Goal: Task Accomplishment & Management: Manage account settings

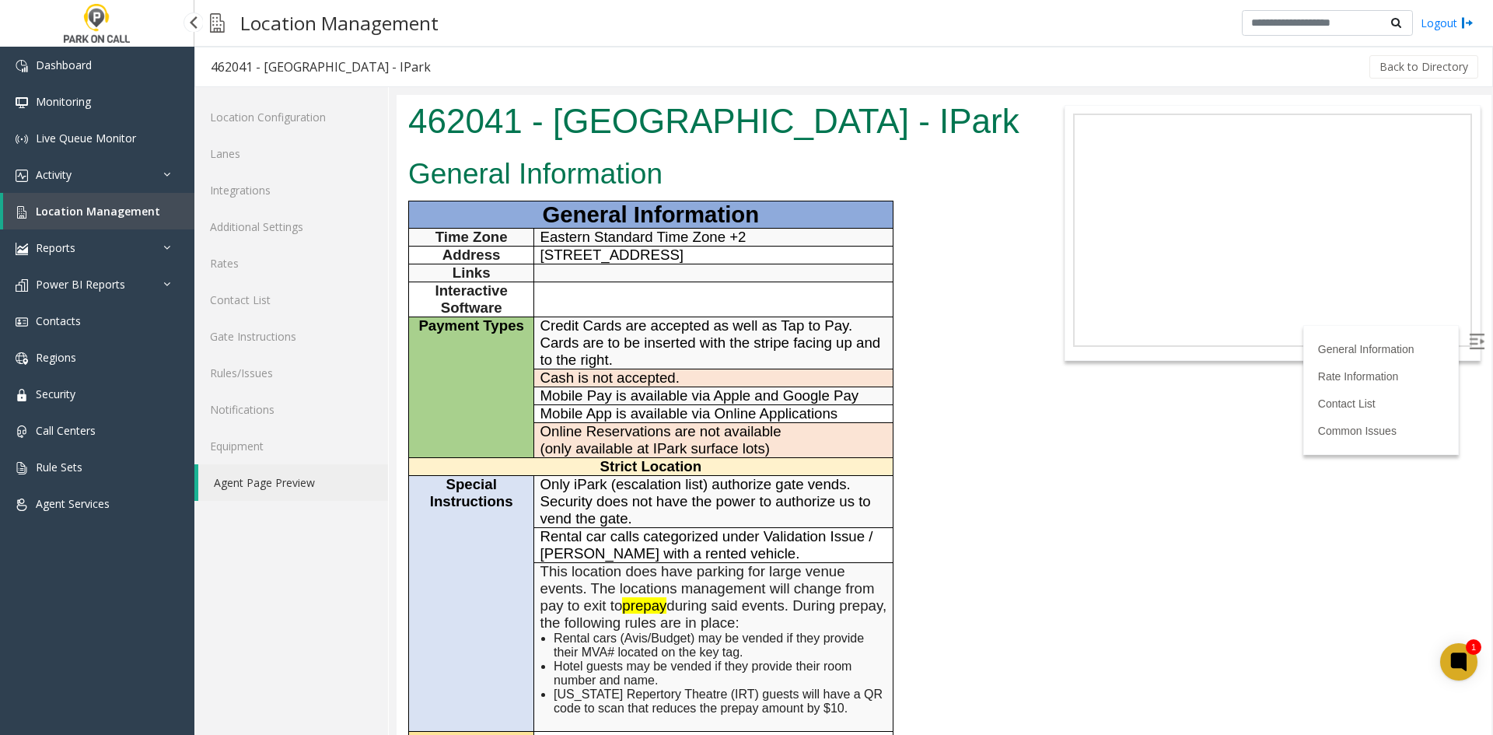
click at [134, 214] on span "Location Management" at bounding box center [98, 211] width 124 height 15
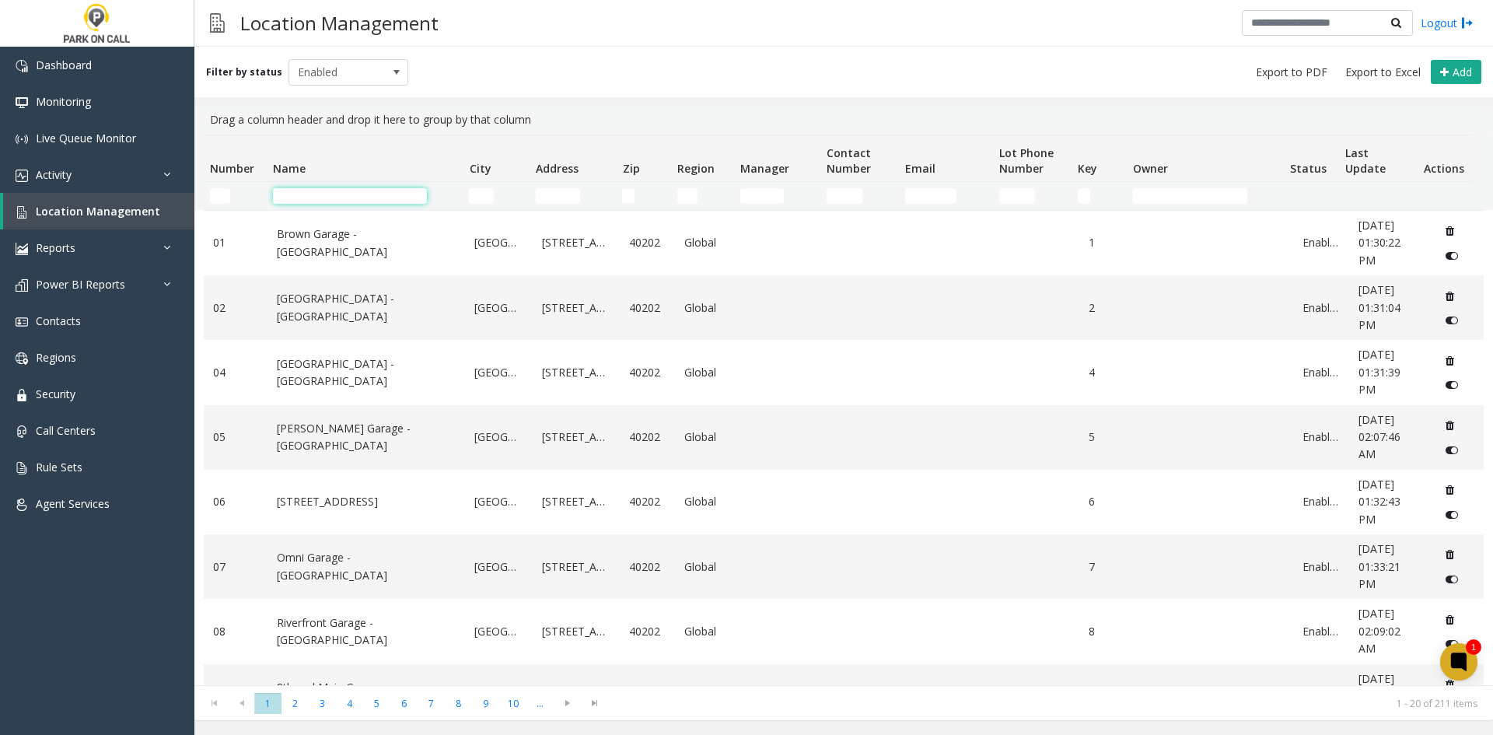
click at [274, 199] on input "Name Filter" at bounding box center [350, 196] width 154 height 16
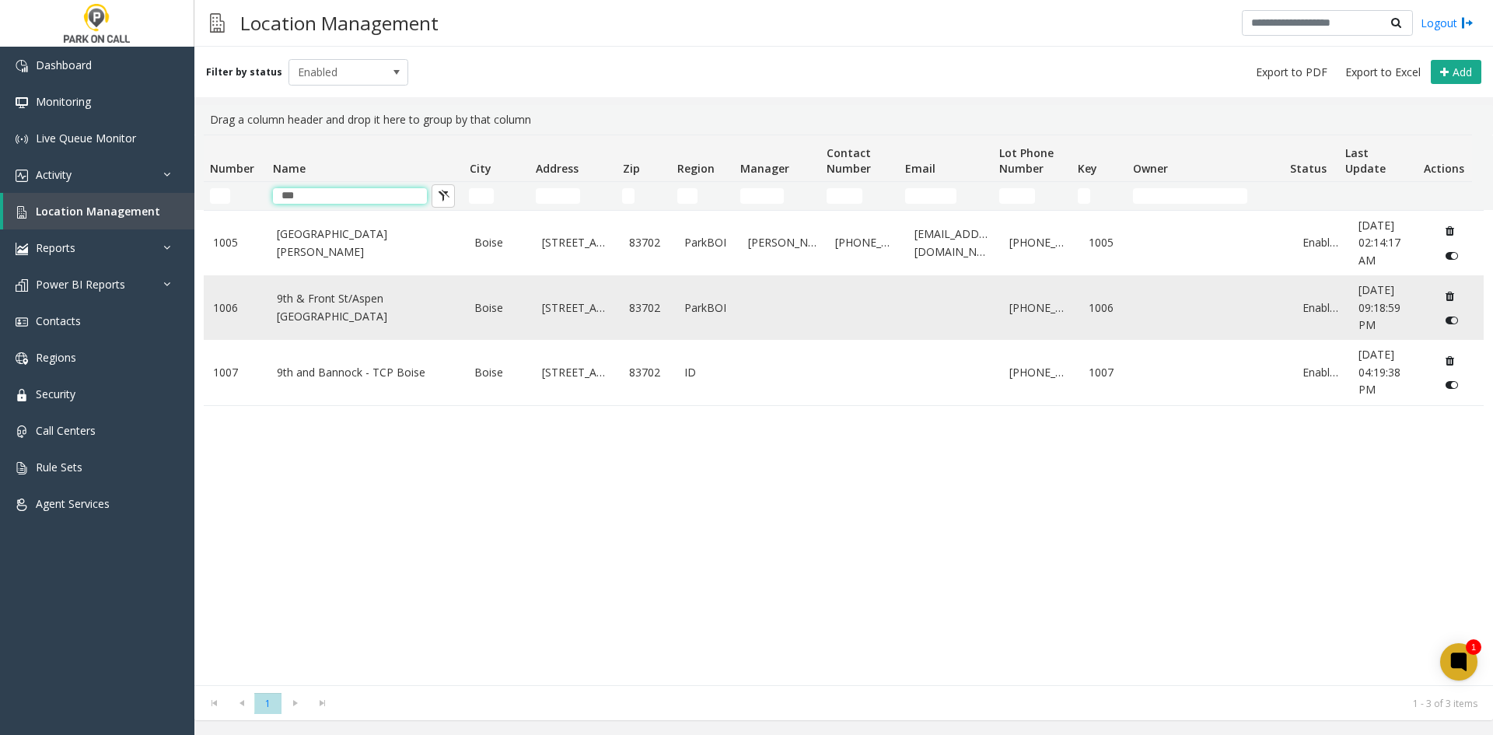
type input "***"
click at [319, 320] on link "9th & Front St/Aspen [GEOGRAPHIC_DATA]" at bounding box center [367, 307] width 180 height 35
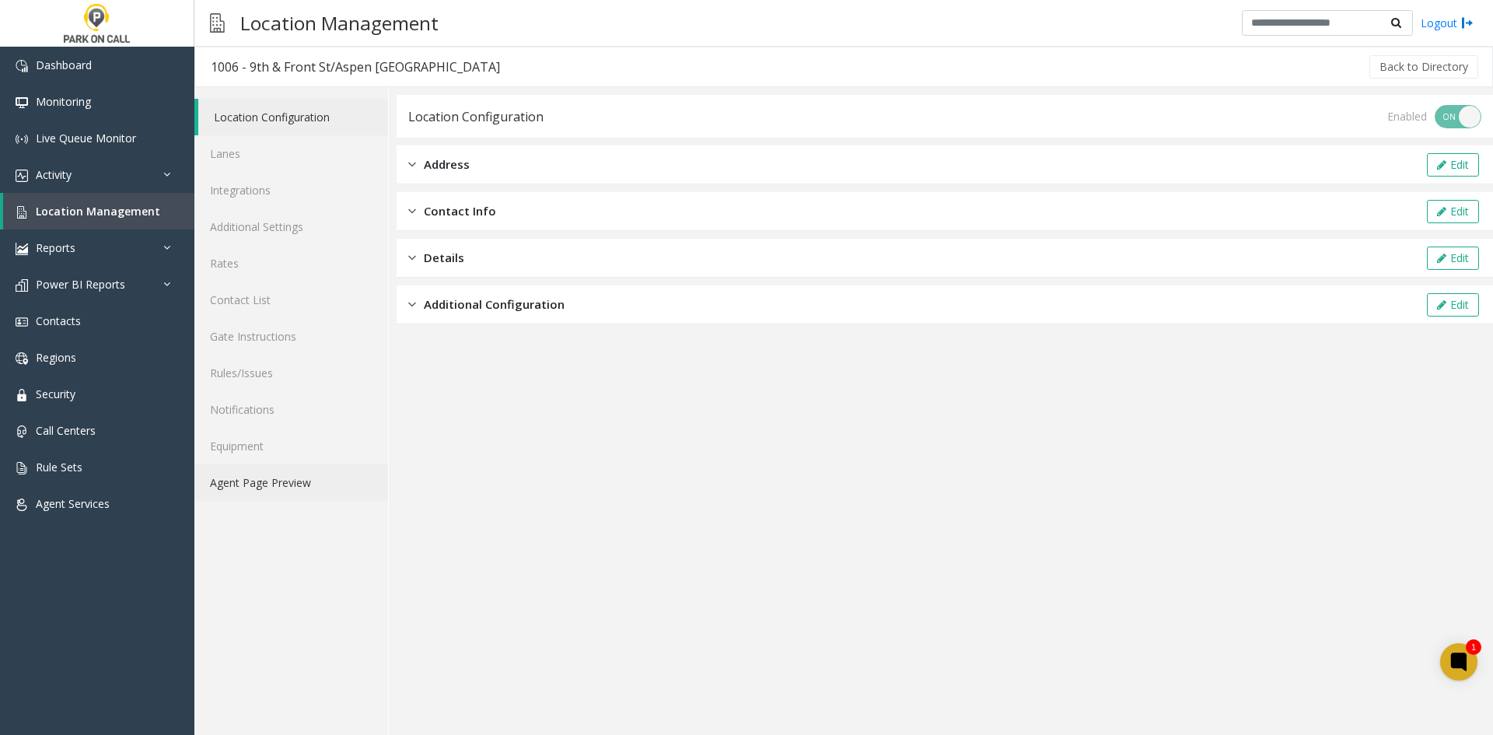
click at [228, 489] on link "Agent Page Preview" at bounding box center [291, 482] width 194 height 37
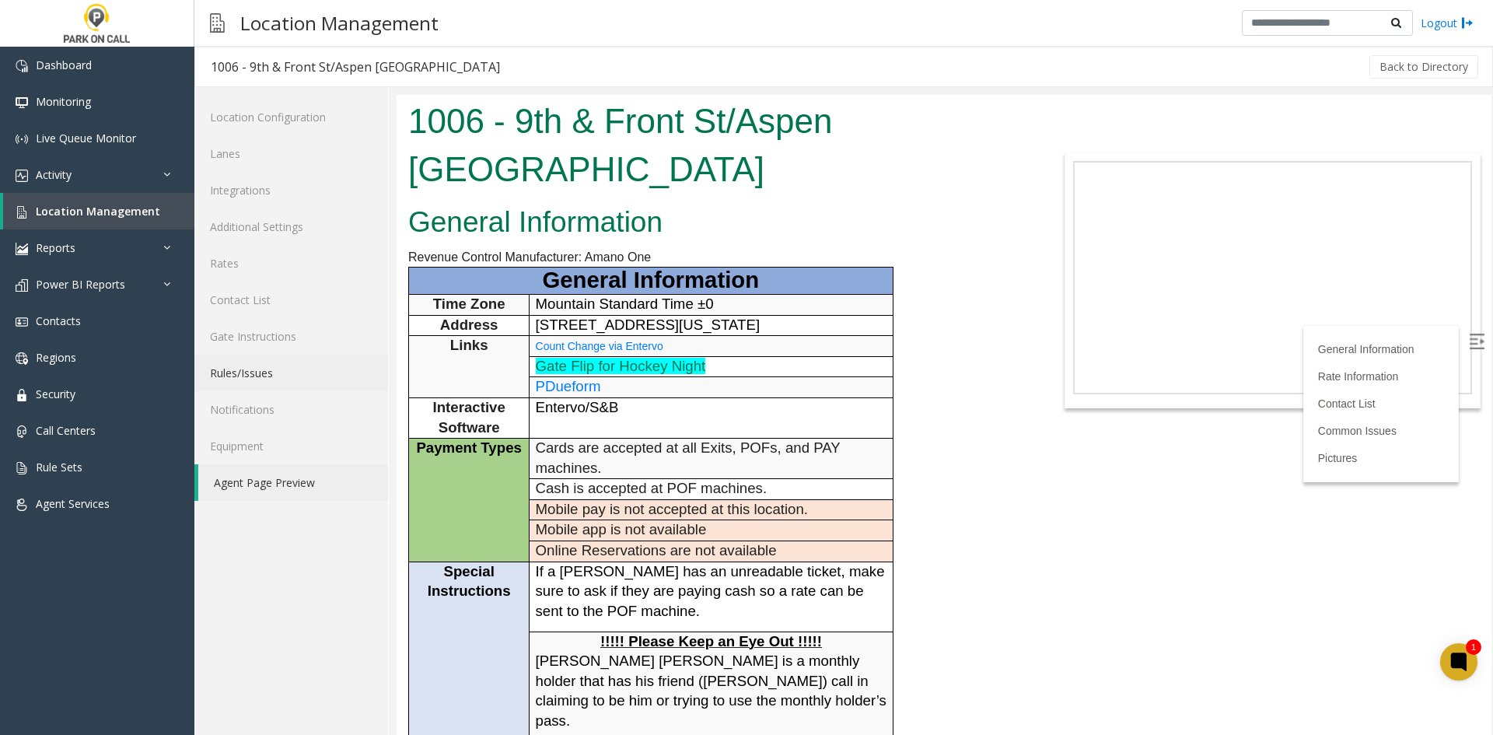
click at [297, 372] on link "Rules/Issues" at bounding box center [291, 373] width 194 height 37
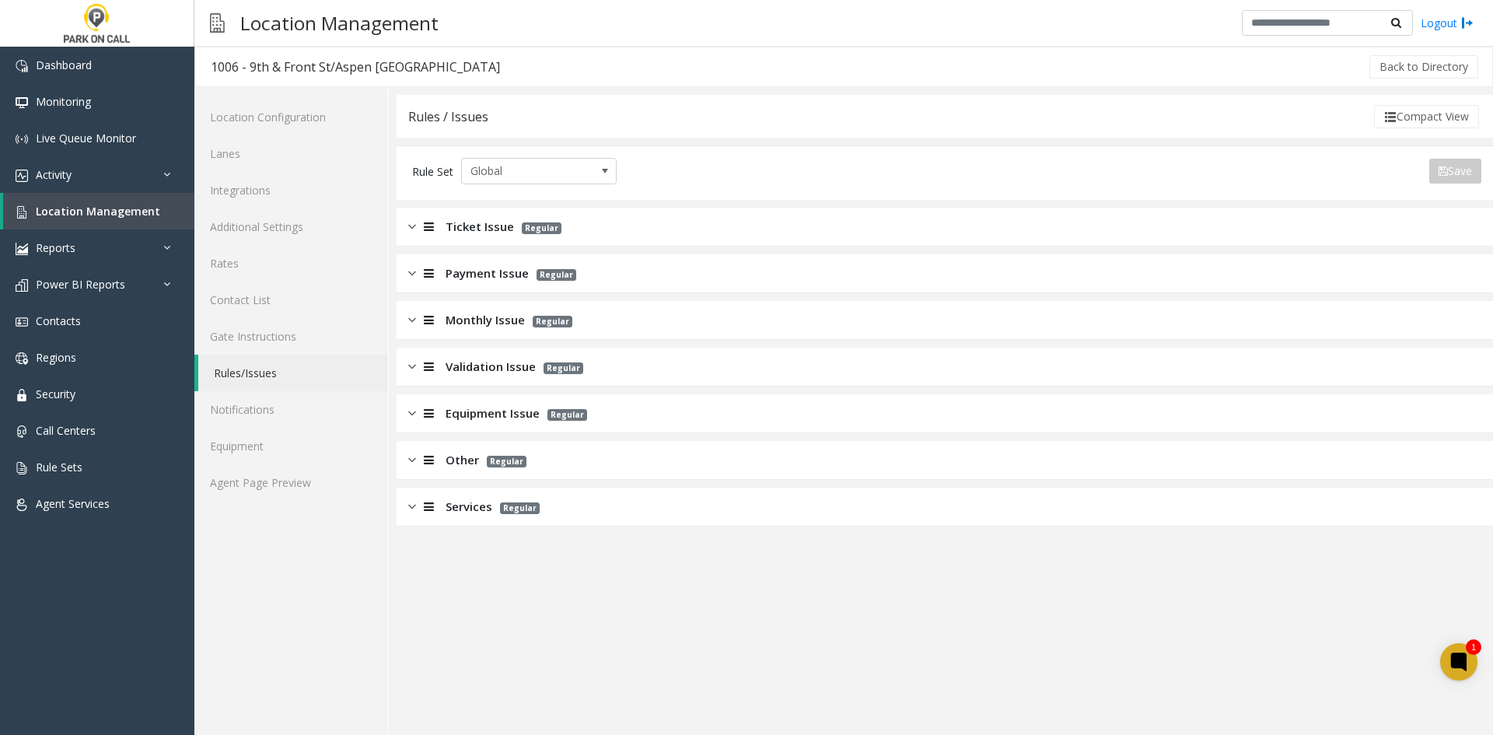
click at [502, 238] on div "Ticket Issue Regular" at bounding box center [945, 227] width 1097 height 39
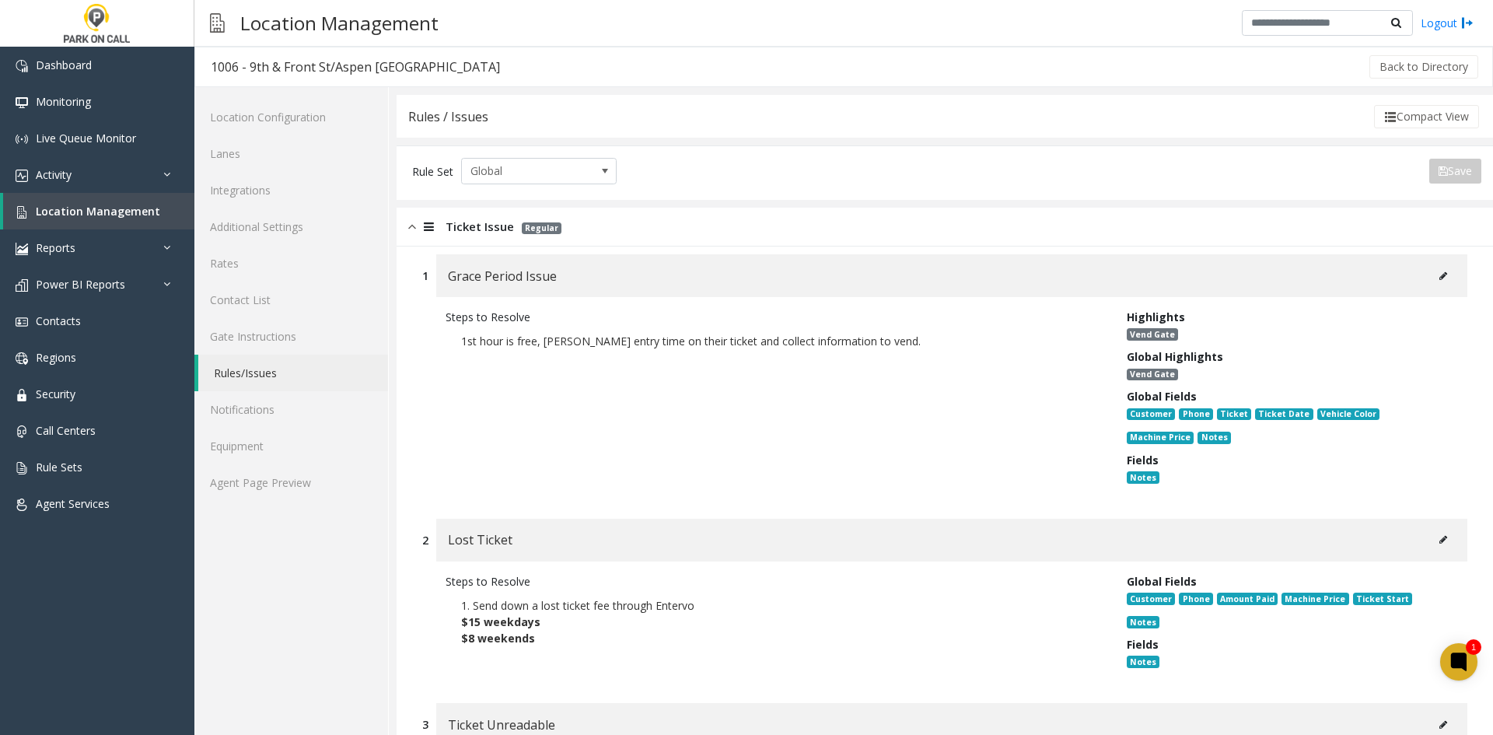
click at [1420, 288] on div "Grace Period Issue" at bounding box center [951, 275] width 1031 height 43
click at [1440, 277] on icon at bounding box center [1444, 275] width 8 height 9
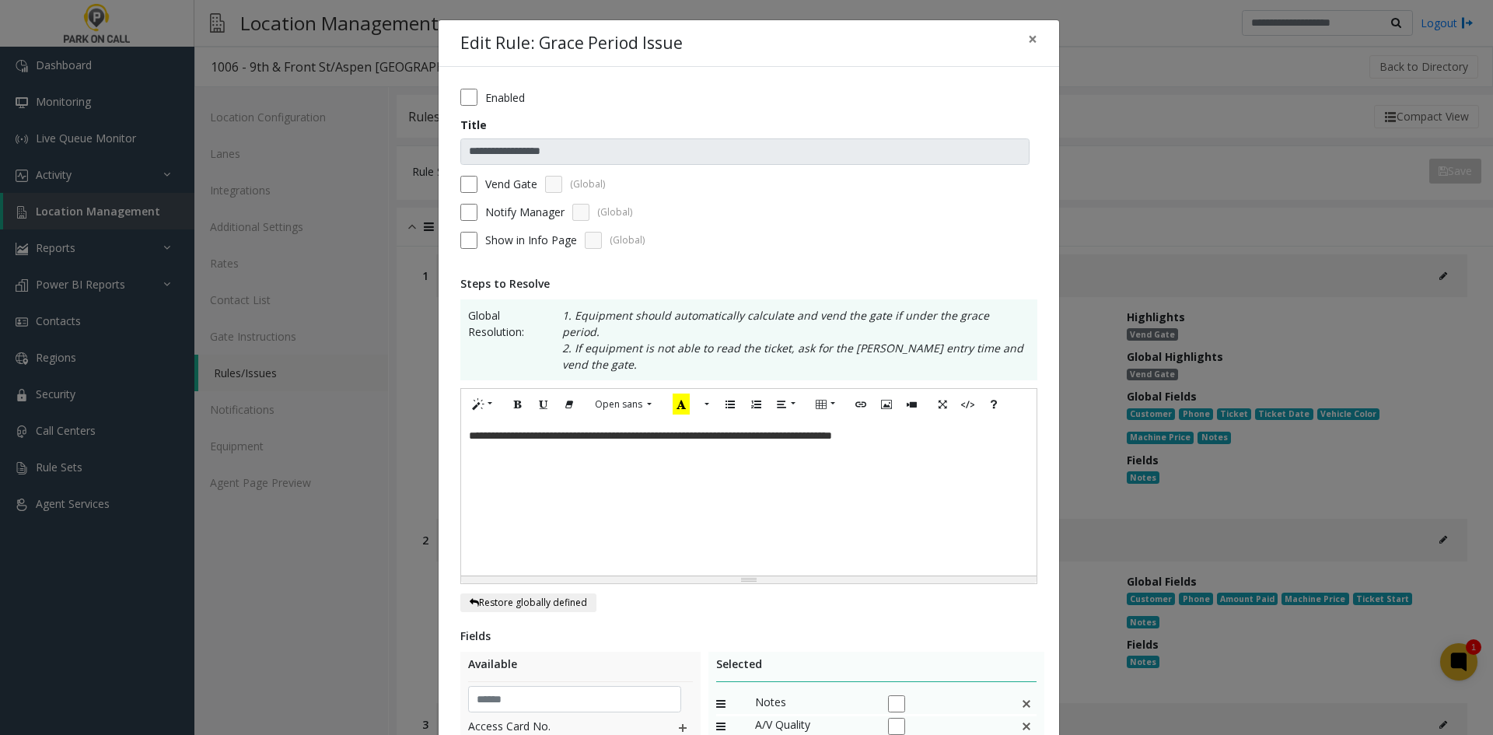
click at [486, 181] on label "Vend Gate" at bounding box center [511, 184] width 52 height 16
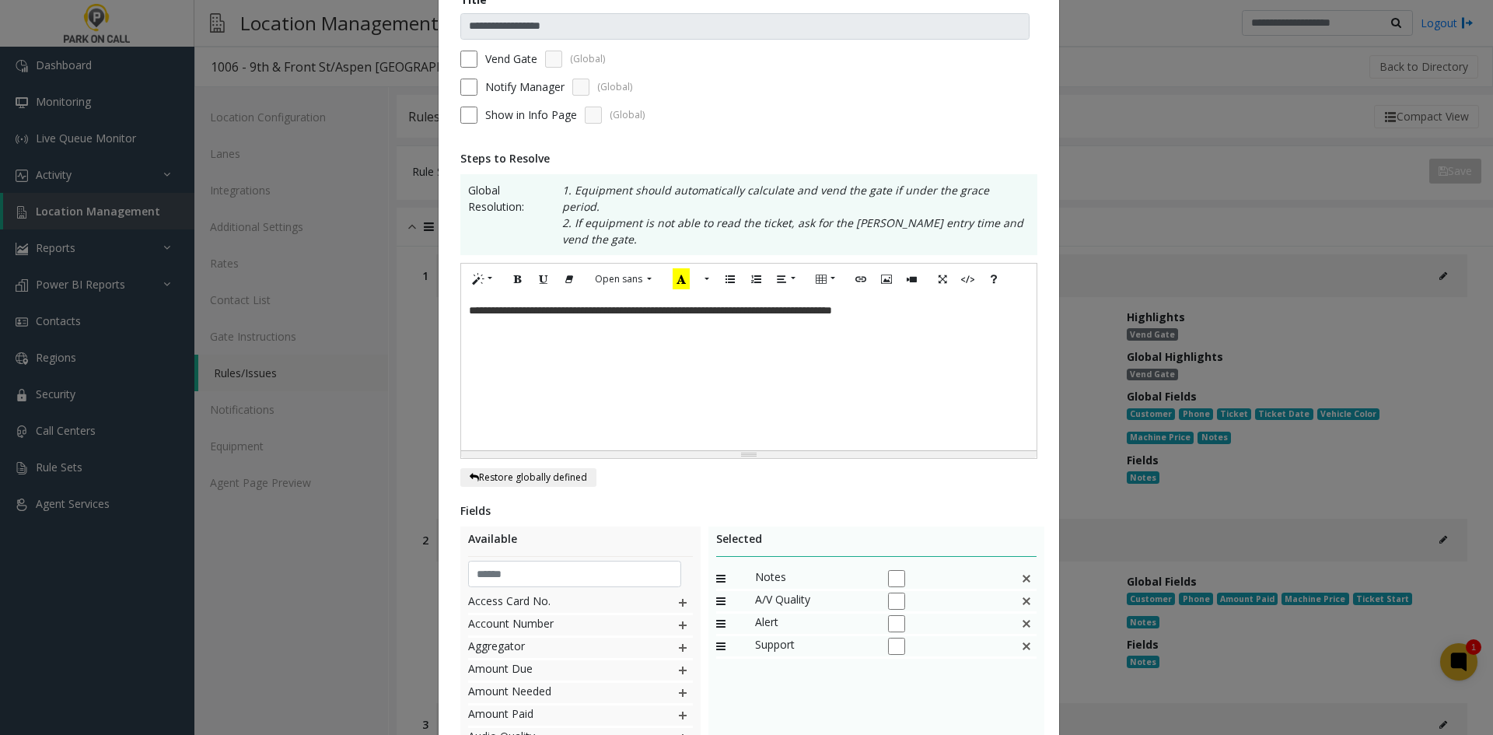
scroll to position [320, 0]
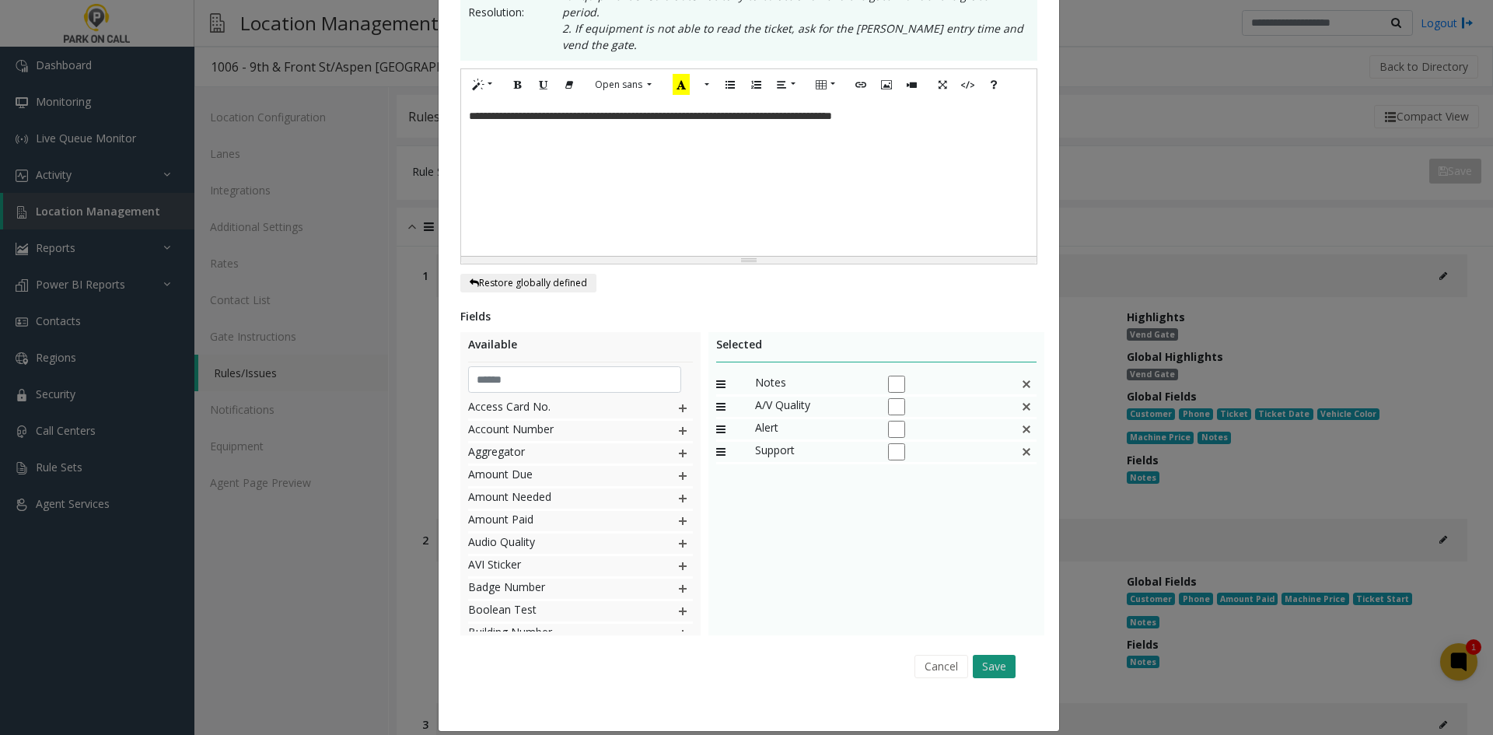
click at [977, 655] on button "Save" at bounding box center [994, 666] width 43 height 23
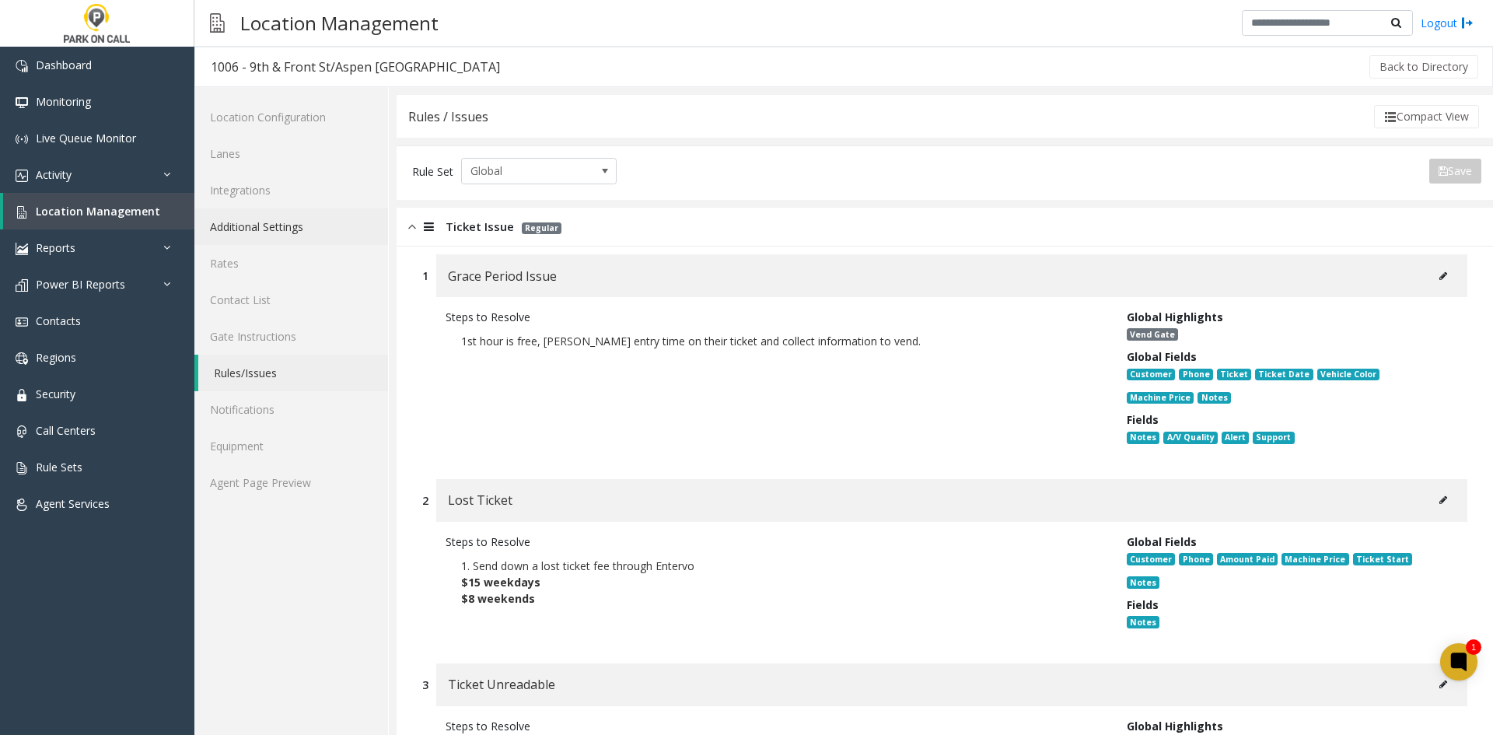
click at [232, 240] on link "Additional Settings" at bounding box center [291, 226] width 194 height 37
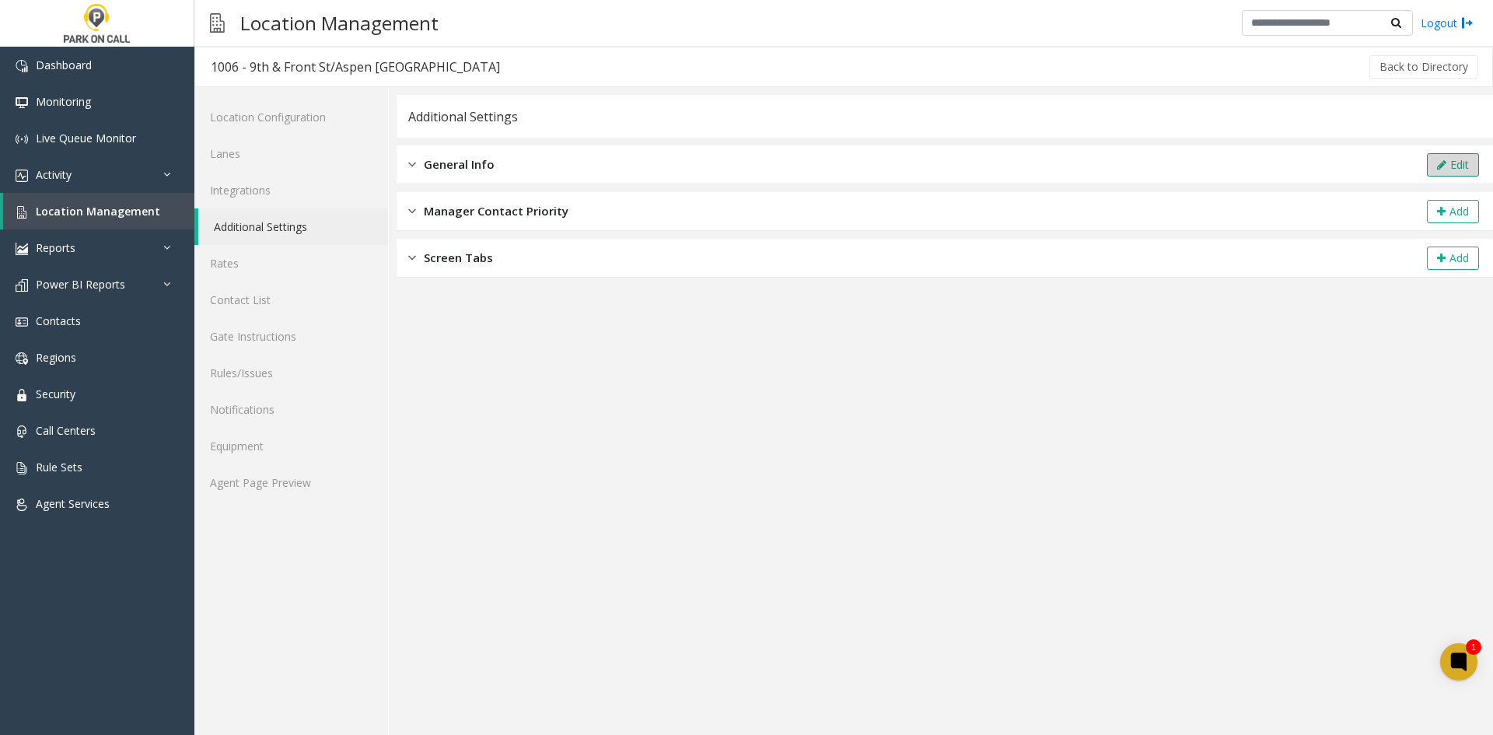
click at [1450, 161] on button "Edit" at bounding box center [1453, 164] width 52 height 23
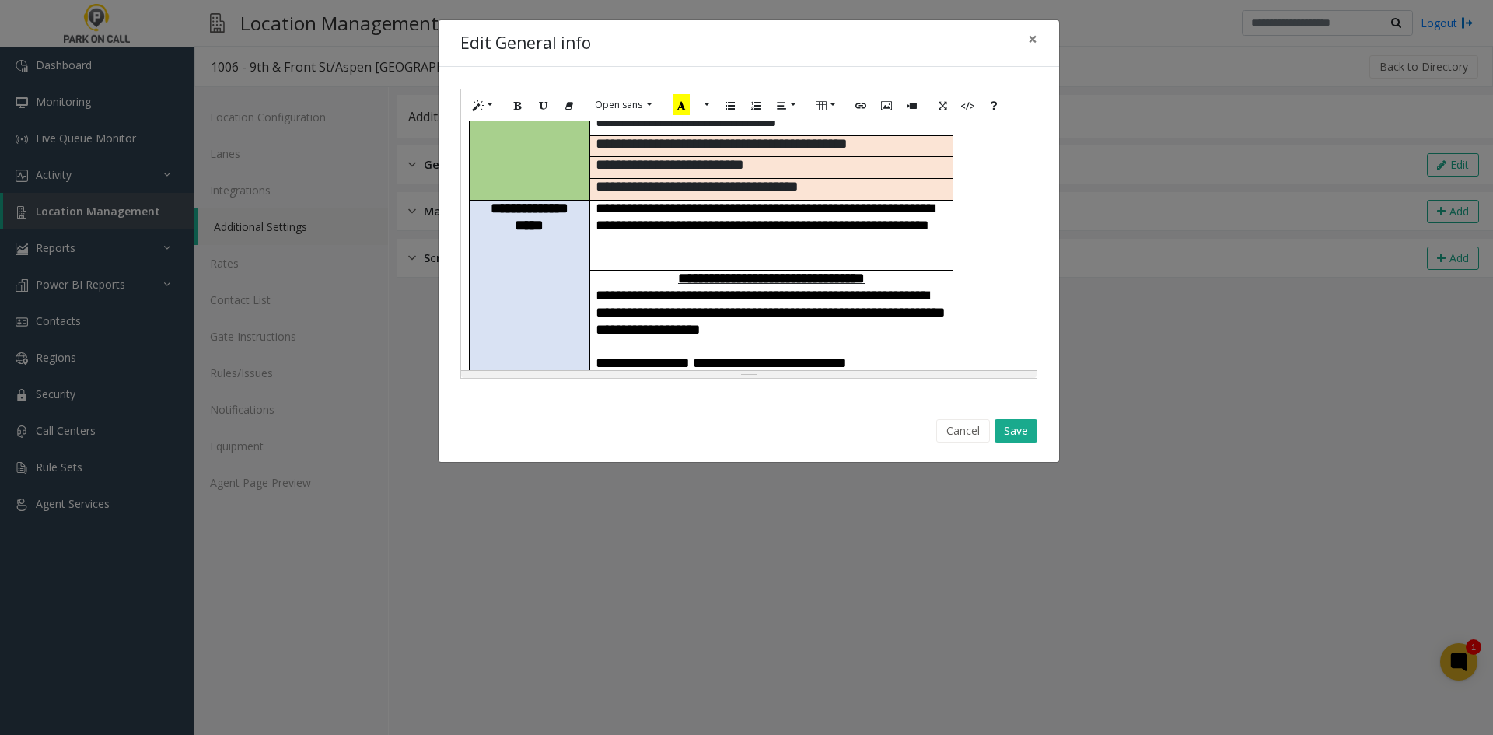
scroll to position [233, 0]
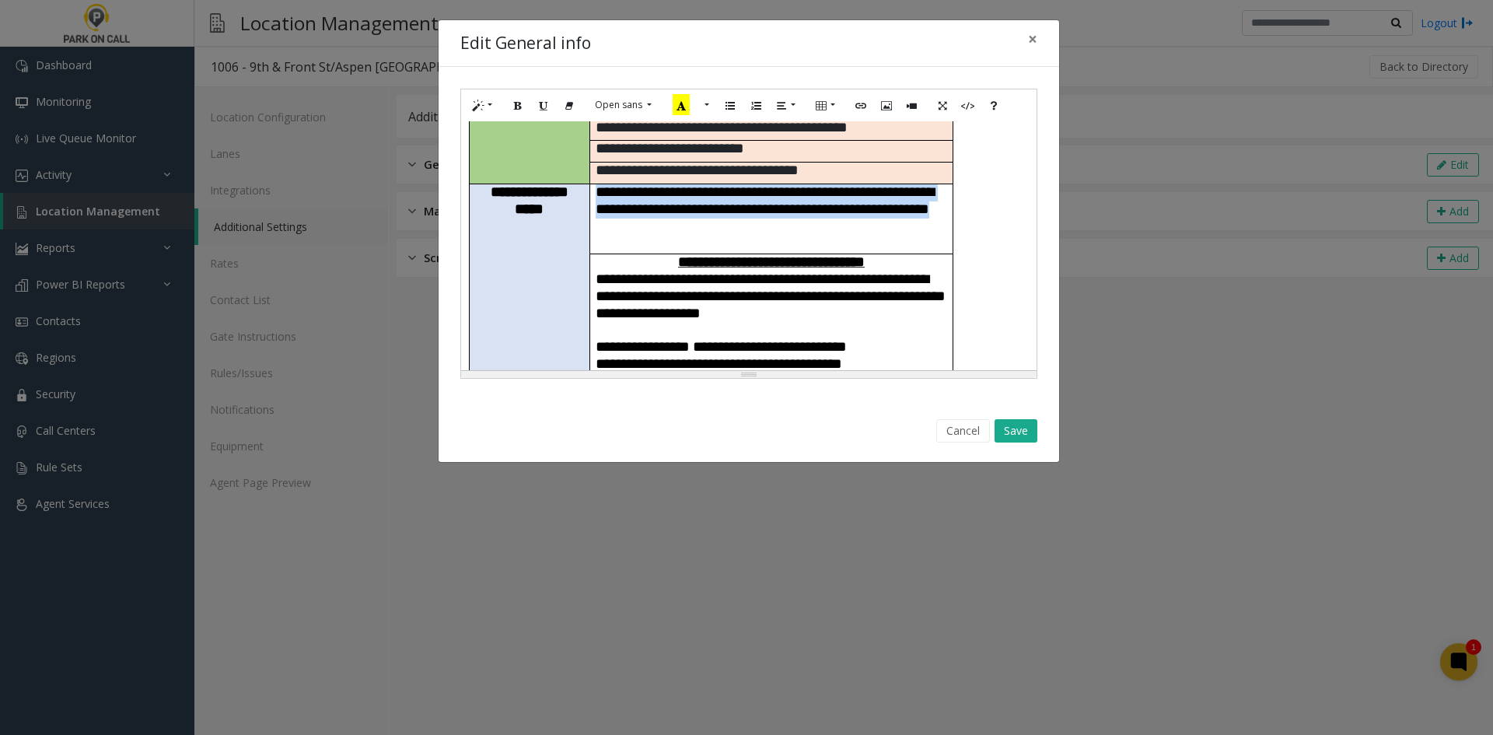
drag, startPoint x: 736, startPoint y: 201, endPoint x: 594, endPoint y: 154, distance: 149.3
click at [594, 184] on td "**********" at bounding box center [771, 219] width 363 height 70
paste div
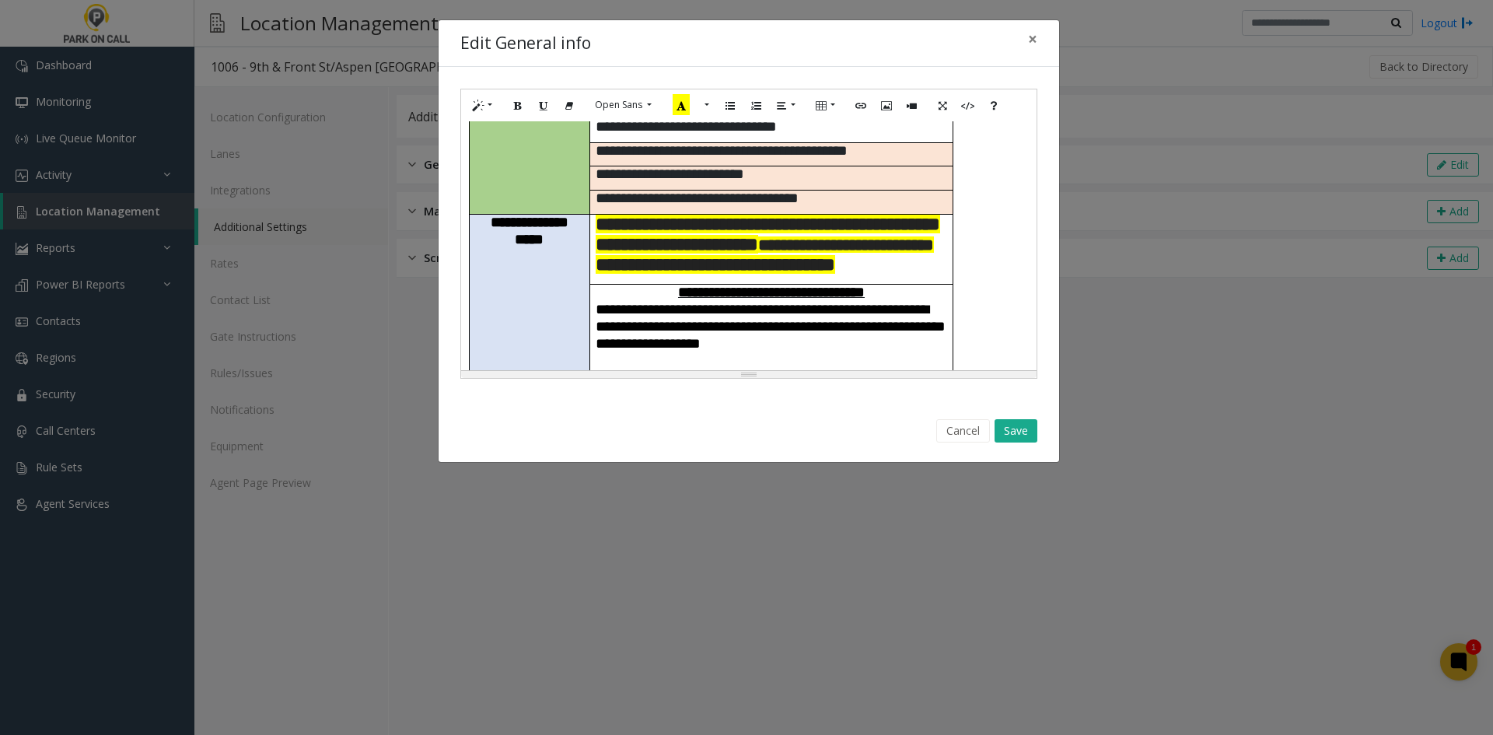
click at [600, 215] on span "**********" at bounding box center [768, 234] width 345 height 39
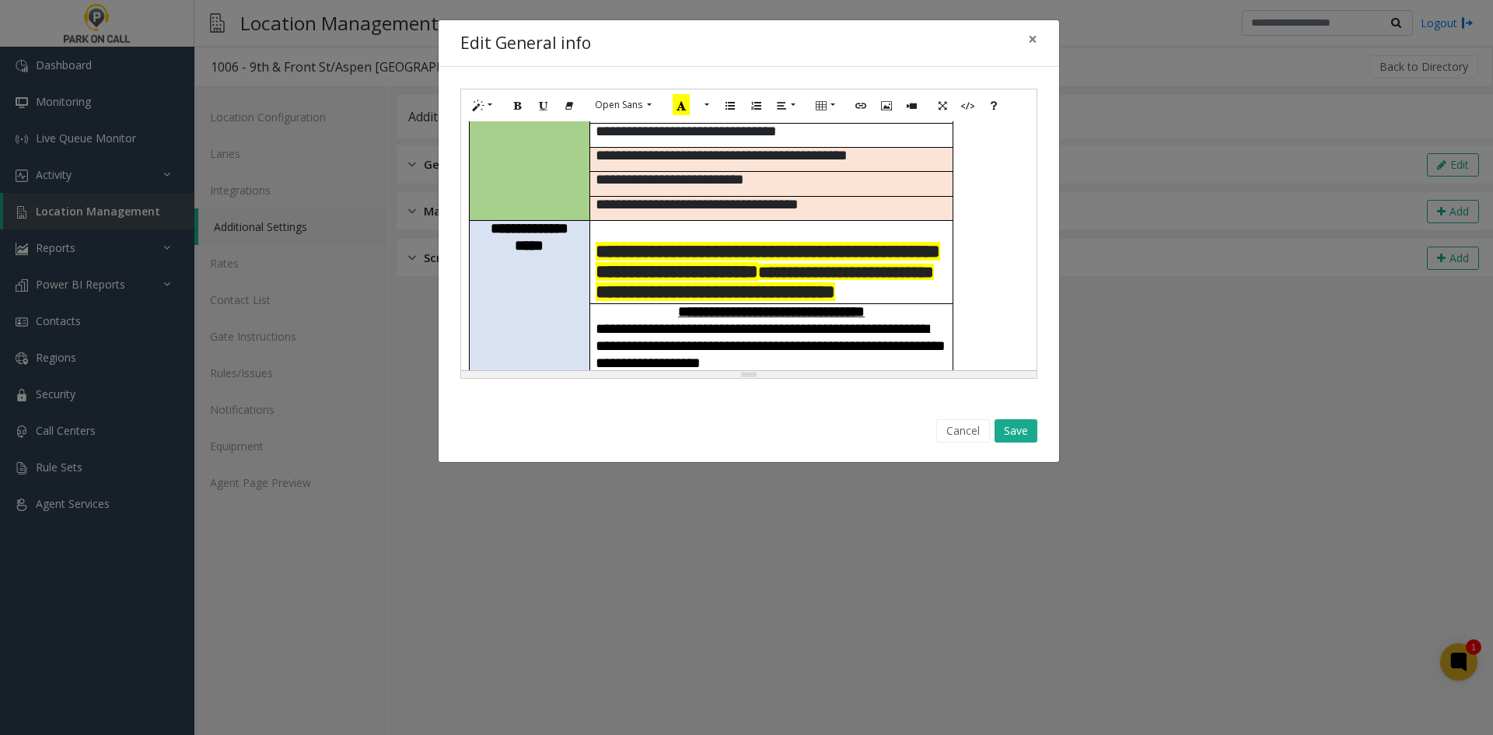
click at [759, 282] on span "**********" at bounding box center [716, 291] width 240 height 19
click at [723, 282] on p "**********" at bounding box center [772, 292] width 352 height 20
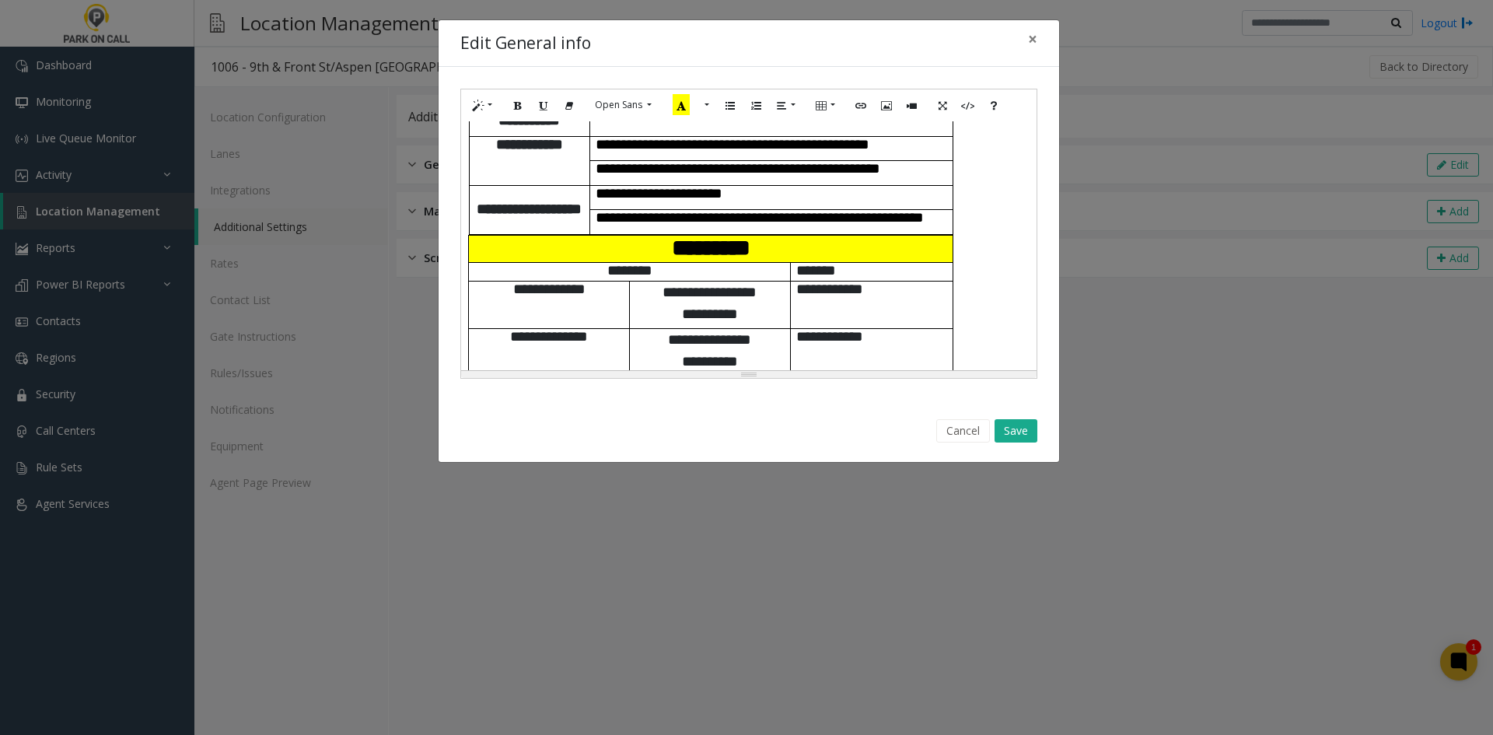
scroll to position [700, 0]
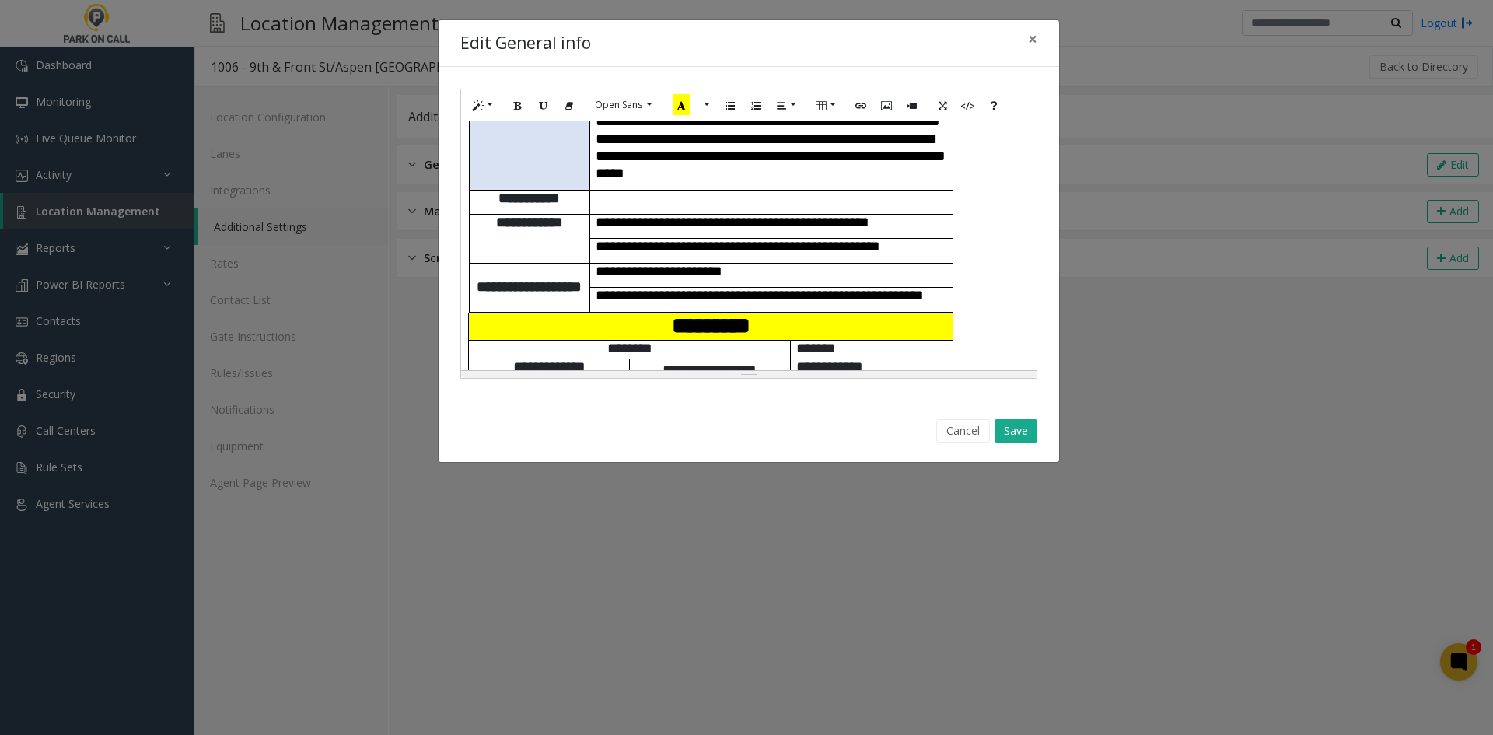
click at [1029, 447] on div "Cancel Save" at bounding box center [749, 431] width 599 height 40
click at [1015, 429] on button "Save" at bounding box center [1016, 430] width 43 height 23
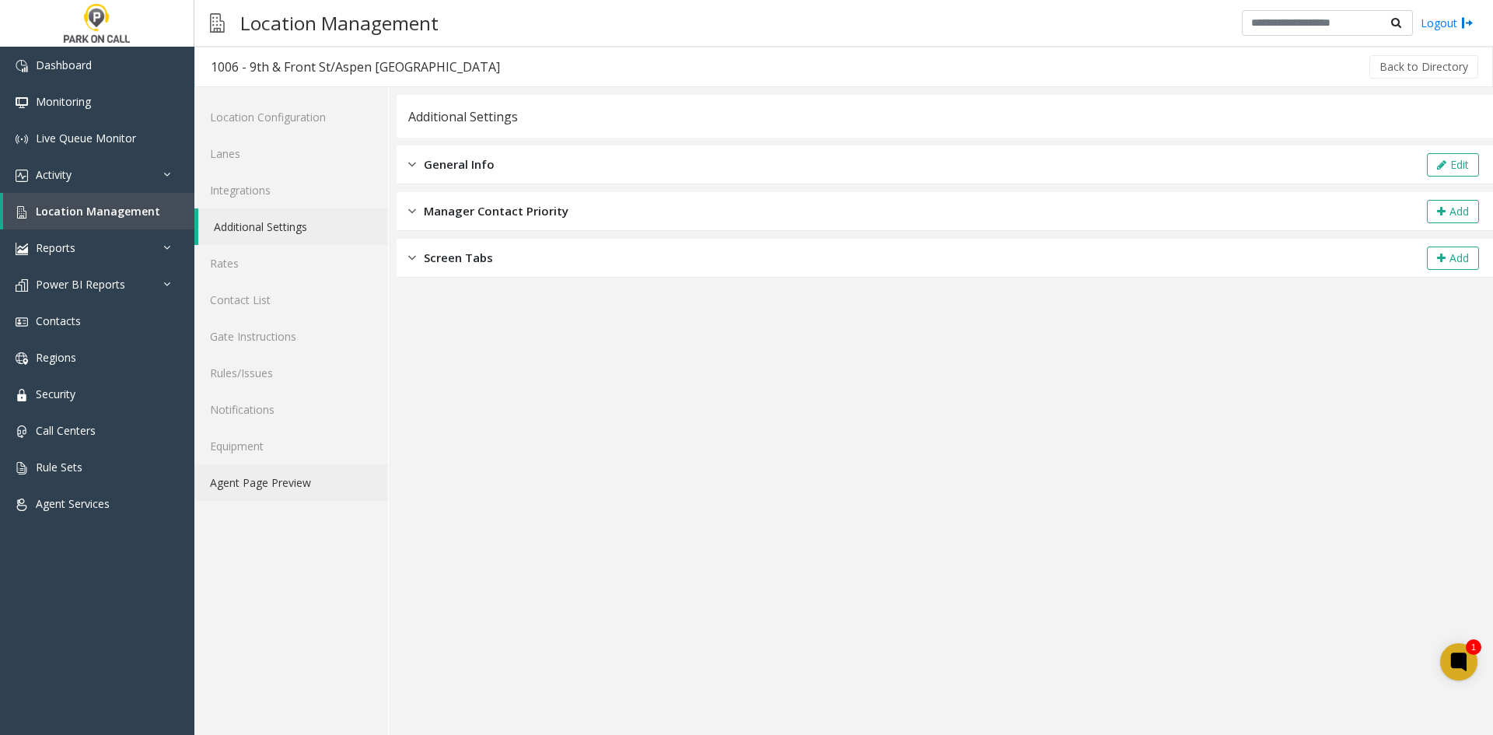
click at [324, 492] on link "Agent Page Preview" at bounding box center [291, 482] width 194 height 37
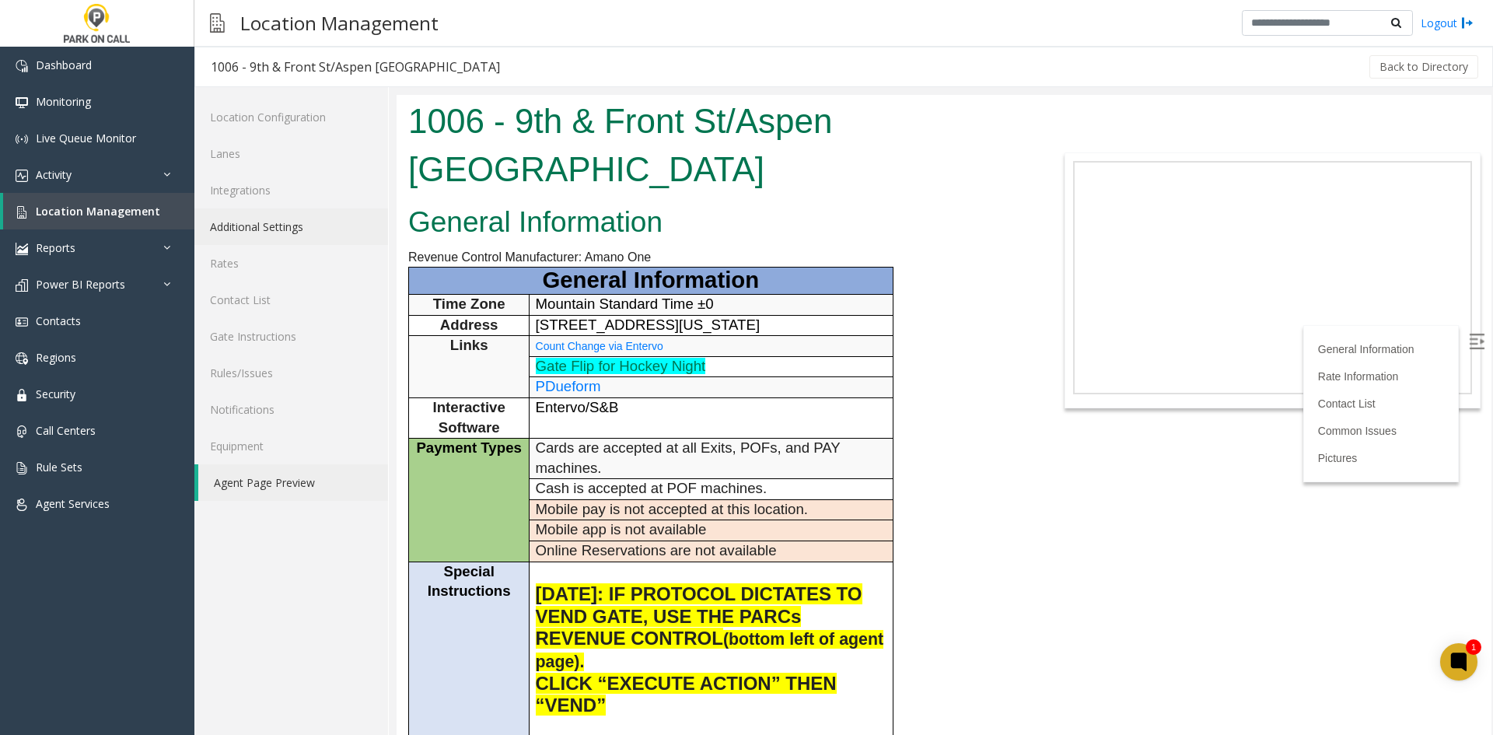
click at [237, 222] on link "Additional Settings" at bounding box center [291, 226] width 194 height 37
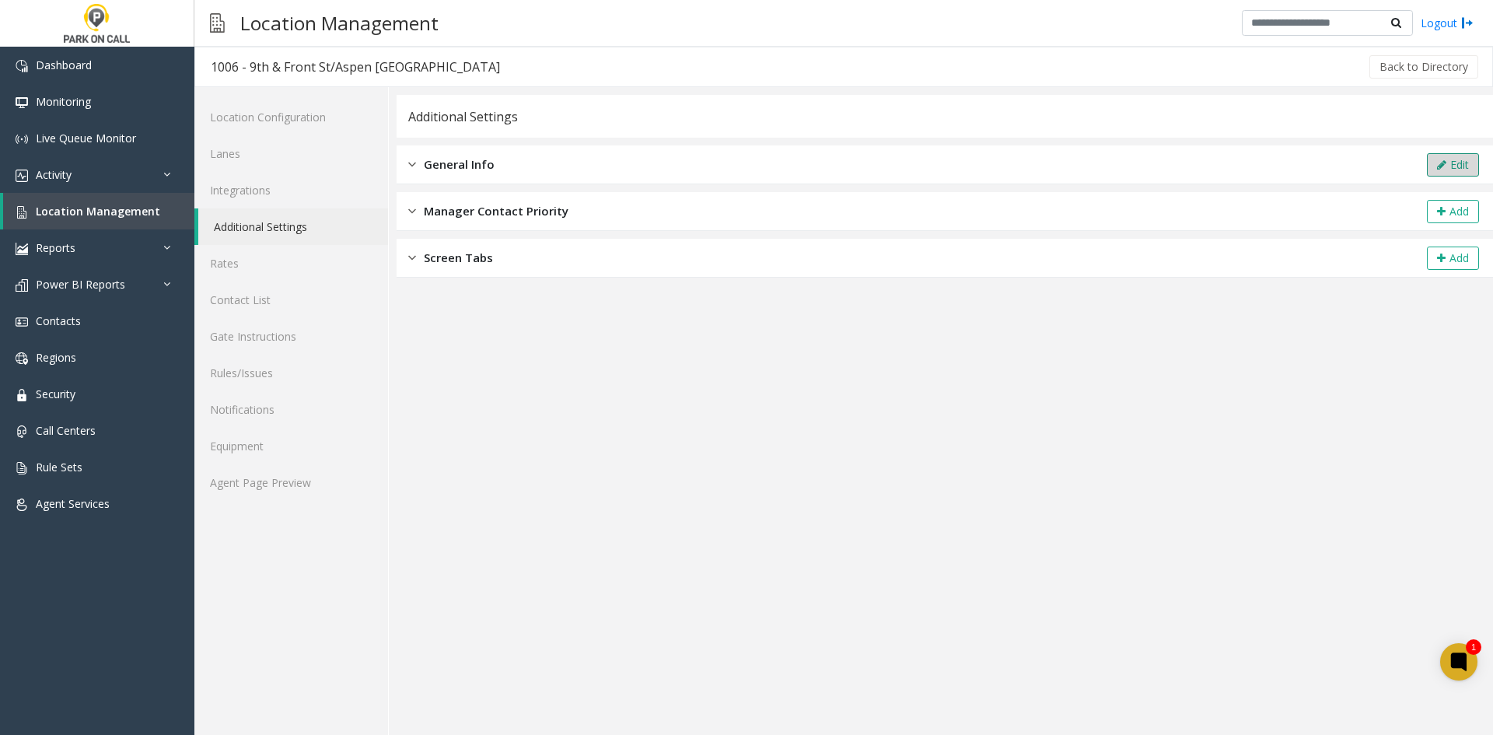
click at [1459, 158] on button "Edit" at bounding box center [1453, 164] width 52 height 23
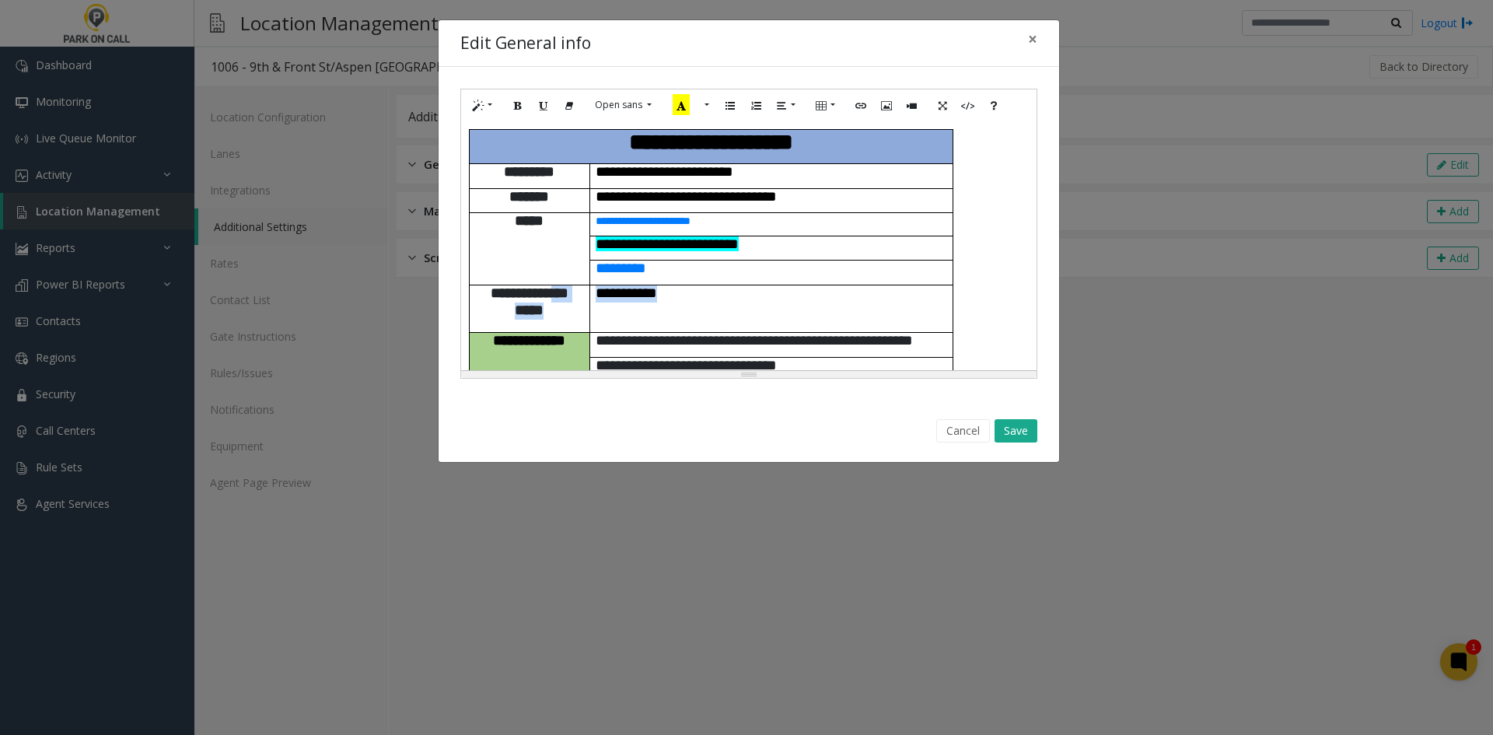
drag, startPoint x: 686, startPoint y: 250, endPoint x: 589, endPoint y: 253, distance: 97.3
click at [589, 285] on tr "**********" at bounding box center [711, 309] width 485 height 48
click at [598, 285] on span "**********" at bounding box center [626, 292] width 61 height 15
drag, startPoint x: 598, startPoint y: 254, endPoint x: 680, endPoint y: 262, distance: 82.1
click at [680, 285] on td "**********" at bounding box center [771, 309] width 363 height 48
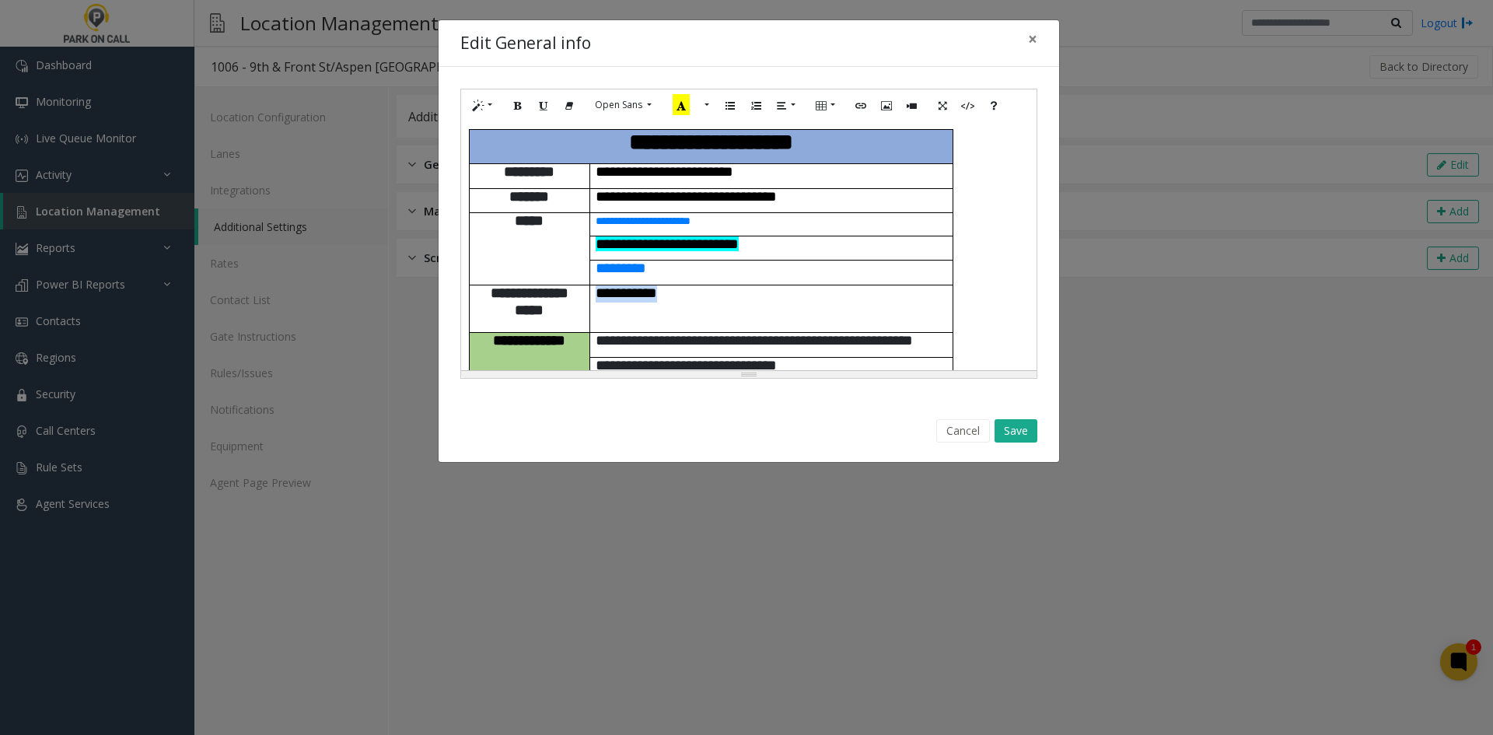
paste div
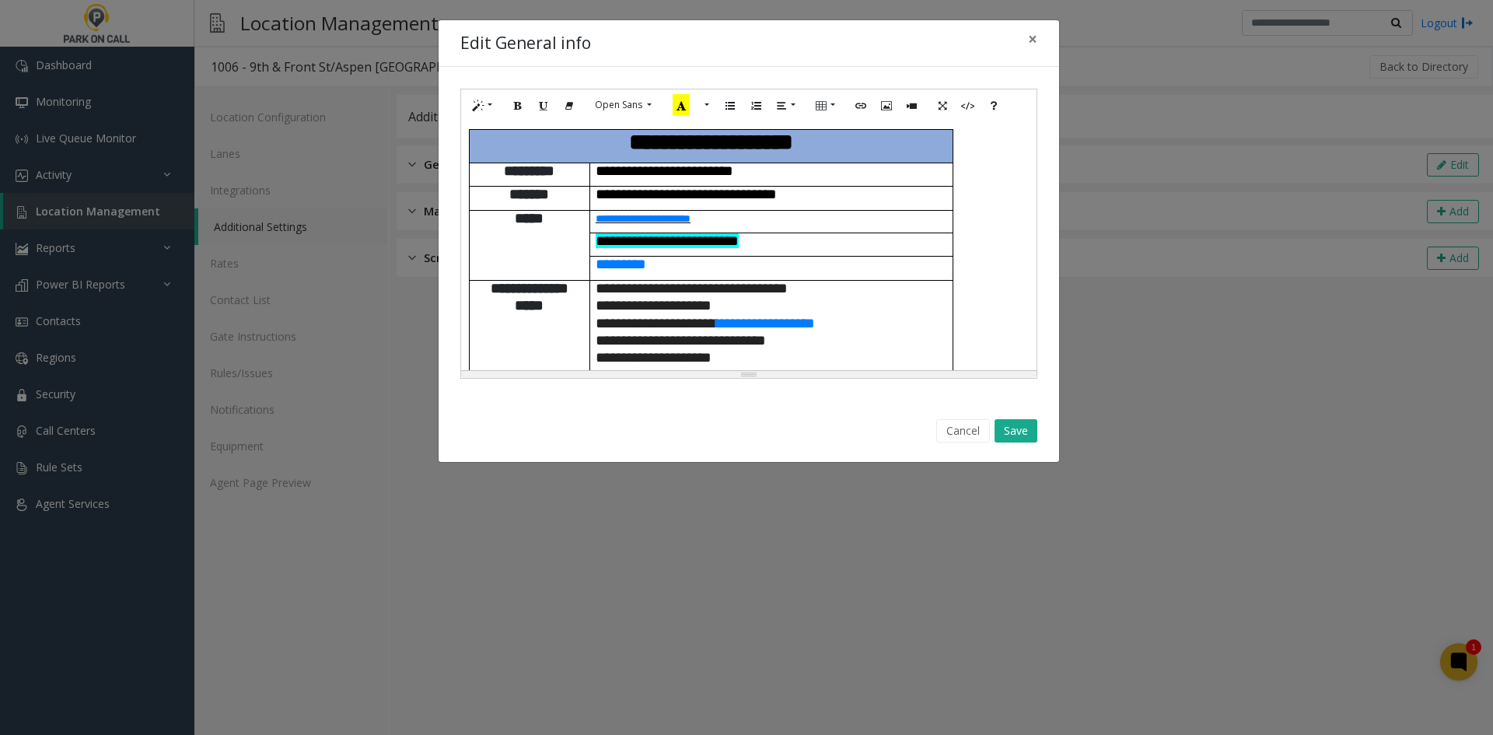
click at [691, 213] on span "**********" at bounding box center [643, 218] width 95 height 11
click at [743, 211] on p "**********" at bounding box center [772, 219] width 352 height 16
click at [697, 226] on link "https://carparkusa.sharepoint.com/:x:/s/PARKONCALL598-Monitors/Efr0vnrUv_dMpudI…" at bounding box center [649, 222] width 96 height 14
click at [729, 233] on span "**********" at bounding box center [667, 240] width 143 height 15
click at [697, 239] on link "https://carparkusa.sharepoint.com/:b:/s/PARKONCALL598-Leads/ETuAzvOP93NKt4Lmb-7…" at bounding box center [649, 240] width 96 height 14
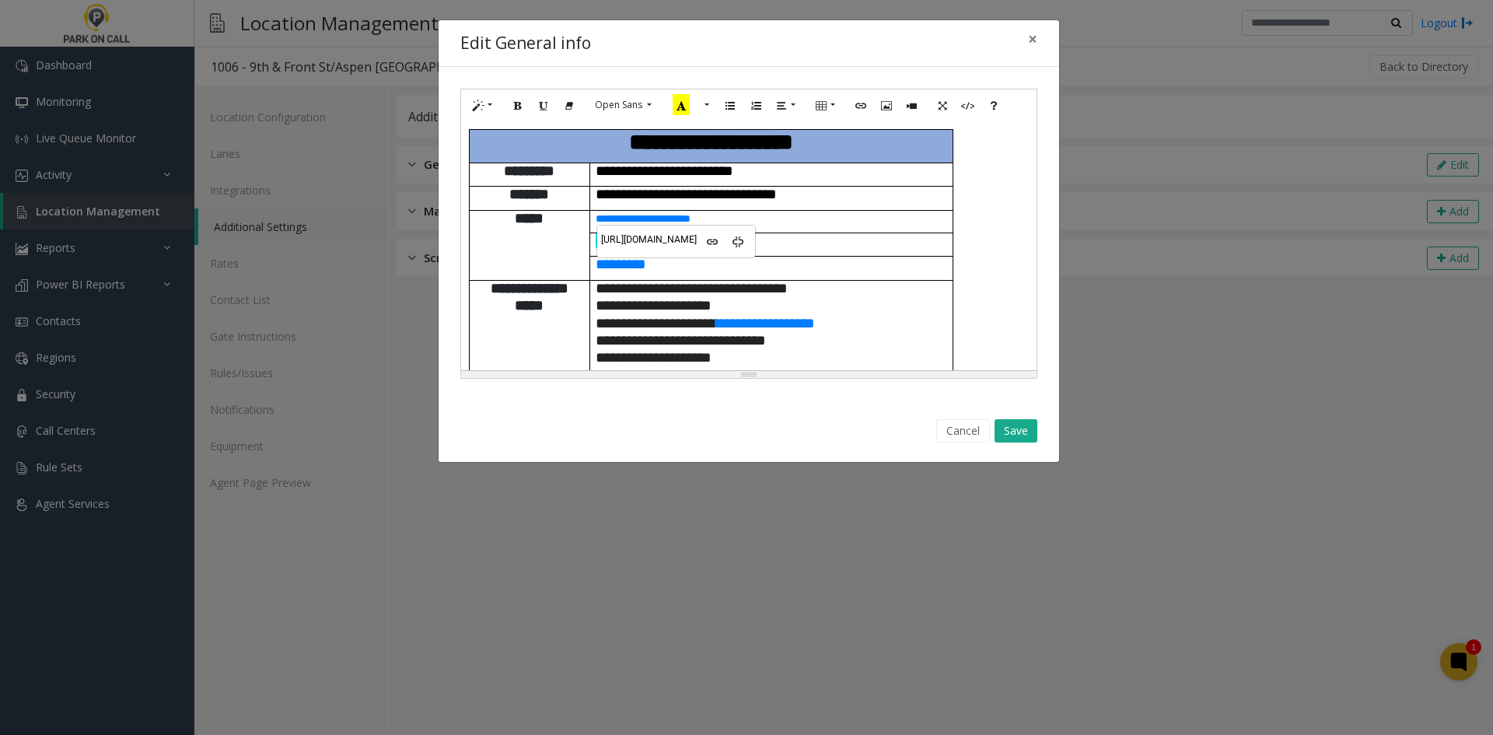
click at [932, 333] on p "**********" at bounding box center [772, 350] width 352 height 35
click at [1010, 424] on button "Save" at bounding box center [1016, 430] width 43 height 23
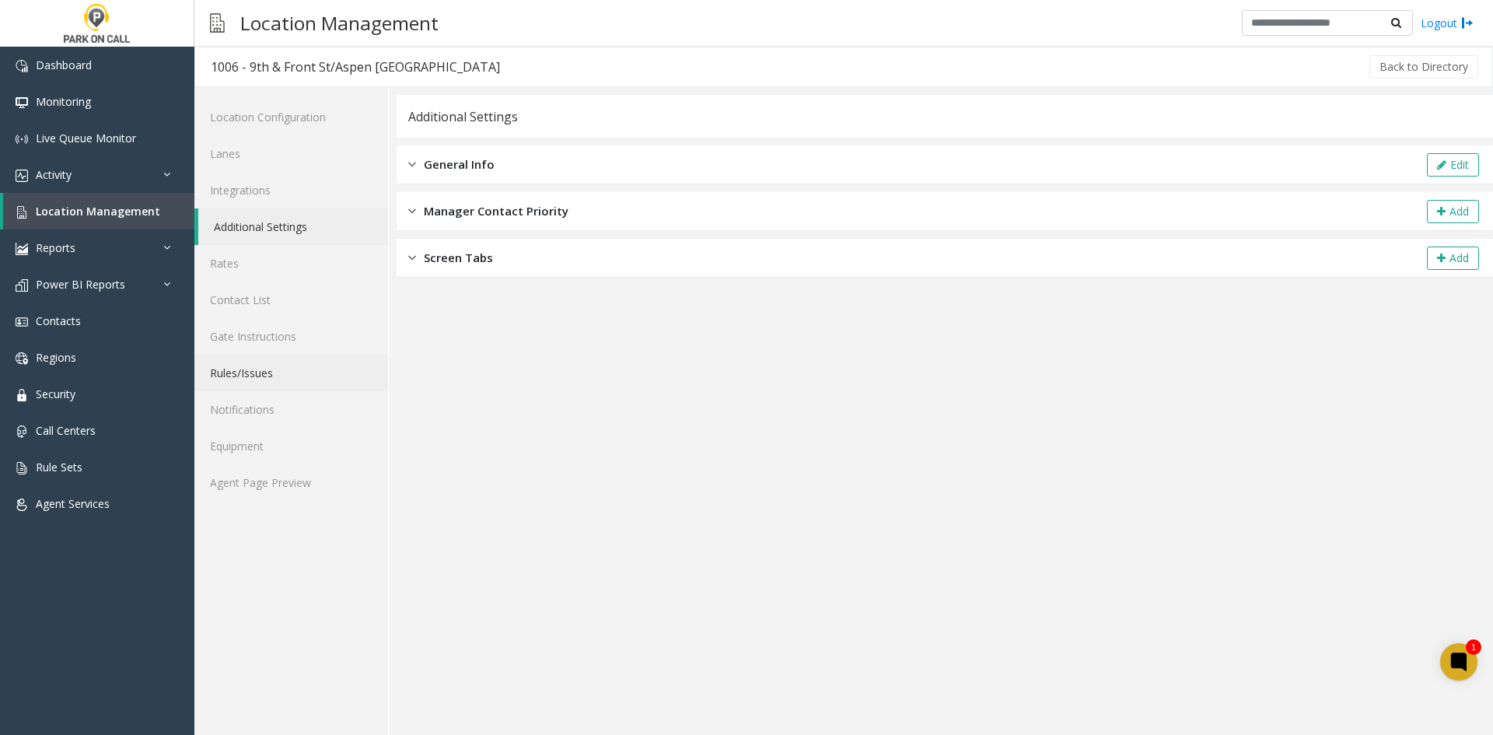
click at [336, 372] on link "Rules/Issues" at bounding box center [291, 373] width 194 height 37
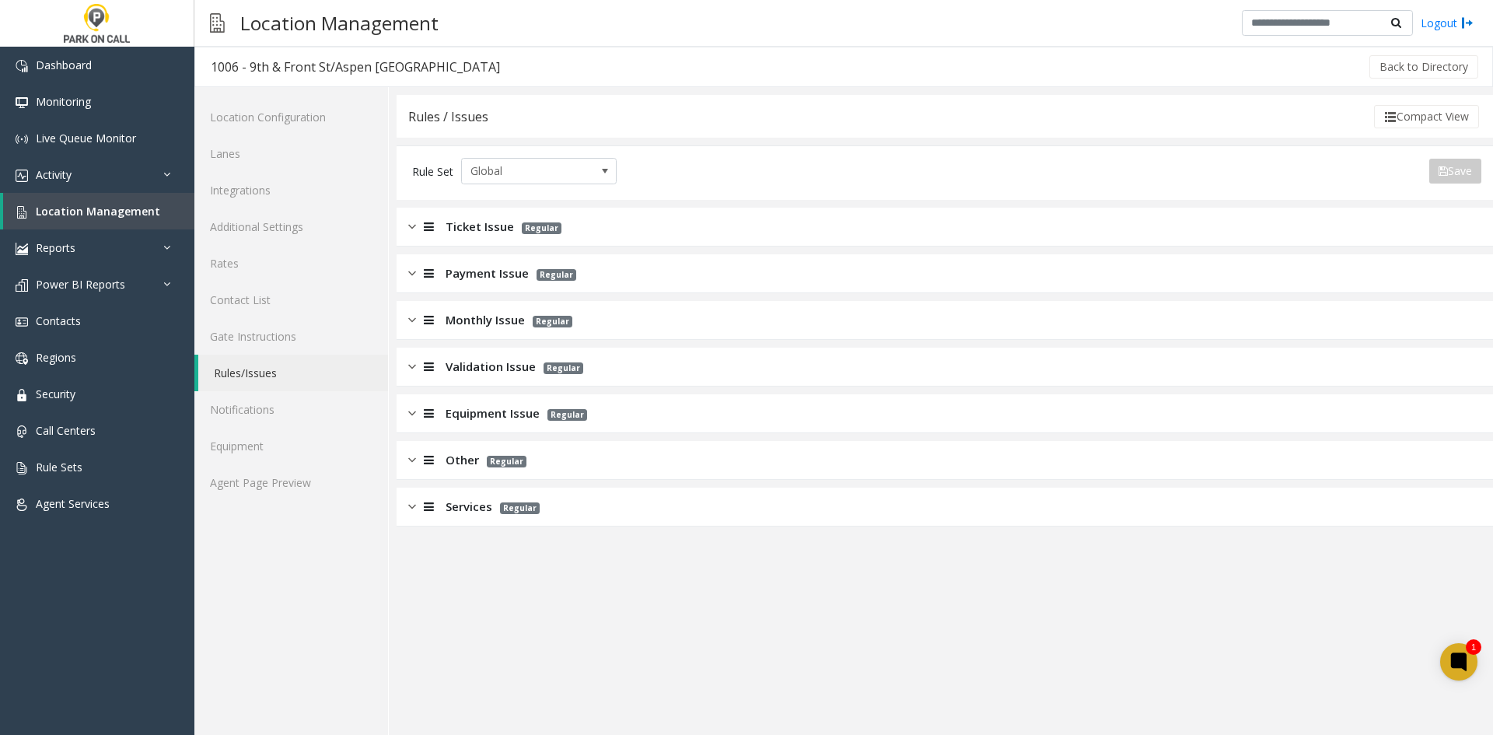
click at [587, 234] on div "Ticket Issue Regular" at bounding box center [945, 227] width 1097 height 39
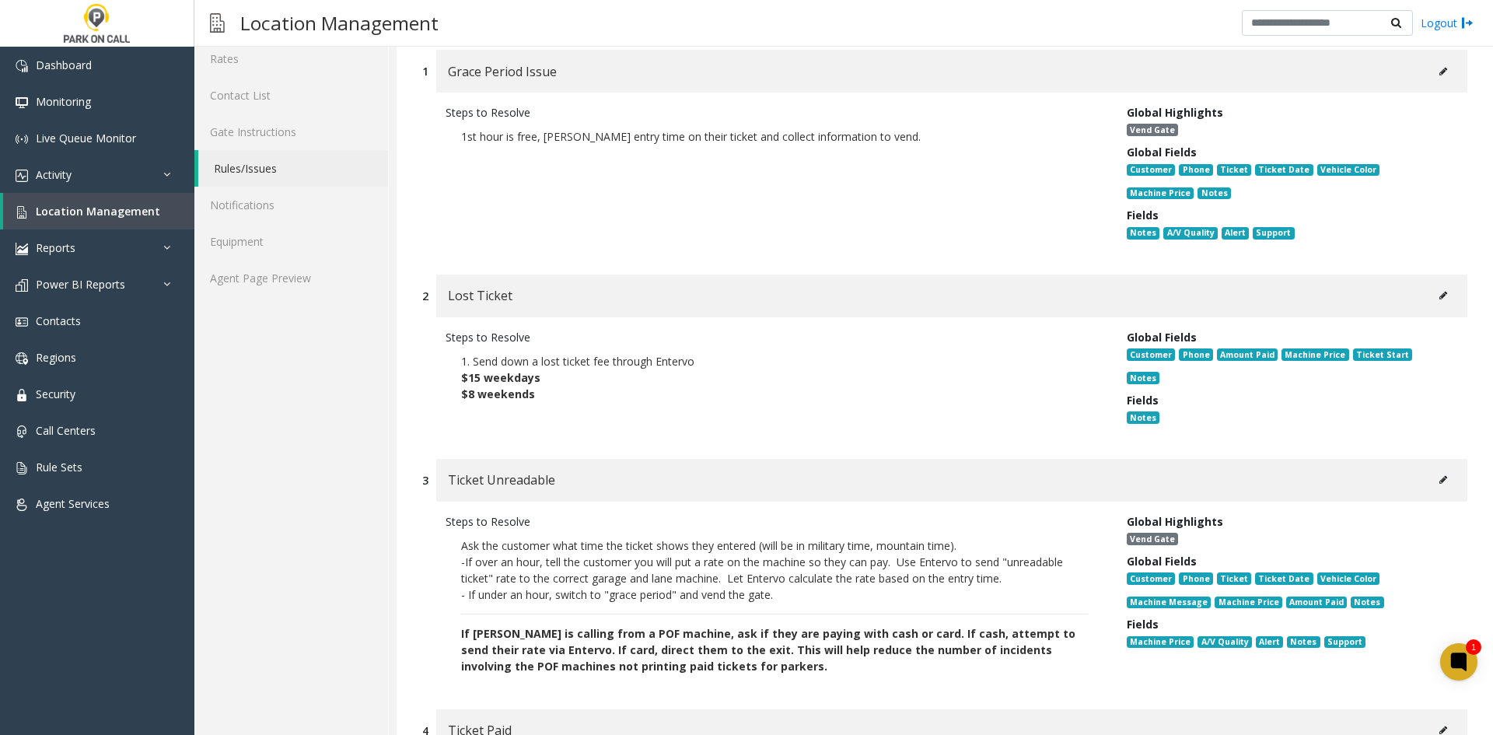
scroll to position [233, 0]
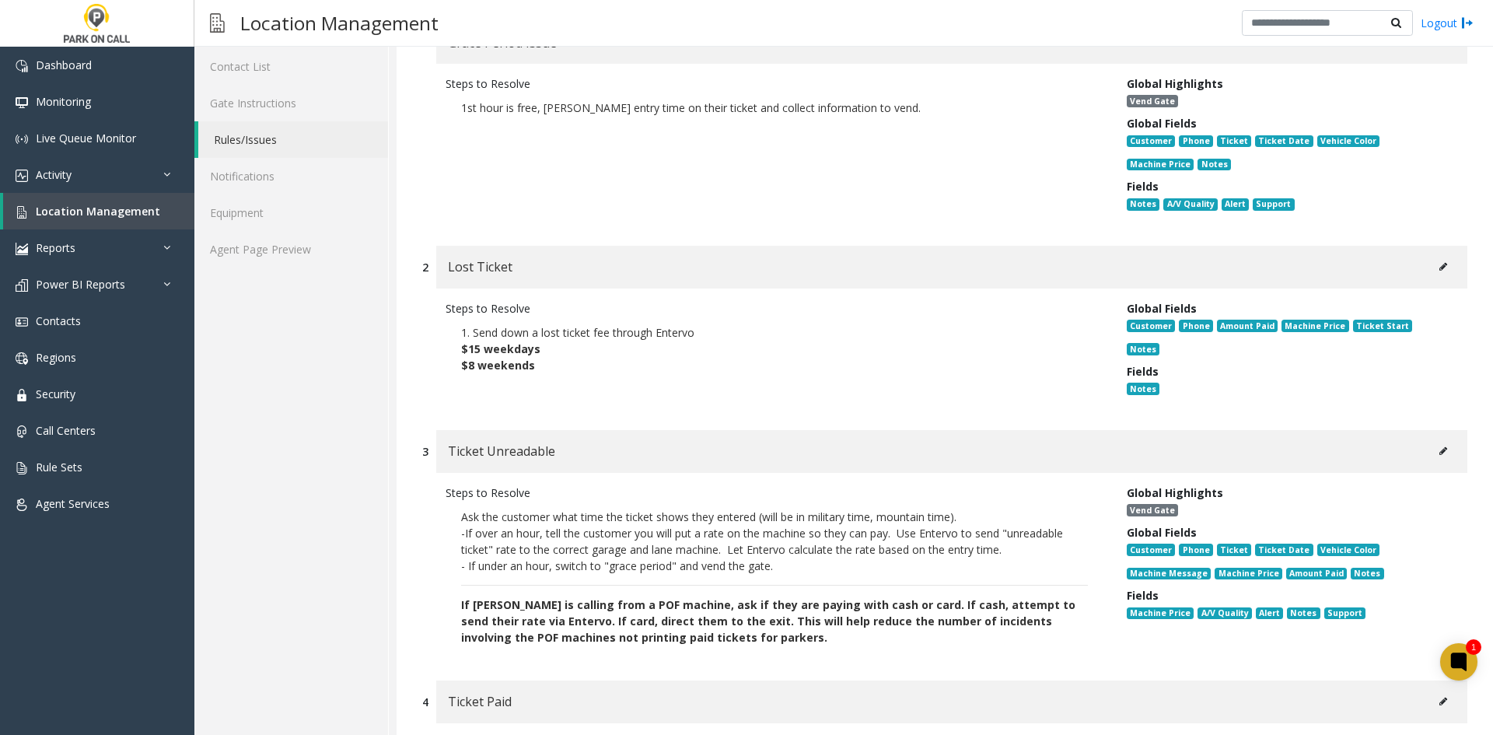
click at [1440, 263] on icon at bounding box center [1444, 266] width 8 height 9
click at [1440, 446] on icon at bounding box center [1444, 450] width 8 height 9
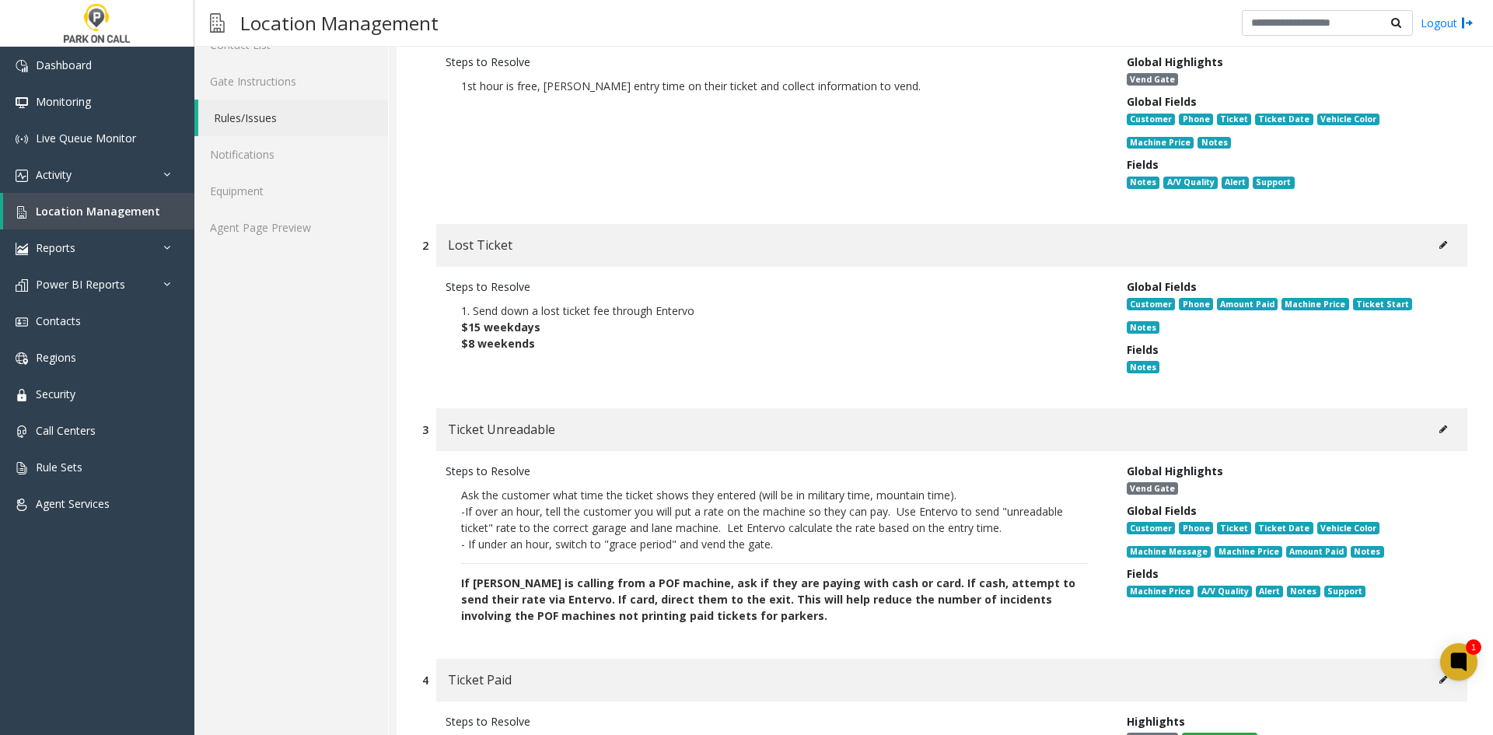
scroll to position [700, 0]
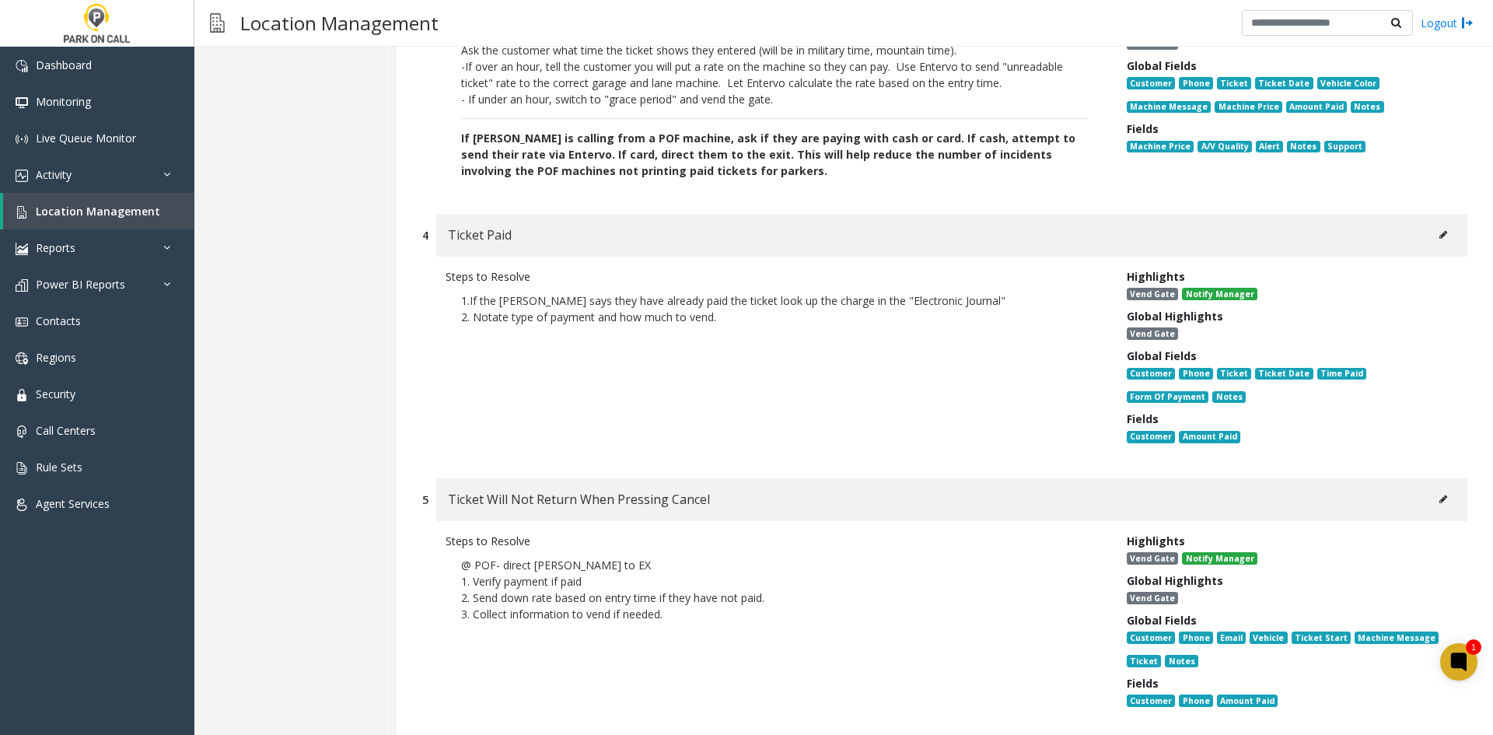
click at [1436, 223] on button at bounding box center [1443, 234] width 25 height 23
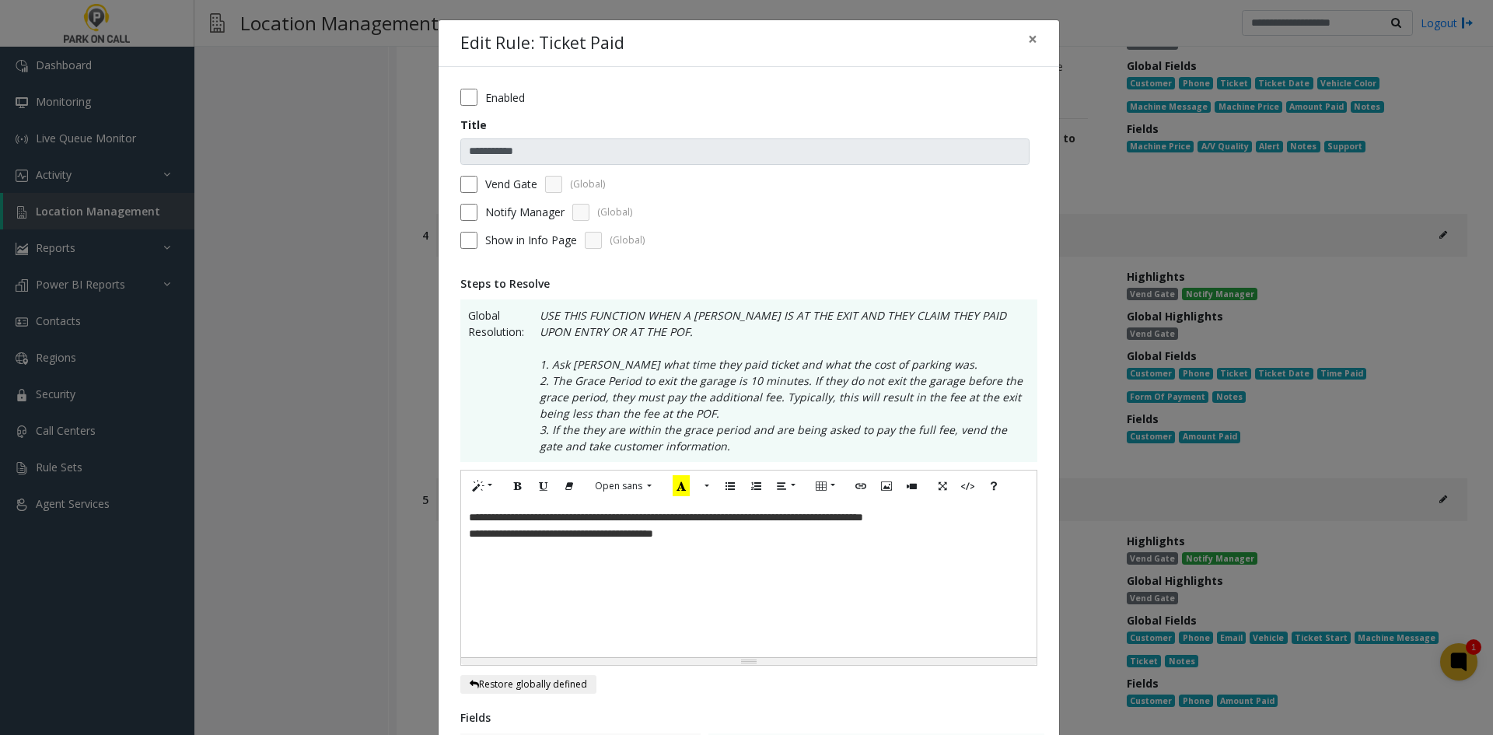
click at [515, 182] on label "Vend Gate" at bounding box center [511, 184] width 52 height 16
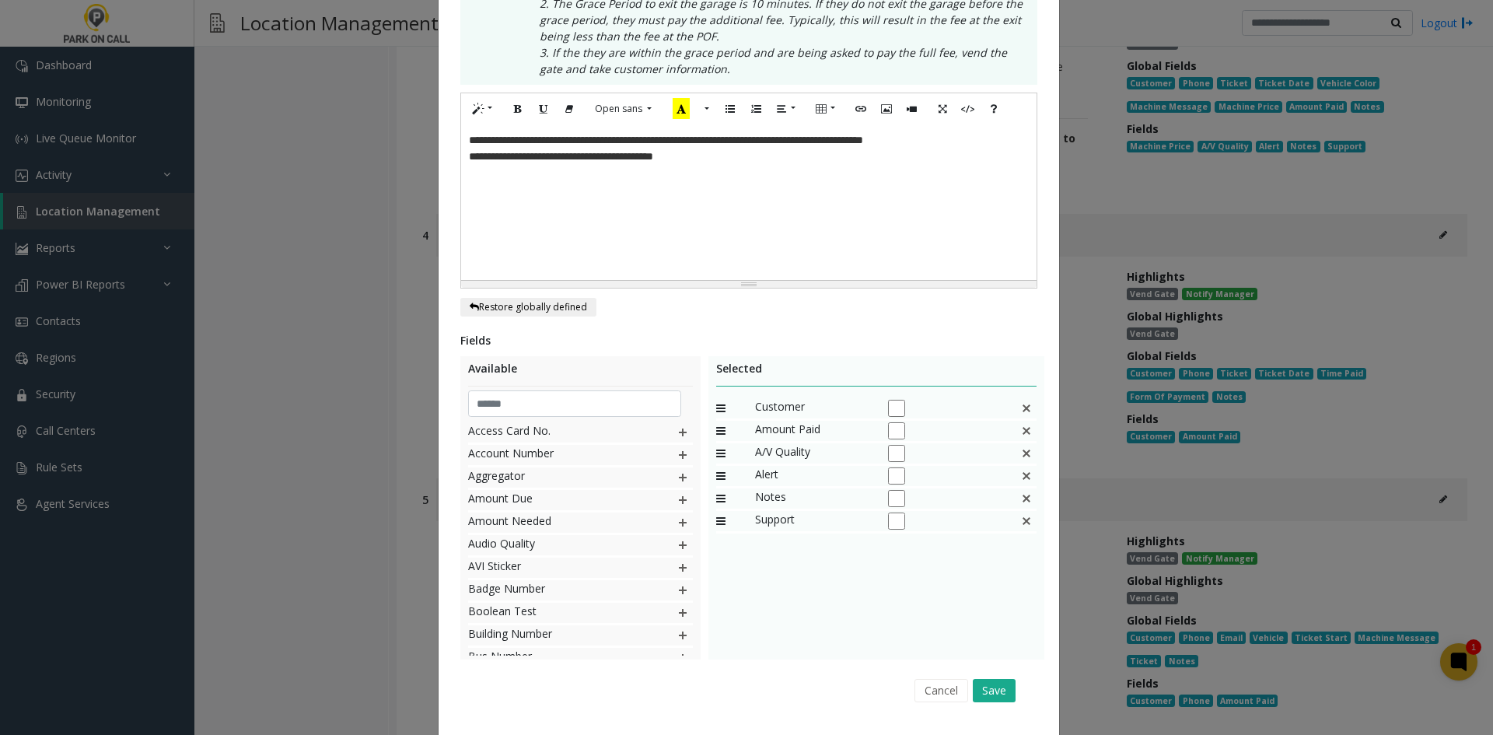
scroll to position [418, 0]
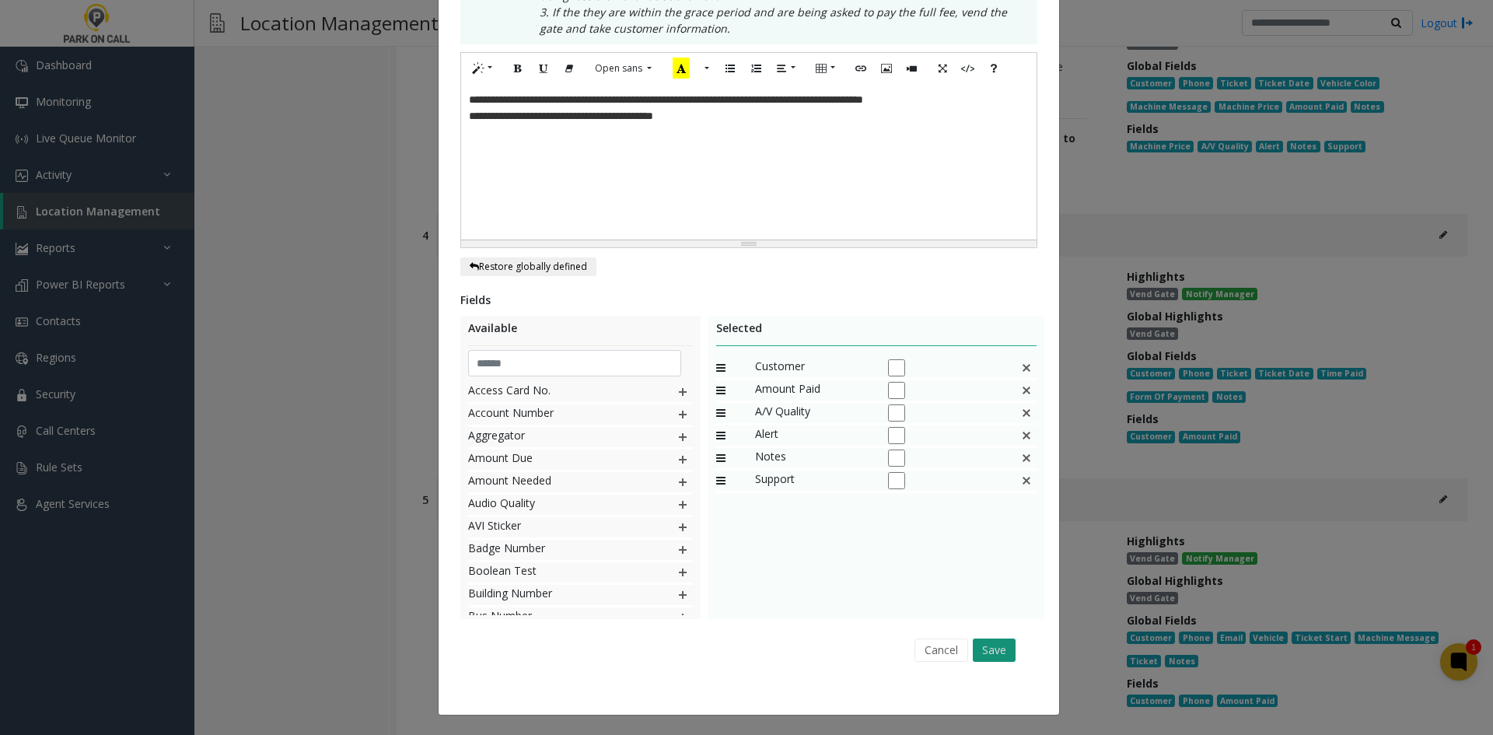
click at [984, 649] on button "Save" at bounding box center [994, 650] width 43 height 23
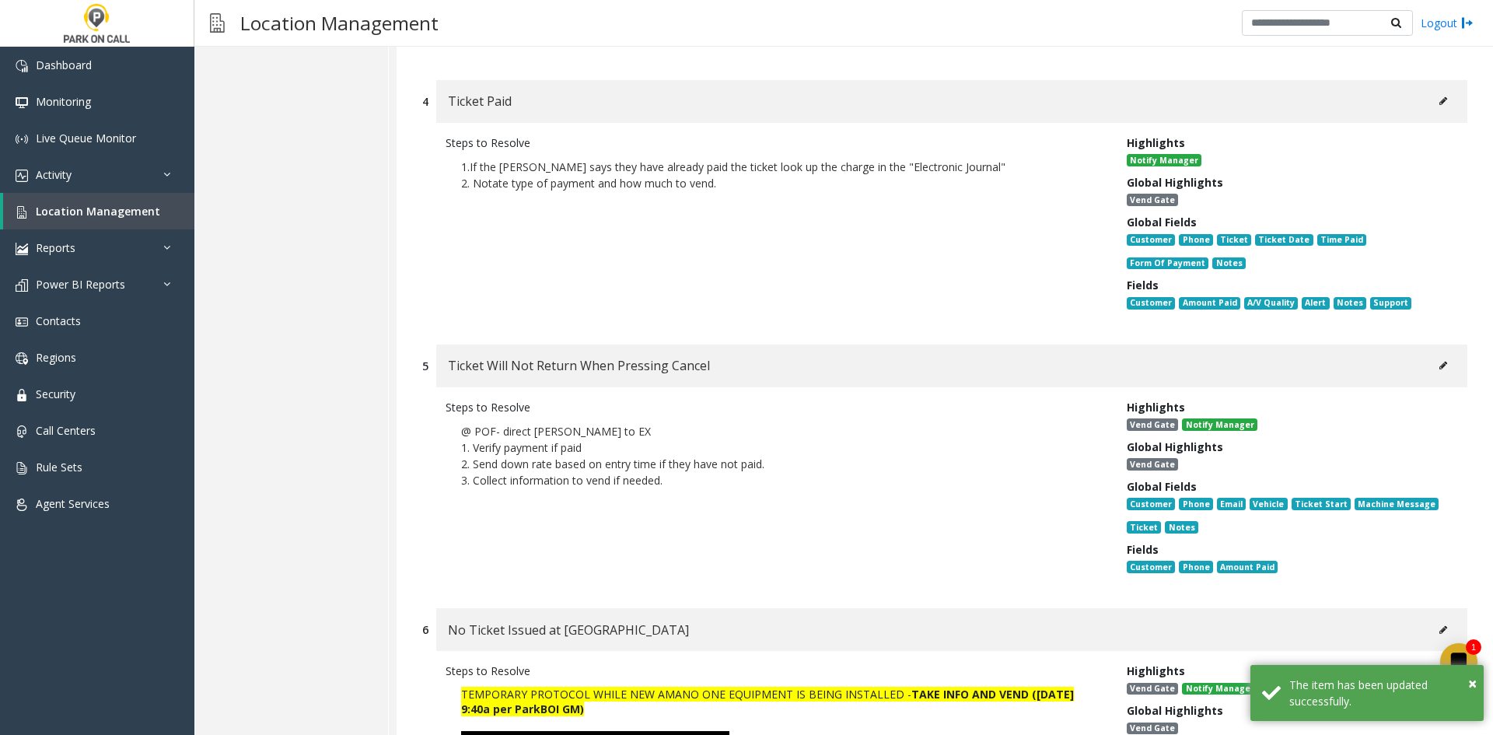
scroll to position [856, 0]
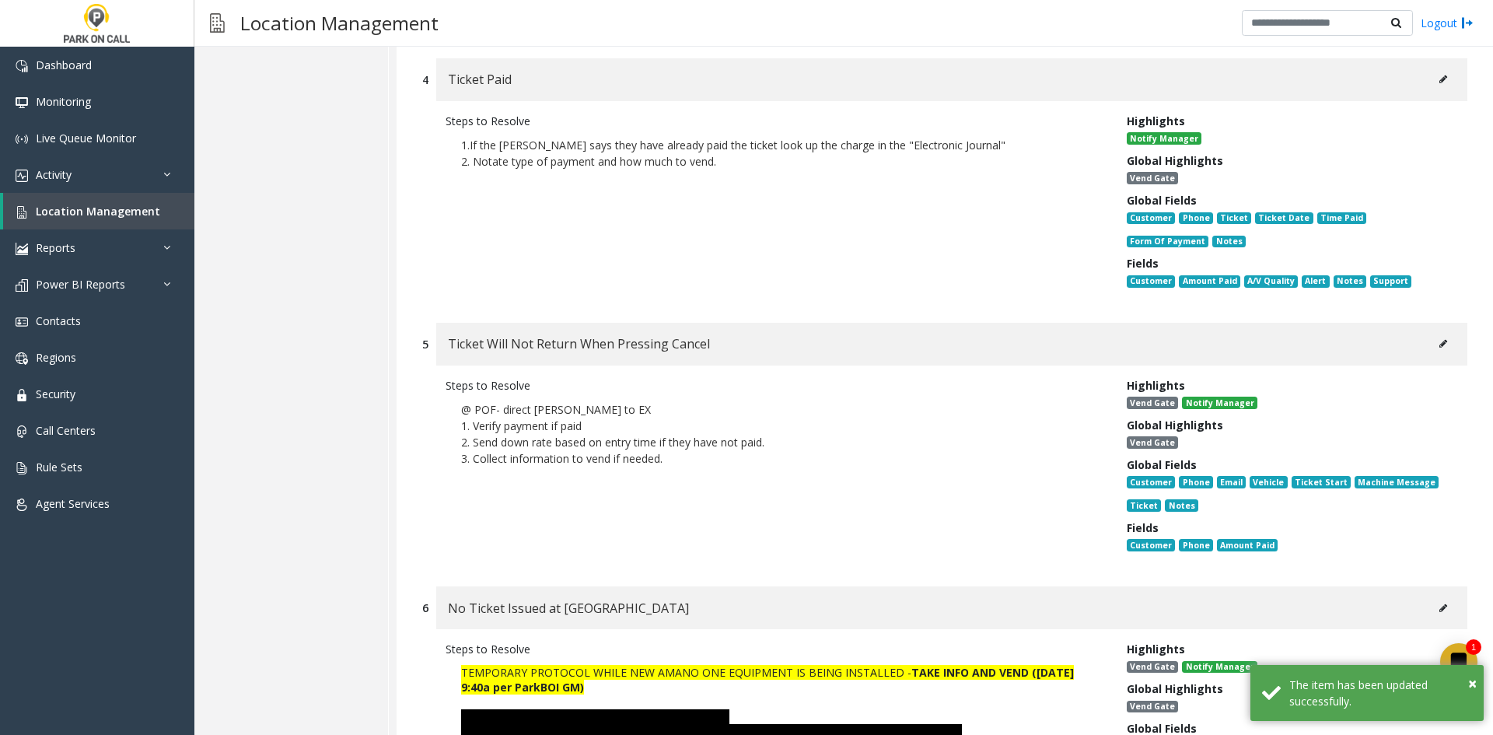
click at [1431, 332] on button at bounding box center [1443, 343] width 25 height 23
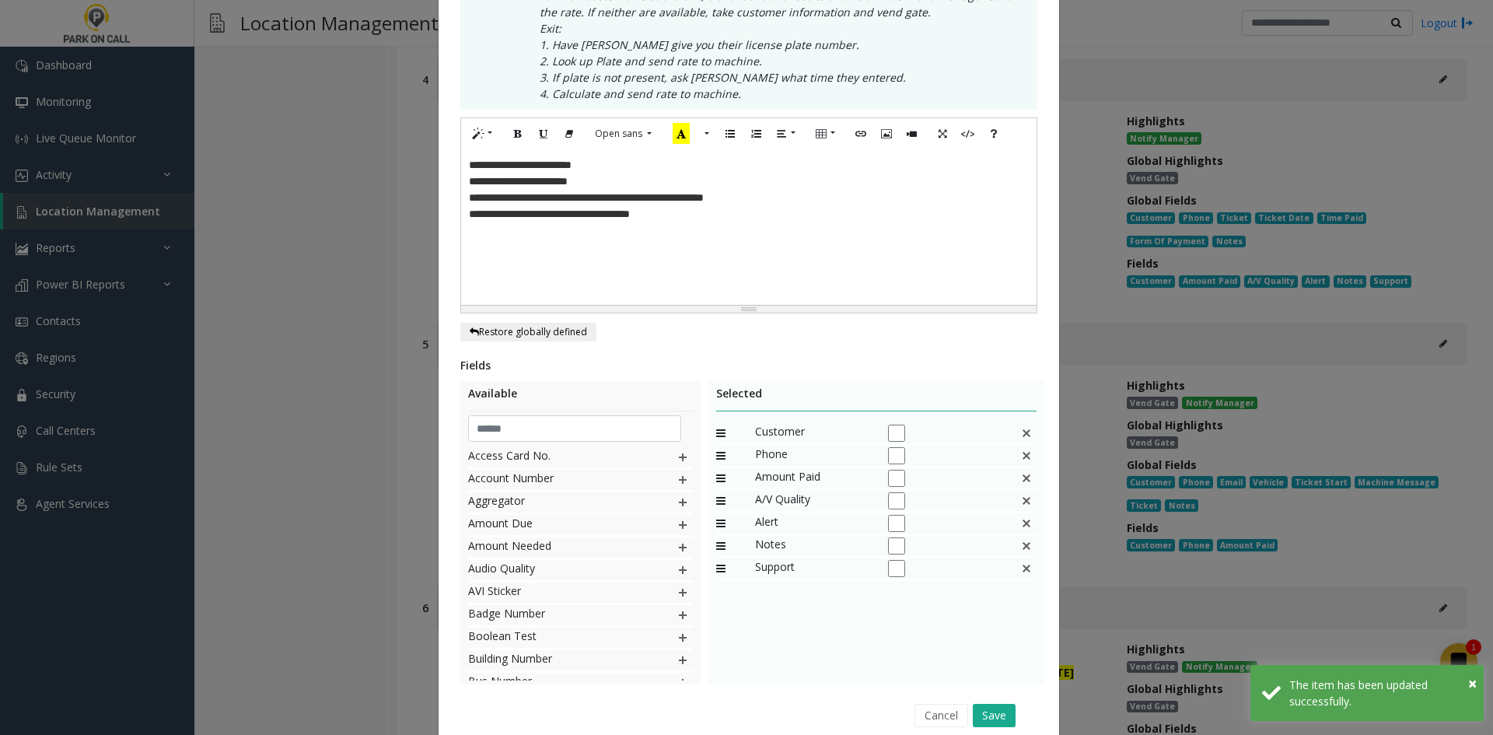
scroll to position [0, 0]
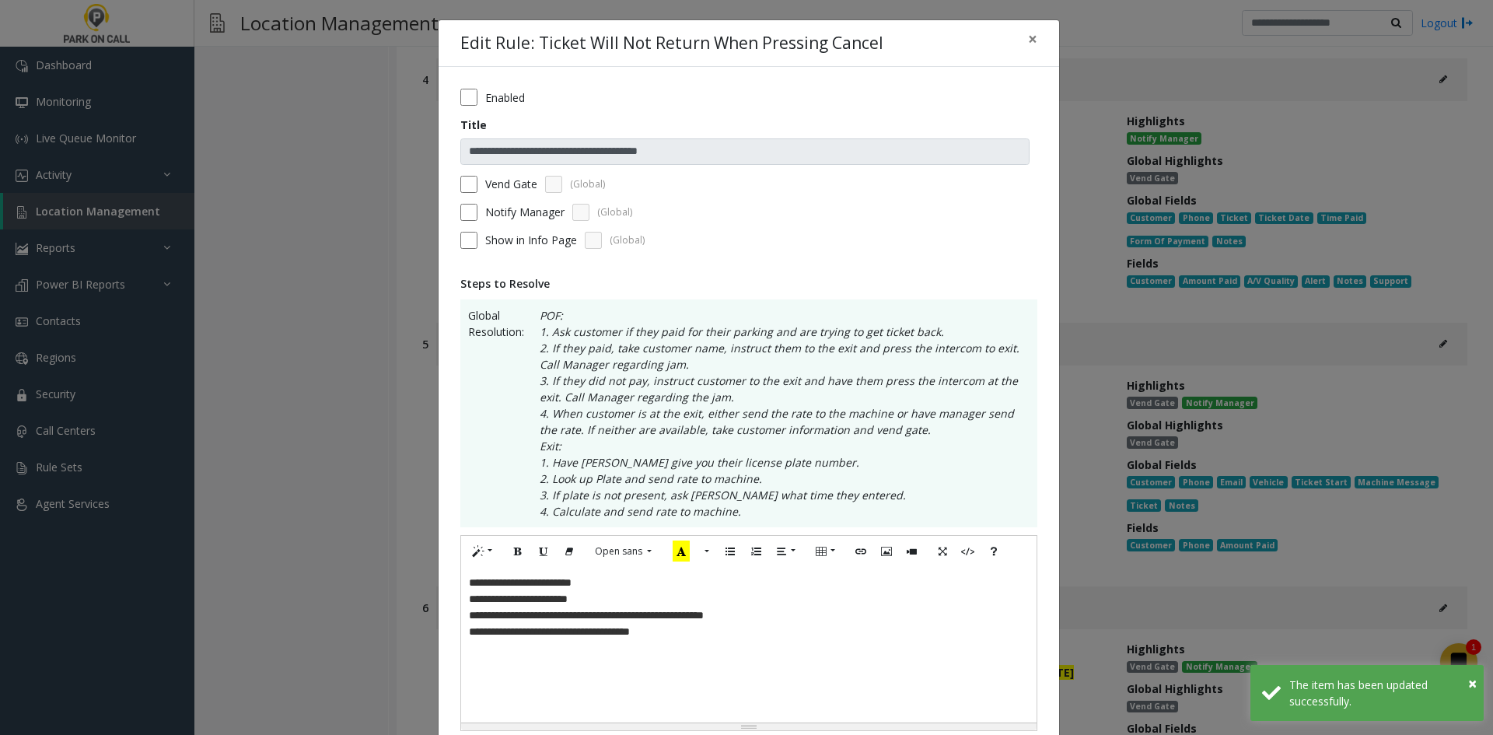
click at [523, 190] on label "Vend Gate" at bounding box center [511, 184] width 52 height 16
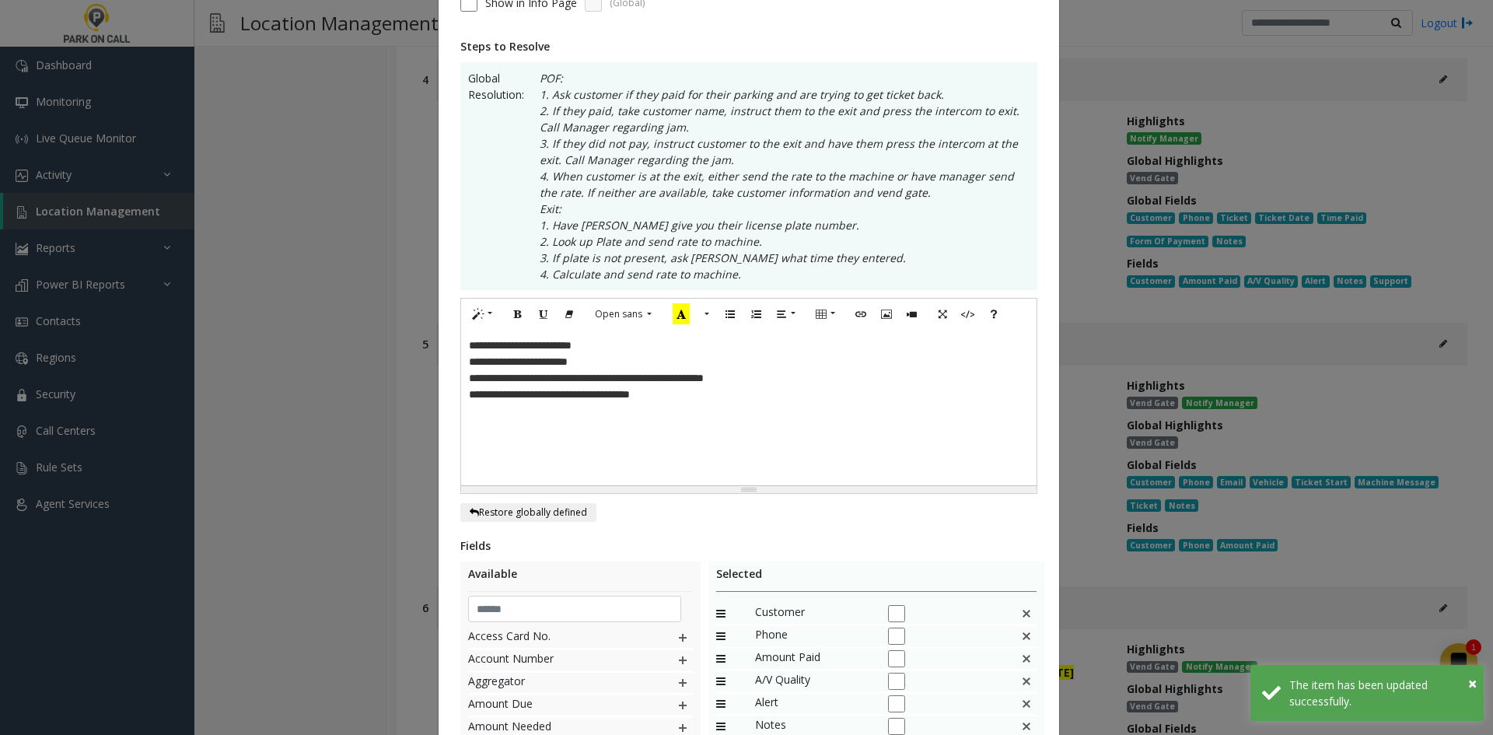
scroll to position [483, 0]
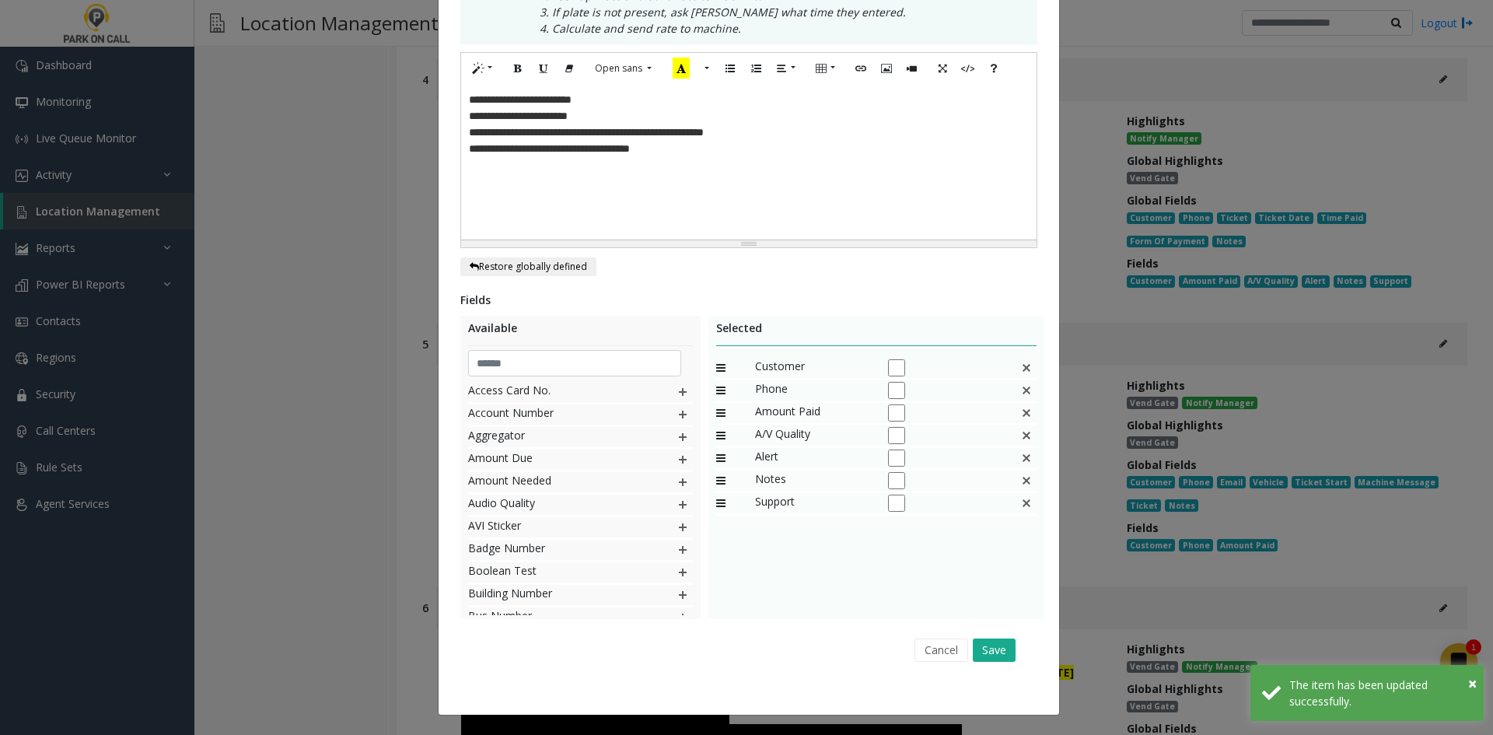
click at [989, 632] on div "Cancel Save" at bounding box center [748, 650] width 555 height 40
click at [989, 636] on div "Cancel Save" at bounding box center [748, 650] width 555 height 40
click at [989, 649] on button "Save" at bounding box center [994, 650] width 43 height 23
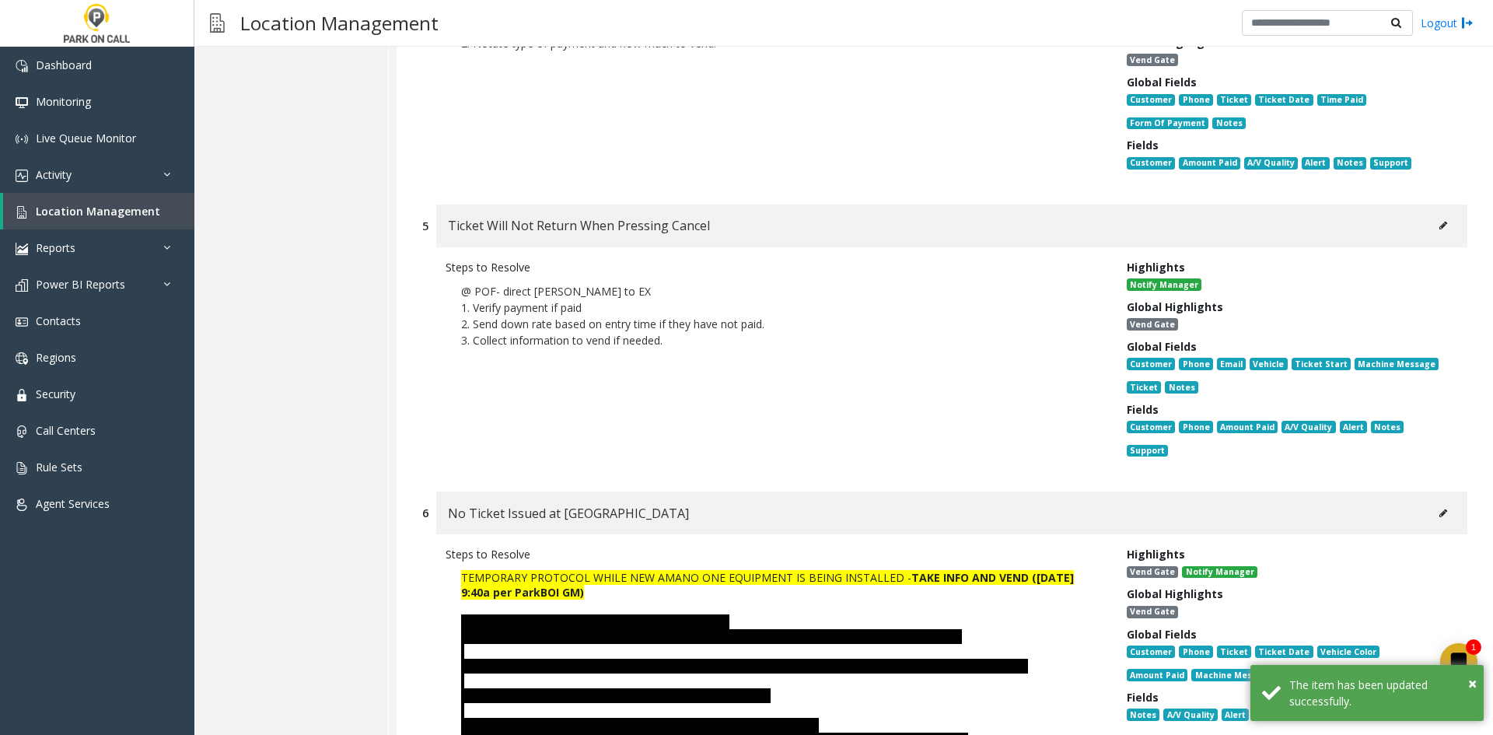
scroll to position [1167, 0]
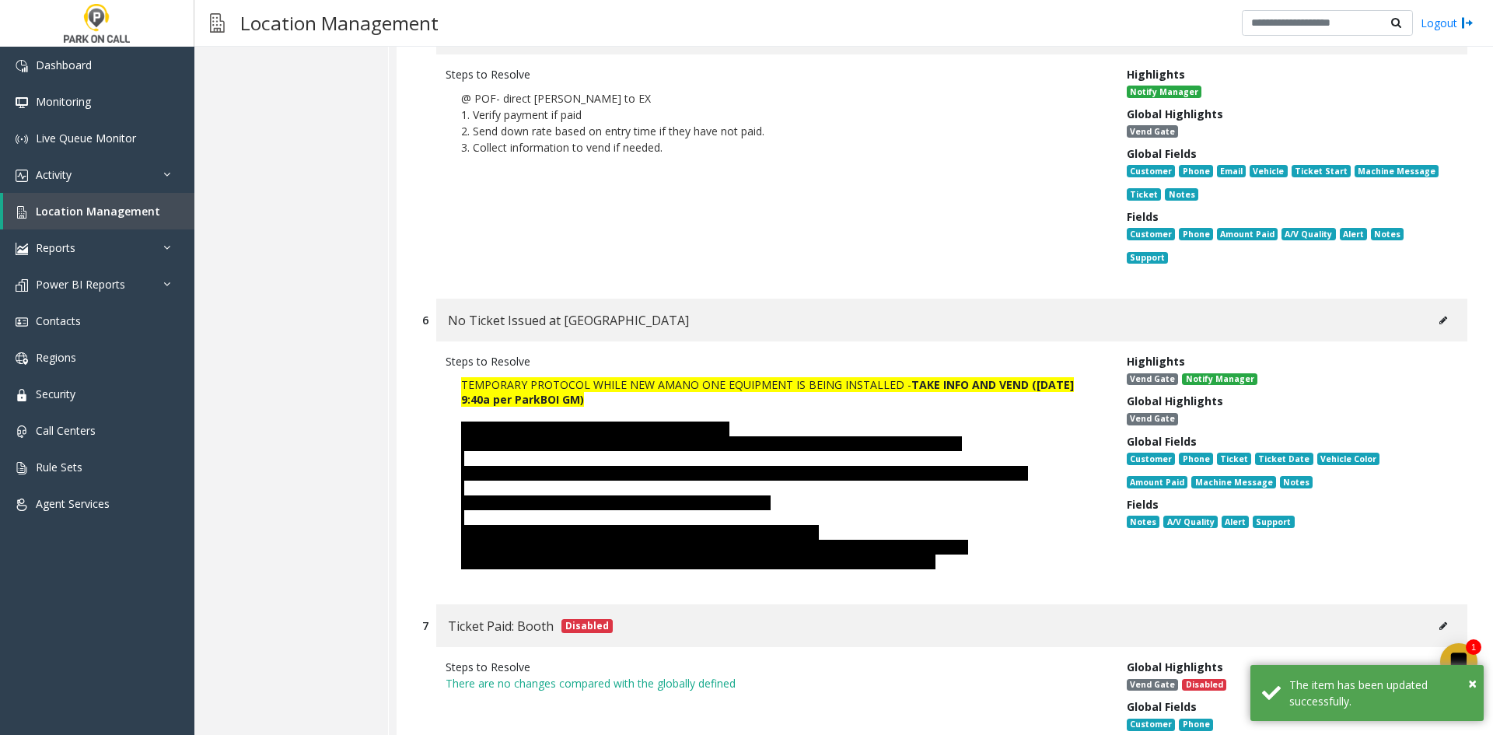
click at [1436, 309] on button at bounding box center [1443, 320] width 25 height 23
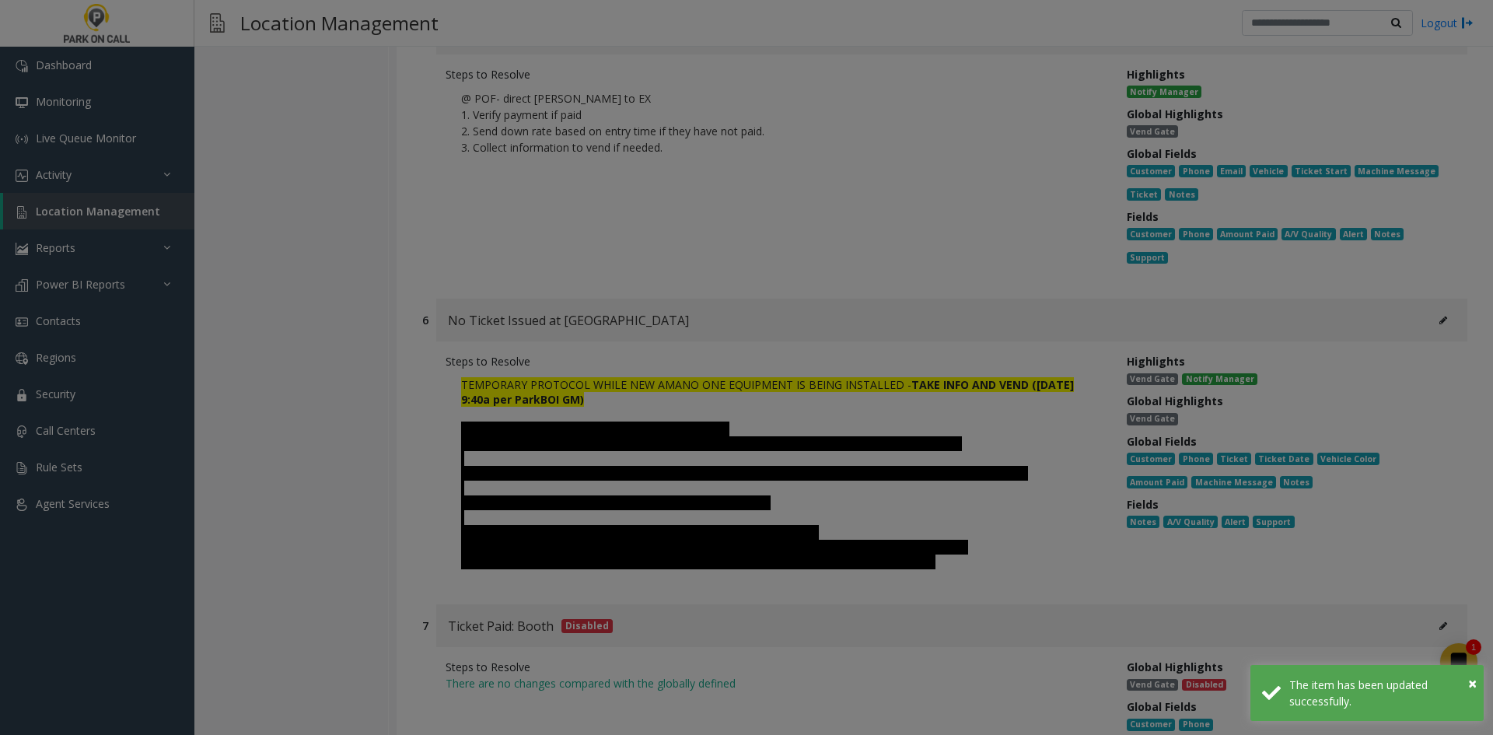
scroll to position [0, 0]
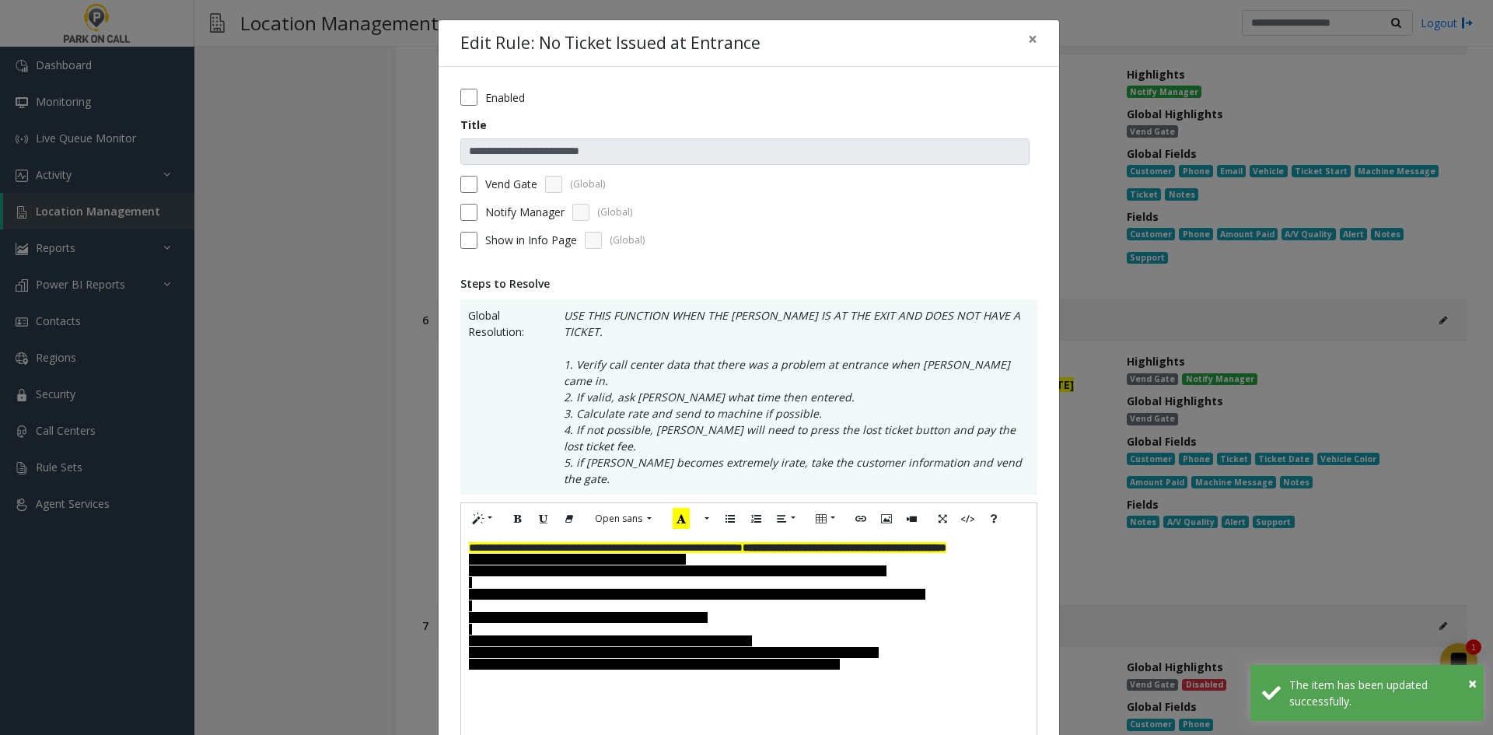
click at [510, 191] on label "Vend Gate" at bounding box center [511, 184] width 52 height 16
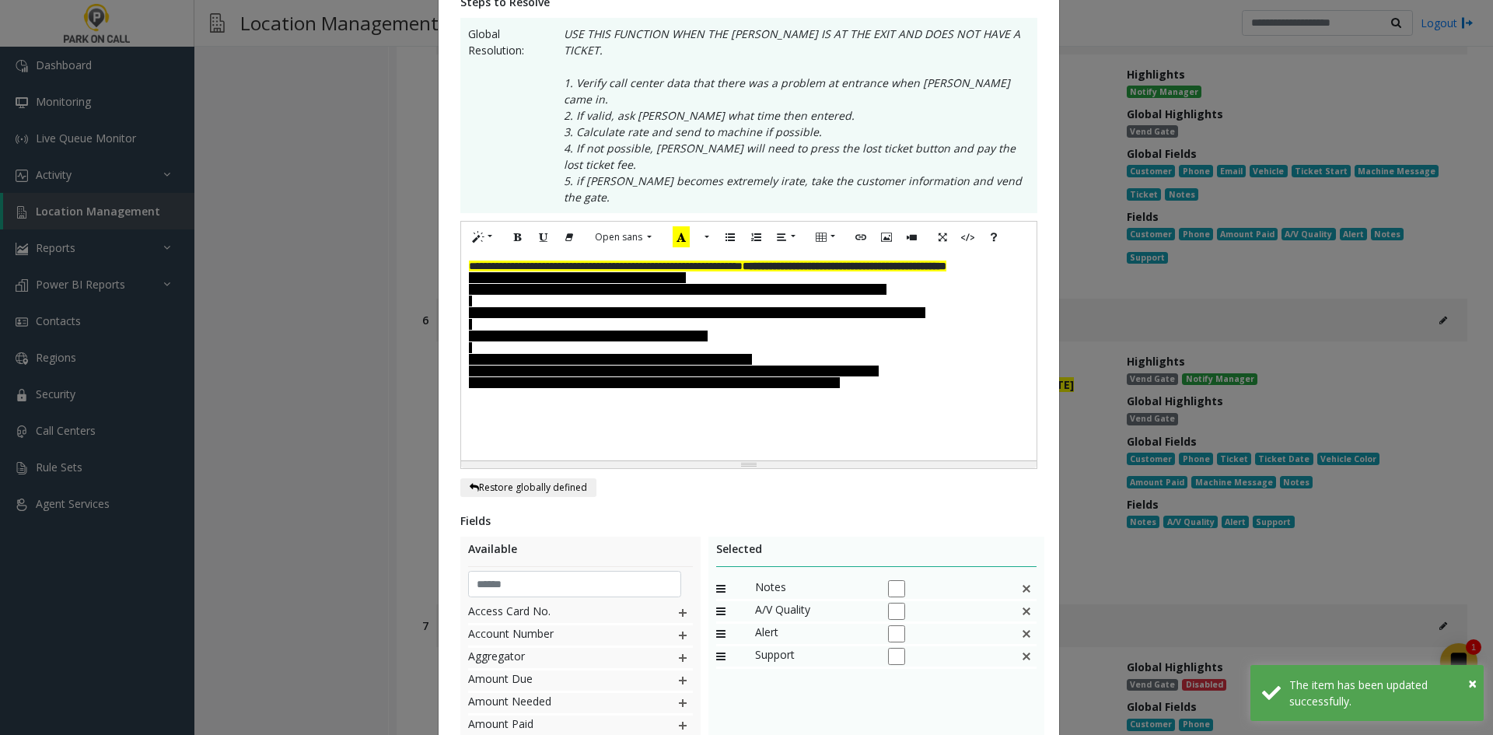
scroll to position [453, 0]
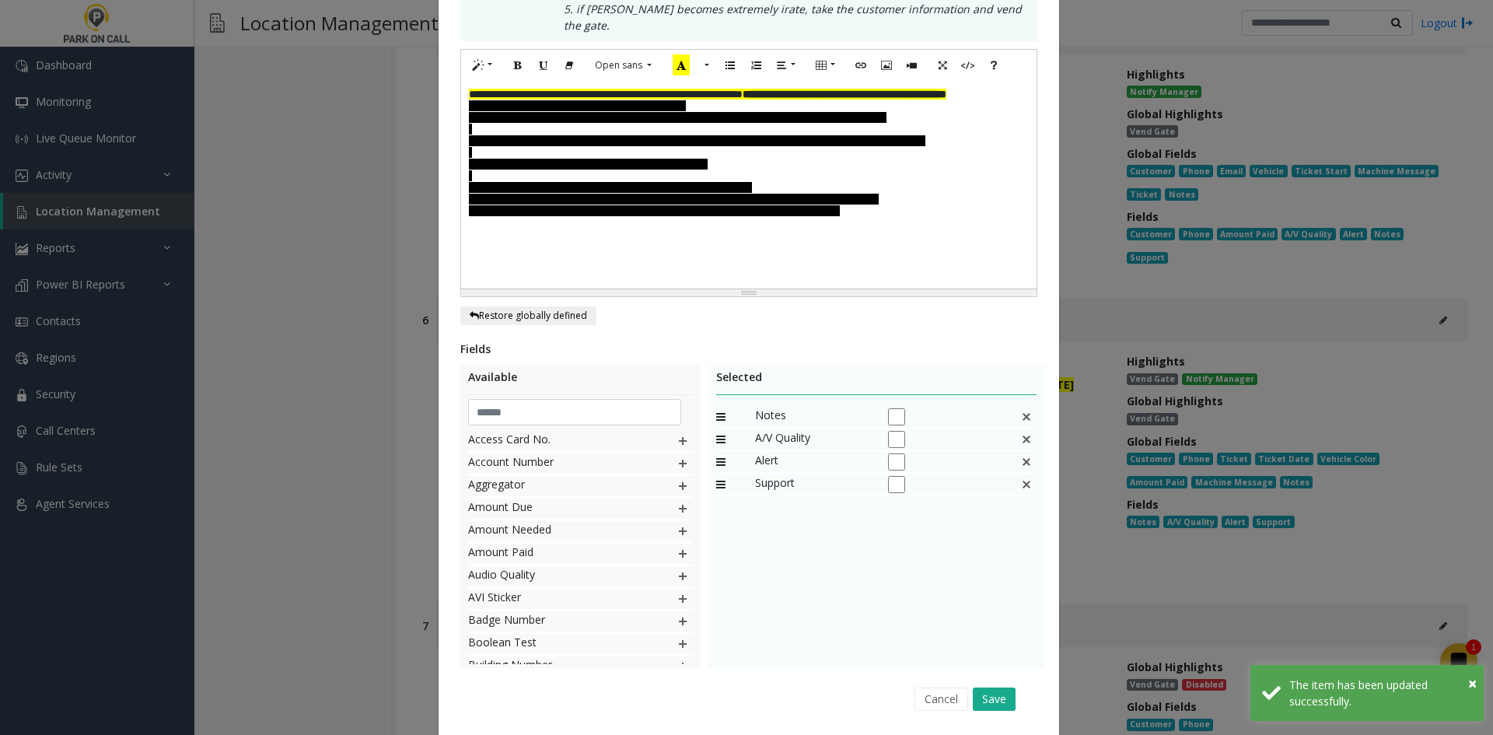
click at [968, 628] on div "Fields Available Access Card No. Account Number Aggregator Amount Due Amount Ne…" at bounding box center [748, 530] width 577 height 378
click at [987, 679] on div "Cancel Save" at bounding box center [748, 699] width 555 height 40
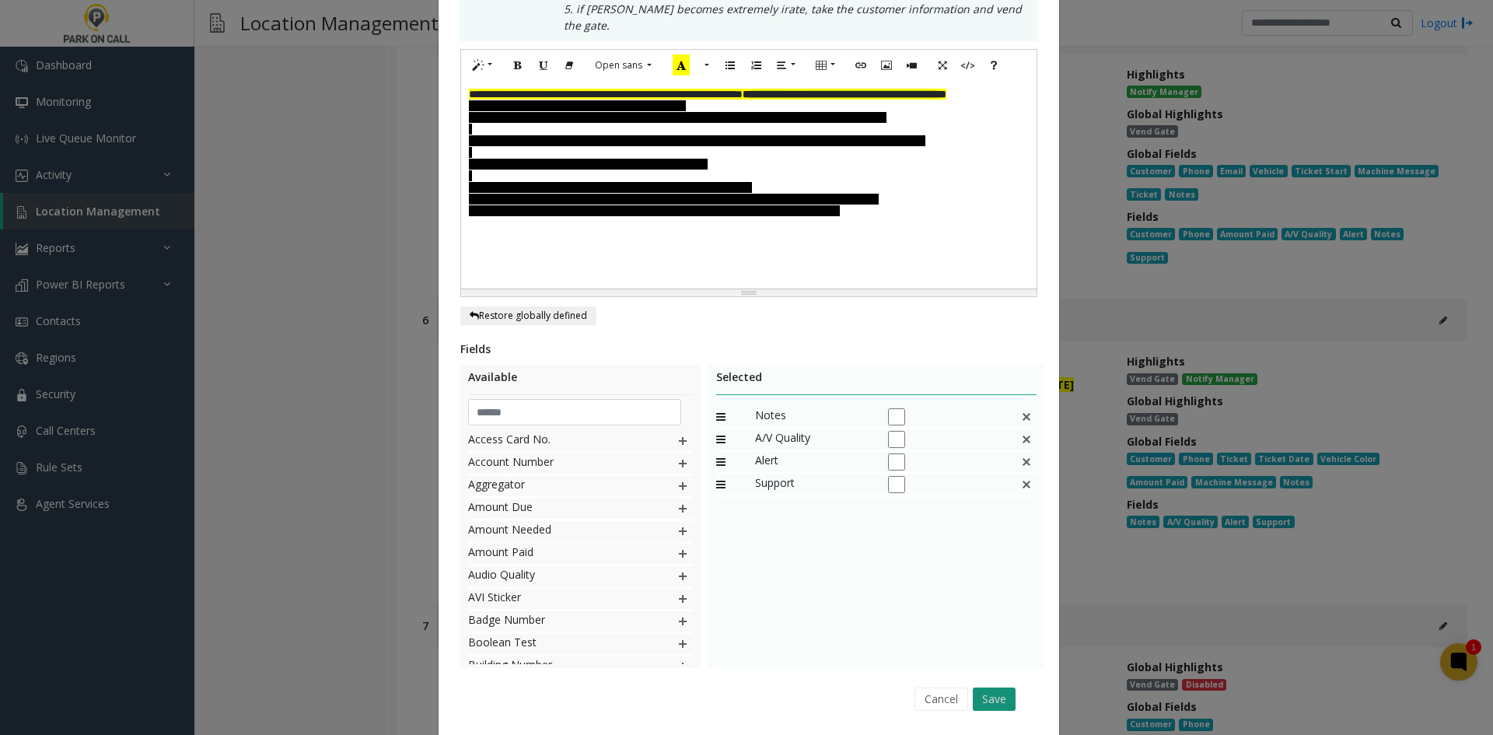
click at [997, 688] on button "Save" at bounding box center [994, 699] width 43 height 23
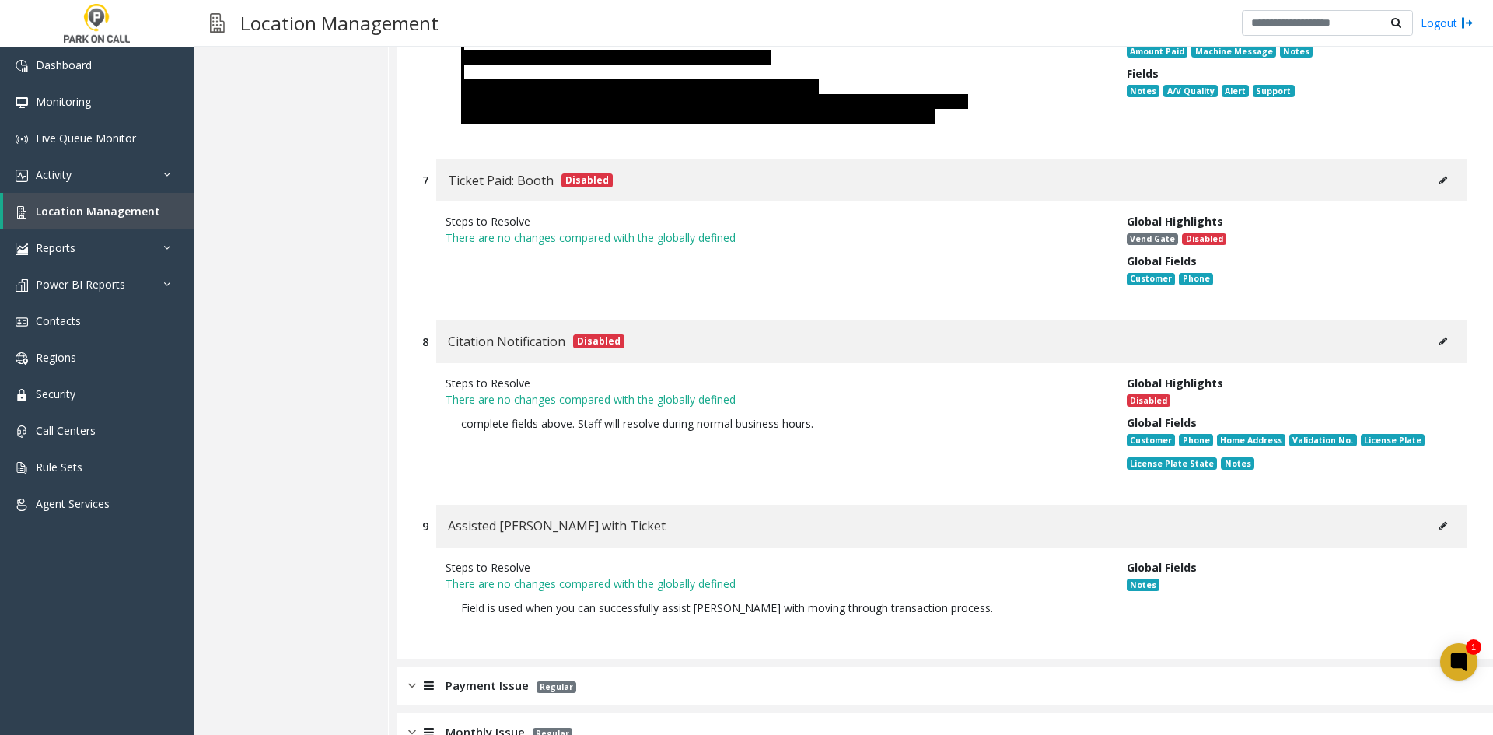
scroll to position [1799, 0]
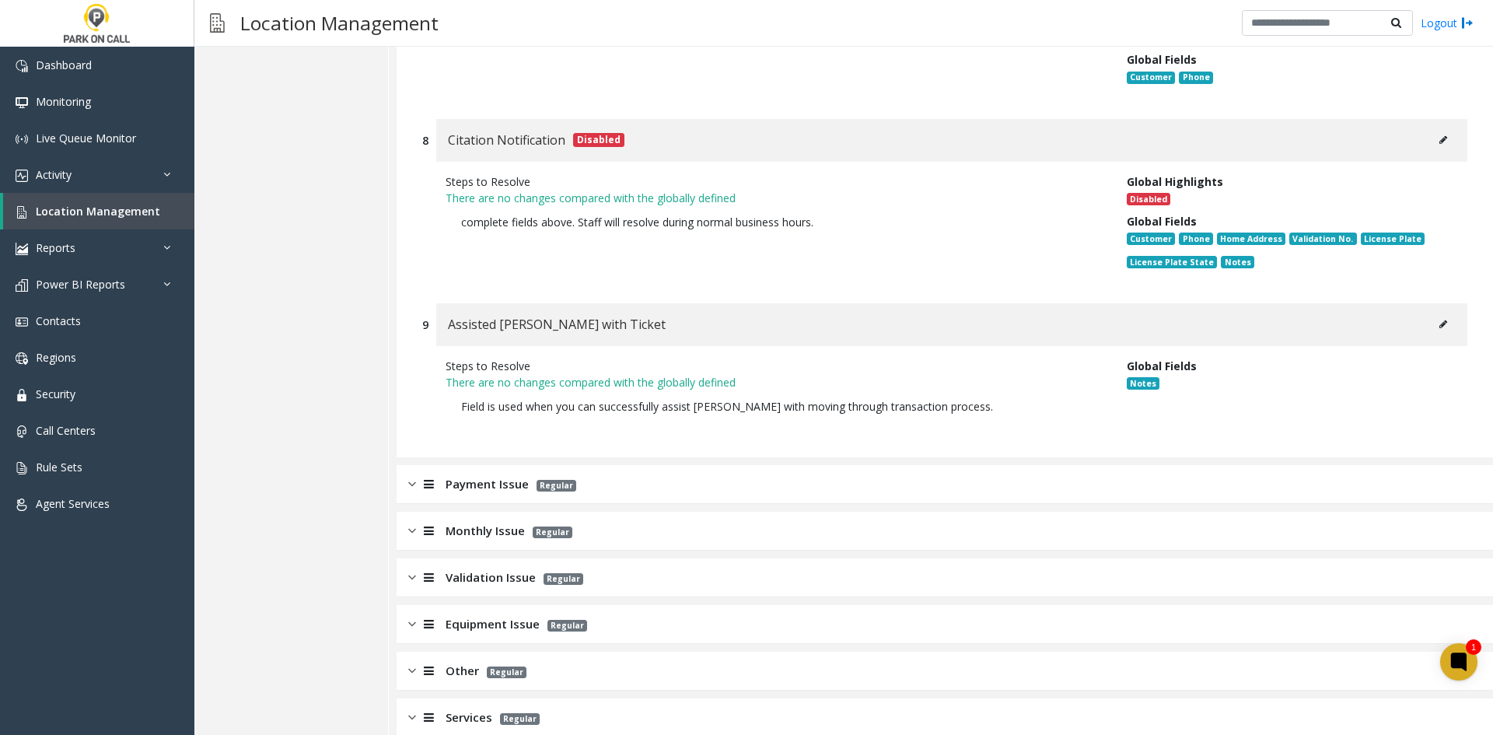
click at [912, 467] on div "Payment Issue Regular" at bounding box center [945, 484] width 1097 height 39
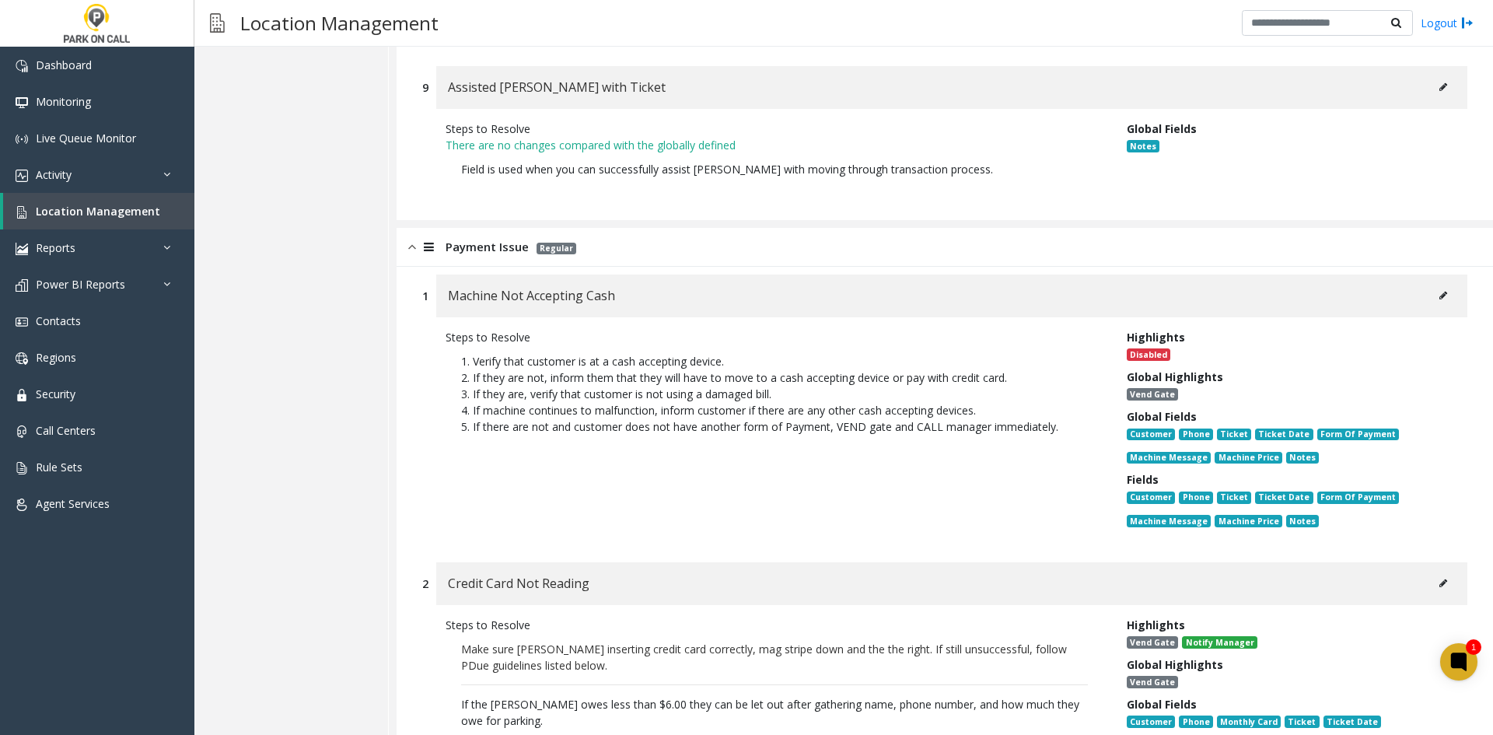
scroll to position [2032, 0]
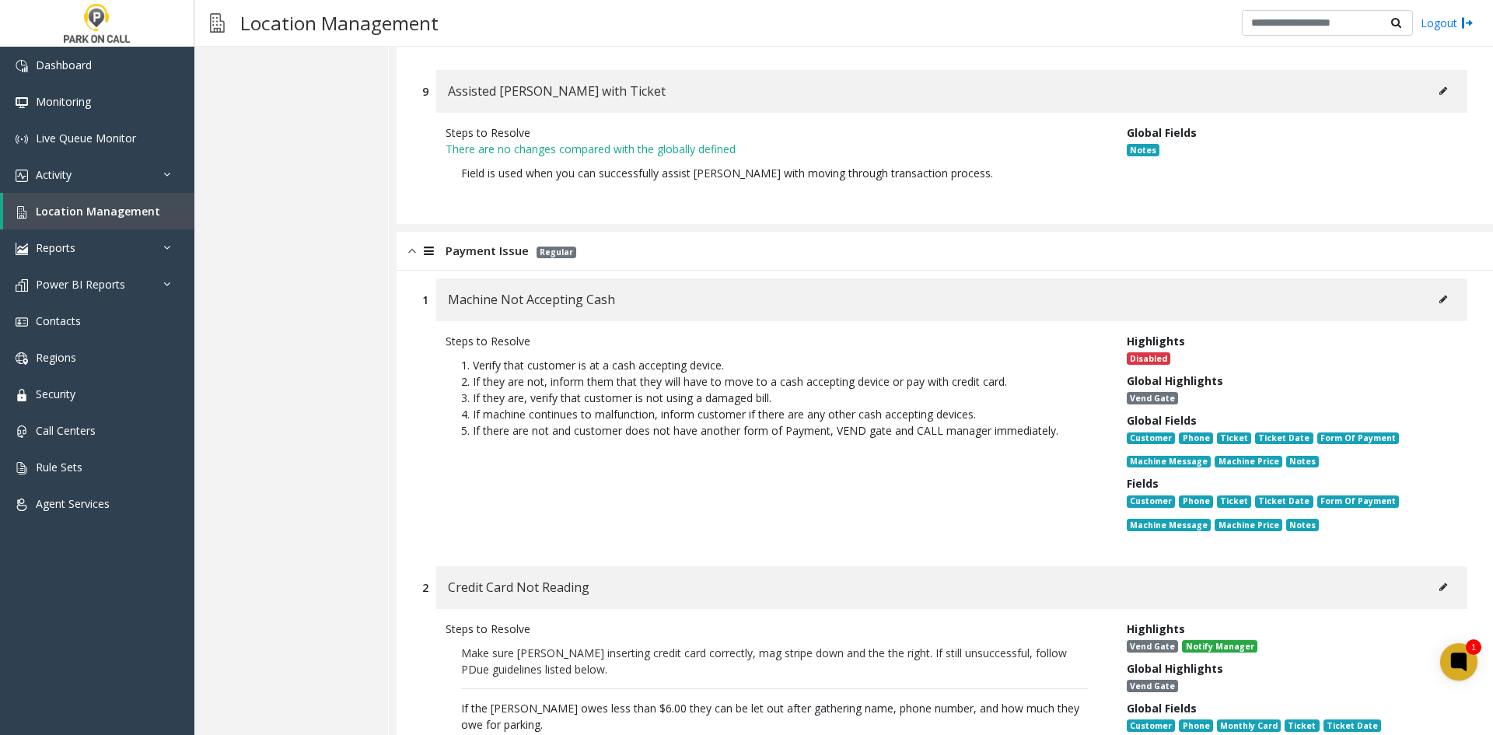
click at [1444, 278] on div "Machine Not Accepting Cash" at bounding box center [951, 299] width 1031 height 43
click at [1440, 288] on button at bounding box center [1443, 299] width 25 height 23
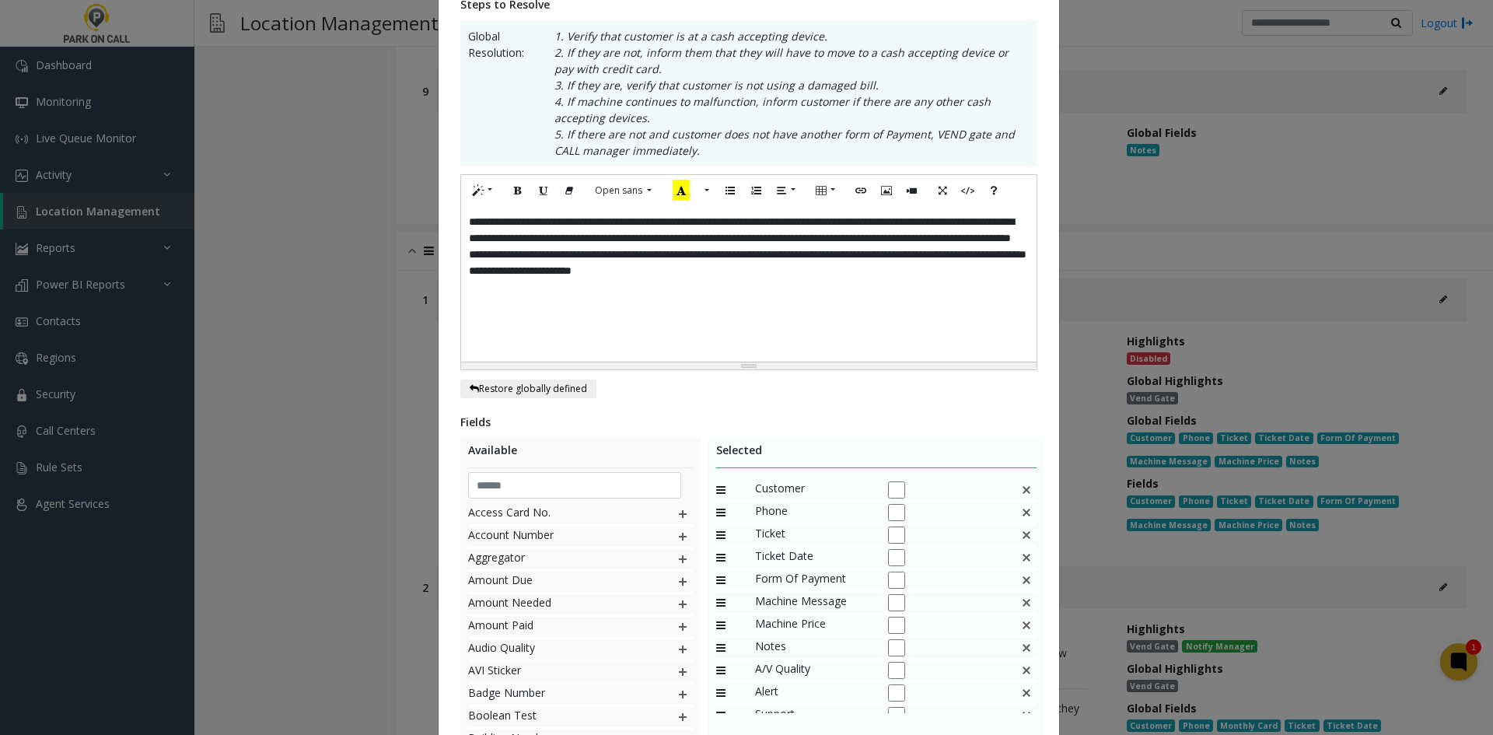
scroll to position [311, 0]
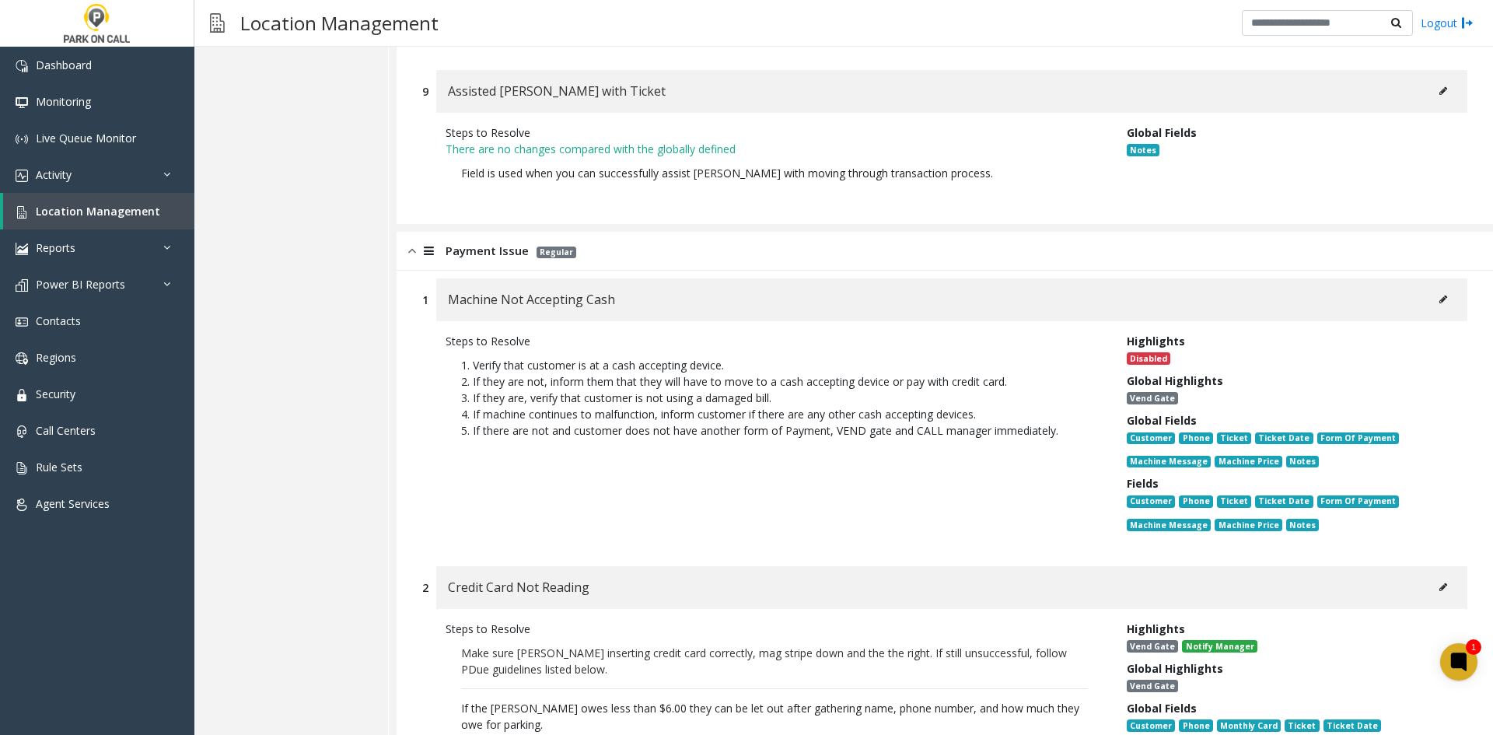
click at [1431, 576] on button at bounding box center [1443, 587] width 25 height 23
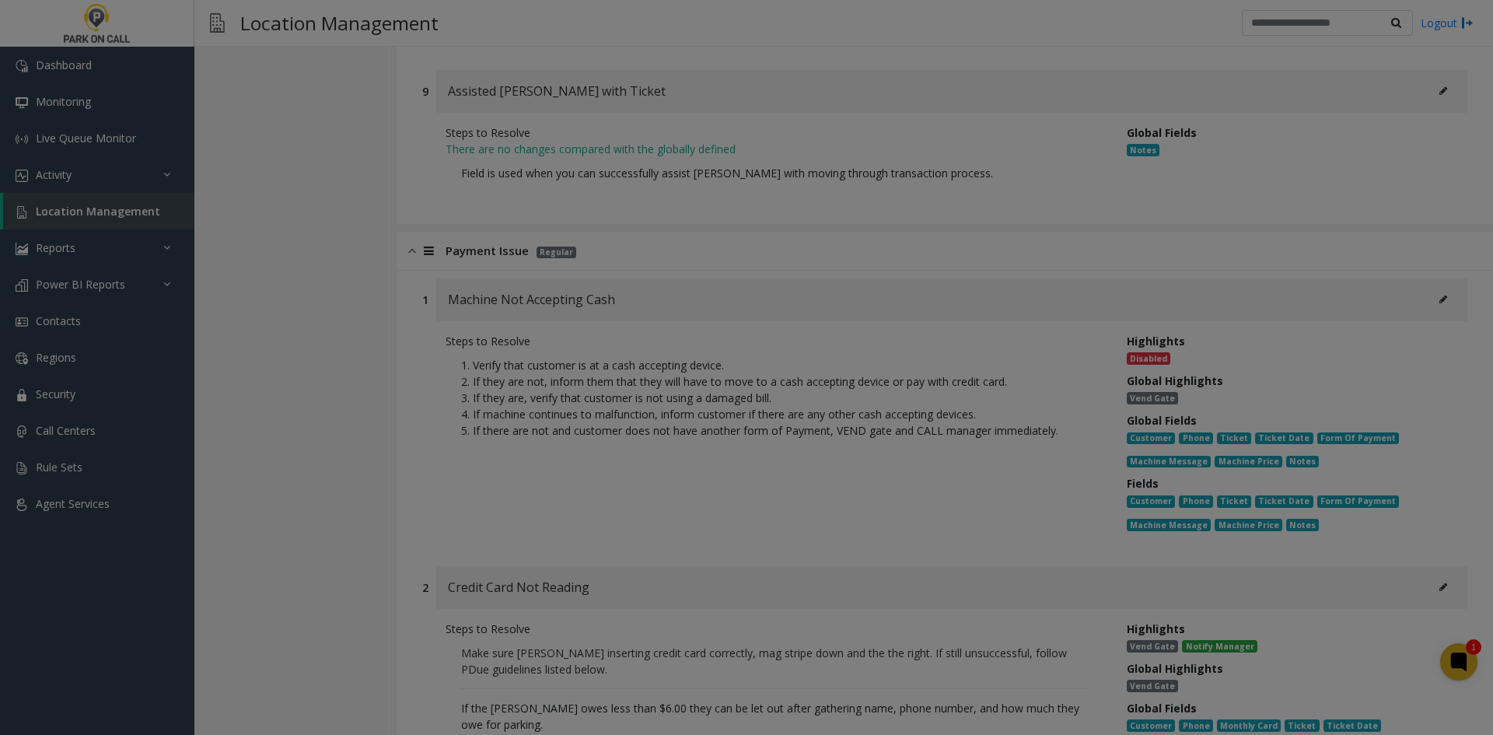
scroll to position [0, 0]
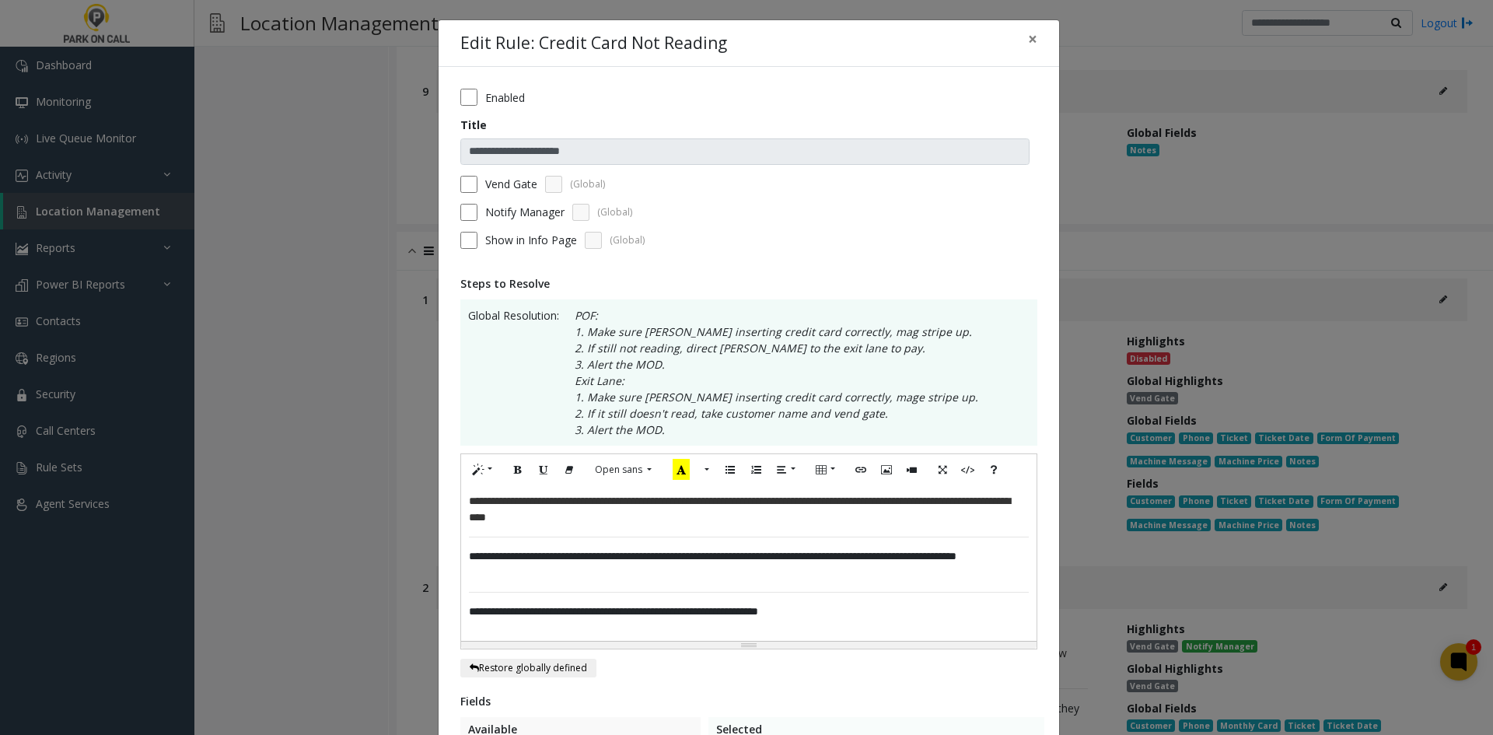
click at [494, 184] on label "Vend Gate" at bounding box center [511, 184] width 52 height 16
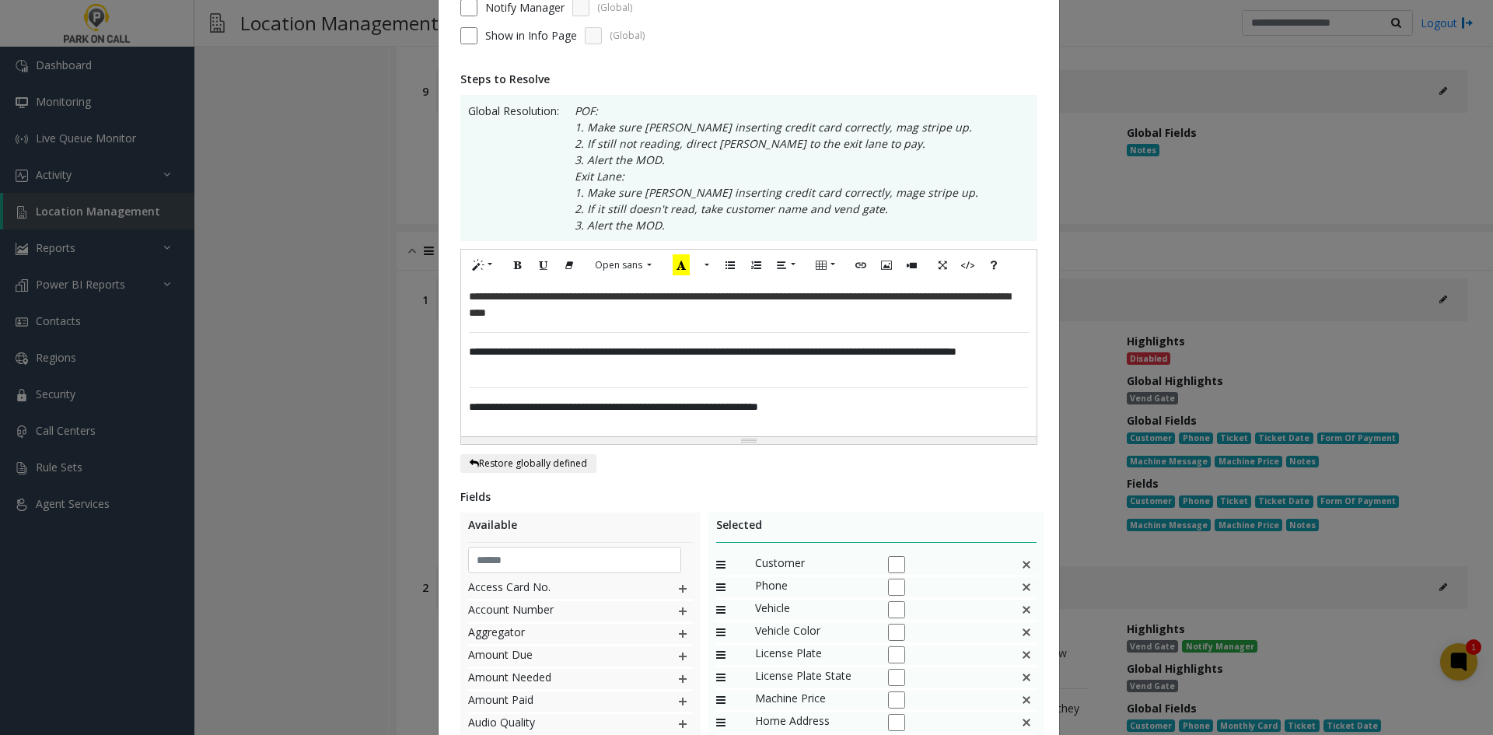
scroll to position [401, 0]
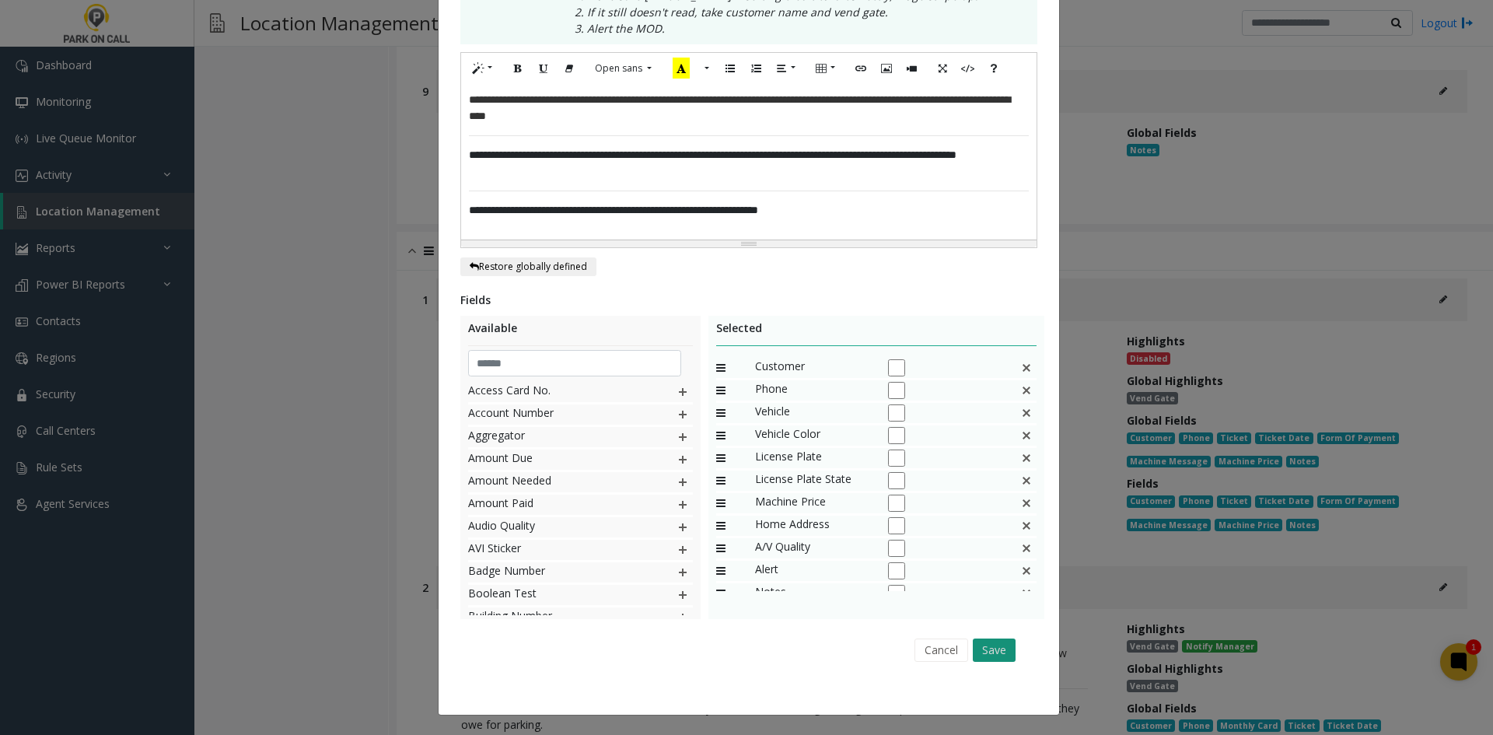
click at [1006, 645] on button "Save" at bounding box center [994, 650] width 43 height 23
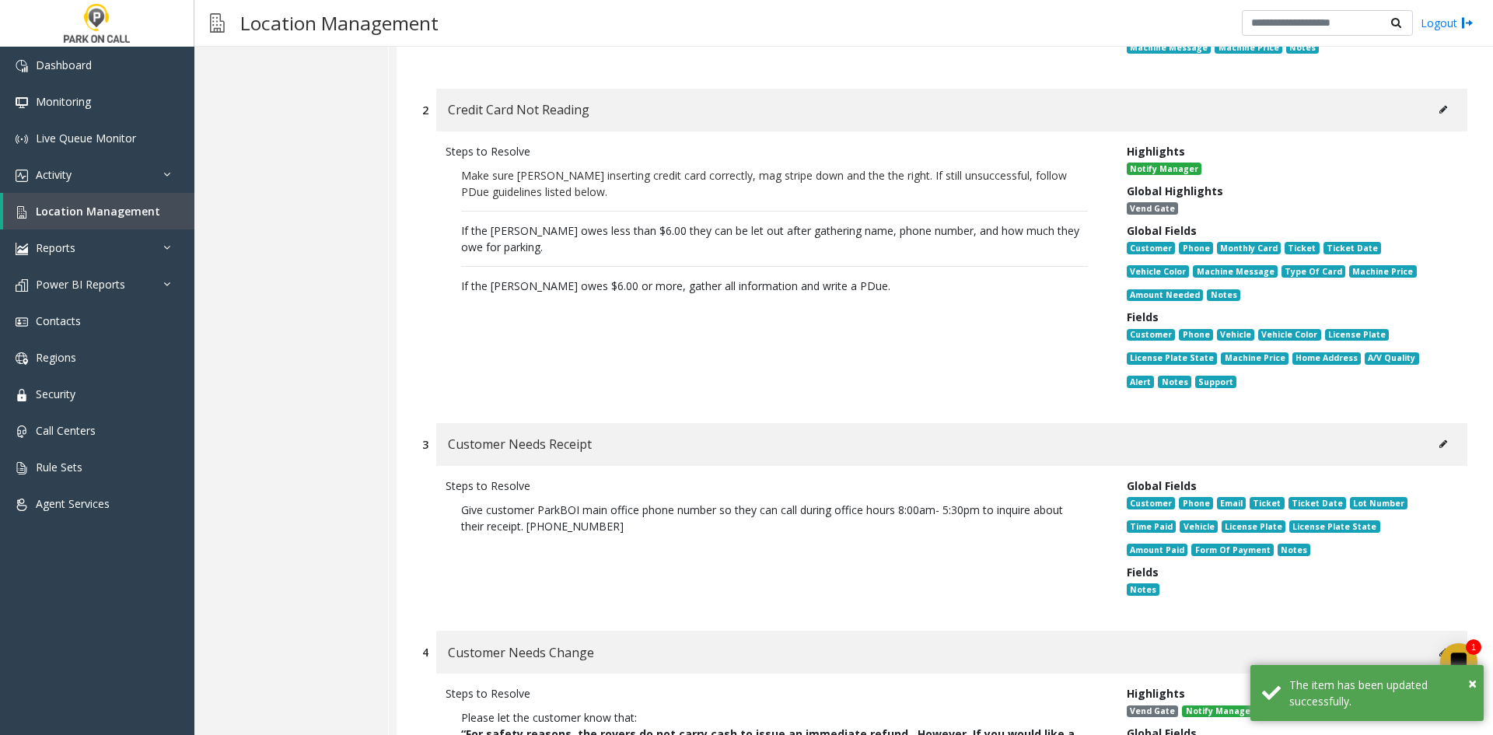
scroll to position [2654, 0]
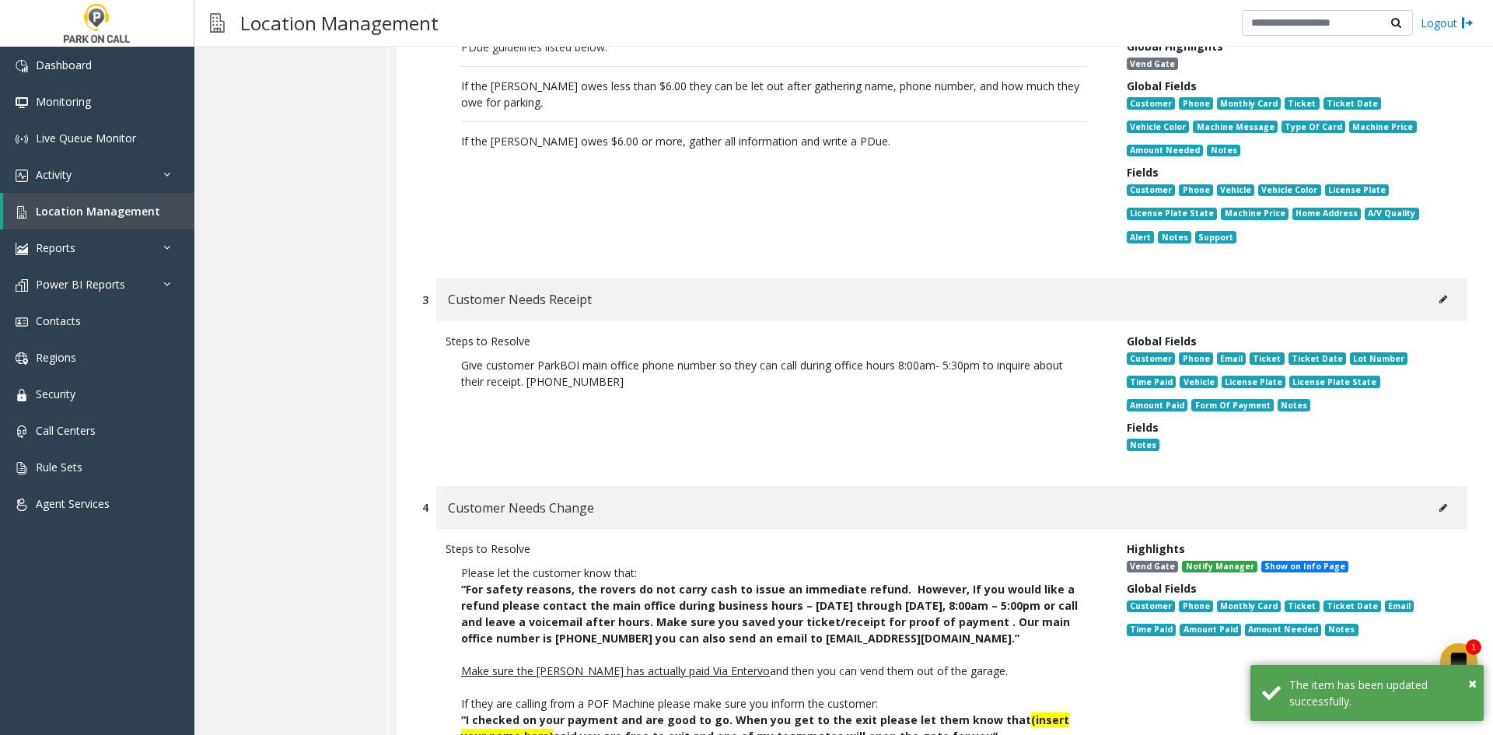
click at [1431, 288] on button at bounding box center [1443, 299] width 25 height 23
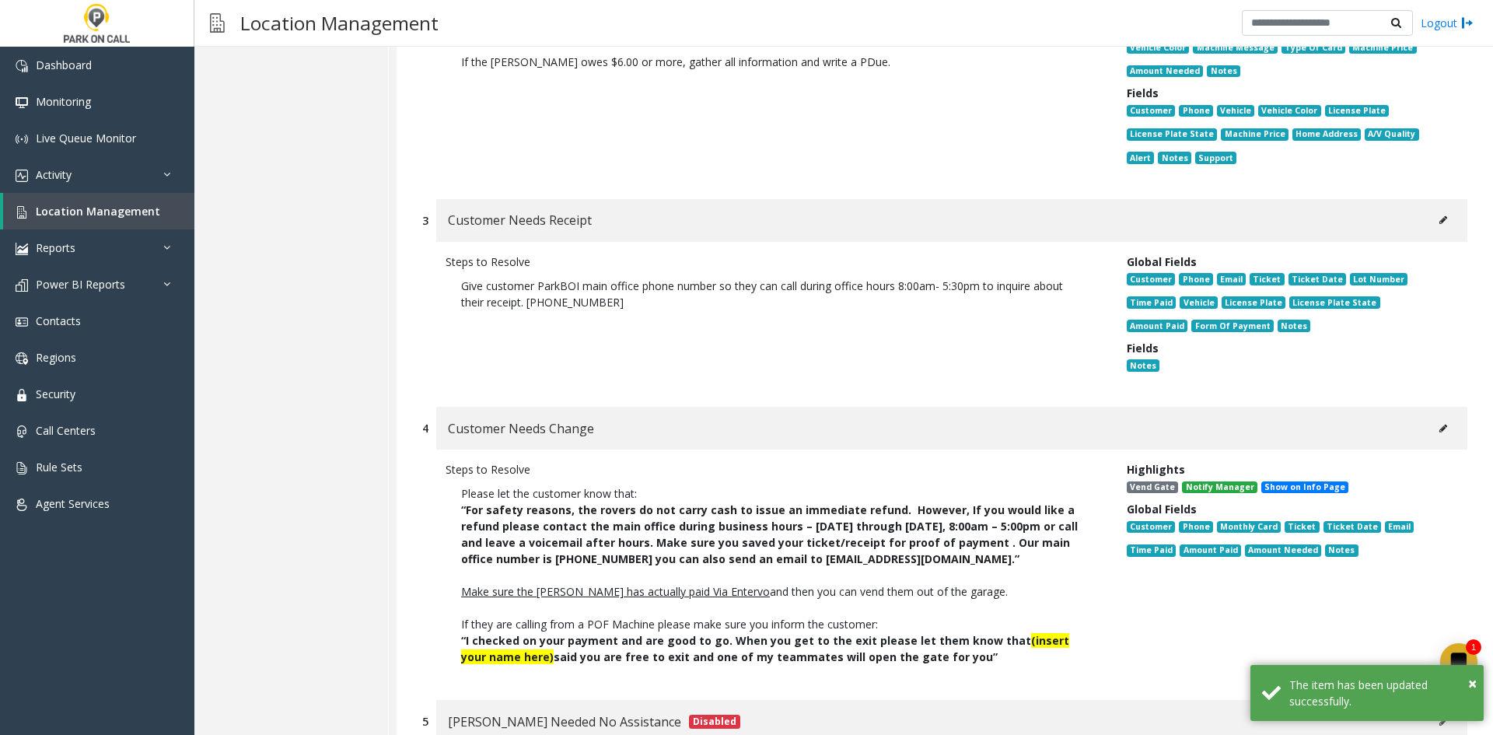
scroll to position [2810, 0]
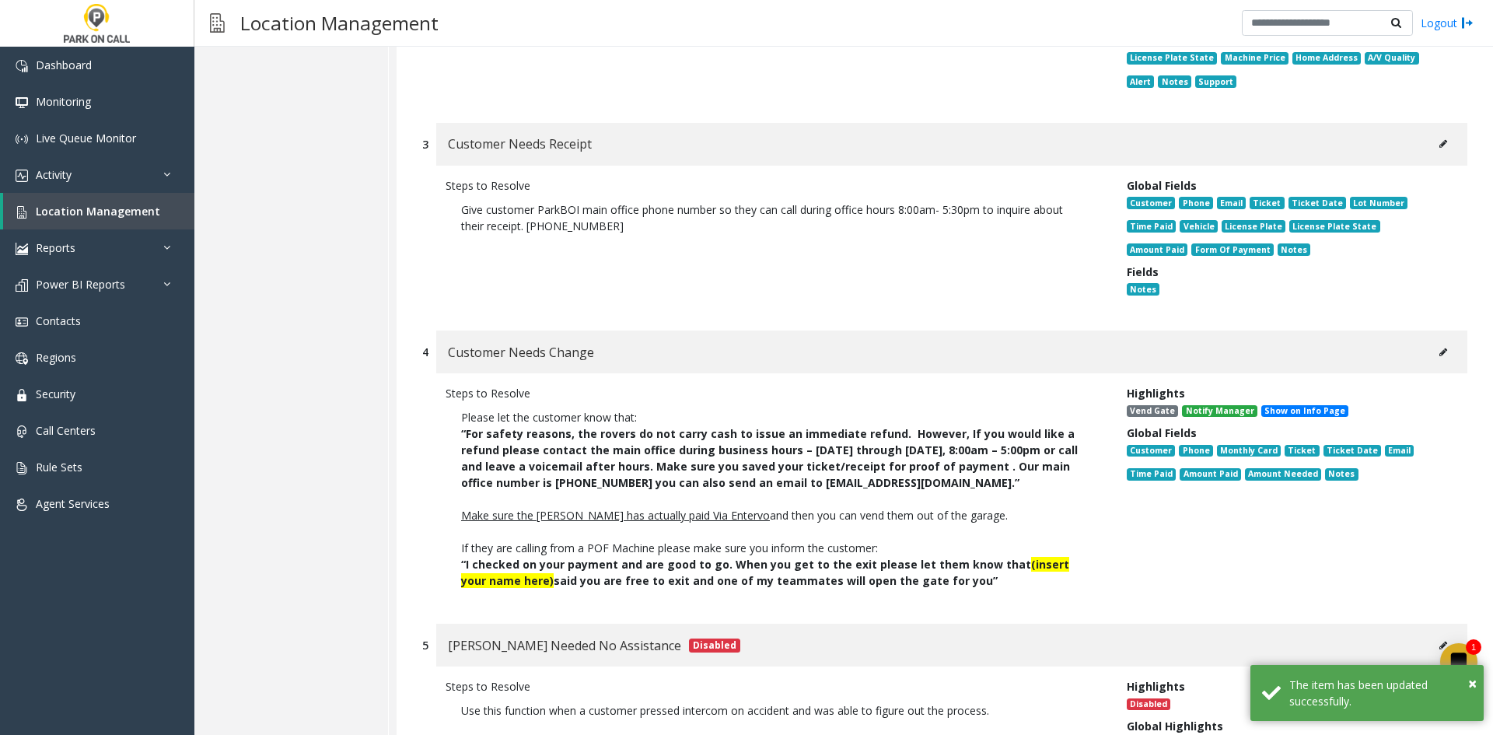
click at [1431, 341] on button at bounding box center [1443, 352] width 25 height 23
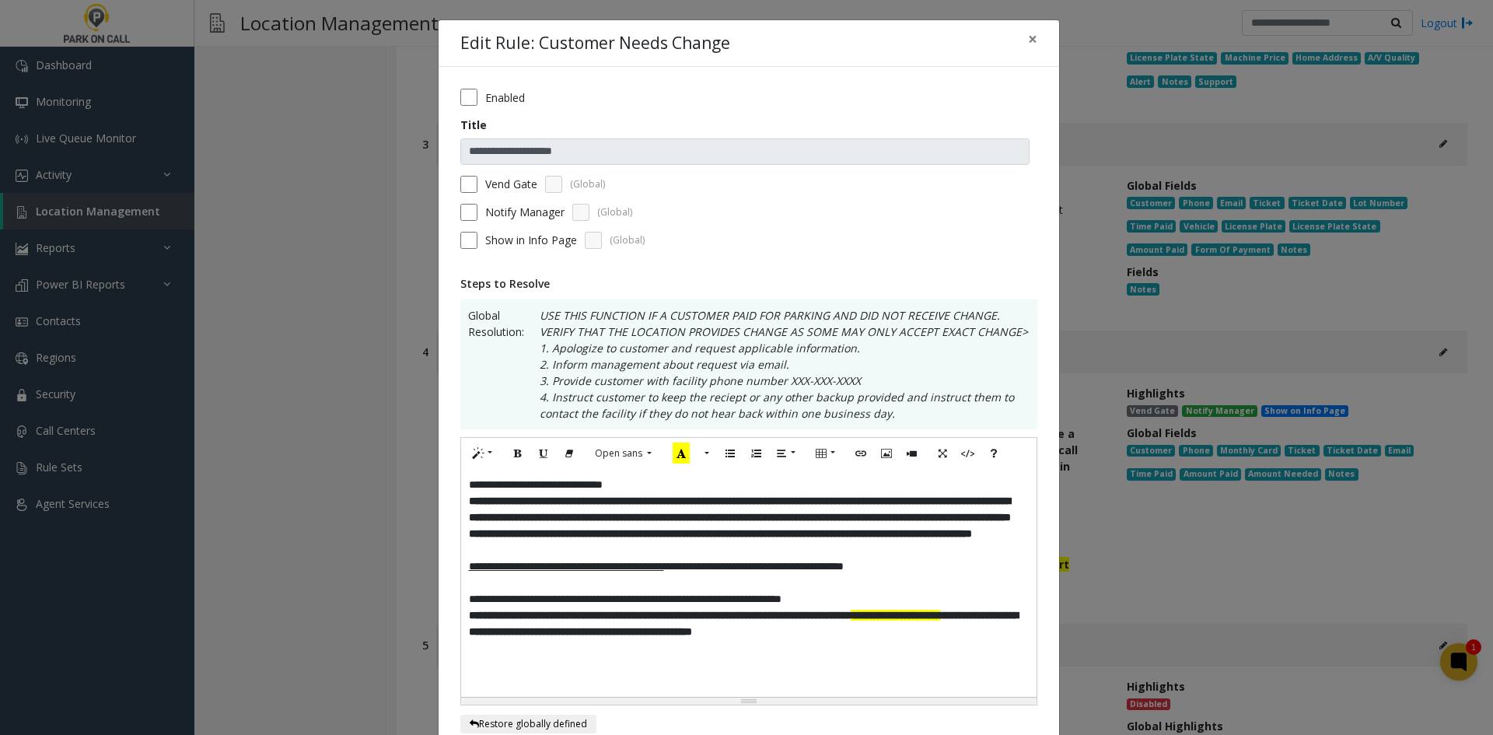
click at [520, 191] on label "Vend Gate" at bounding box center [511, 184] width 52 height 16
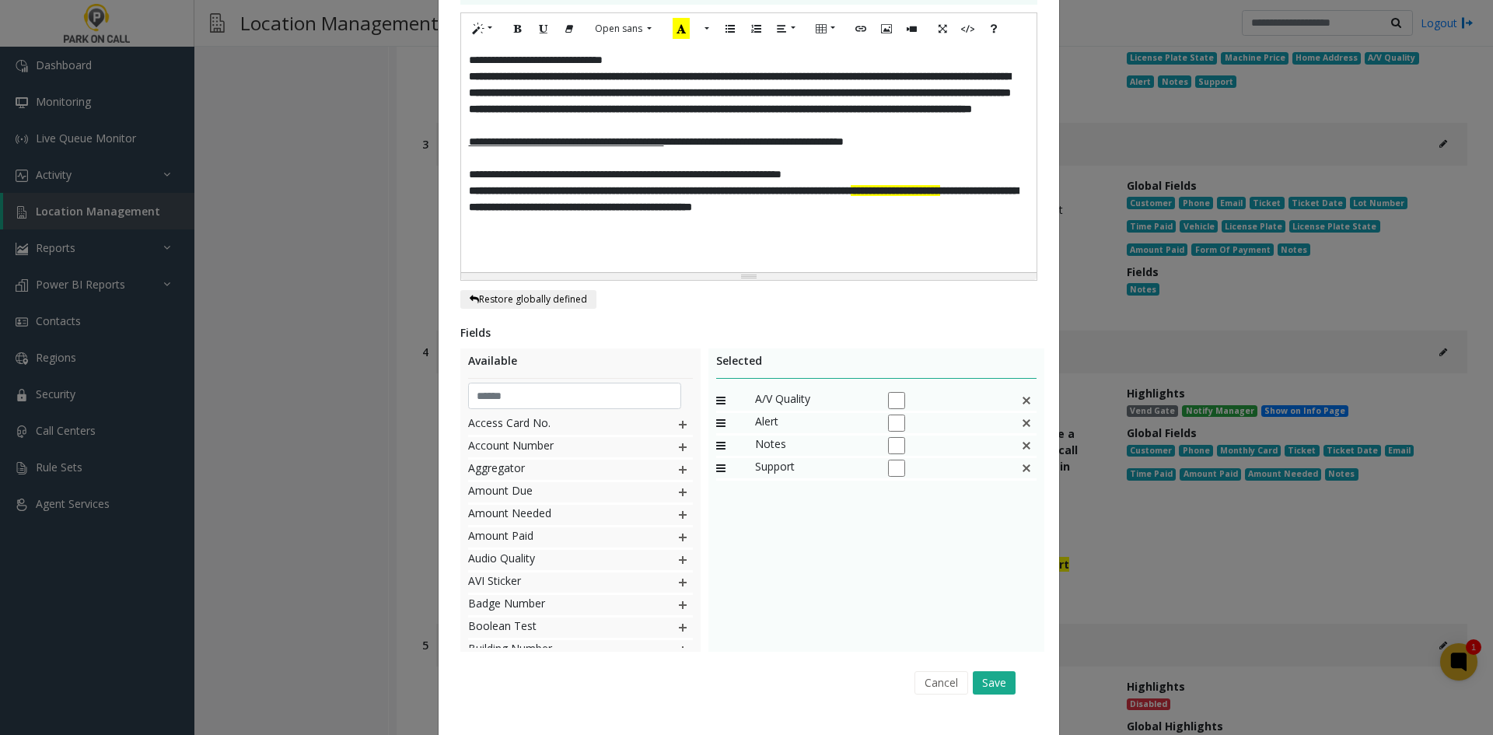
scroll to position [457, 0]
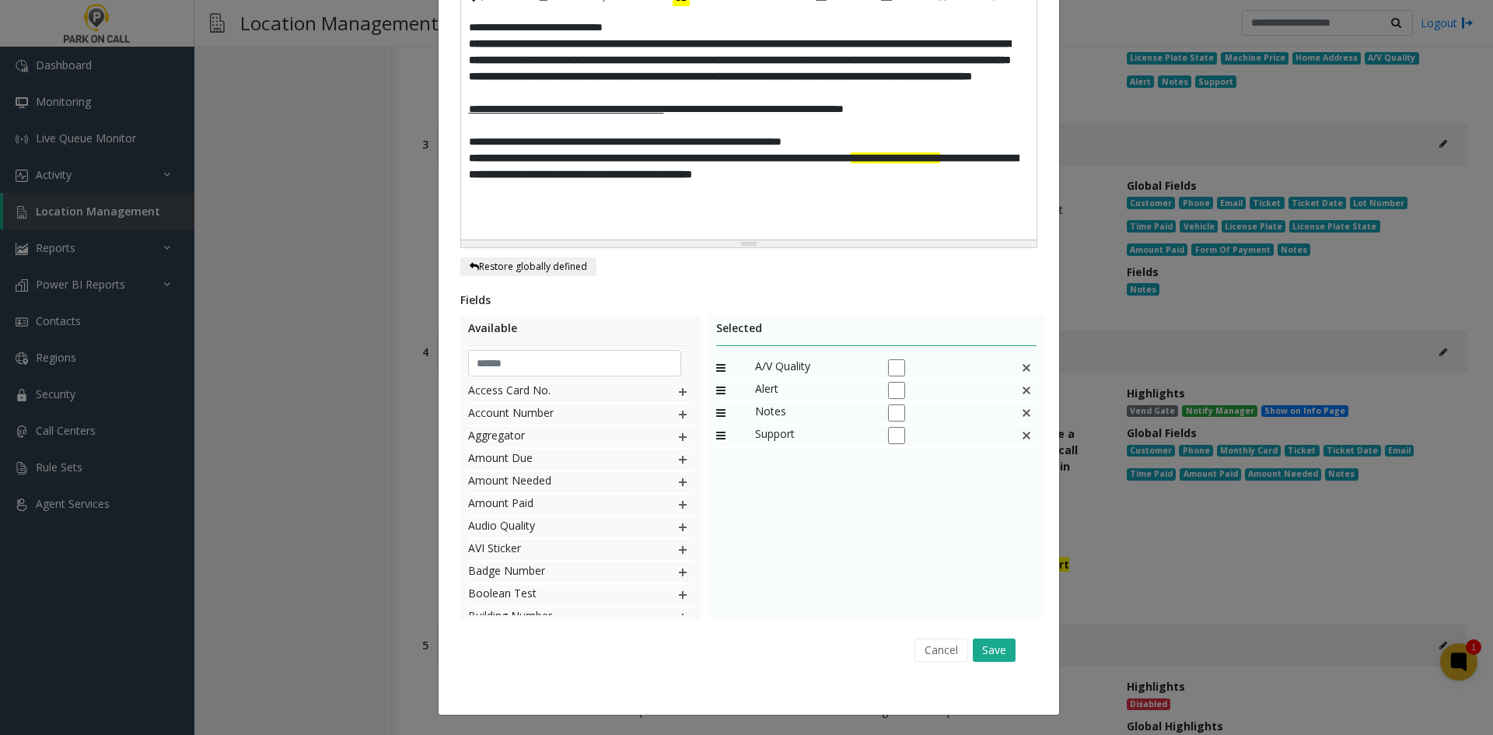
click at [997, 635] on div "Cancel Save" at bounding box center [748, 650] width 555 height 40
click at [994, 649] on button "Save" at bounding box center [994, 650] width 43 height 23
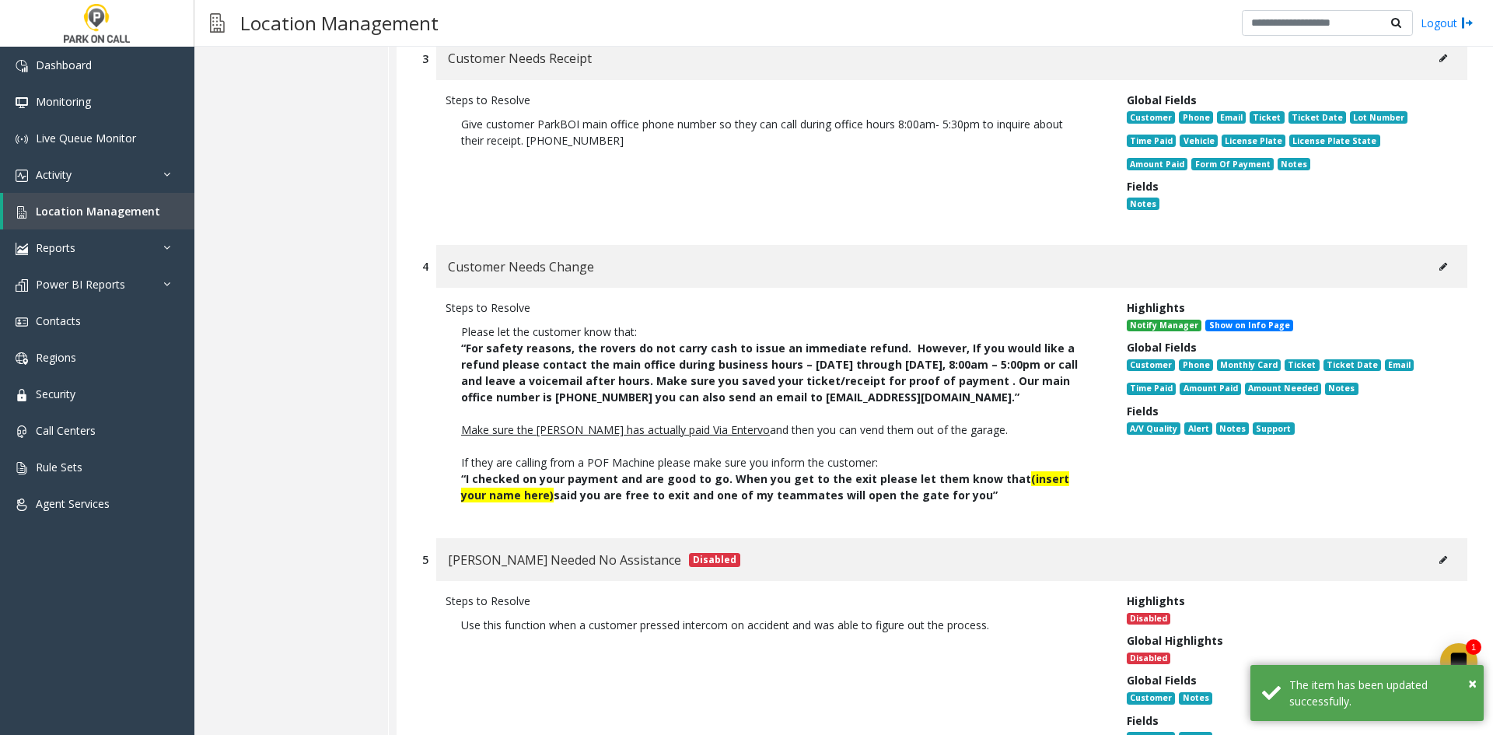
scroll to position [3277, 0]
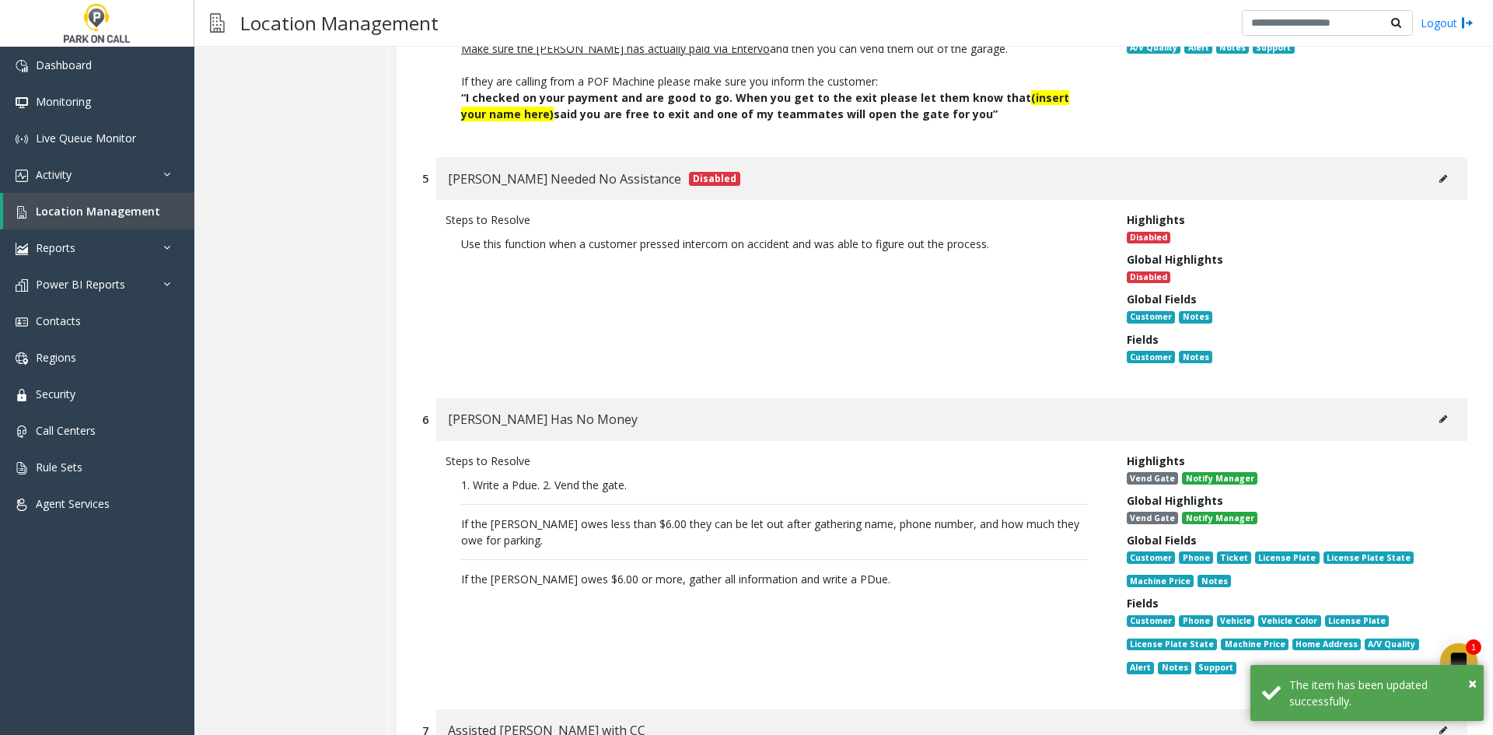
click at [1440, 415] on icon at bounding box center [1444, 419] width 8 height 9
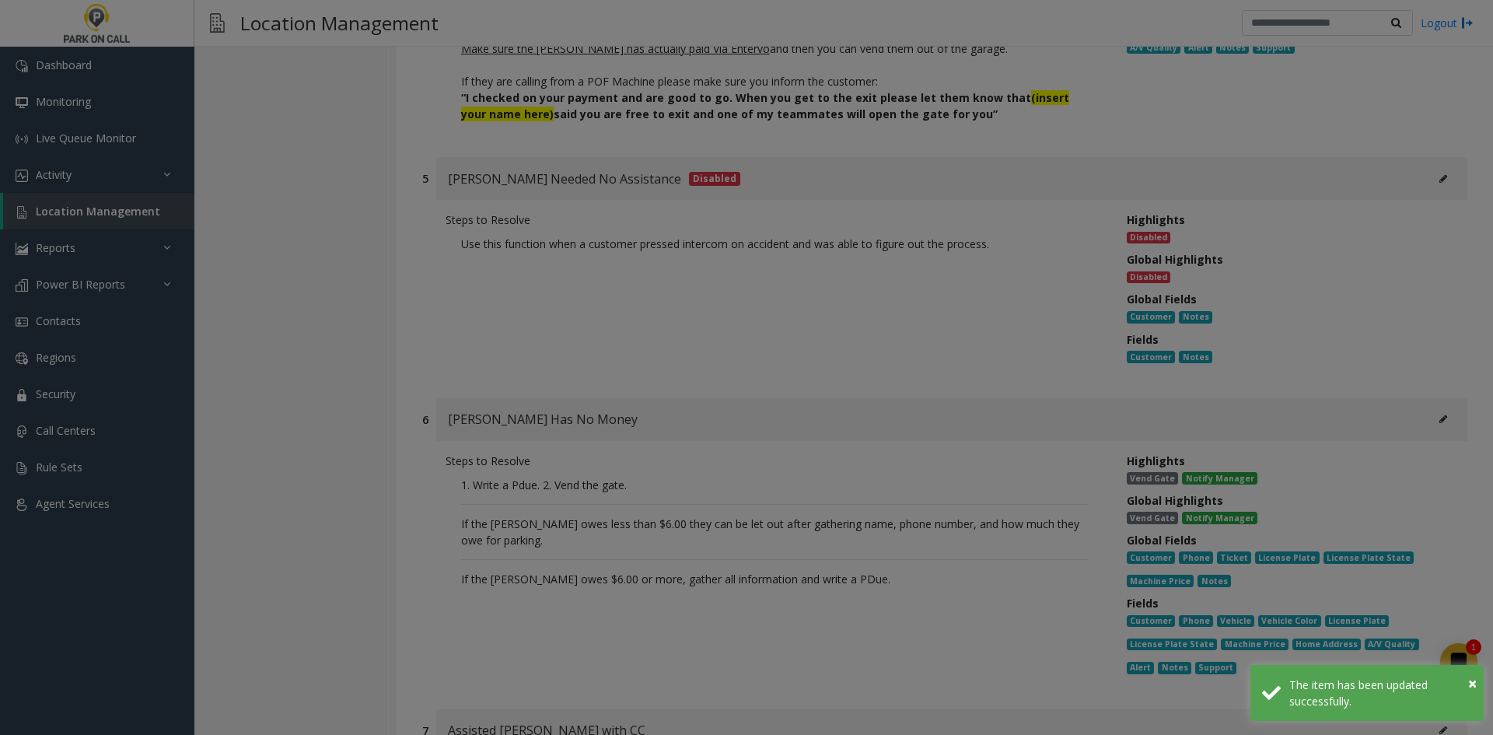
scroll to position [0, 0]
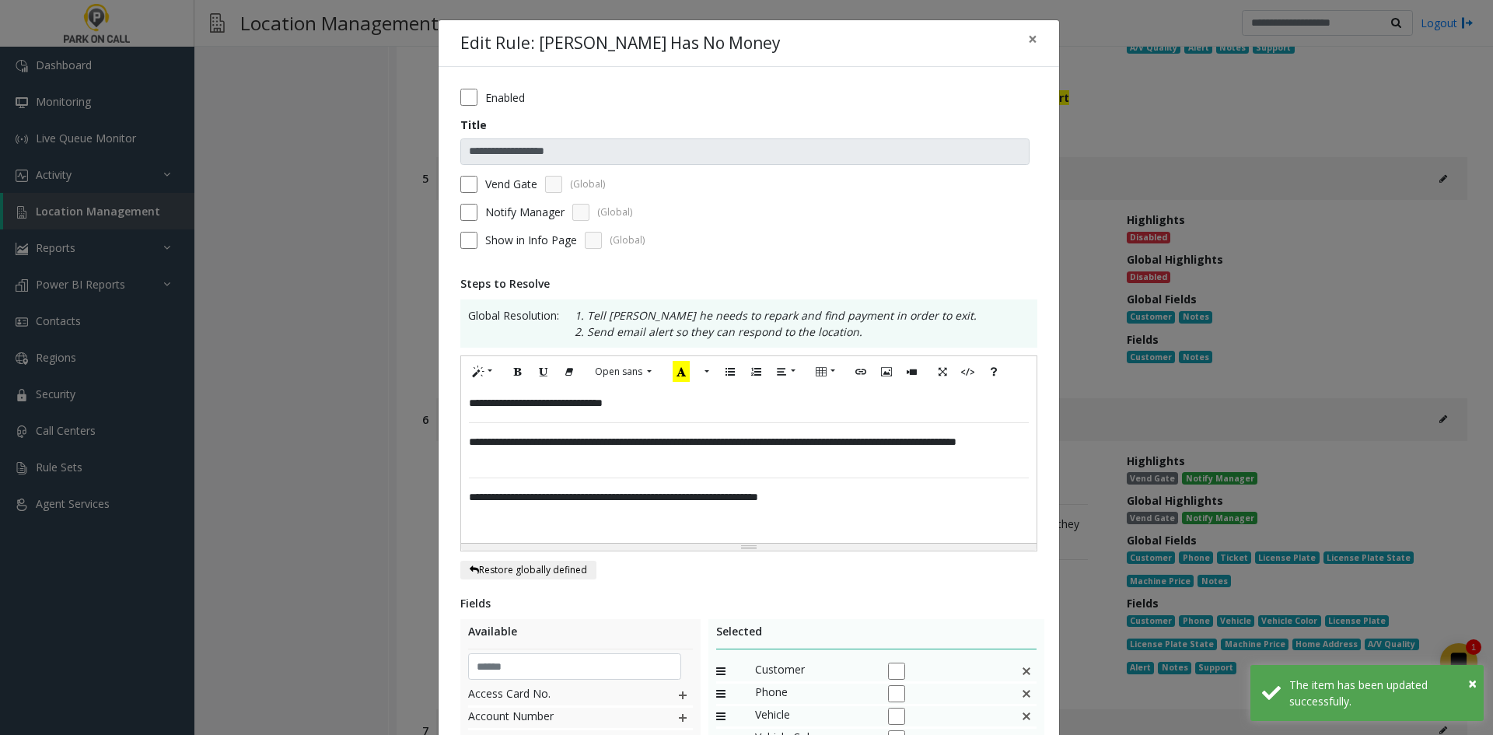
click at [485, 185] on label "Vend Gate" at bounding box center [511, 184] width 52 height 16
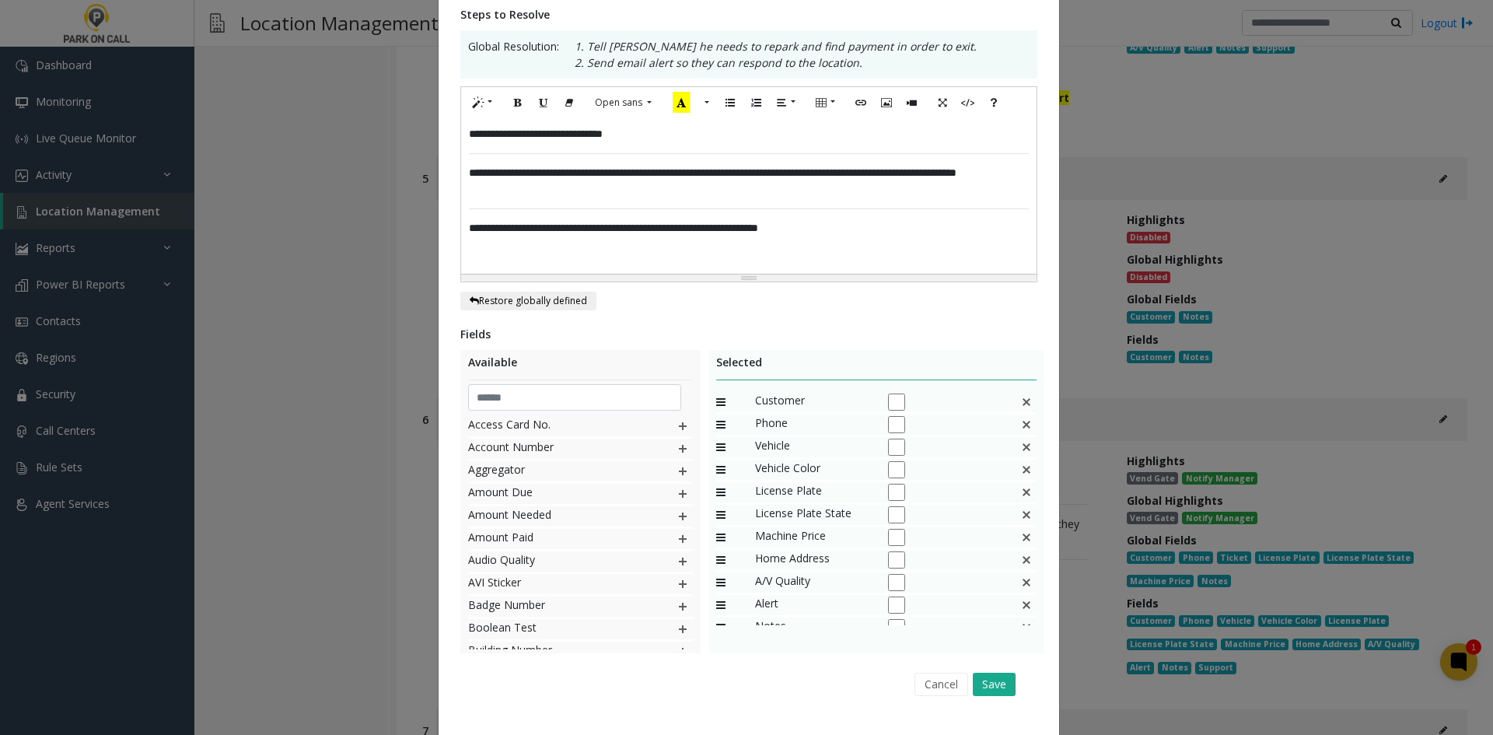
scroll to position [303, 0]
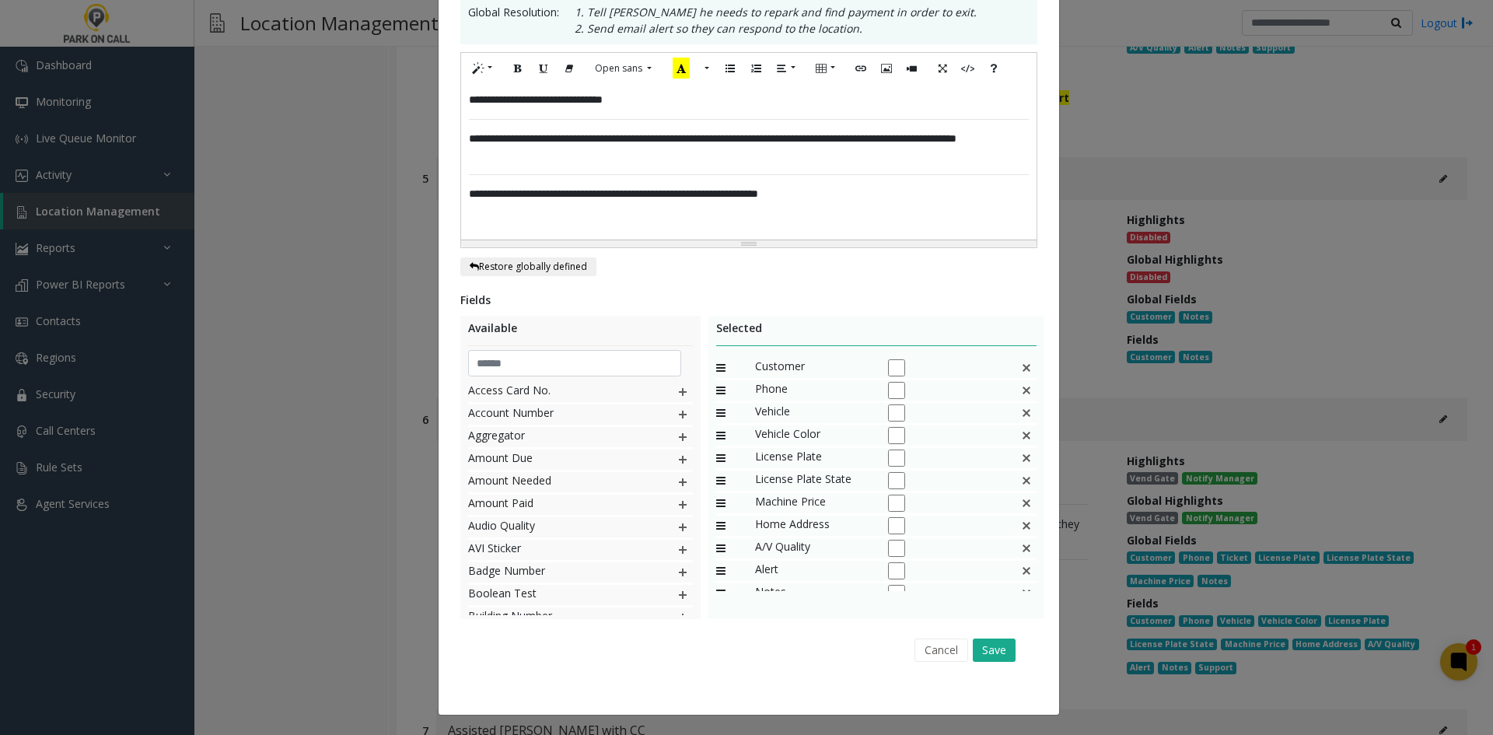
click at [1012, 662] on div "Cancel Save" at bounding box center [748, 650] width 555 height 40
click at [998, 656] on button "Save" at bounding box center [994, 650] width 43 height 23
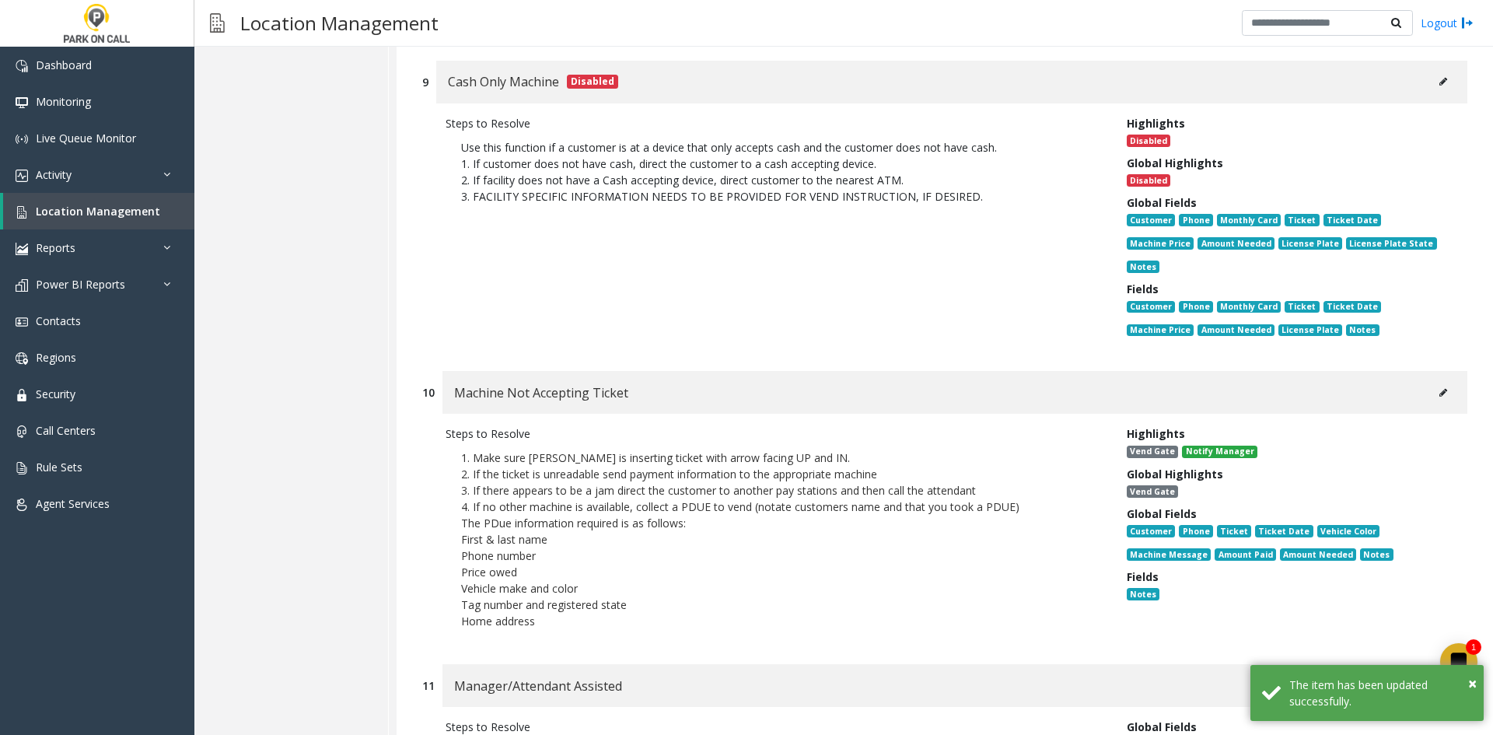
scroll to position [4521, 0]
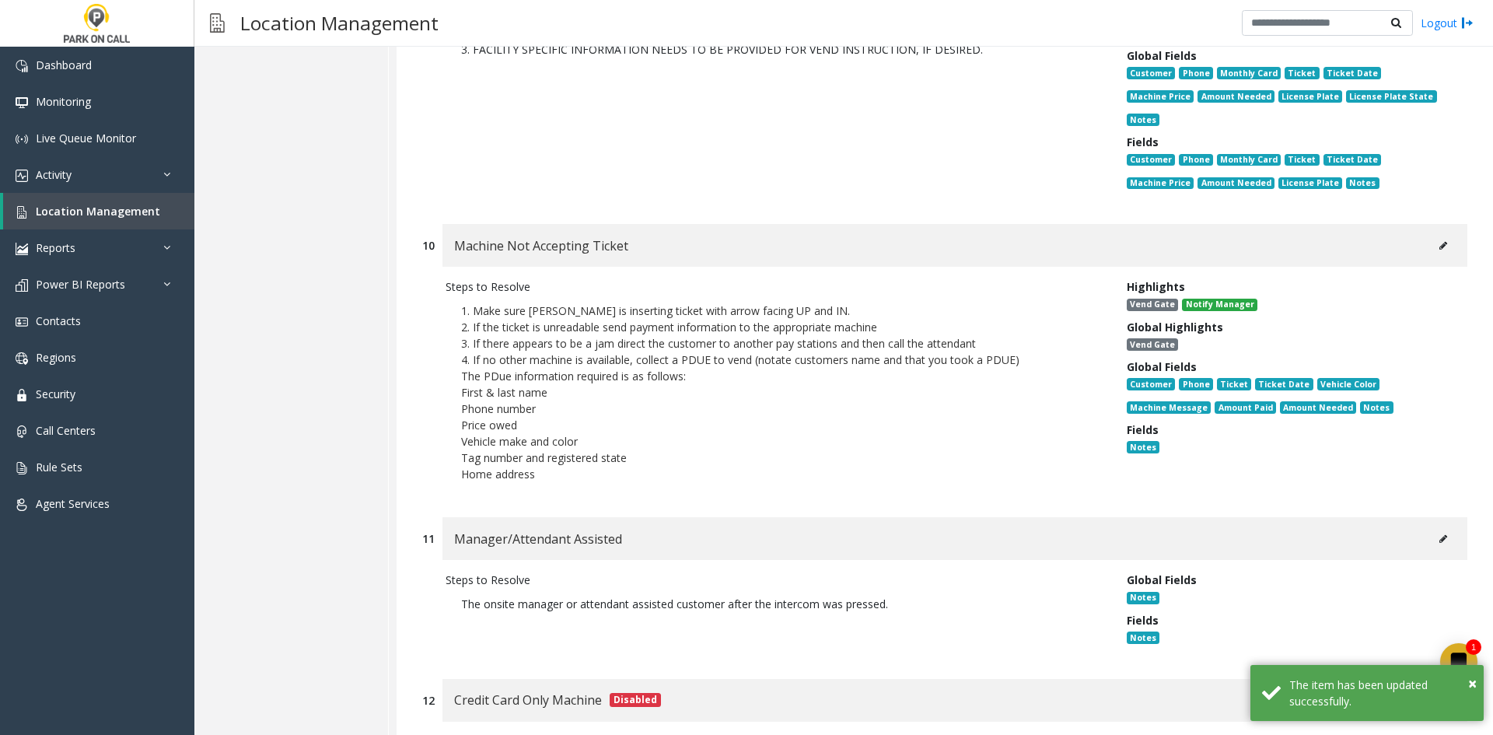
click at [1412, 224] on div "Machine Not Accepting Ticket" at bounding box center [955, 245] width 1025 height 43
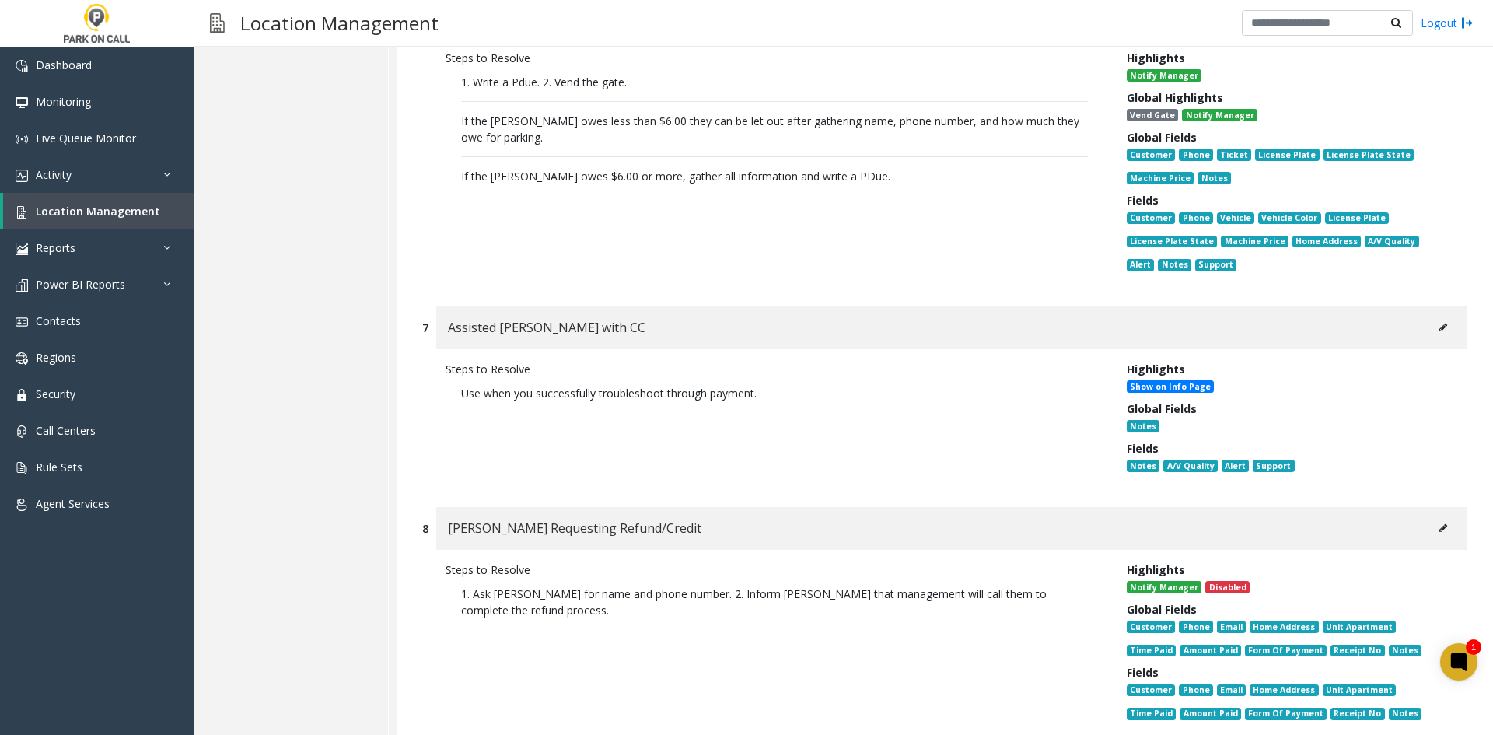
scroll to position [3821, 0]
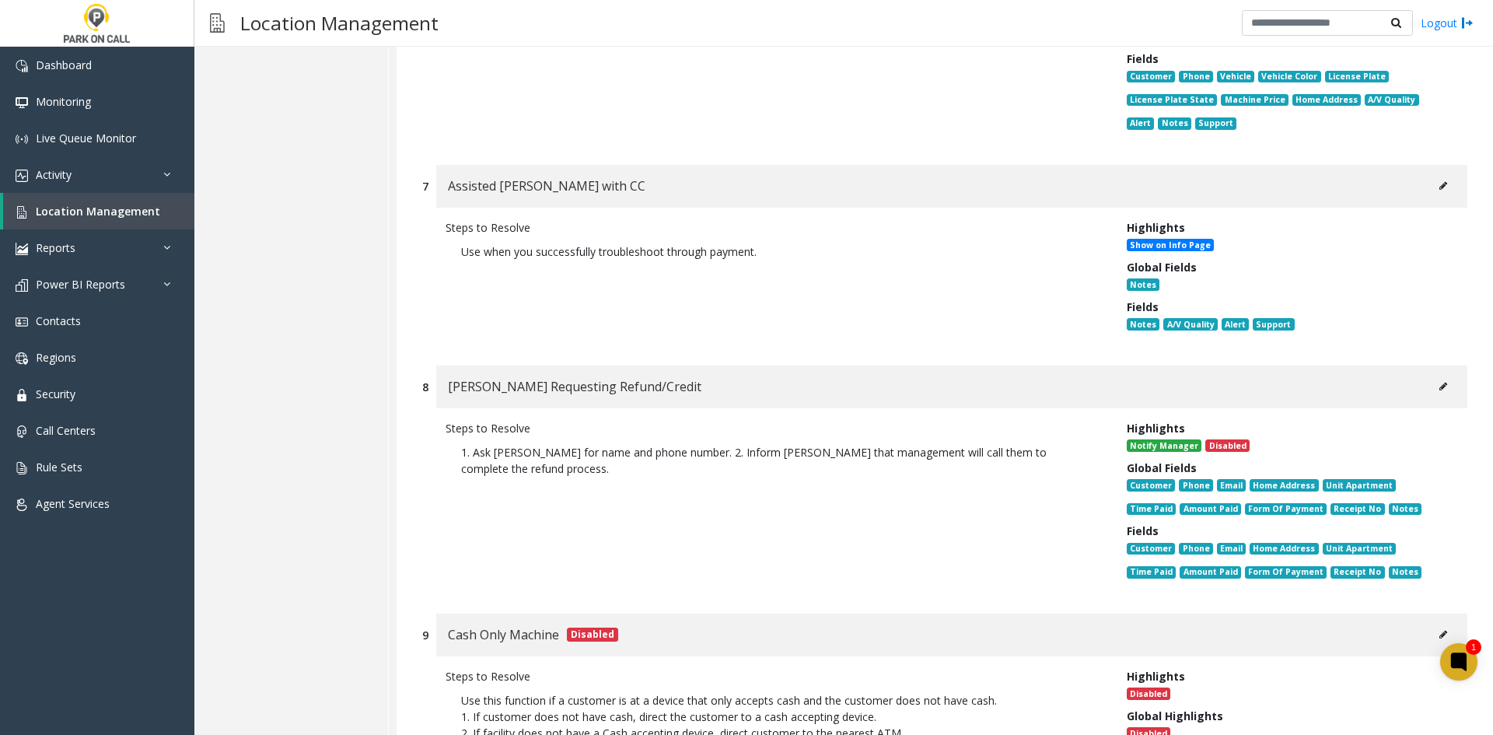
drag, startPoint x: 1455, startPoint y: 357, endPoint x: 1435, endPoint y: 358, distance: 20.2
click at [1441, 366] on div "Parker Requesting Refund/Credit" at bounding box center [951, 387] width 1031 height 43
click at [1434, 375] on button at bounding box center [1443, 386] width 25 height 23
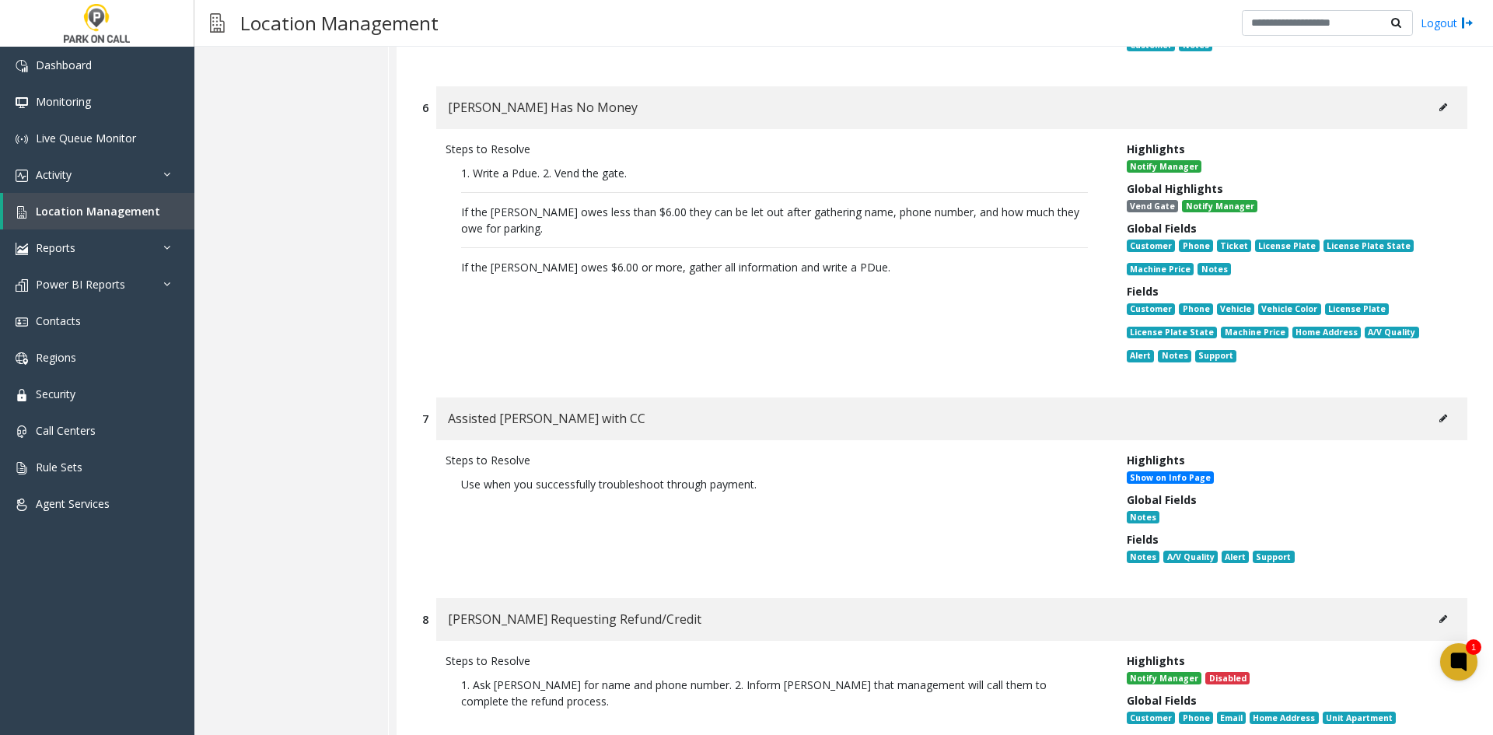
scroll to position [3588, 0]
click at [1431, 408] on button at bounding box center [1443, 419] width 25 height 23
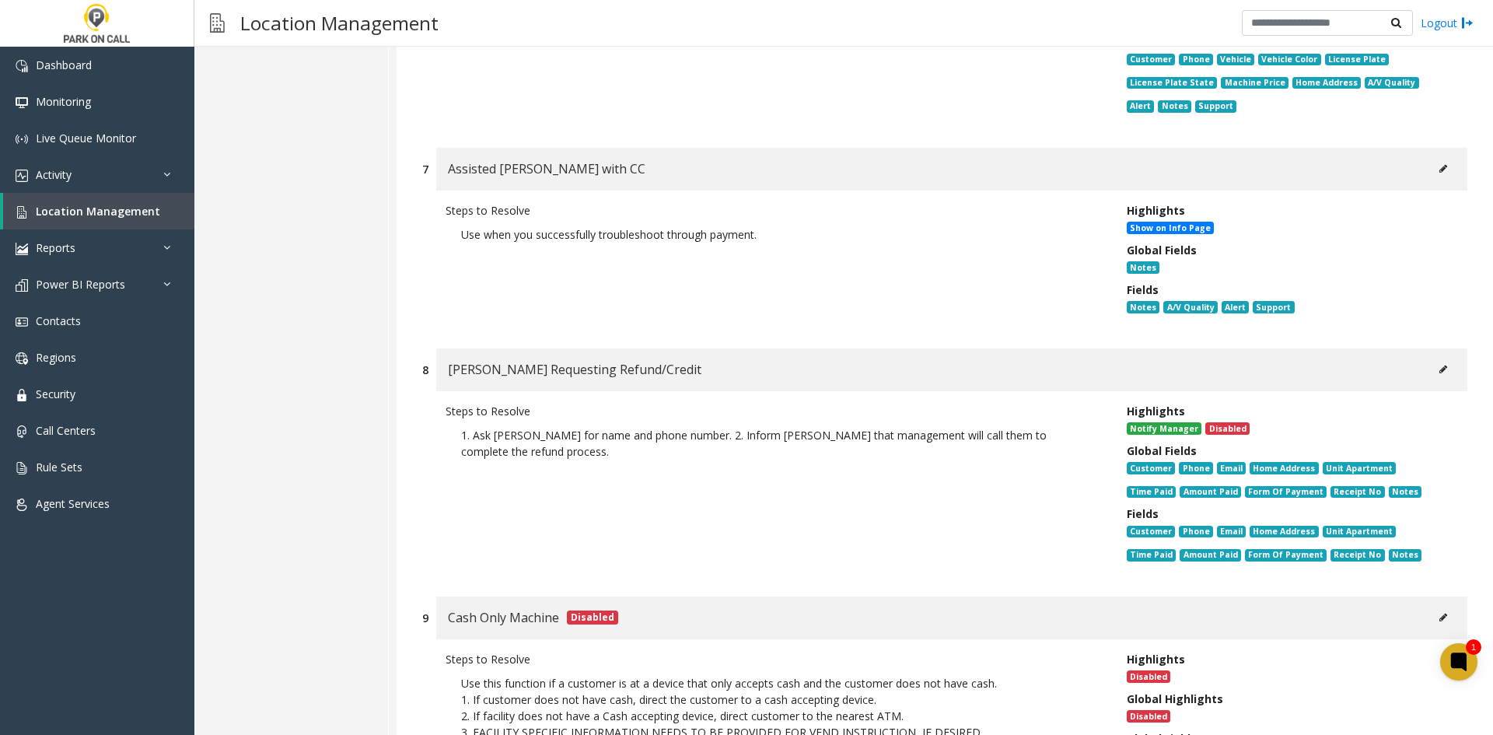
scroll to position [4054, 0]
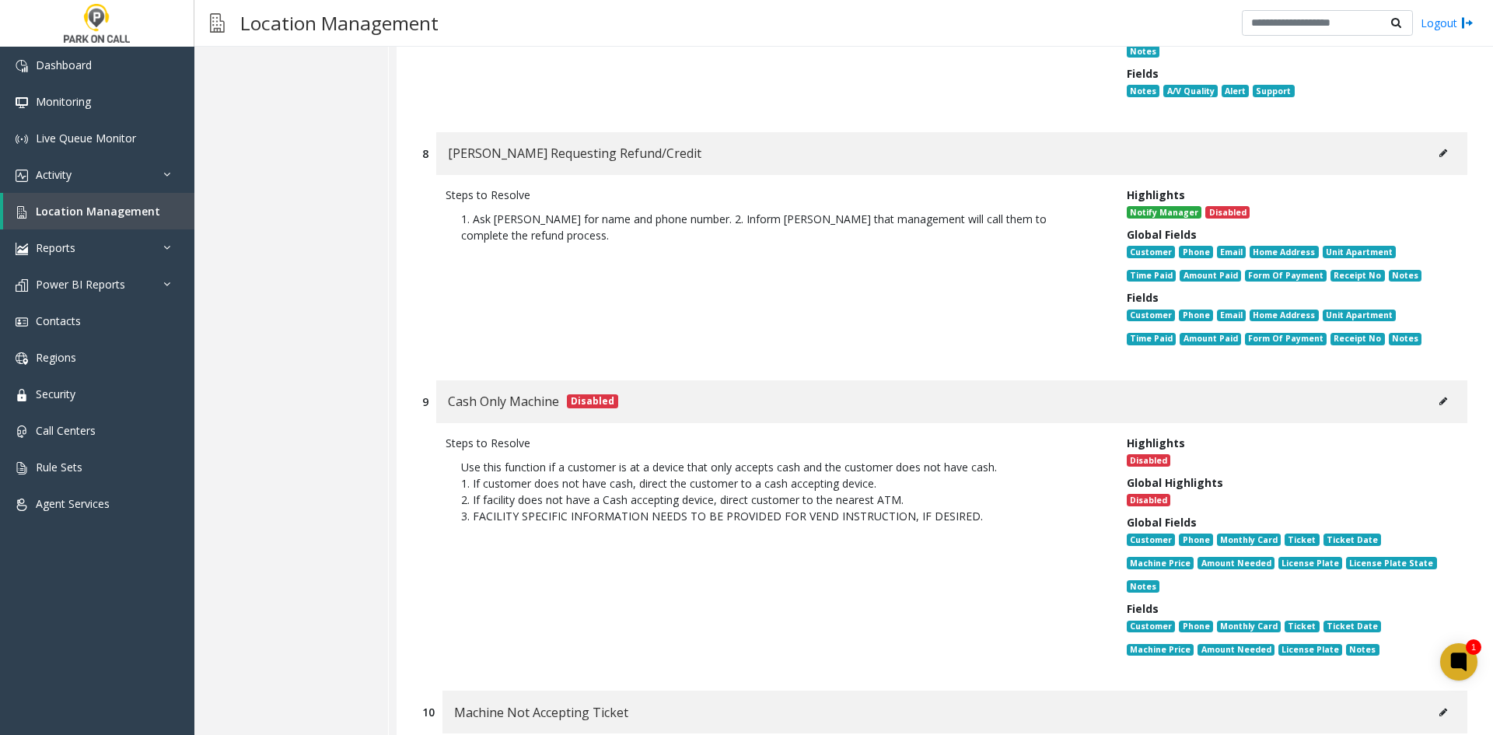
click at [1432, 390] on button at bounding box center [1443, 401] width 25 height 23
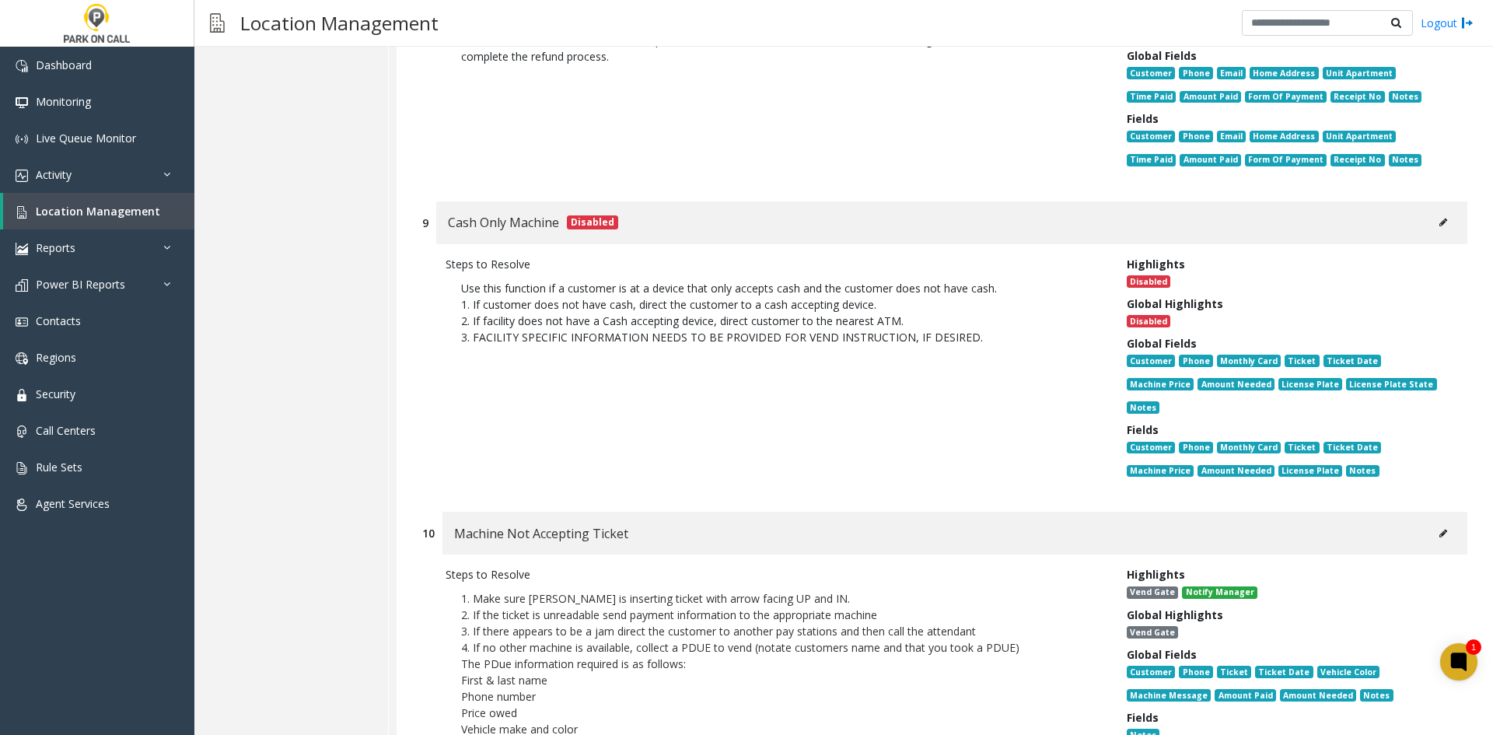
scroll to position [4443, 0]
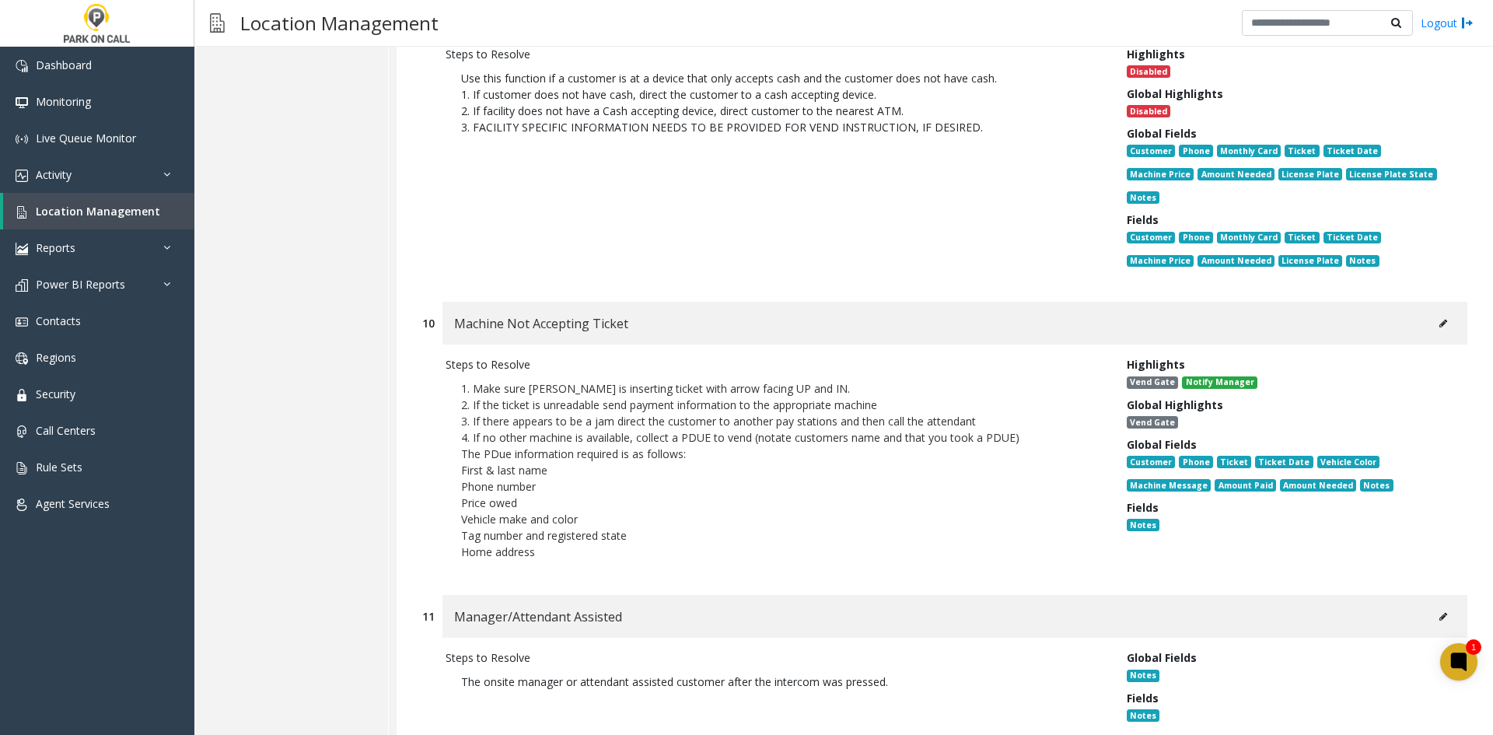
click at [1431, 312] on button at bounding box center [1443, 323] width 25 height 23
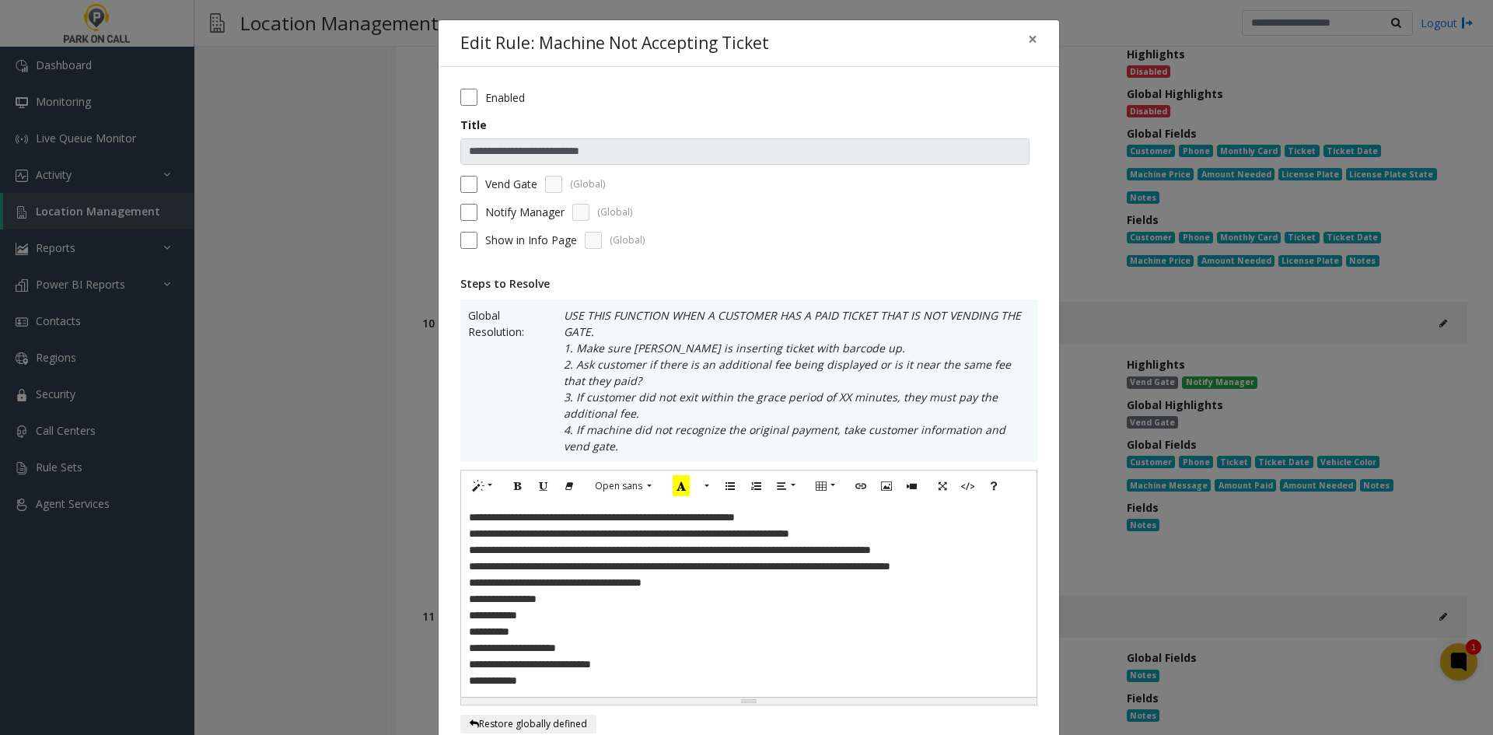
click at [505, 189] on label "Vend Gate" at bounding box center [511, 184] width 52 height 16
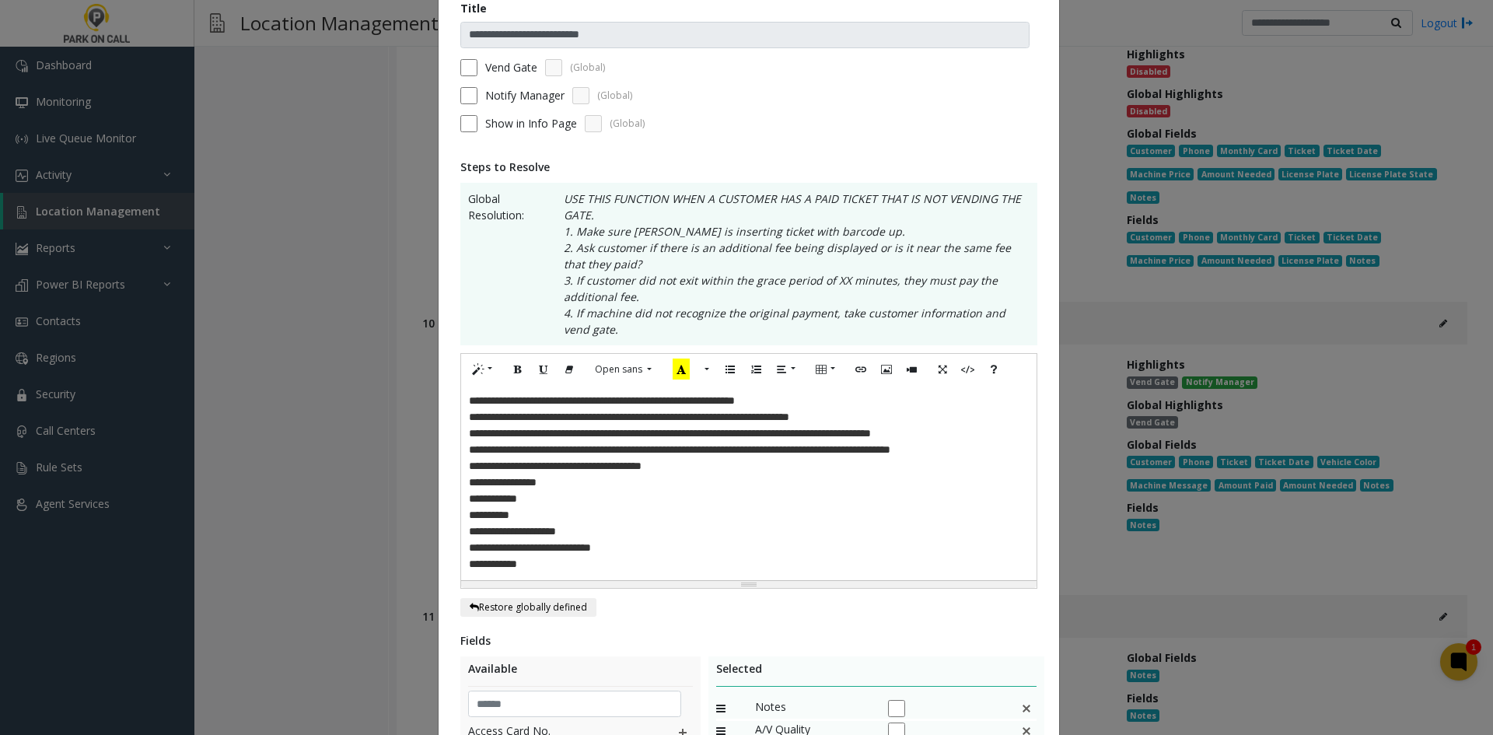
scroll to position [457, 0]
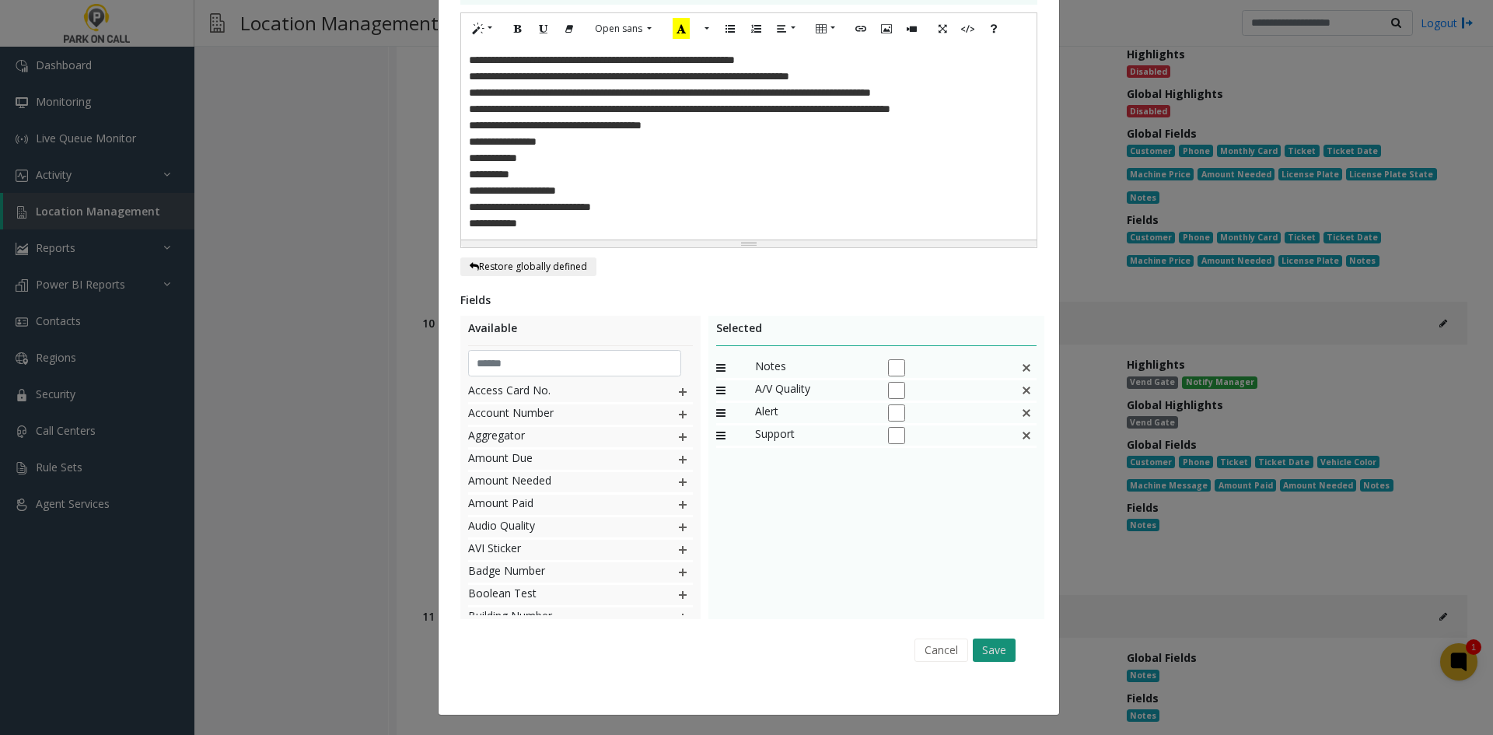
click at [978, 657] on button "Save" at bounding box center [994, 650] width 43 height 23
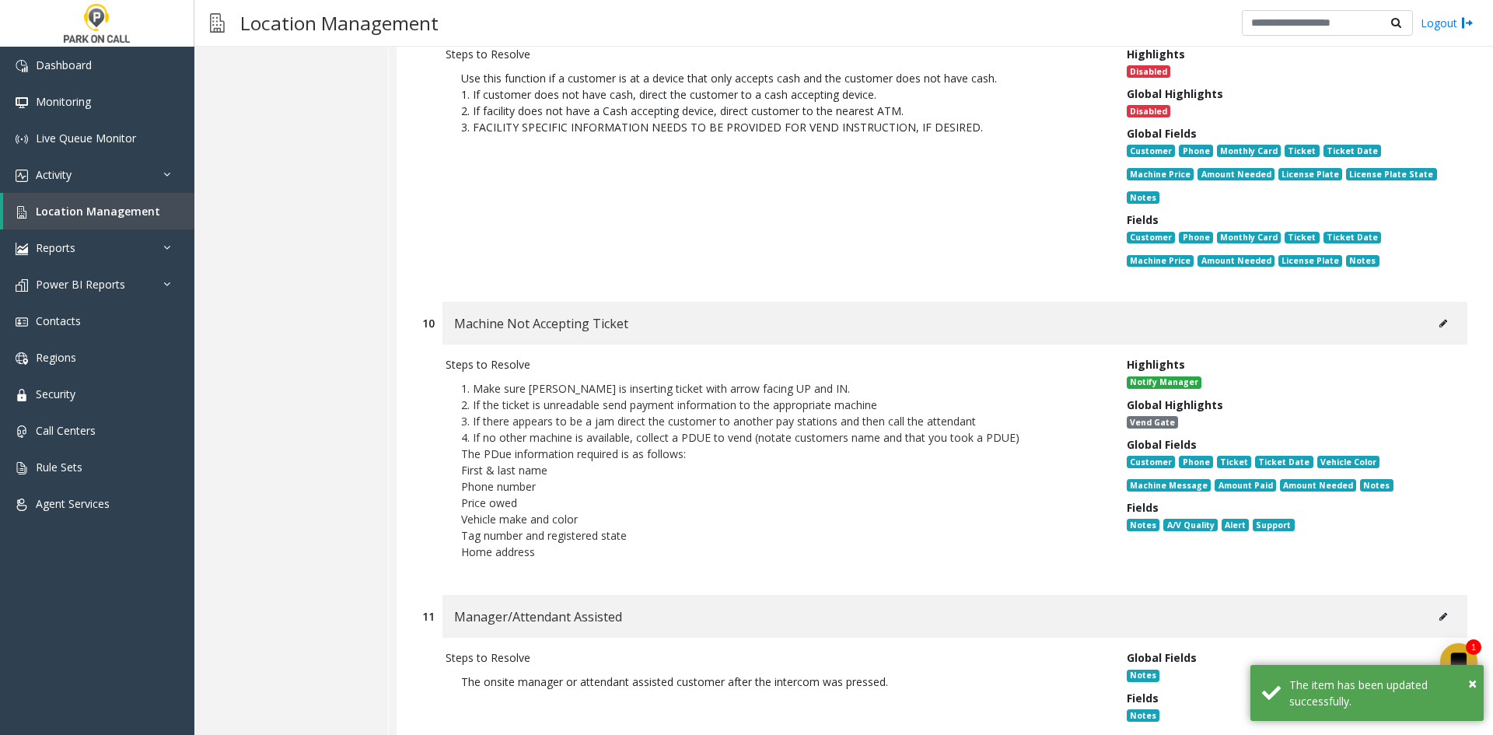
click at [1417, 302] on div "Machine Not Accepting Ticket" at bounding box center [955, 323] width 1025 height 43
click at [1431, 312] on button at bounding box center [1443, 323] width 25 height 23
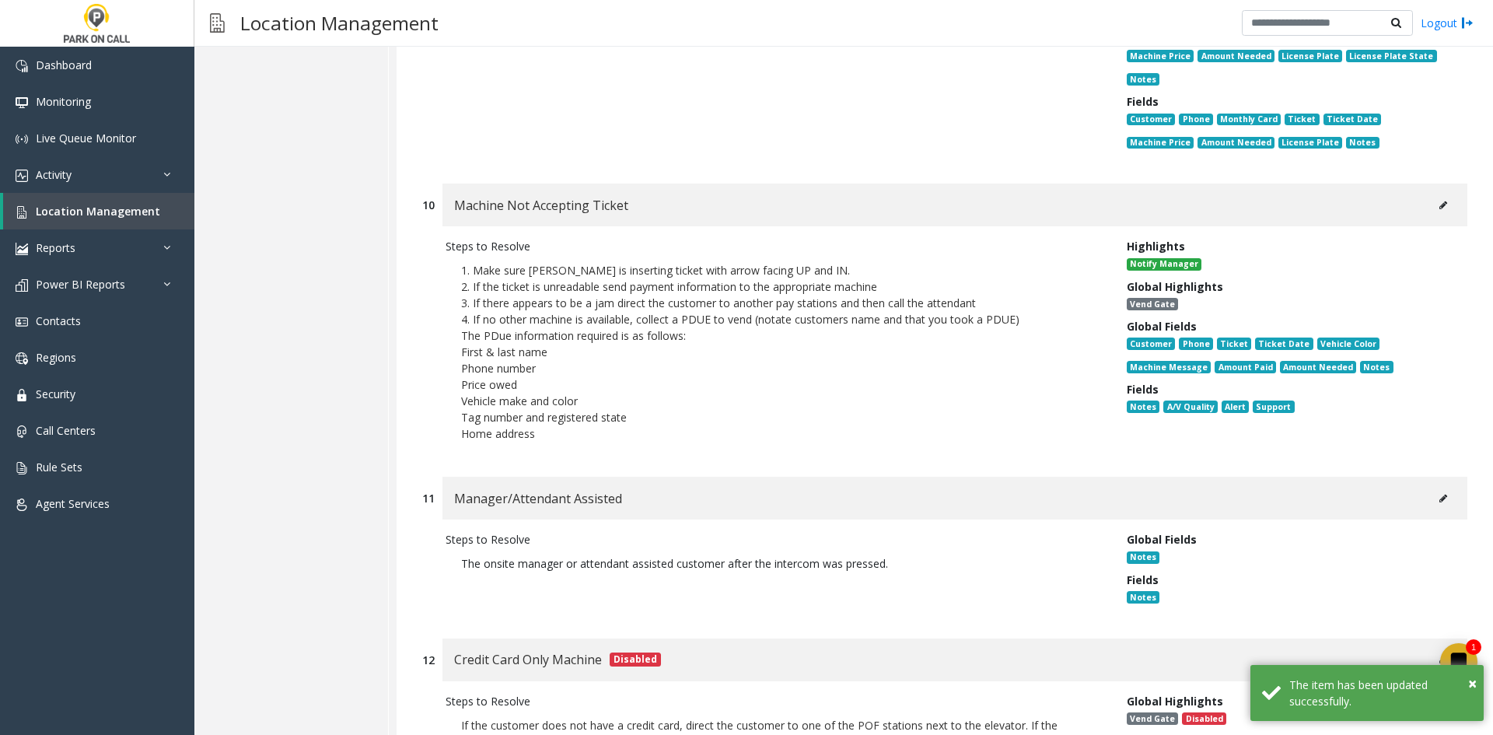
scroll to position [4754, 0]
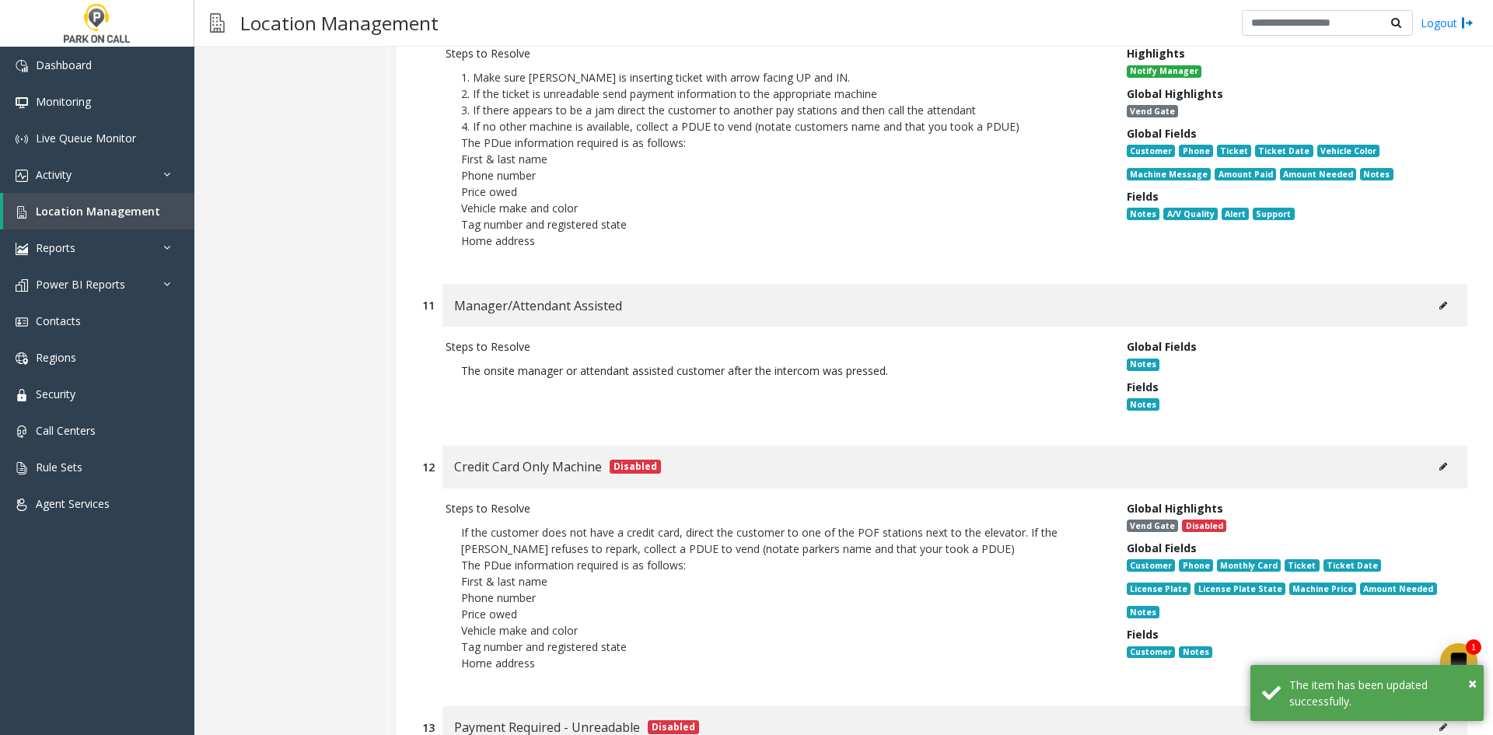
click at [1434, 294] on button at bounding box center [1443, 305] width 25 height 23
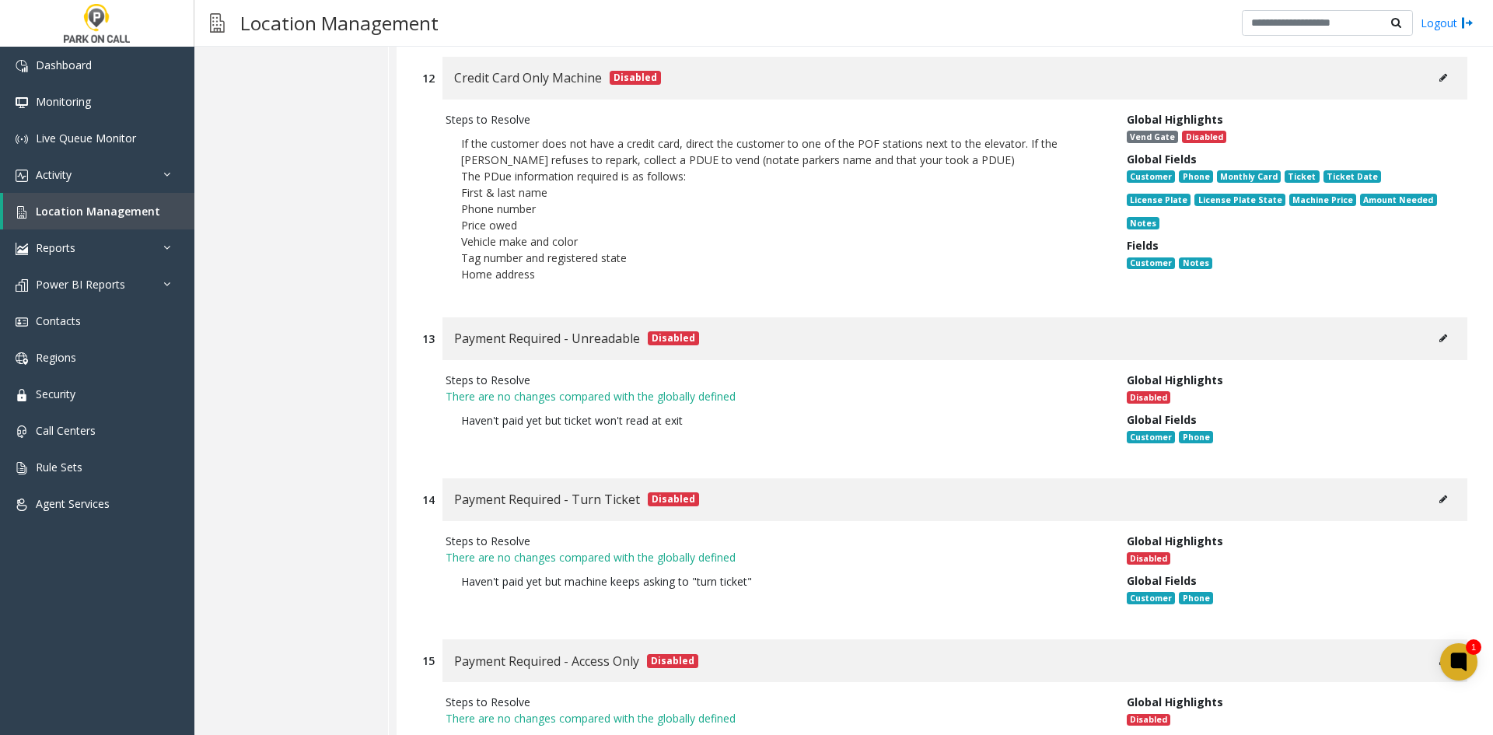
click at [879, 388] on p "There are no changes compared with the globally defined" at bounding box center [775, 396] width 658 height 16
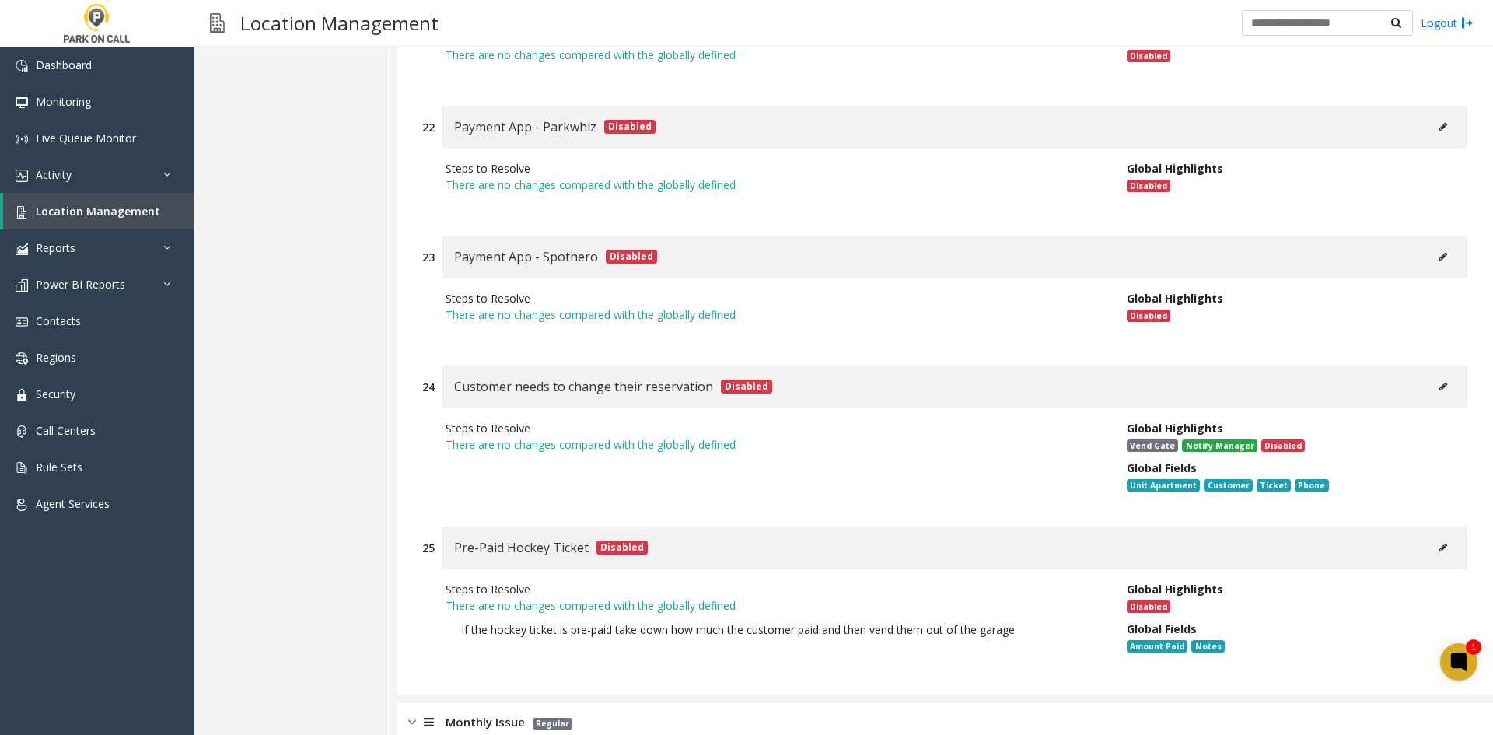
scroll to position [6942, 0]
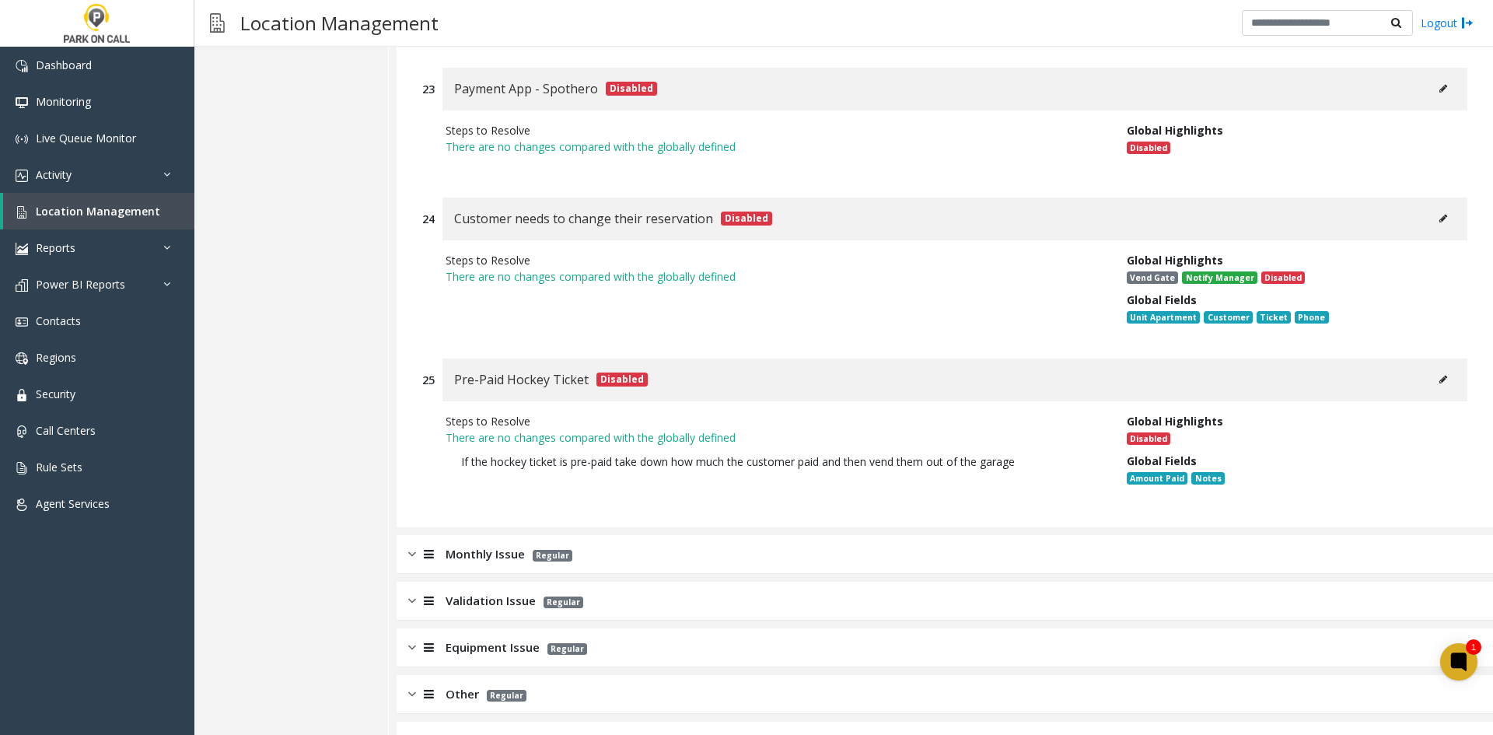
click at [765, 535] on div "Monthly Issue Regular" at bounding box center [945, 554] width 1097 height 39
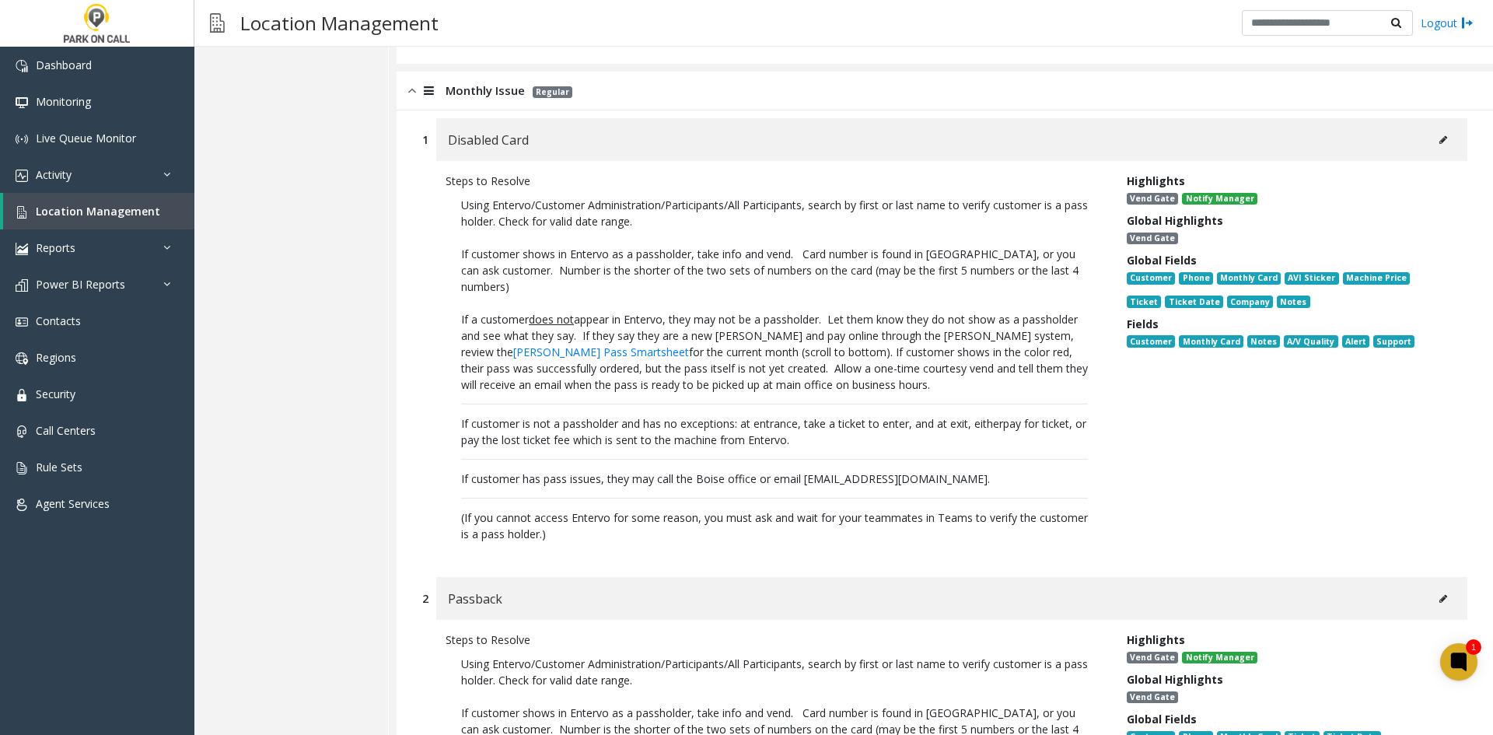
scroll to position [7409, 0]
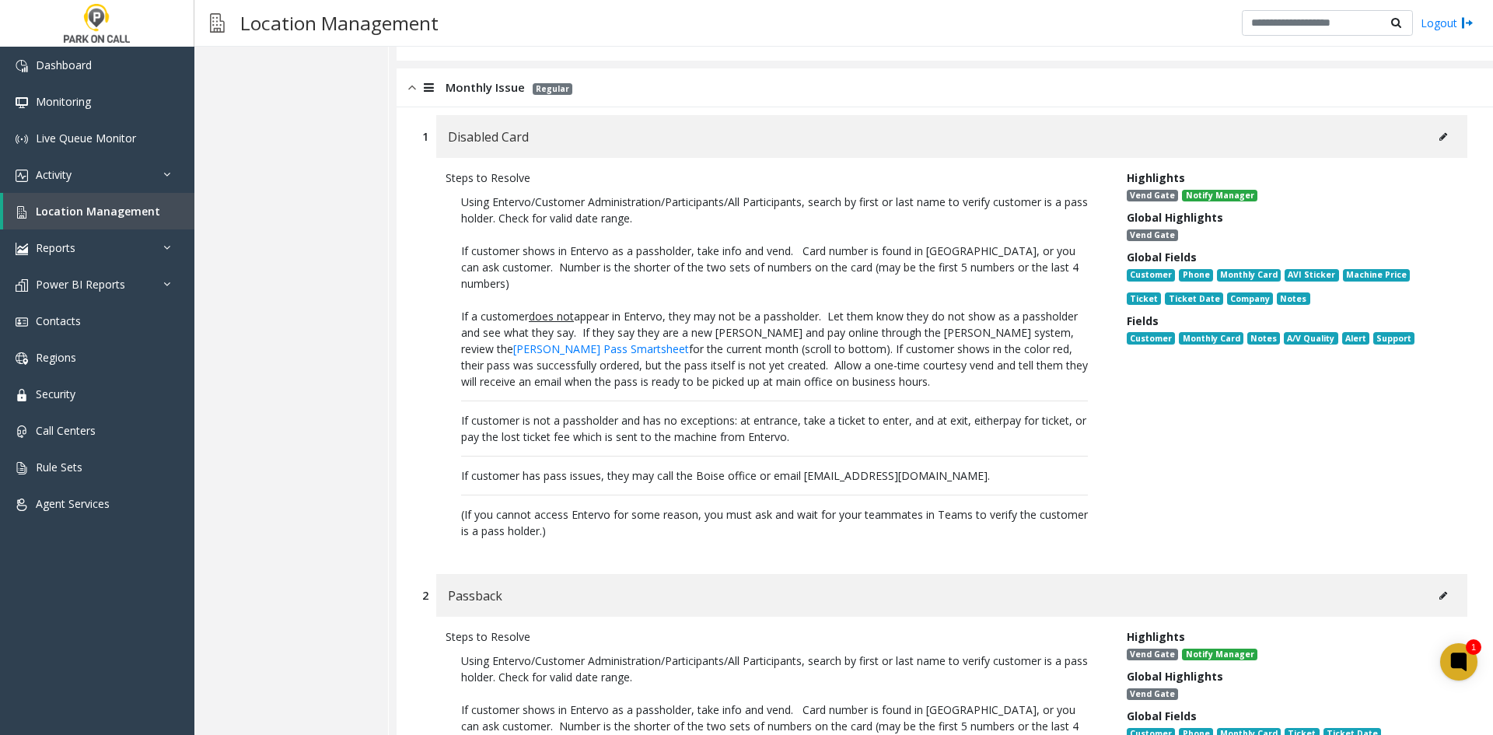
click at [1436, 115] on div "Disabled Card" at bounding box center [951, 136] width 1031 height 43
click at [1435, 125] on button at bounding box center [1443, 136] width 25 height 23
type input "**********"
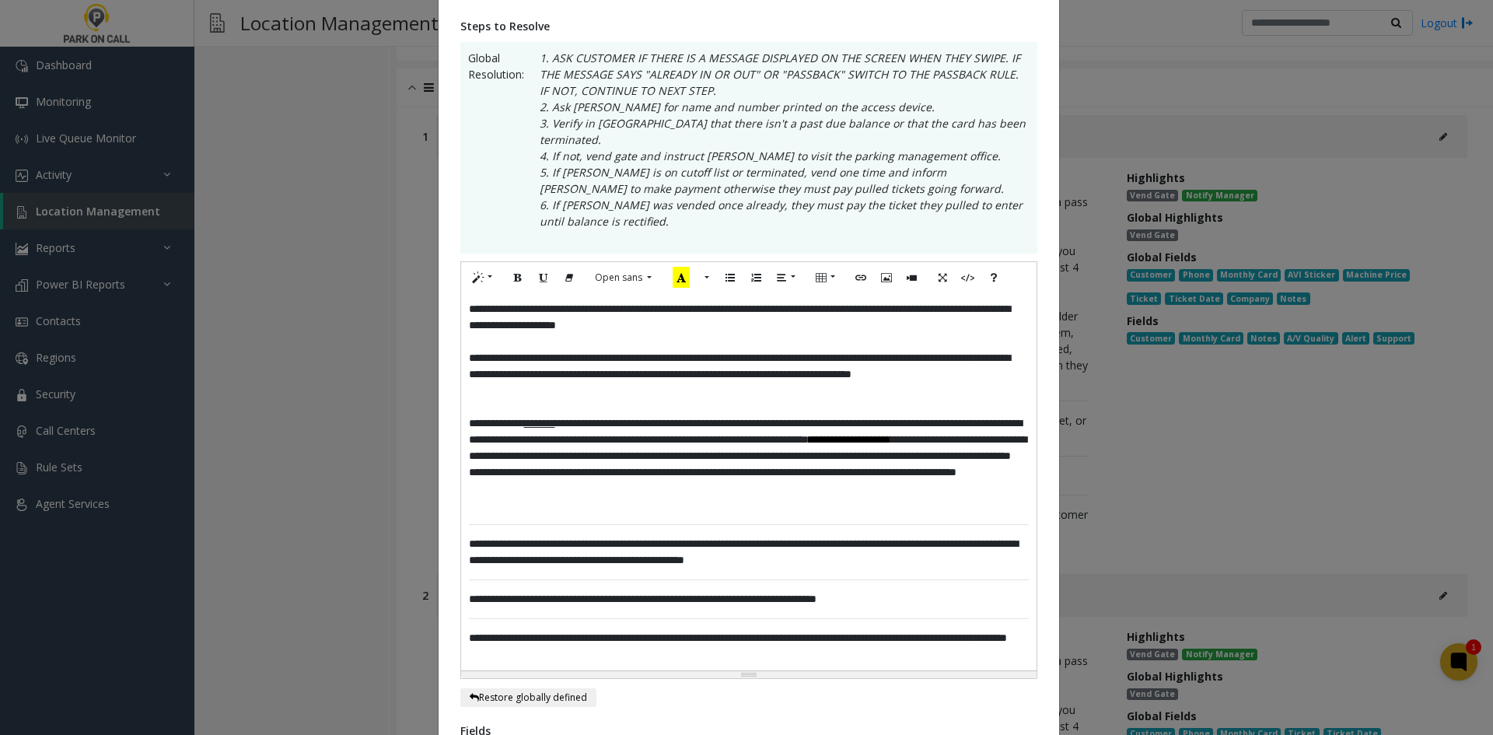
scroll to position [311, 0]
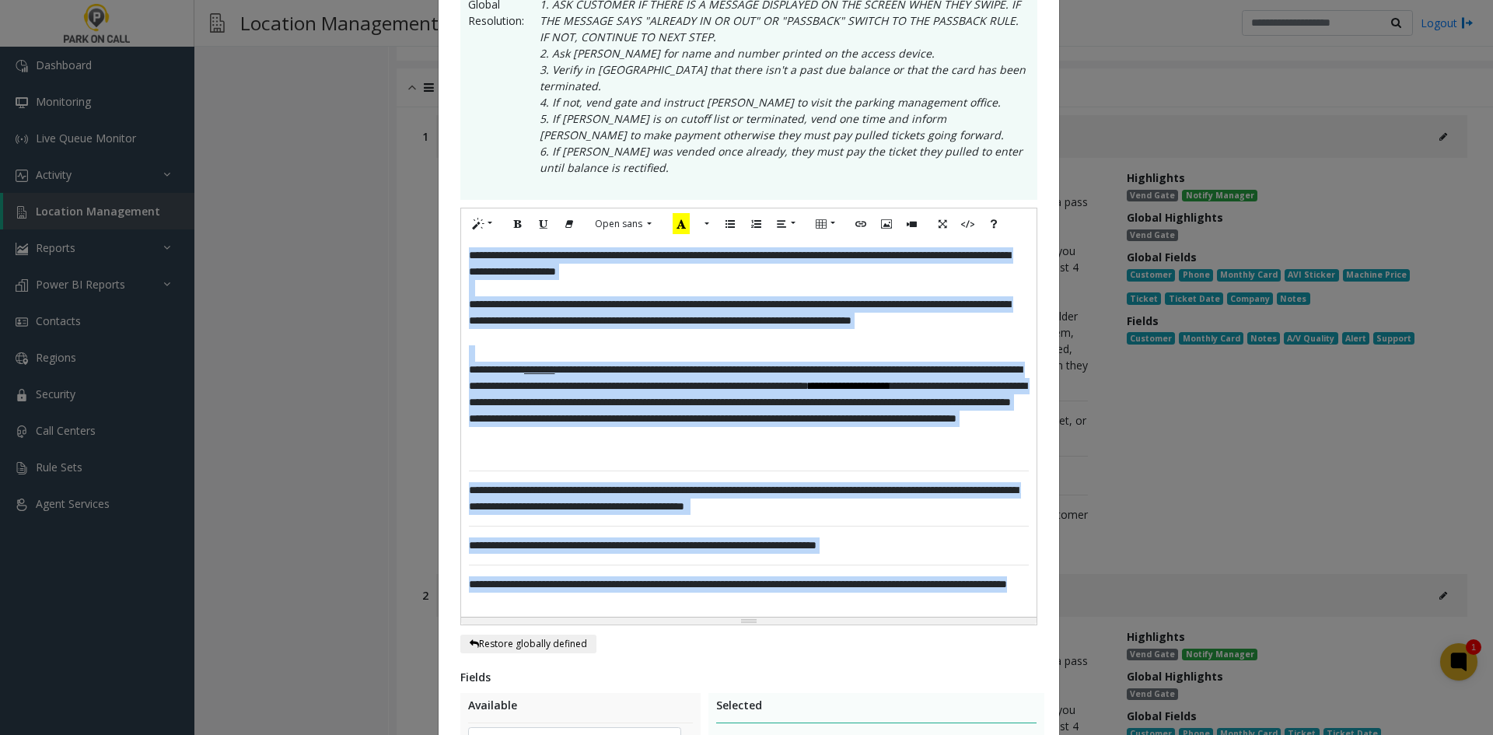
drag, startPoint x: 630, startPoint y: 590, endPoint x: 421, endPoint y: 233, distance: 413.8
click at [421, 233] on div "**********" at bounding box center [746, 367] width 1493 height 735
click at [469, 247] on p "**********" at bounding box center [749, 263] width 560 height 33
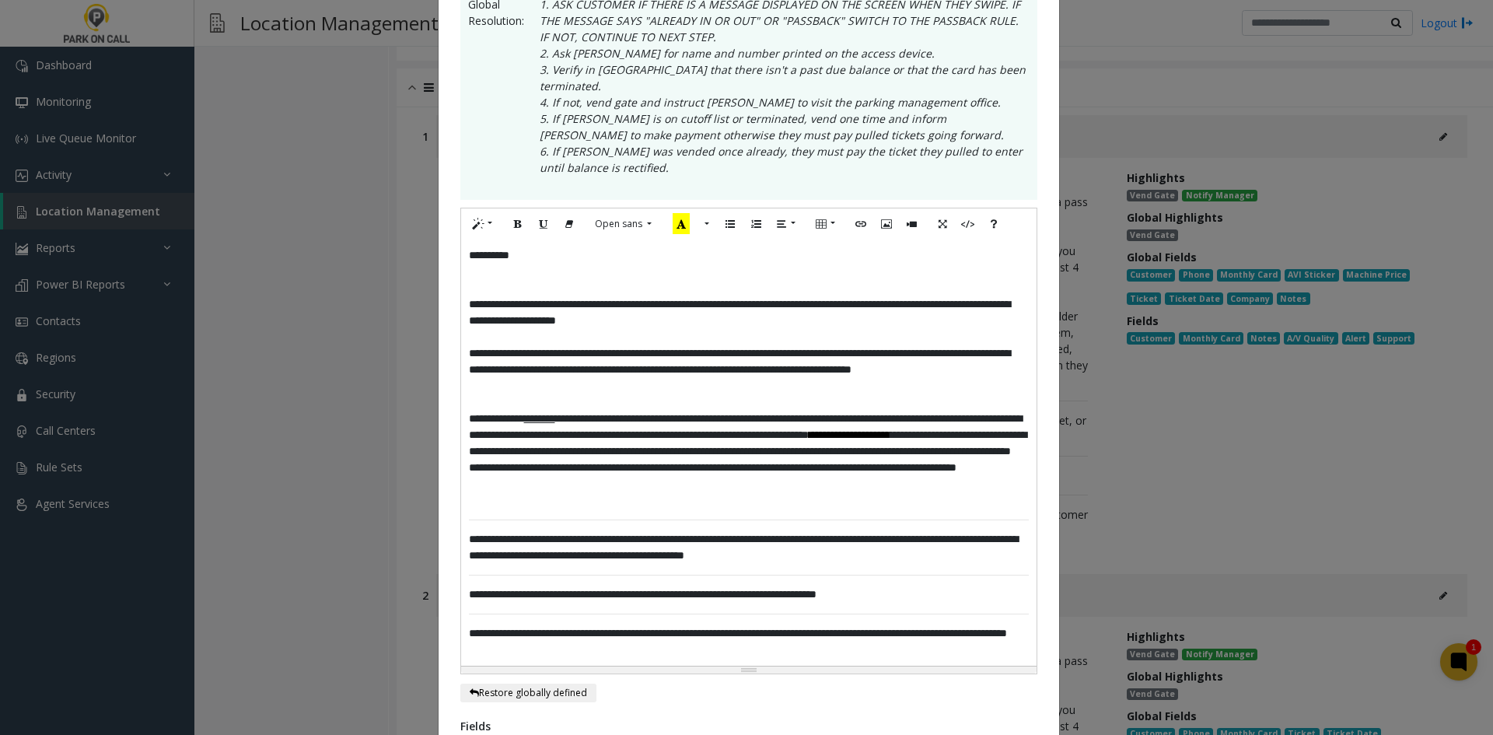
click at [469, 296] on p "**********" at bounding box center [749, 312] width 560 height 33
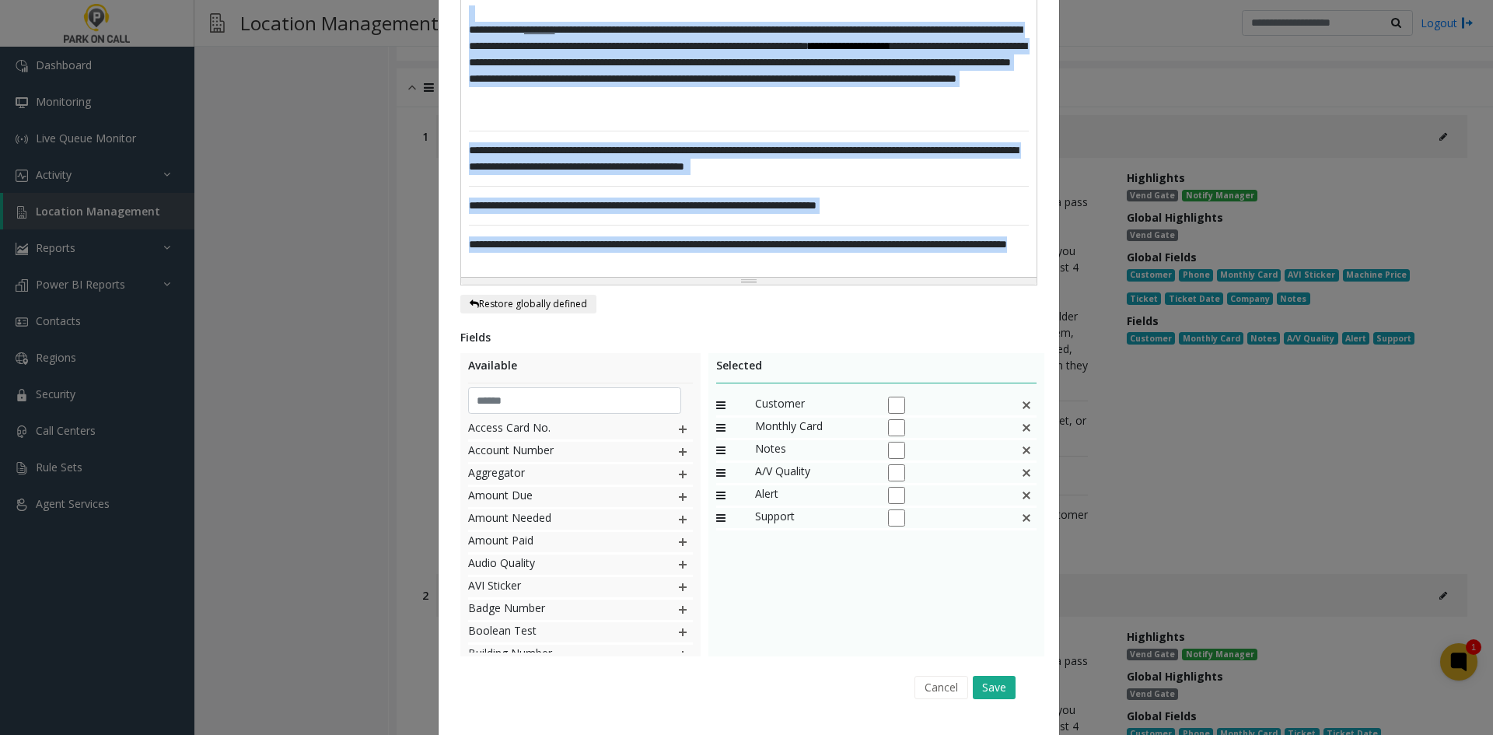
drag, startPoint x: 464, startPoint y: 284, endPoint x: 669, endPoint y: 519, distance: 311.5
click at [669, 519] on div "**********" at bounding box center [749, 59] width 621 height 1385
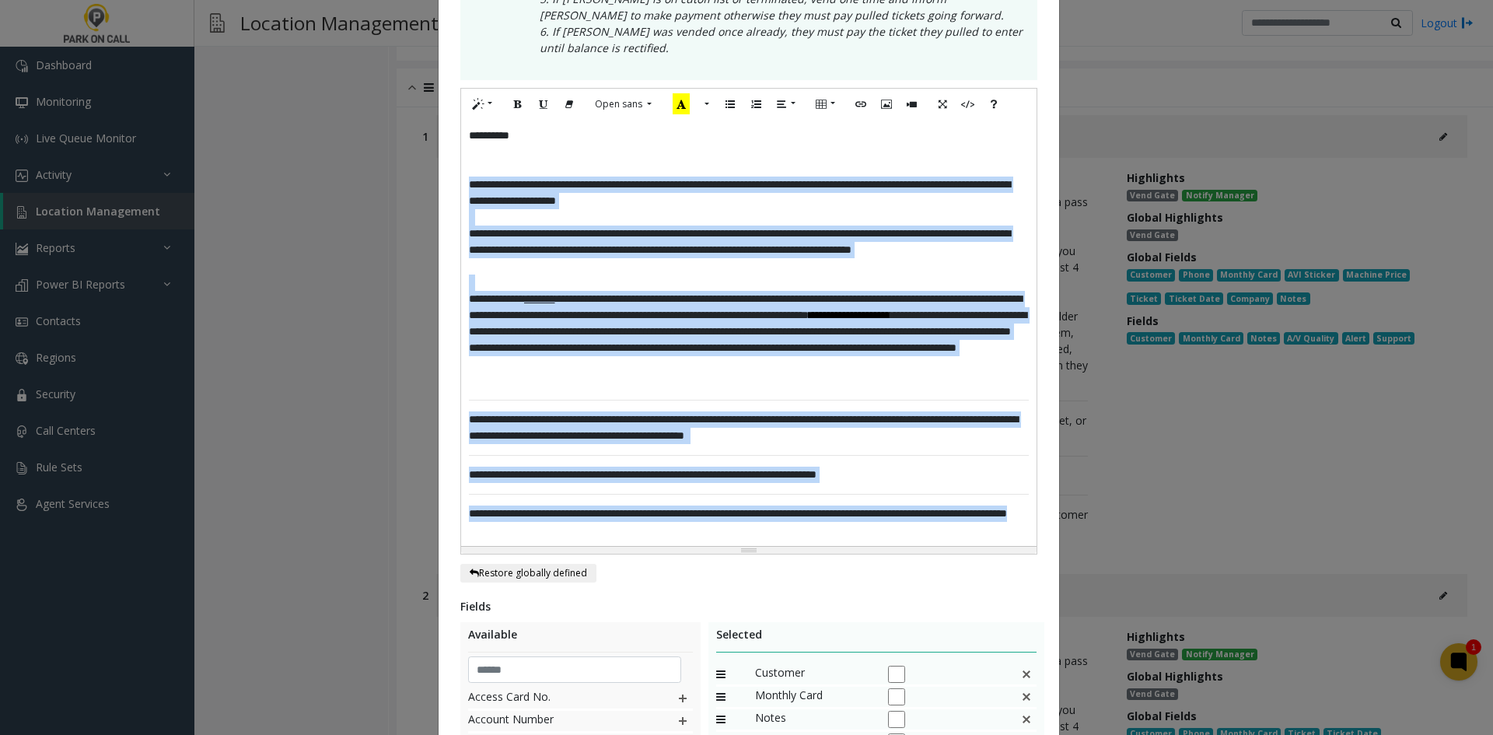
scroll to position [78, 0]
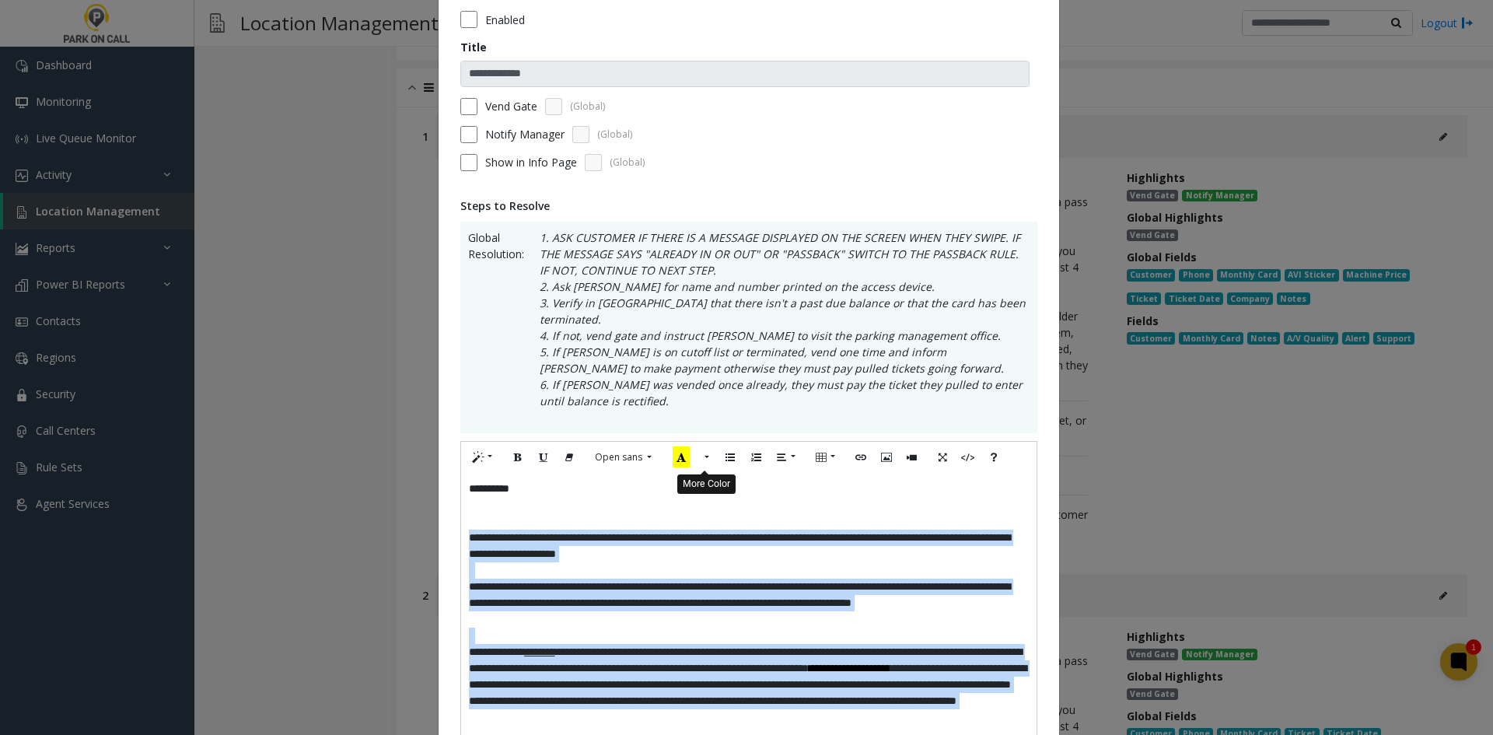
click at [698, 446] on button "More Color" at bounding box center [706, 458] width 16 height 24
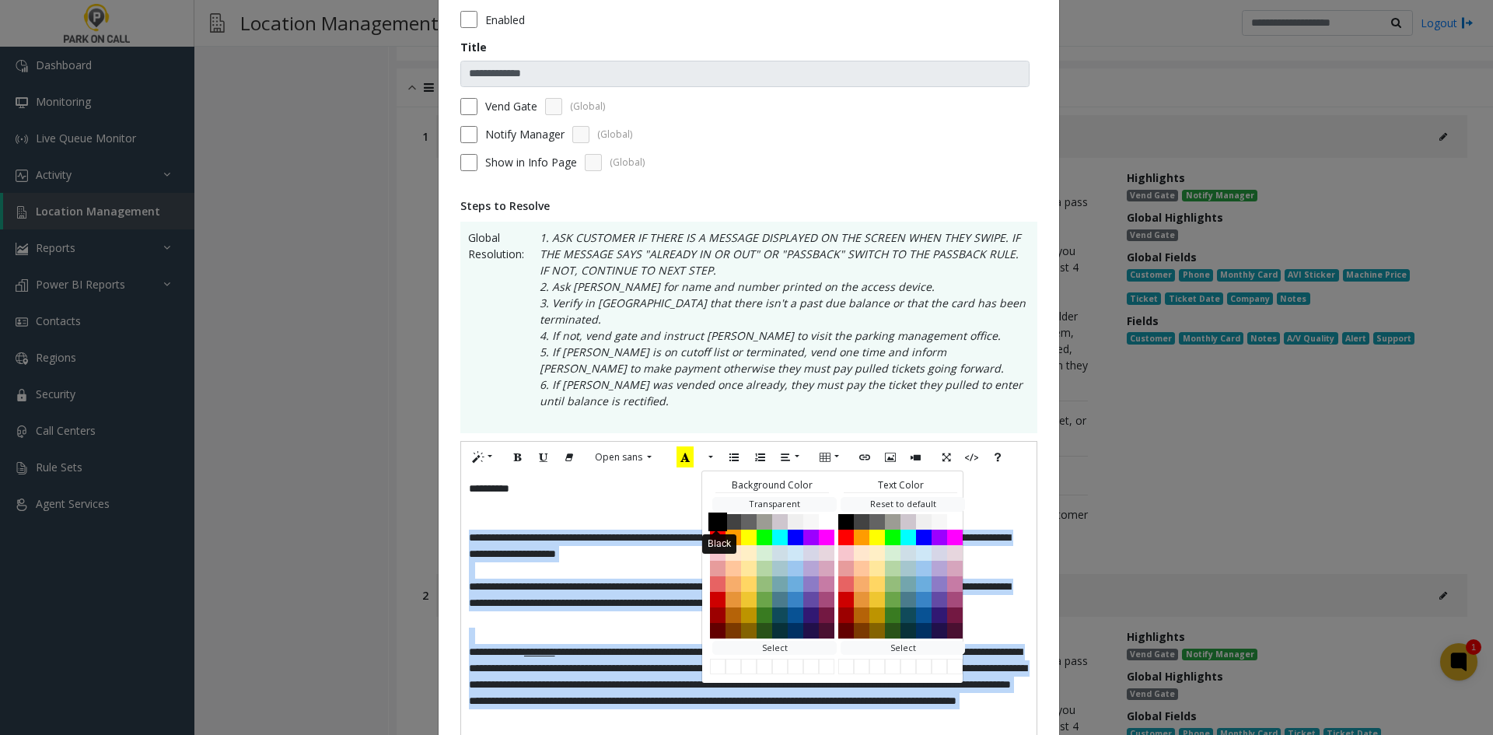
click at [709, 513] on button "Black" at bounding box center [718, 522] width 19 height 19
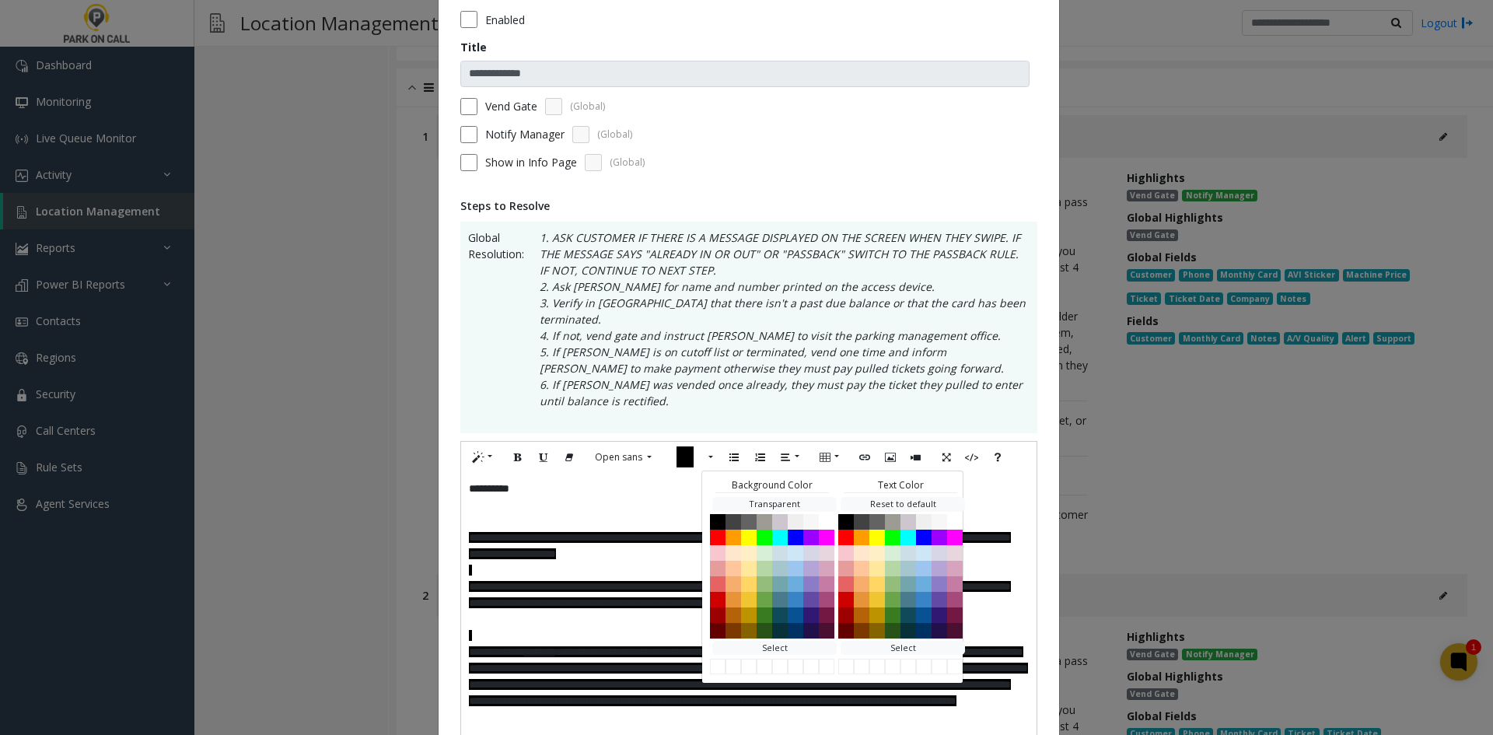
click at [594, 497] on p at bounding box center [749, 505] width 560 height 16
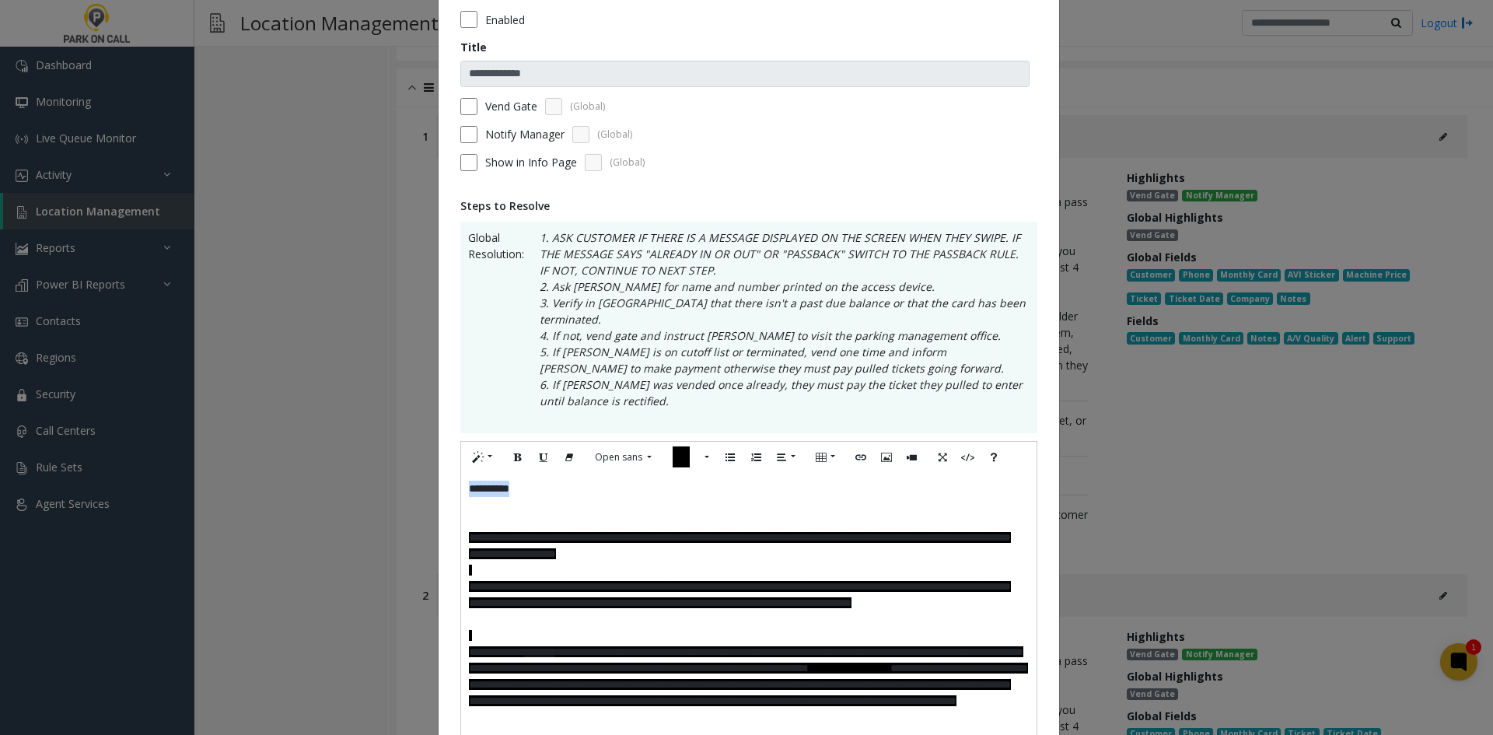
drag, startPoint x: 560, startPoint y: 473, endPoint x: 422, endPoint y: 470, distance: 138.5
click at [422, 470] on div "**********" at bounding box center [746, 367] width 1493 height 735
click at [483, 446] on button "Style" at bounding box center [483, 458] width 36 height 24
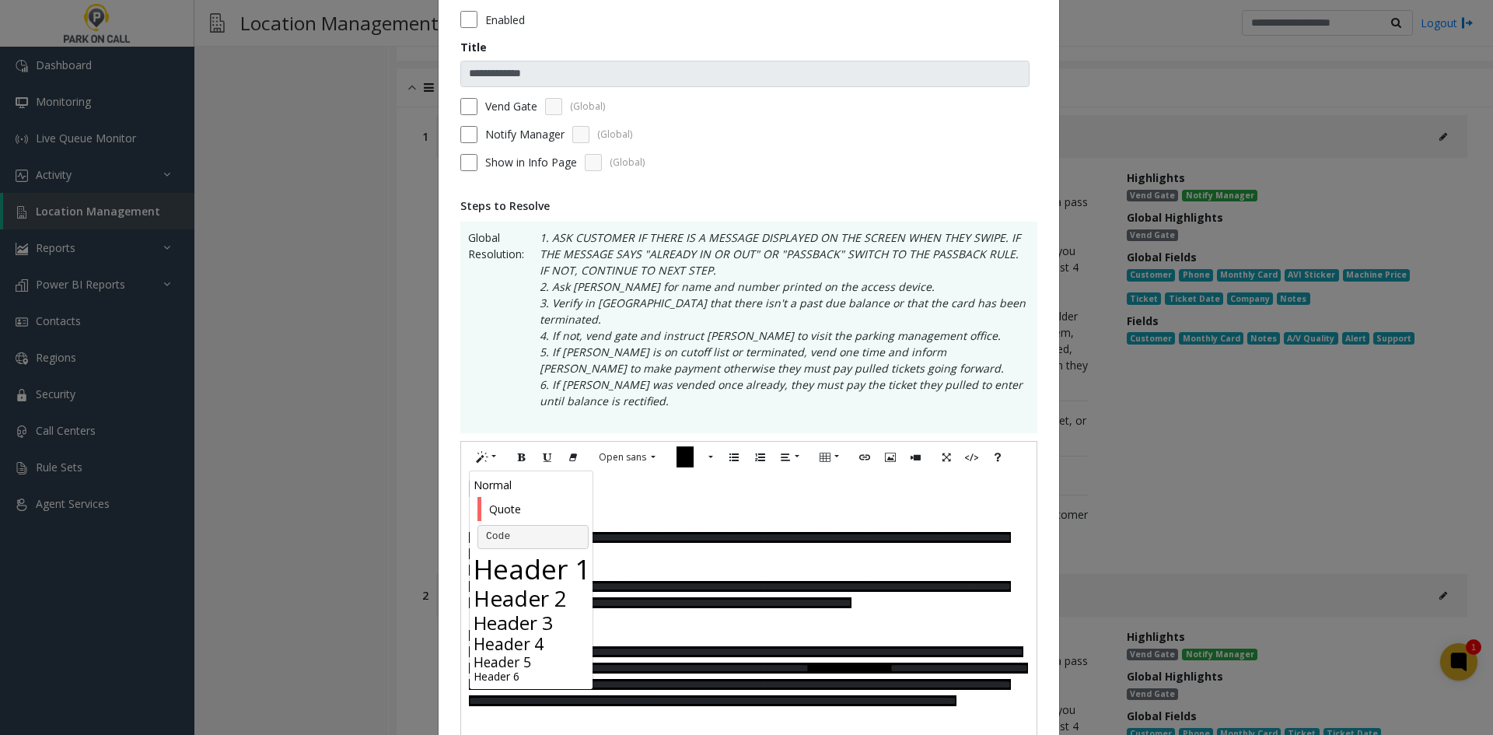
click at [515, 611] on h3 "Header 3" at bounding box center [533, 622] width 119 height 23
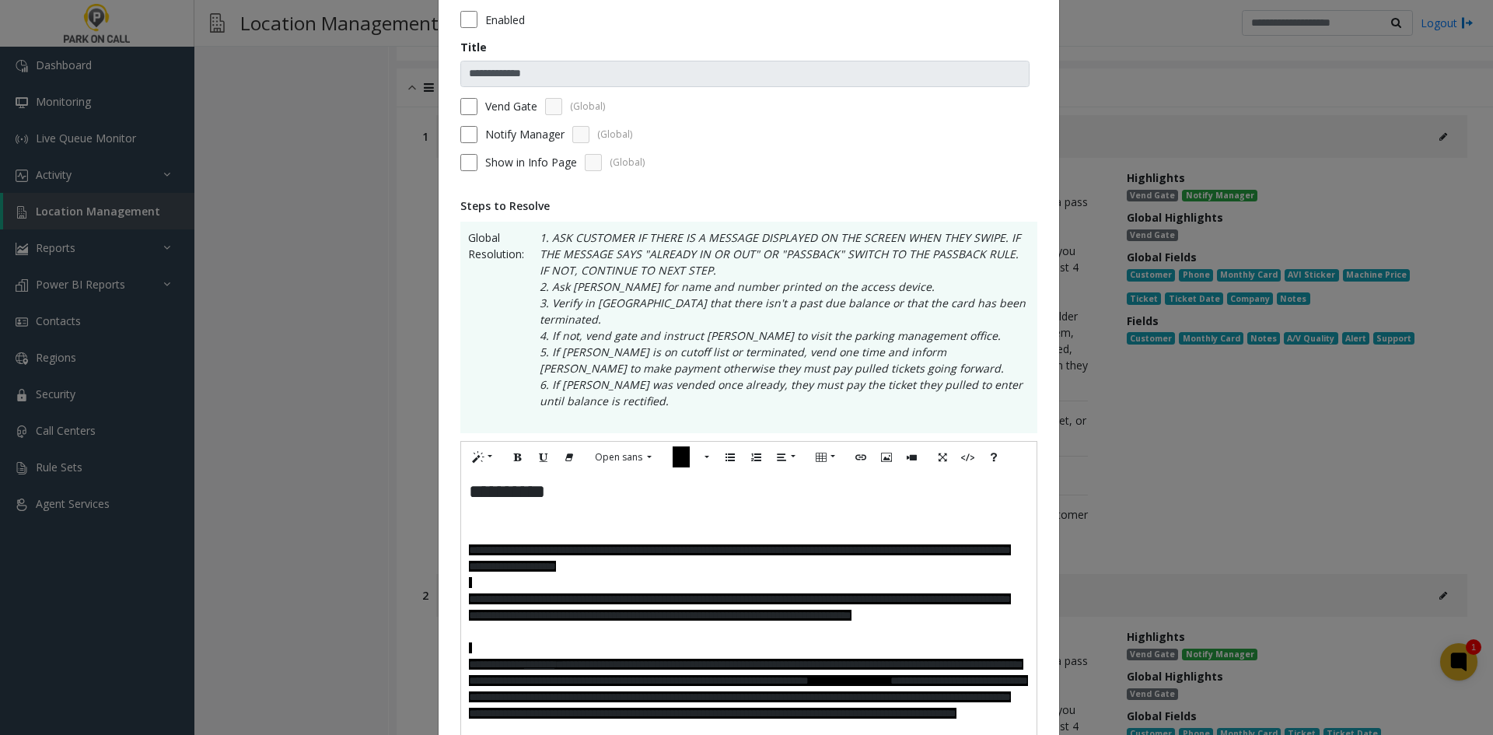
scroll to position [107, 0]
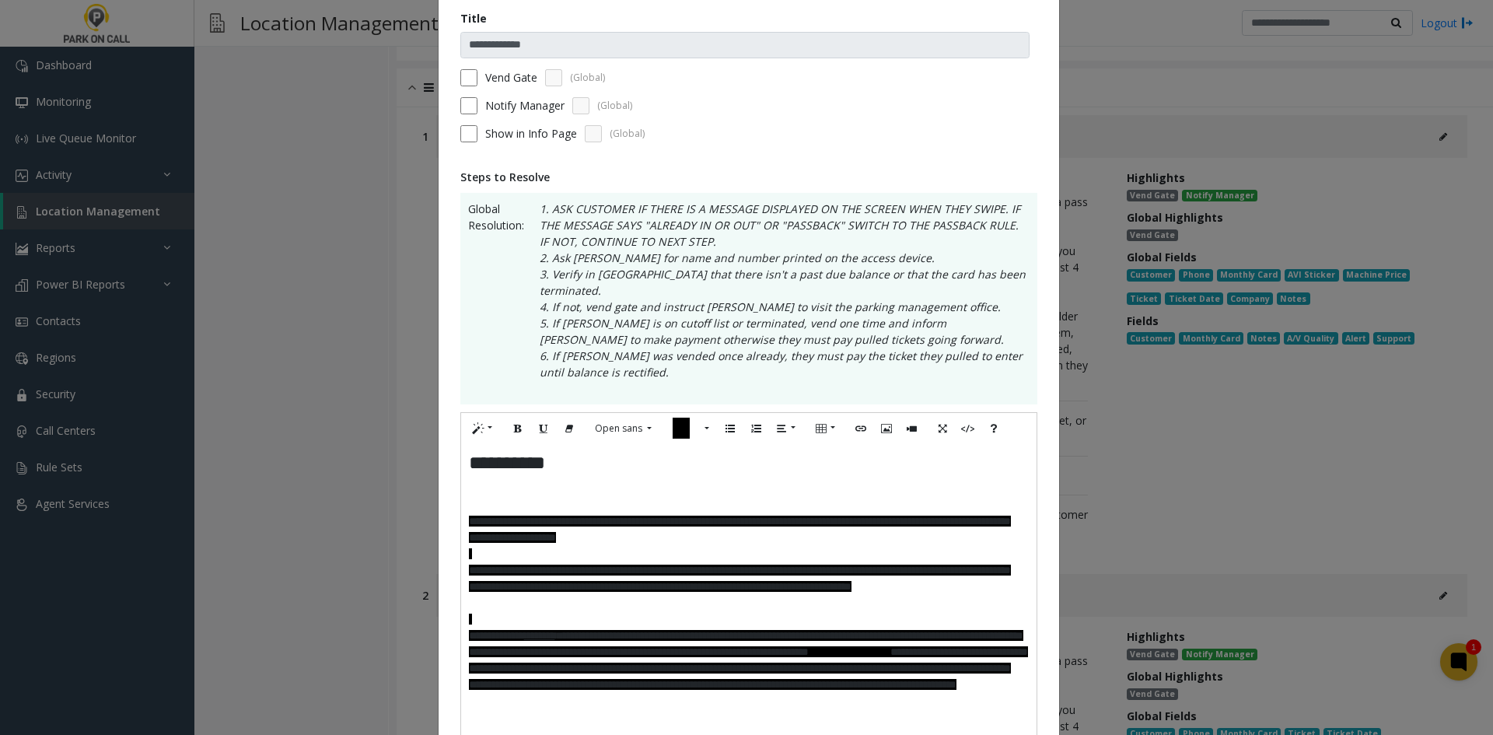
click at [597, 457] on h3 "**********" at bounding box center [749, 463] width 560 height 23
click at [597, 452] on h3 "**********" at bounding box center [749, 463] width 560 height 23
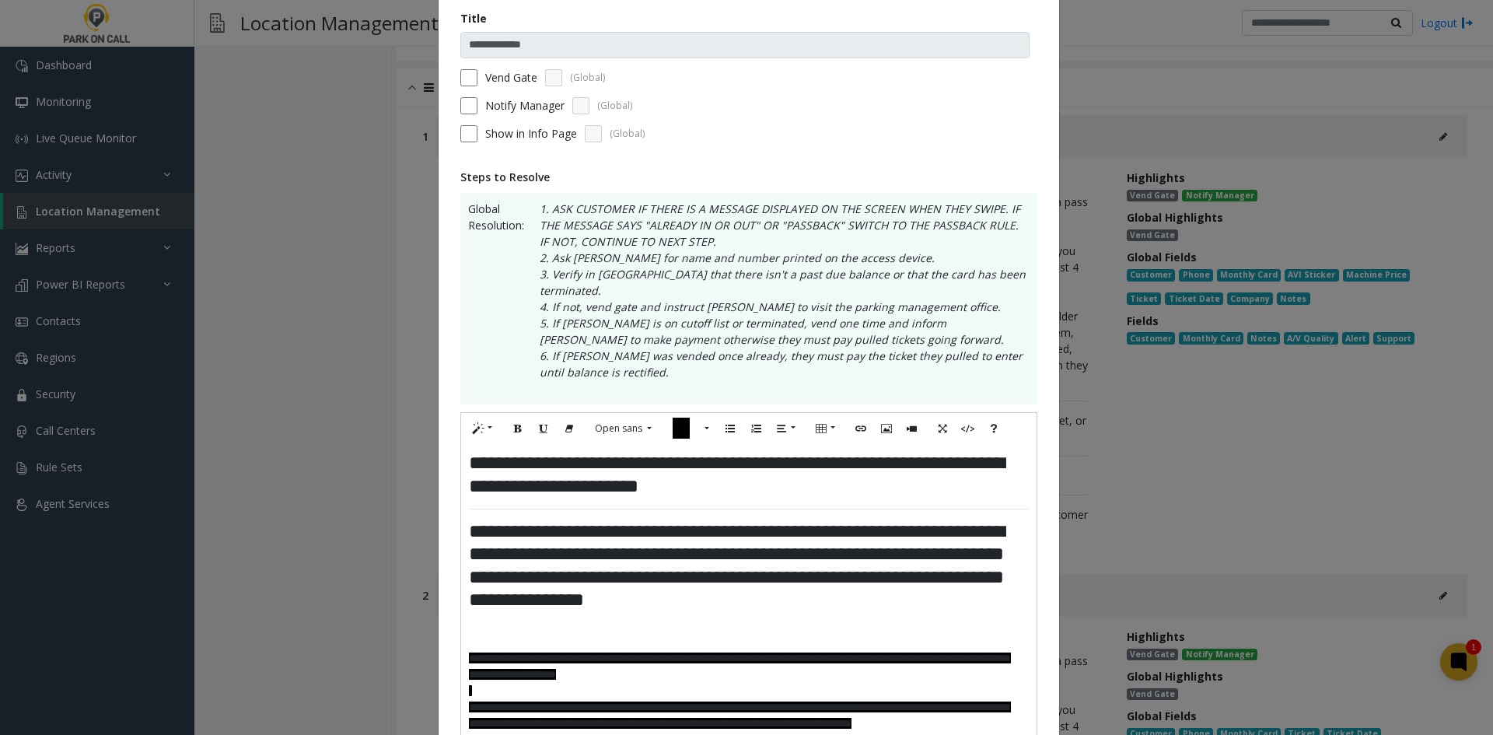
click at [817, 576] on h3 "**********" at bounding box center [749, 566] width 560 height 92
click at [824, 554] on h3 "**********" at bounding box center [749, 566] width 560 height 92
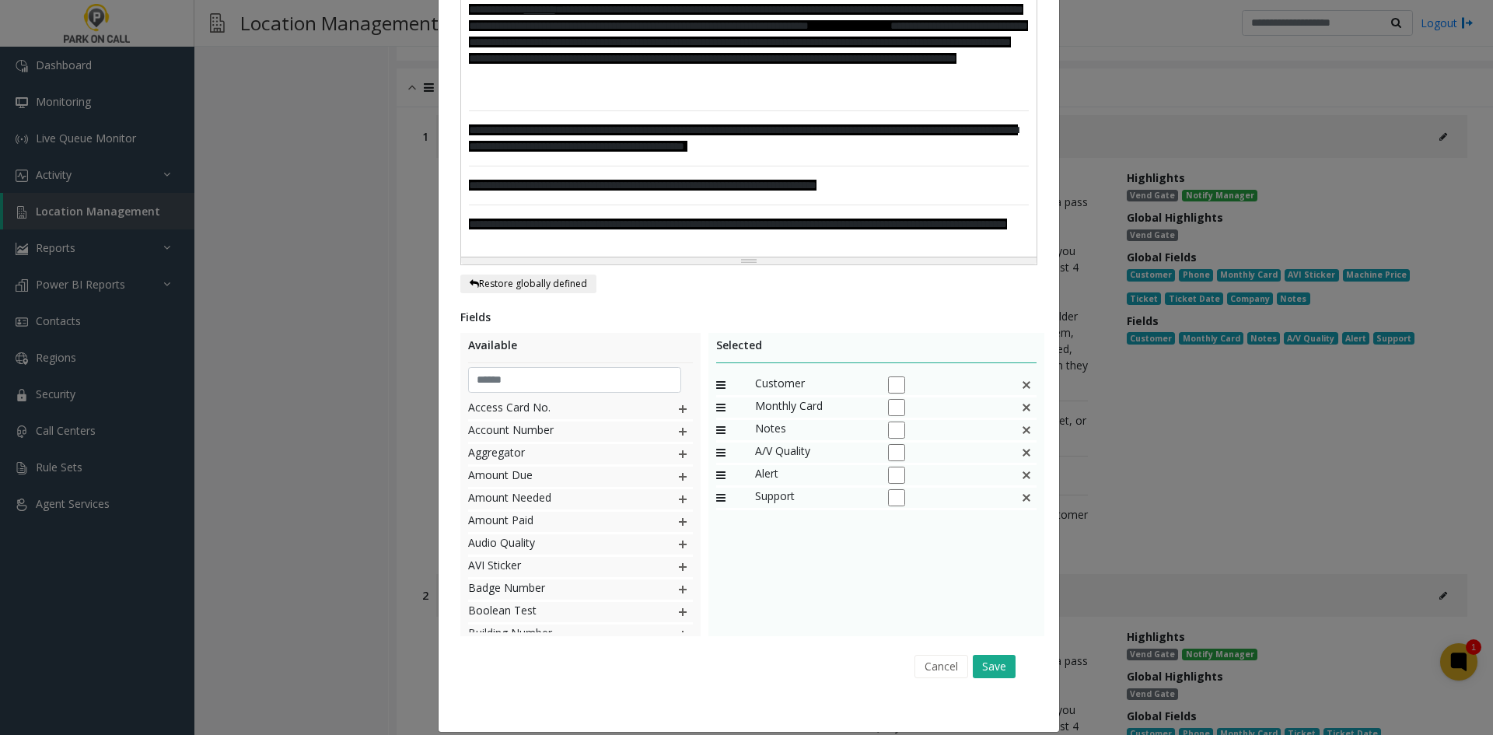
scroll to position [170, 0]
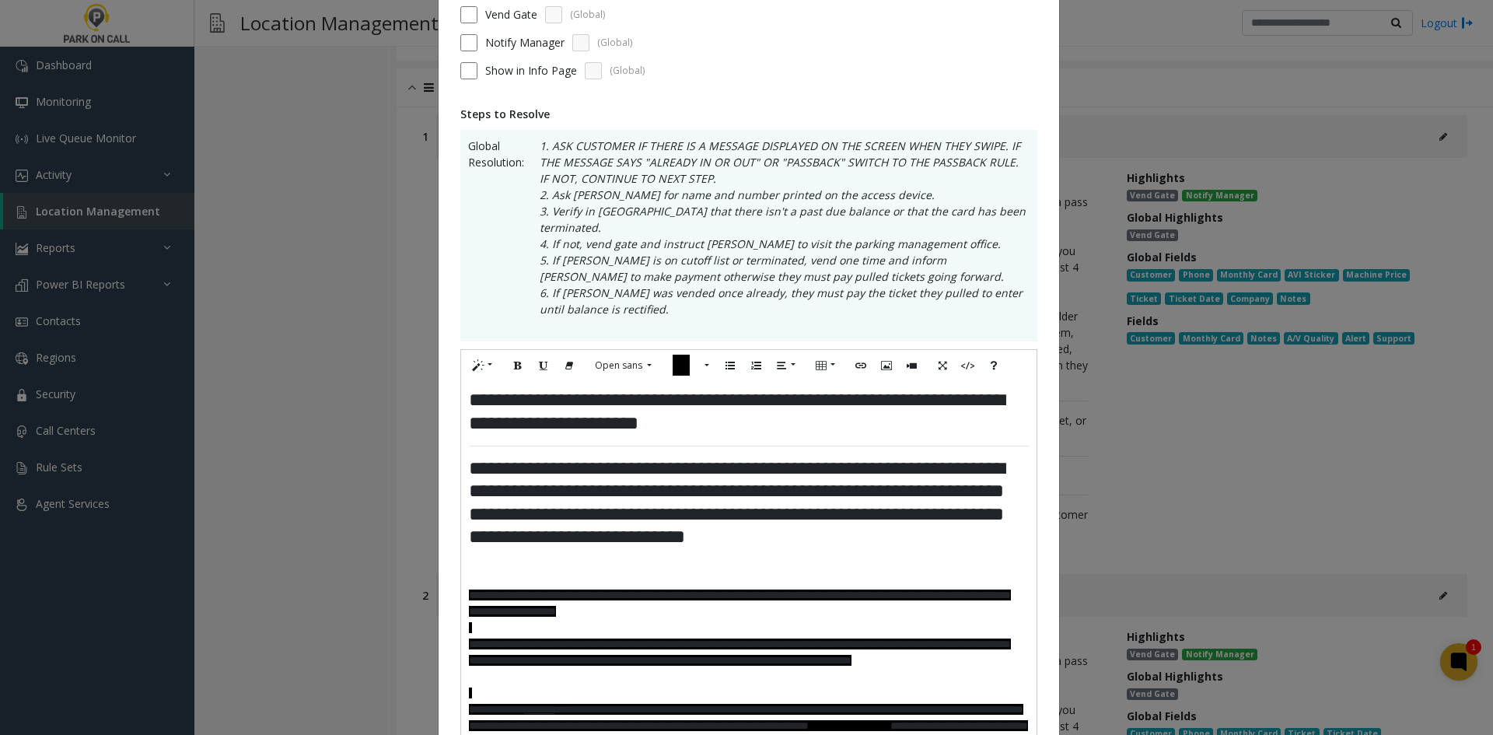
click at [908, 525] on h3 "**********" at bounding box center [749, 503] width 560 height 92
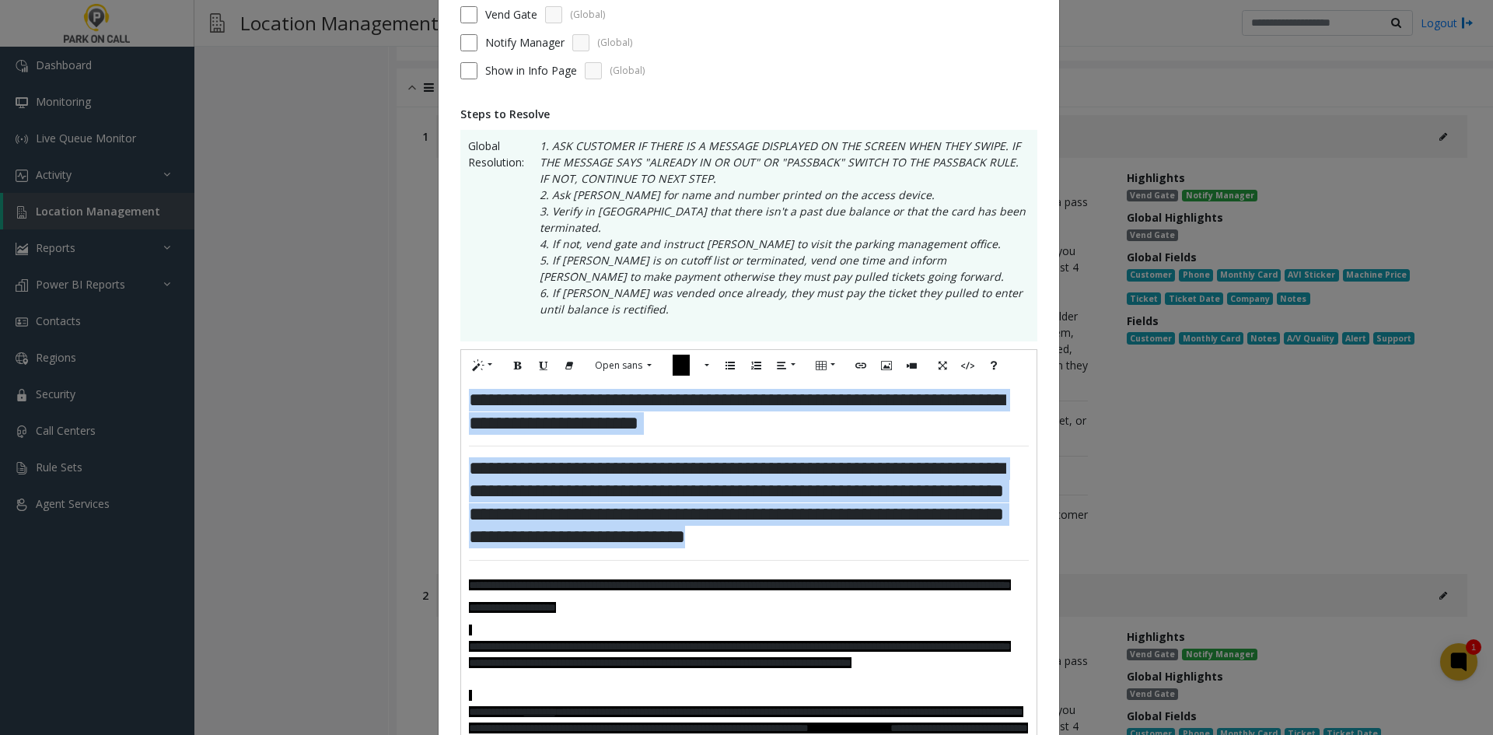
drag, startPoint x: 934, startPoint y: 530, endPoint x: 370, endPoint y: 348, distance: 592.5
click at [370, 348] on div "**********" at bounding box center [746, 367] width 1493 height 735
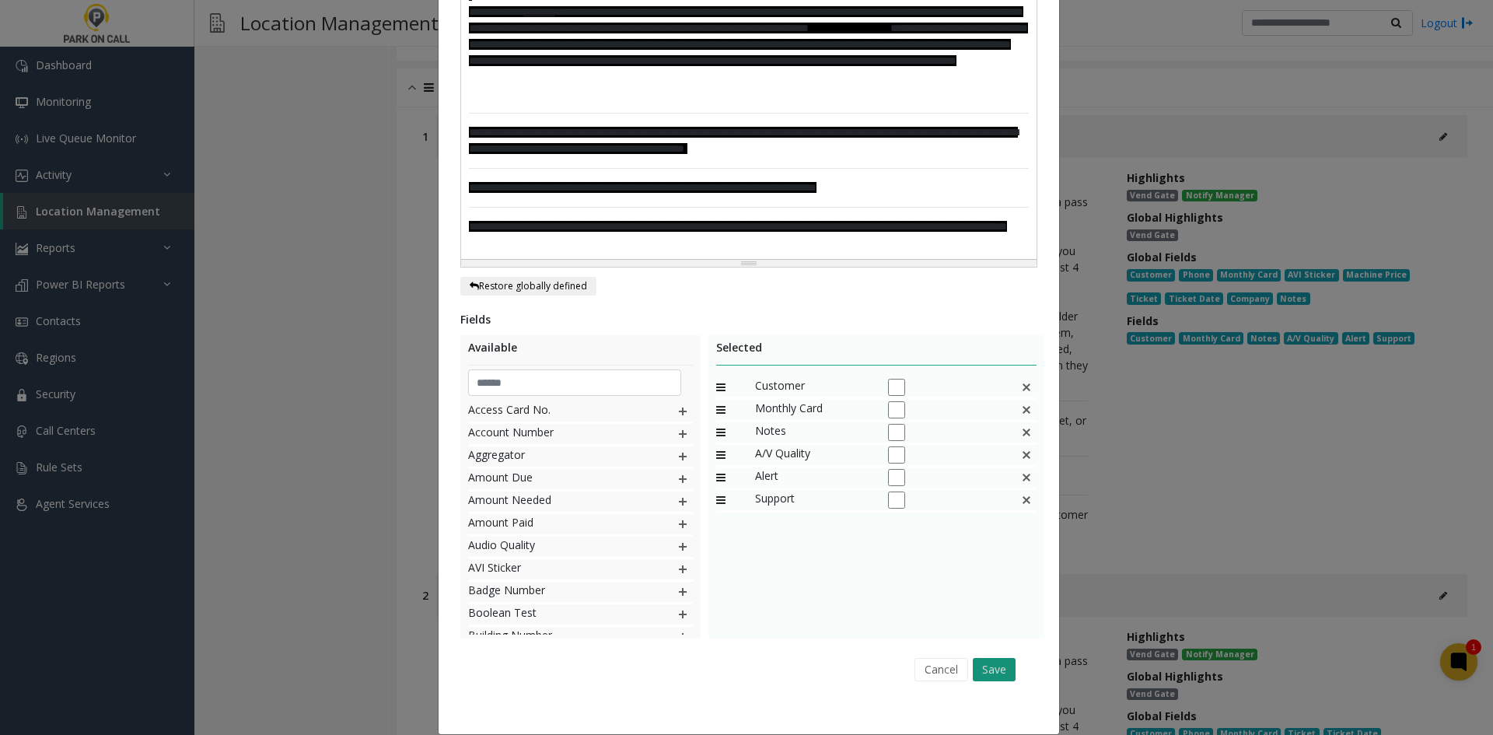
scroll to position [873, 0]
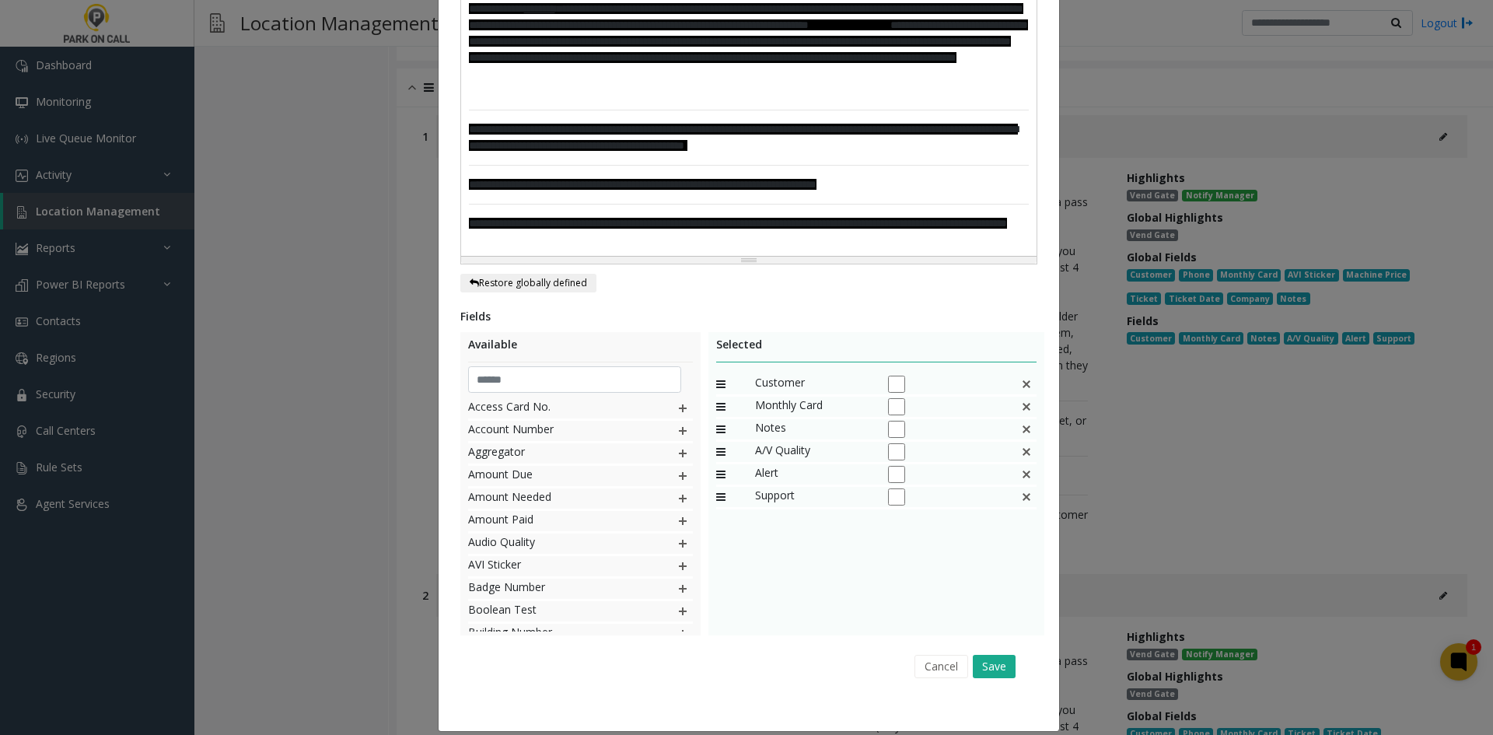
click at [999, 668] on div "Cancel Save" at bounding box center [748, 666] width 555 height 40
click at [997, 657] on button "Save" at bounding box center [994, 666] width 43 height 23
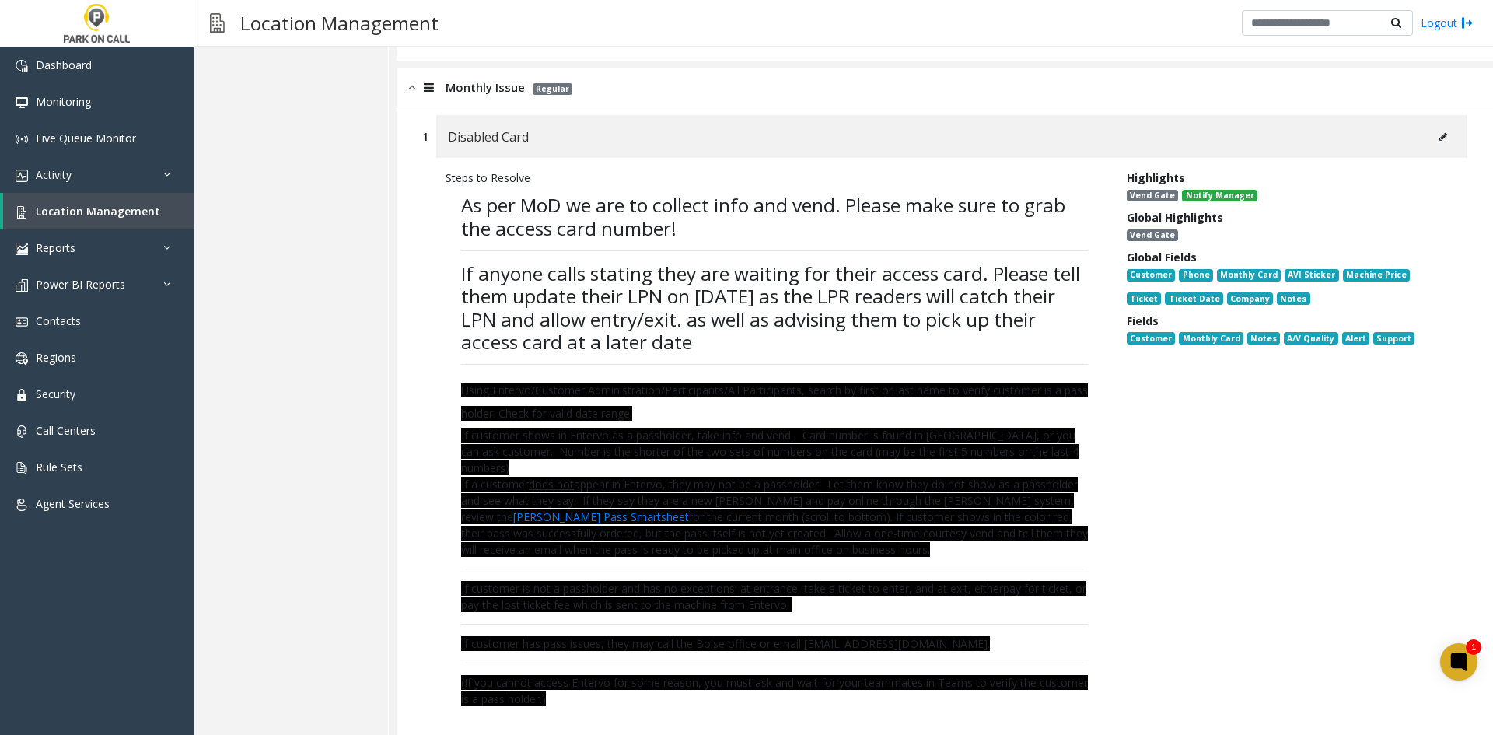
click at [1436, 125] on button at bounding box center [1443, 136] width 25 height 23
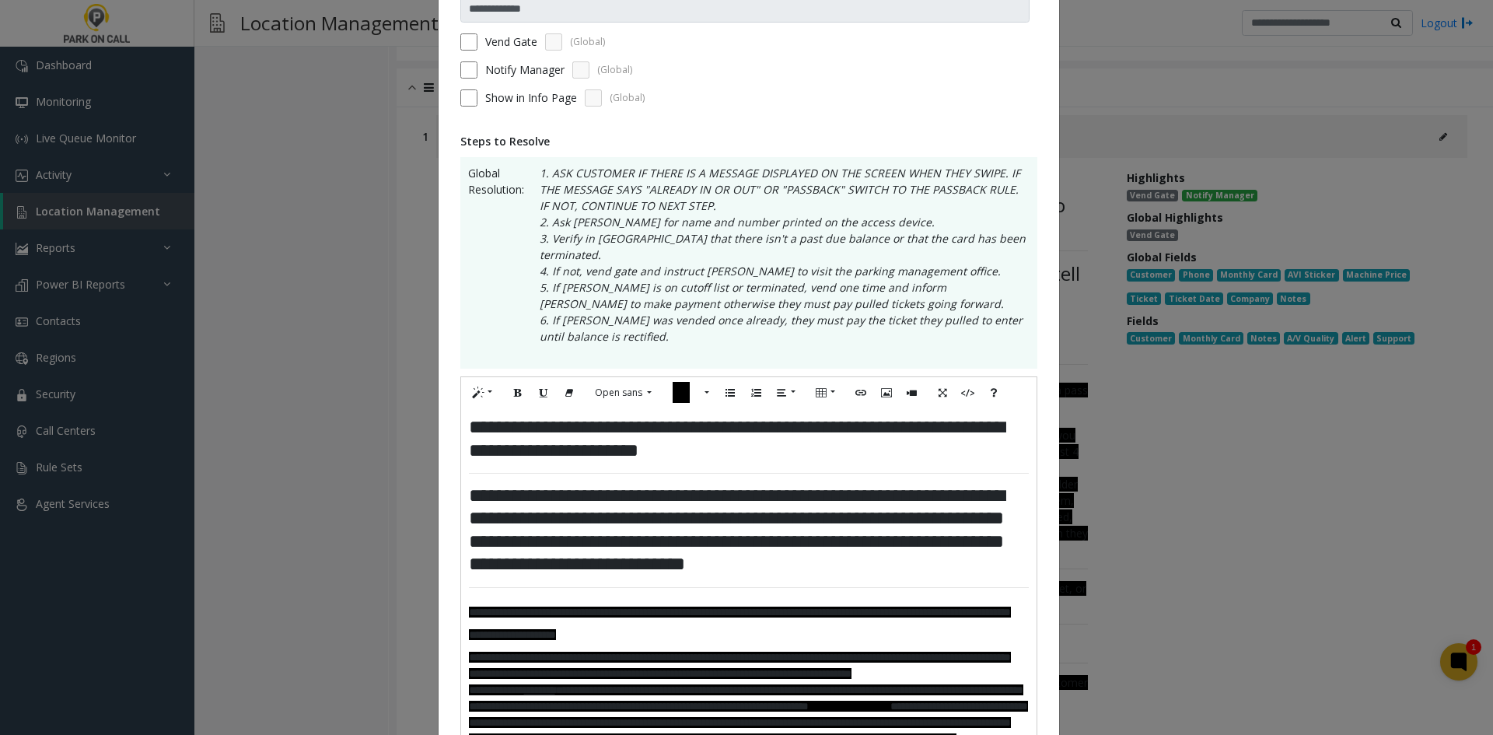
scroll to position [156, 0]
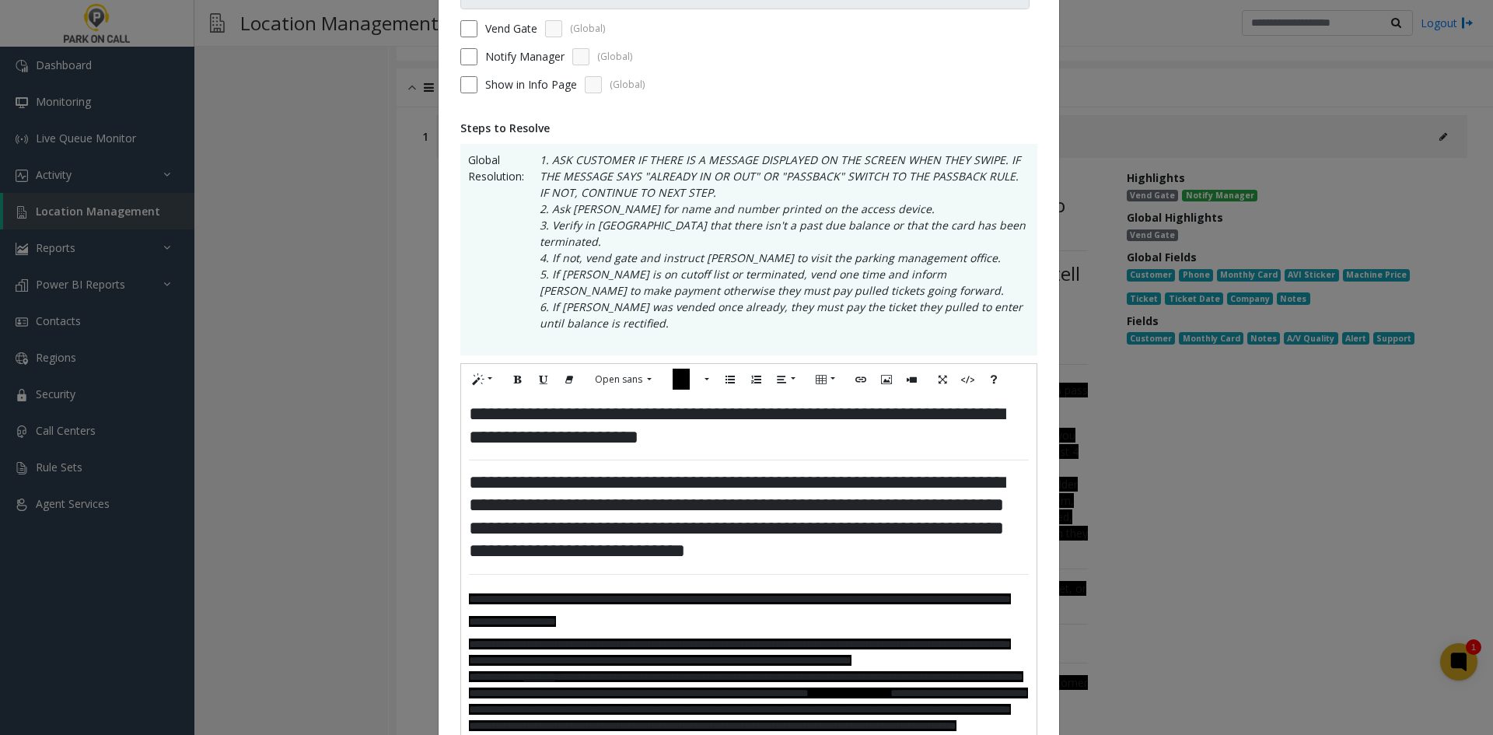
click at [605, 488] on h3 "**********" at bounding box center [749, 517] width 560 height 92
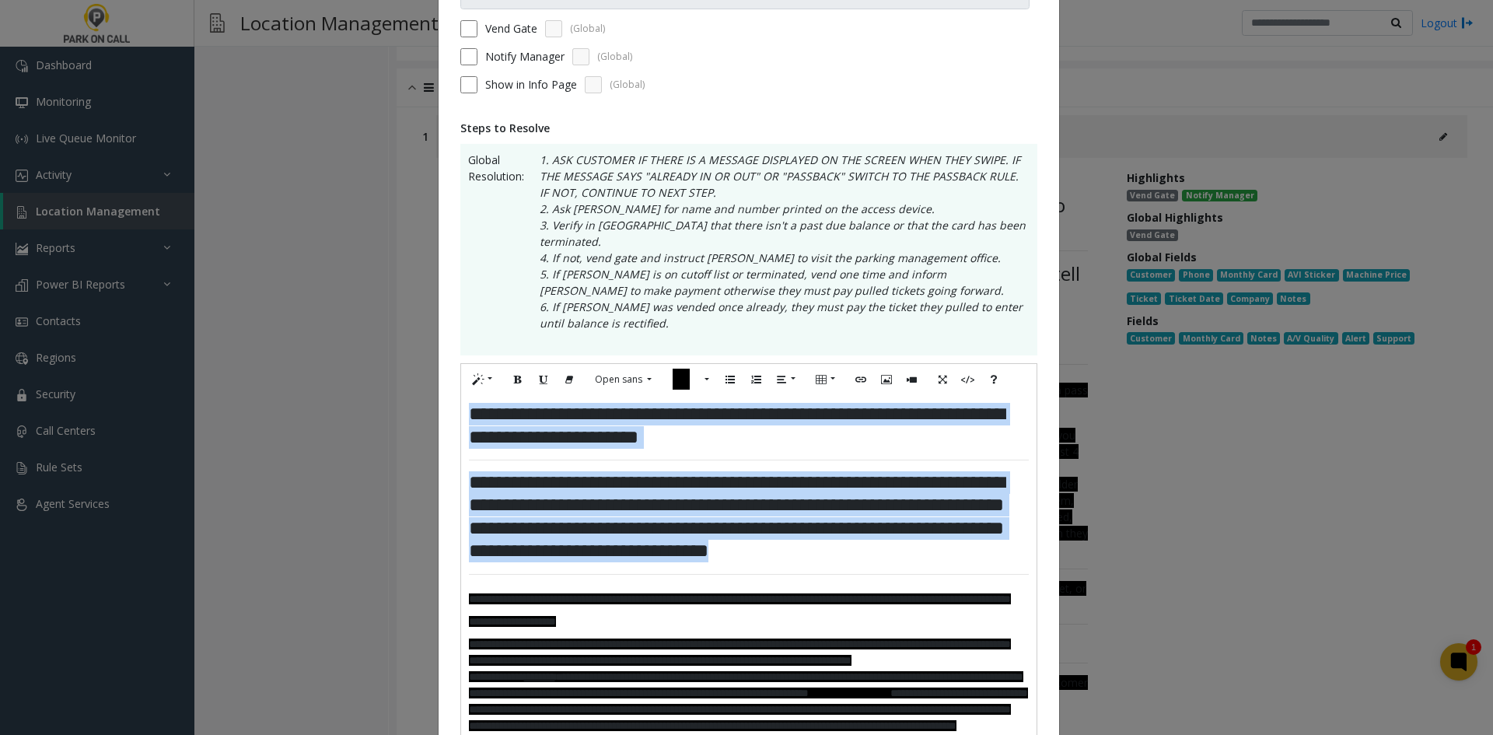
drag, startPoint x: 985, startPoint y: 536, endPoint x: 379, endPoint y: 396, distance: 621.8
click at [379, 396] on div "**********" at bounding box center [746, 367] width 1493 height 735
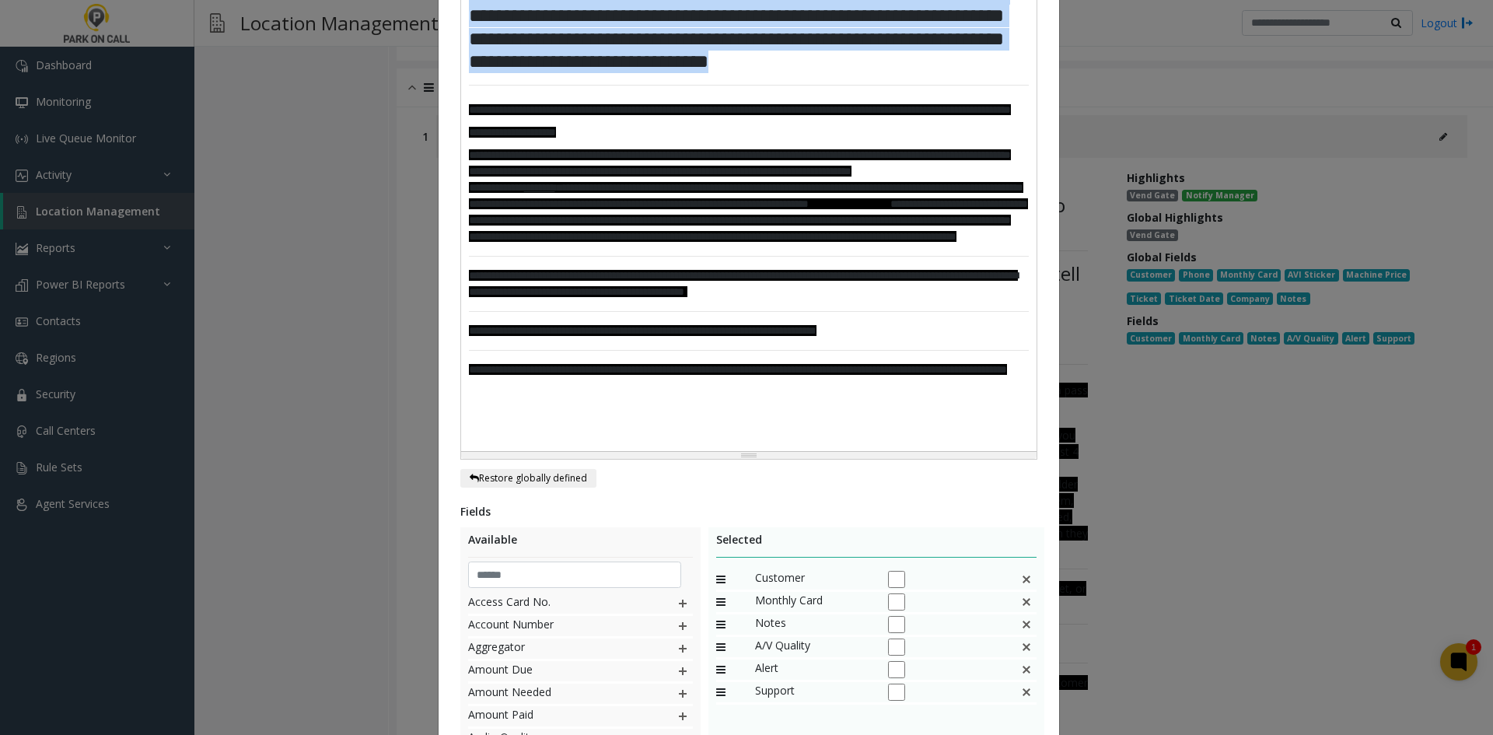
scroll to position [778, 0]
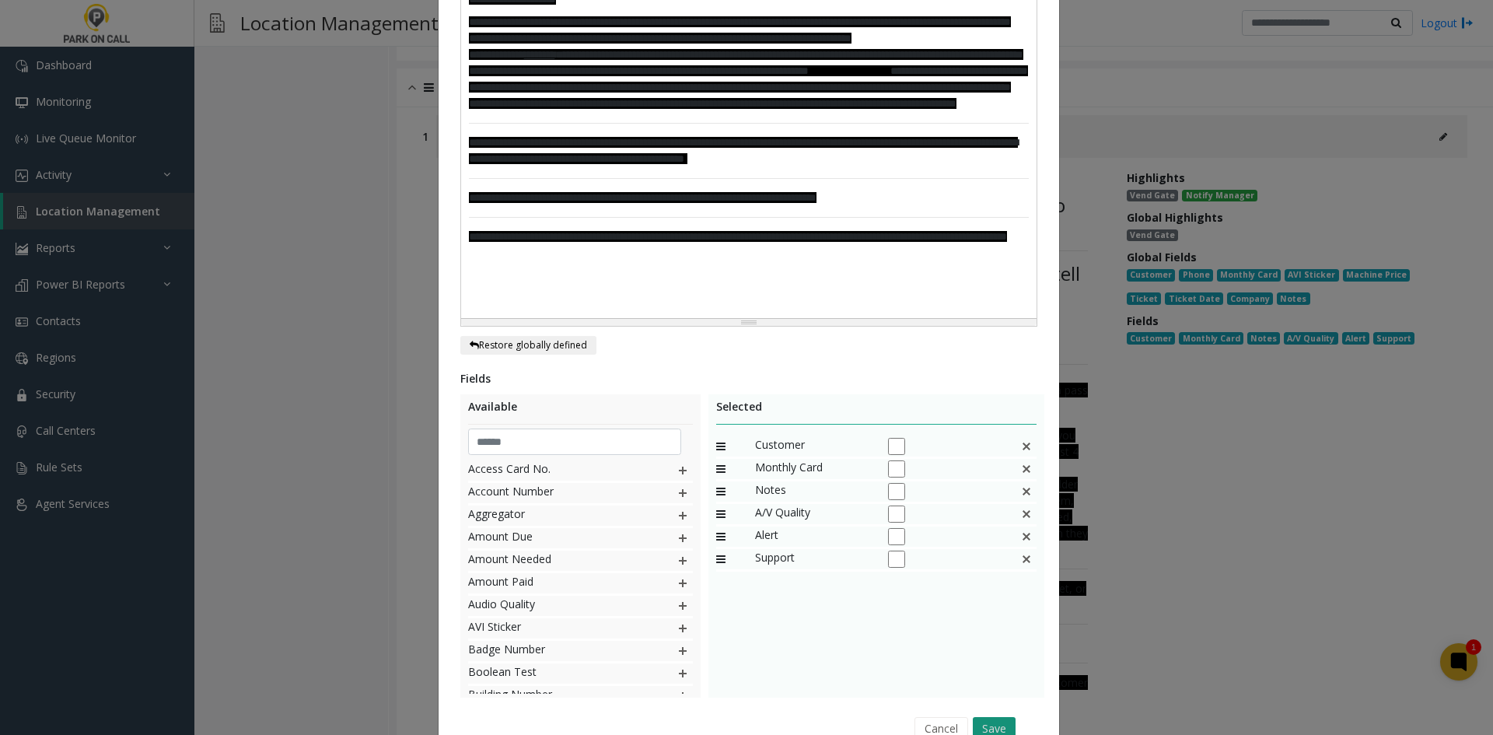
click at [987, 717] on button "Save" at bounding box center [994, 728] width 43 height 23
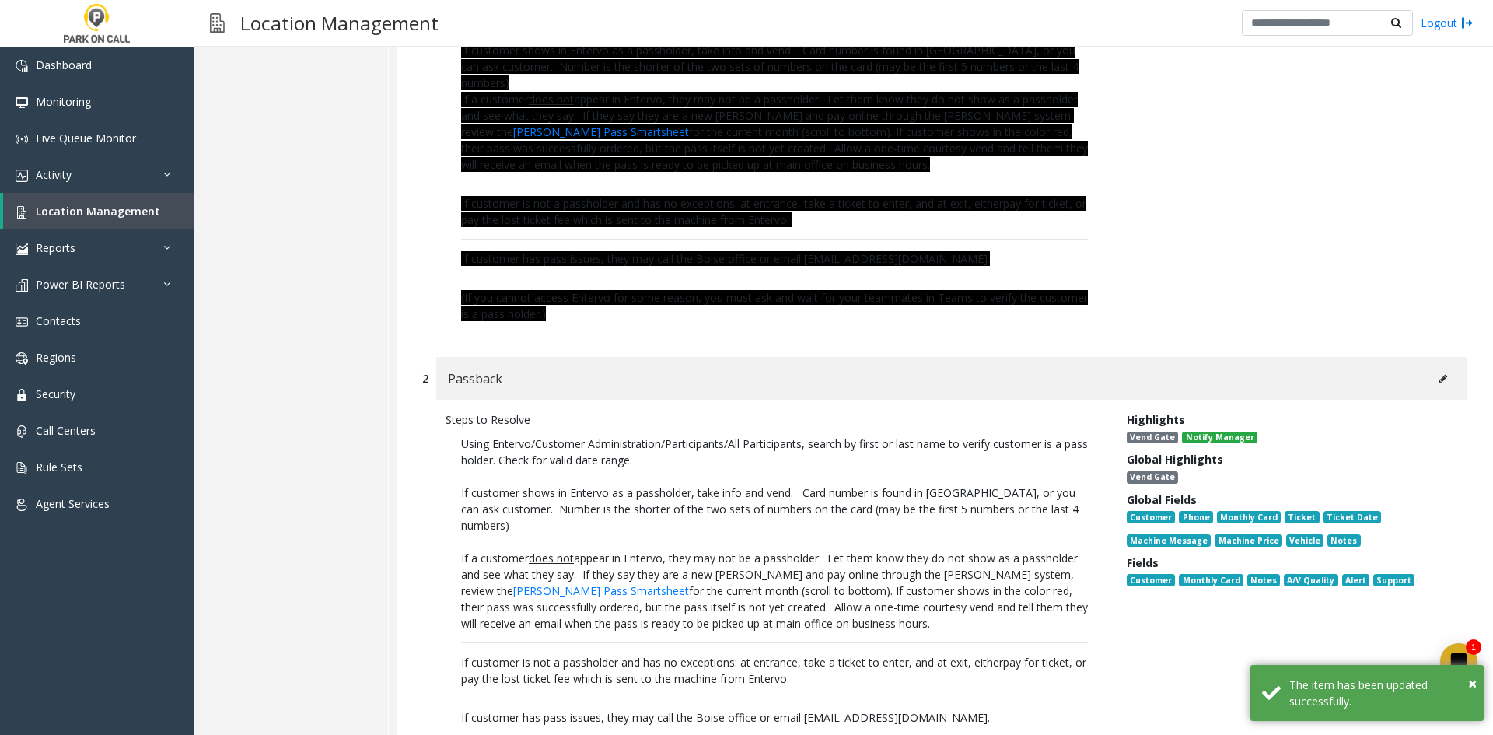
scroll to position [7798, 0]
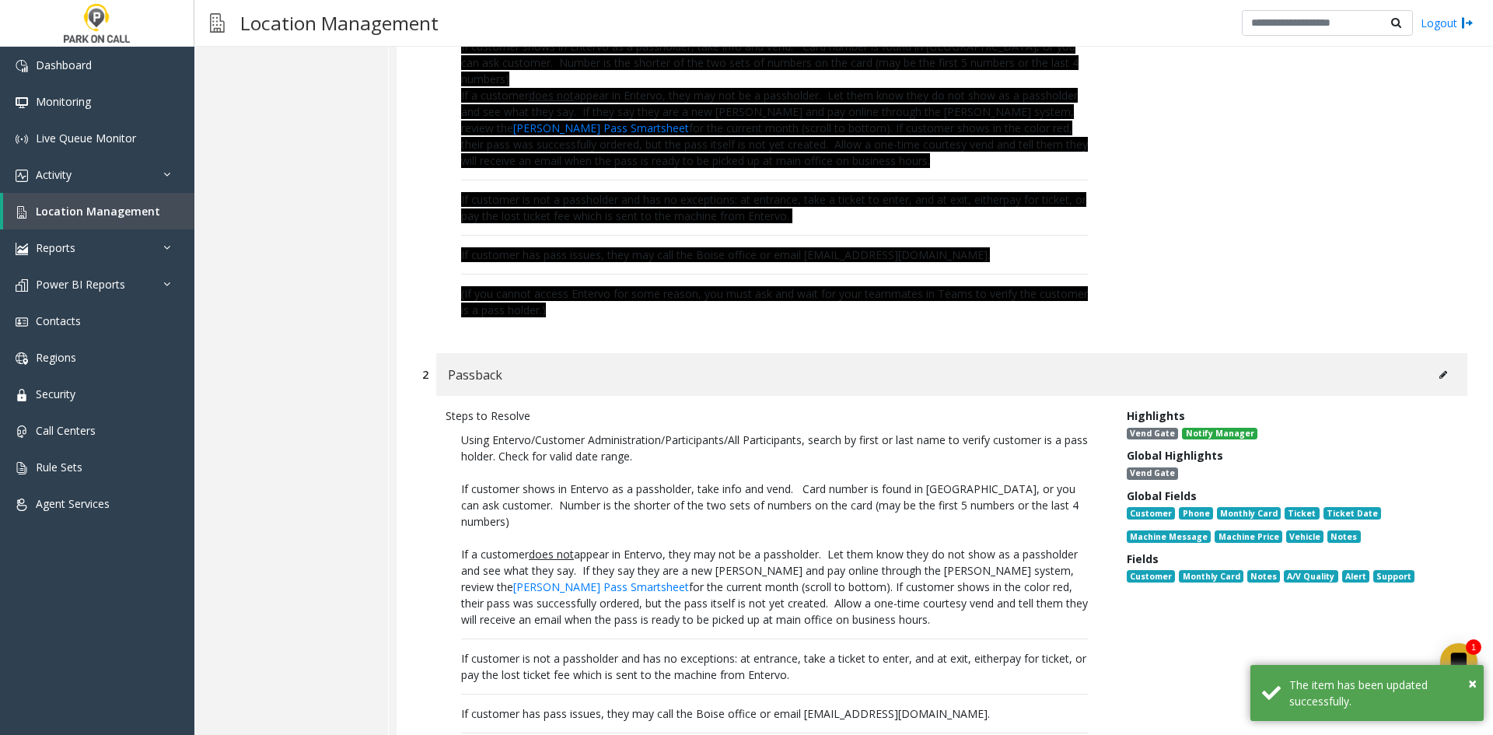
click at [1438, 363] on button at bounding box center [1443, 374] width 25 height 23
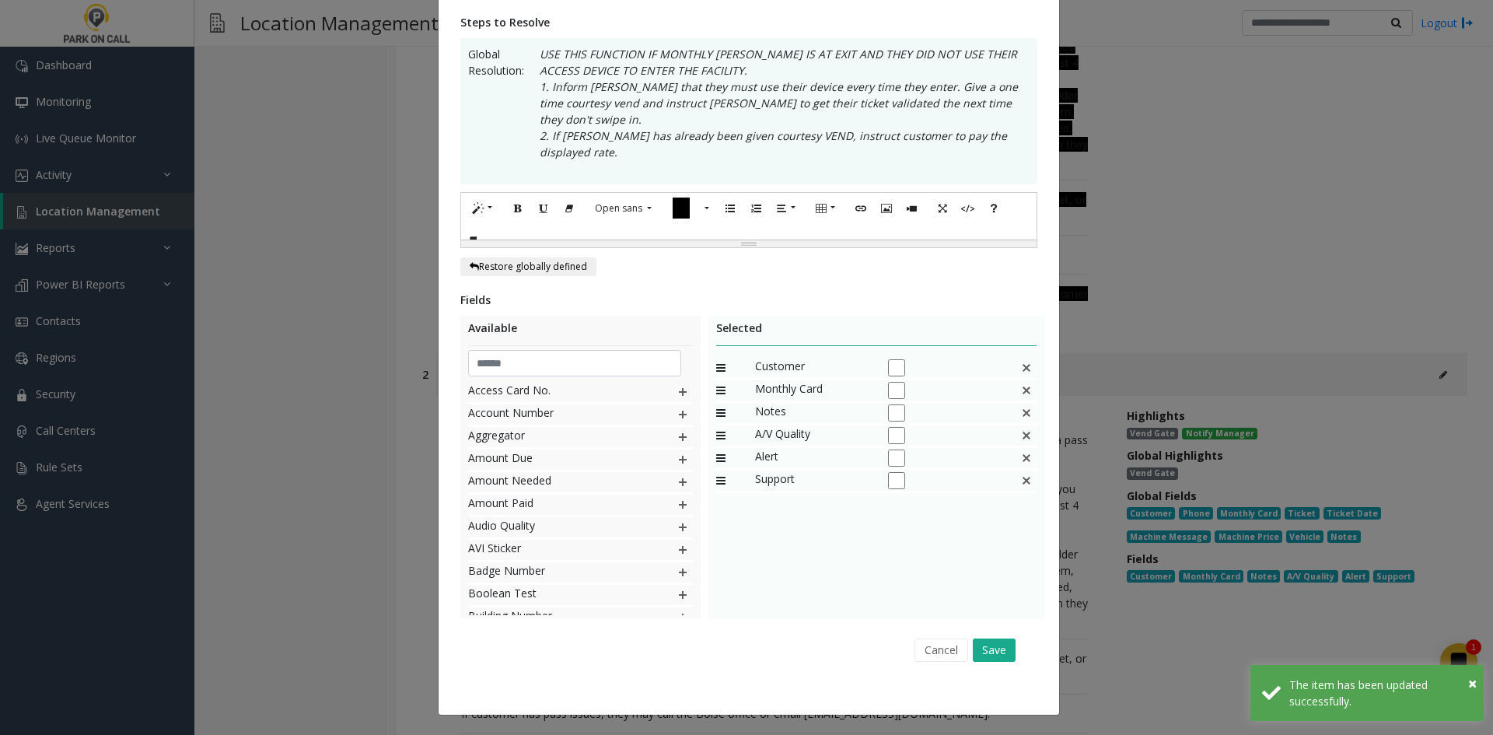
scroll to position [0, 0]
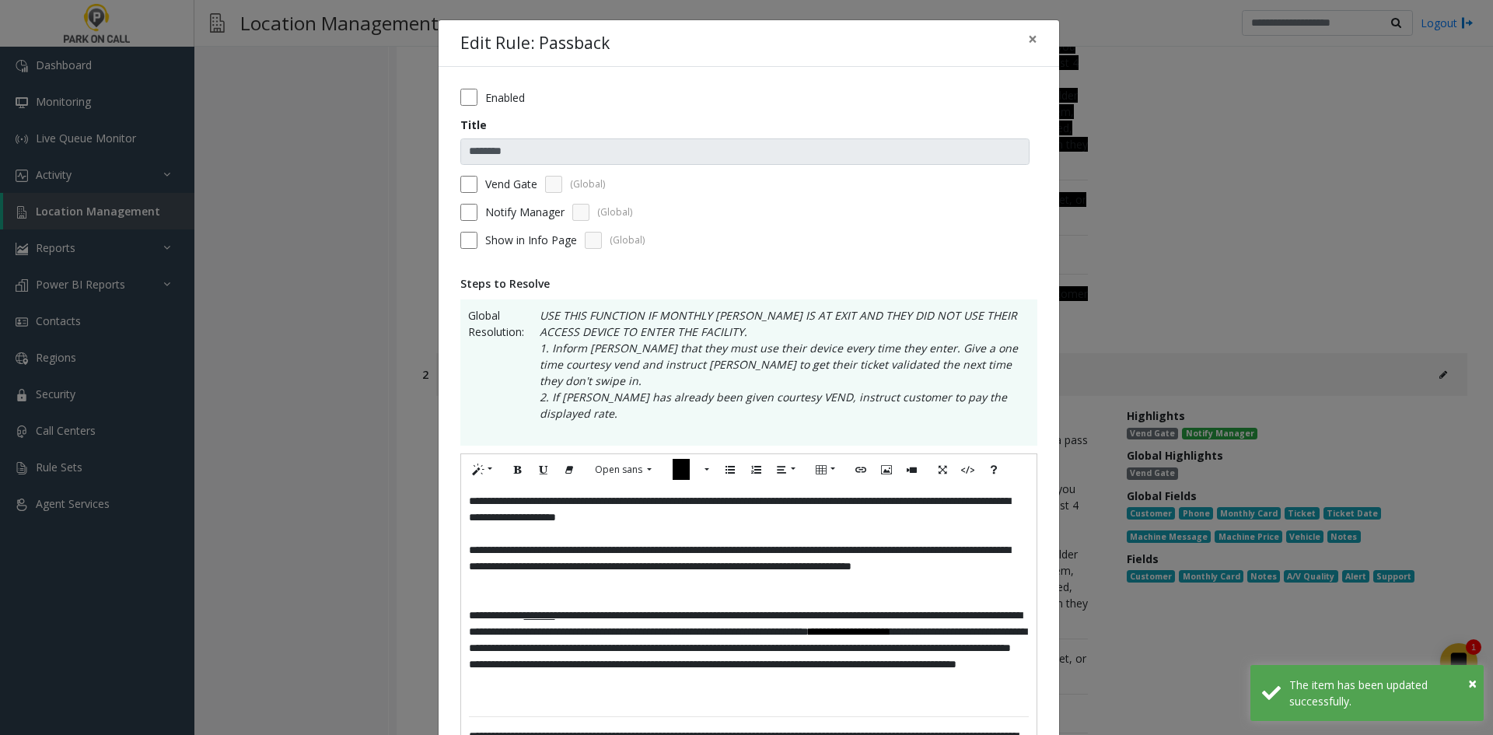
click at [461, 485] on div "**********" at bounding box center [749, 673] width 576 height 377
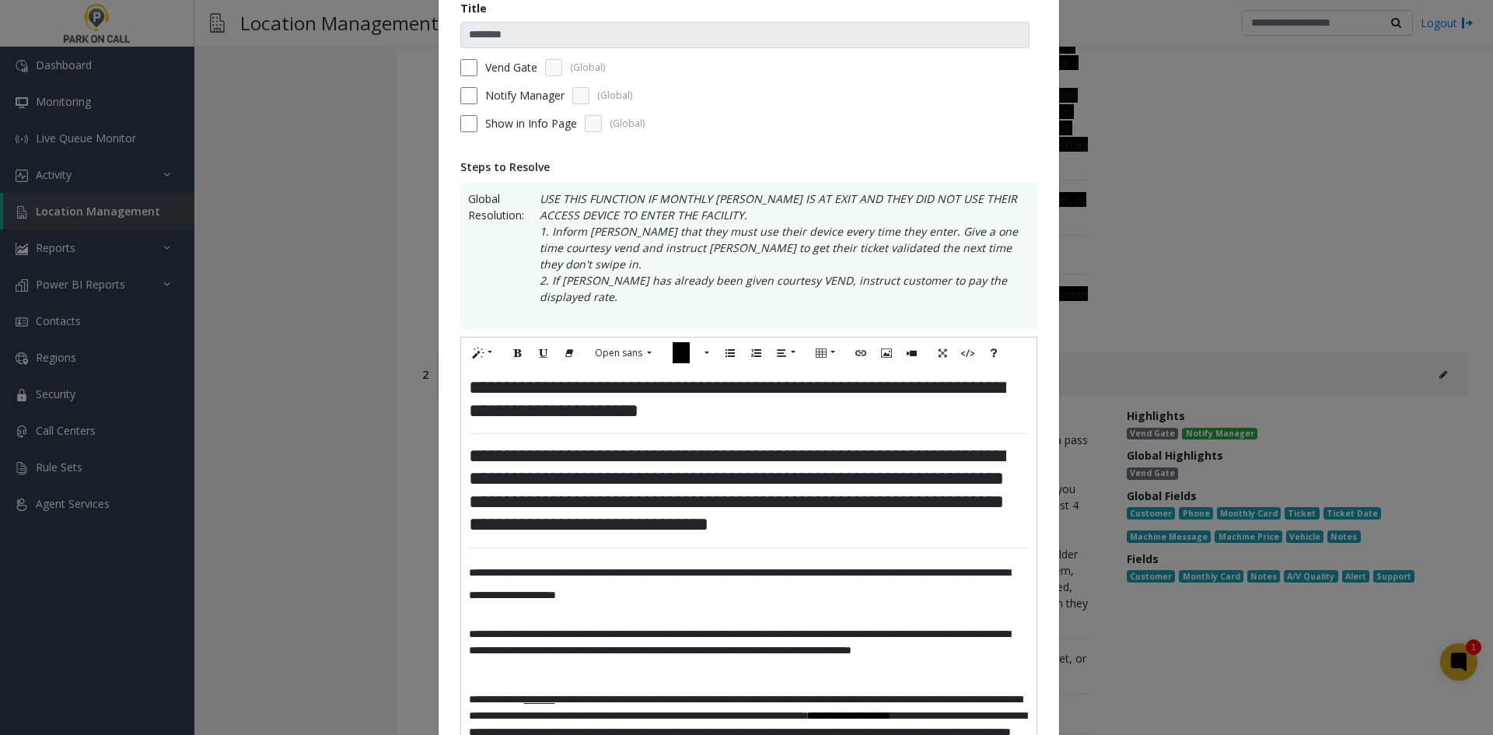
scroll to position [311, 0]
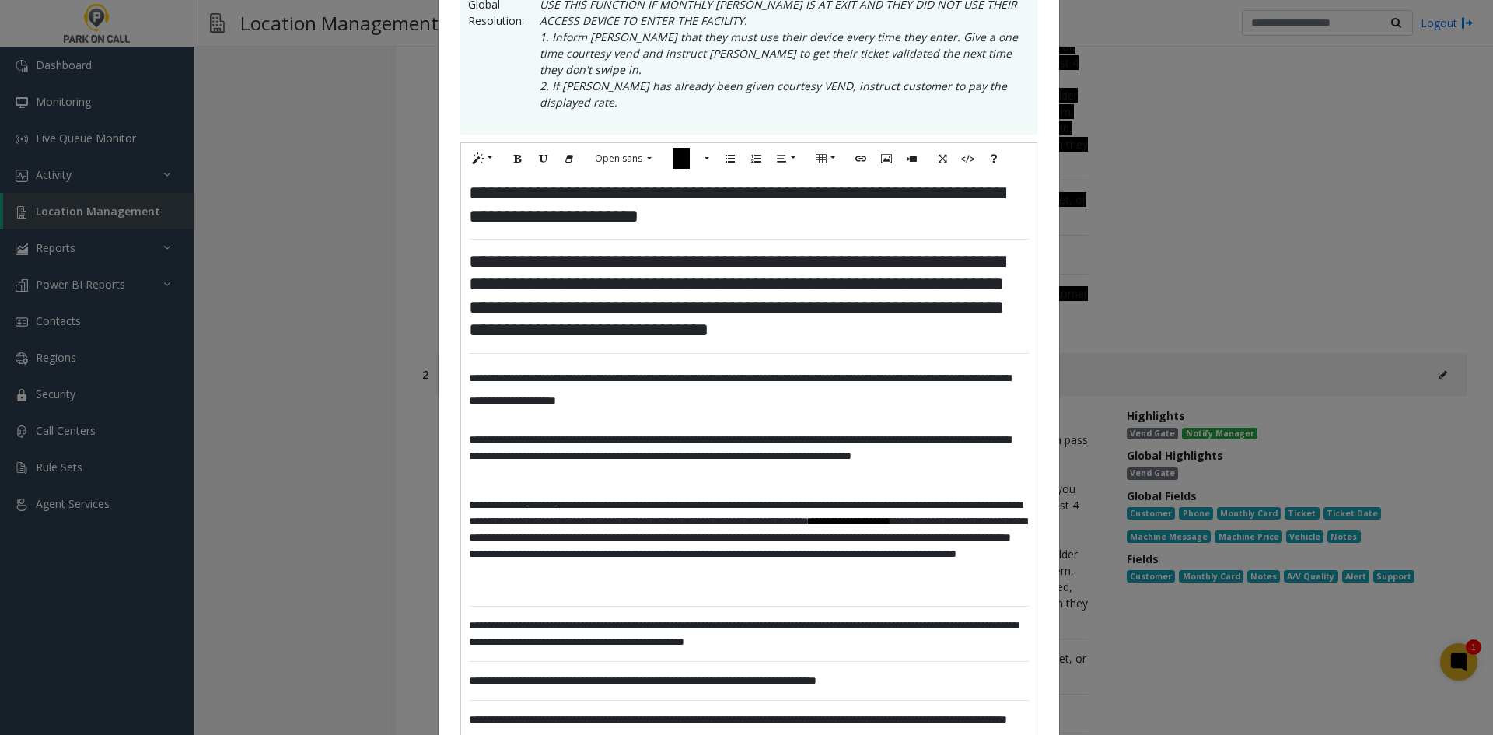
click at [474, 373] on span "**********" at bounding box center [739, 389] width 541 height 33
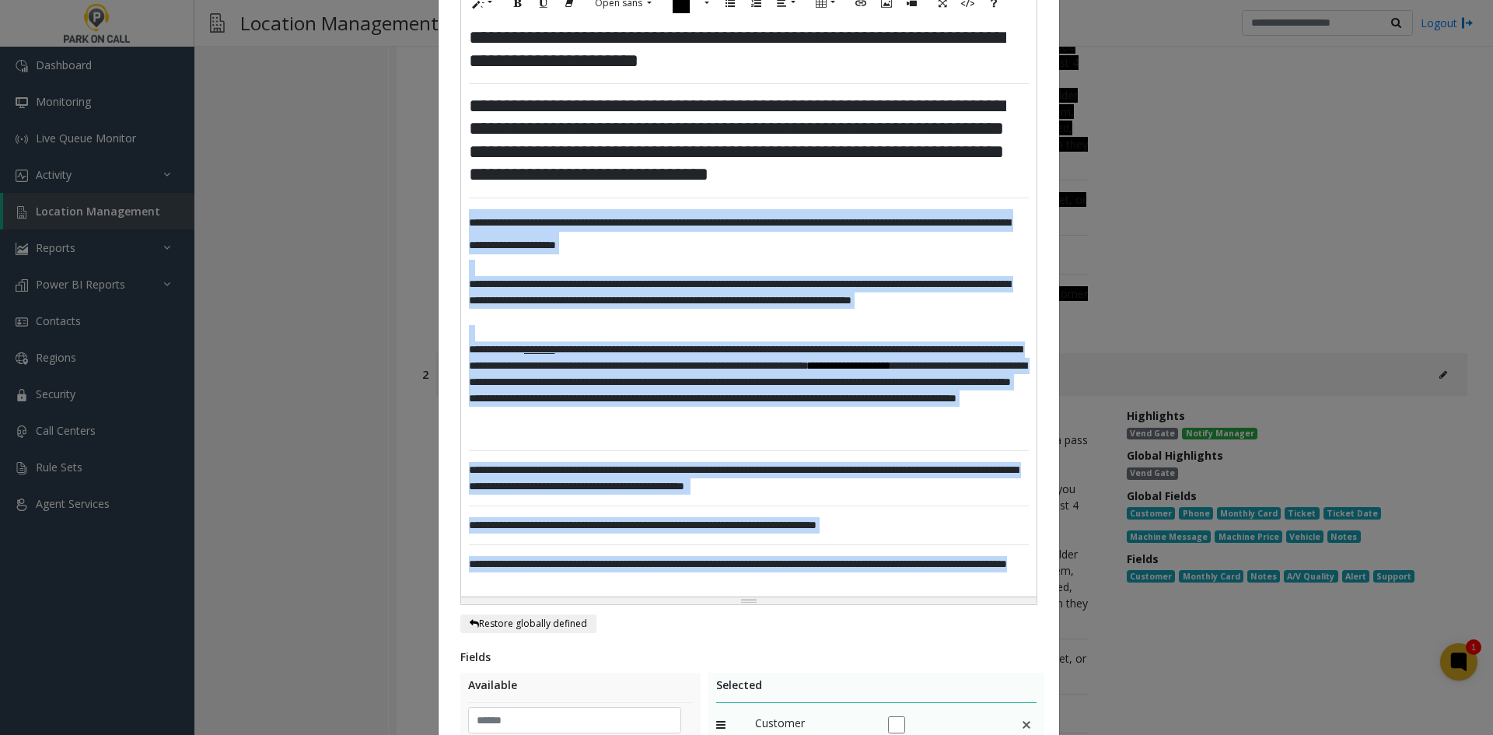
drag, startPoint x: 474, startPoint y: 347, endPoint x: 712, endPoint y: 606, distance: 352.3
click at [699, 605] on div "**********" at bounding box center [749, 335] width 621 height 1471
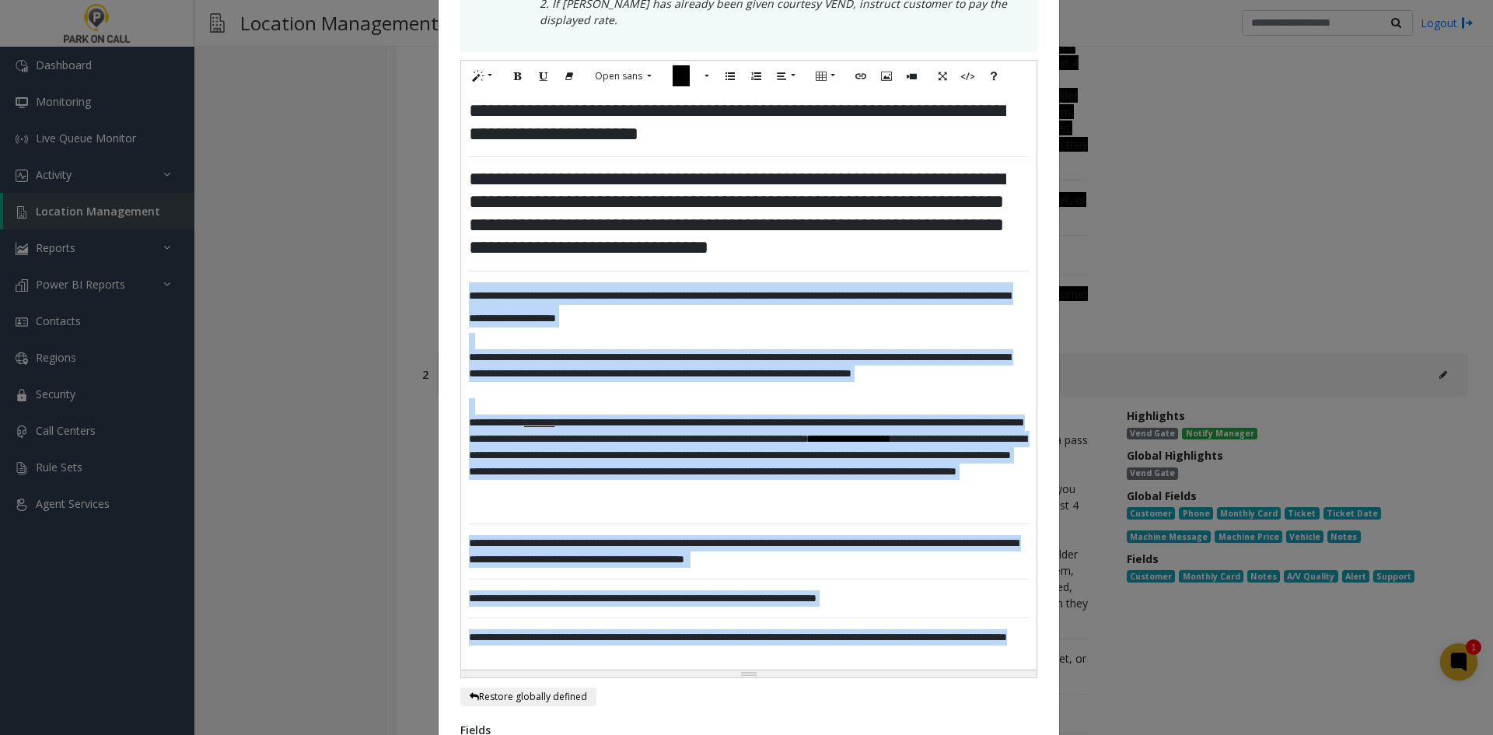
scroll to position [156, 0]
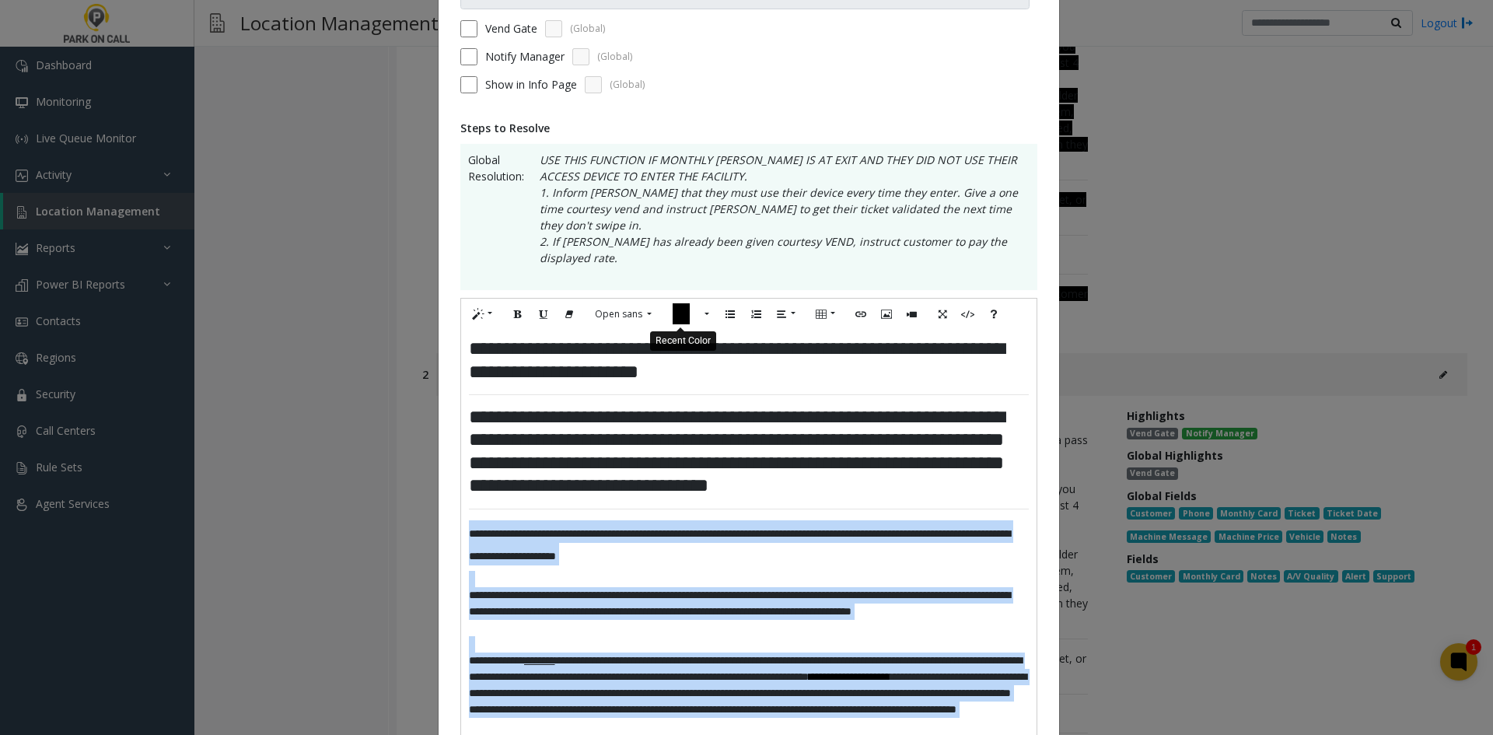
click at [674, 303] on icon "Recent Color" at bounding box center [681, 313] width 17 height 21
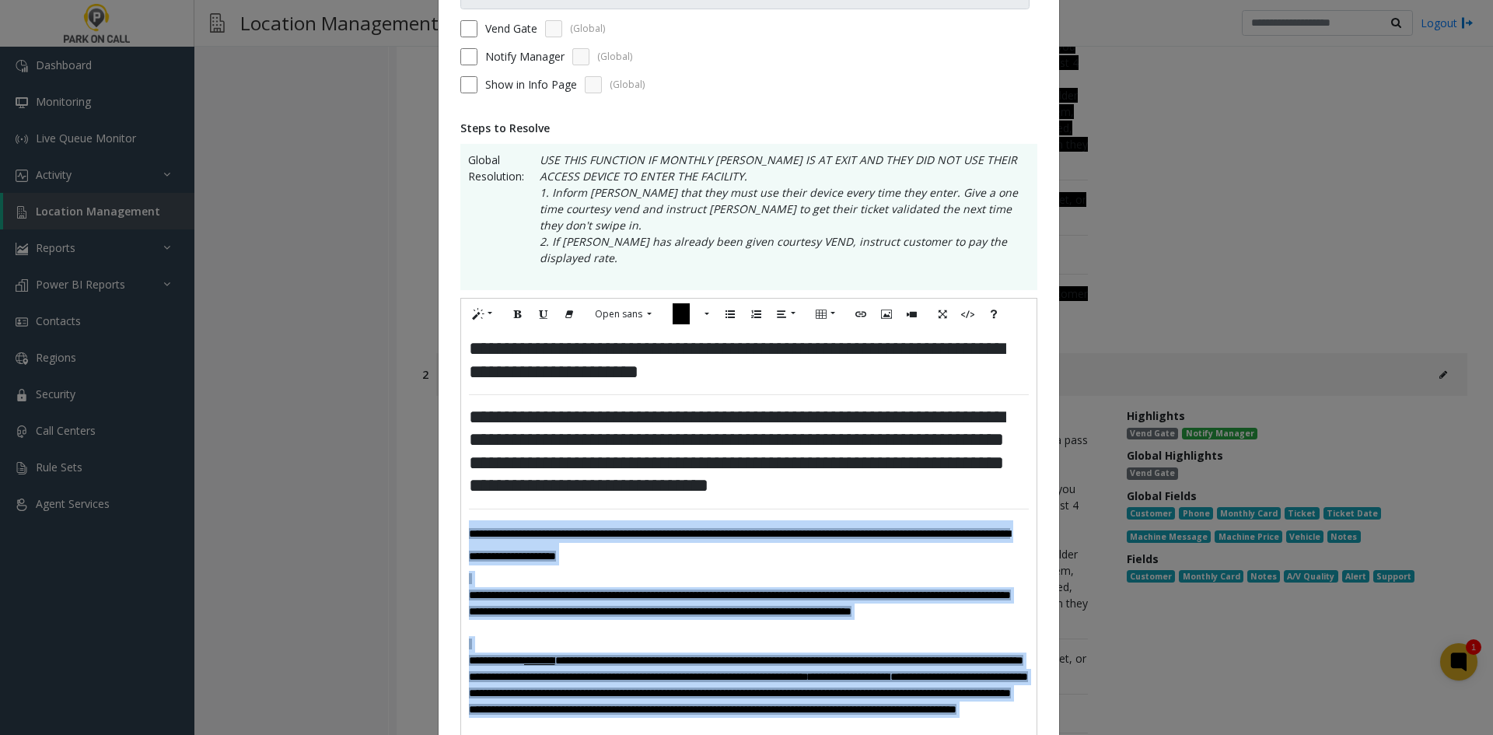
click at [789, 481] on div "**********" at bounding box center [749, 619] width 576 height 578
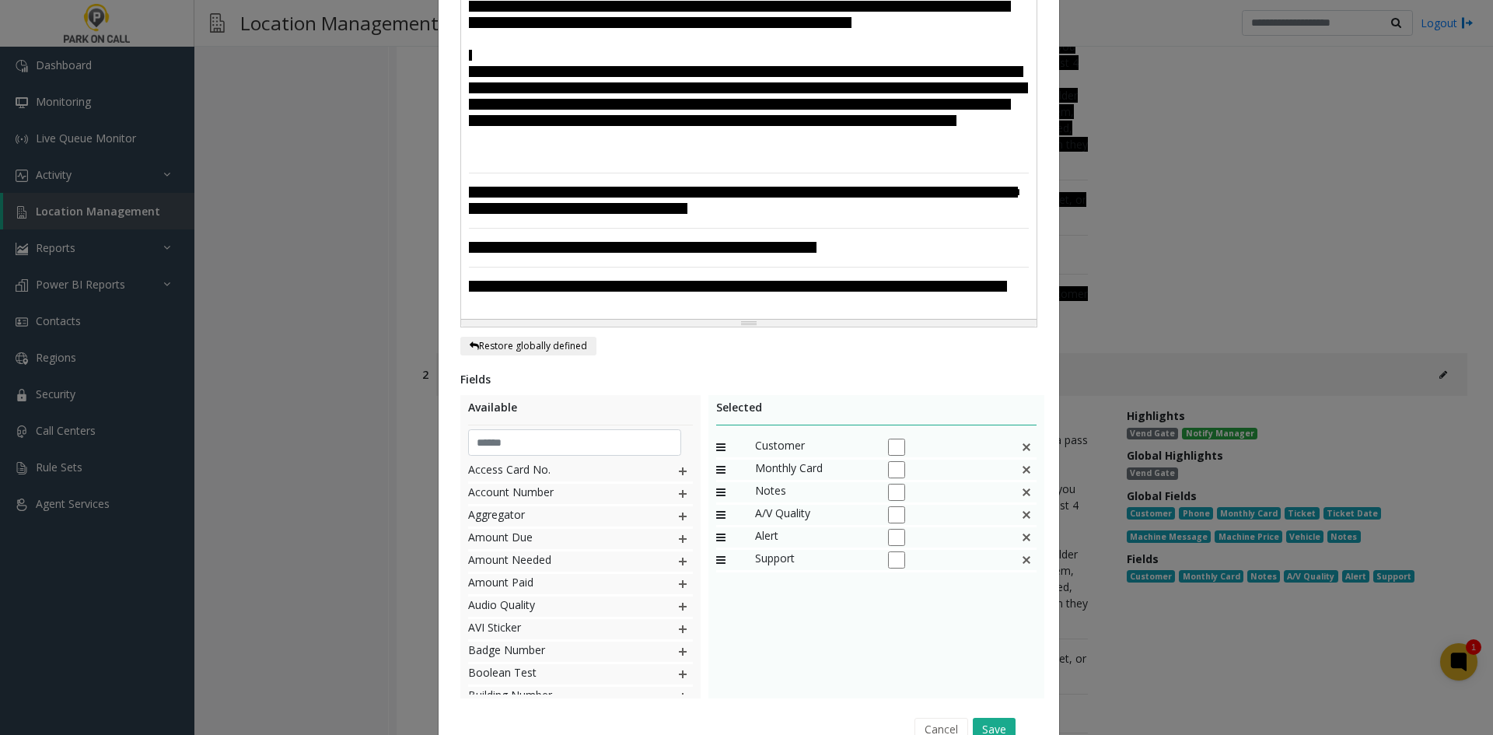
scroll to position [791, 0]
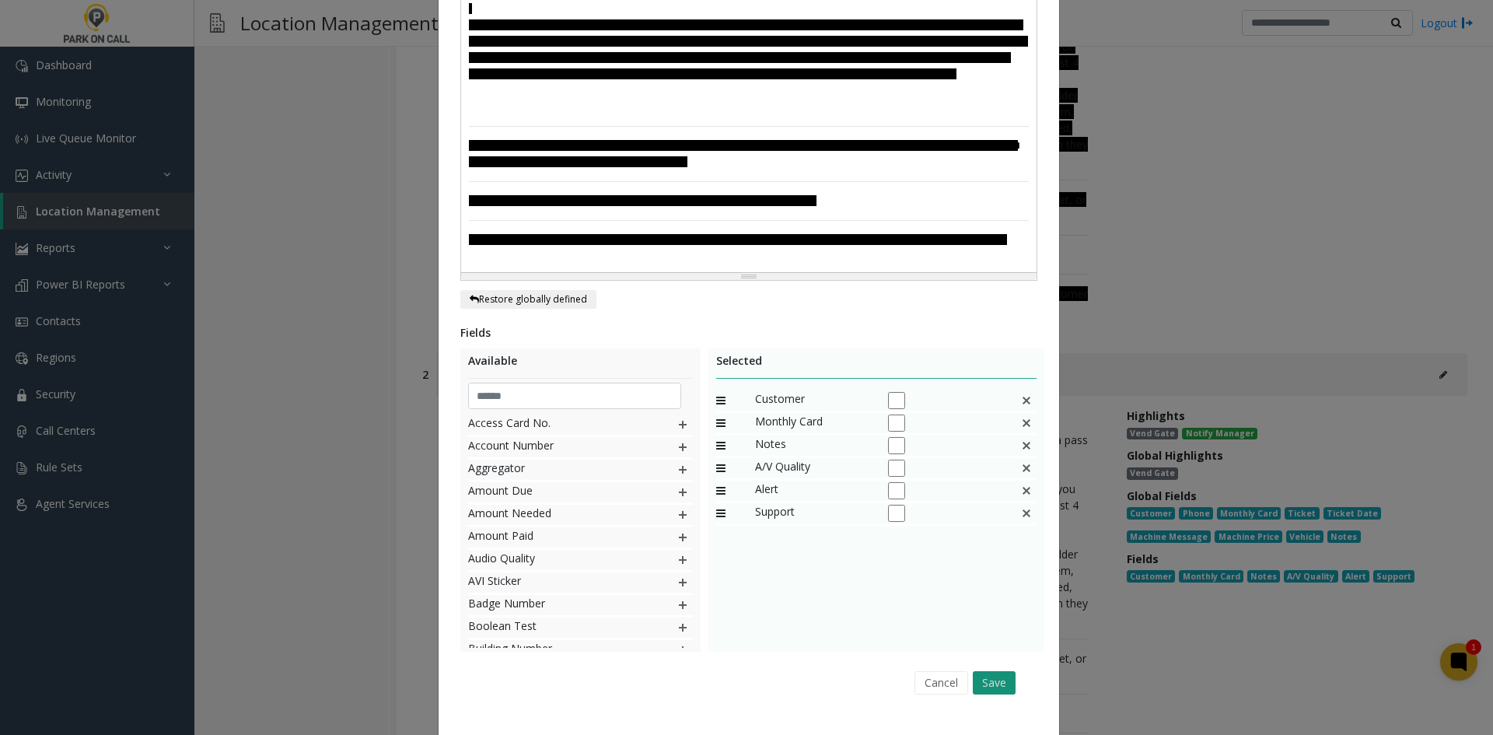
click at [992, 671] on button "Save" at bounding box center [994, 682] width 43 height 23
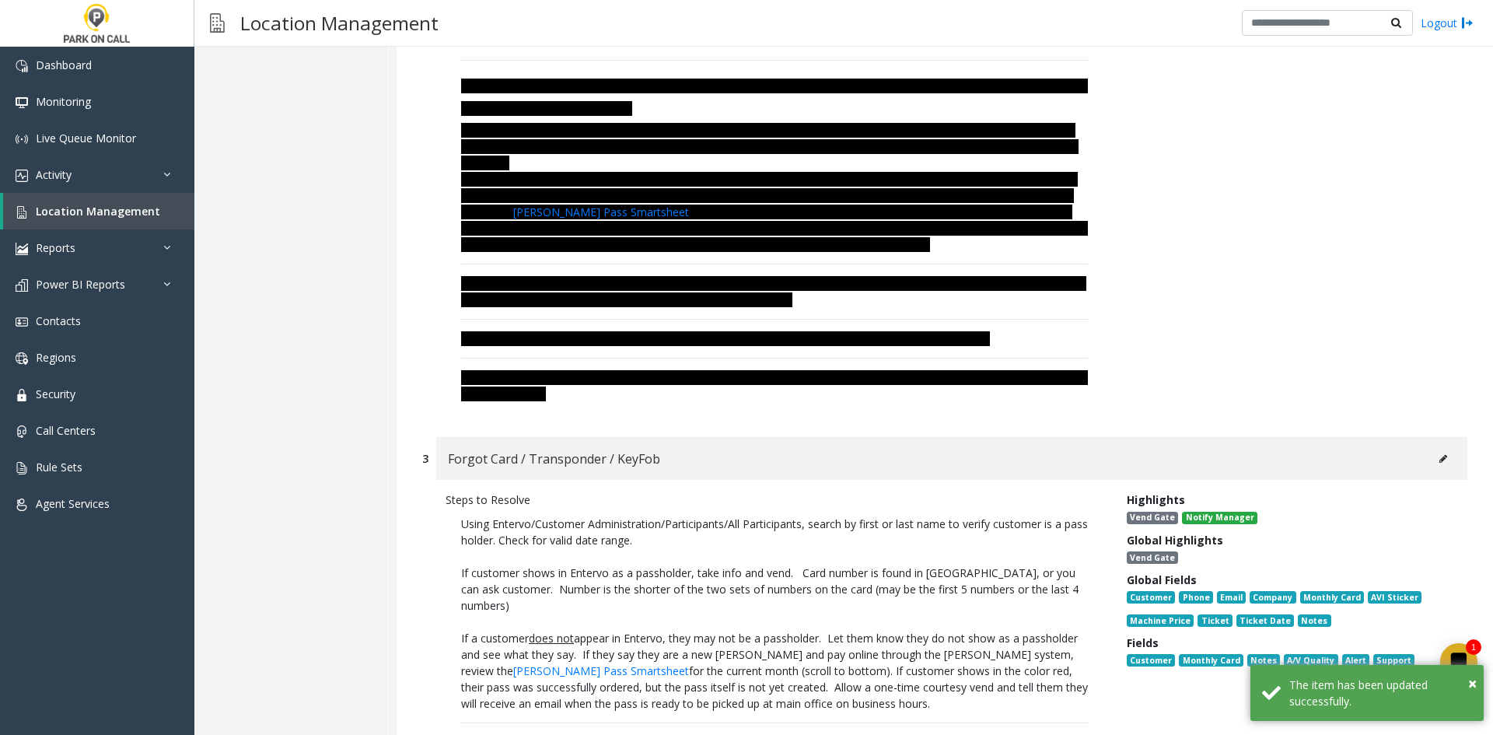
scroll to position [8342, 0]
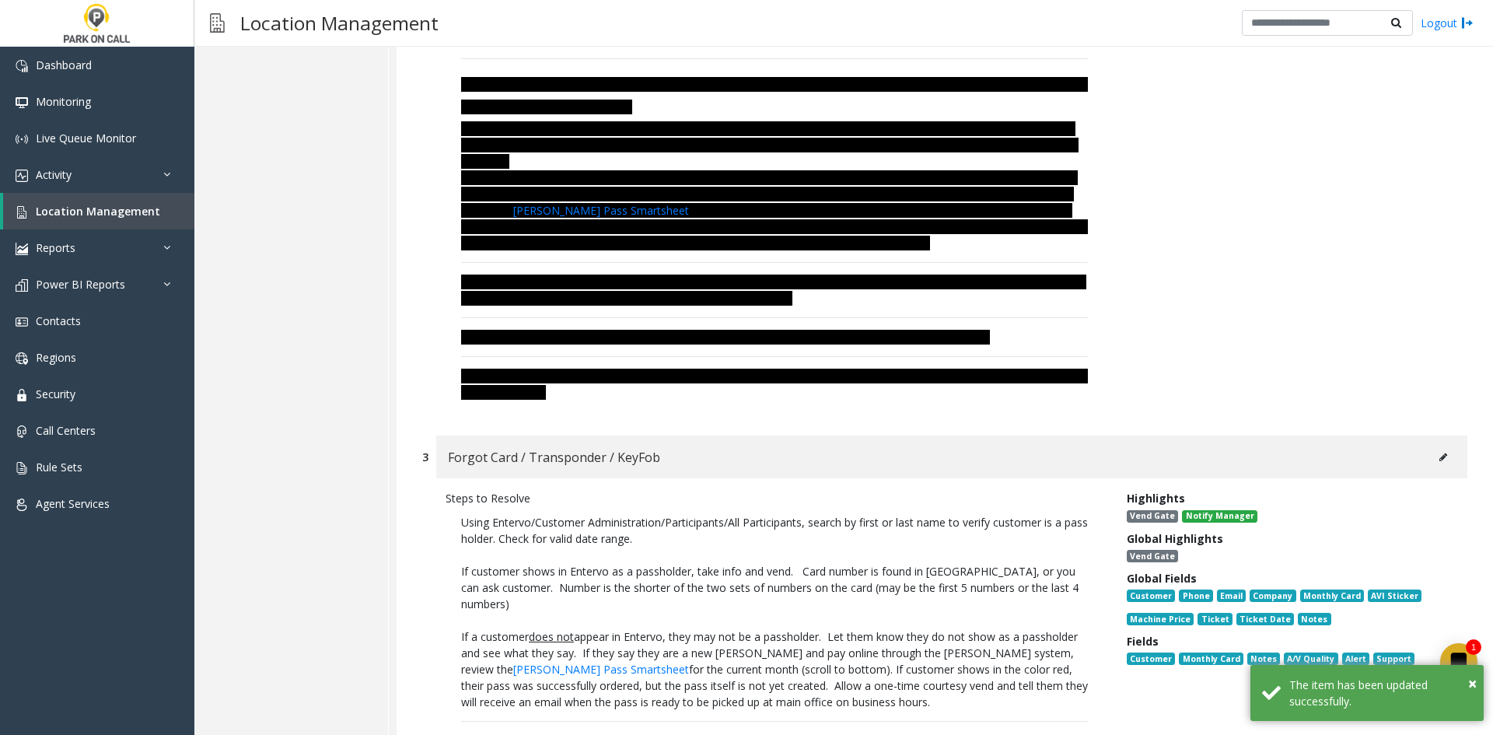
click at [1431, 446] on button at bounding box center [1443, 457] width 25 height 23
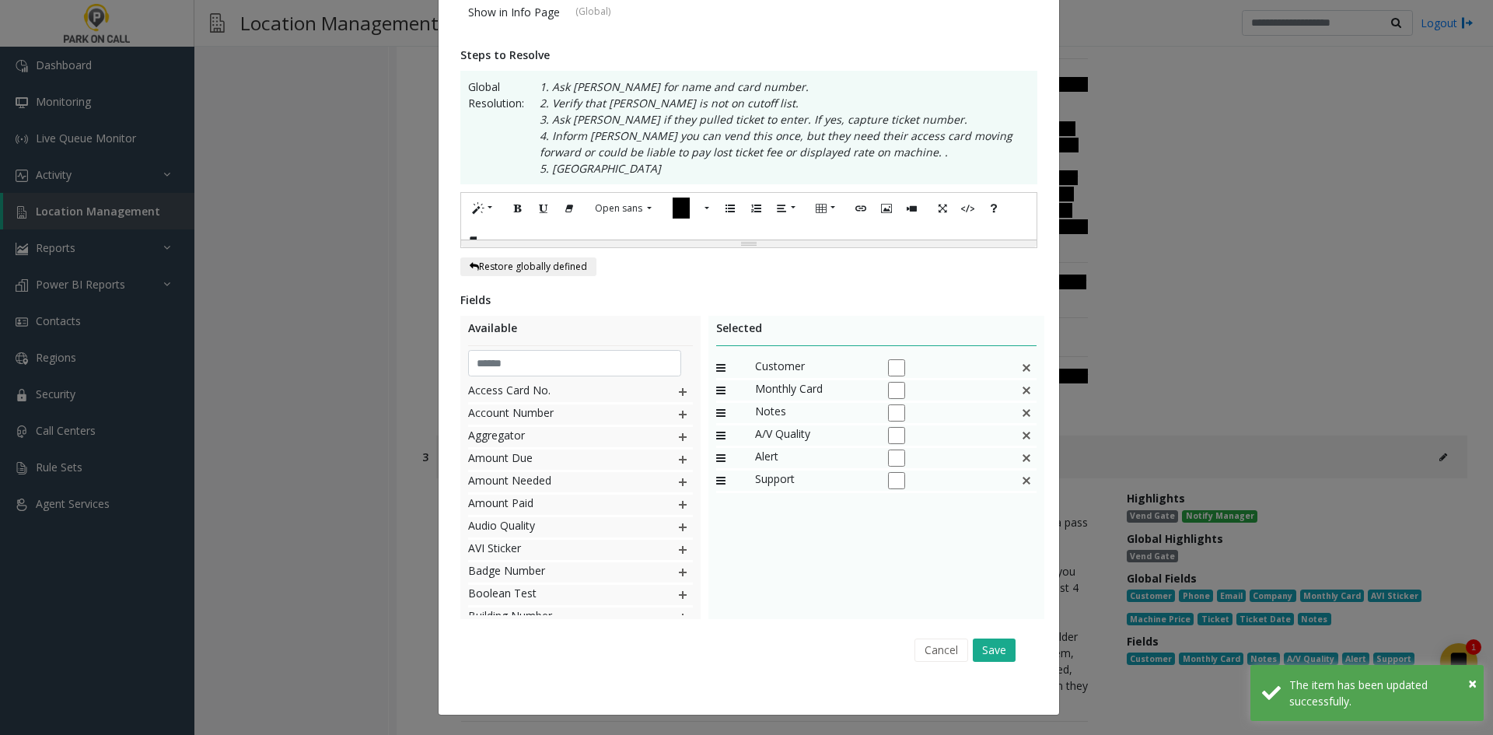
scroll to position [0, 0]
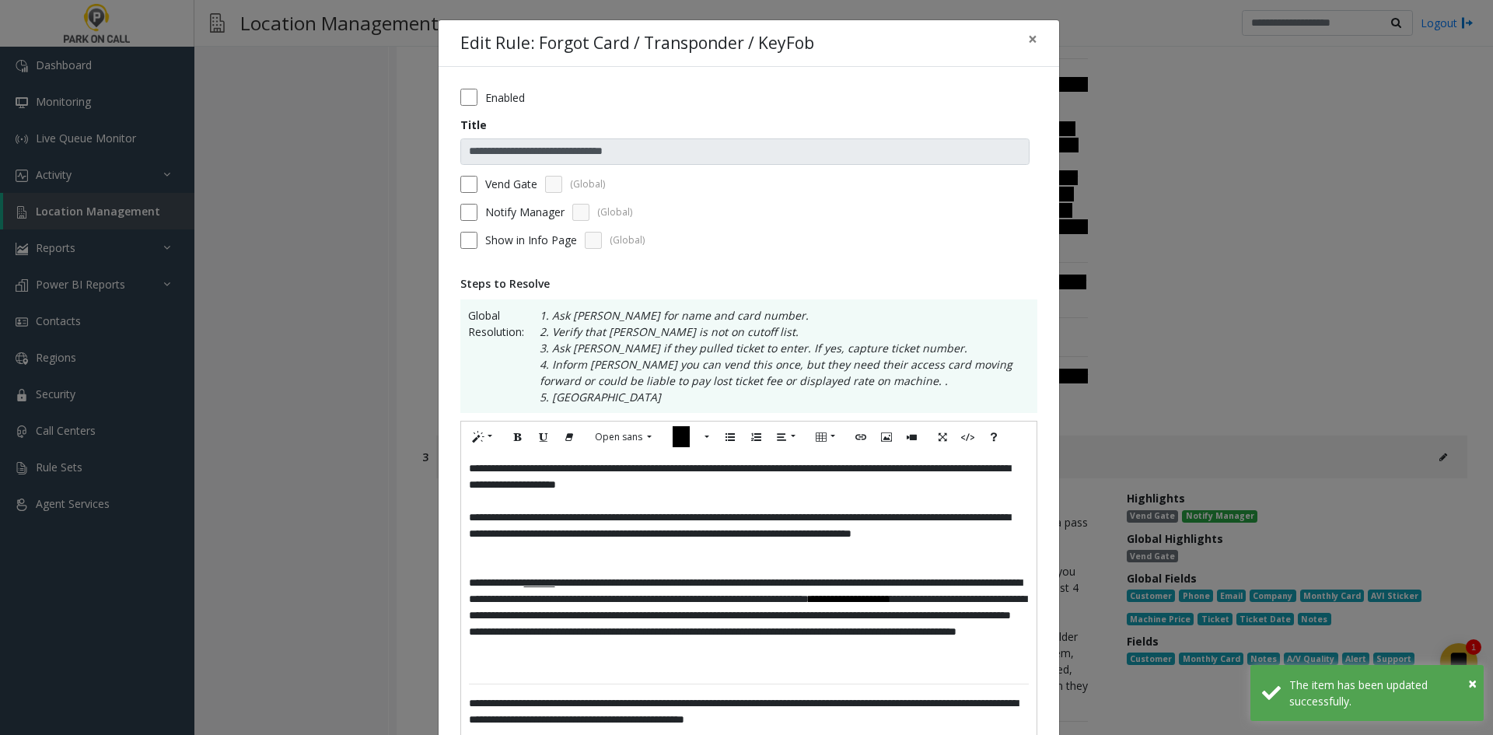
click at [461, 465] on div "**********" at bounding box center [749, 641] width 576 height 377
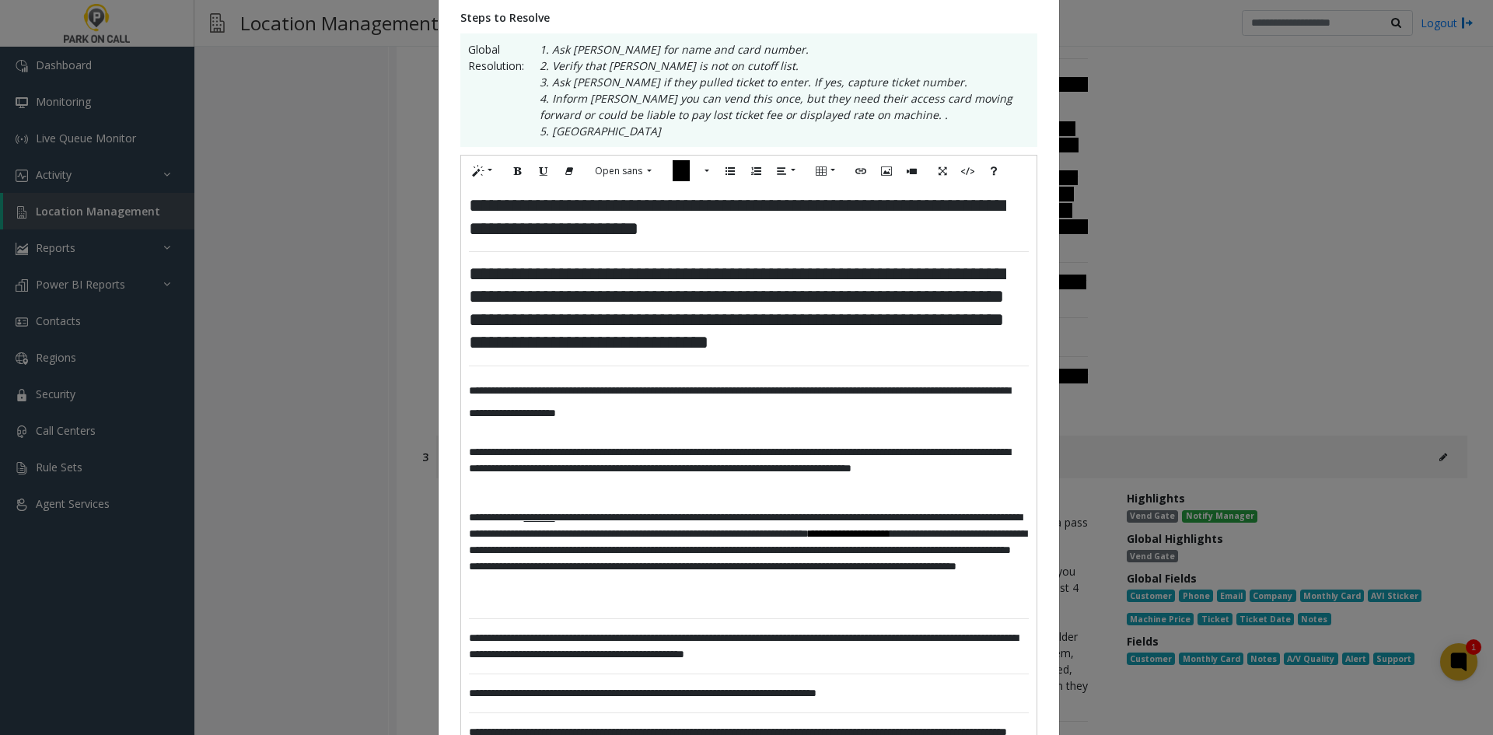
scroll to position [311, 0]
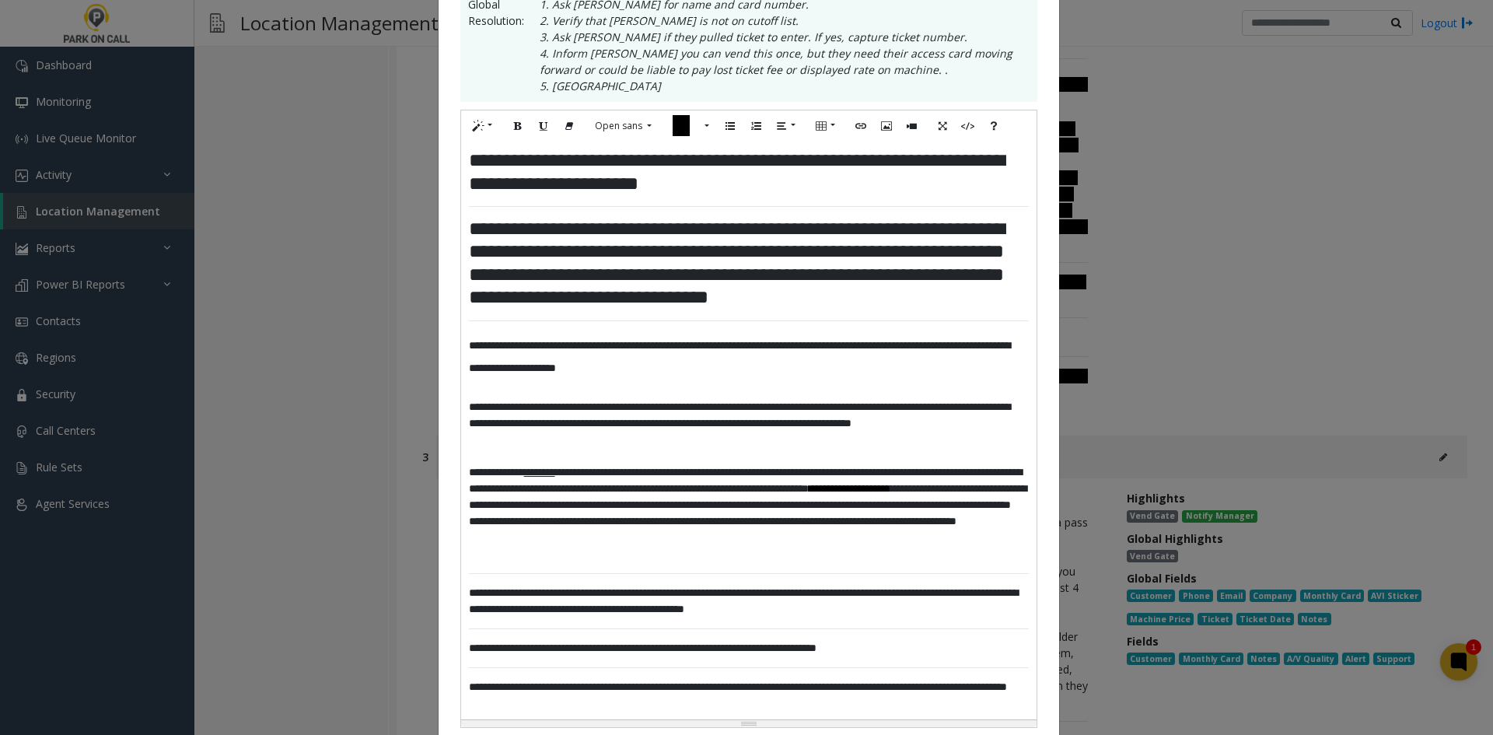
click at [476, 350] on span "**********" at bounding box center [739, 356] width 541 height 33
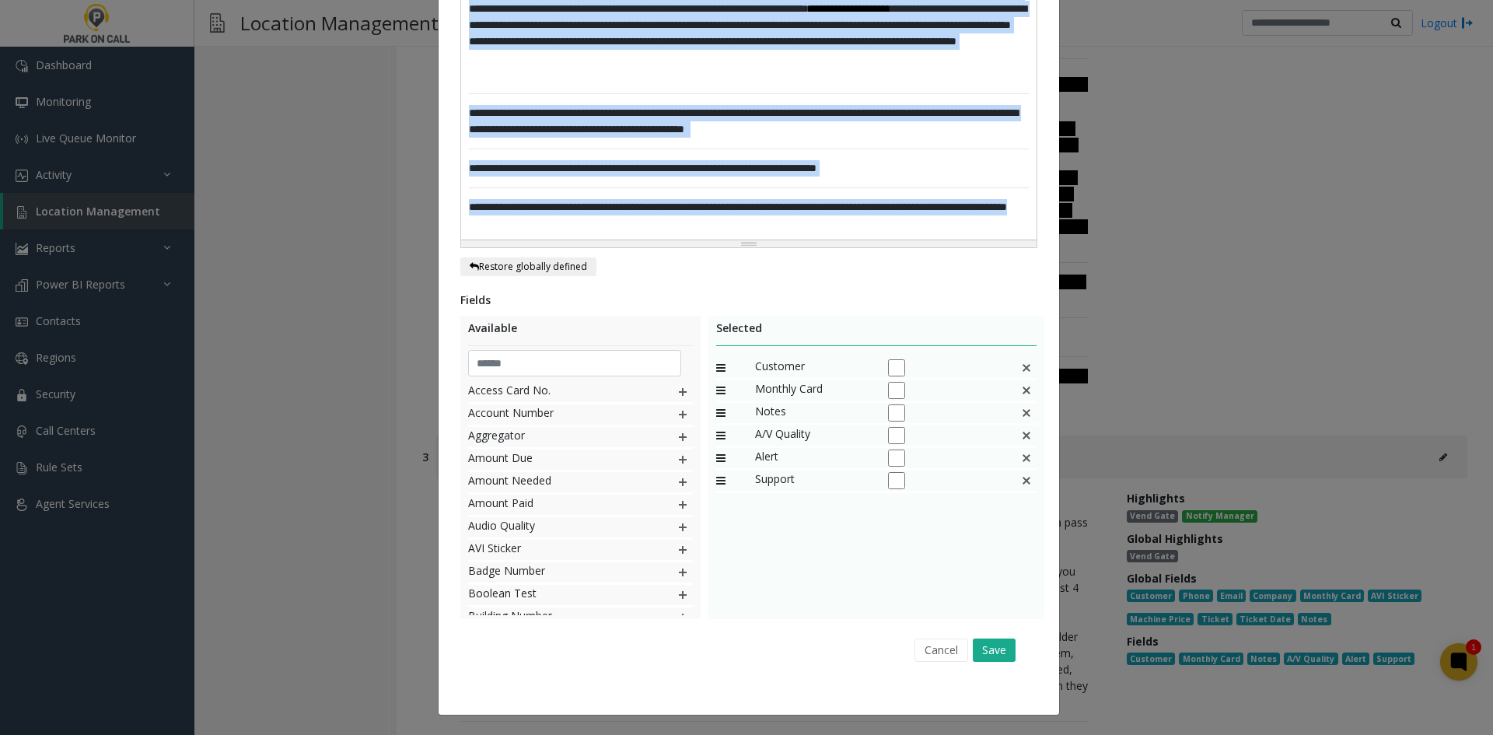
drag, startPoint x: 476, startPoint y: 350, endPoint x: 842, endPoint y: 723, distance: 521.9
click at [842, 723] on div "**********" at bounding box center [746, 367] width 1493 height 735
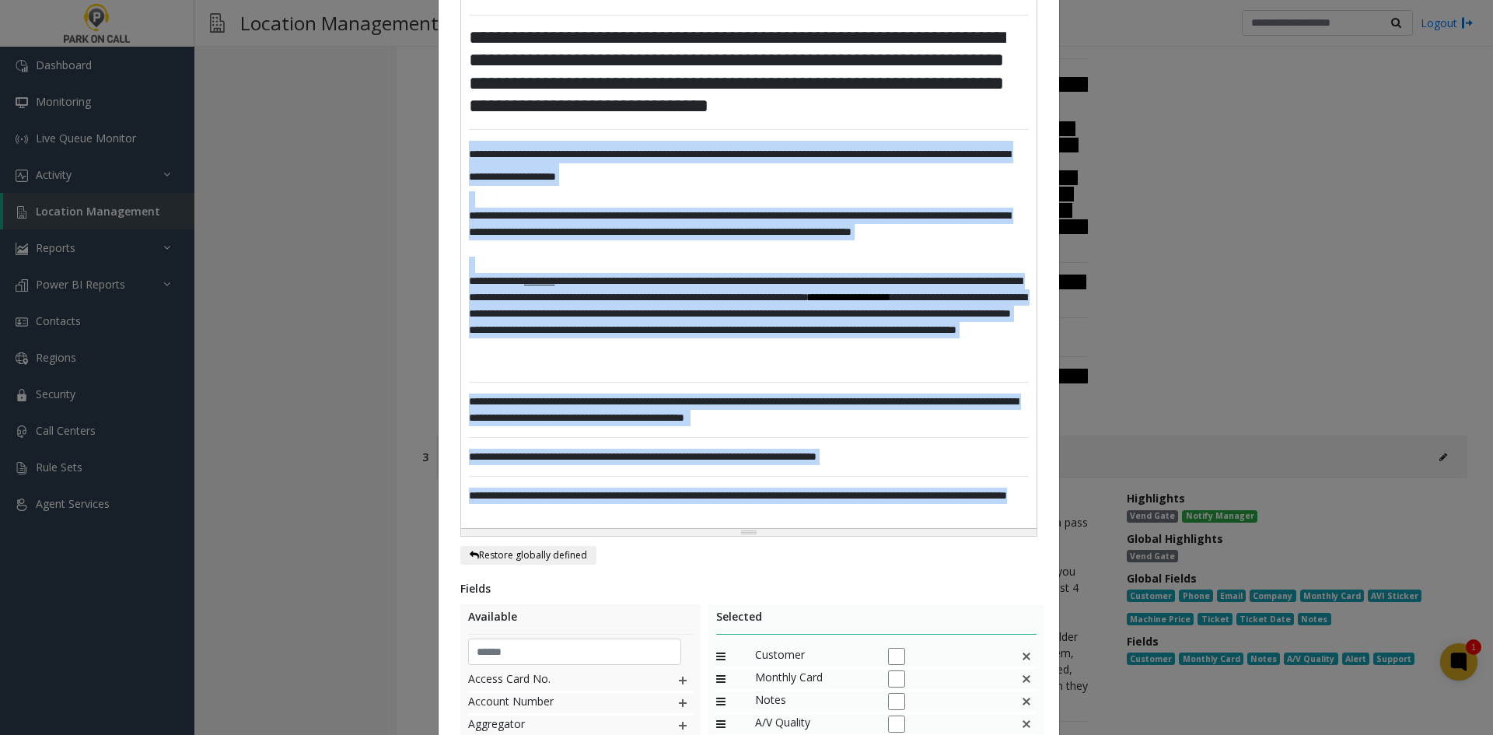
scroll to position [247, 0]
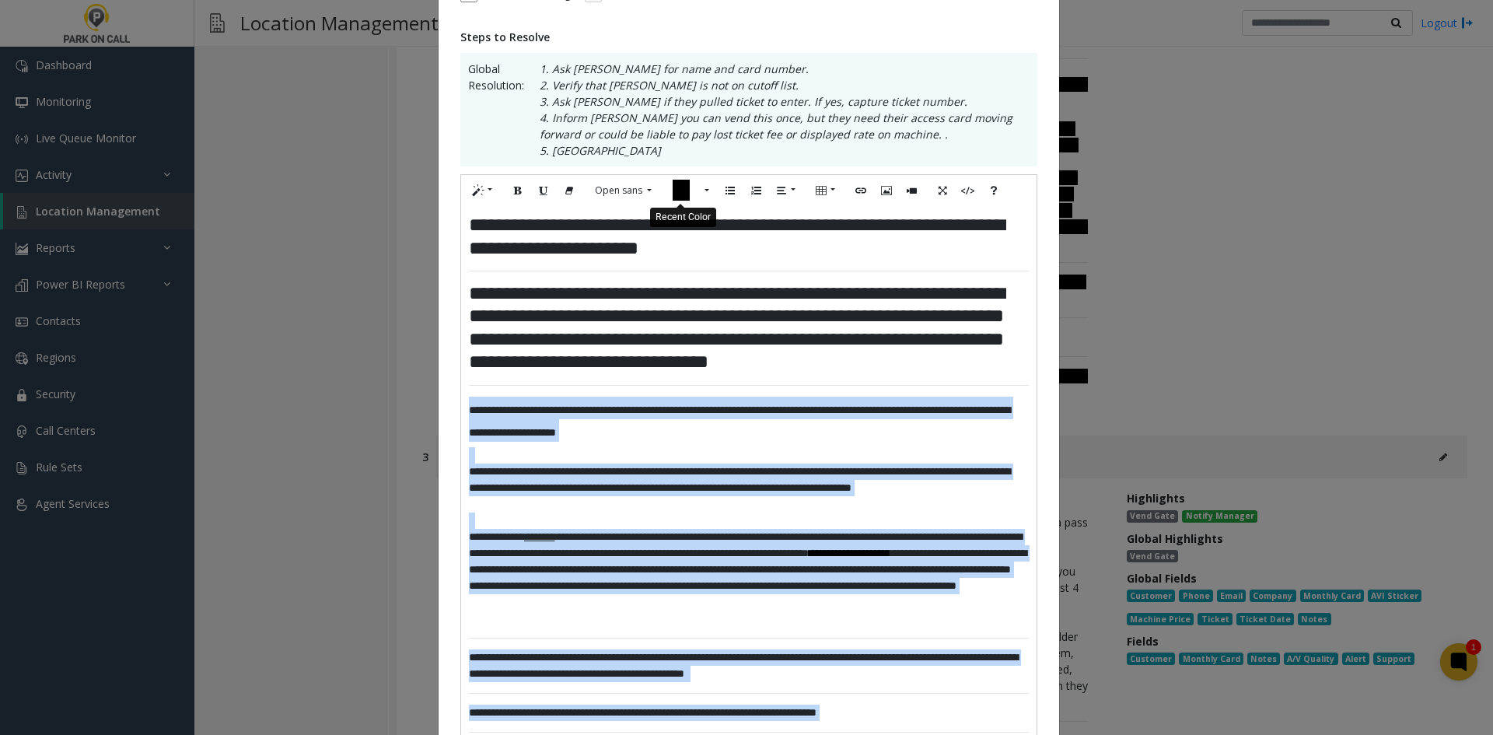
click at [673, 195] on icon "Recent Color" at bounding box center [681, 190] width 17 height 21
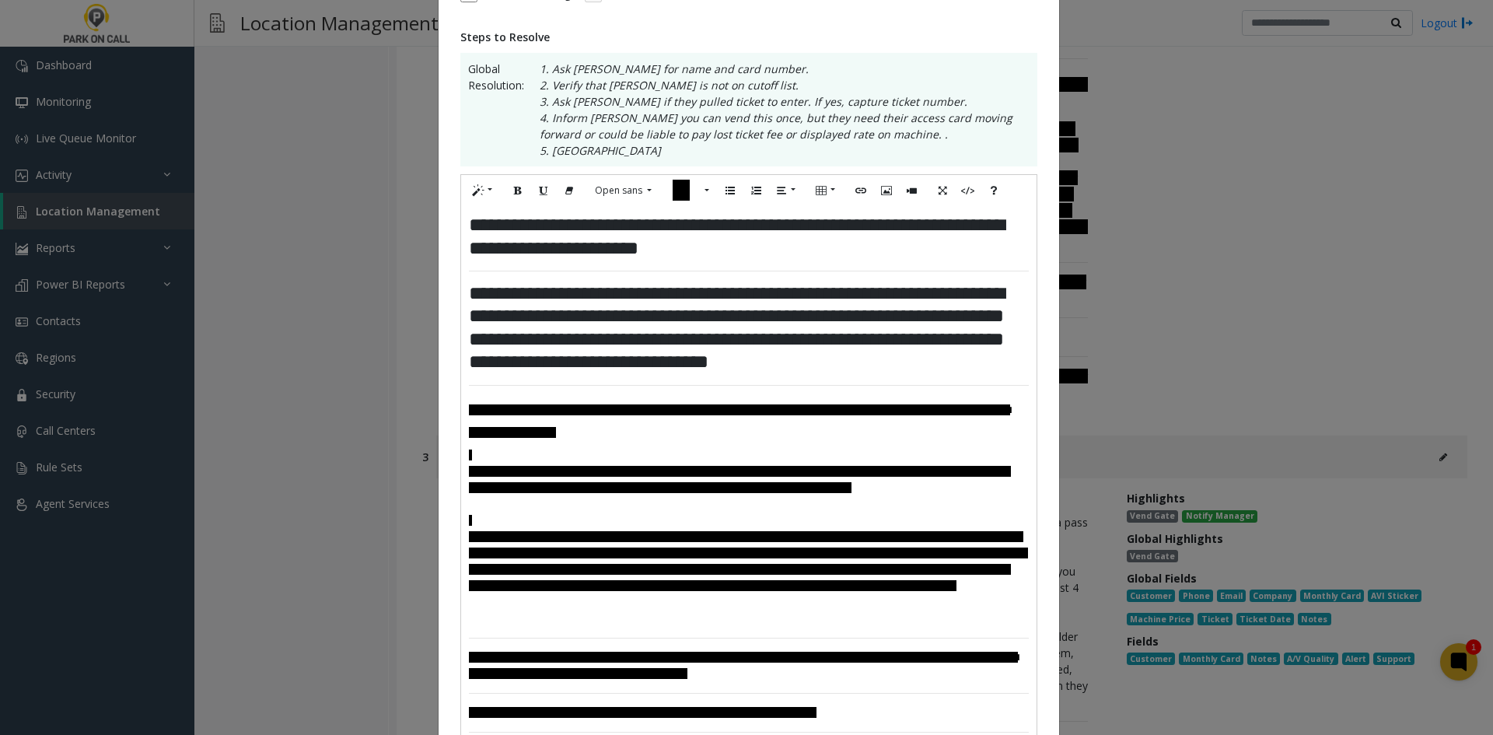
click at [793, 363] on h3 "**********" at bounding box center [749, 328] width 560 height 92
drag, startPoint x: 822, startPoint y: 311, endPoint x: 831, endPoint y: 321, distance: 13.8
click at [826, 316] on h3 "**********" at bounding box center [749, 328] width 560 height 92
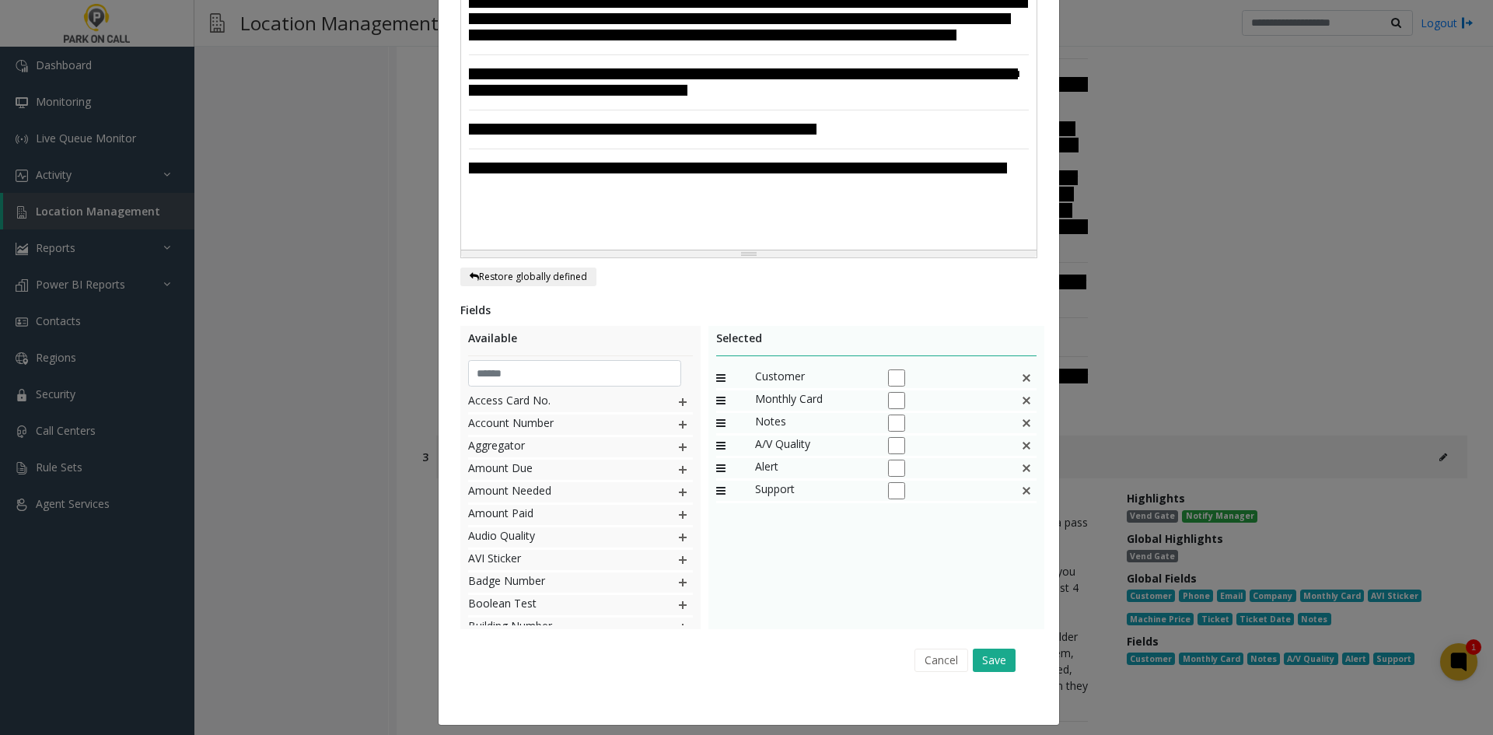
scroll to position [791, 0]
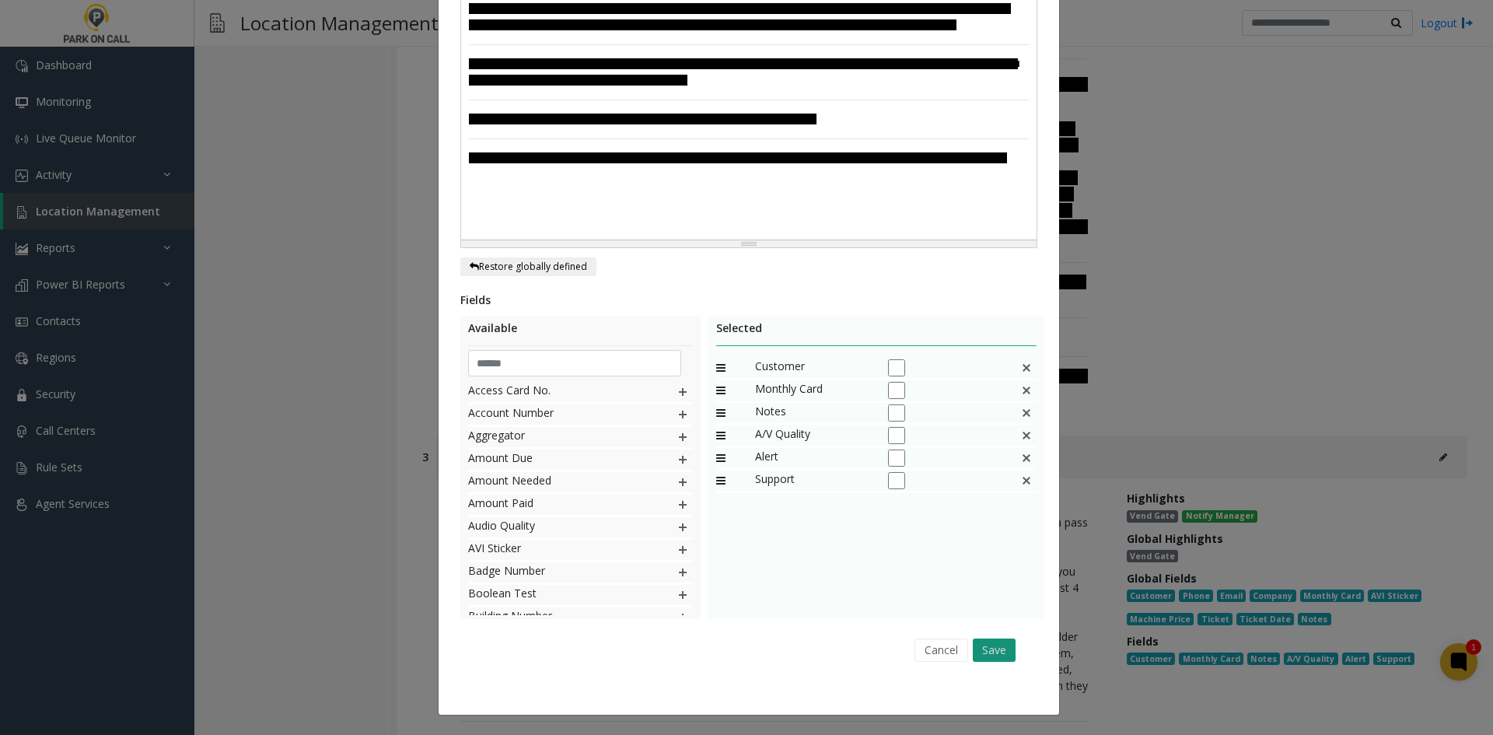
click at [1009, 647] on button "Save" at bounding box center [994, 650] width 43 height 23
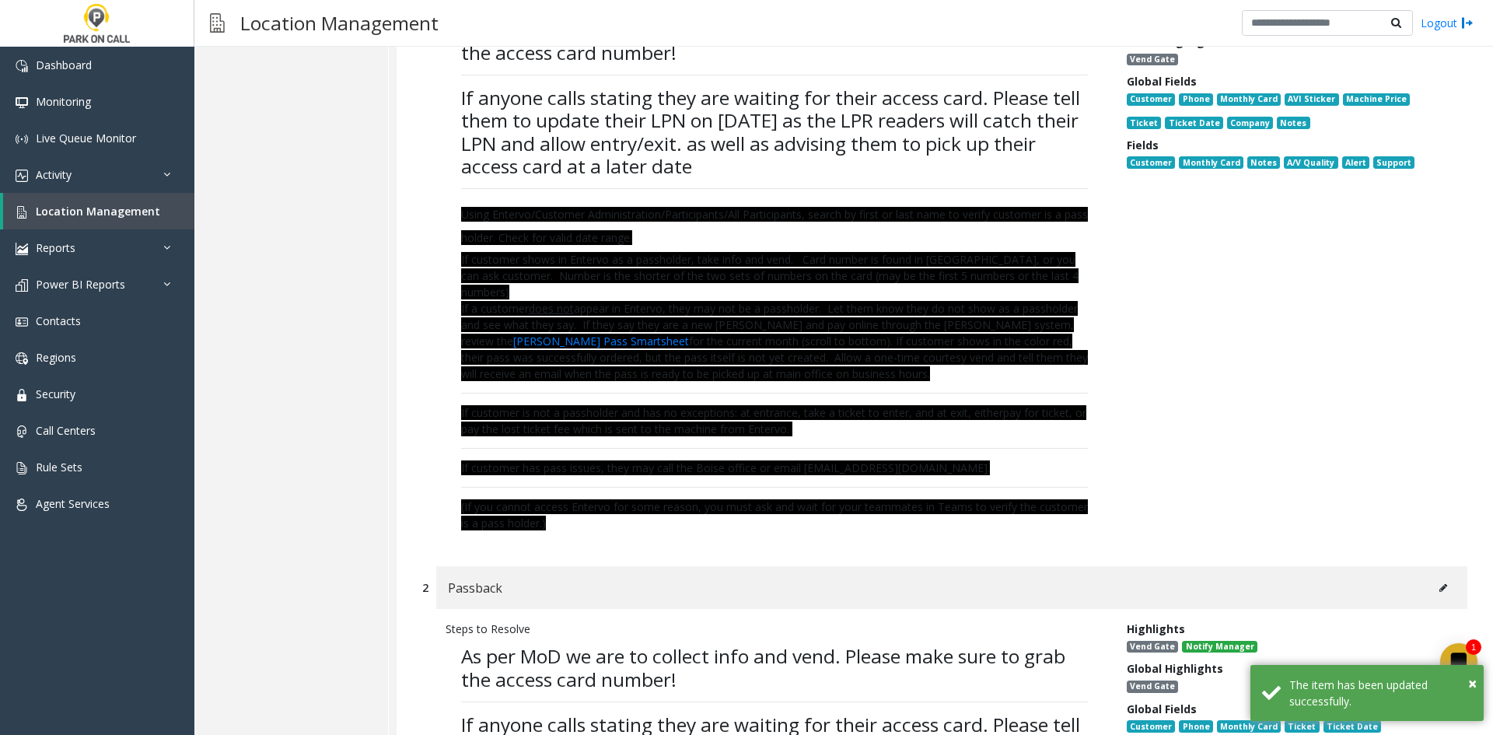
scroll to position [7331, 0]
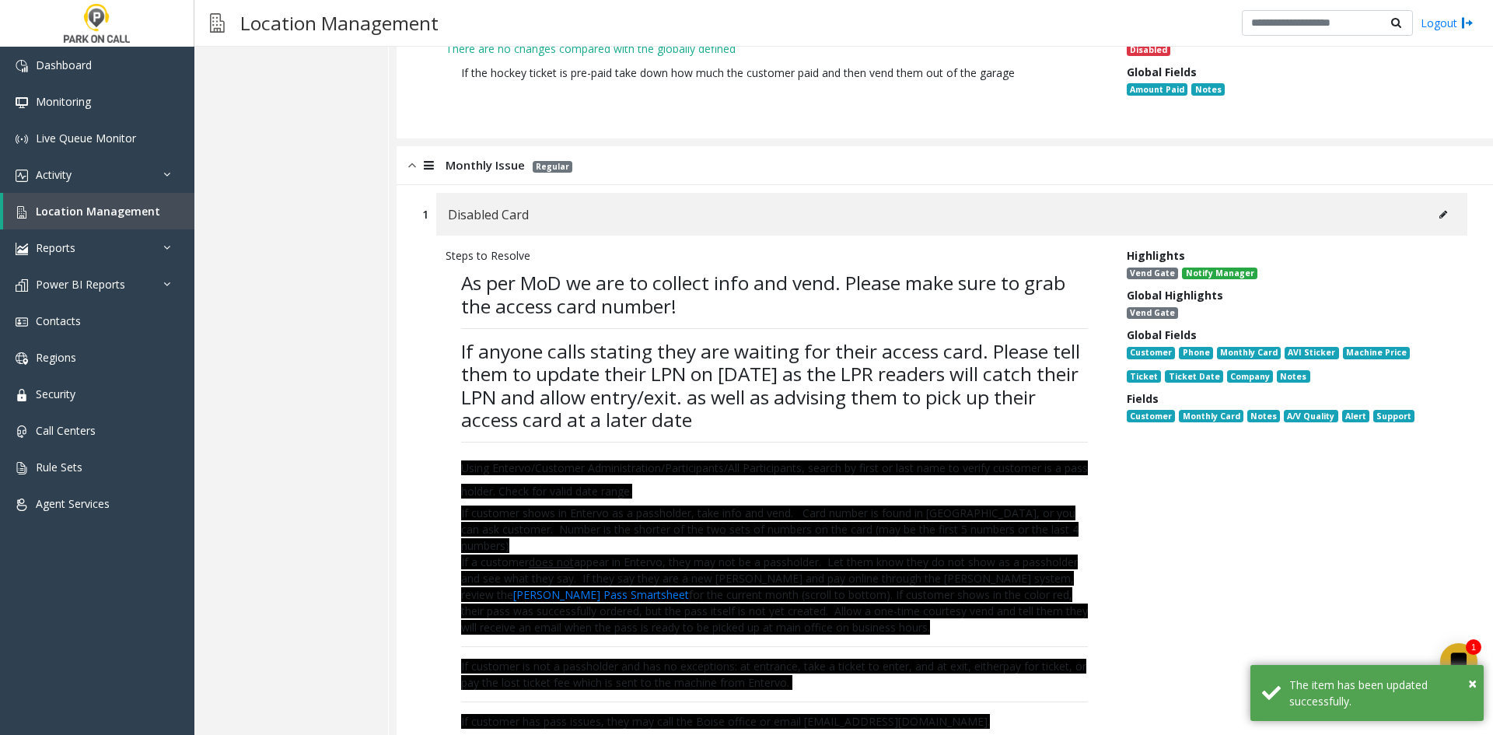
click at [1440, 210] on icon at bounding box center [1444, 214] width 8 height 9
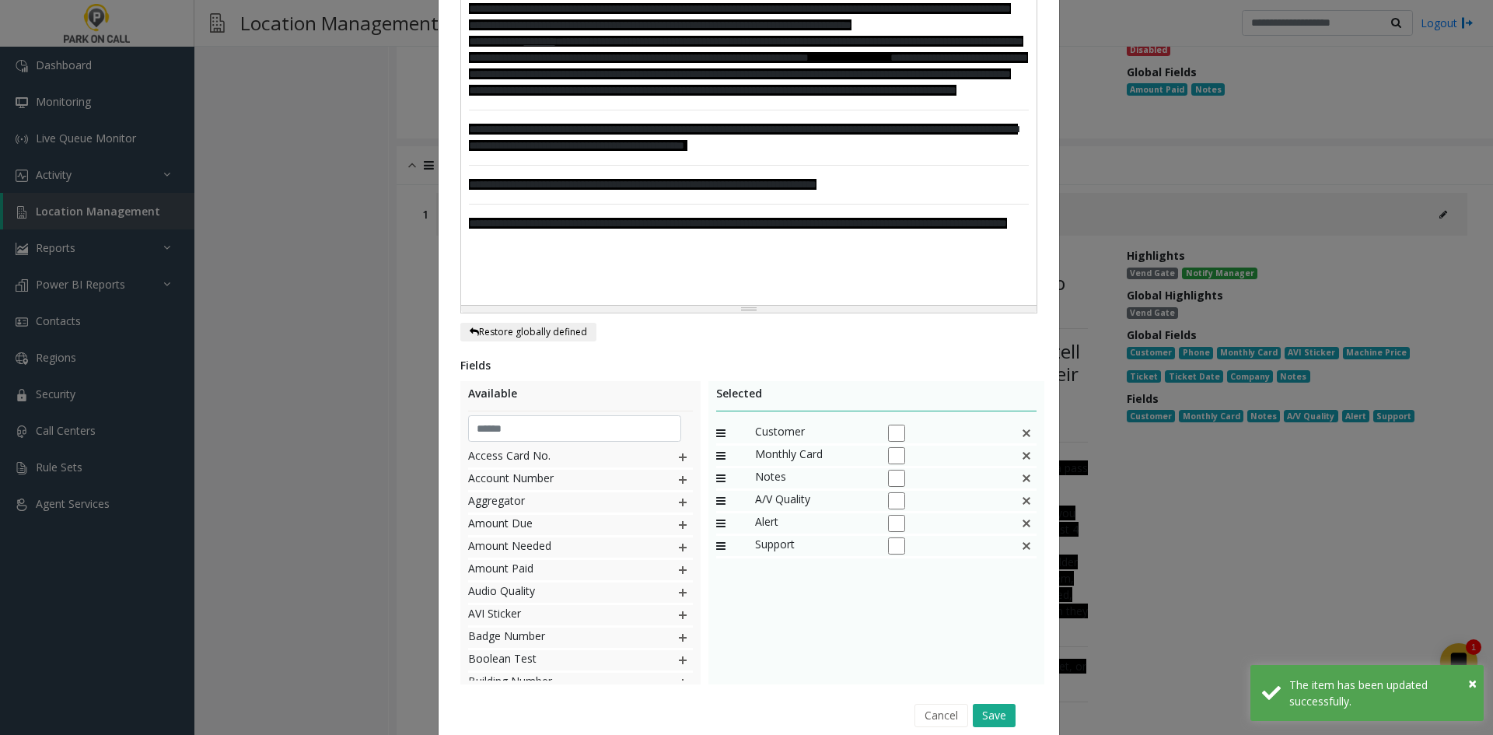
scroll to position [0, 0]
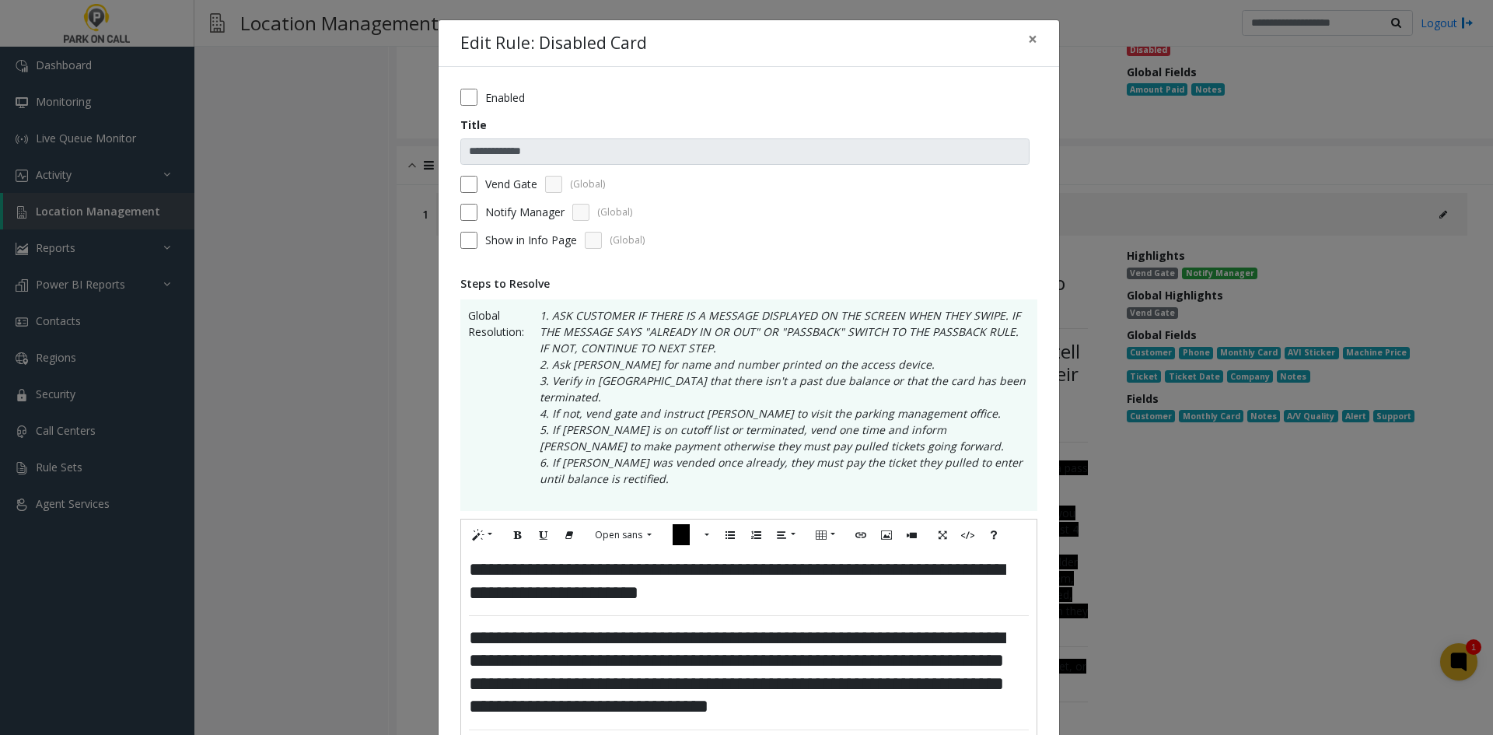
click at [516, 189] on label "Vend Gate" at bounding box center [511, 184] width 52 height 16
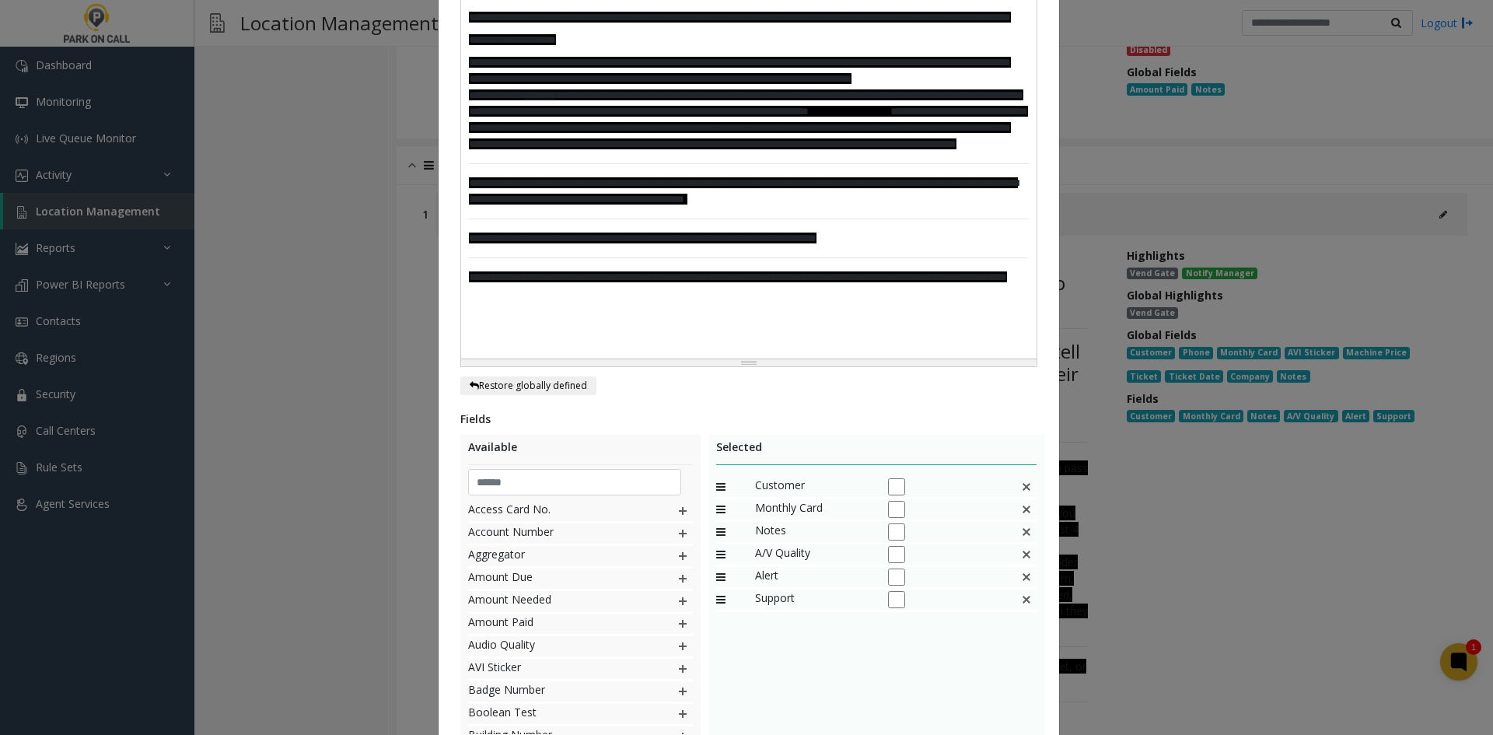
scroll to position [840, 0]
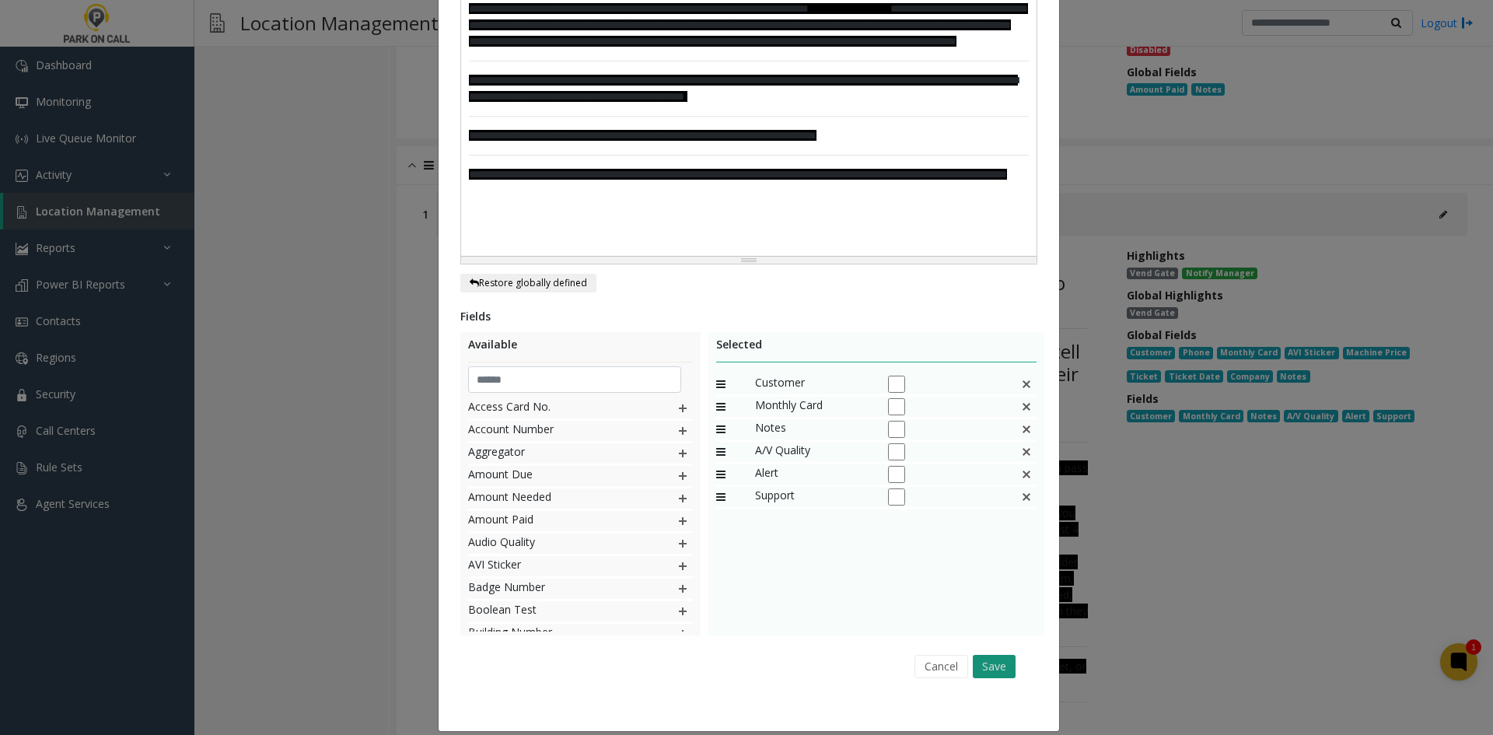
click at [979, 655] on button "Save" at bounding box center [994, 666] width 43 height 23
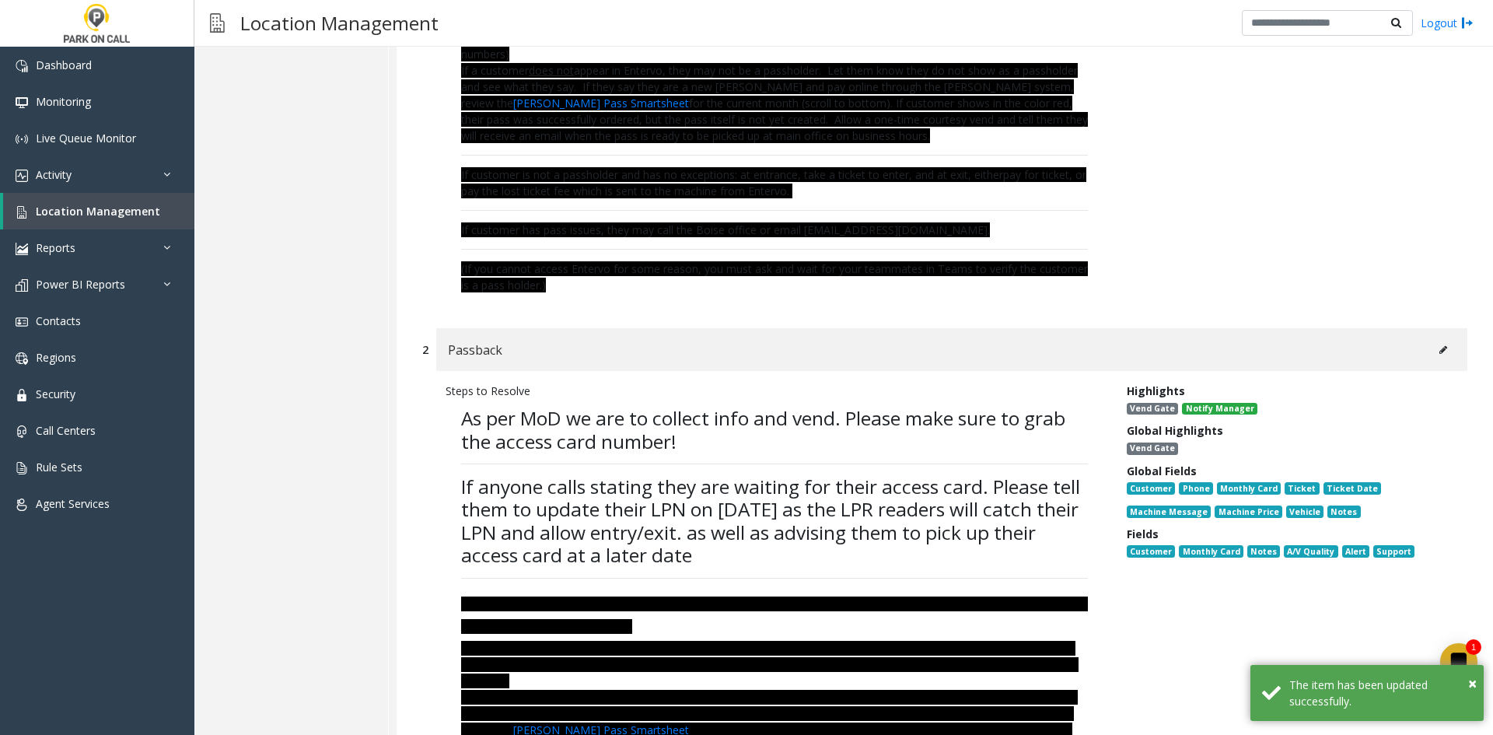
scroll to position [7875, 0]
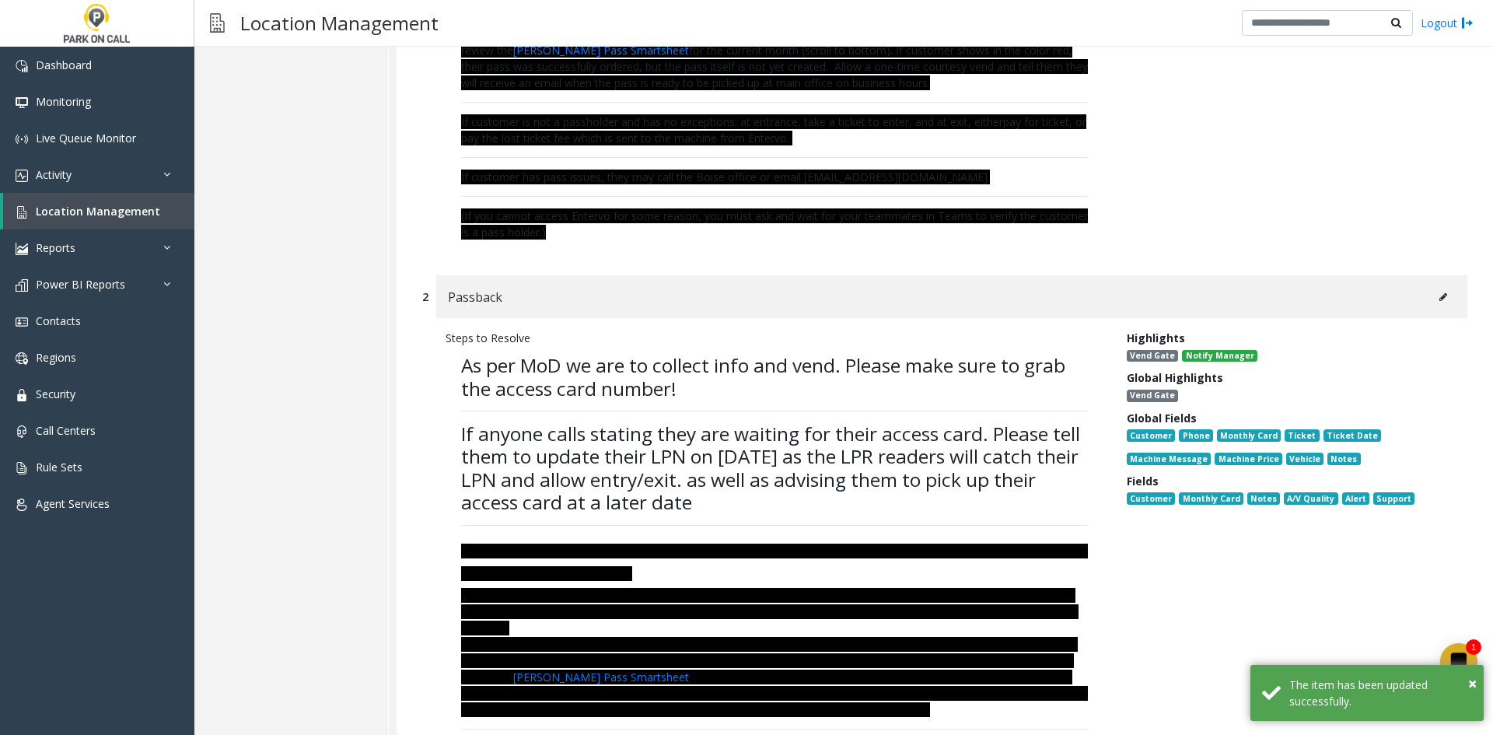
click at [1433, 285] on button at bounding box center [1443, 296] width 25 height 23
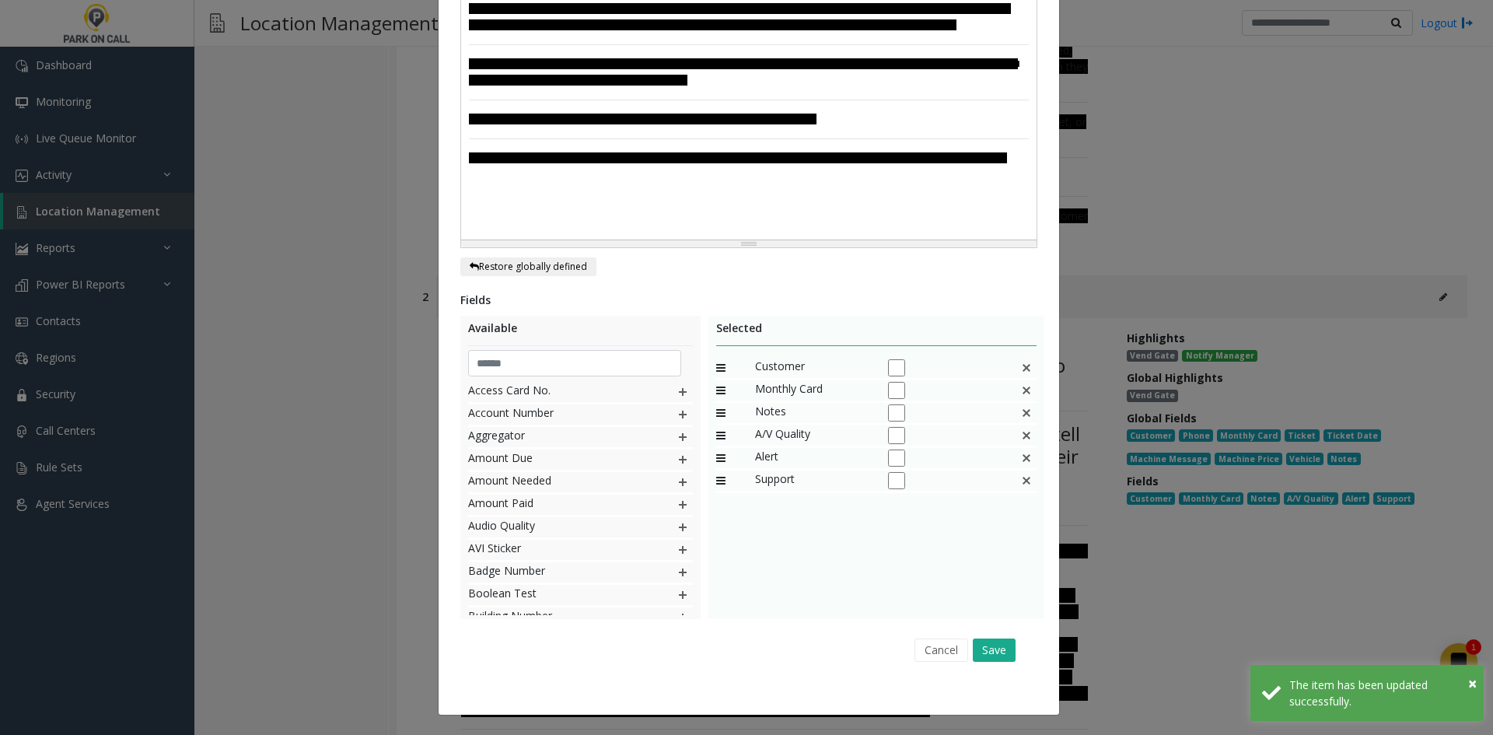
scroll to position [0, 0]
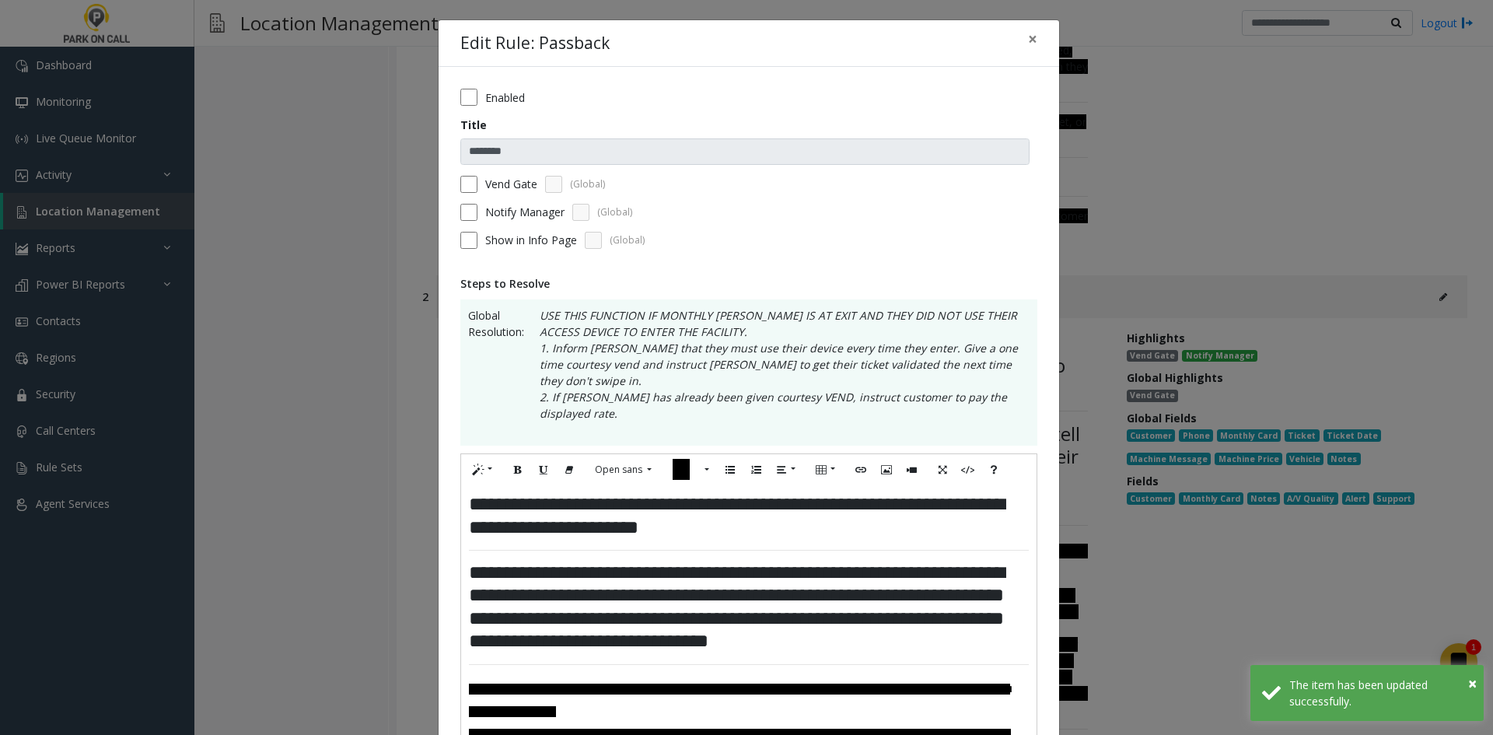
click at [506, 176] on label "Vend Gate" at bounding box center [511, 184] width 52 height 16
drag, startPoint x: 859, startPoint y: 217, endPoint x: 871, endPoint y: 272, distance: 56.6
click at [859, 218] on div "Notify Manager (Global)" at bounding box center [748, 212] width 577 height 17
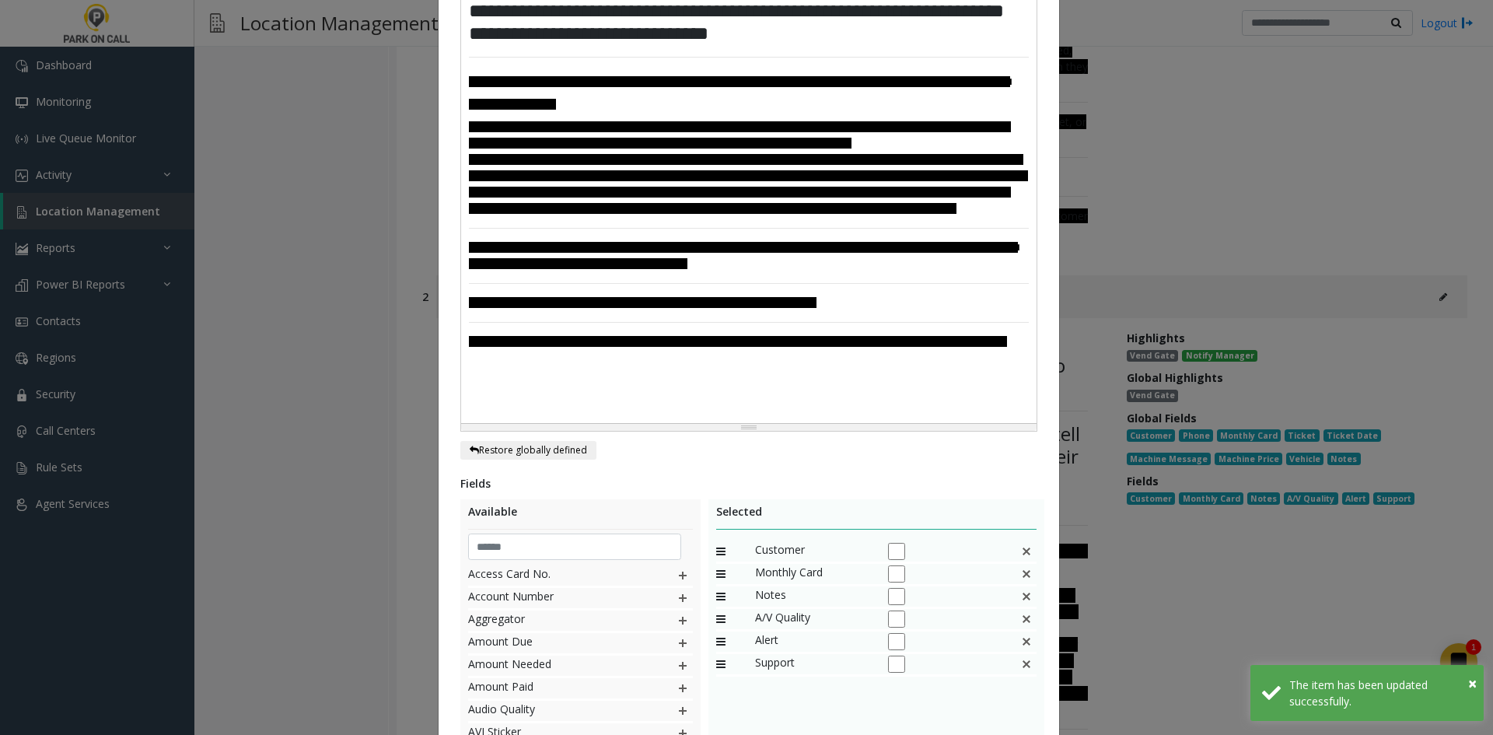
scroll to position [758, 0]
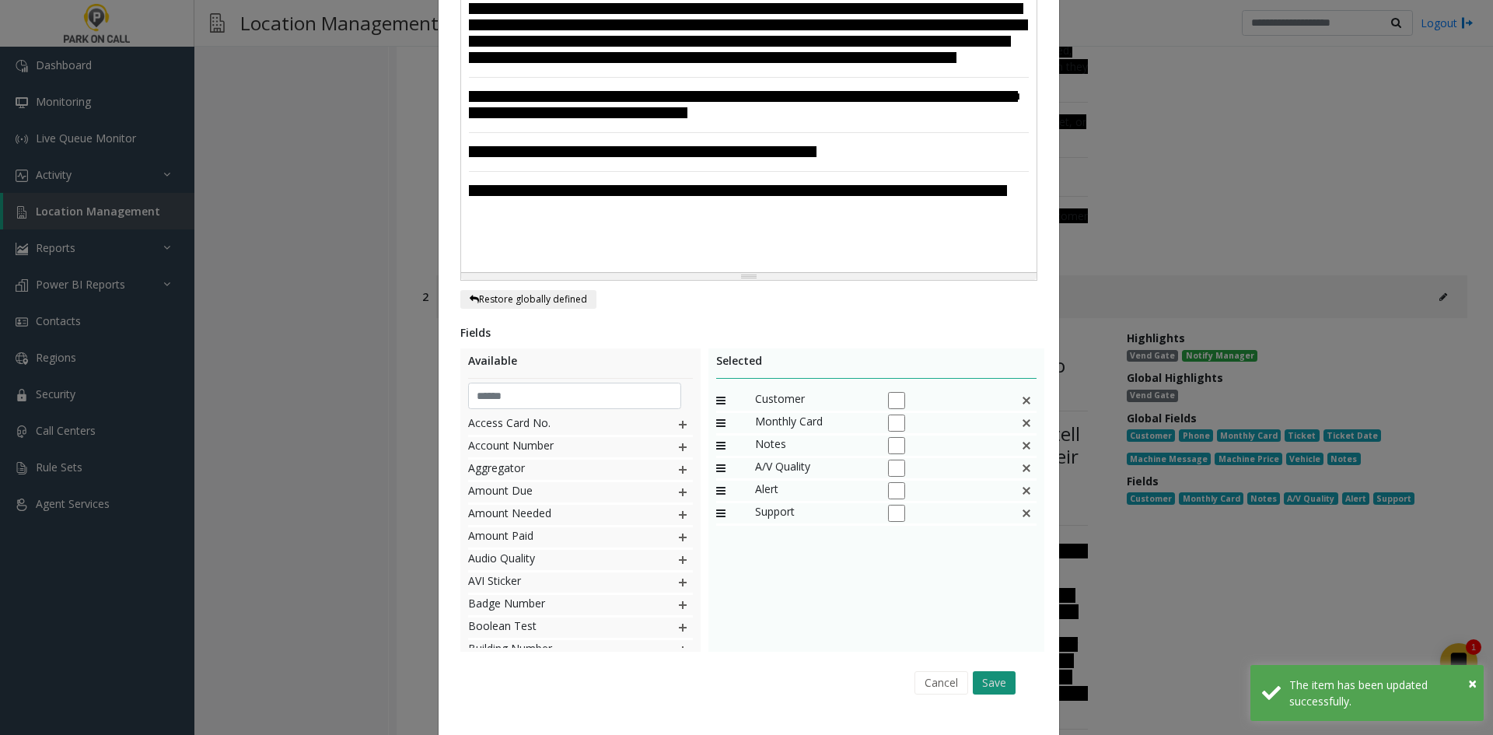
click at [973, 671] on button "Save" at bounding box center [994, 682] width 43 height 23
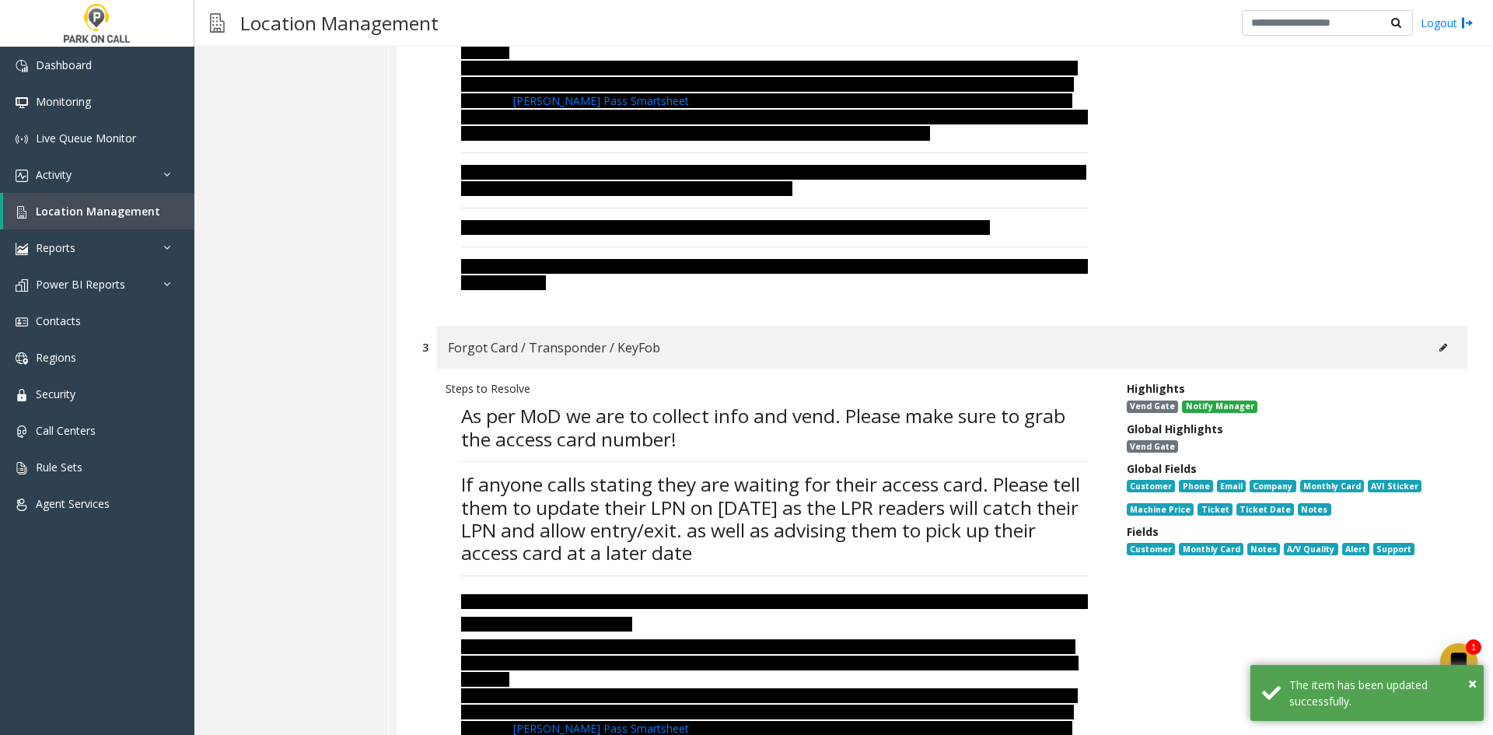
scroll to position [8498, 0]
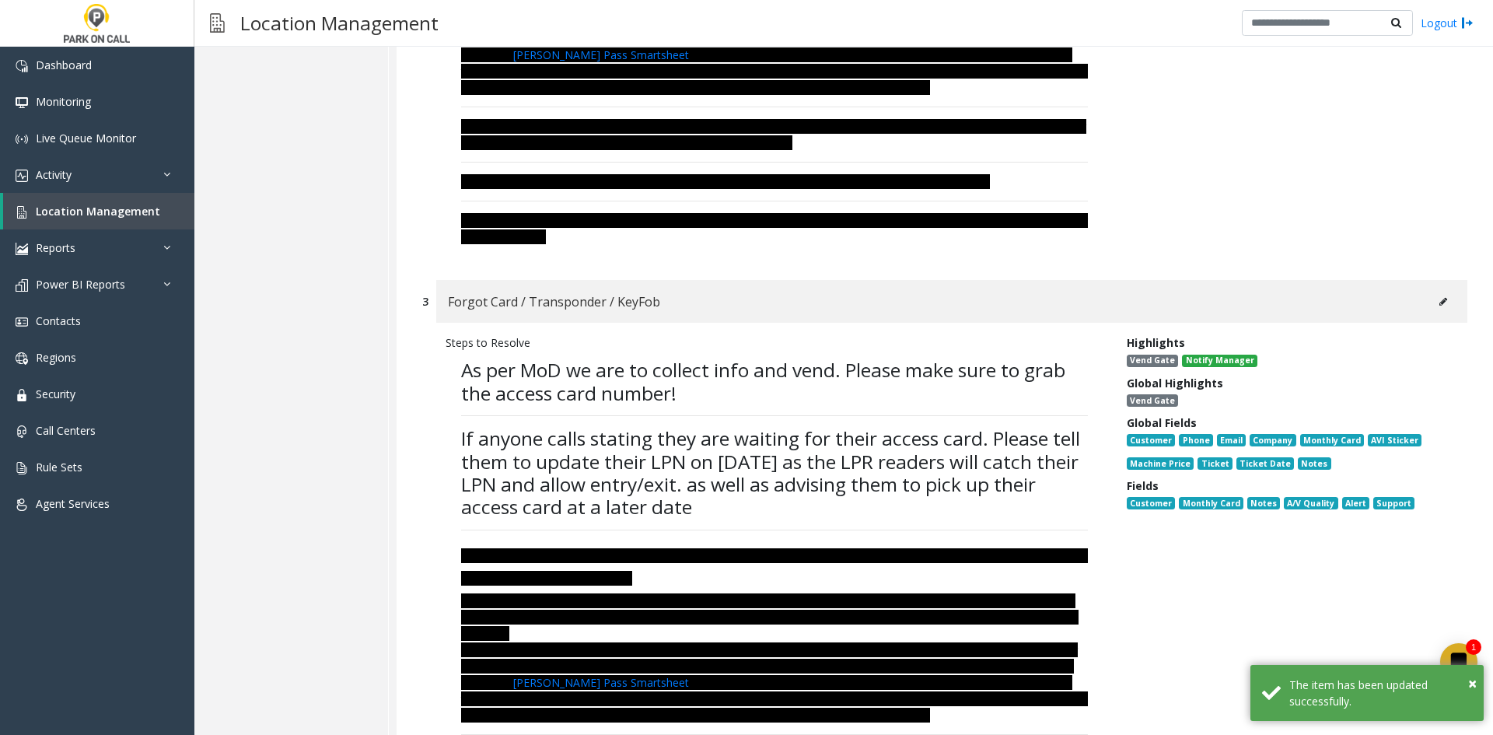
click at [1431, 290] on button at bounding box center [1443, 301] width 25 height 23
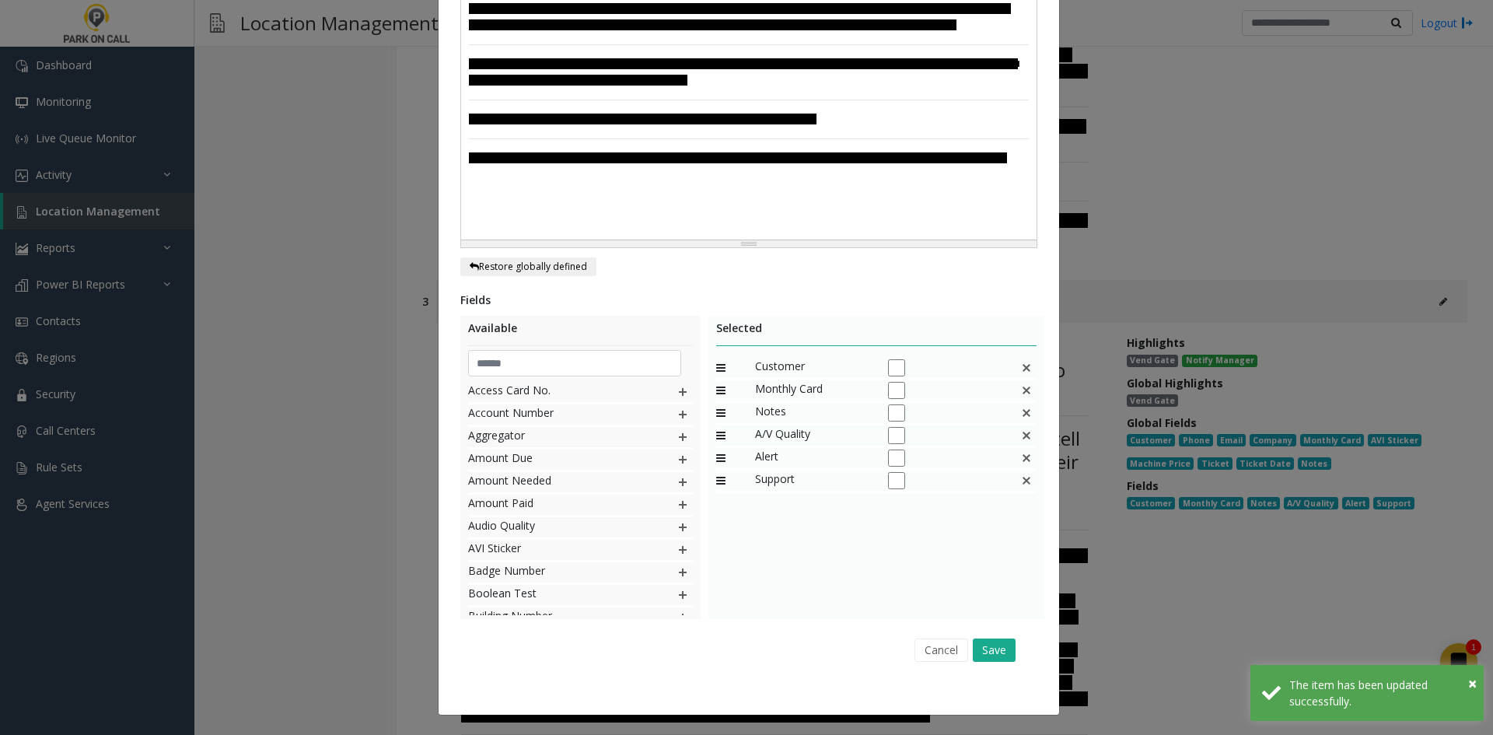
scroll to position [0, 0]
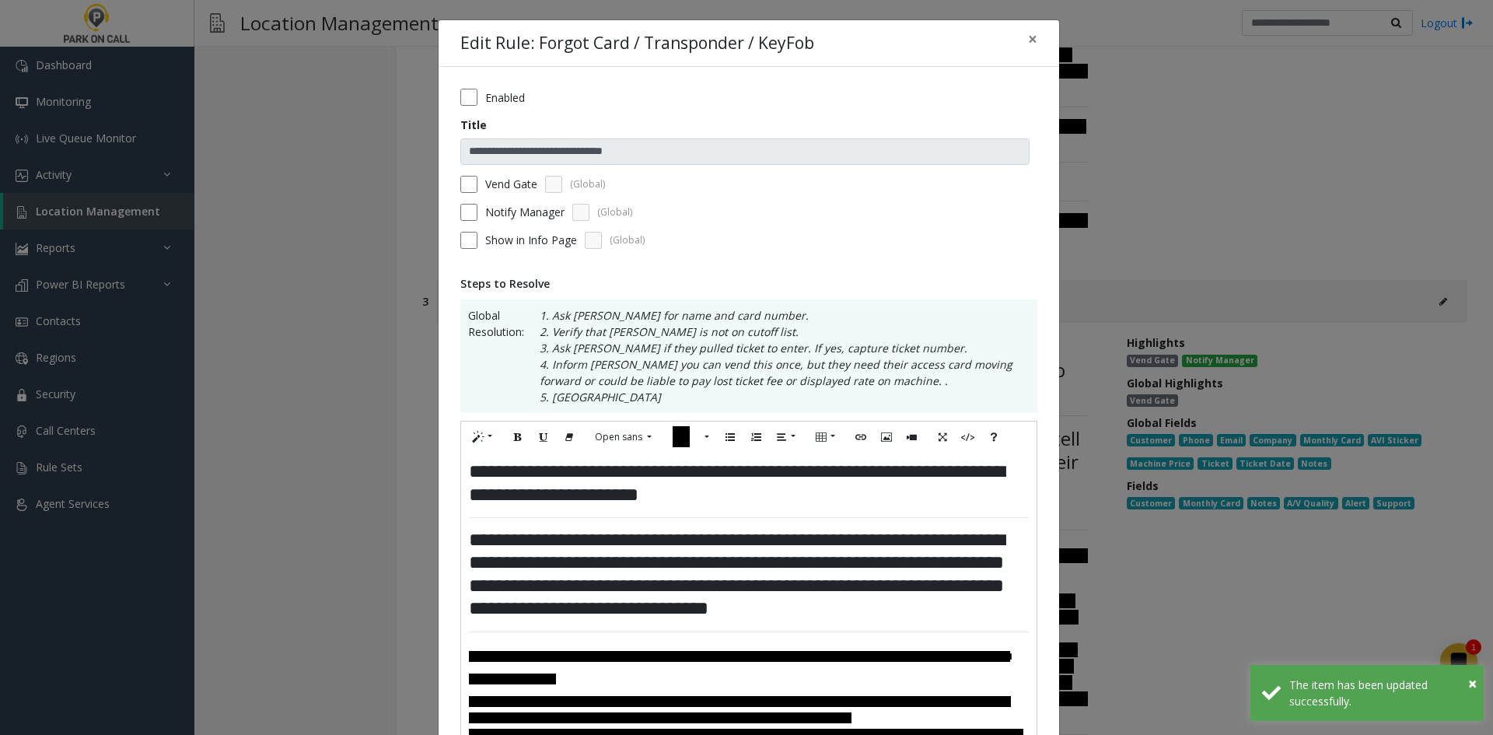
drag, startPoint x: 514, startPoint y: 173, endPoint x: 510, endPoint y: 184, distance: 12.3
click at [514, 173] on form "**********" at bounding box center [748, 174] width 577 height 171
click at [510, 184] on label "Vend Gate" at bounding box center [511, 184] width 52 height 16
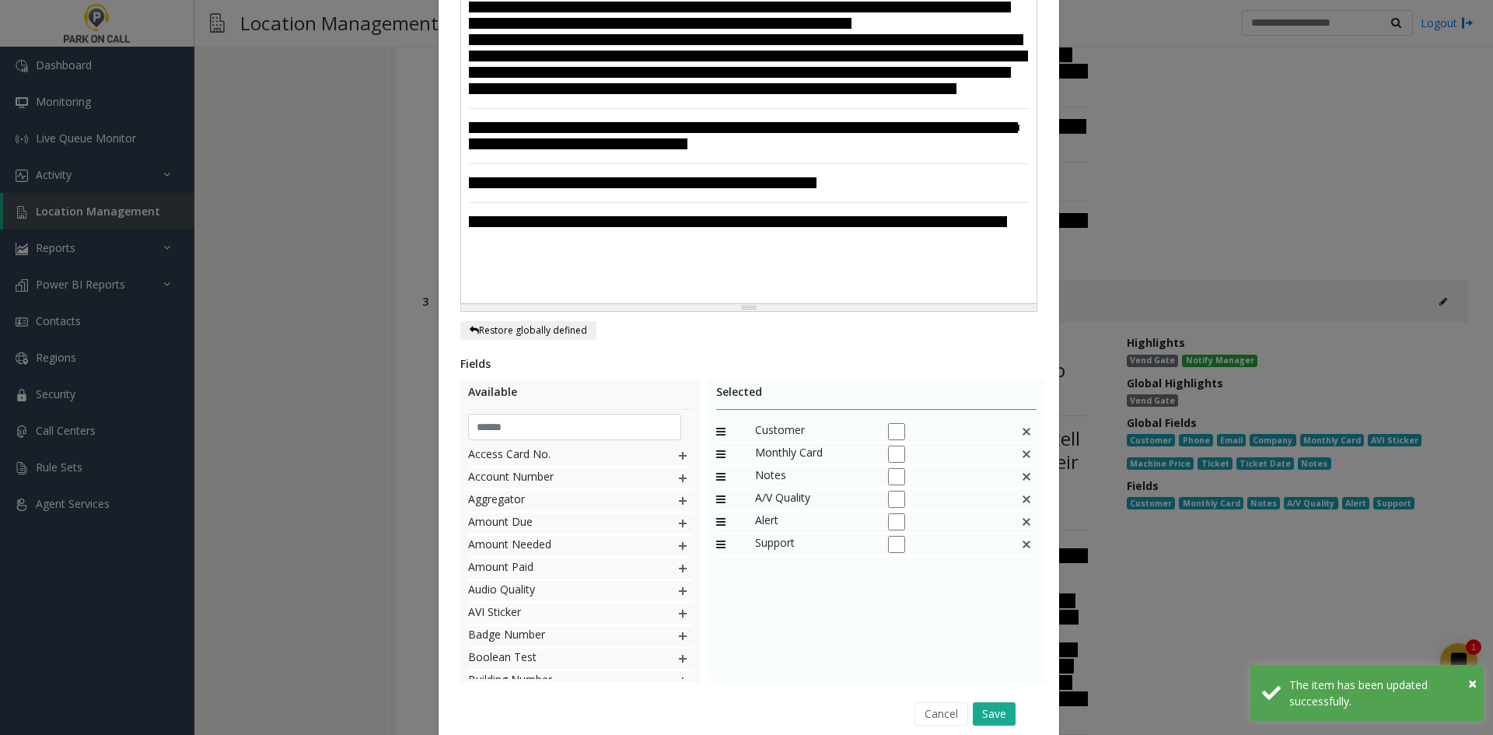
scroll to position [758, 0]
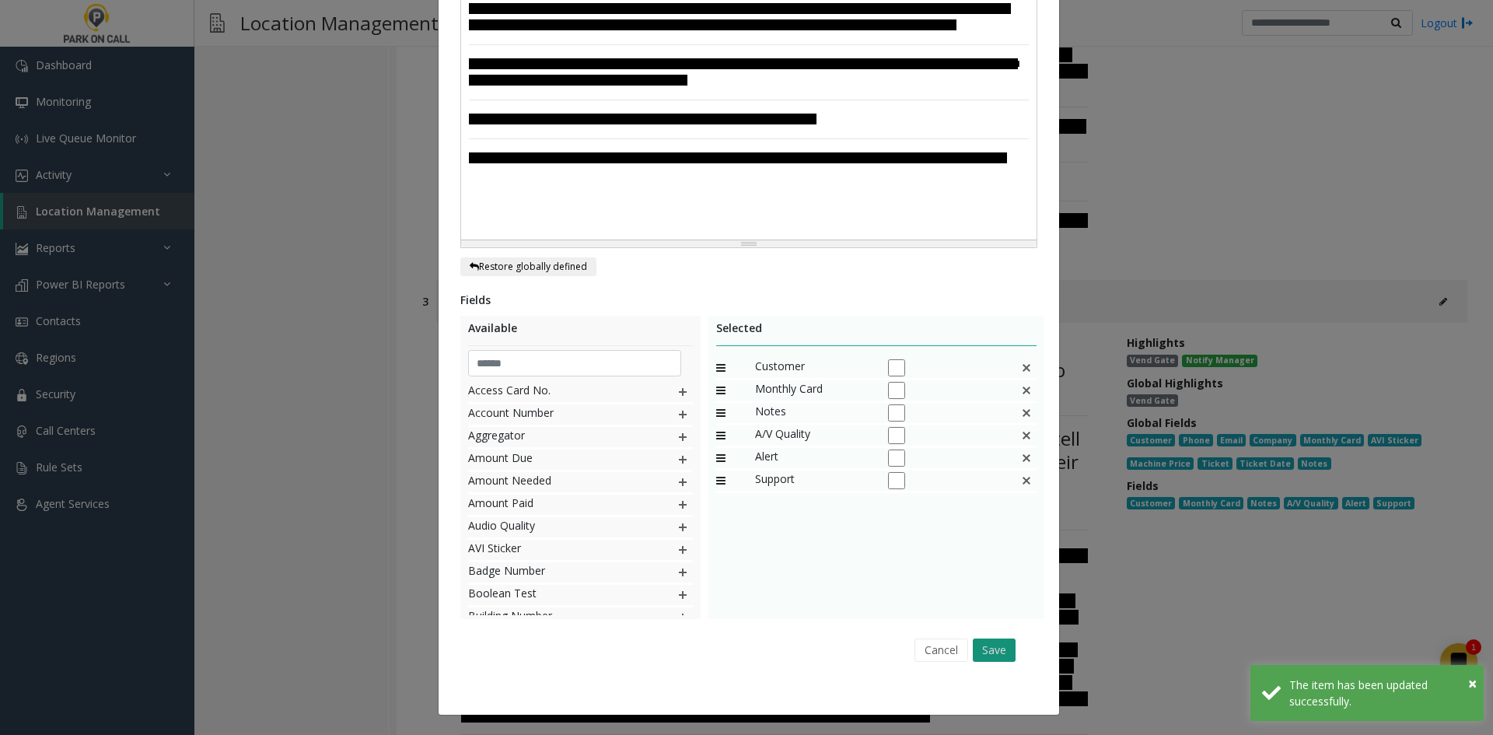
click at [977, 646] on button "Save" at bounding box center [994, 650] width 43 height 23
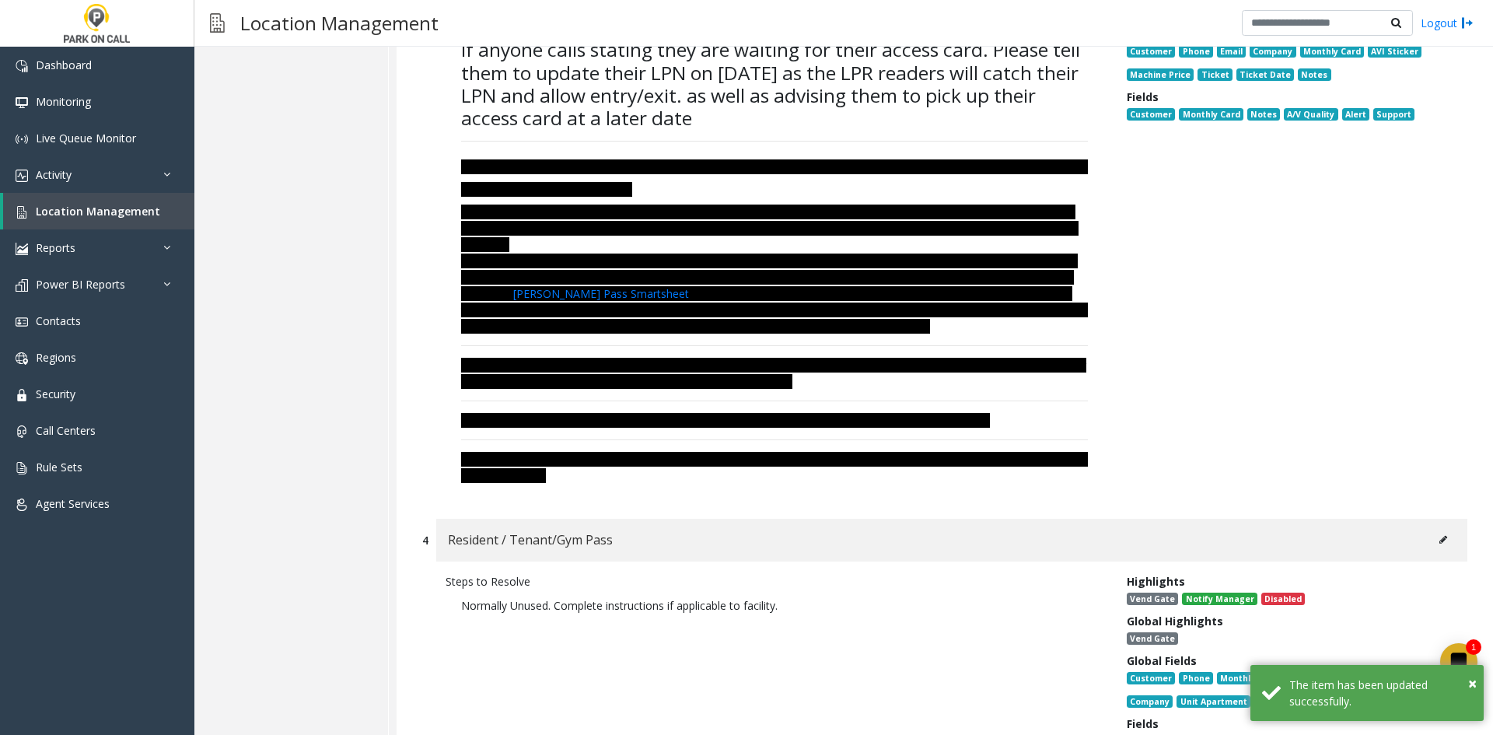
scroll to position [9120, 0]
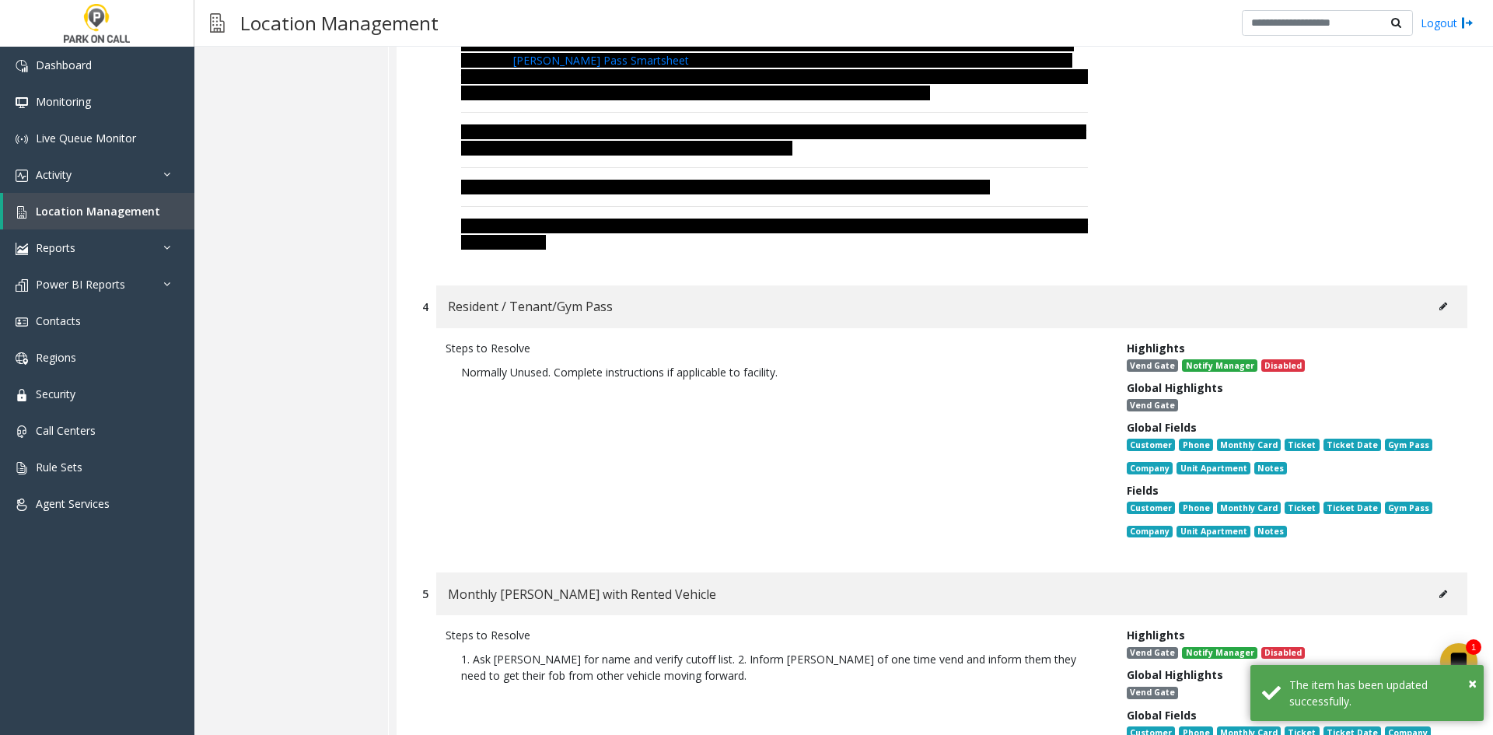
click at [1431, 295] on button at bounding box center [1443, 306] width 25 height 23
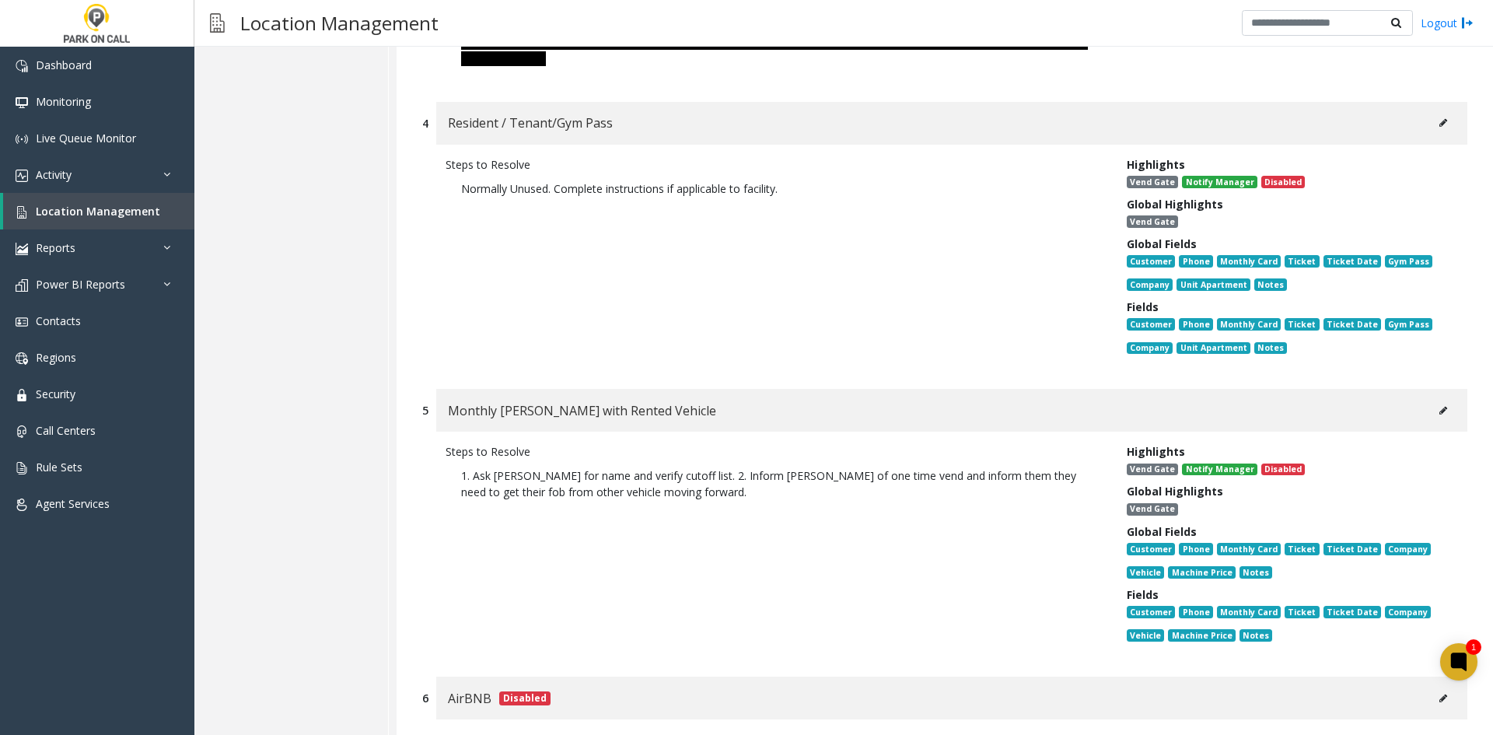
scroll to position [9353, 0]
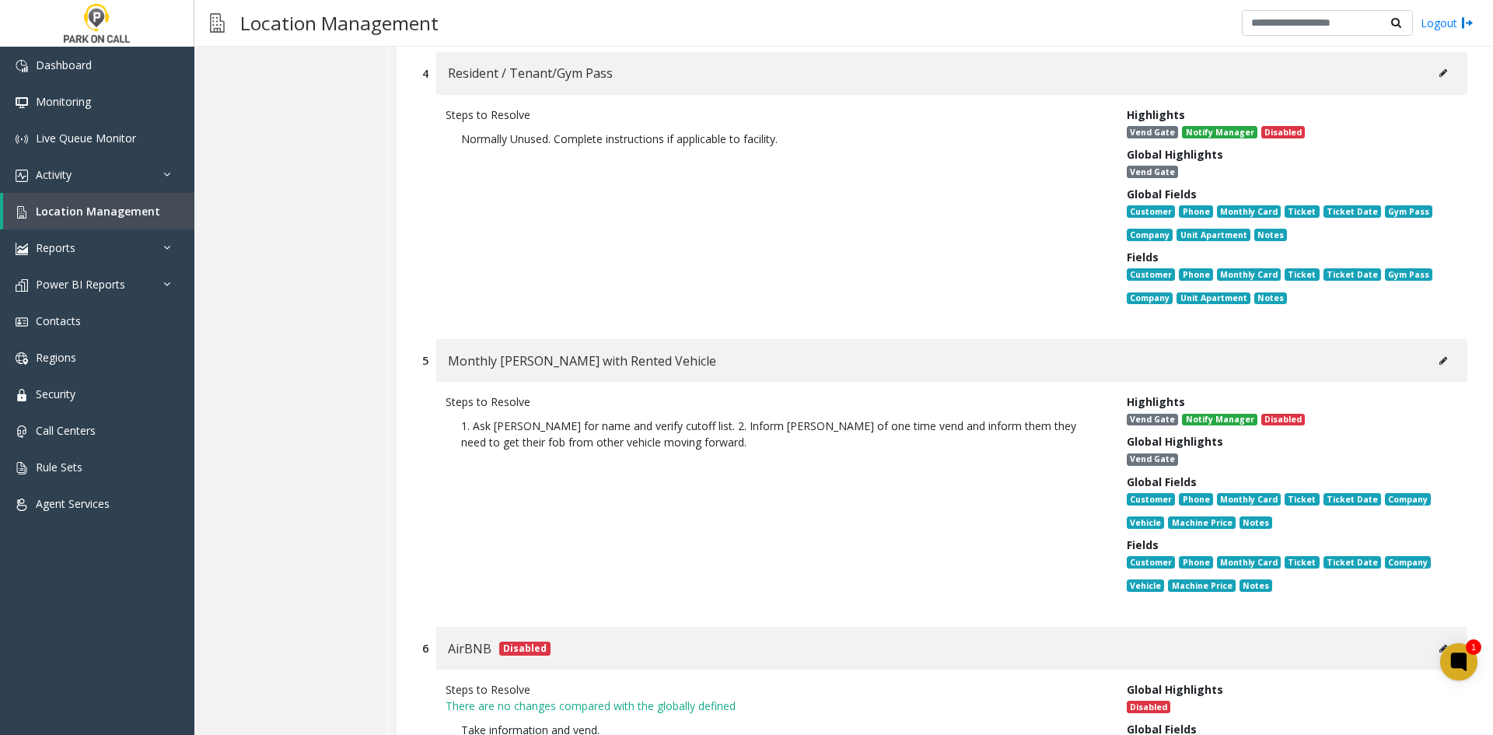
click at [1425, 339] on div "Monthly Parker with Rented Vehicle" at bounding box center [951, 360] width 1031 height 43
click at [1431, 349] on button at bounding box center [1443, 360] width 25 height 23
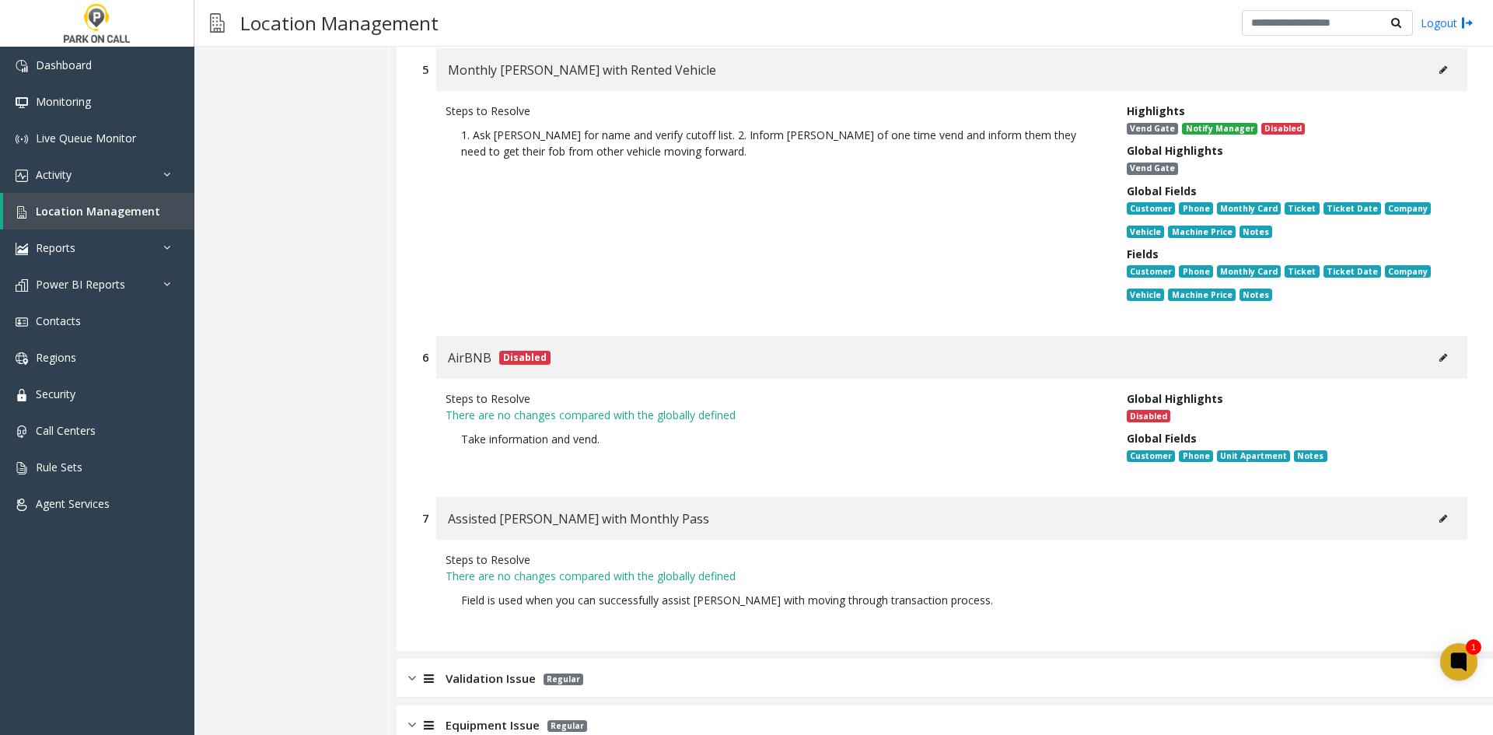
scroll to position [9721, 0]
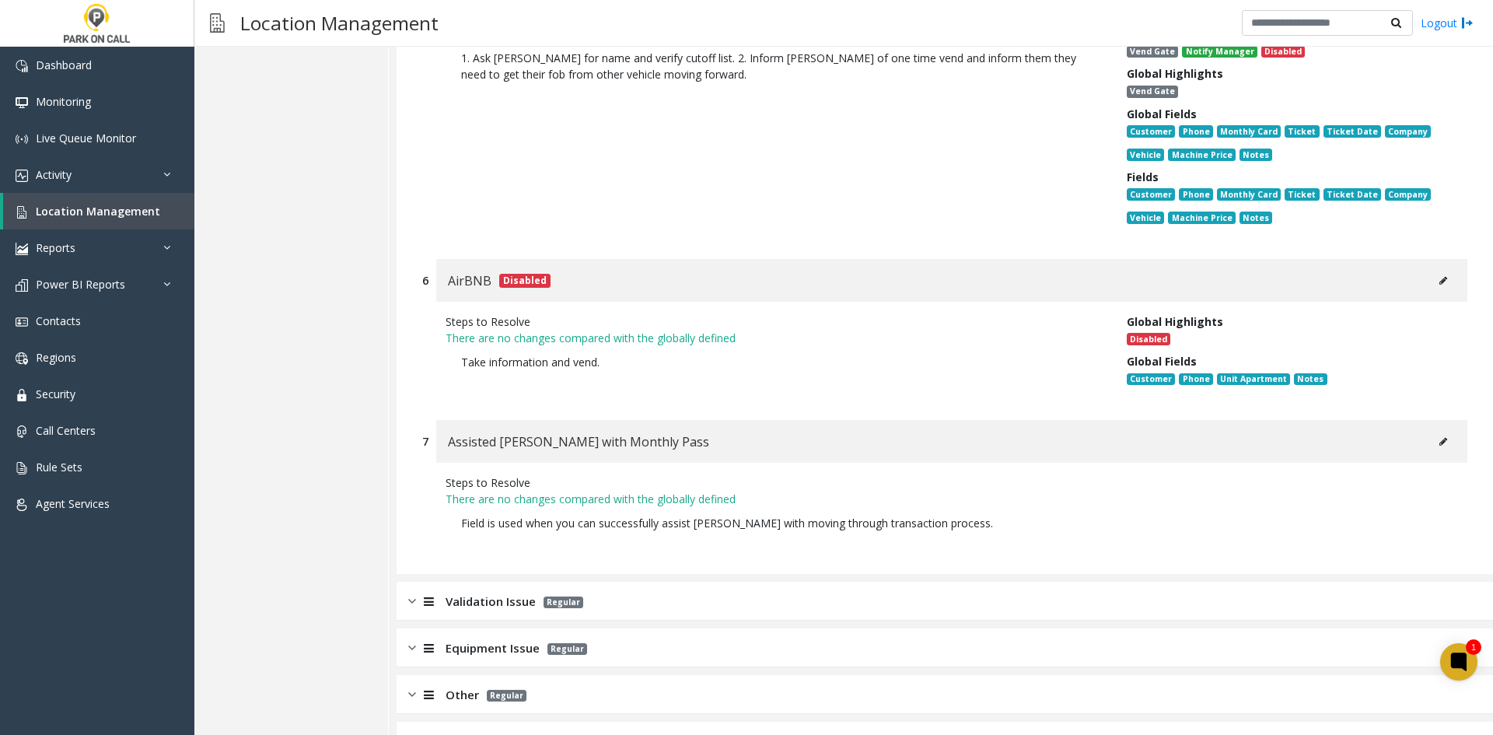
drag, startPoint x: 1427, startPoint y: 404, endPoint x: 1429, endPoint y: 396, distance: 7.9
click at [1431, 430] on button at bounding box center [1443, 441] width 25 height 23
click at [595, 582] on div "Validation Issue Regular" at bounding box center [945, 601] width 1097 height 39
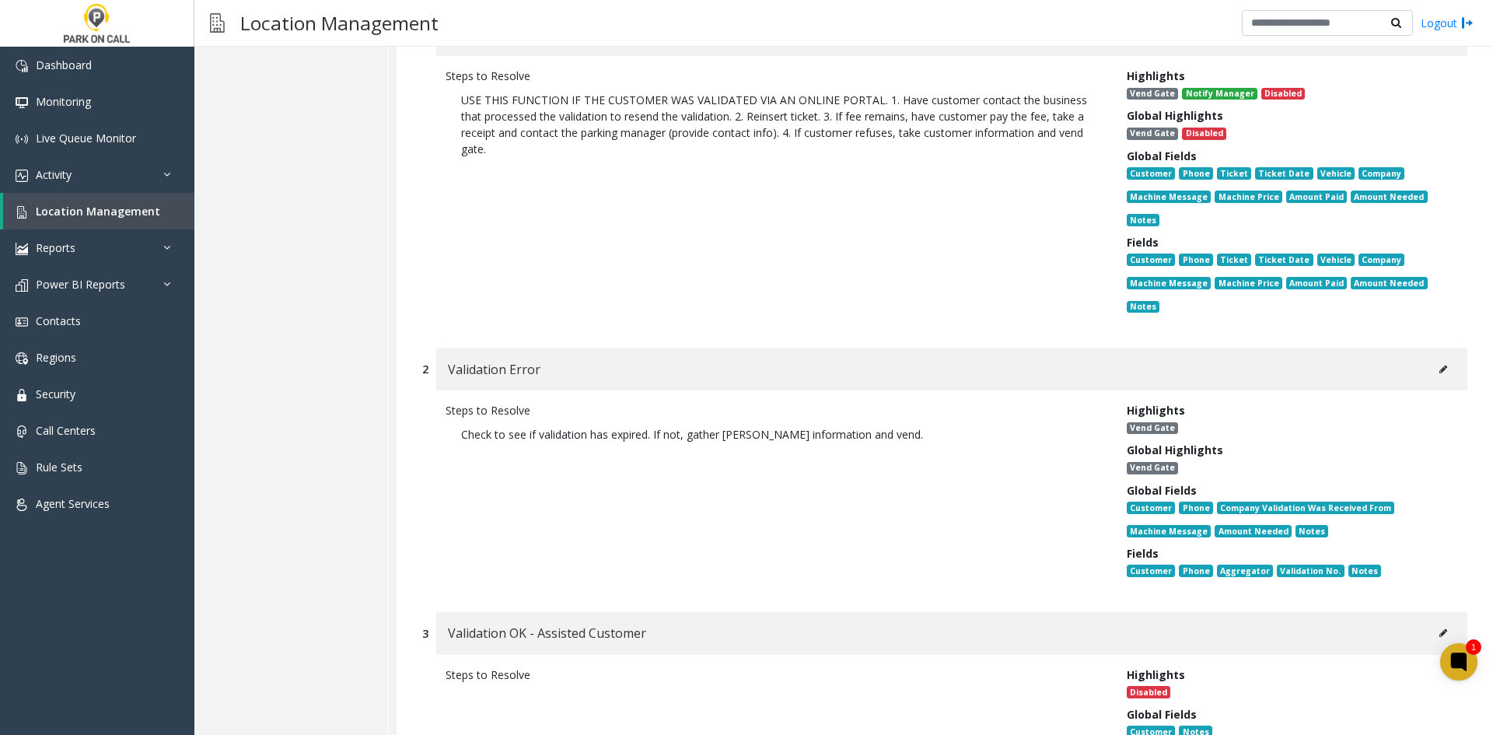
scroll to position [10343, 0]
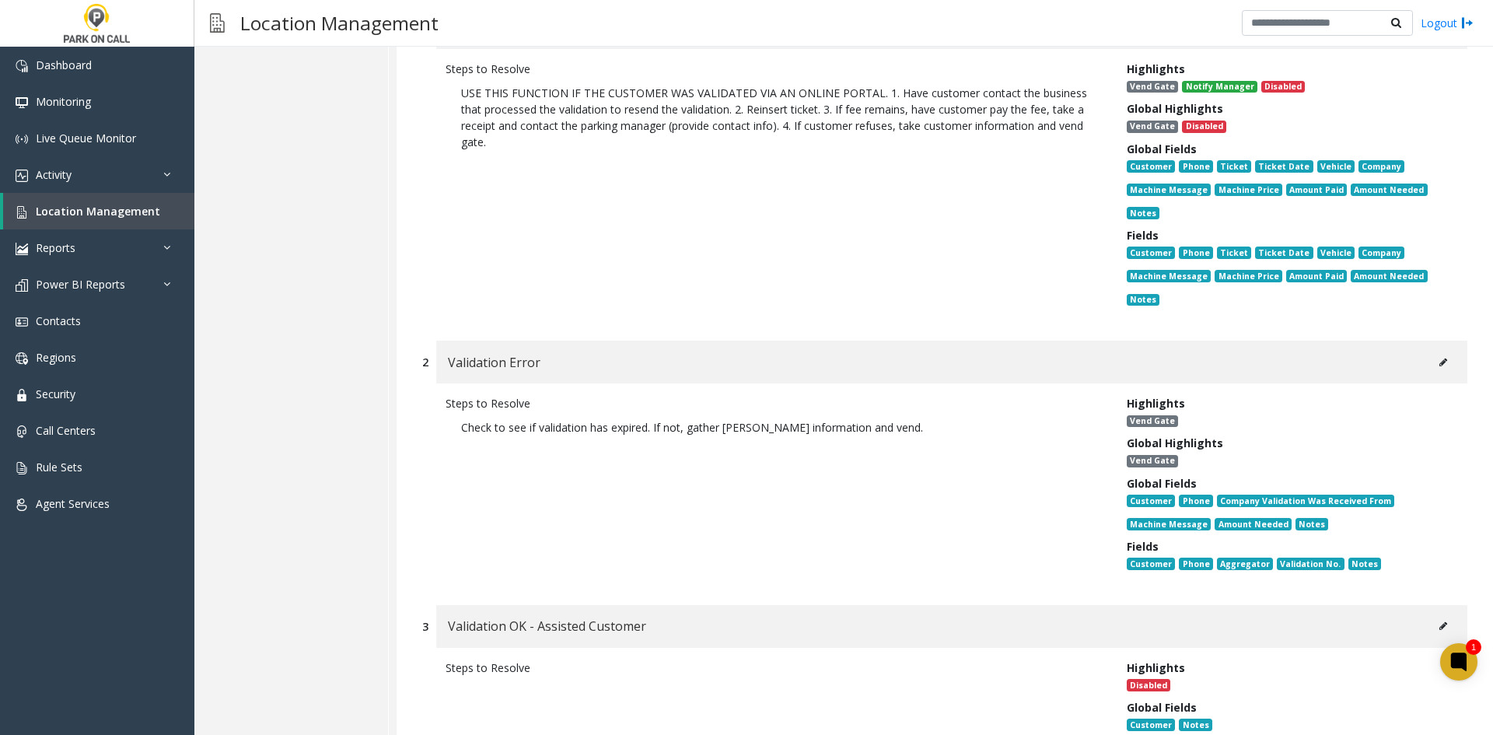
click at [578, 707] on div "Steps to Resolve" at bounding box center [774, 719] width 681 height 119
click at [1431, 351] on button at bounding box center [1443, 362] width 25 height 23
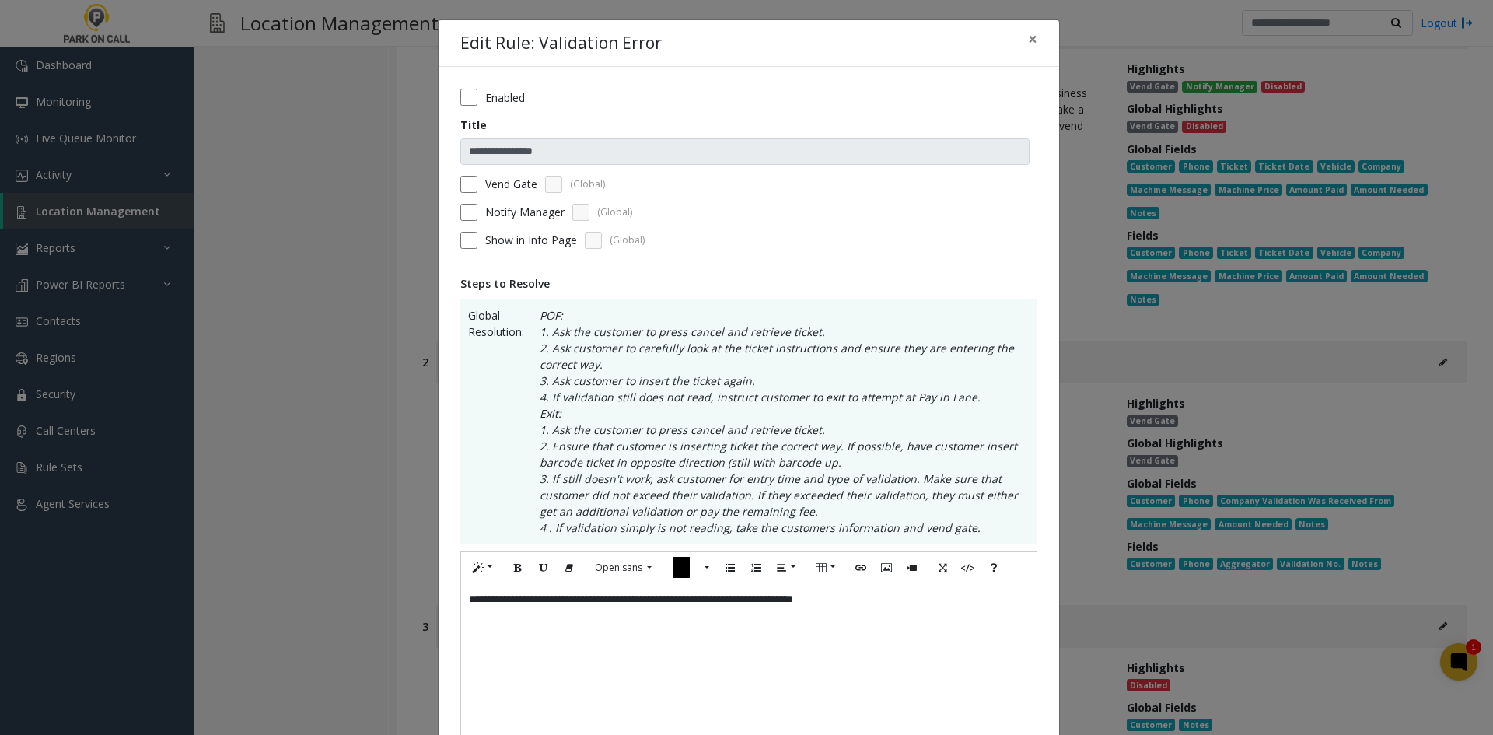
click at [502, 187] on label "Vend Gate" at bounding box center [511, 184] width 52 height 16
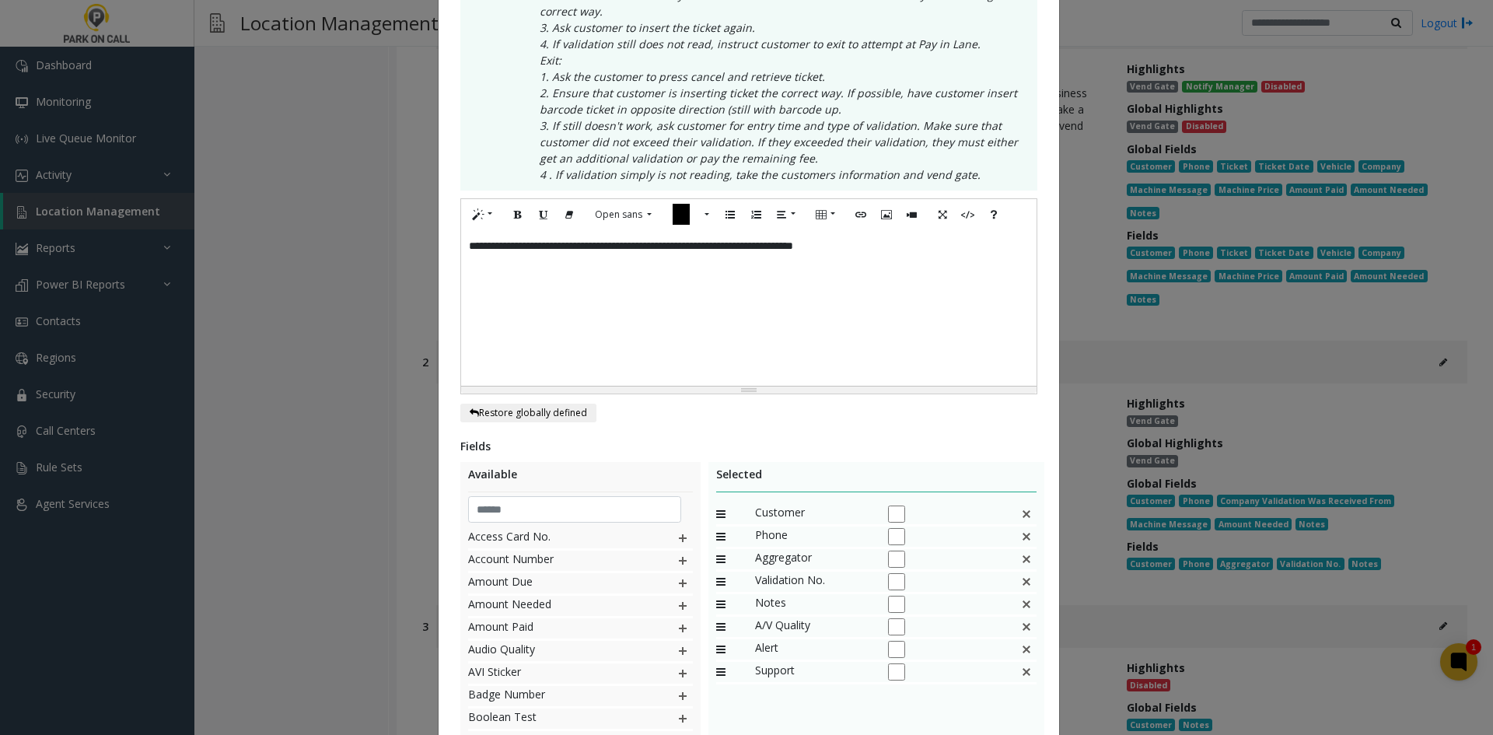
scroll to position [499, 0]
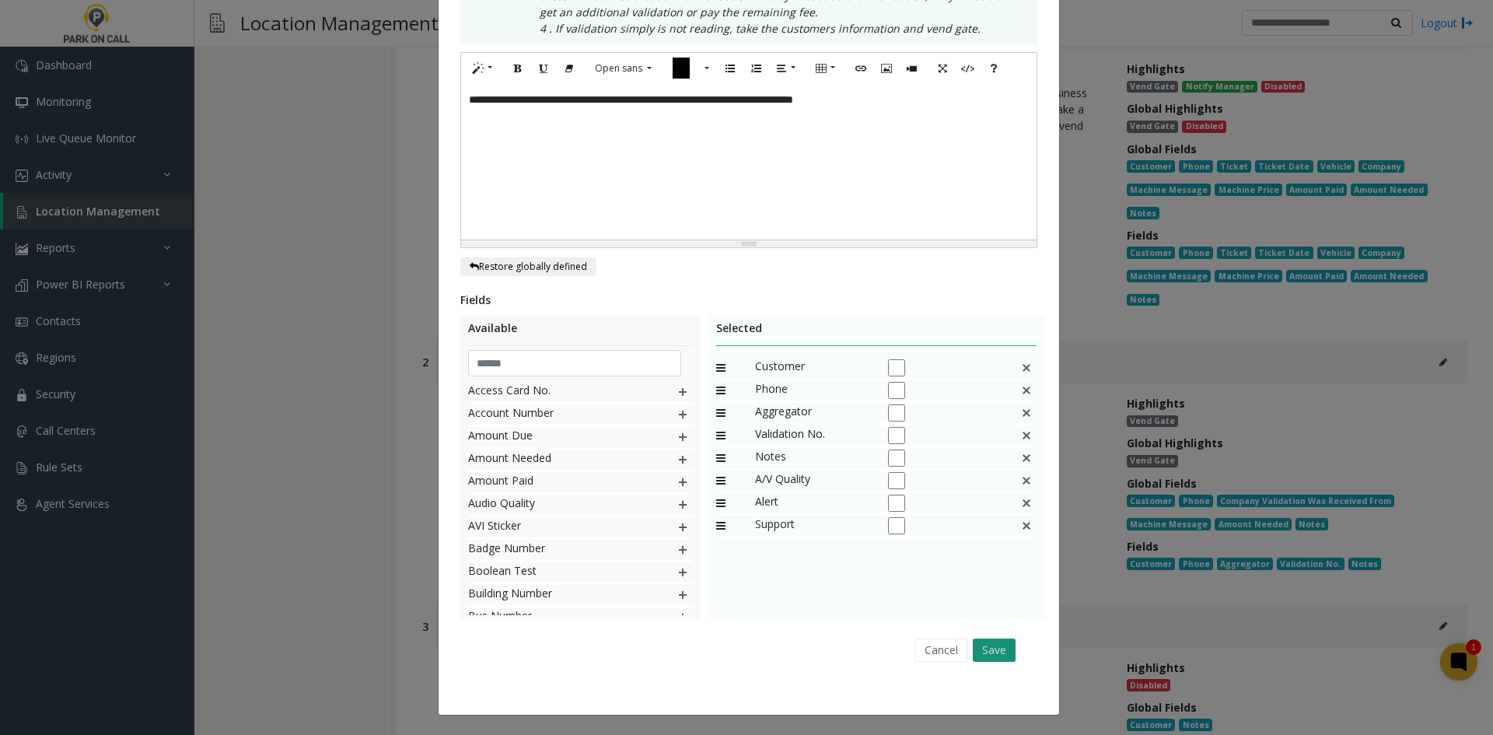
click at [973, 640] on button "Save" at bounding box center [994, 650] width 43 height 23
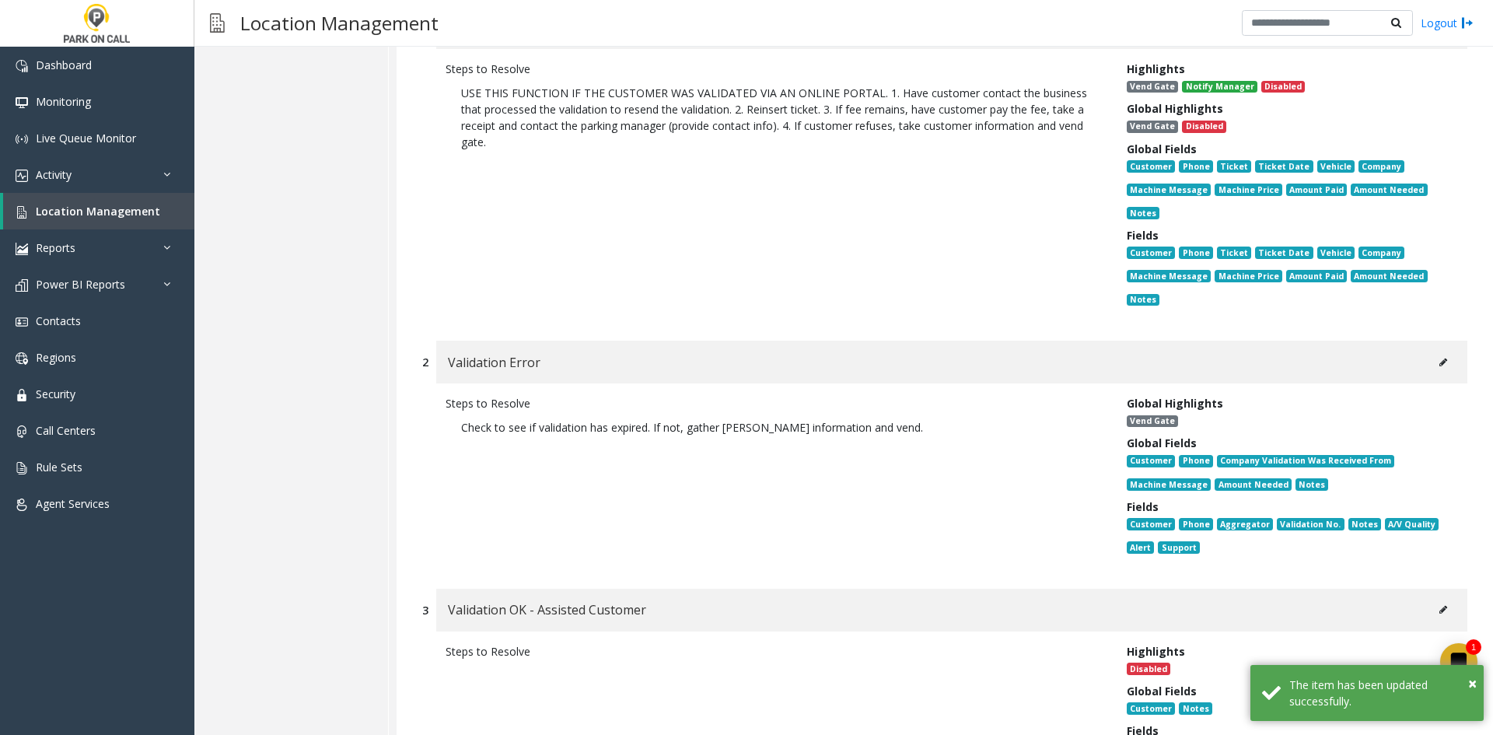
click at [1440, 605] on icon at bounding box center [1444, 609] width 8 height 9
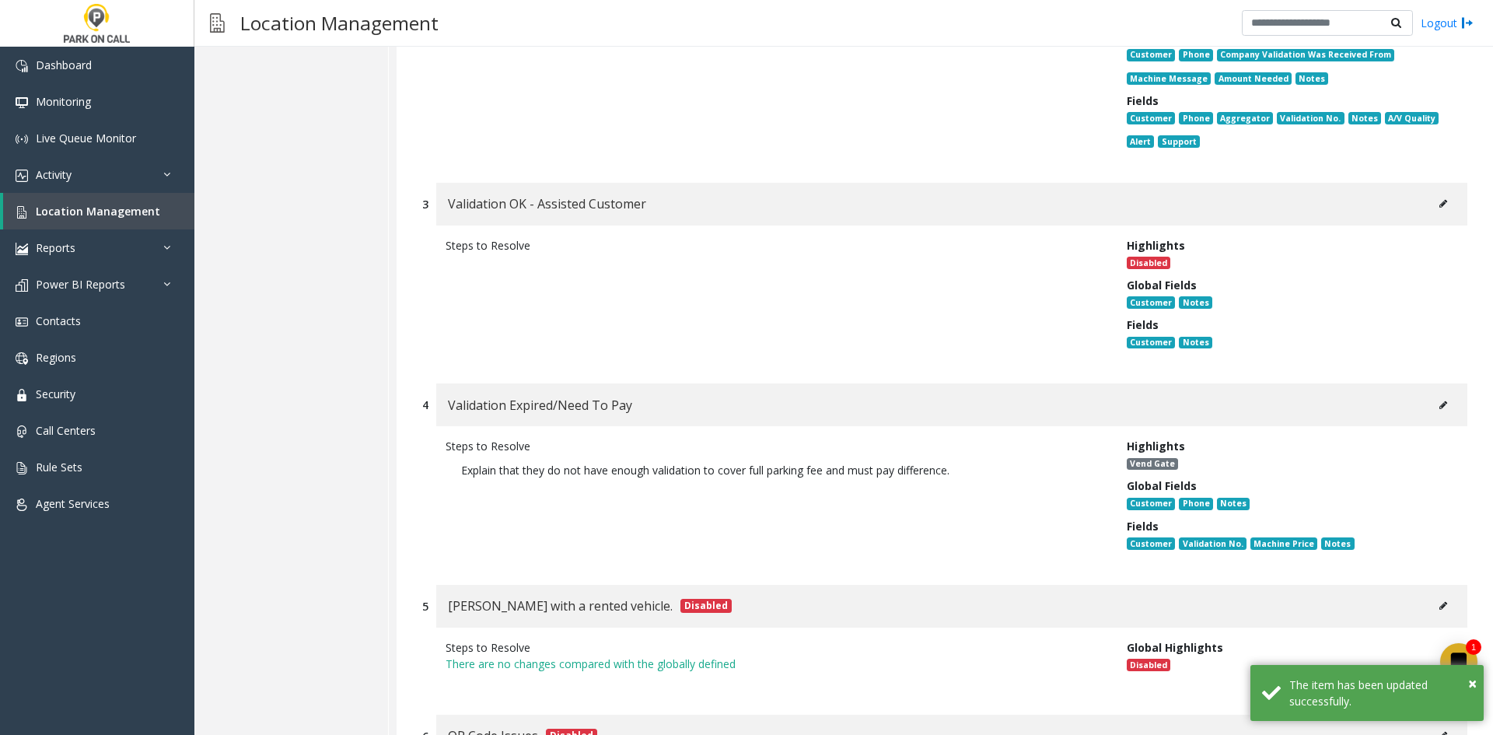
scroll to position [10810, 0]
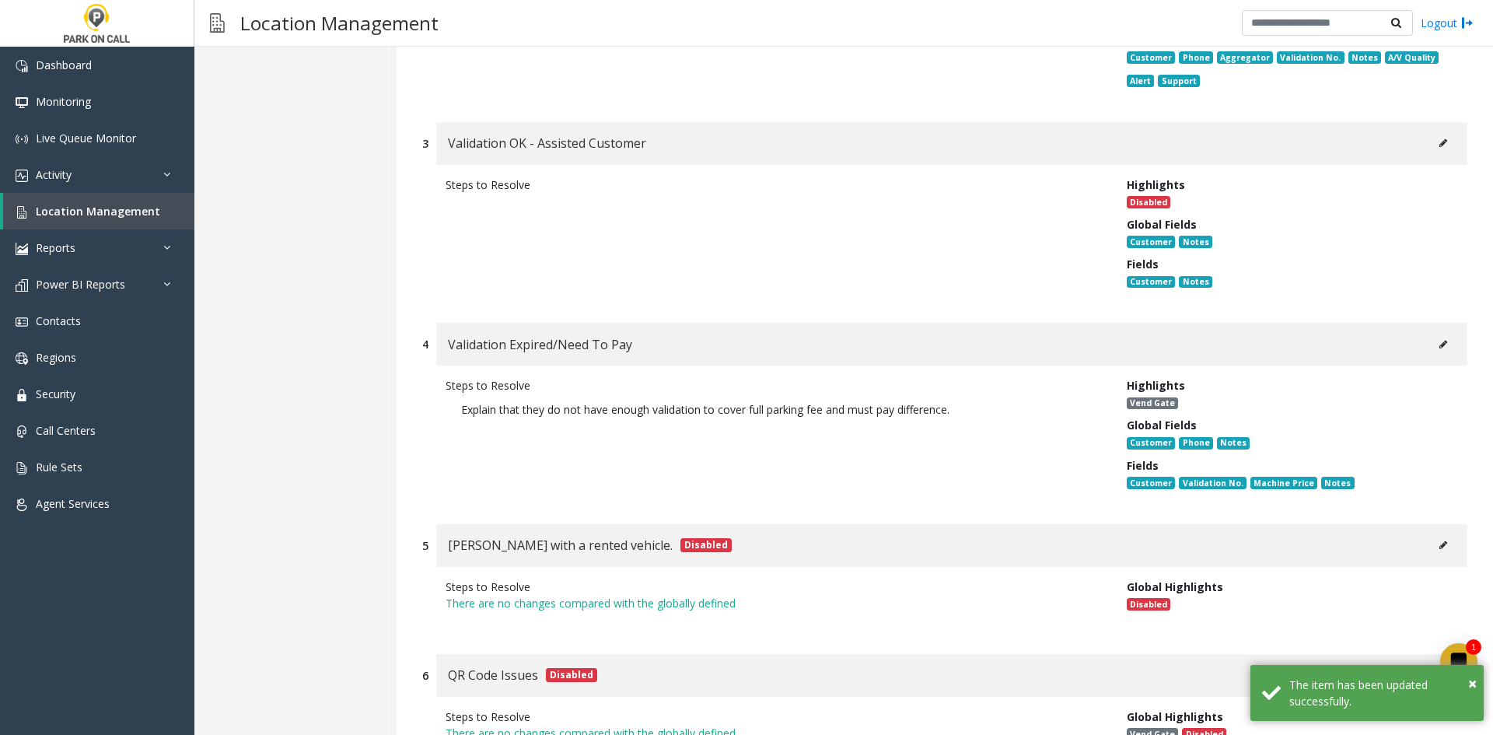
click at [1429, 323] on div "Validation Expired/Need To Pay" at bounding box center [951, 344] width 1031 height 43
click at [1440, 340] on icon at bounding box center [1444, 344] width 8 height 9
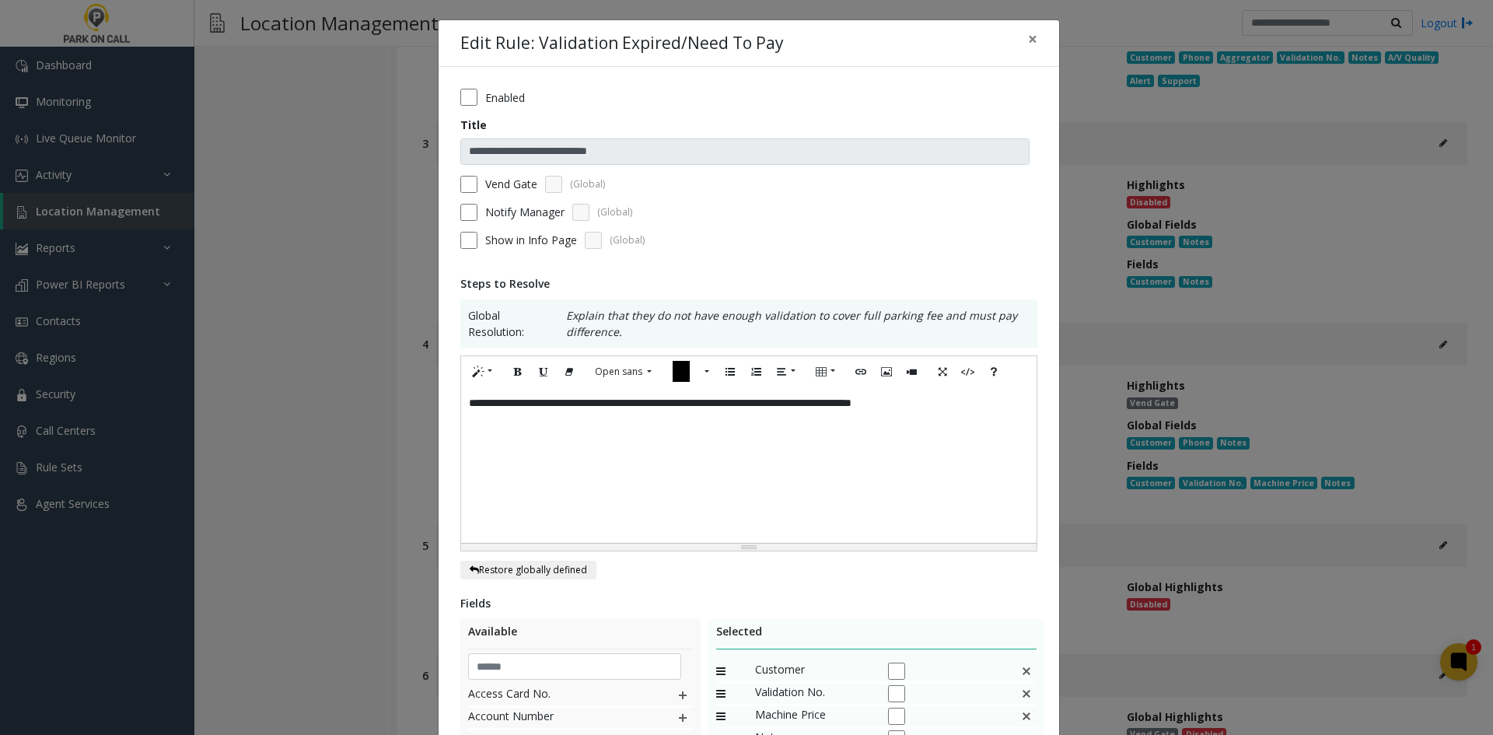
click at [452, 180] on div "**********" at bounding box center [749, 542] width 621 height 951
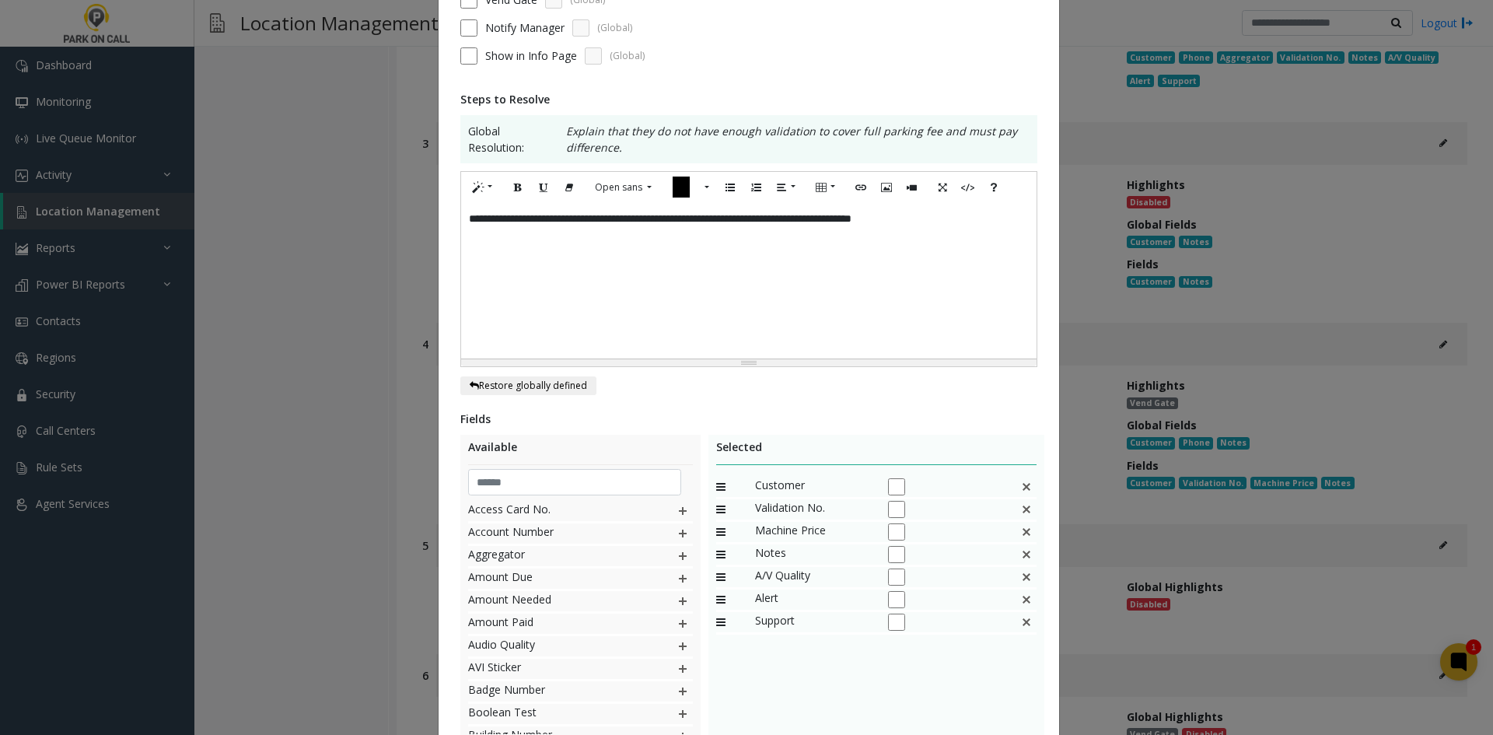
scroll to position [303, 0]
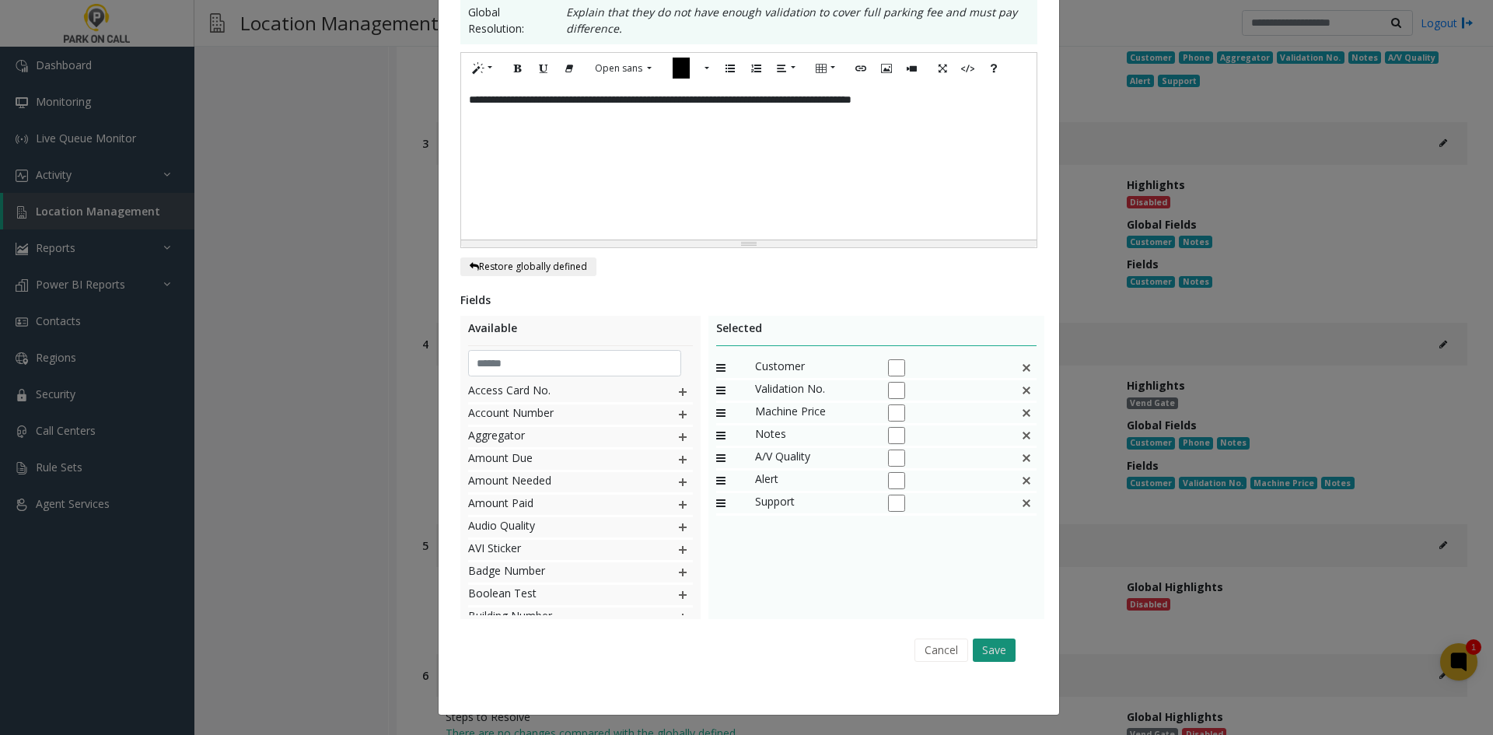
click at [1010, 651] on button "Save" at bounding box center [994, 650] width 43 height 23
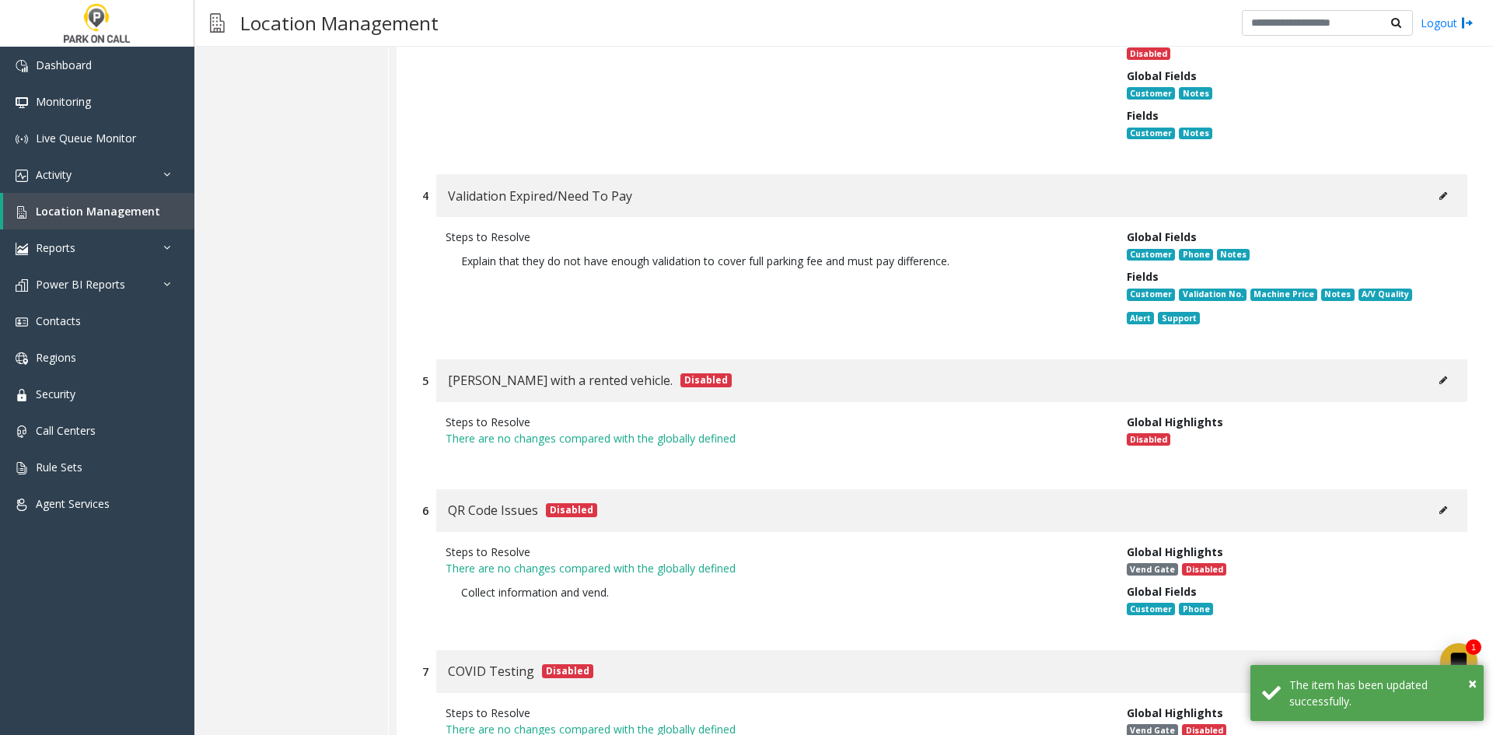
scroll to position [11157, 0]
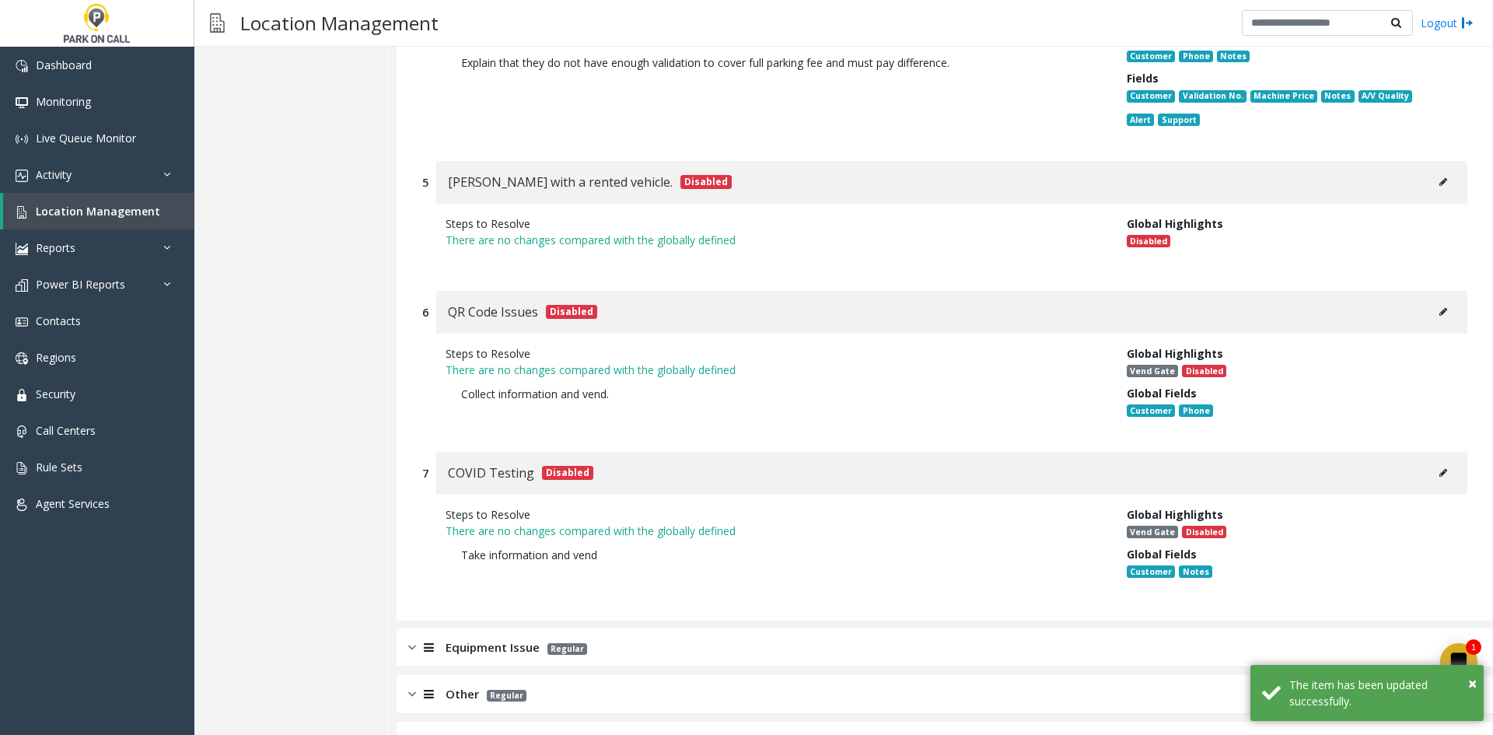
click at [959, 628] on div "Equipment Issue Regular" at bounding box center [945, 647] width 1097 height 39
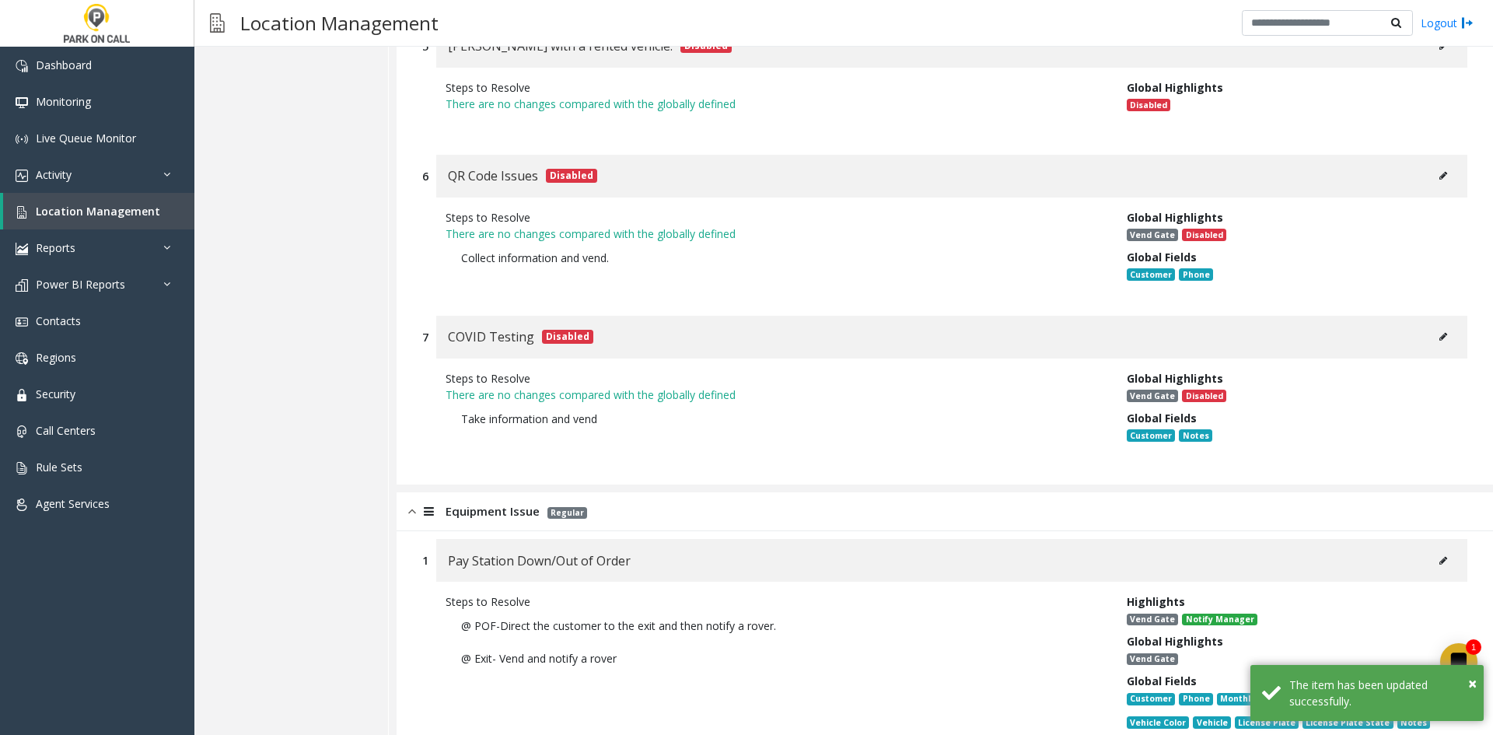
scroll to position [11623, 0]
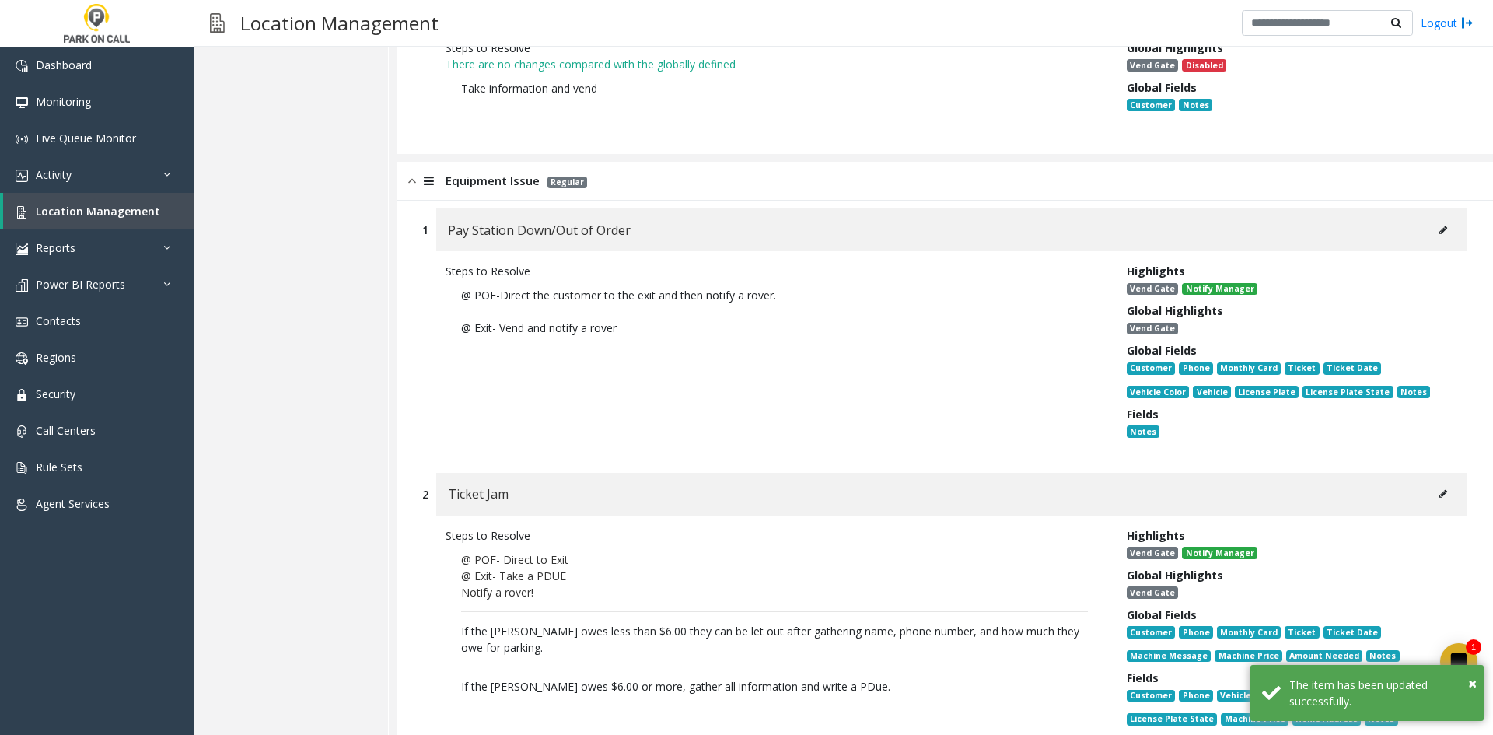
click at [1431, 219] on button at bounding box center [1443, 230] width 25 height 23
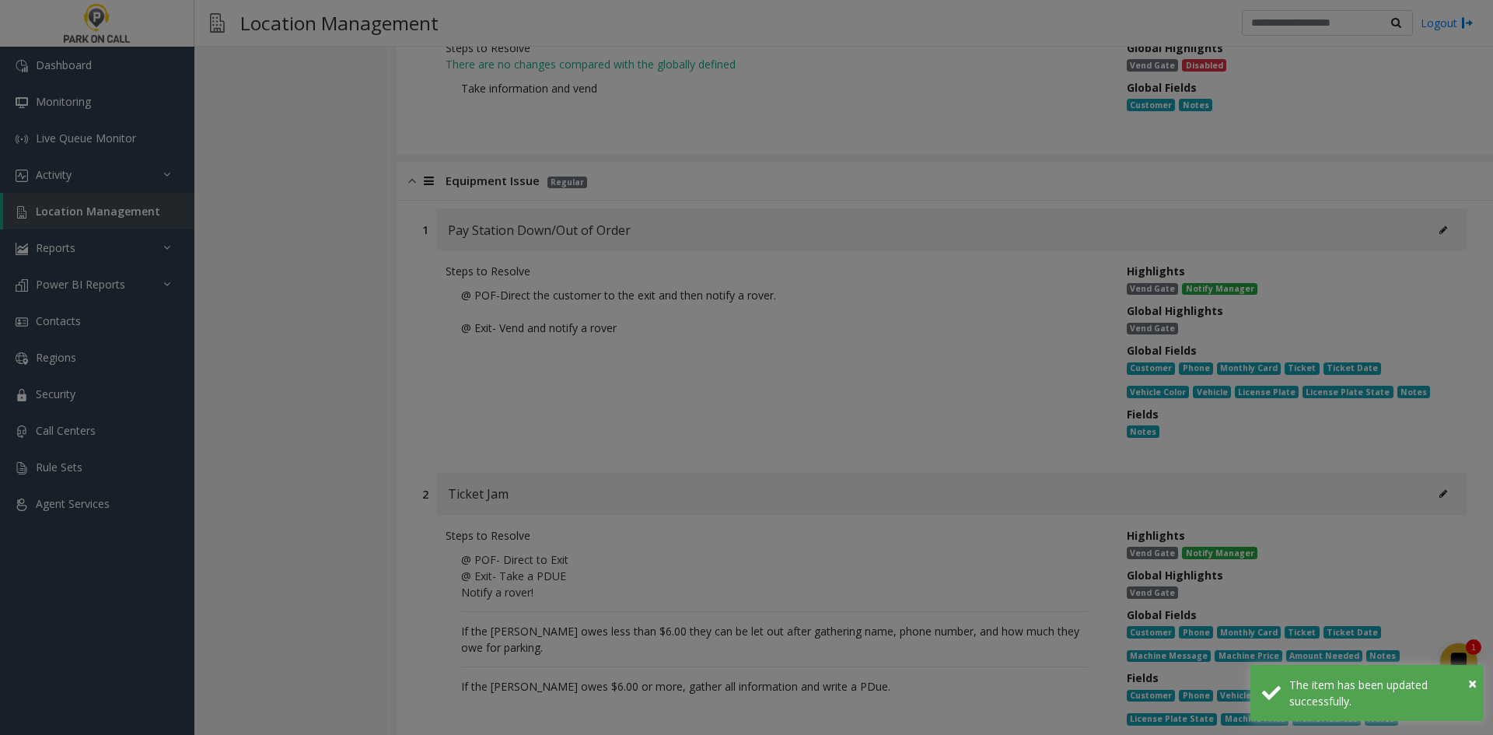
scroll to position [0, 0]
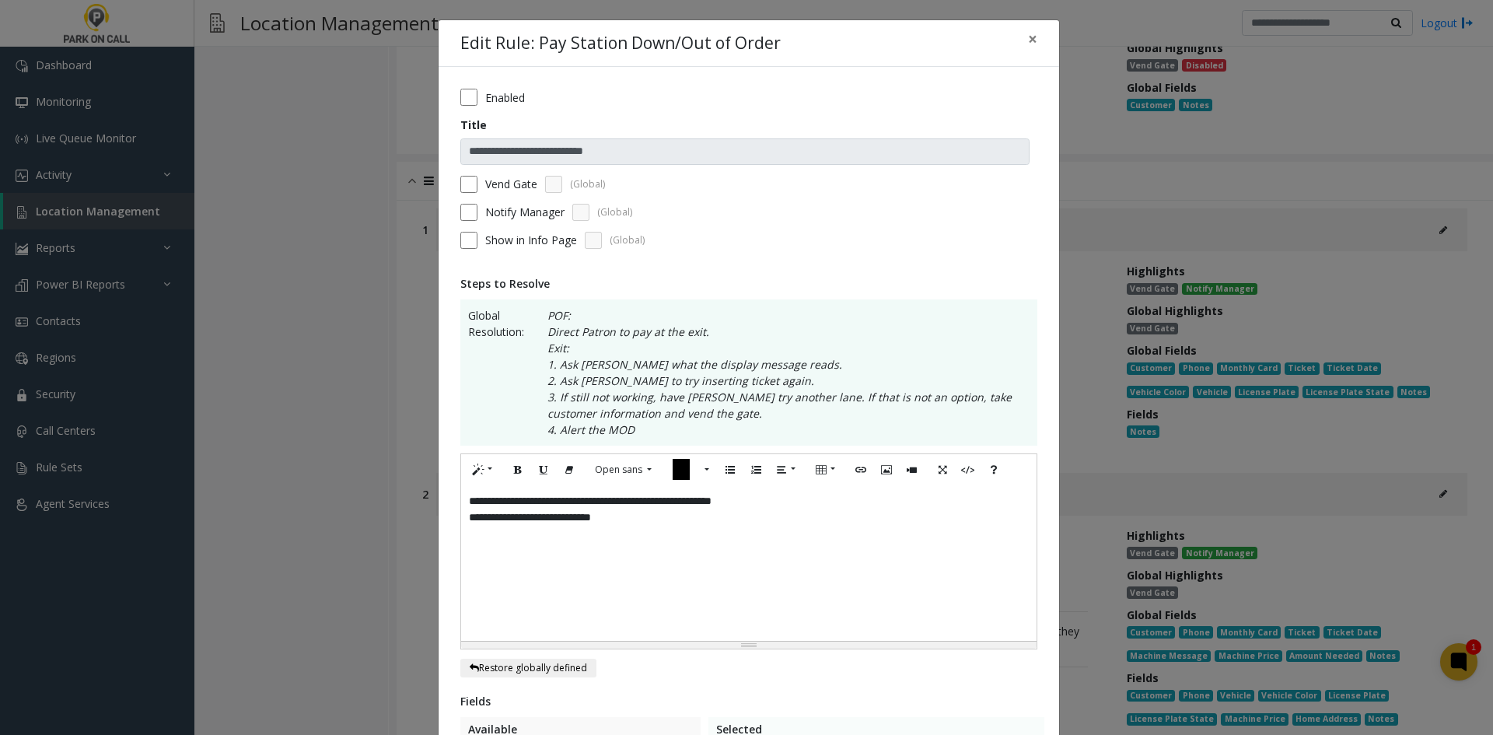
click at [485, 184] on label "Vend Gate" at bounding box center [511, 184] width 52 height 16
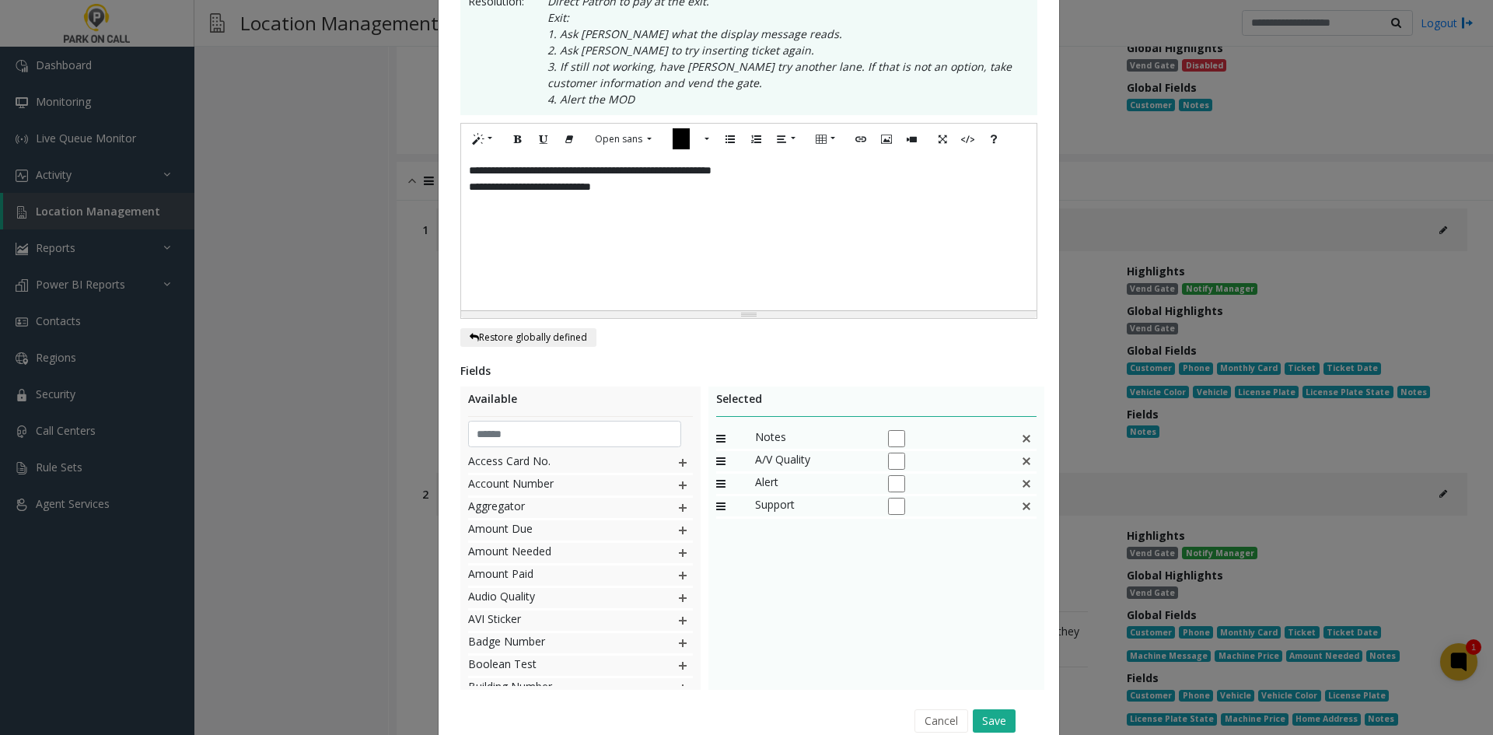
scroll to position [401, 0]
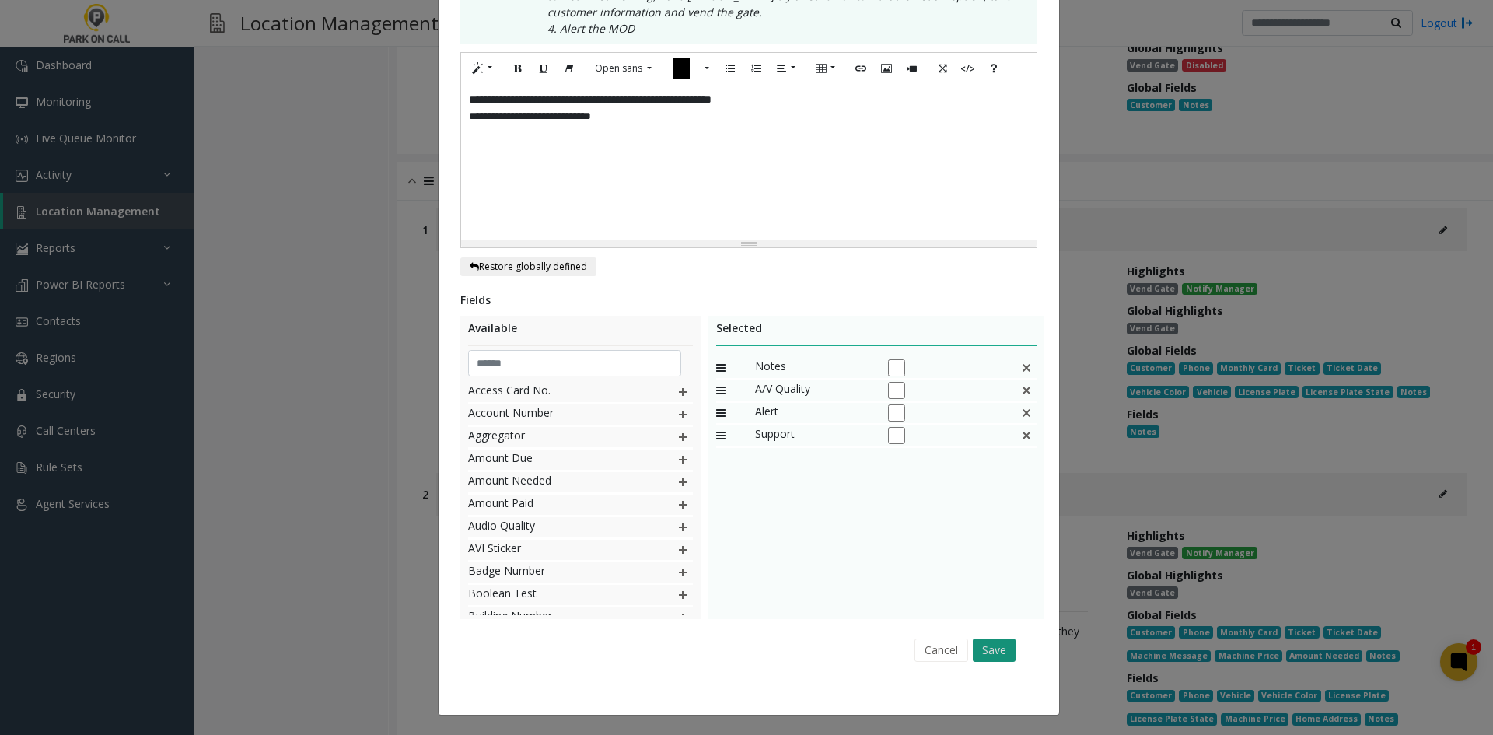
click at [1006, 646] on button "Save" at bounding box center [994, 650] width 43 height 23
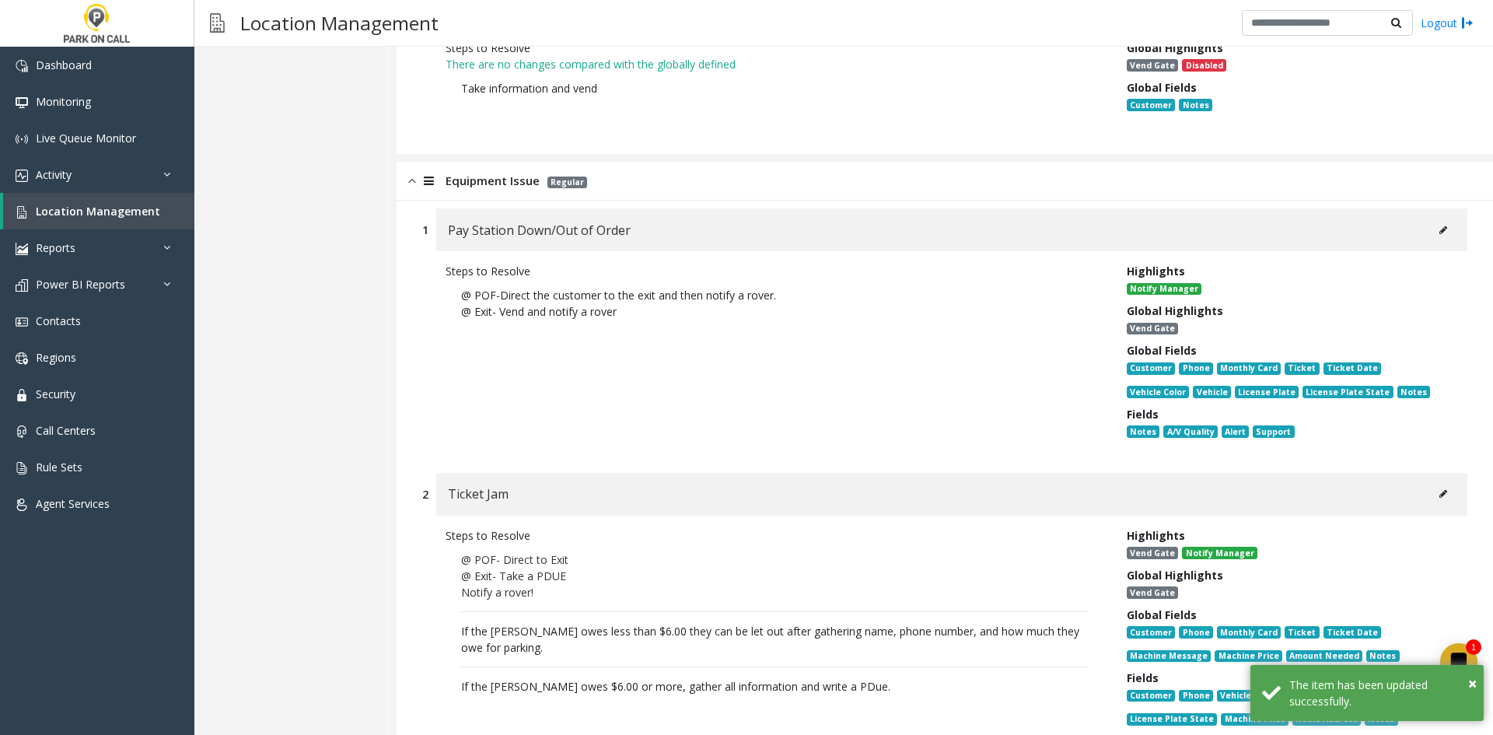
click at [1431, 482] on button at bounding box center [1443, 493] width 25 height 23
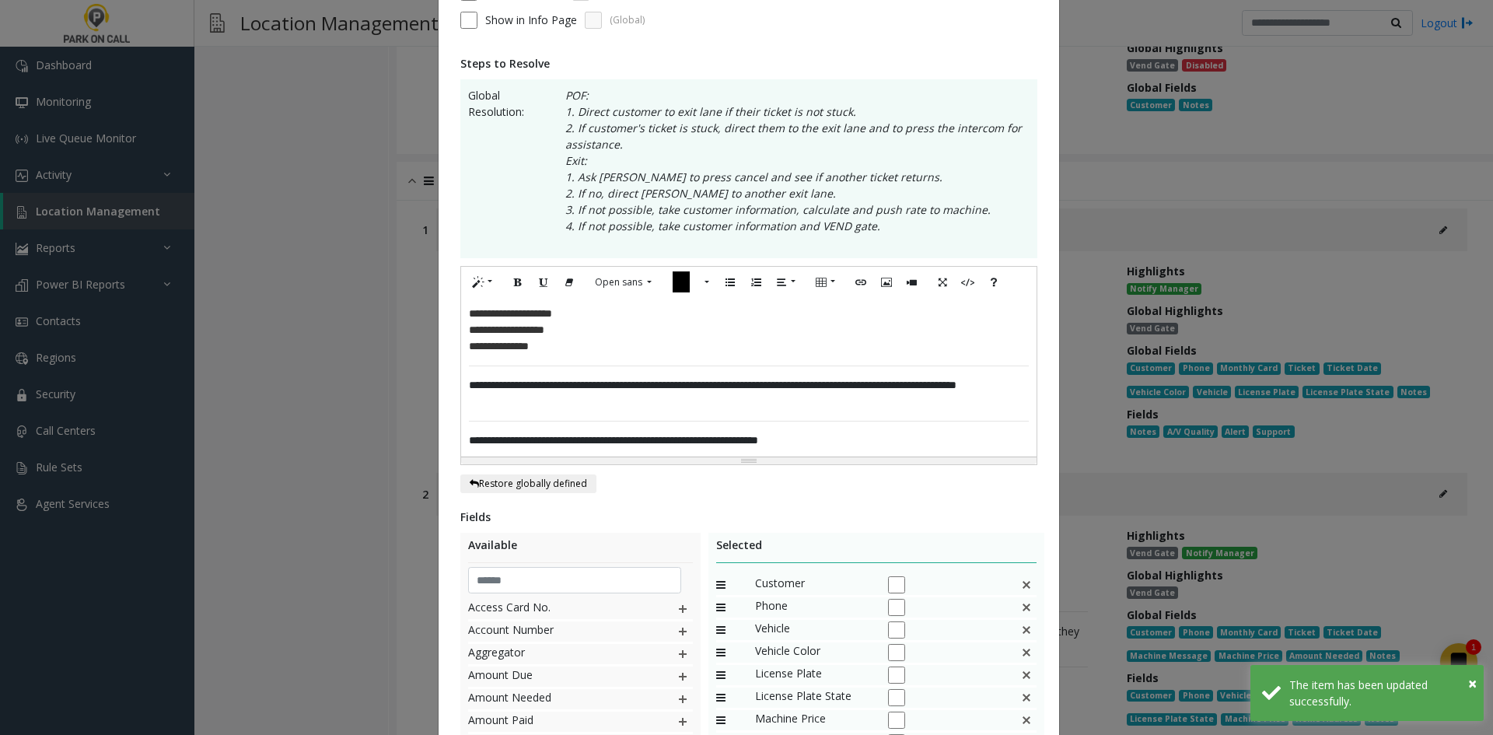
scroll to position [437, 0]
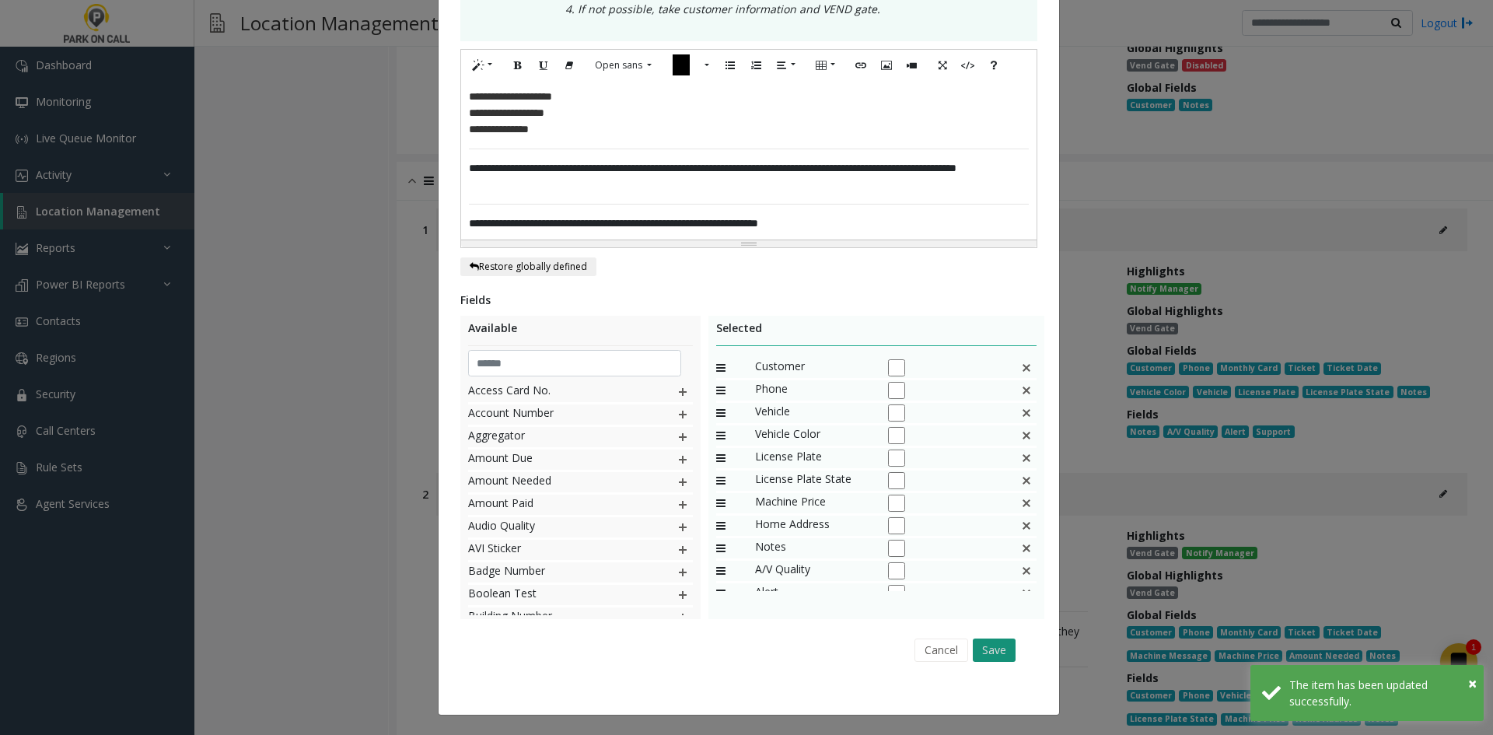
click at [990, 653] on button "Save" at bounding box center [994, 650] width 43 height 23
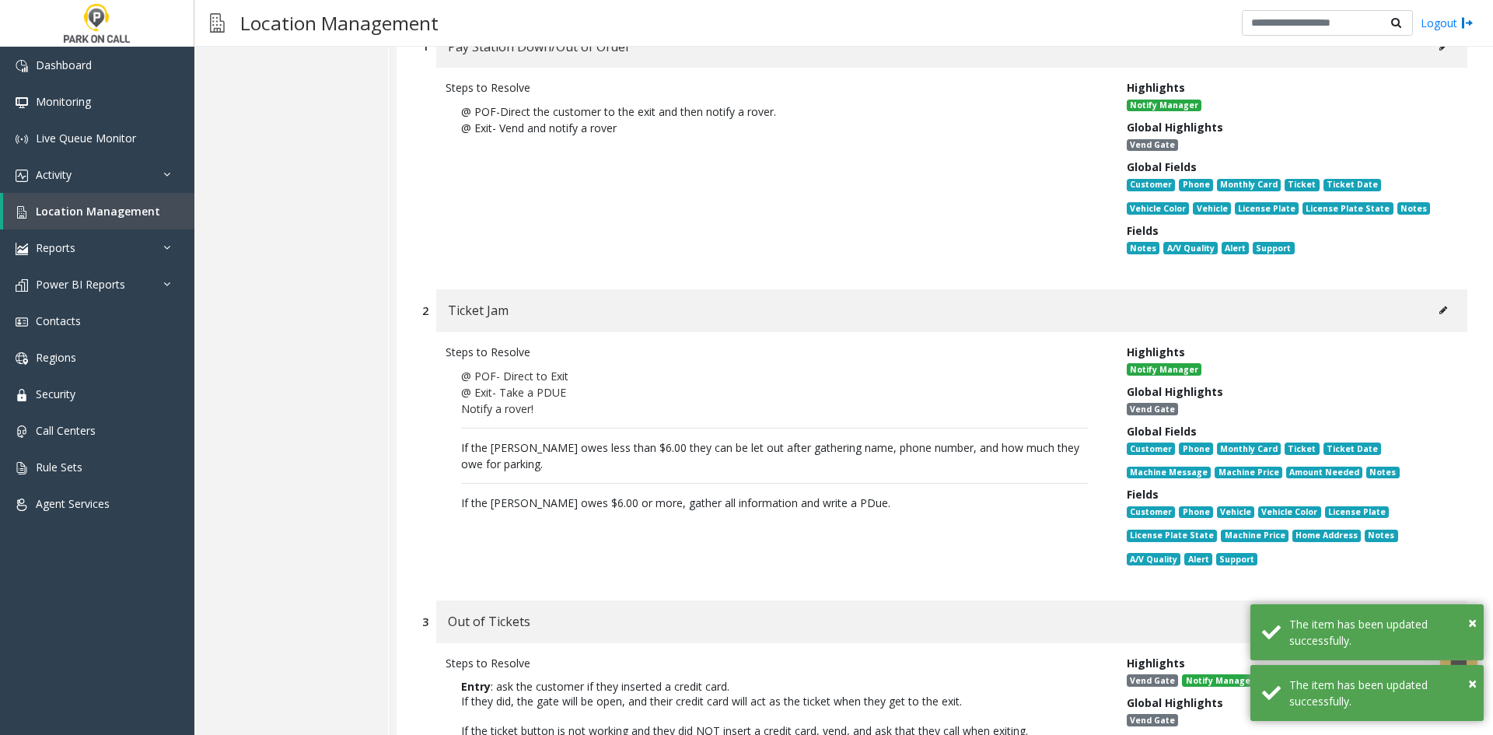
scroll to position [12012, 0]
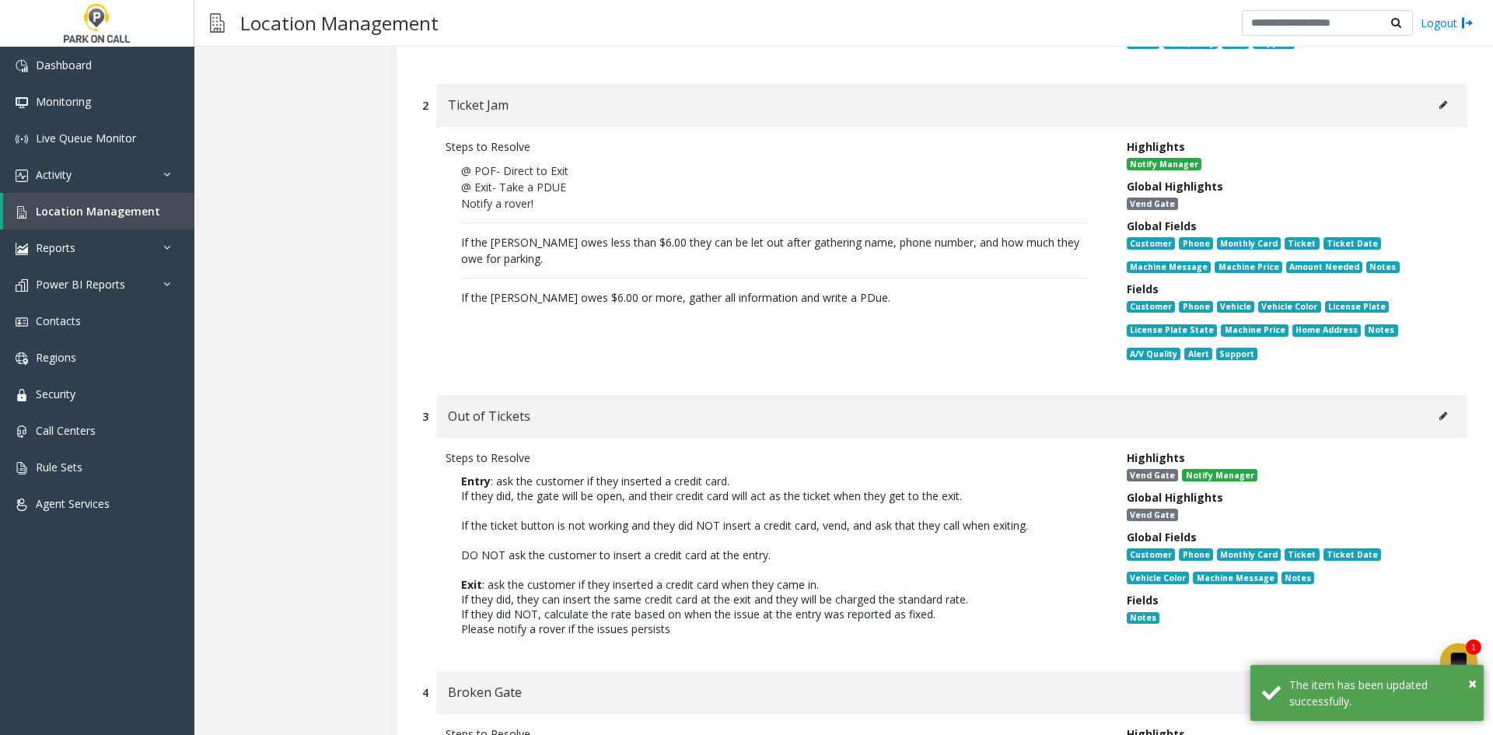
click at [1415, 395] on div "Out of Tickets" at bounding box center [951, 416] width 1031 height 43
click at [1440, 411] on icon at bounding box center [1444, 415] width 8 height 9
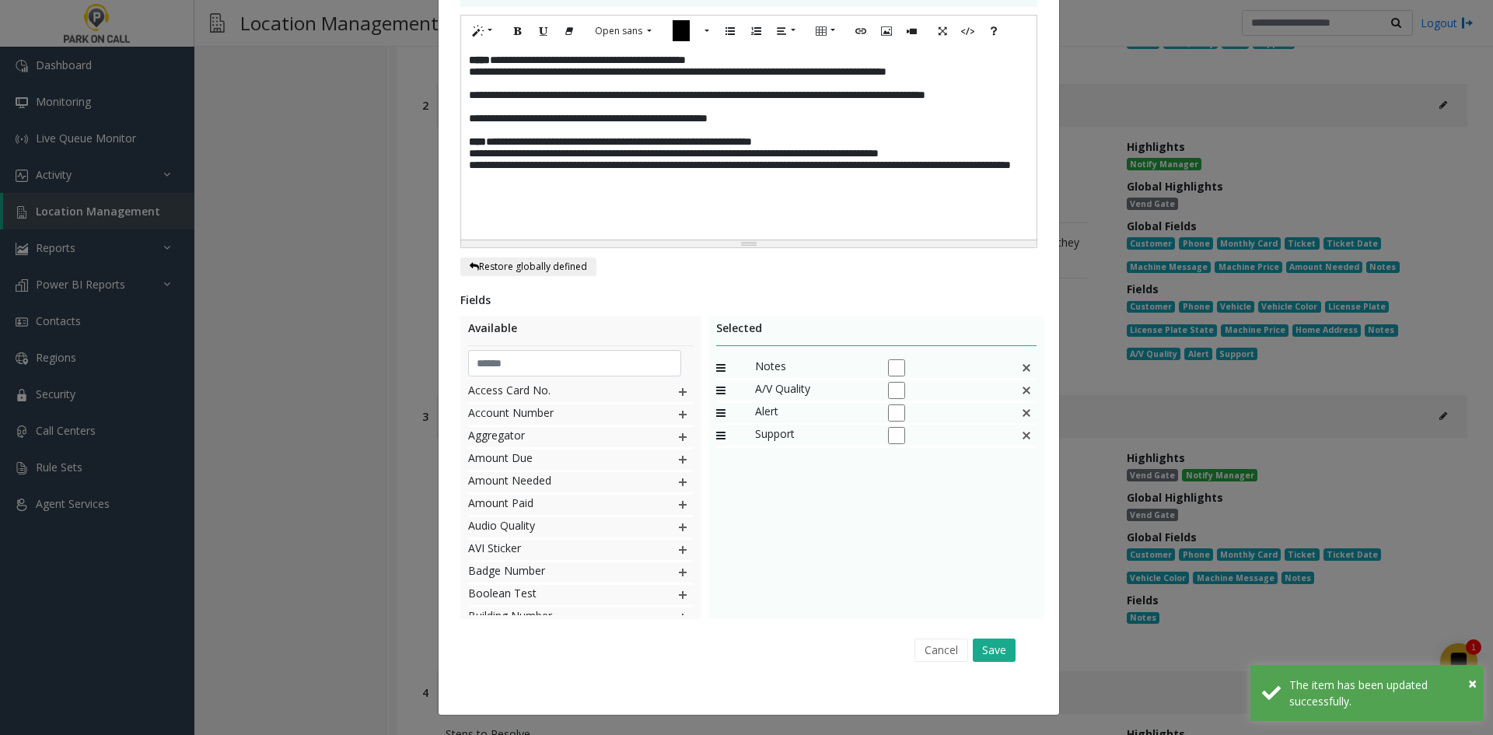
scroll to position [0, 0]
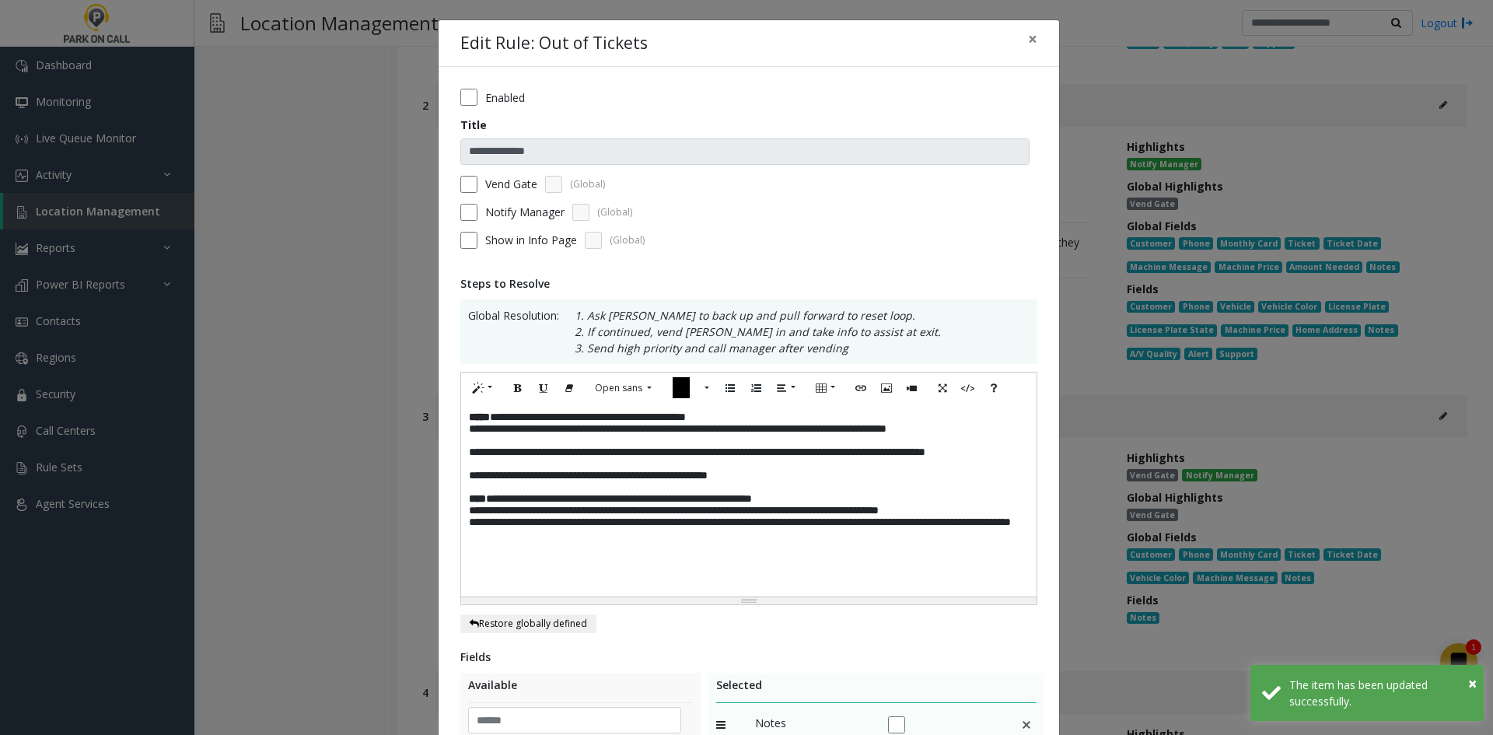
drag, startPoint x: 496, startPoint y: 196, endPoint x: 492, endPoint y: 189, distance: 8.4
click at [493, 193] on form "**********" at bounding box center [748, 174] width 577 height 171
click at [492, 188] on label "Vend Gate" at bounding box center [511, 184] width 52 height 16
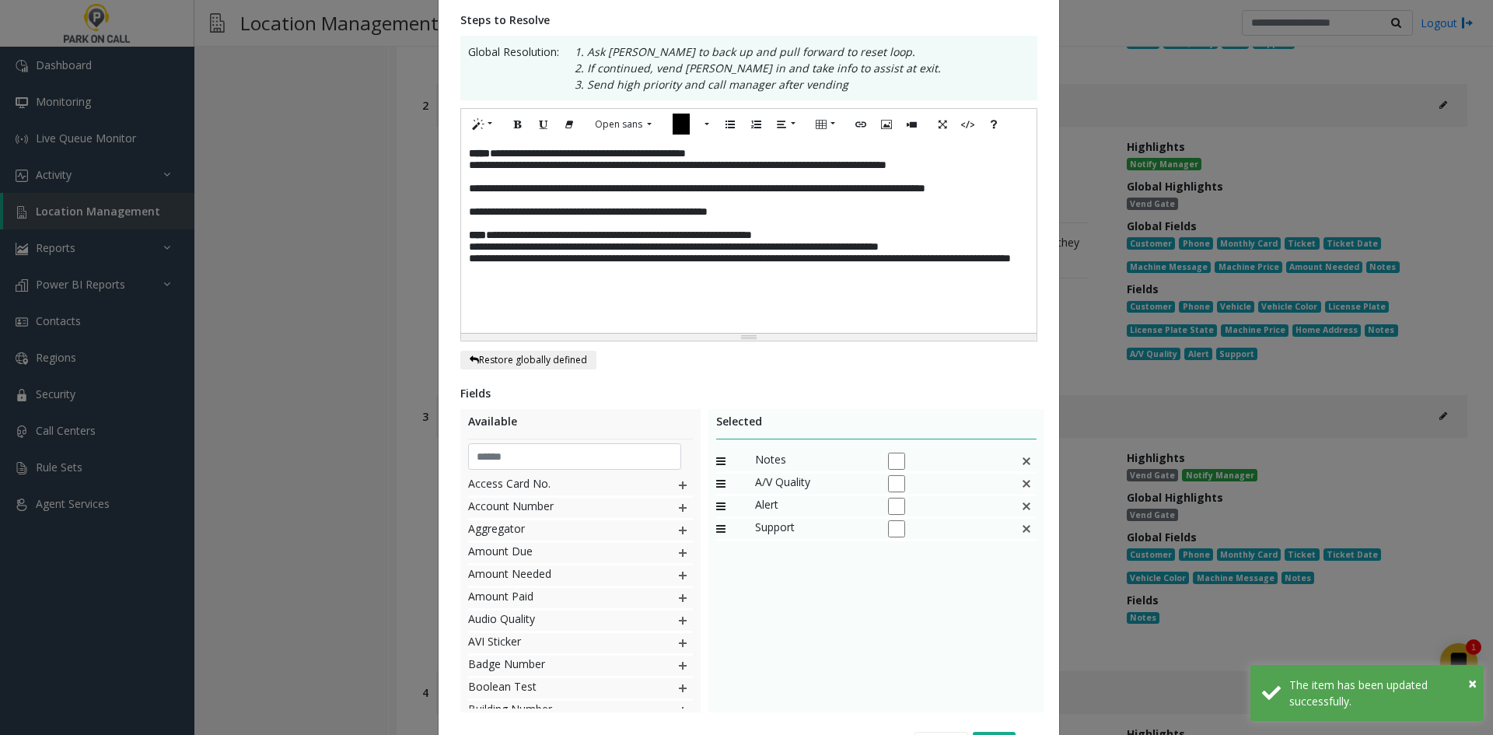
scroll to position [357, 0]
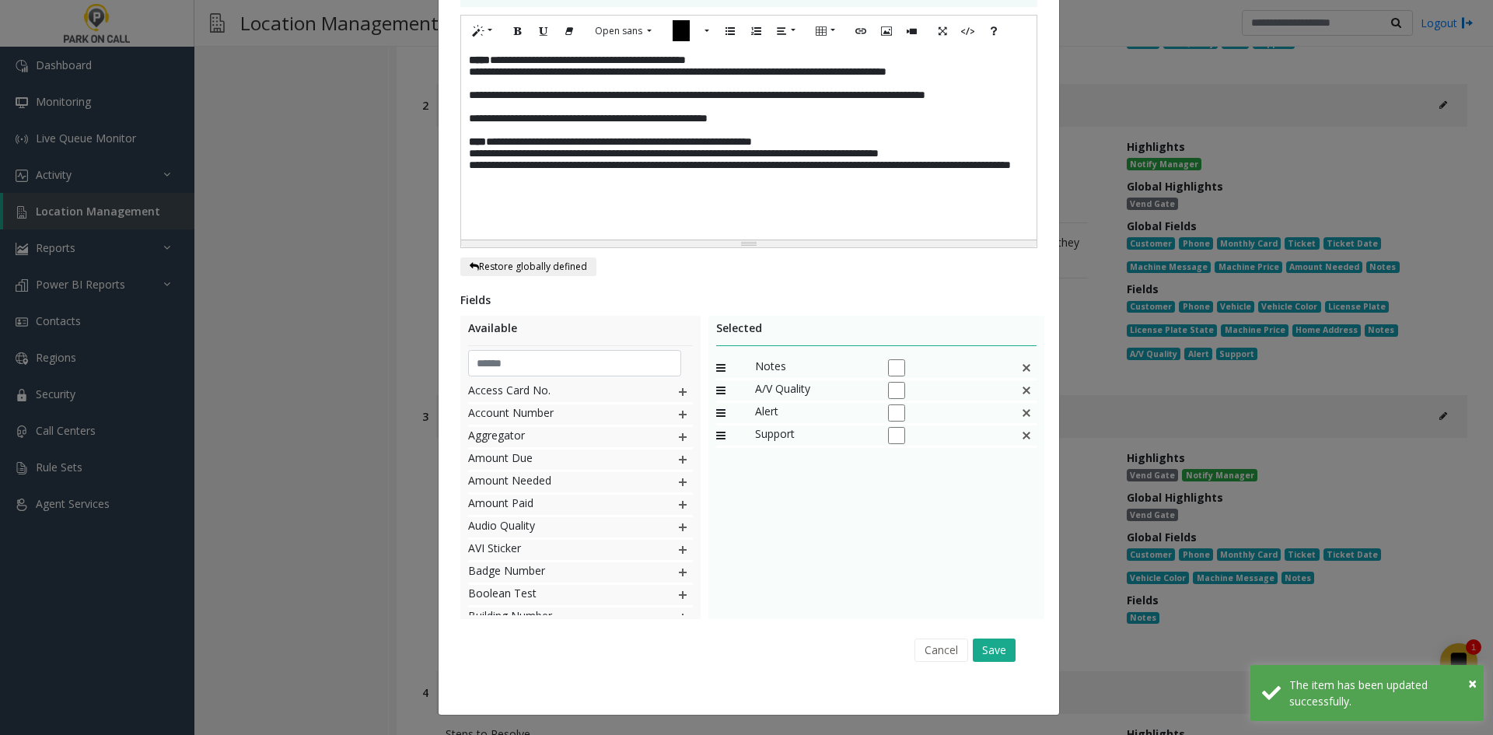
click at [993, 637] on div "Cancel Save" at bounding box center [748, 650] width 555 height 40
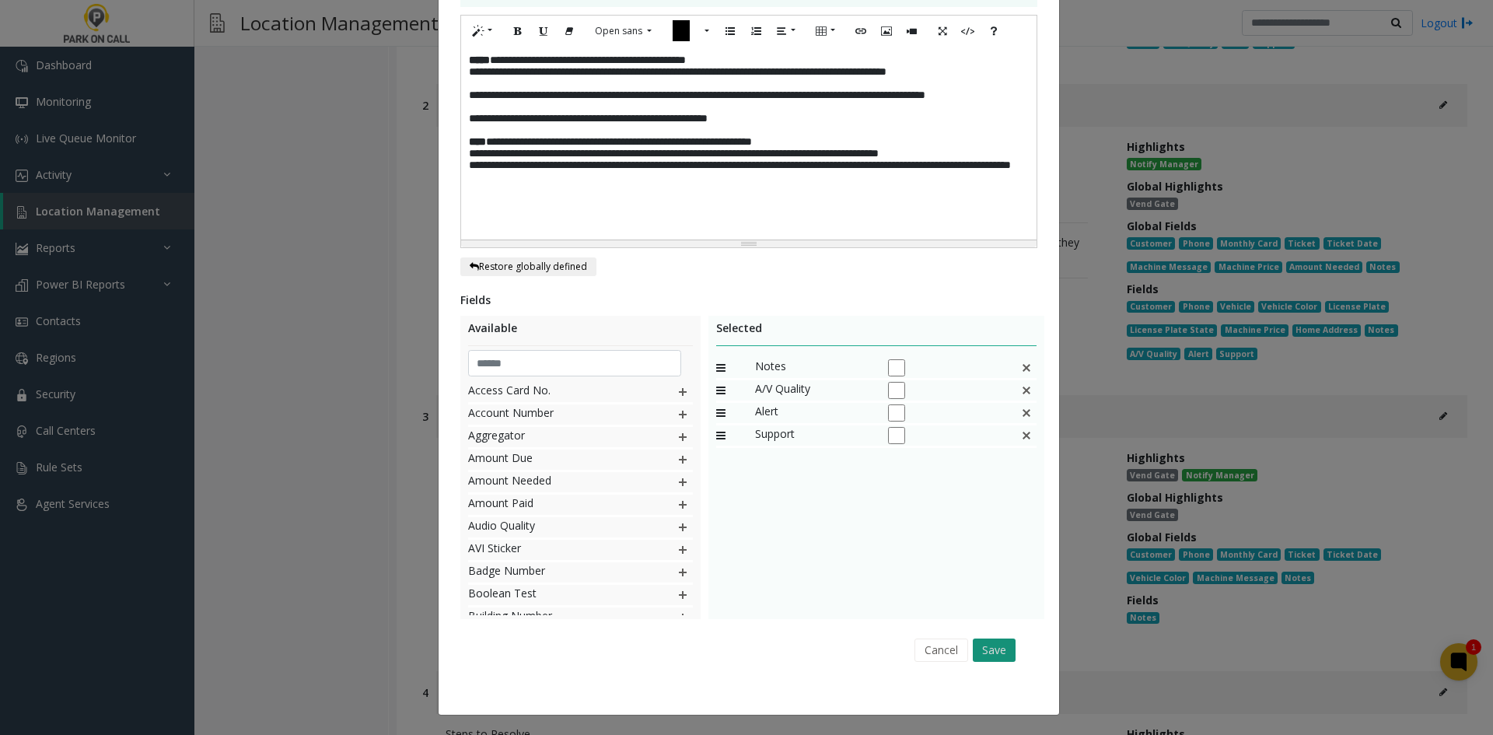
click at [999, 642] on button "Save" at bounding box center [994, 650] width 43 height 23
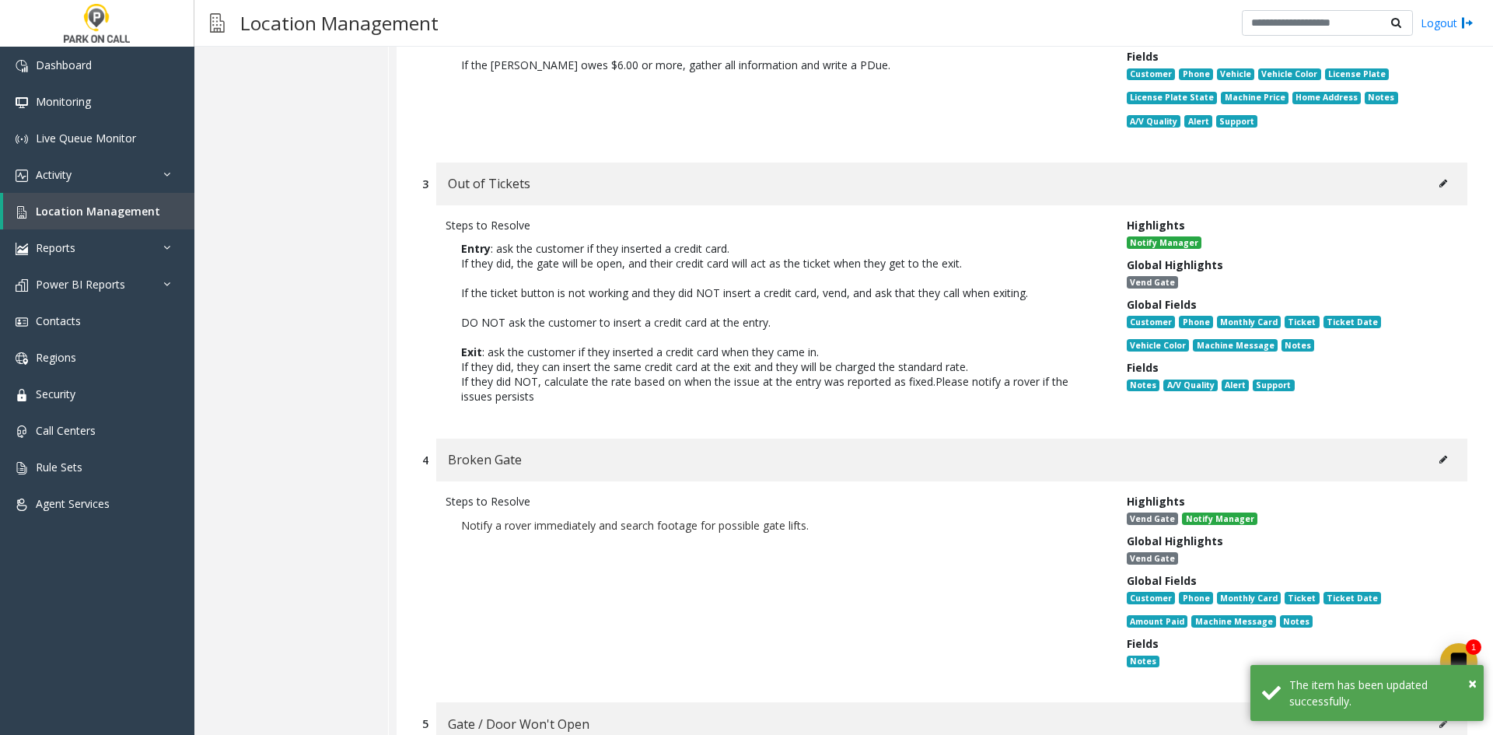
scroll to position [12401, 0]
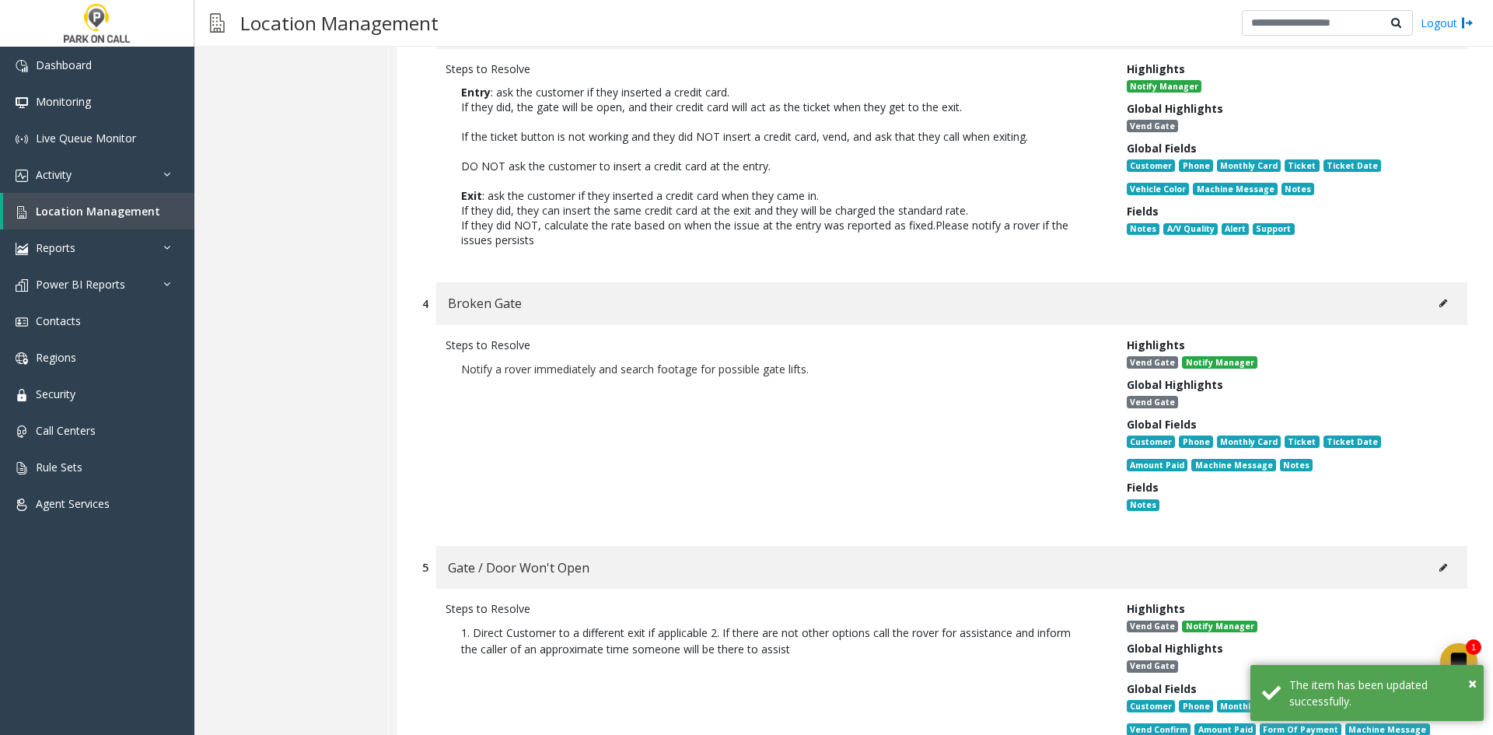
click at [1440, 299] on icon at bounding box center [1444, 303] width 8 height 9
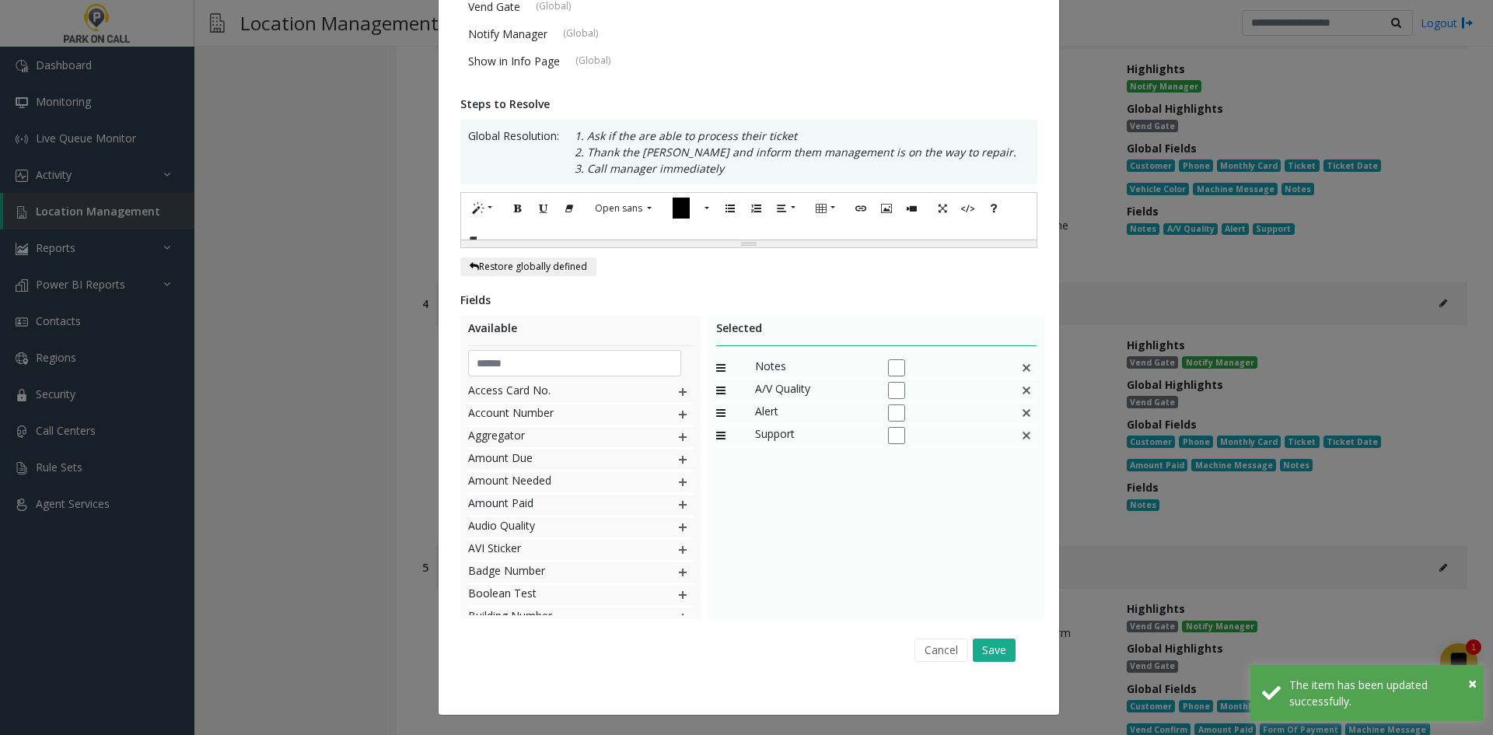
scroll to position [0, 0]
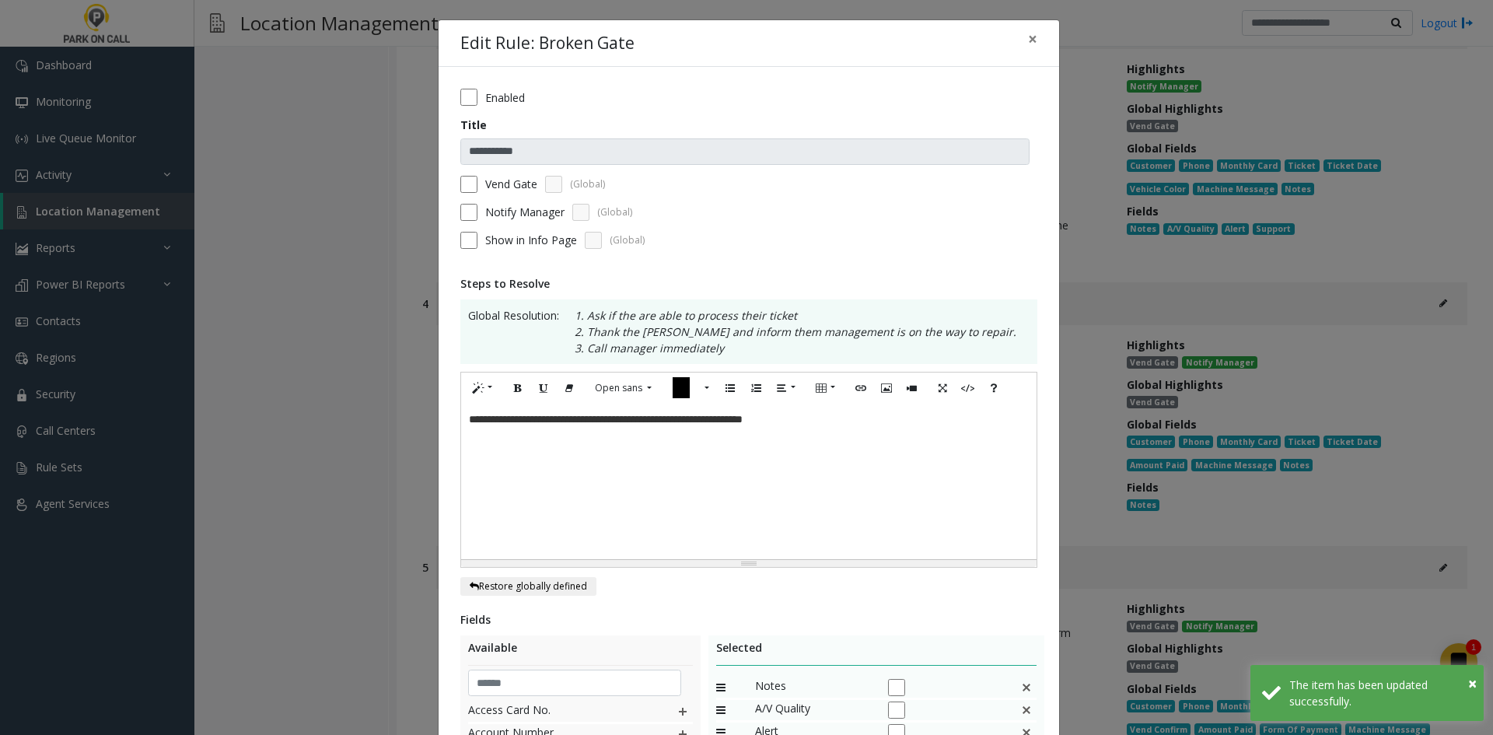
click at [505, 177] on label "Vend Gate" at bounding box center [511, 184] width 52 height 16
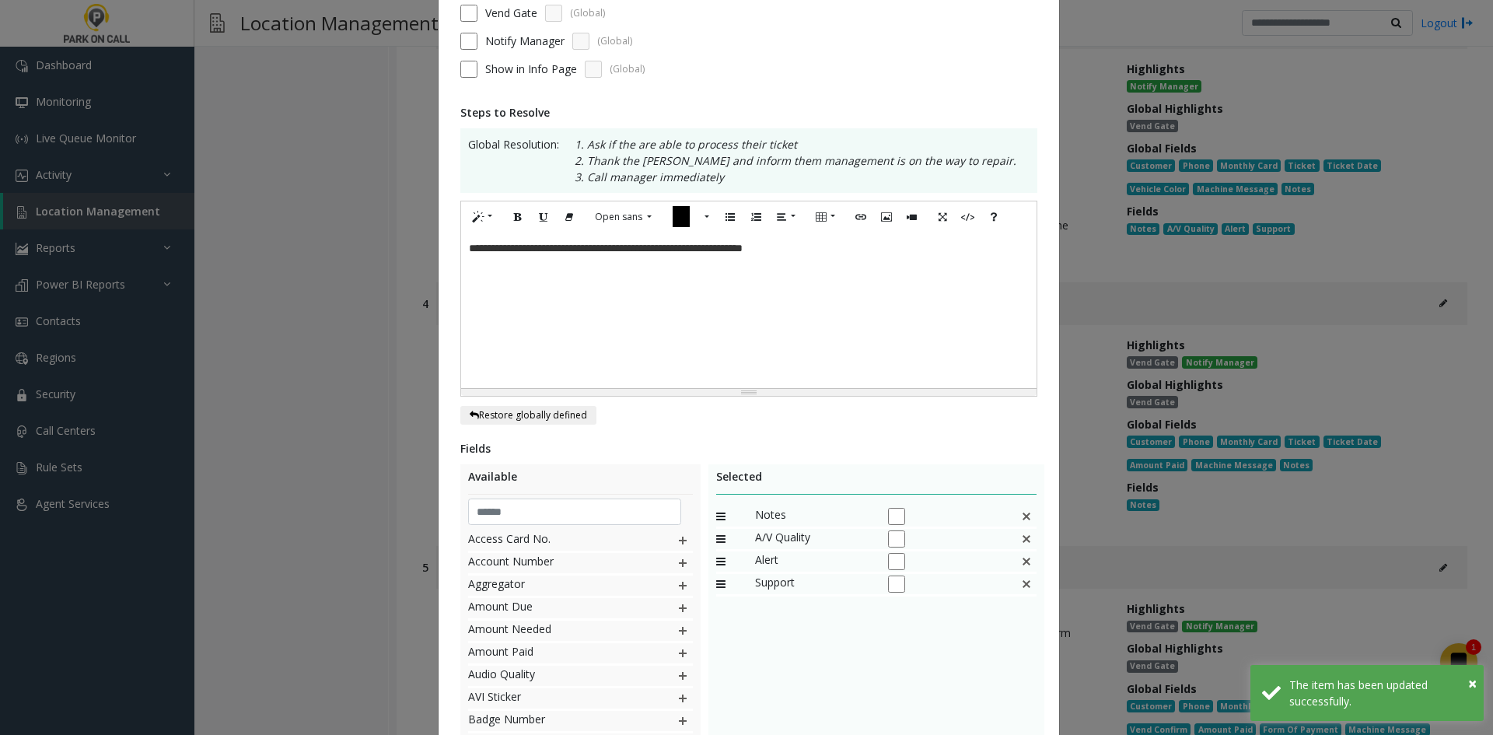
scroll to position [320, 0]
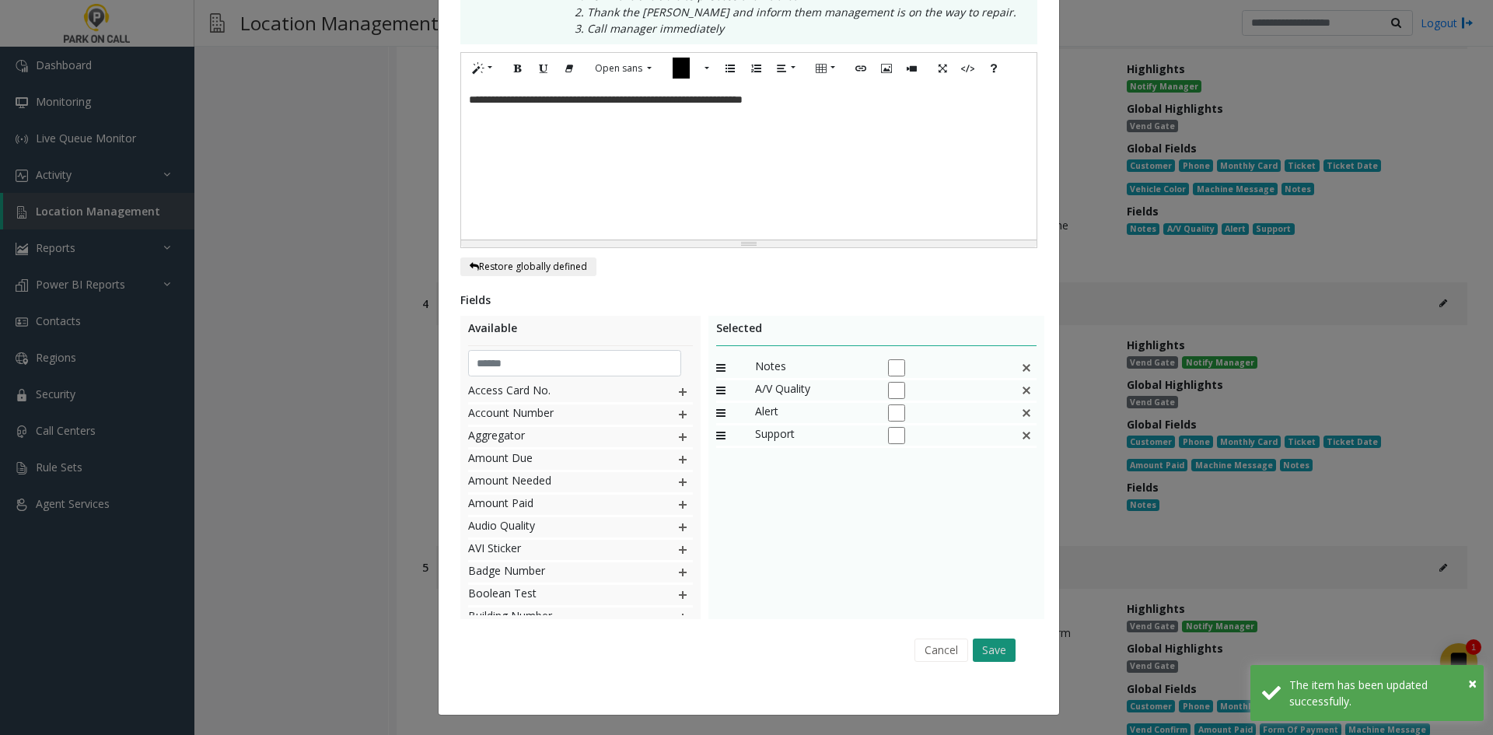
drag, startPoint x: 996, startPoint y: 654, endPoint x: 1025, endPoint y: 625, distance: 41.8
click at [996, 653] on button "Save" at bounding box center [994, 650] width 43 height 23
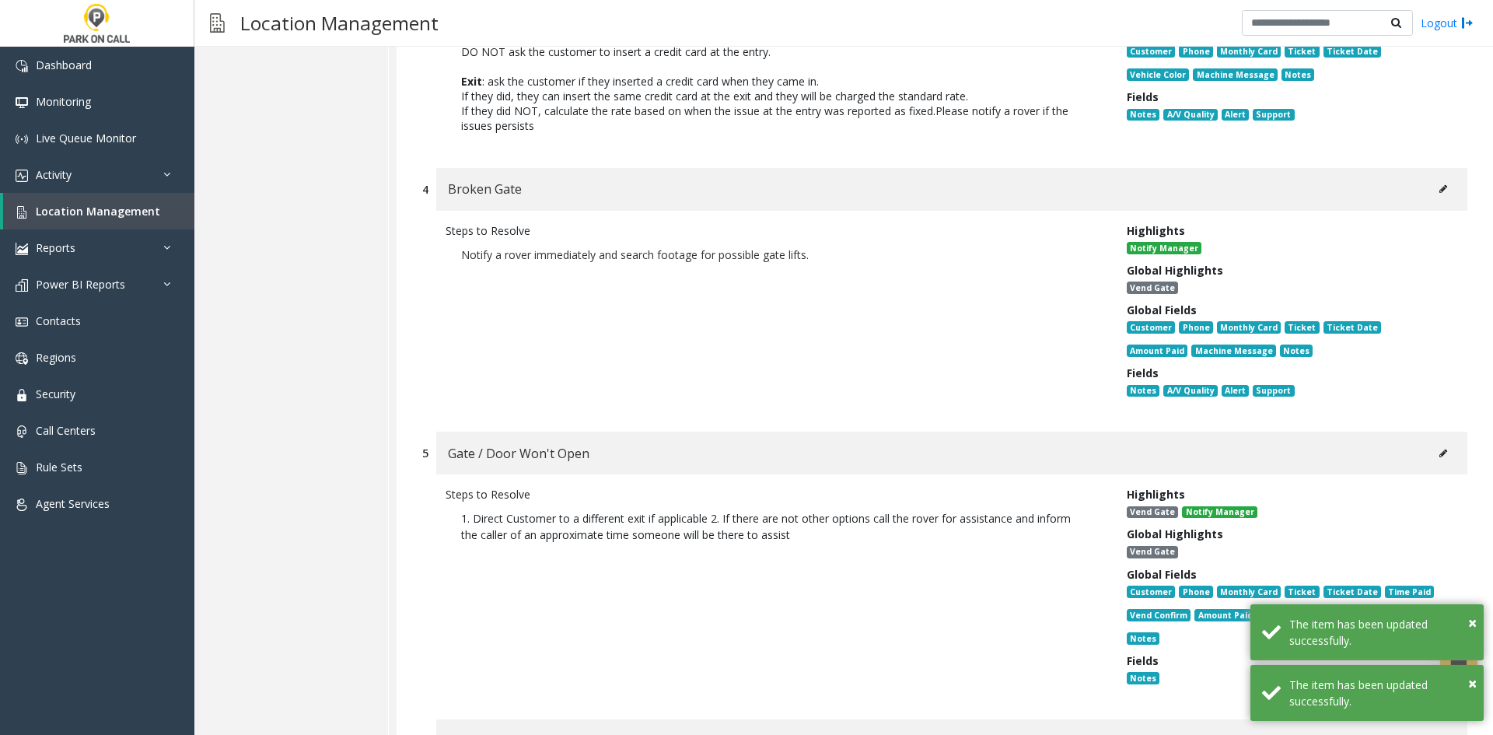
scroll to position [12634, 0]
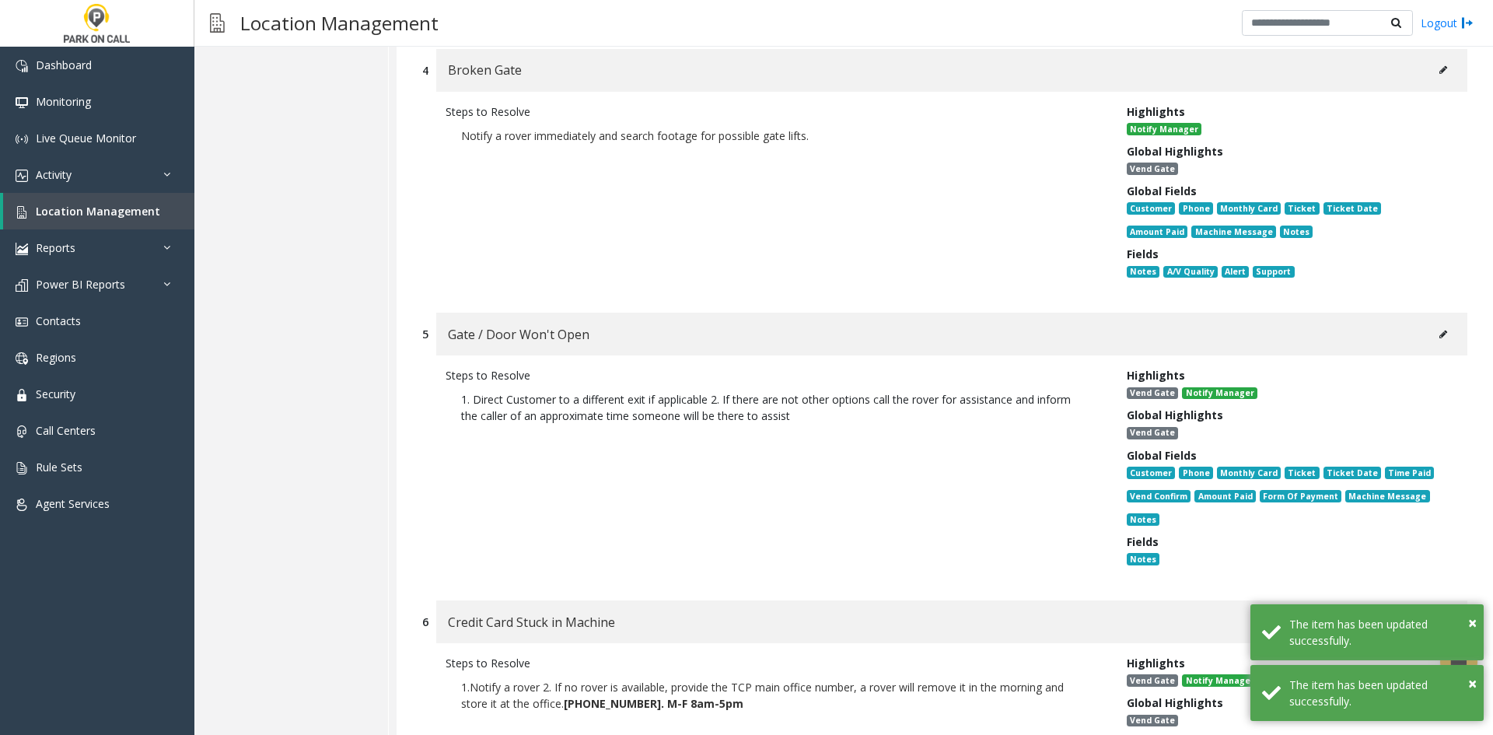
click at [1431, 323] on button at bounding box center [1443, 334] width 25 height 23
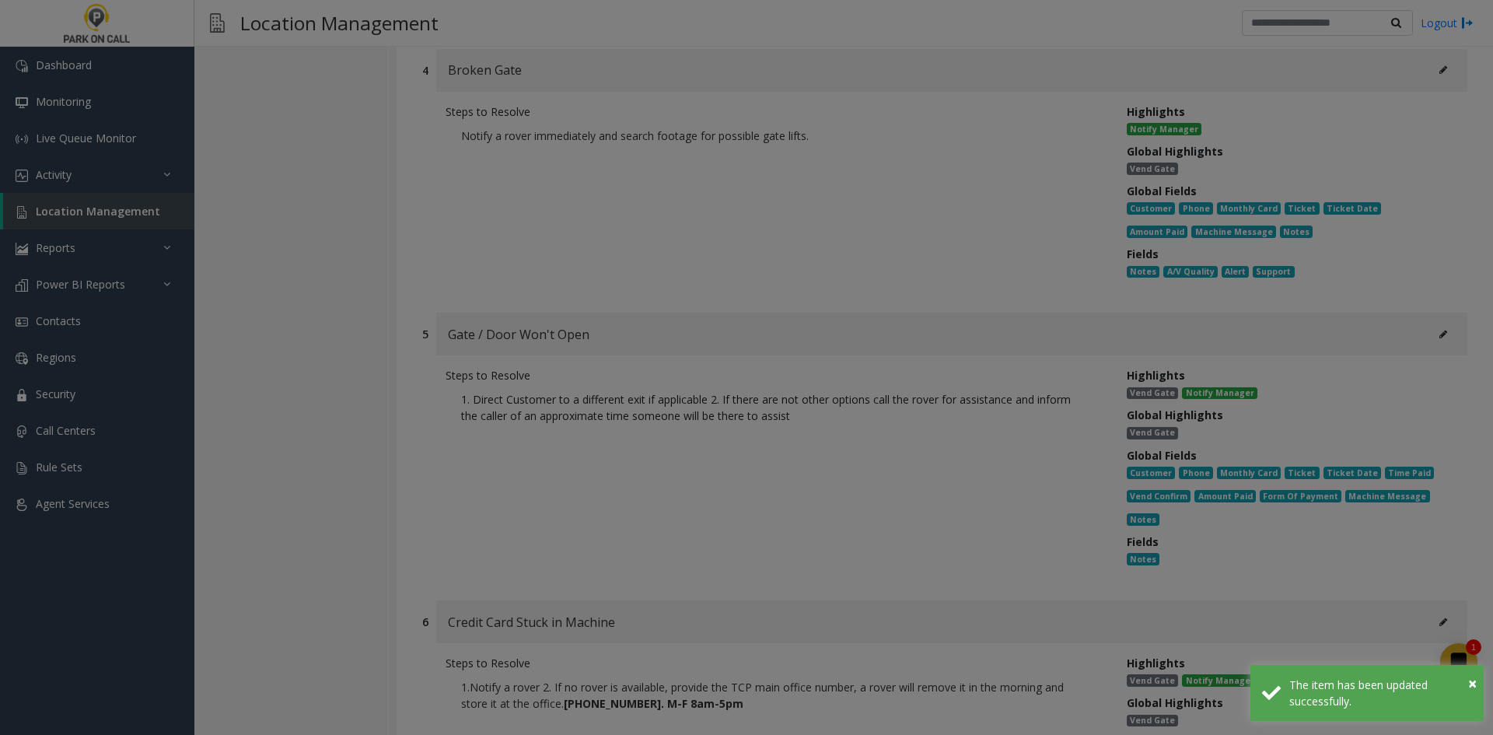
scroll to position [0, 0]
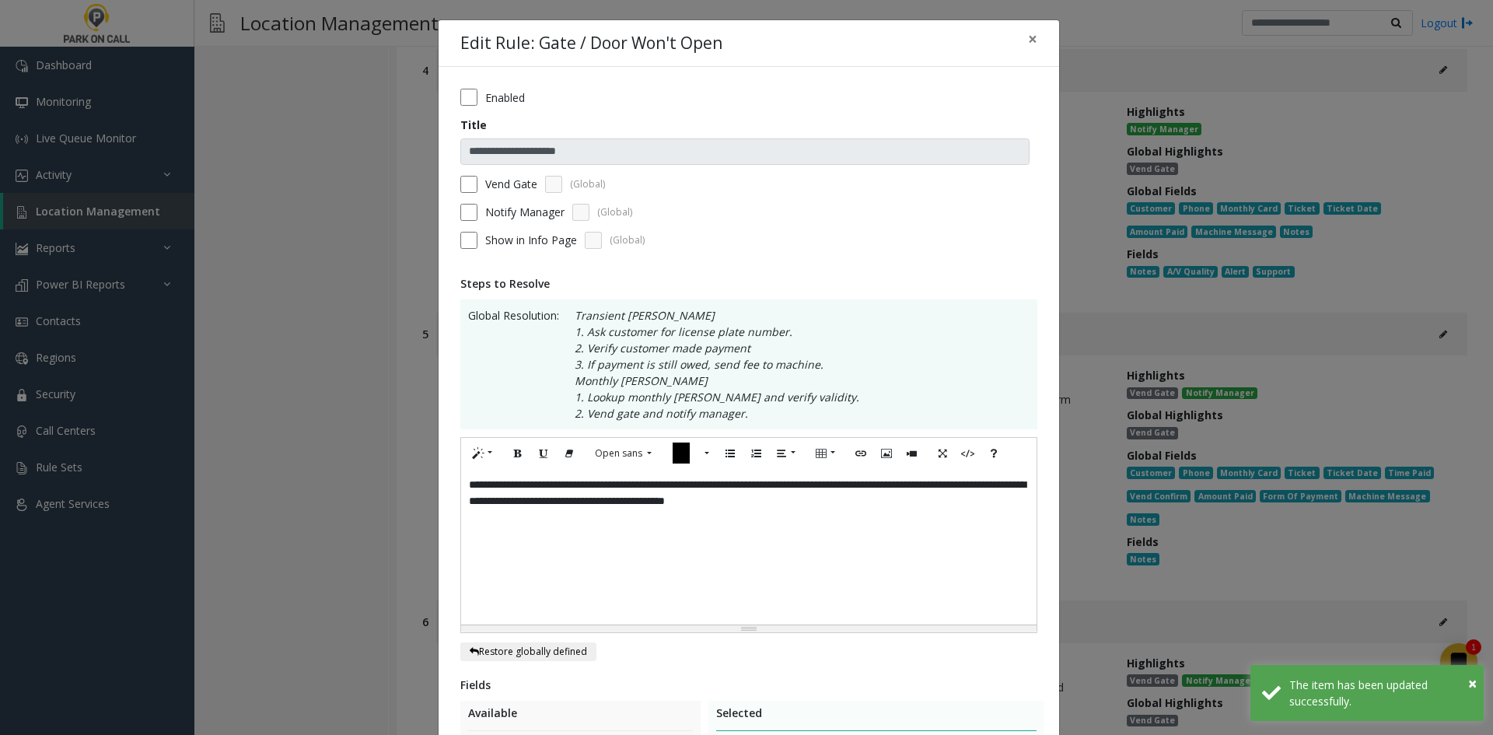
click at [505, 184] on label "Vend Gate" at bounding box center [511, 184] width 52 height 16
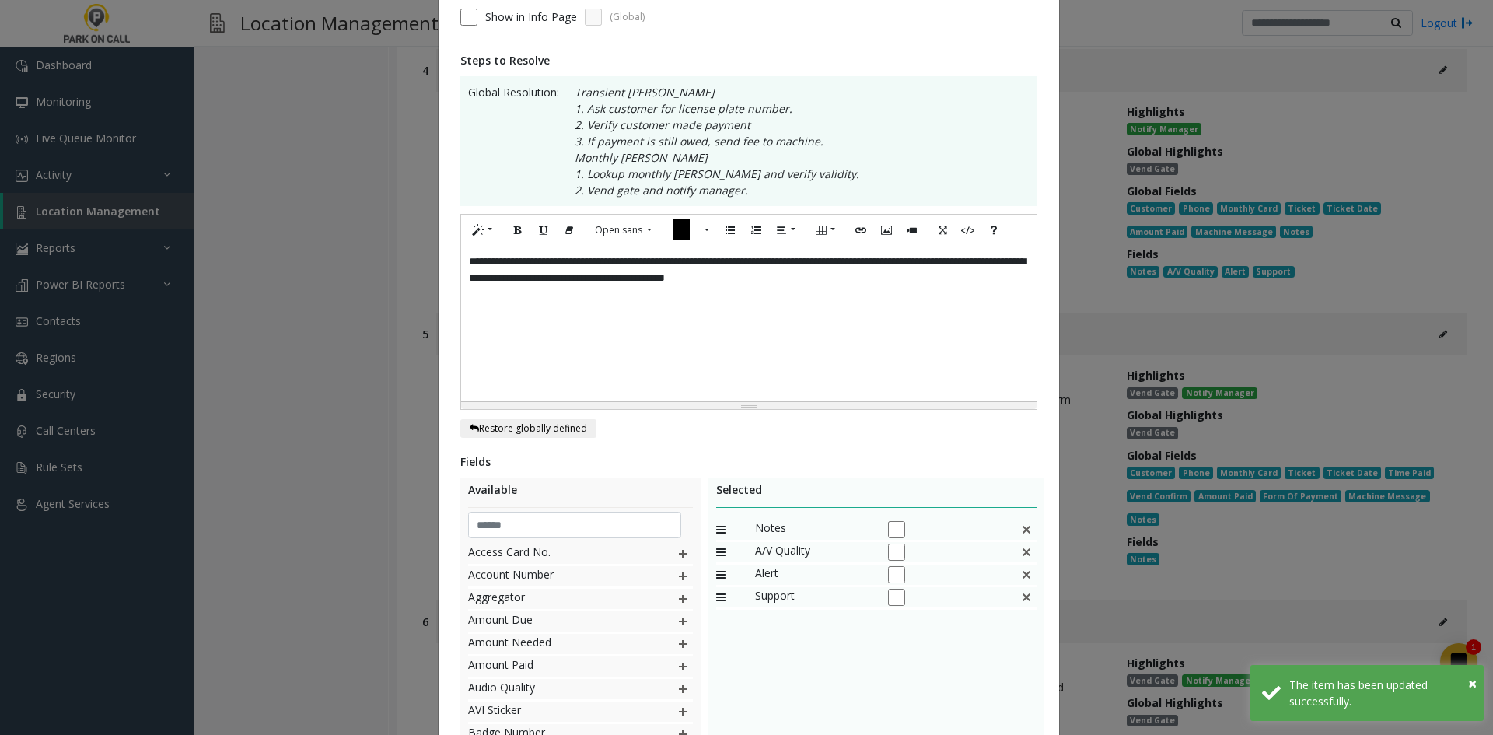
scroll to position [385, 0]
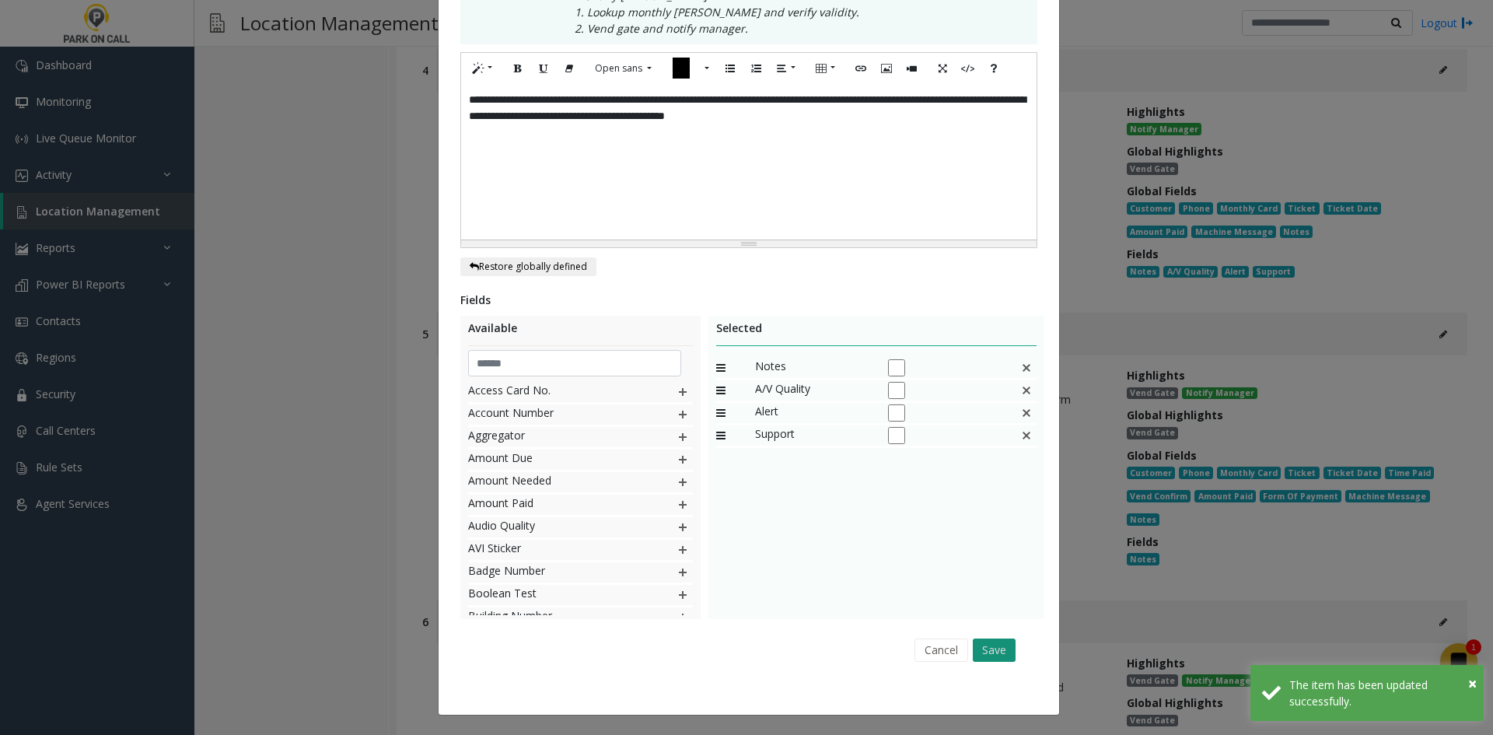
click at [977, 659] on button "Save" at bounding box center [994, 650] width 43 height 23
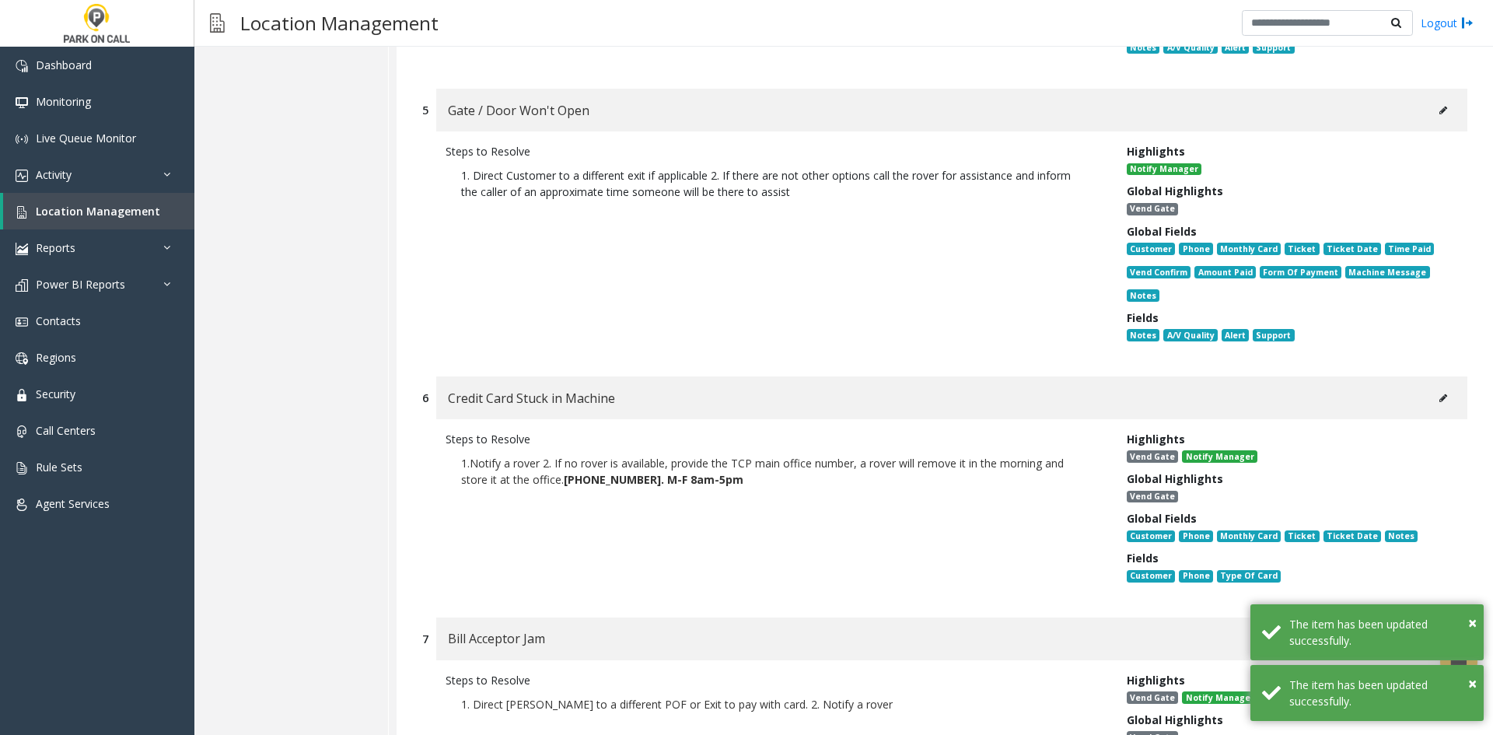
scroll to position [12868, 0]
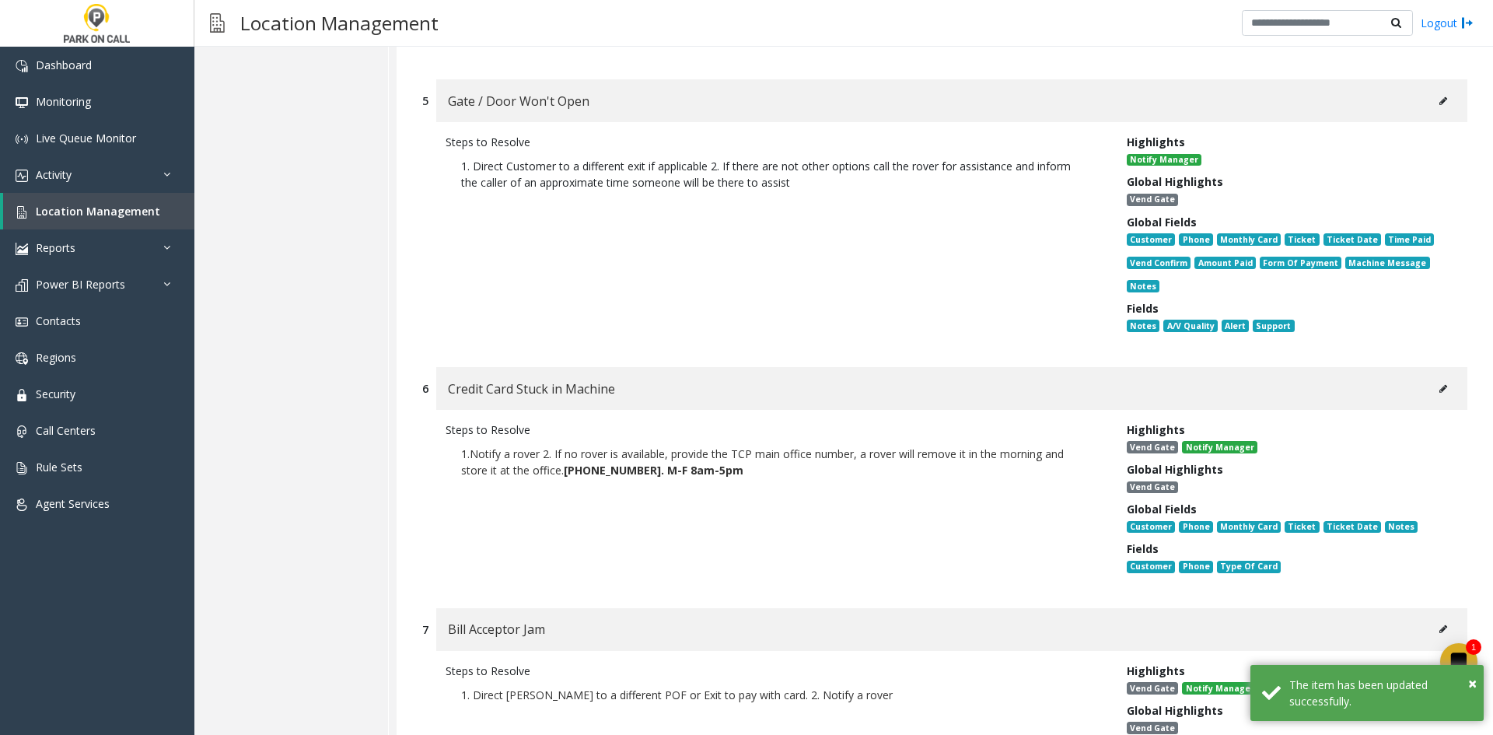
click at [1431, 377] on button at bounding box center [1443, 388] width 25 height 23
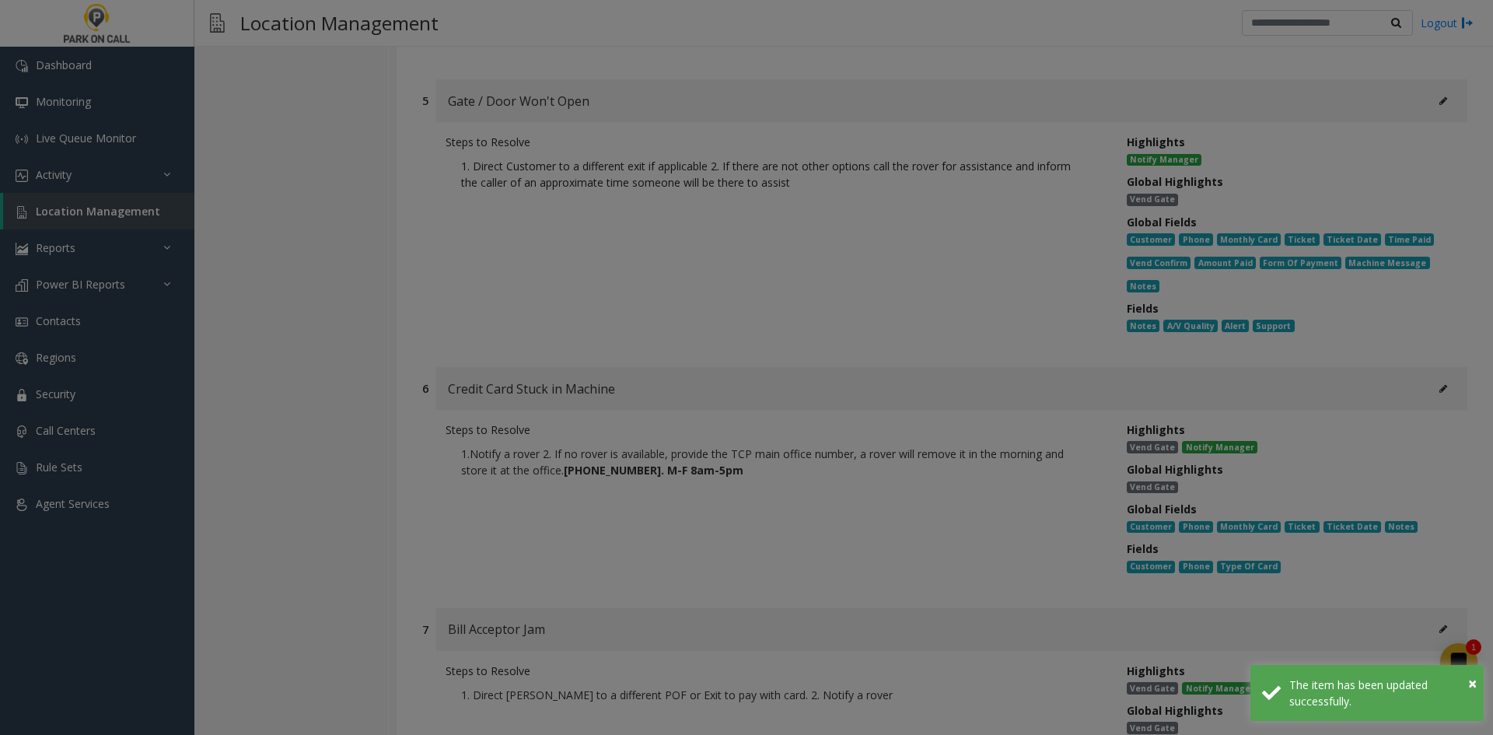
scroll to position [0, 0]
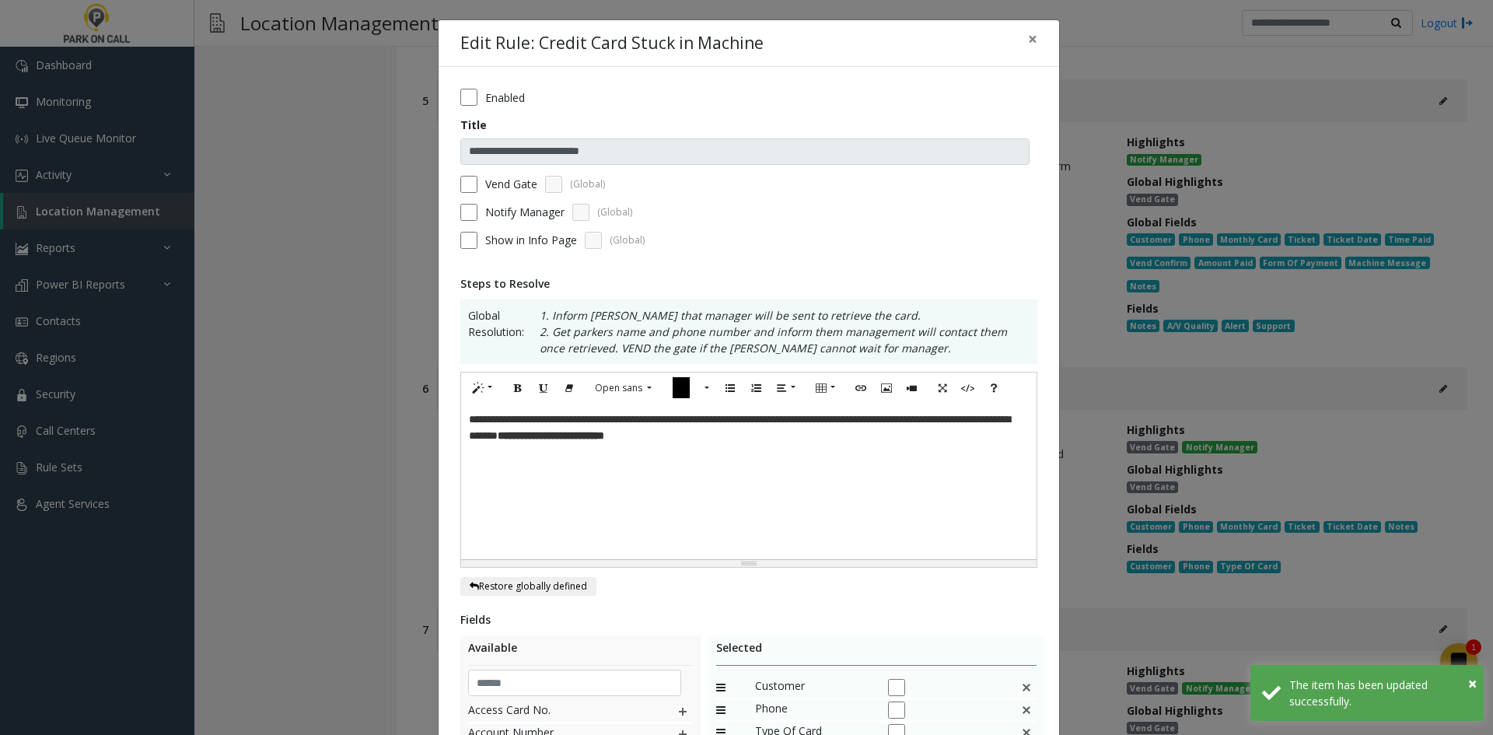
click at [509, 188] on label "Vend Gate" at bounding box center [511, 184] width 52 height 16
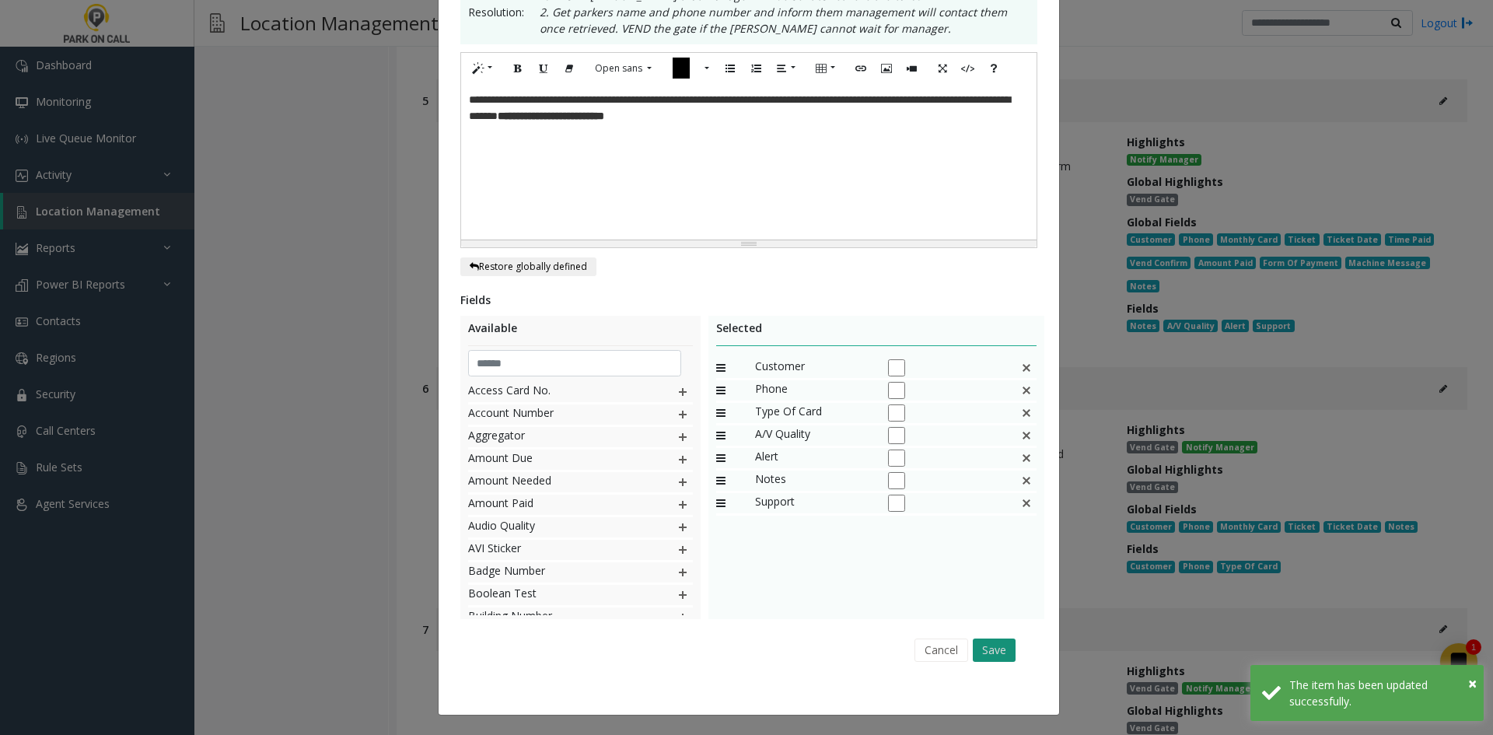
click at [986, 653] on button "Save" at bounding box center [994, 650] width 43 height 23
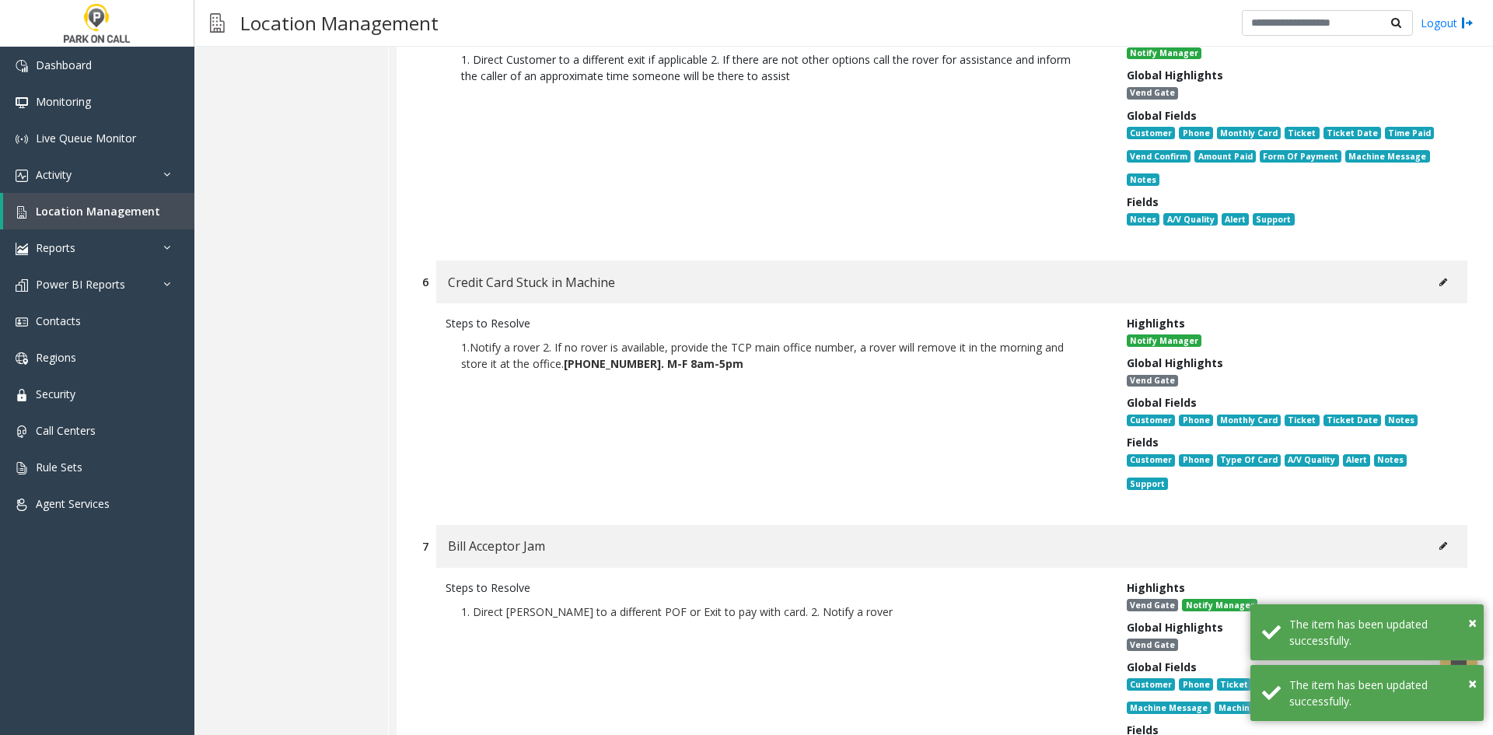
scroll to position [13179, 0]
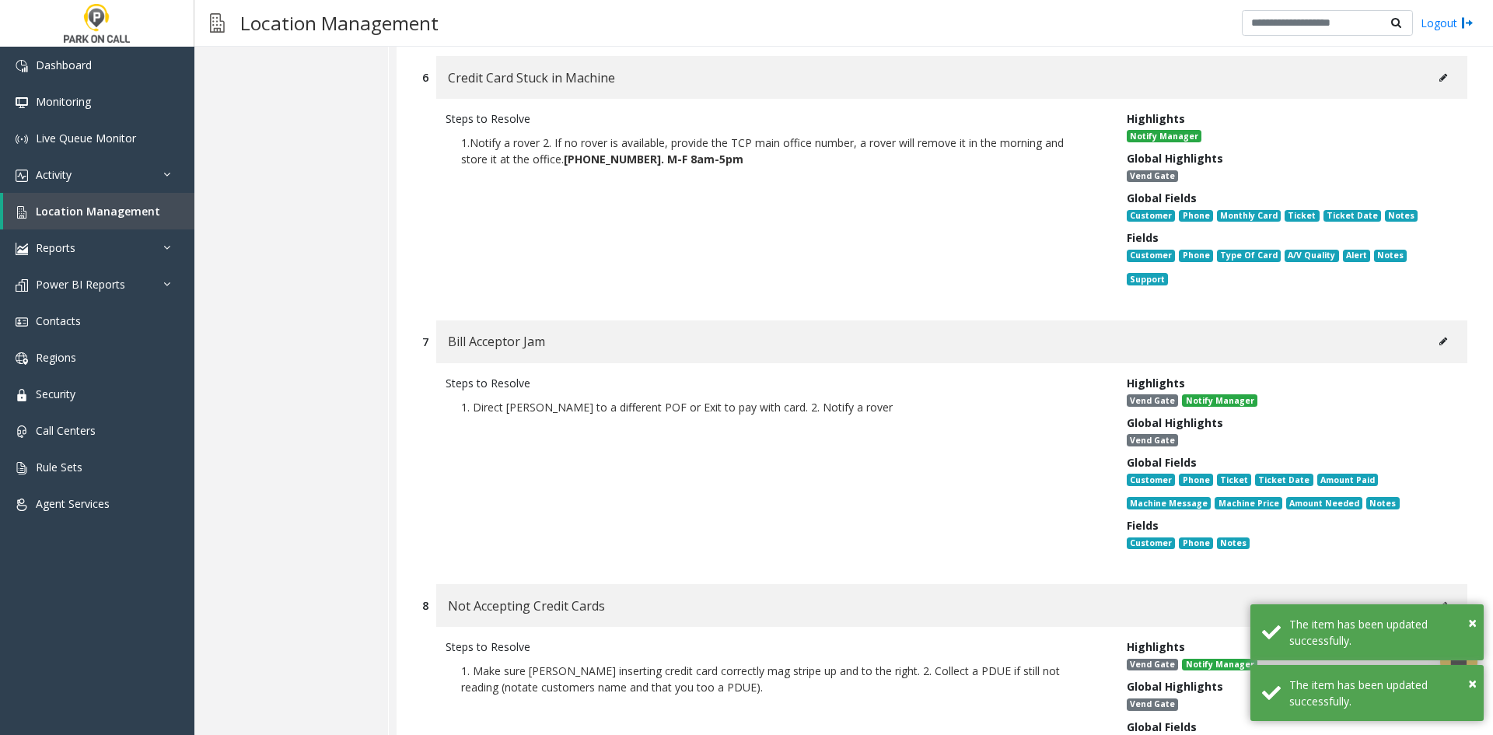
click at [1431, 330] on button at bounding box center [1443, 341] width 25 height 23
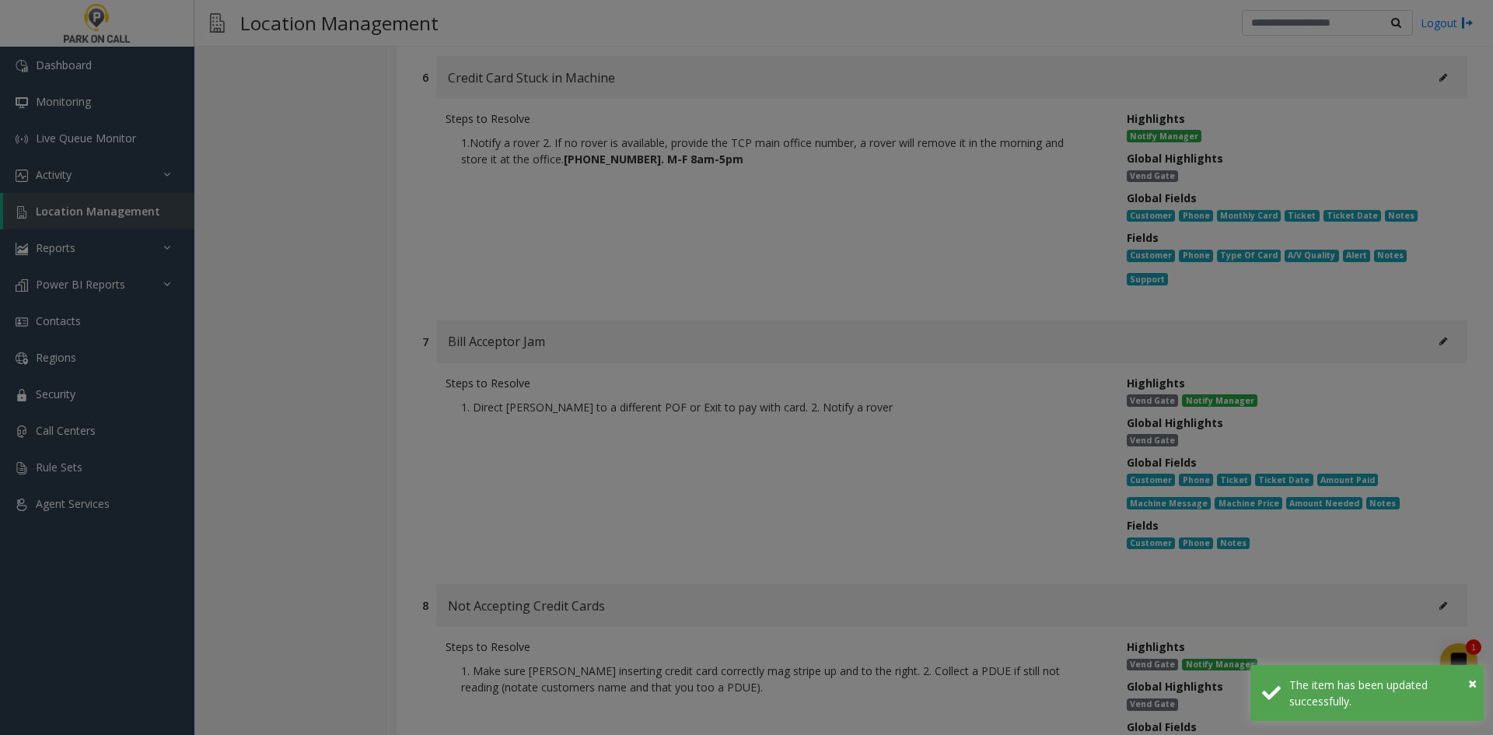
scroll to position [0, 0]
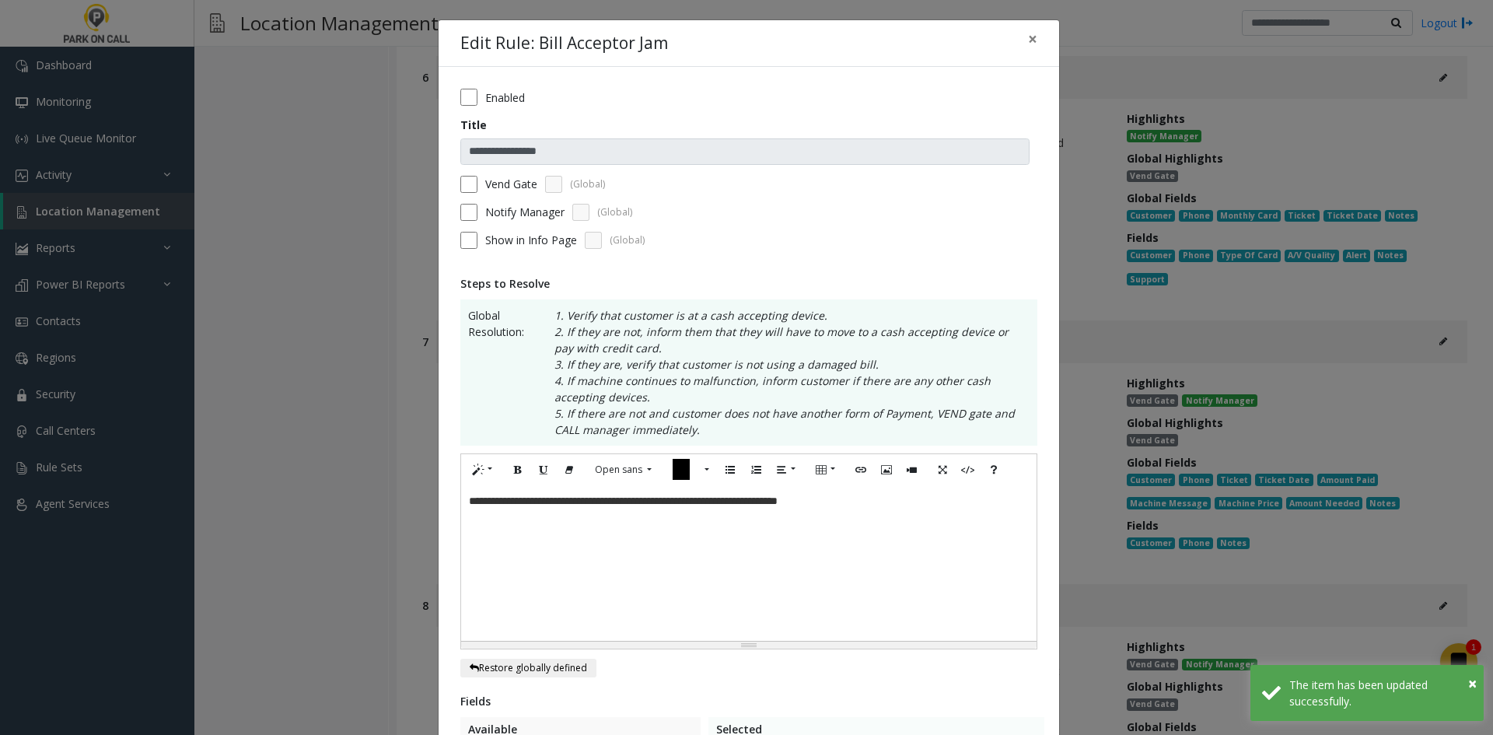
click at [499, 187] on label "Vend Gate" at bounding box center [511, 184] width 52 height 16
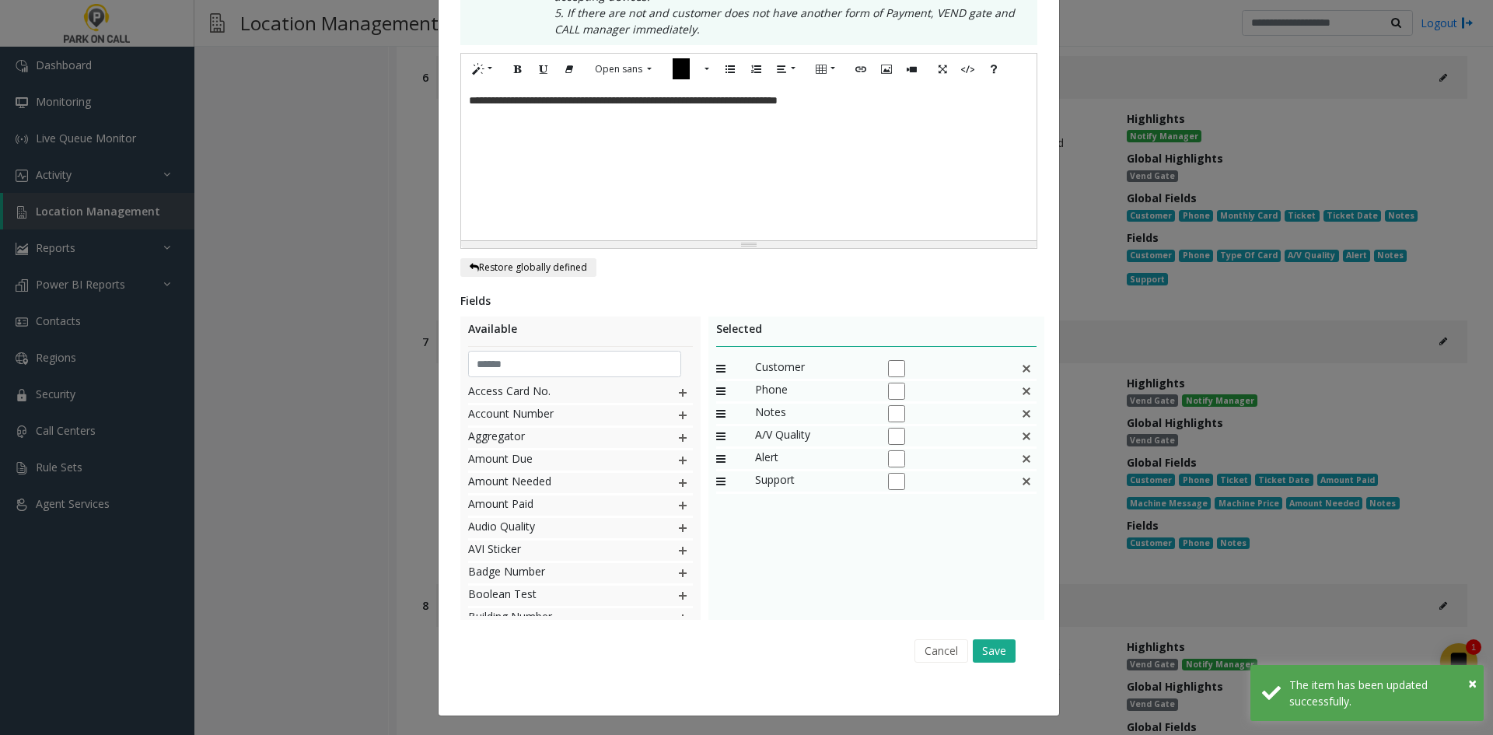
scroll to position [401, 0]
click at [989, 649] on button "Save" at bounding box center [994, 650] width 43 height 23
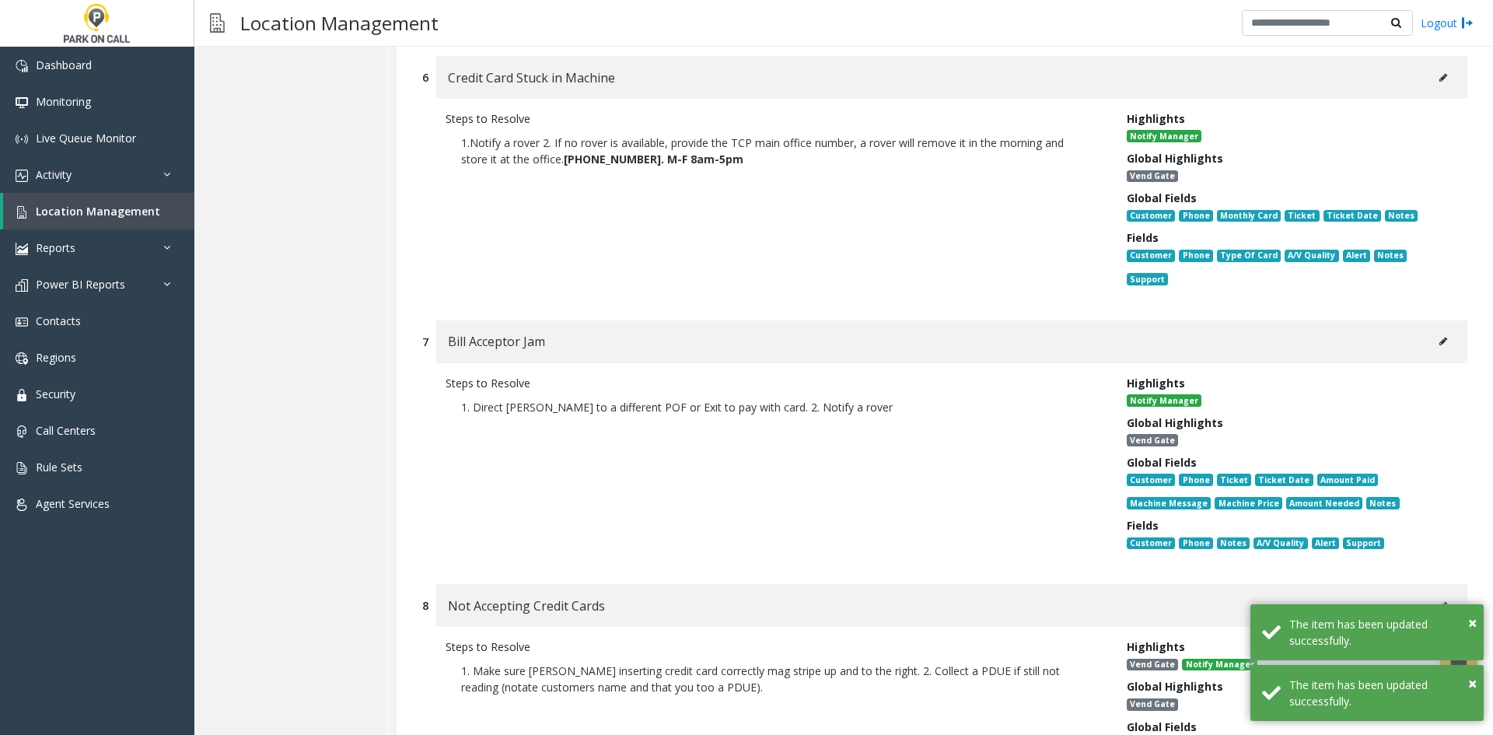
click at [1440, 601] on icon at bounding box center [1444, 605] width 8 height 9
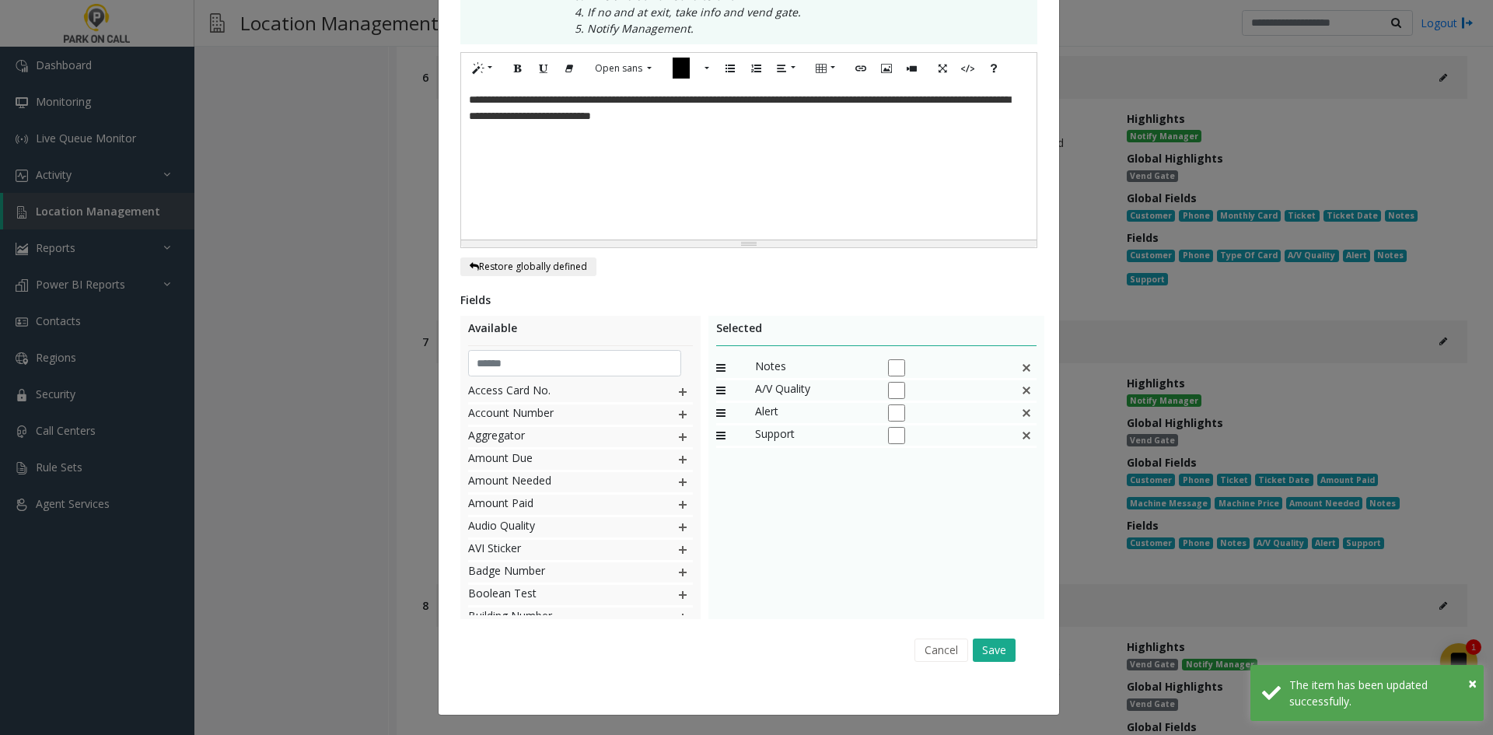
scroll to position [0, 0]
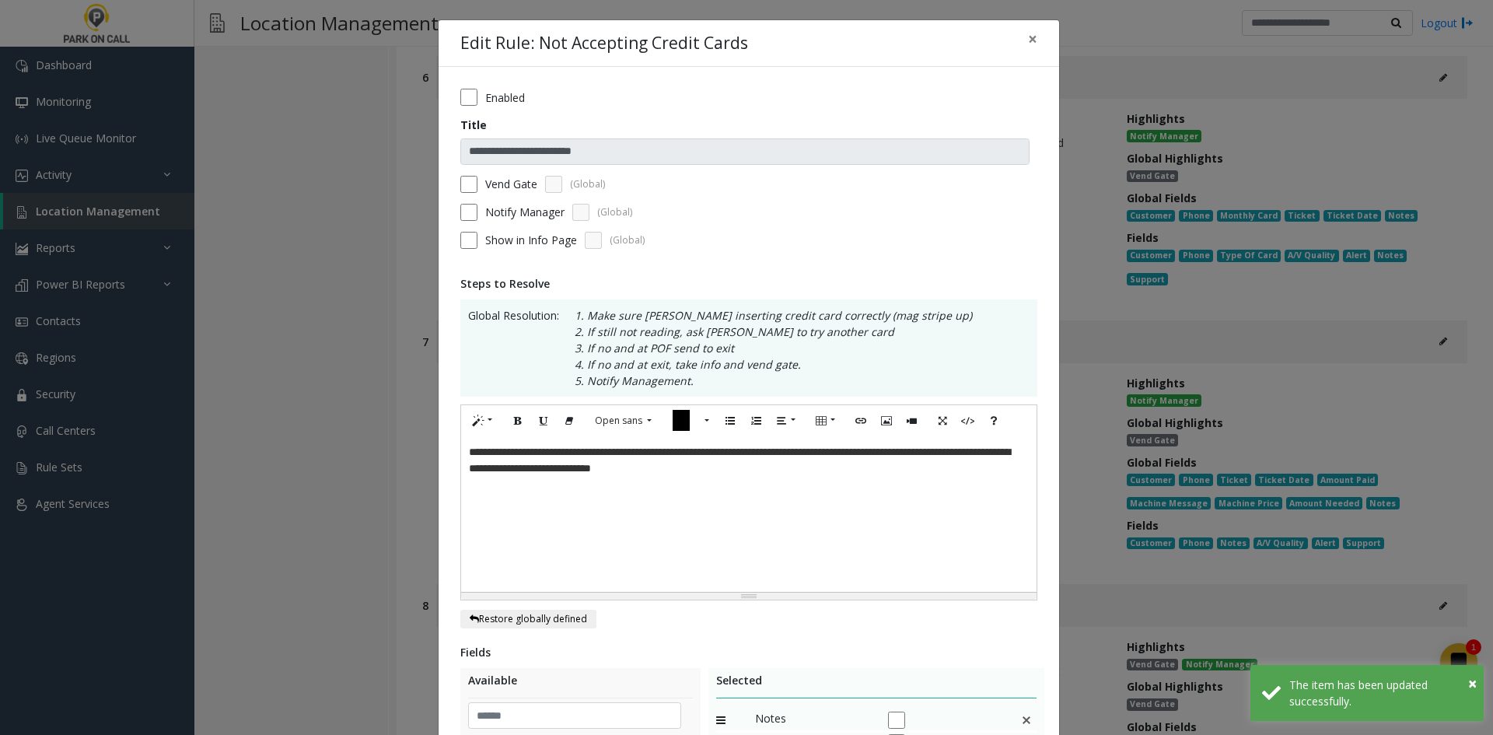
click at [476, 174] on form "**********" at bounding box center [748, 174] width 577 height 171
click at [485, 183] on label "Vend Gate" at bounding box center [511, 184] width 52 height 16
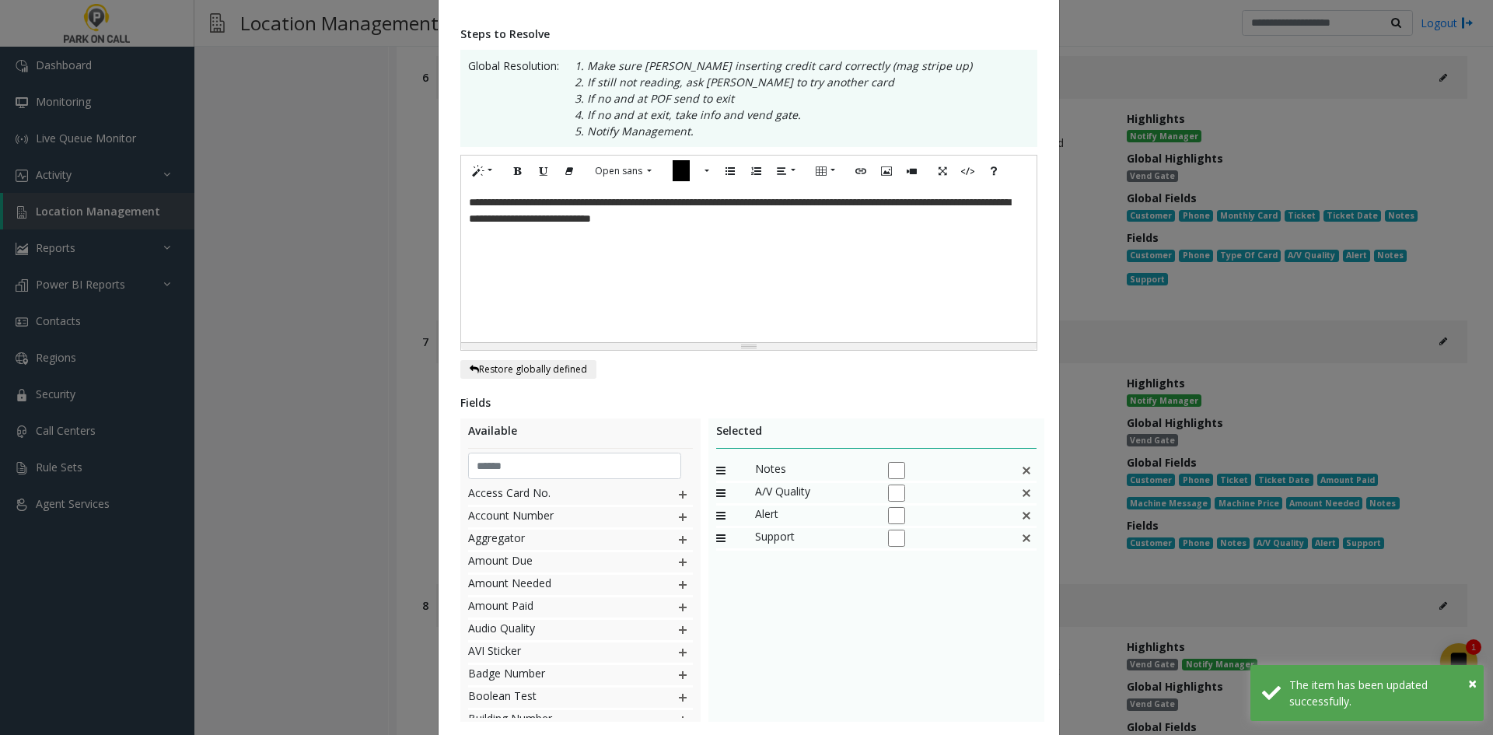
scroll to position [352, 0]
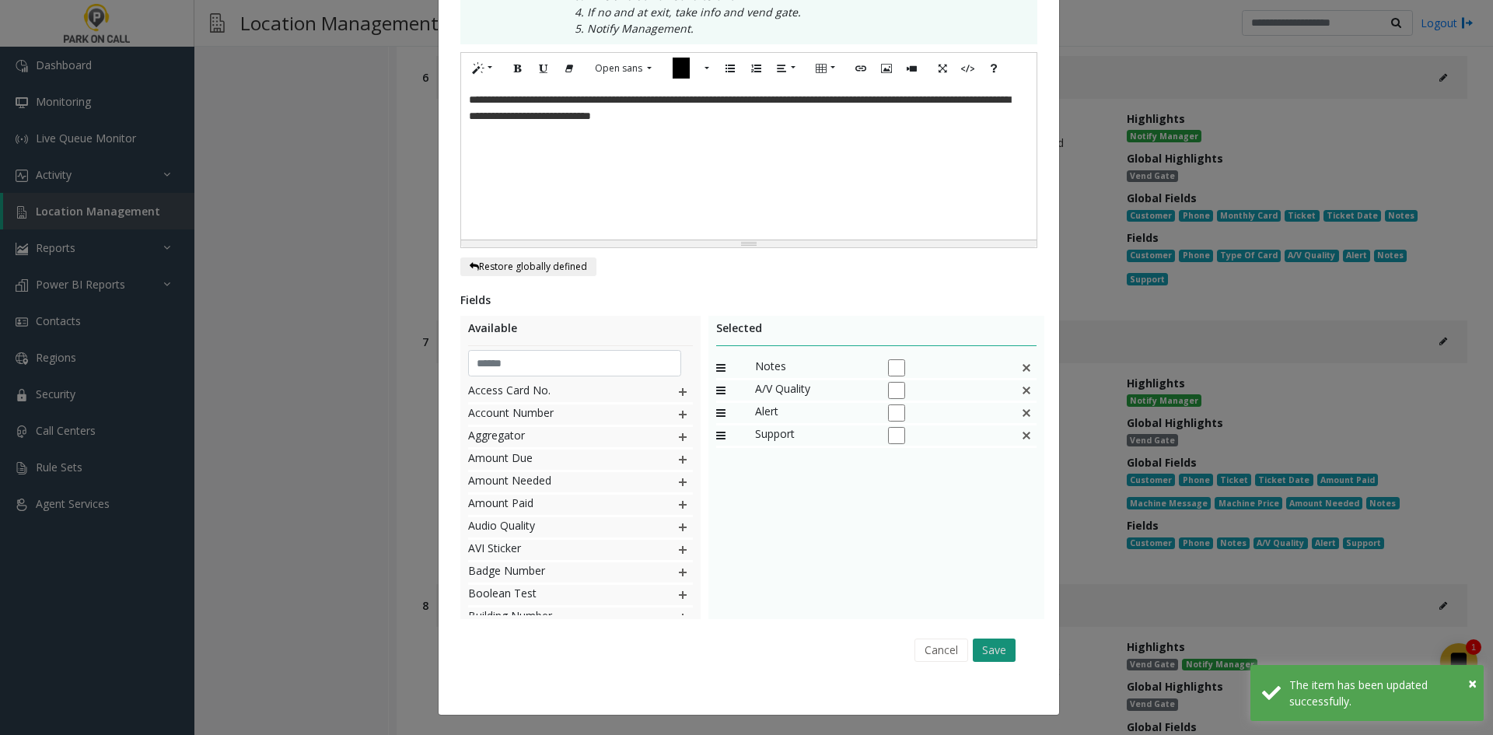
click at [996, 644] on button "Save" at bounding box center [994, 650] width 43 height 23
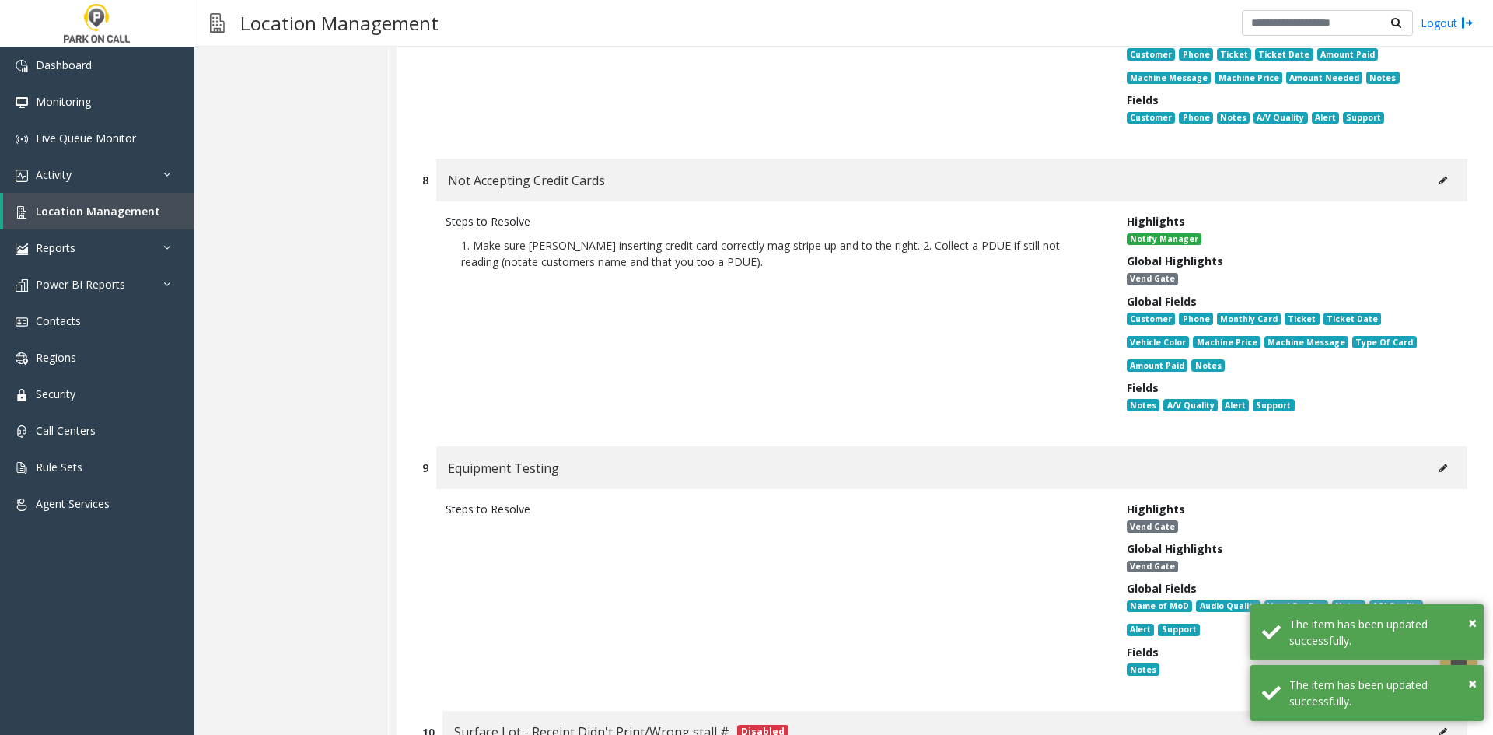
scroll to position [13645, 0]
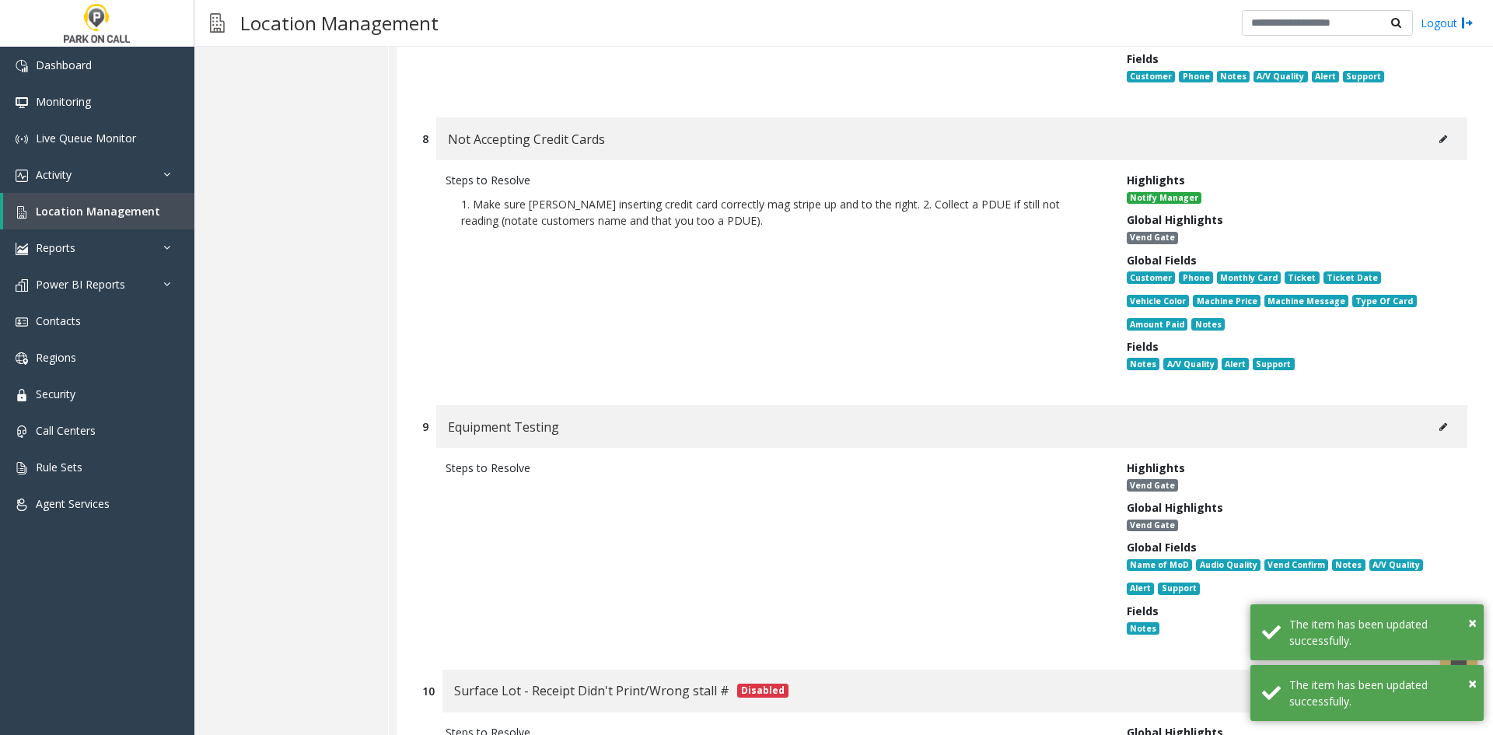
drag, startPoint x: 1412, startPoint y: 365, endPoint x: 1431, endPoint y: 361, distance: 19.8
click at [1412, 405] on div "Equipment Testing" at bounding box center [951, 426] width 1031 height 43
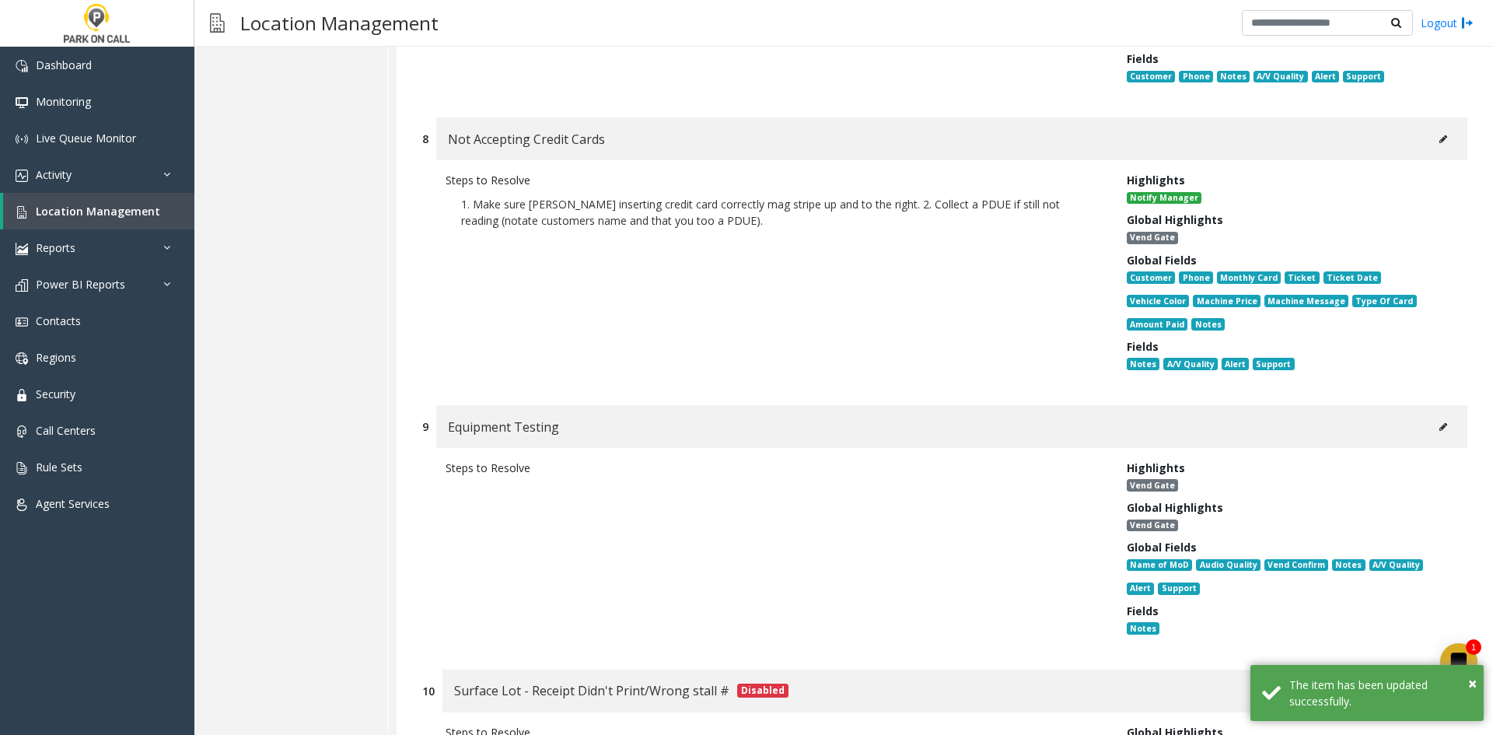
click at [1440, 422] on icon at bounding box center [1444, 426] width 8 height 9
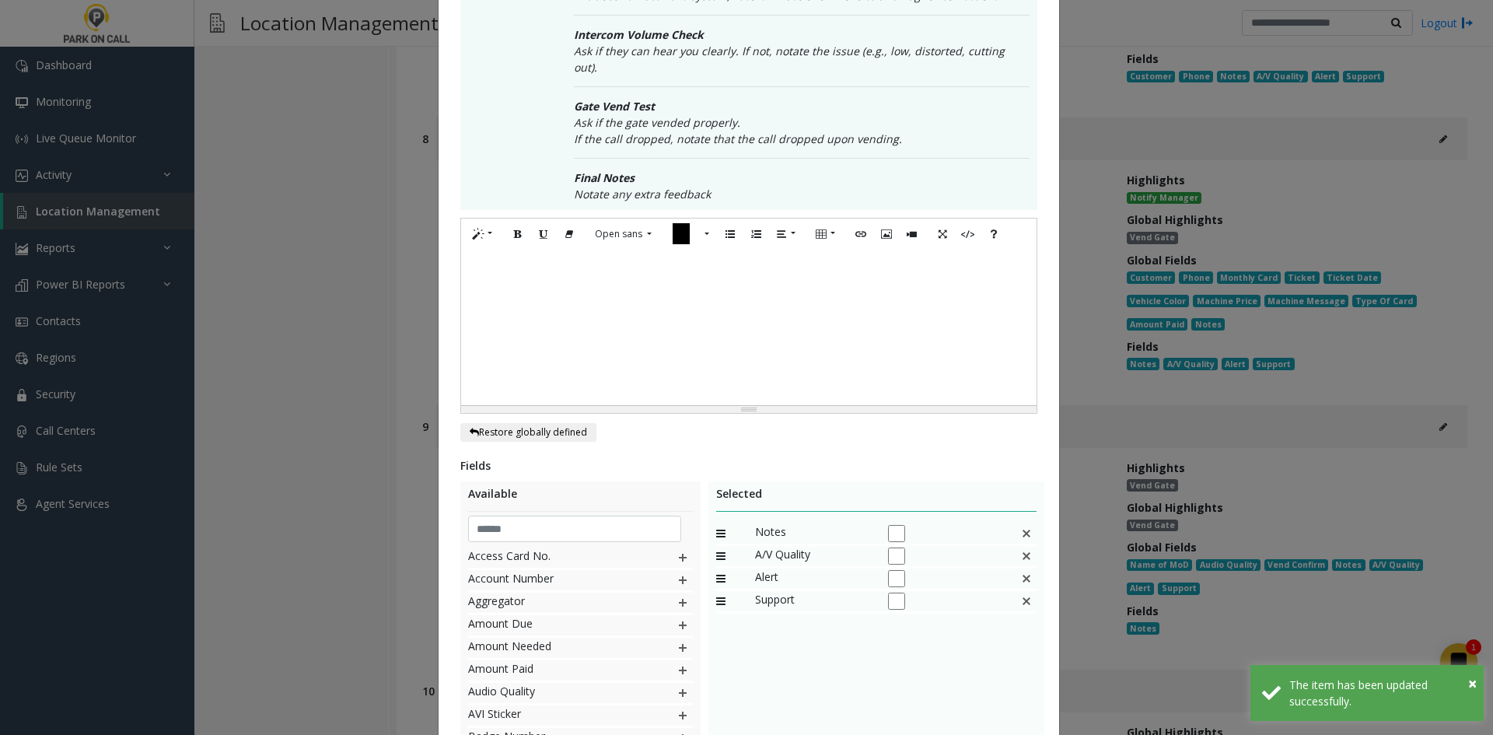
scroll to position [0, 0]
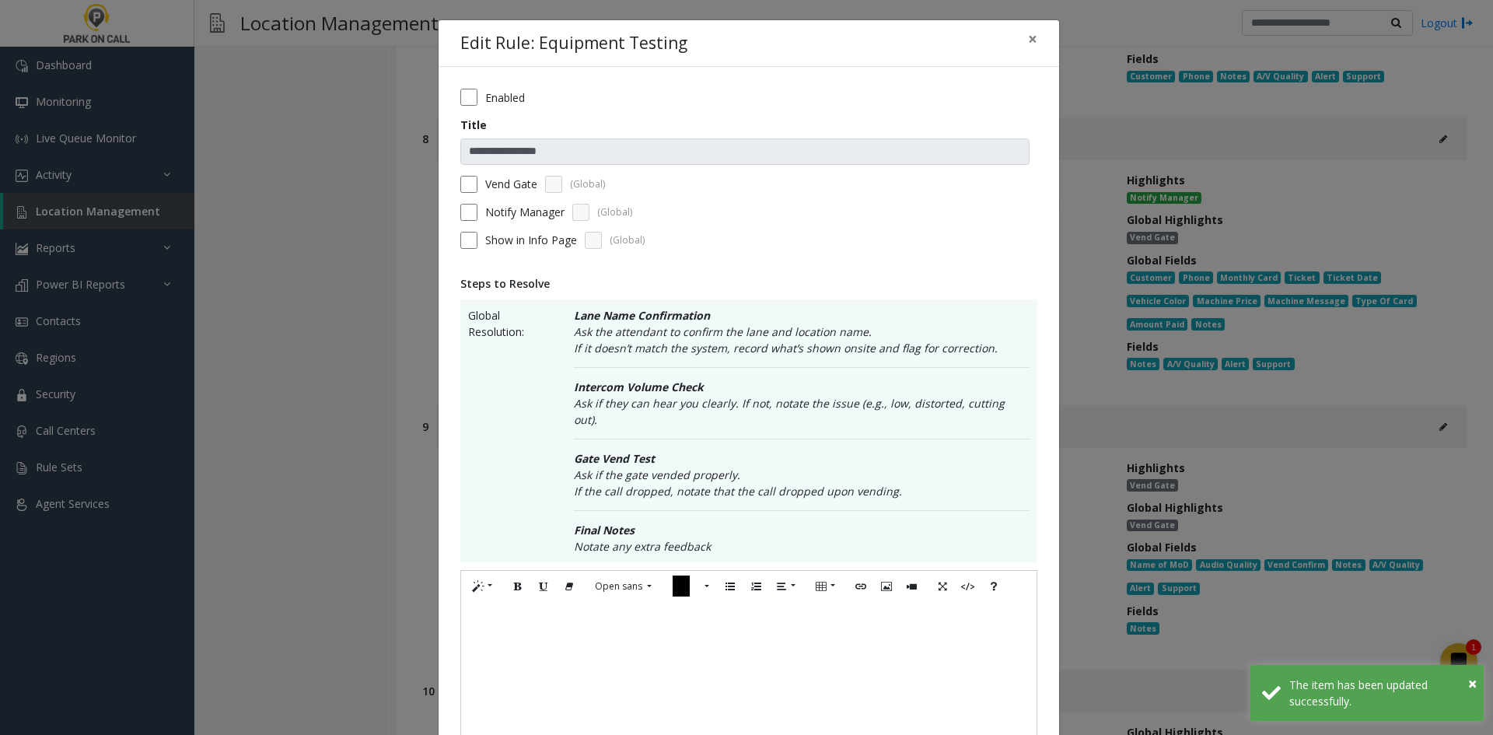
click at [488, 191] on label "Vend Gate" at bounding box center [511, 184] width 52 height 16
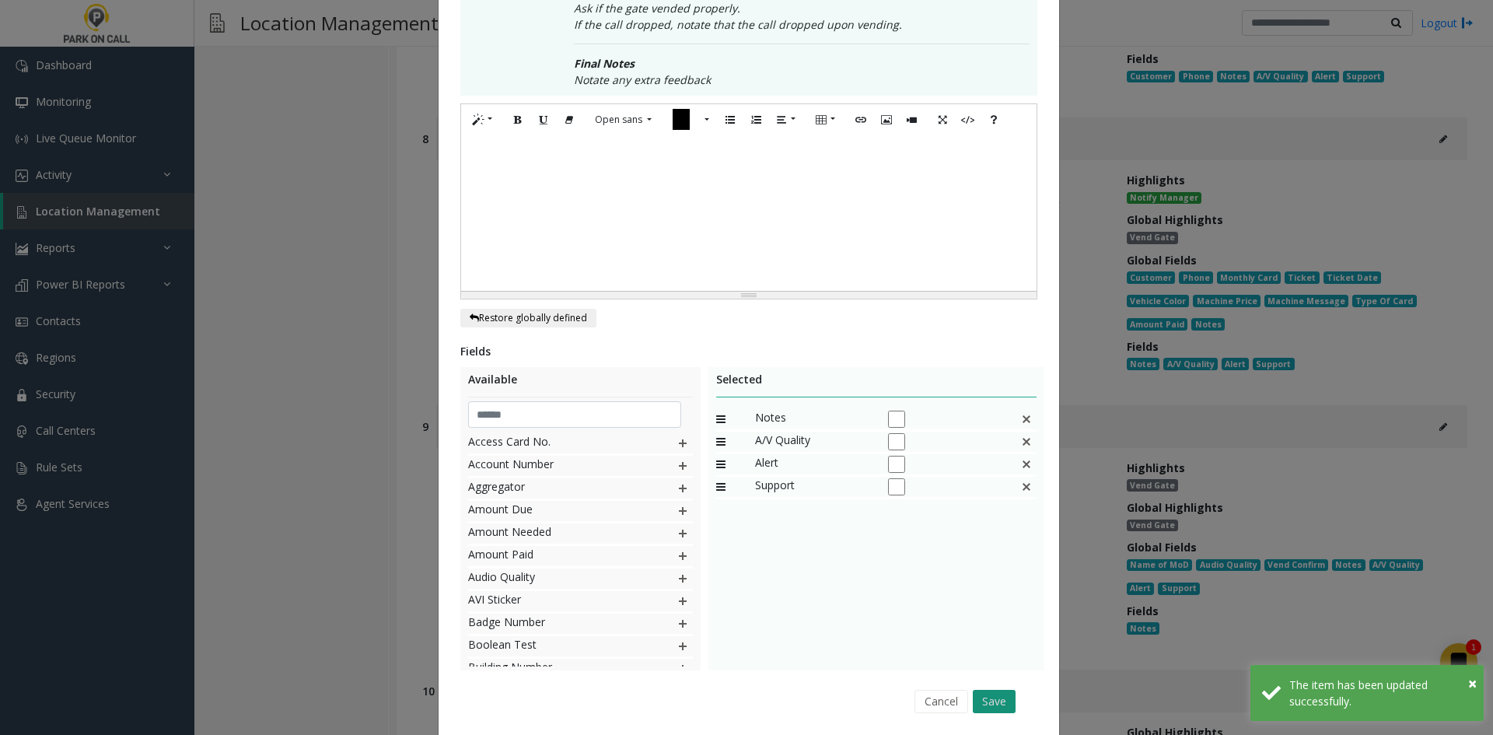
drag, startPoint x: 1009, startPoint y: 702, endPoint x: 992, endPoint y: 691, distance: 19.6
click at [1008, 701] on div "Cancel Save" at bounding box center [748, 701] width 555 height 40
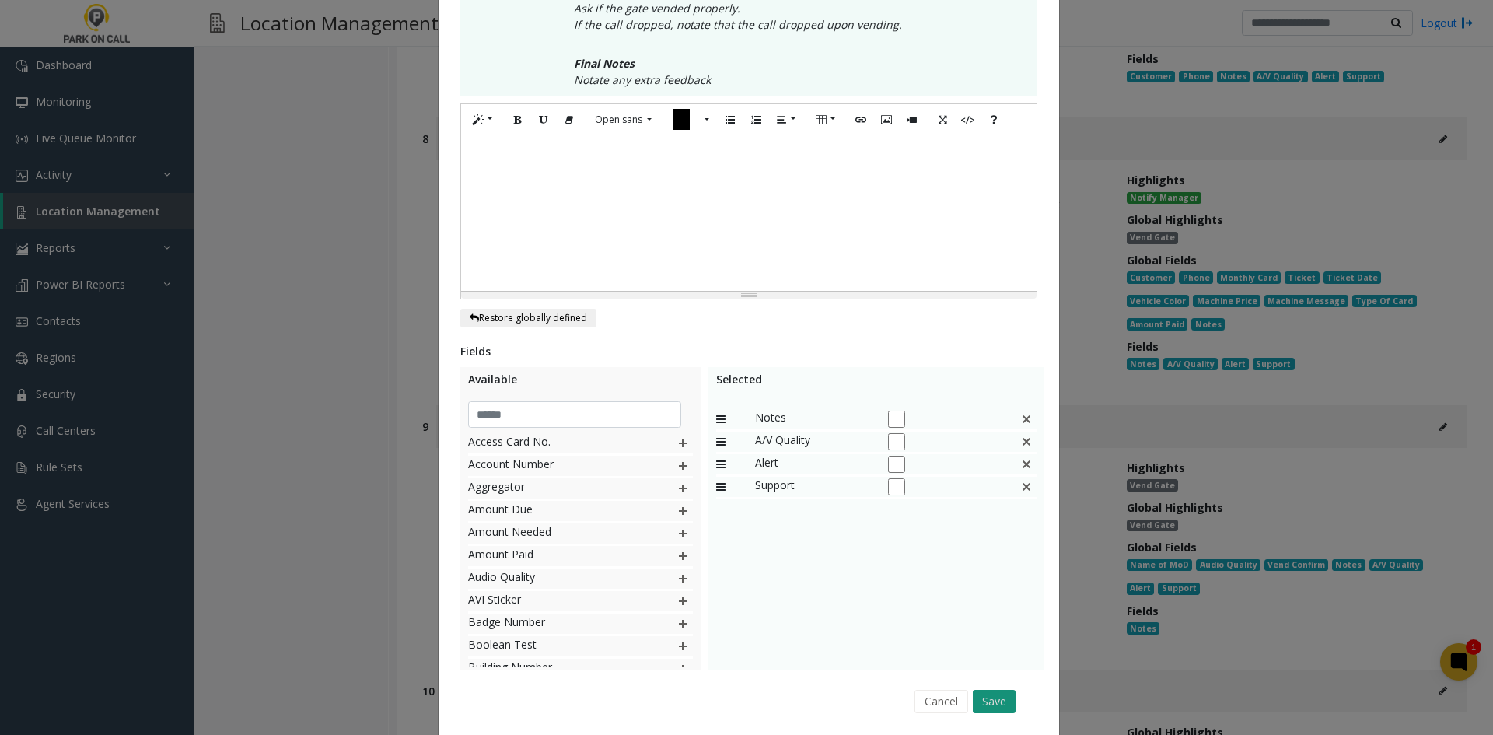
click at [991, 690] on button "Save" at bounding box center [994, 701] width 43 height 23
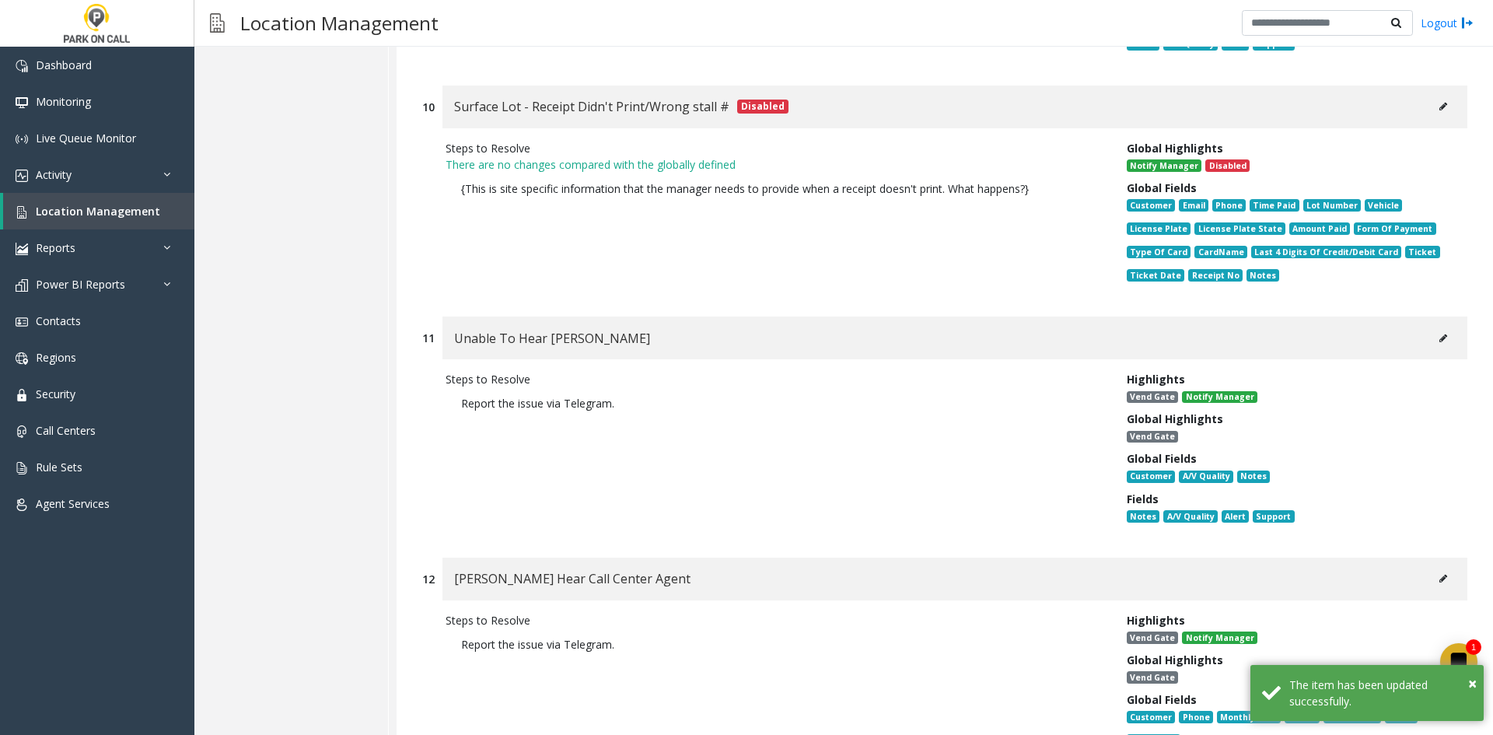
click at [1440, 334] on icon at bounding box center [1444, 338] width 8 height 9
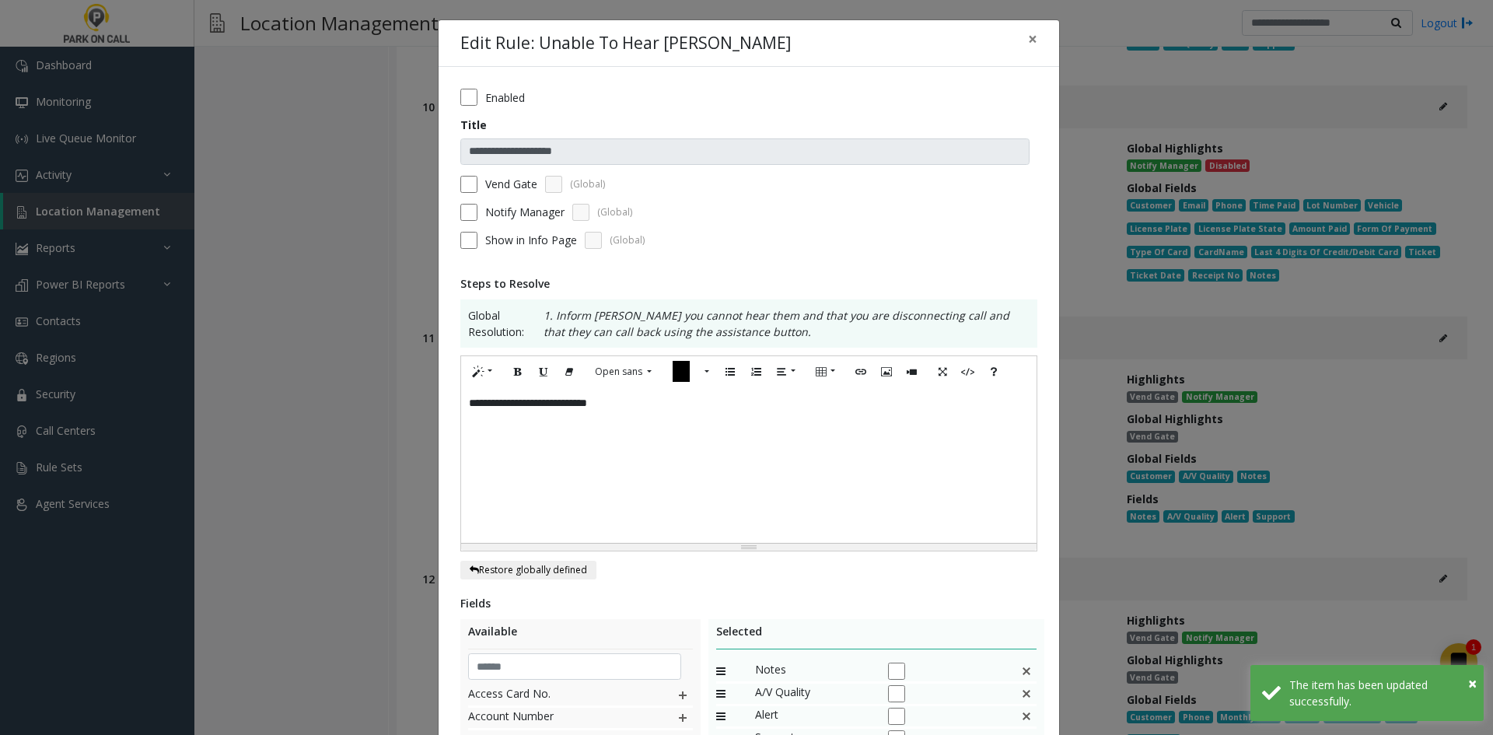
click at [485, 188] on label "Vend Gate" at bounding box center [511, 184] width 52 height 16
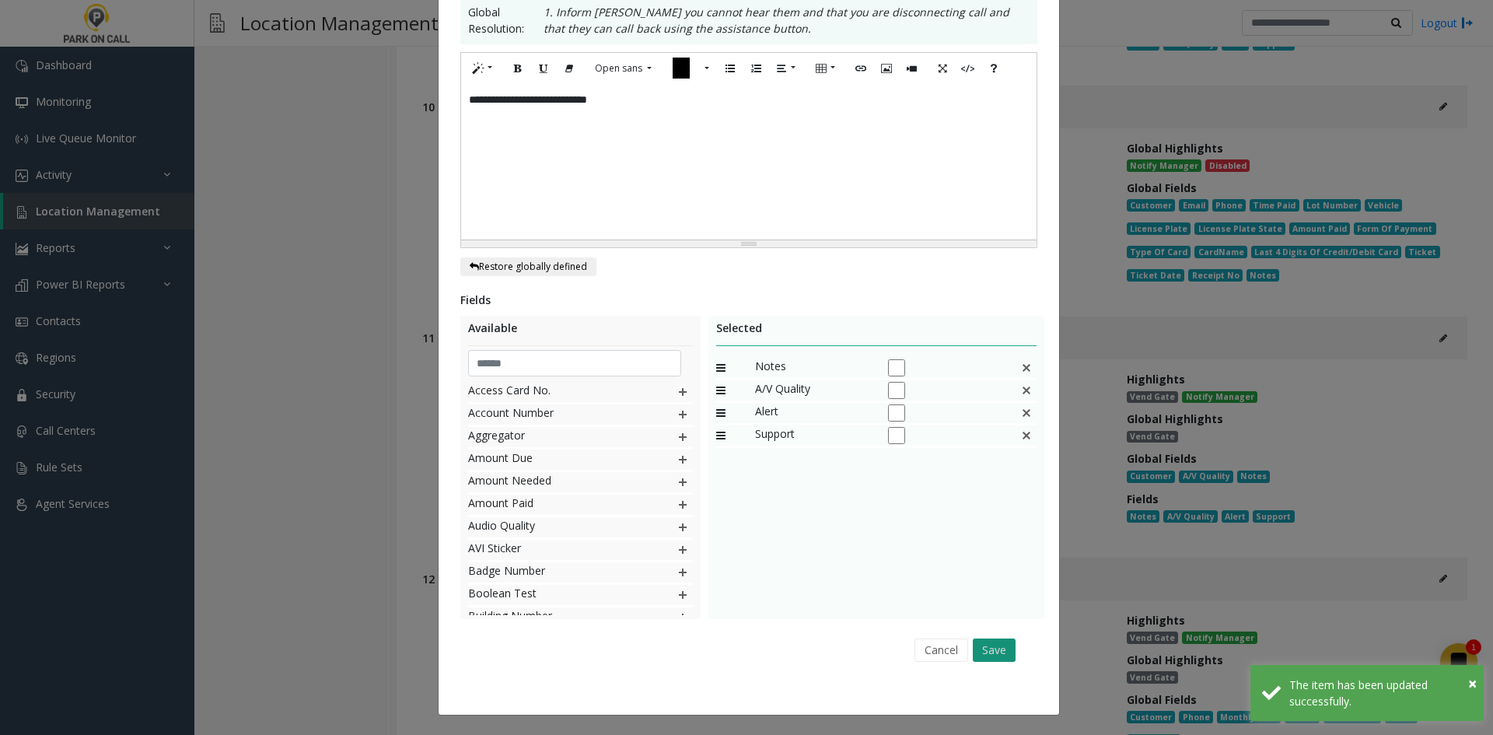
click at [982, 653] on button "Save" at bounding box center [994, 650] width 43 height 23
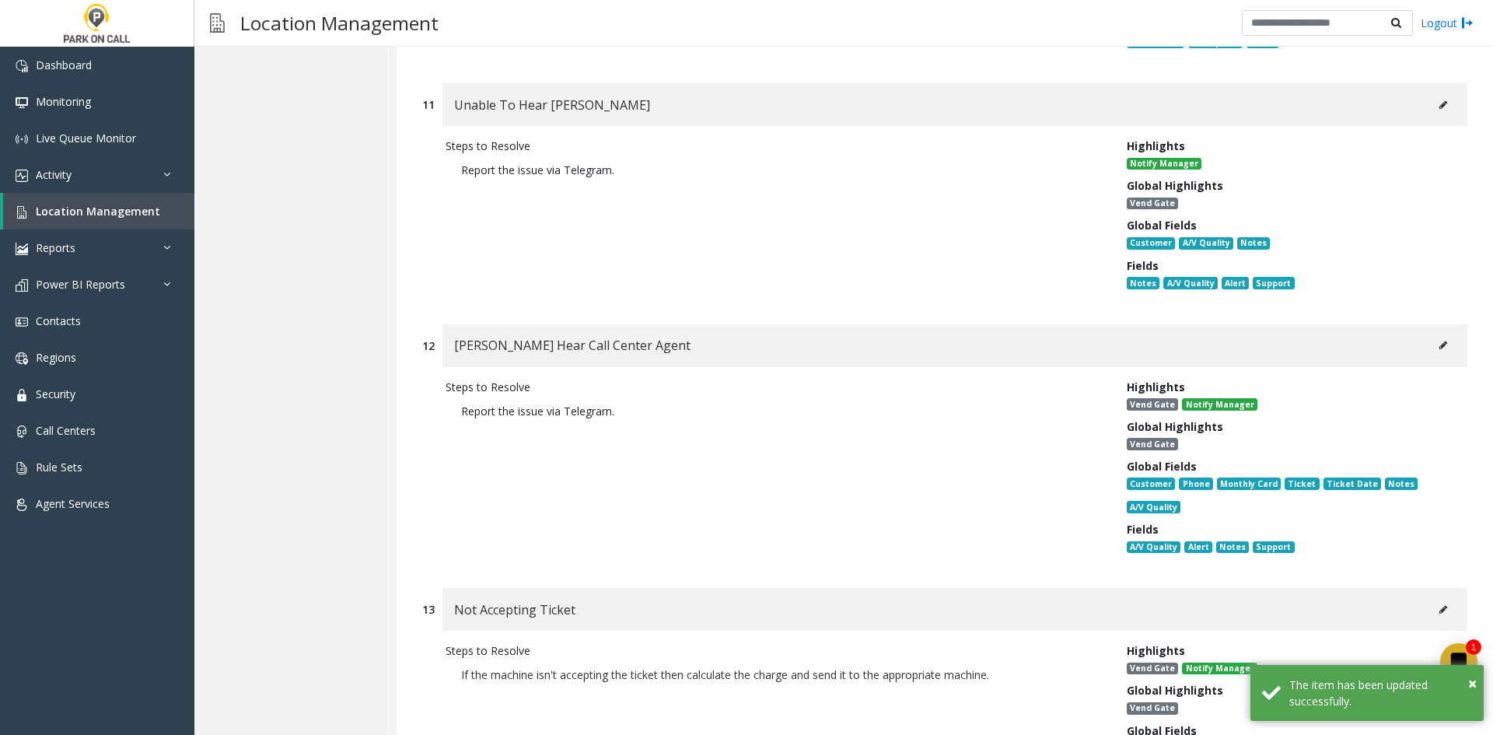
click at [1440, 341] on icon at bounding box center [1444, 345] width 8 height 9
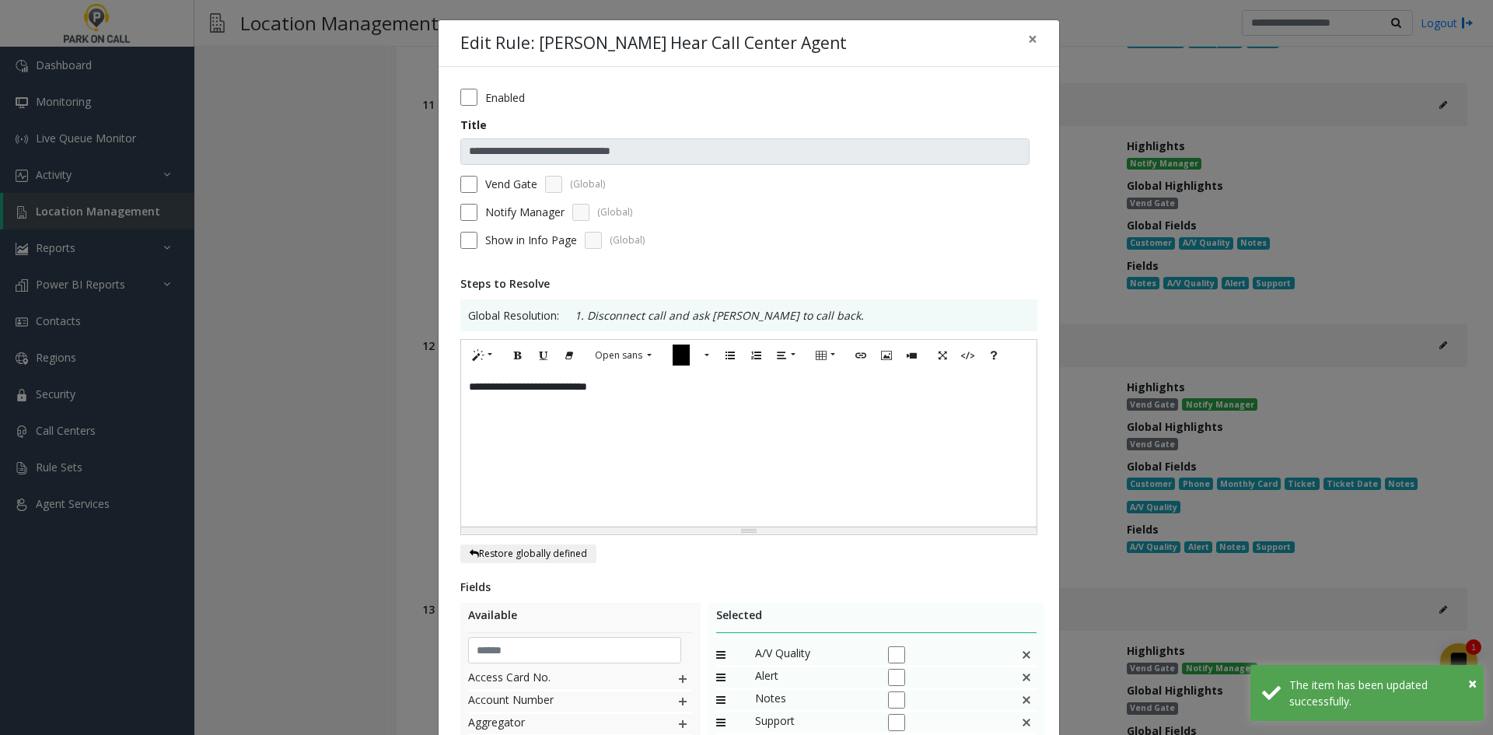
click at [526, 194] on form "**********" at bounding box center [748, 174] width 577 height 171
click at [519, 188] on label "Vend Gate" at bounding box center [511, 184] width 52 height 16
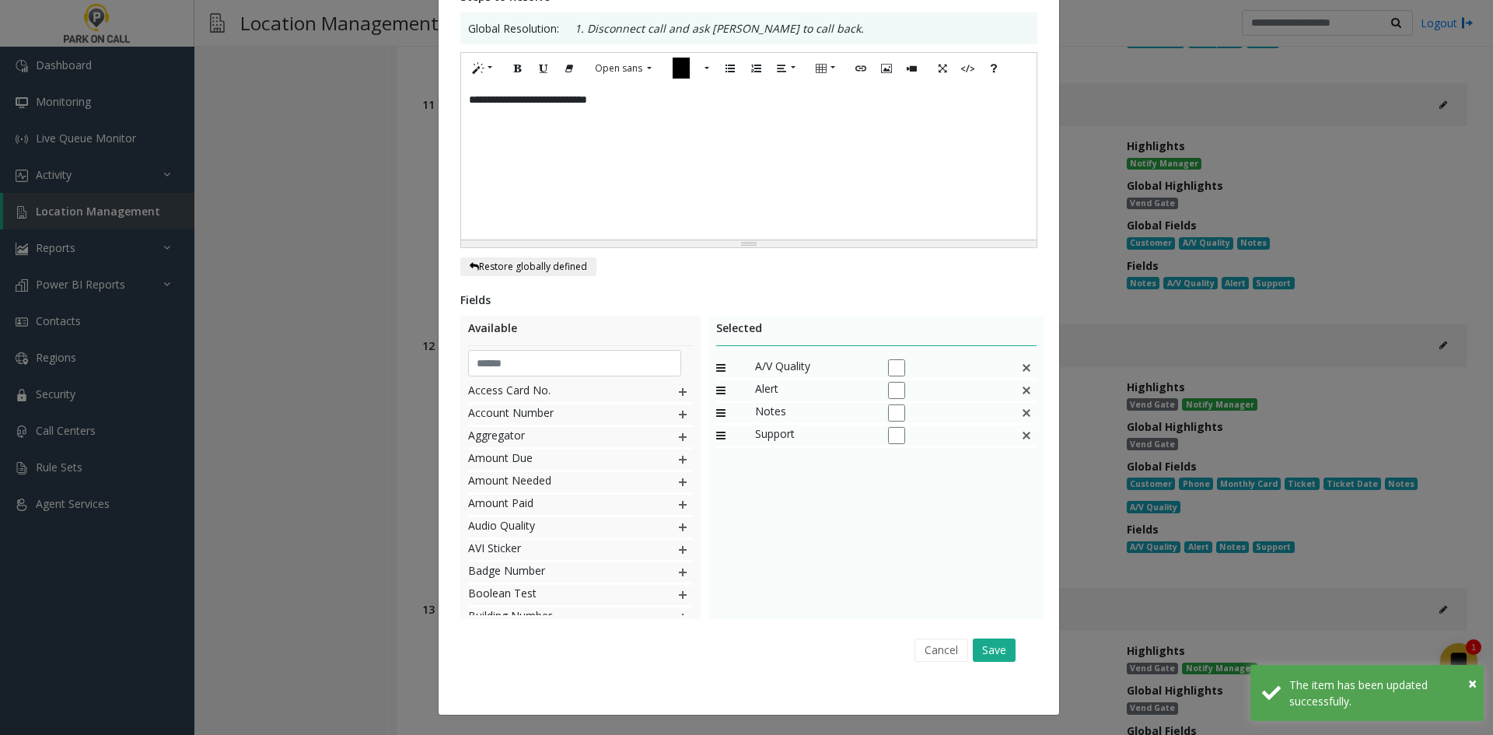
click at [985, 666] on div "Cancel Save" at bounding box center [748, 650] width 555 height 40
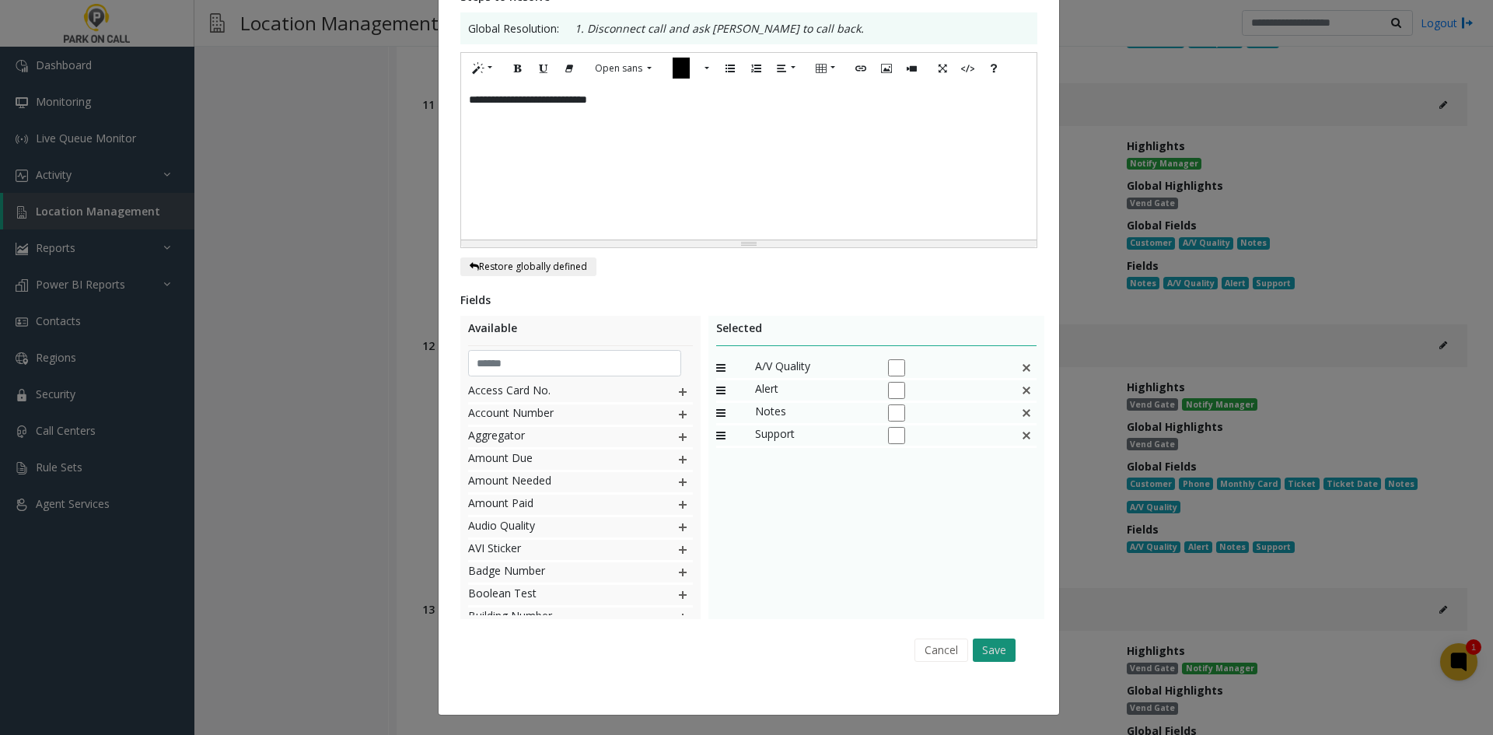
click at [987, 660] on button "Save" at bounding box center [994, 650] width 43 height 23
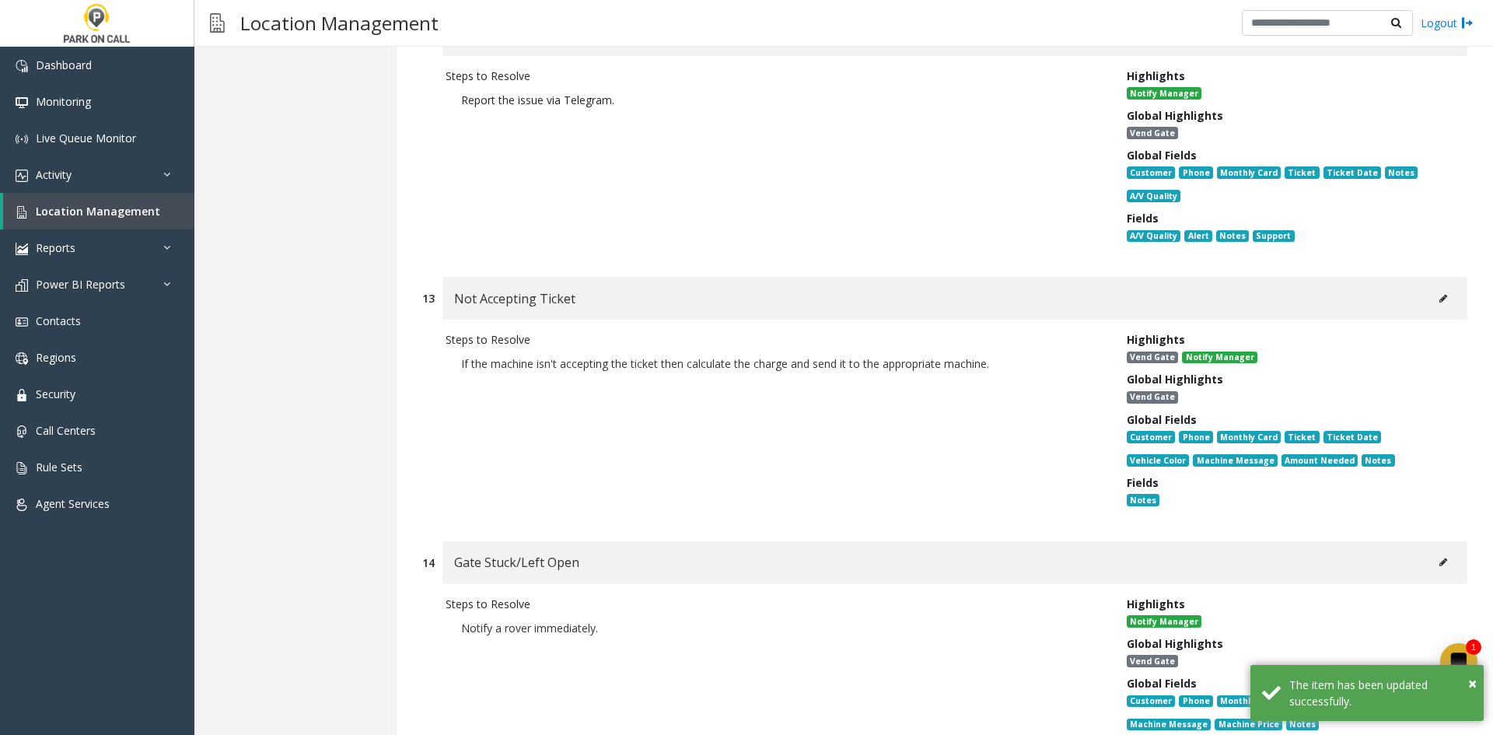
click at [1431, 287] on button at bounding box center [1443, 298] width 25 height 23
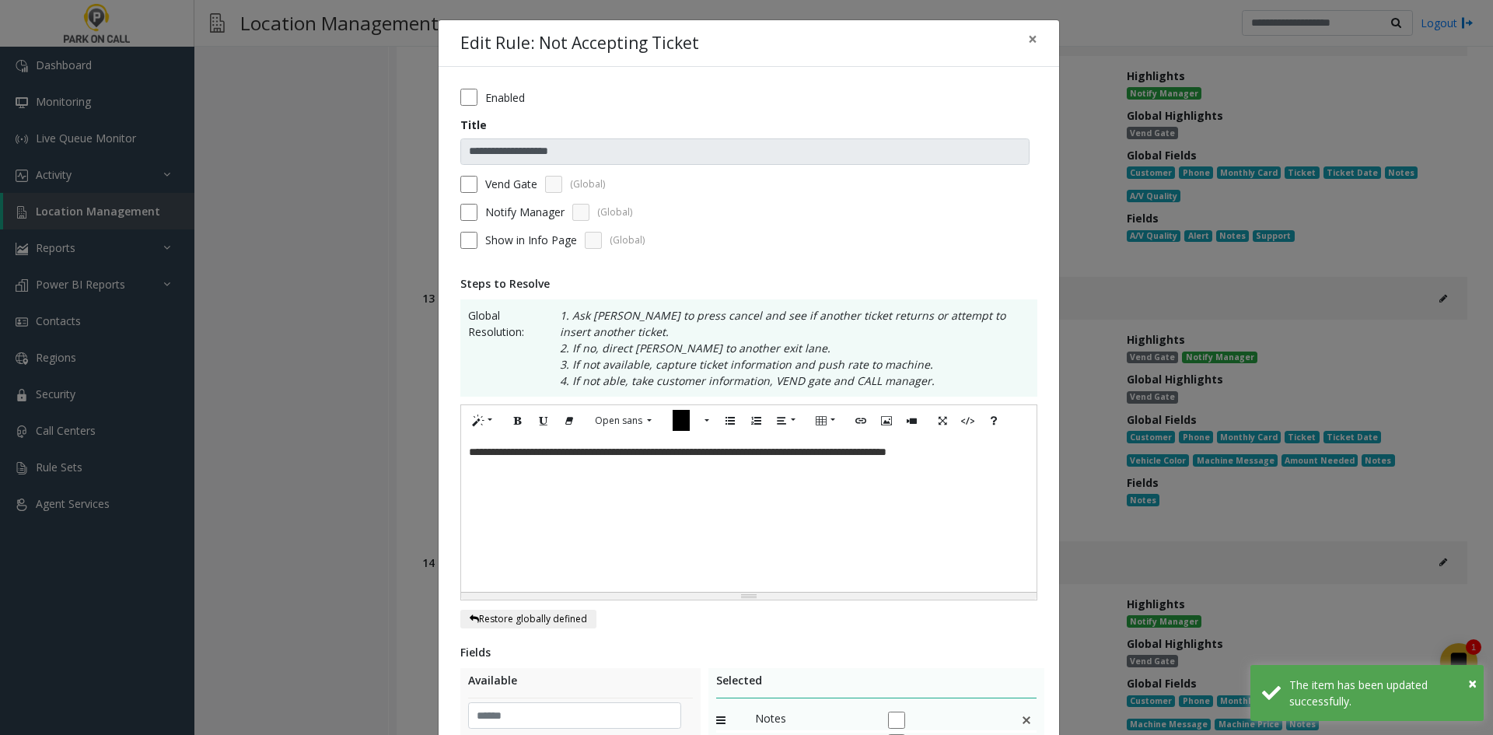
click at [485, 189] on label "Vend Gate" at bounding box center [511, 184] width 52 height 16
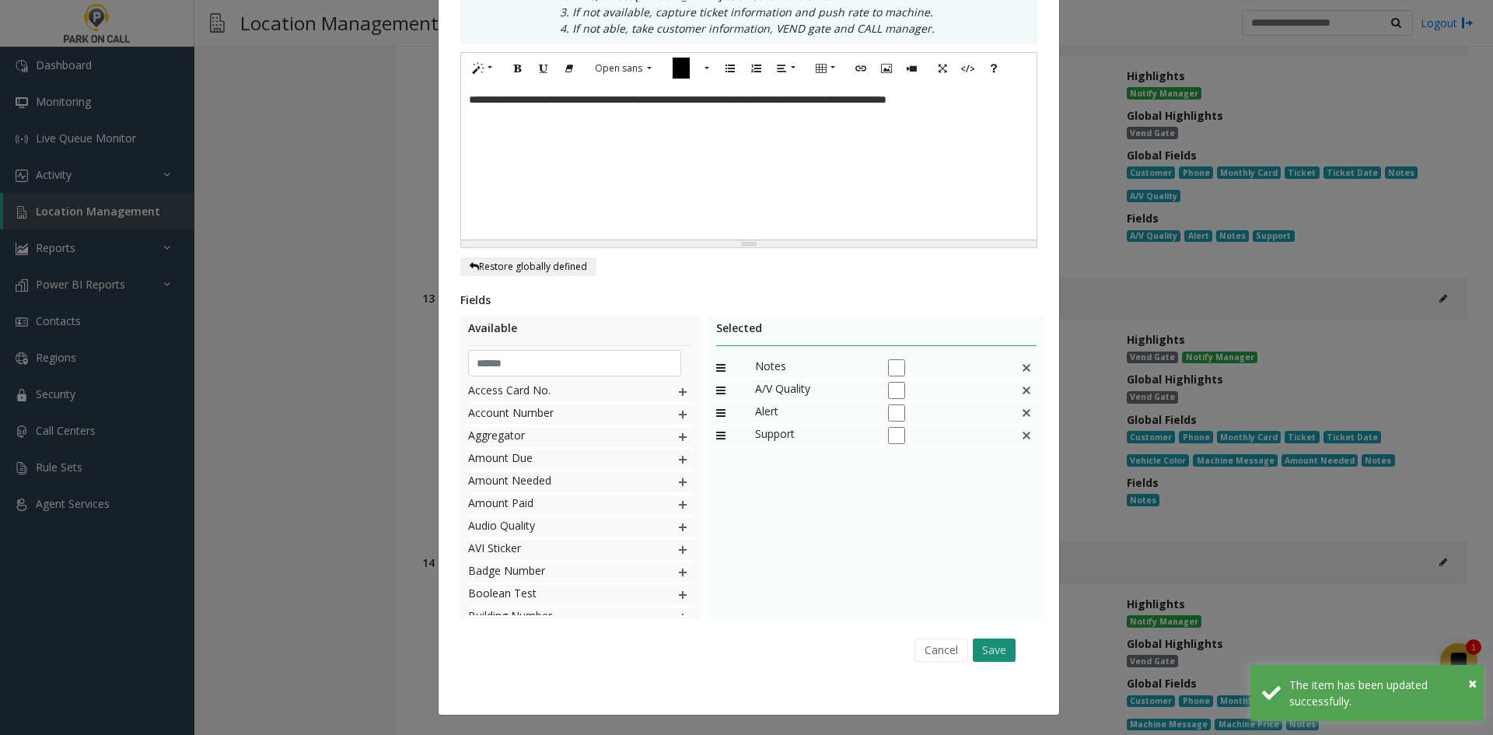
click at [973, 650] on button "Save" at bounding box center [994, 650] width 43 height 23
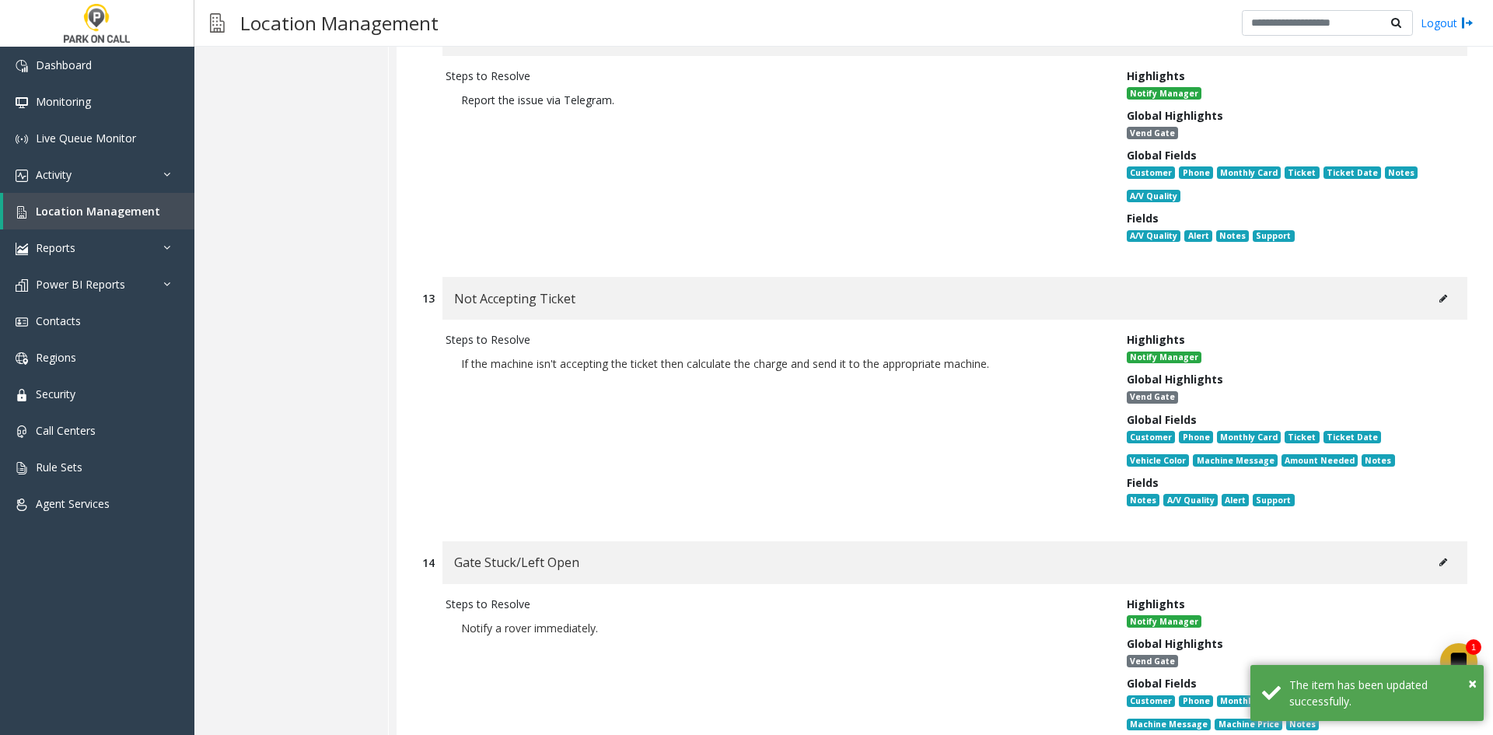
click at [1440, 558] on icon at bounding box center [1444, 562] width 8 height 9
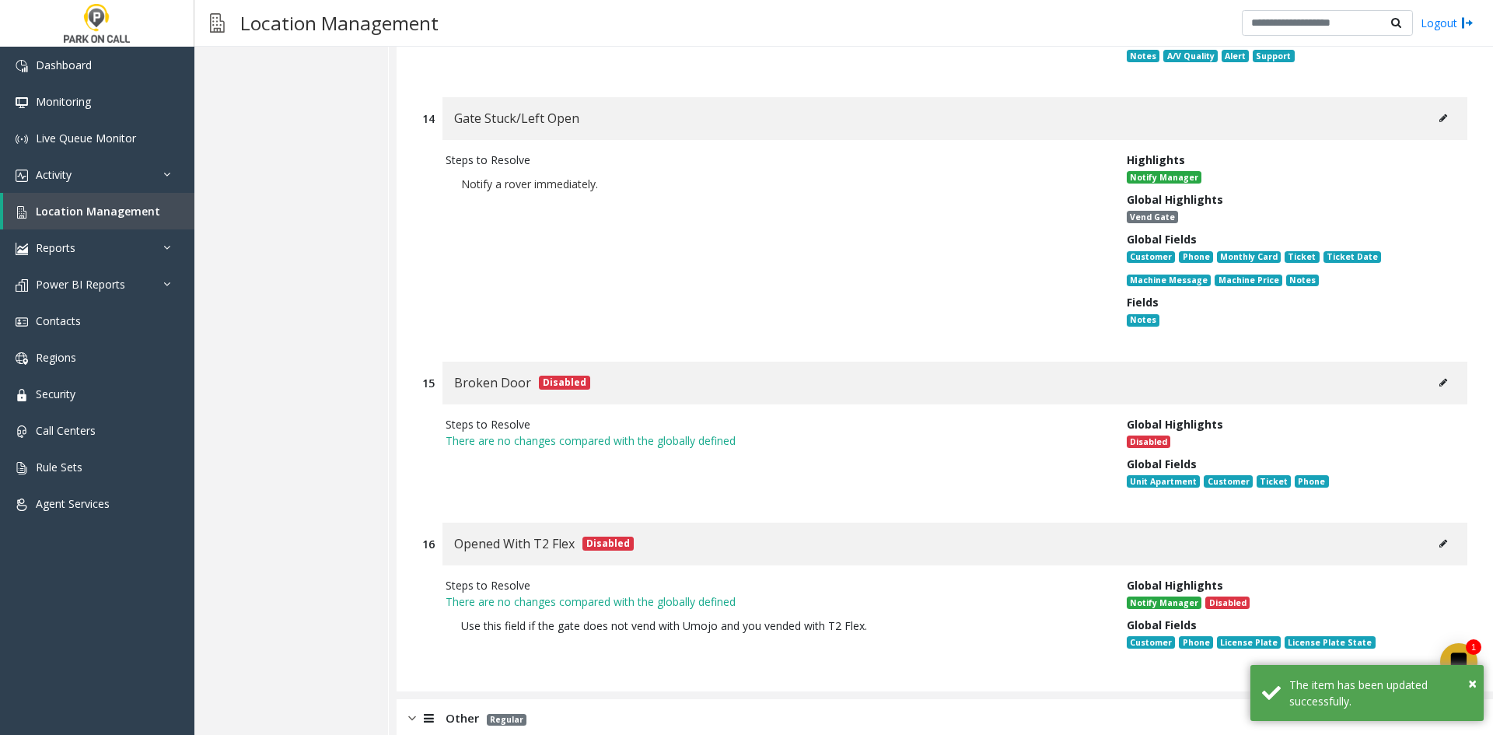
click at [656, 699] on div "Other Regular" at bounding box center [945, 718] width 1097 height 39
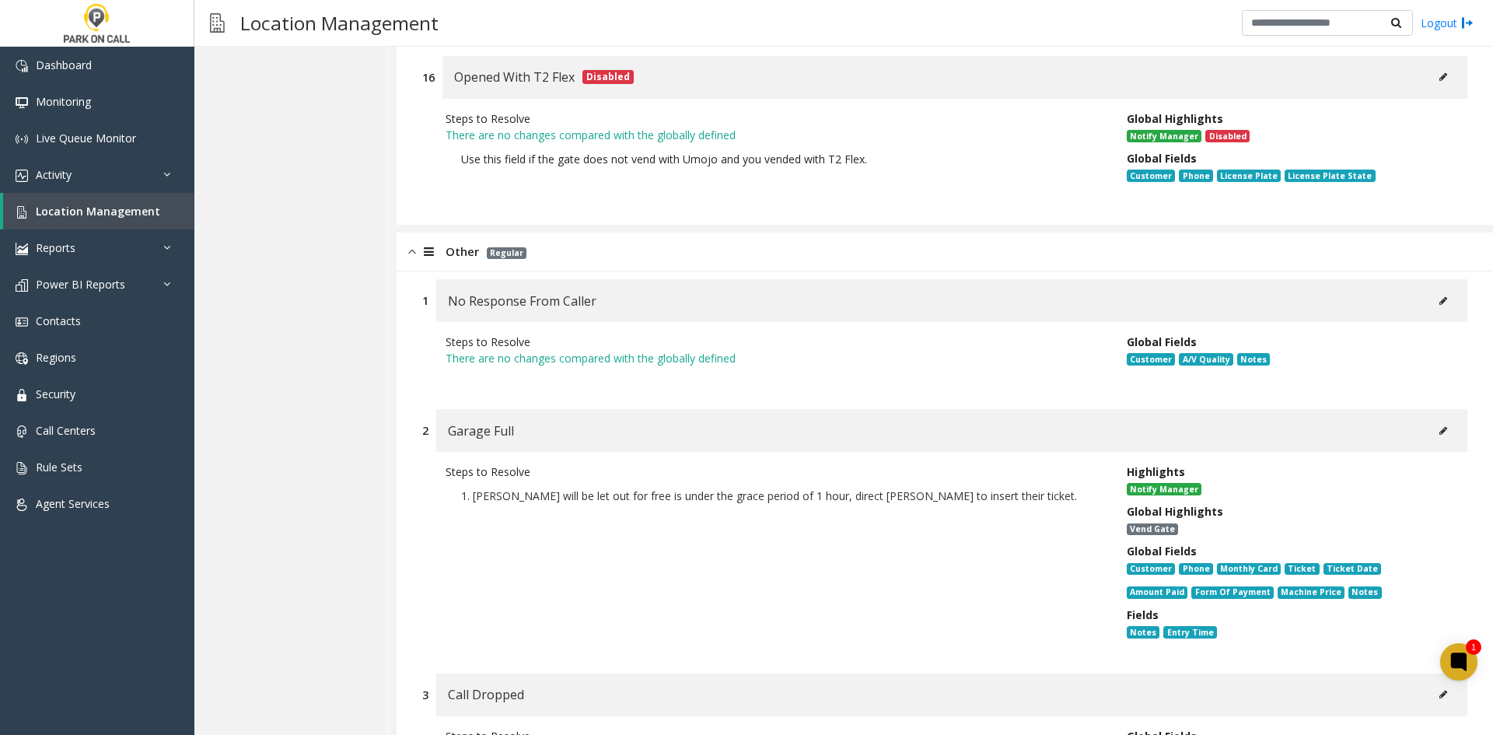
click at [1443, 419] on button at bounding box center [1443, 430] width 25 height 23
type input "**********"
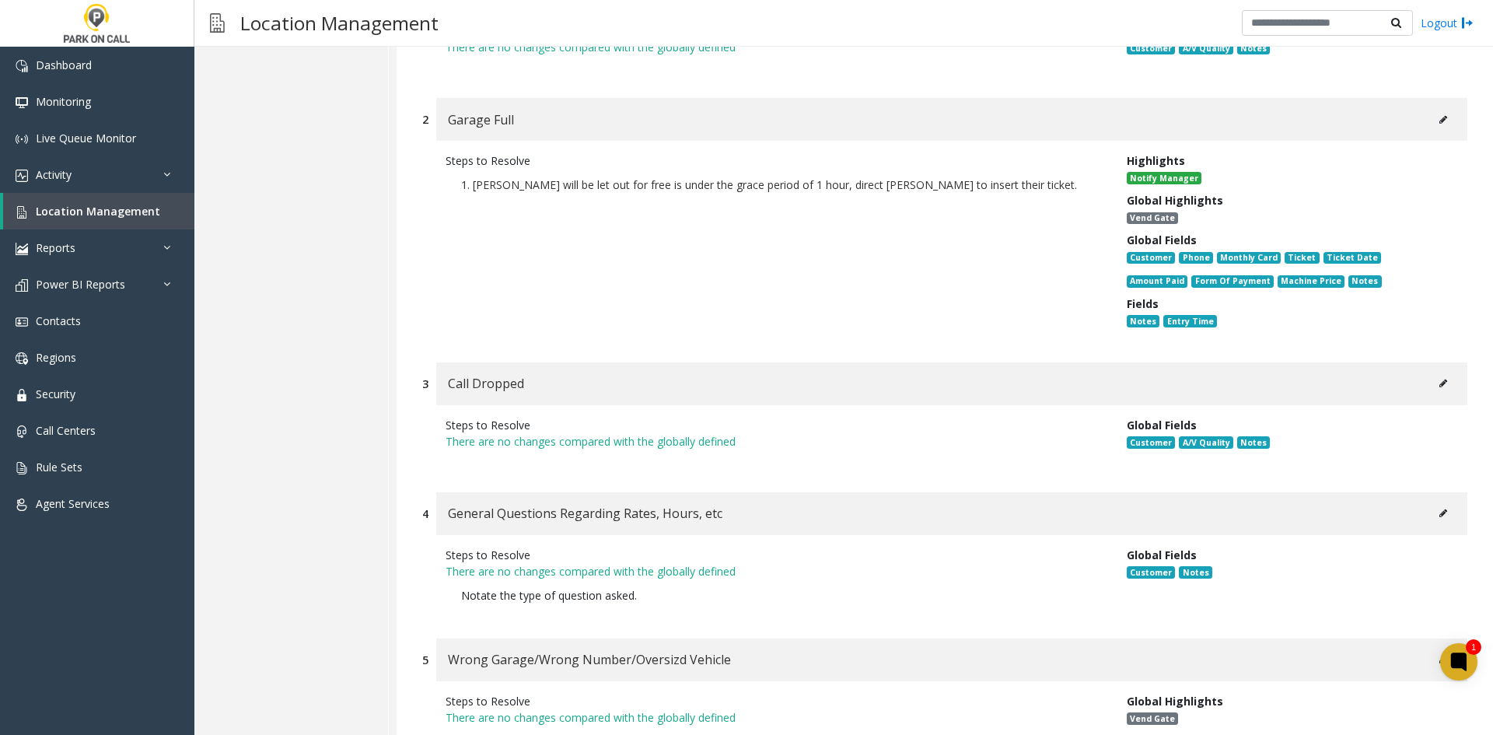
click at [1440, 379] on icon at bounding box center [1444, 383] width 8 height 9
click at [1440, 509] on icon at bounding box center [1444, 513] width 8 height 9
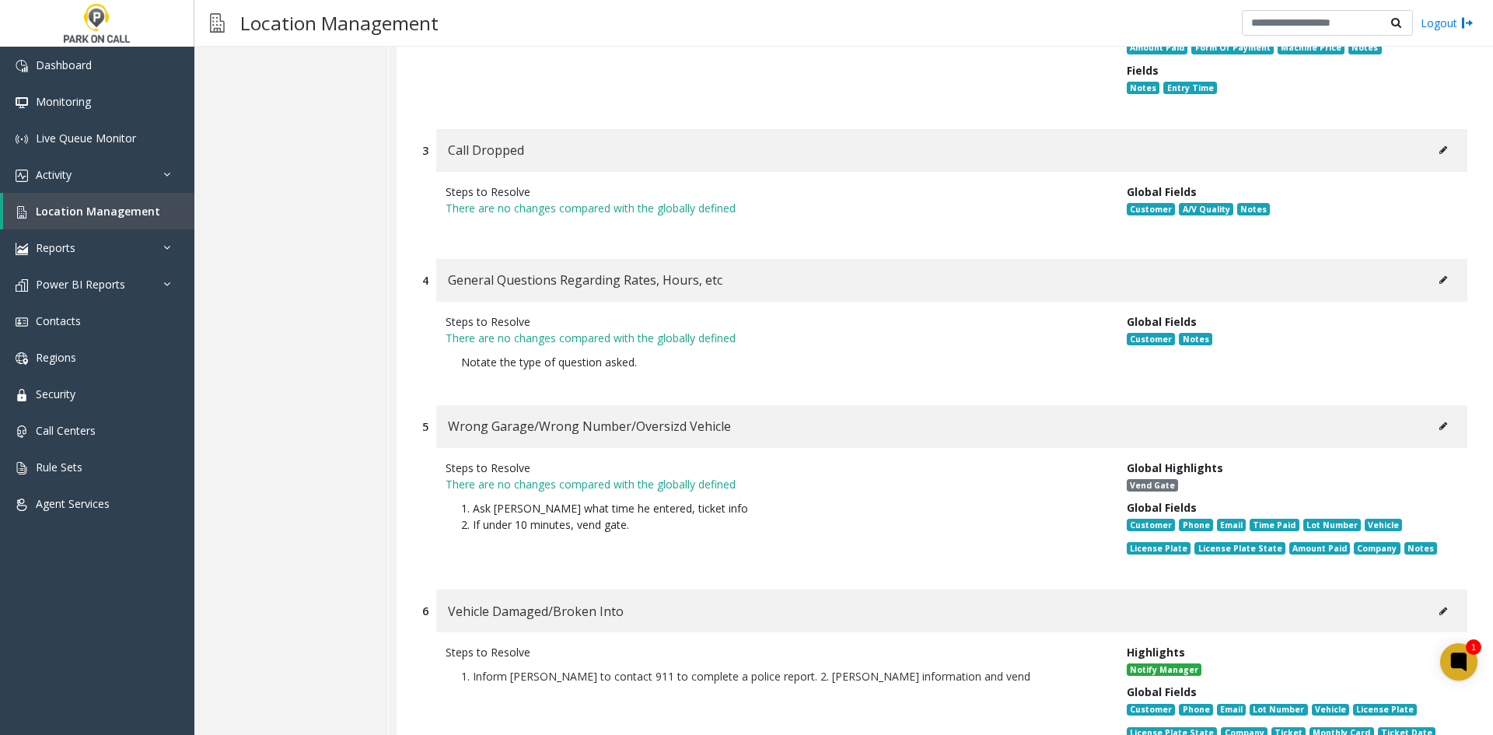
click at [1412, 405] on div "Wrong Garage/Wrong Number/Oversizd Vehicle" at bounding box center [951, 426] width 1031 height 43
click at [1431, 415] on button at bounding box center [1443, 426] width 25 height 23
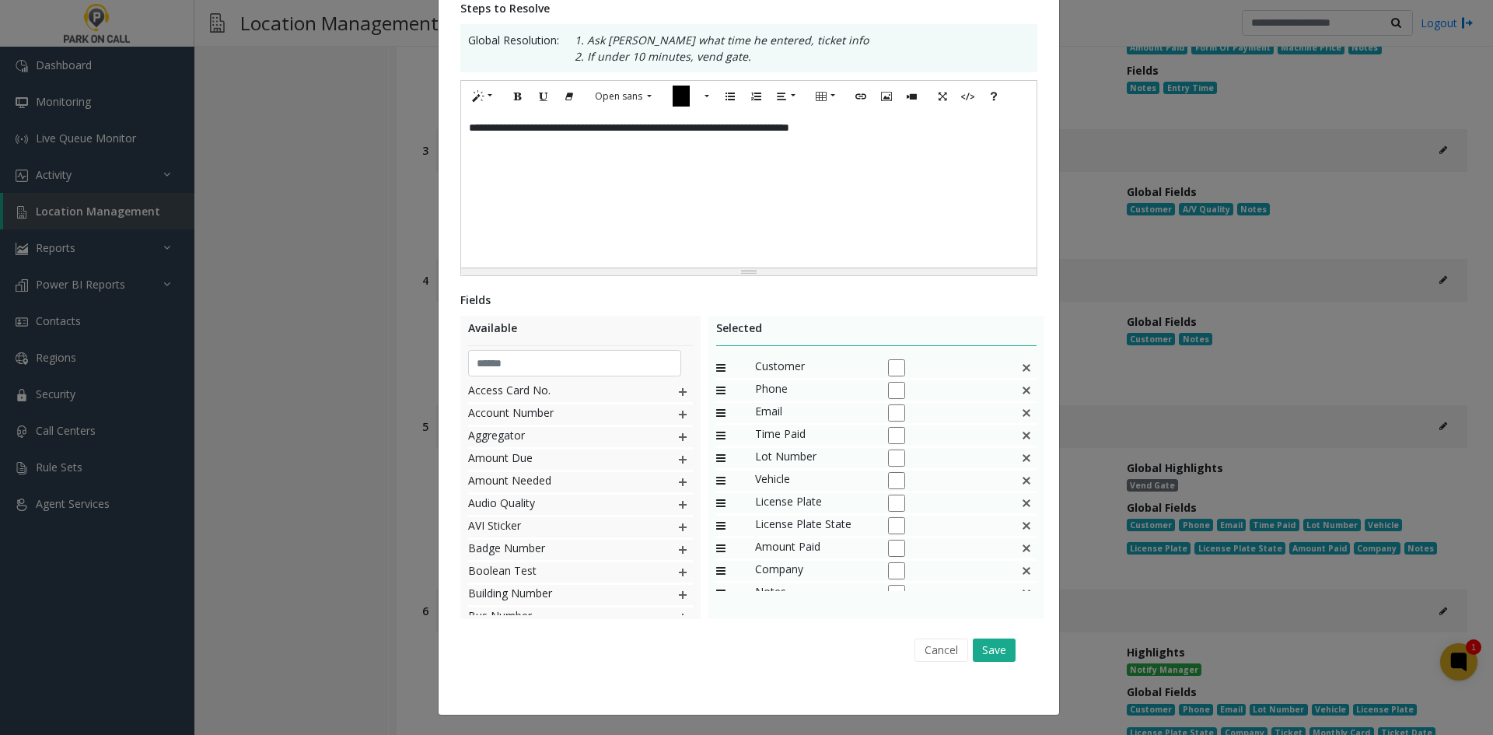
click at [974, 666] on div "Cancel Save" at bounding box center [748, 650] width 555 height 40
click at [987, 653] on button "Save" at bounding box center [994, 650] width 43 height 23
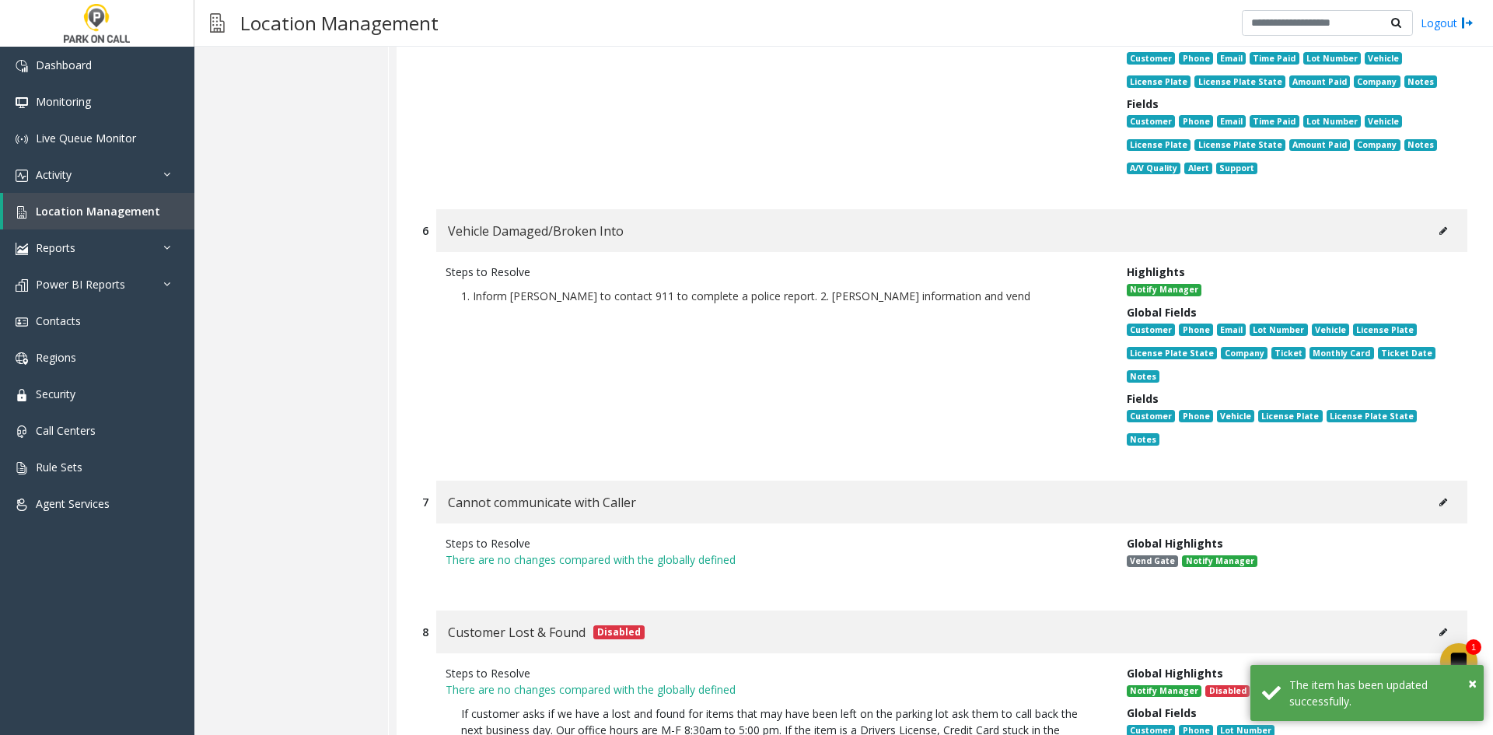
click at [1415, 209] on div "Vehicle Damaged/Broken Into" at bounding box center [951, 230] width 1031 height 43
click at [1431, 219] on button at bounding box center [1443, 230] width 25 height 23
click at [1431, 491] on button at bounding box center [1443, 502] width 25 height 23
type input "**********"
click at [1417, 481] on div "Cannot communicate with Caller" at bounding box center [951, 502] width 1031 height 43
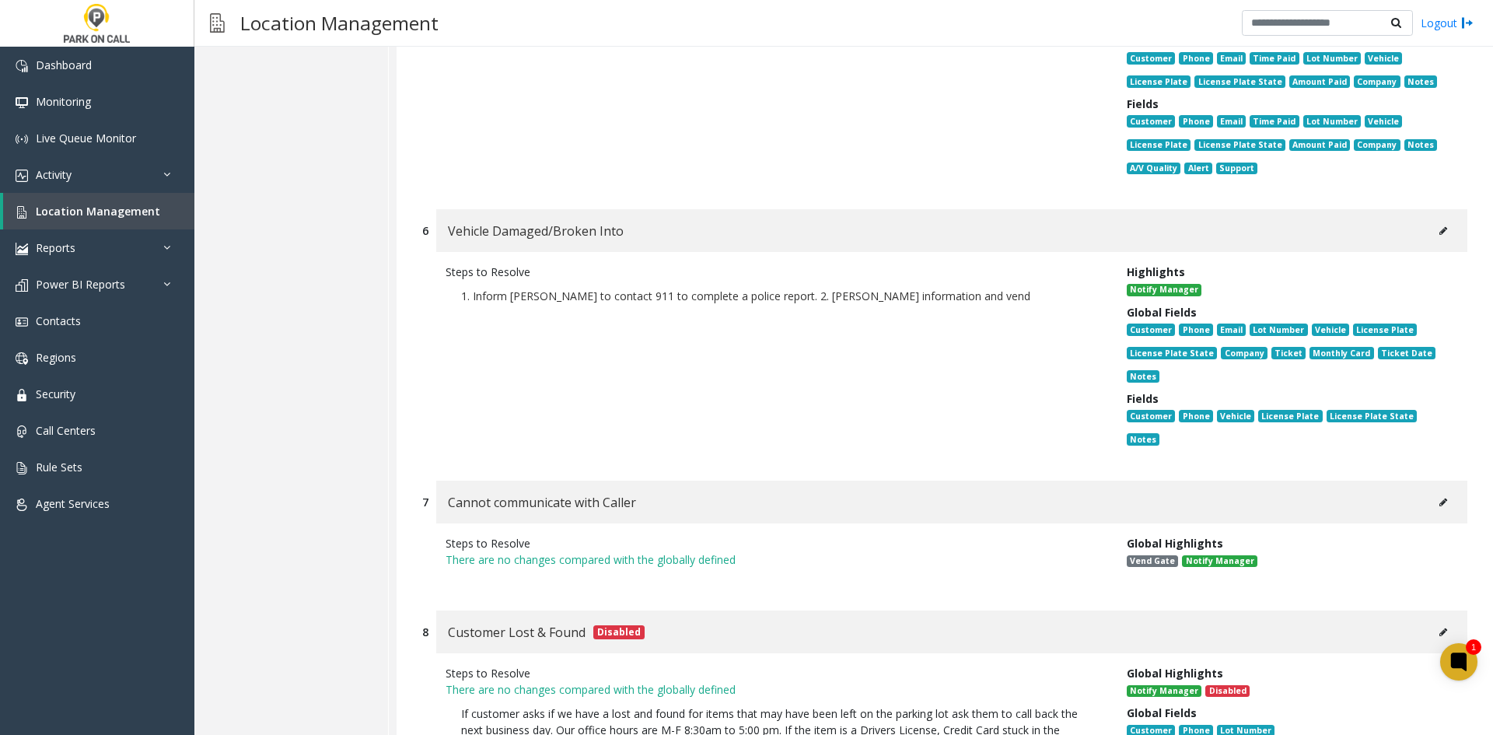
click at [1431, 491] on button at bounding box center [1443, 502] width 25 height 23
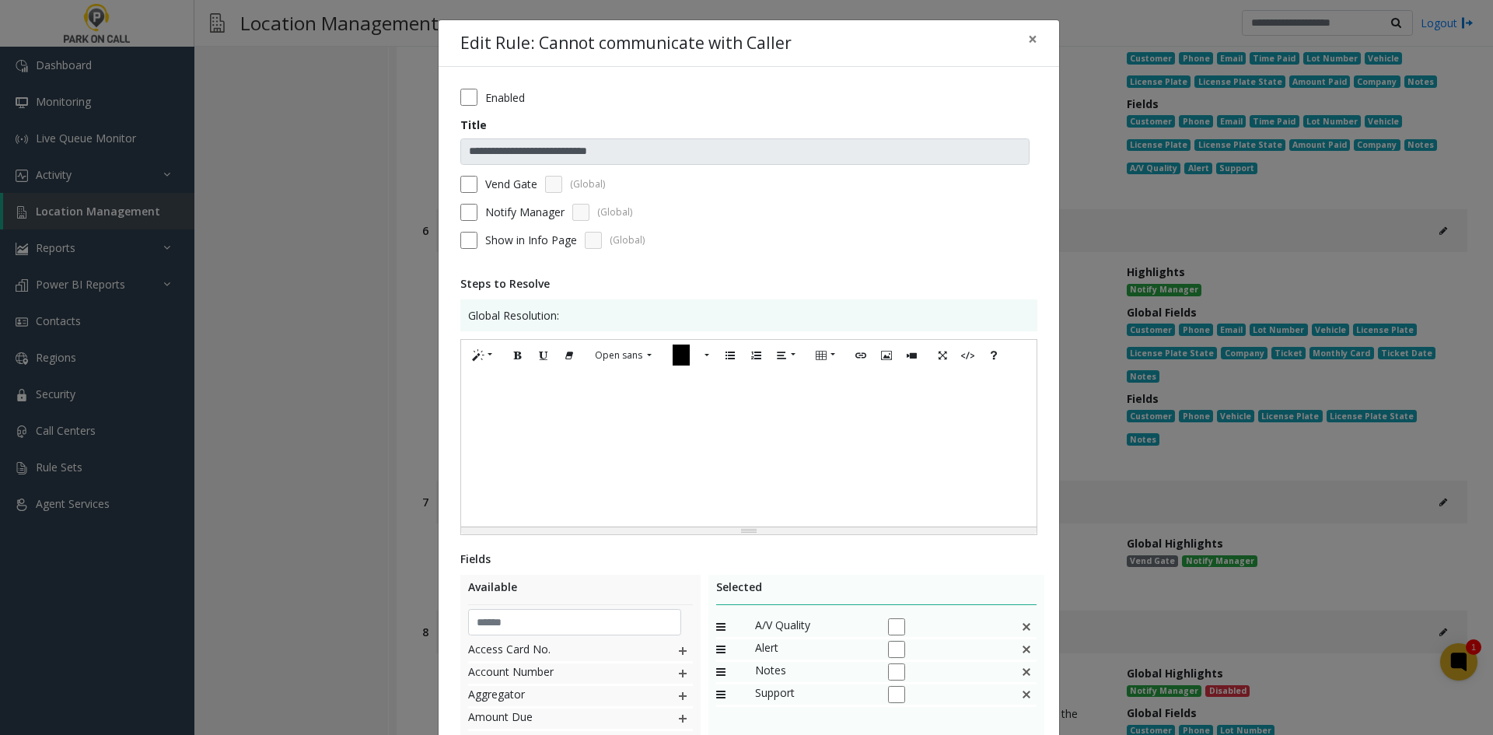
click at [501, 187] on label "Vend Gate" at bounding box center [511, 184] width 52 height 16
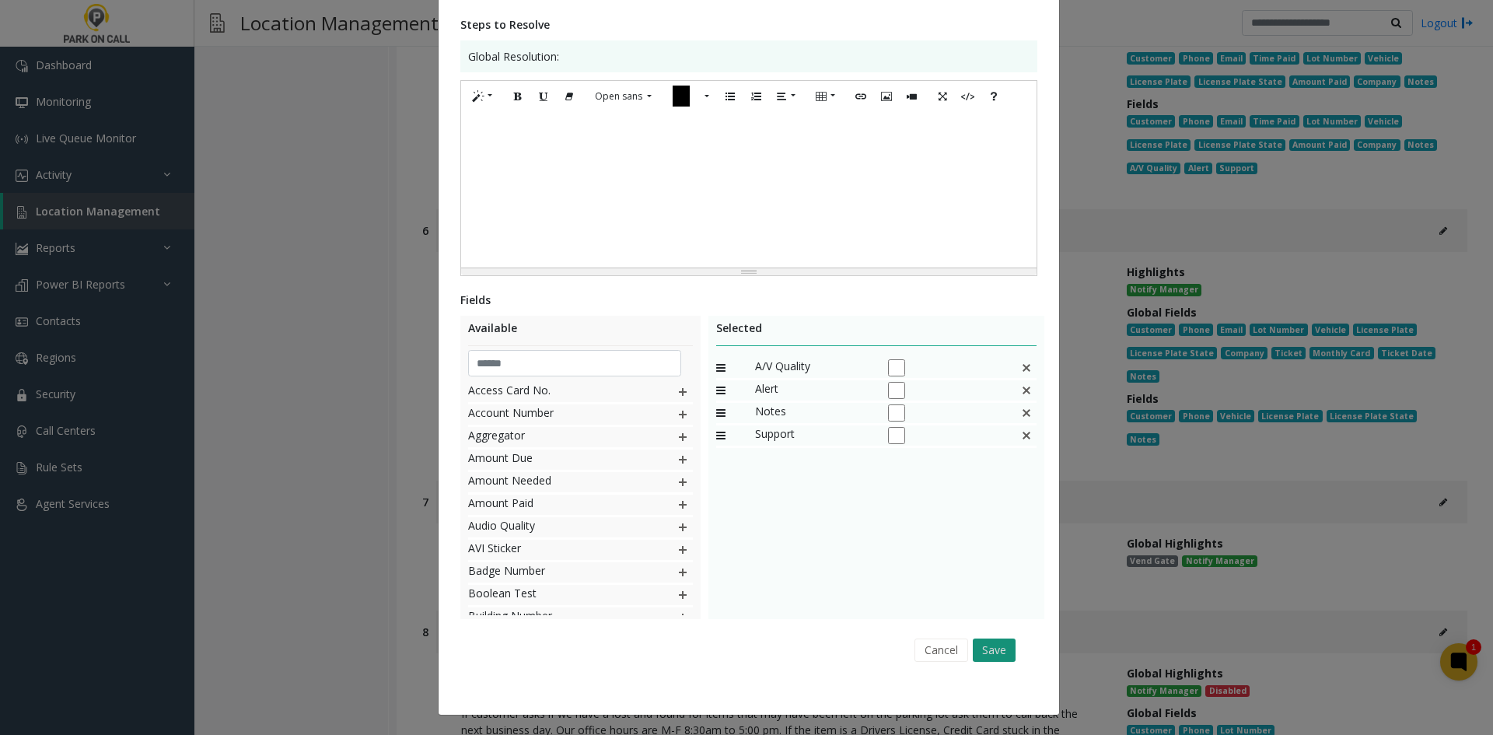
click at [990, 656] on button "Save" at bounding box center [994, 650] width 43 height 23
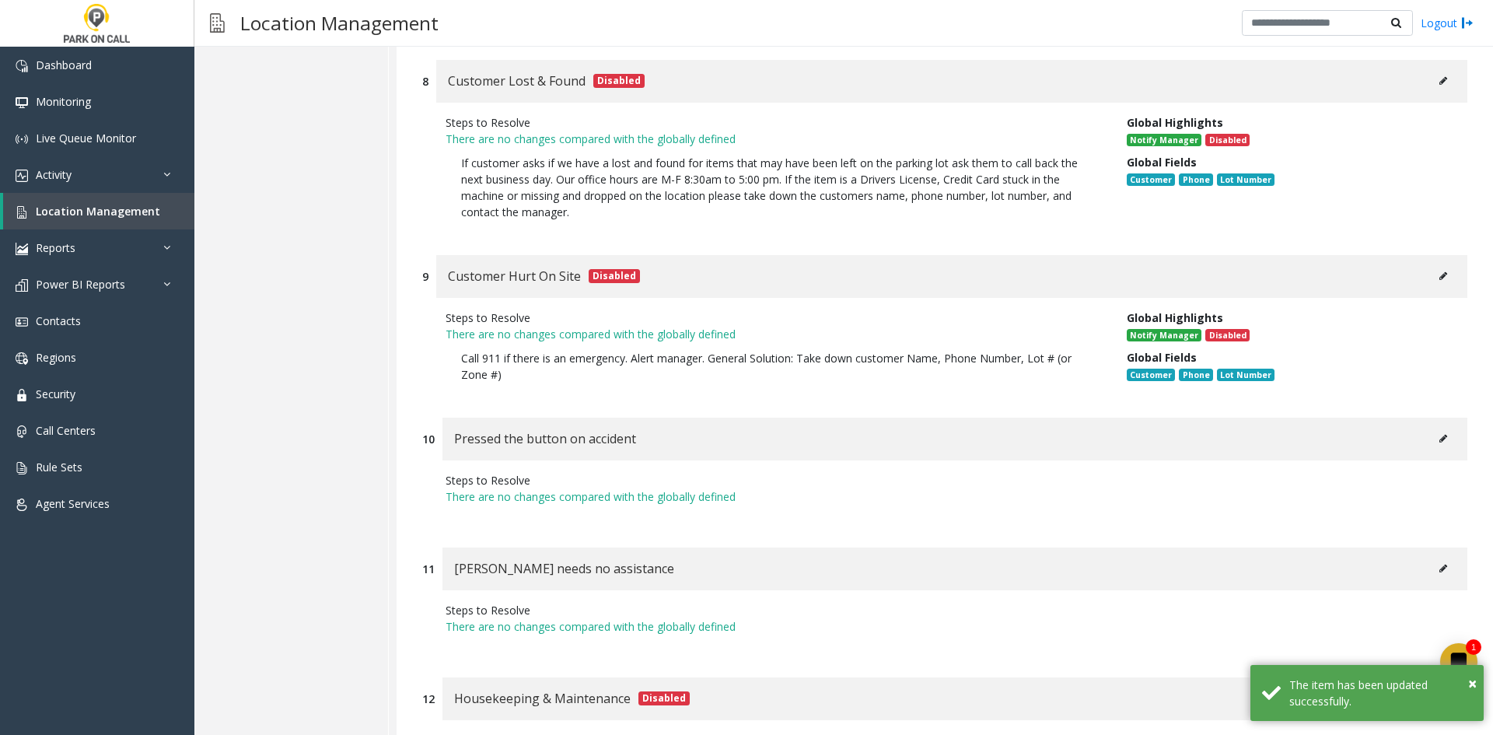
click at [1440, 434] on icon at bounding box center [1444, 438] width 8 height 9
click at [1440, 564] on icon at bounding box center [1444, 568] width 8 height 9
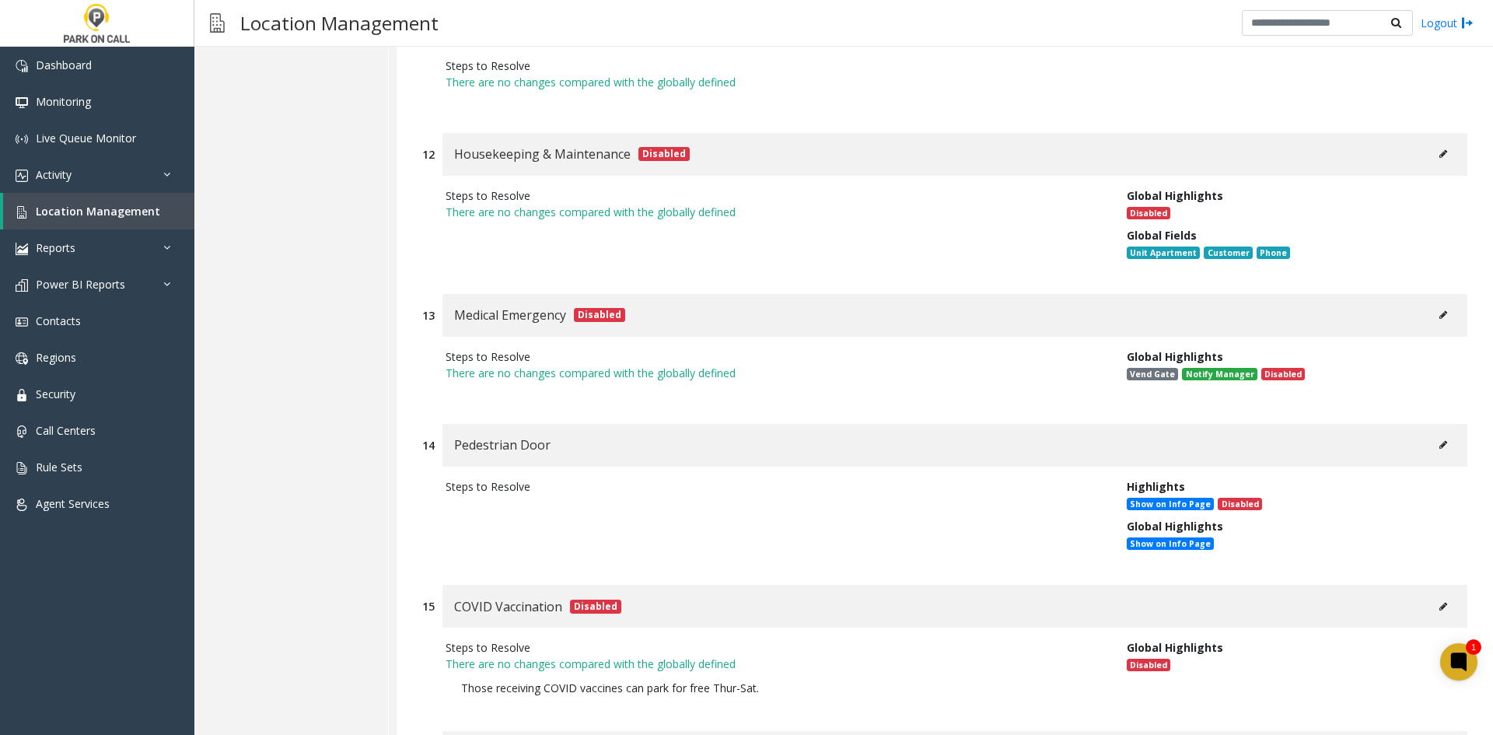
click at [1436, 433] on button at bounding box center [1443, 444] width 25 height 23
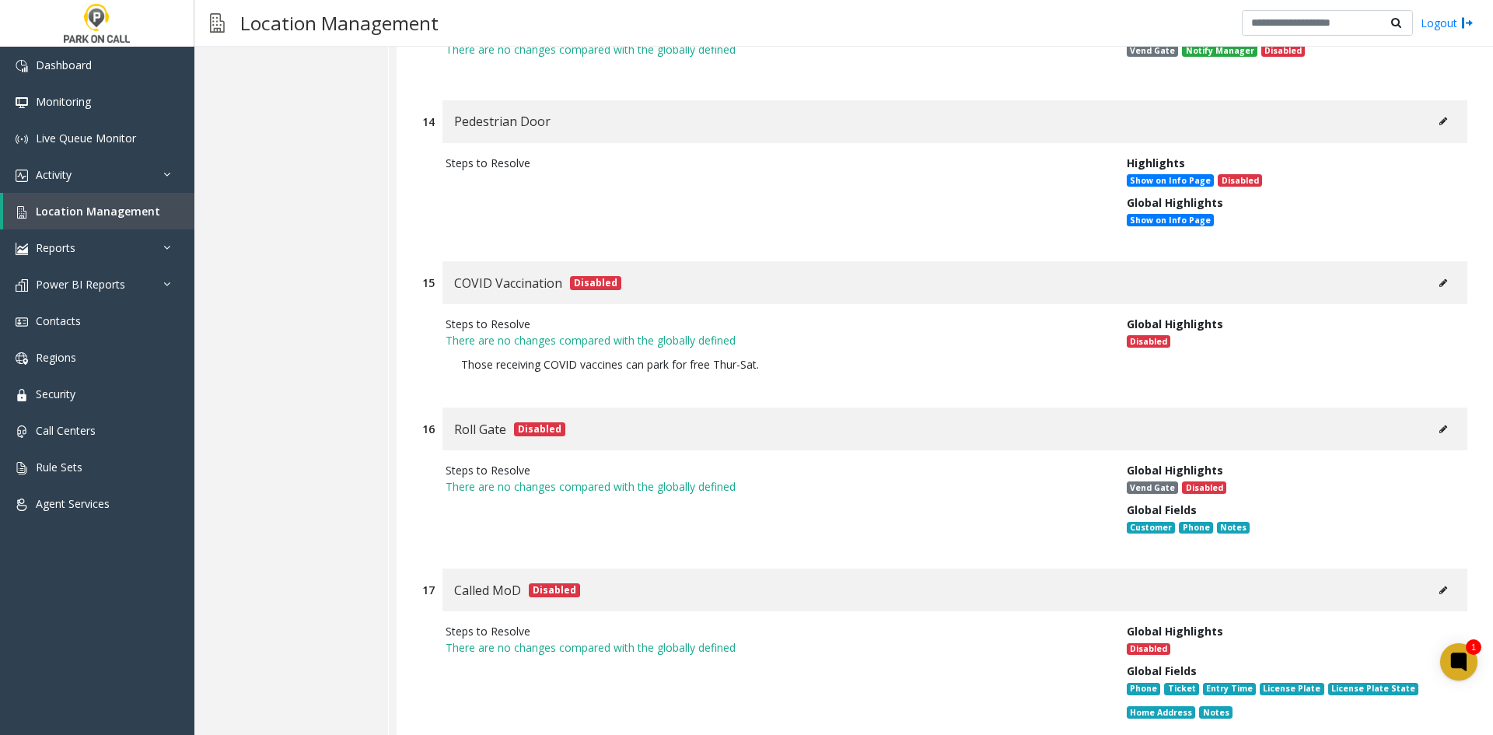
drag, startPoint x: 742, startPoint y: 679, endPoint x: 750, endPoint y: 665, distance: 16.0
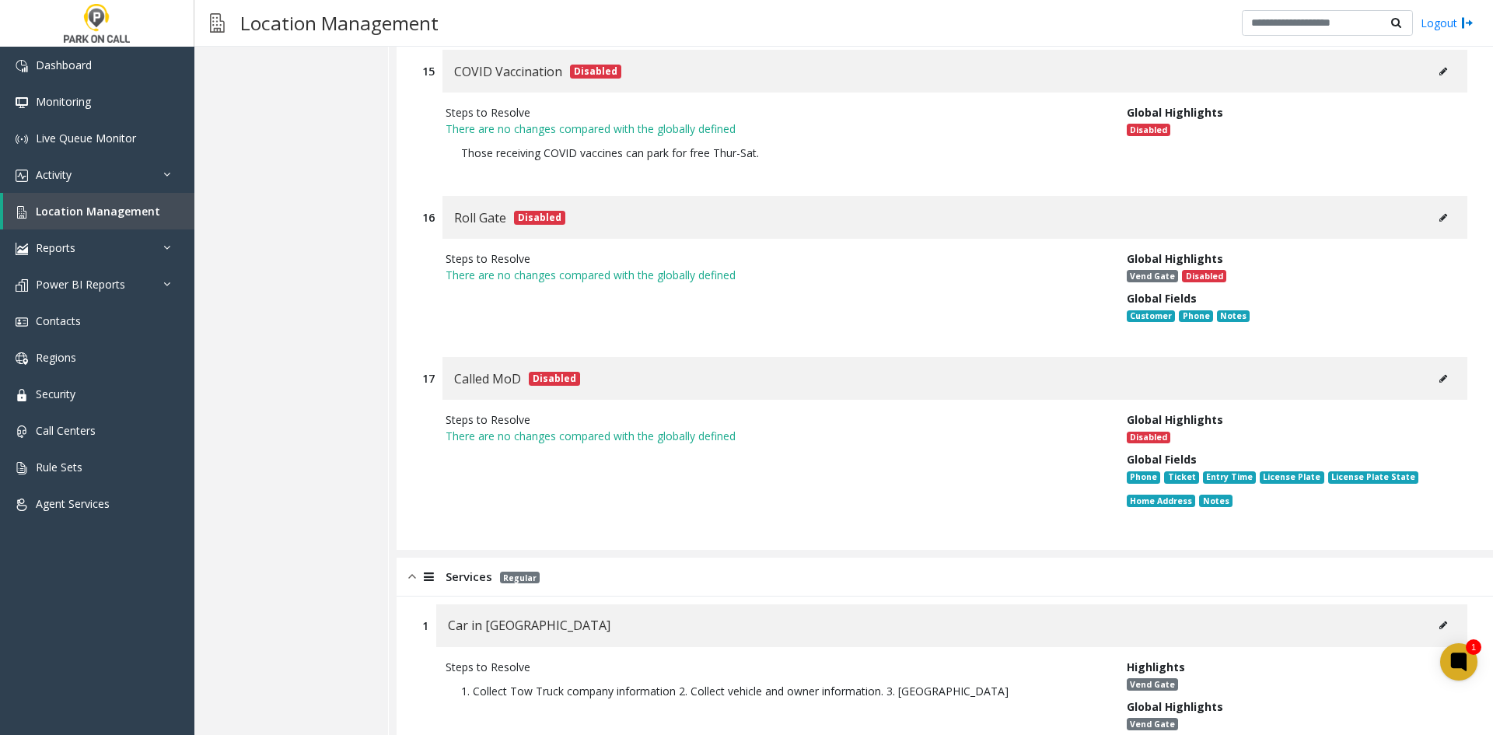
scroll to position [18613, 0]
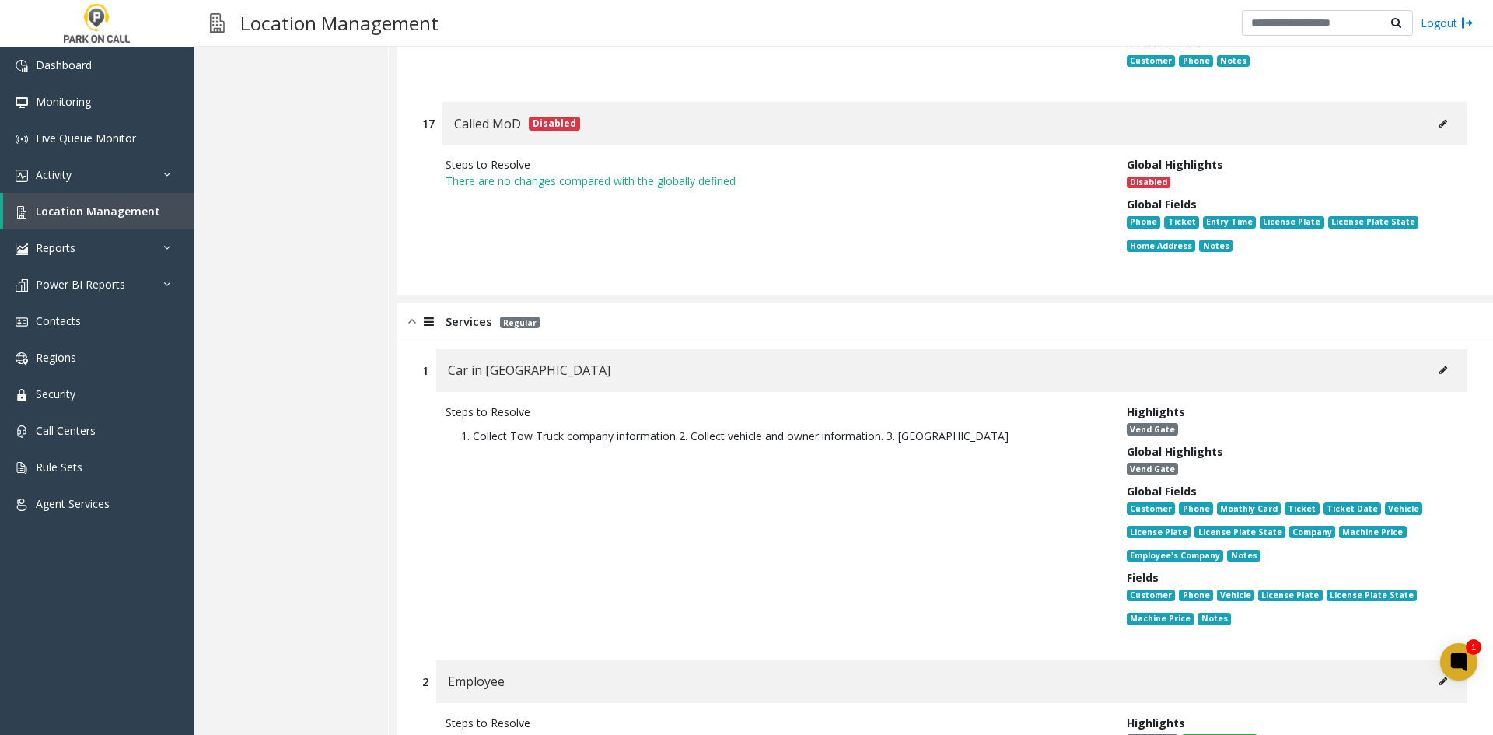
click at [1415, 349] on div "Car in Tow" at bounding box center [951, 370] width 1031 height 43
click at [1431, 359] on button at bounding box center [1443, 370] width 25 height 23
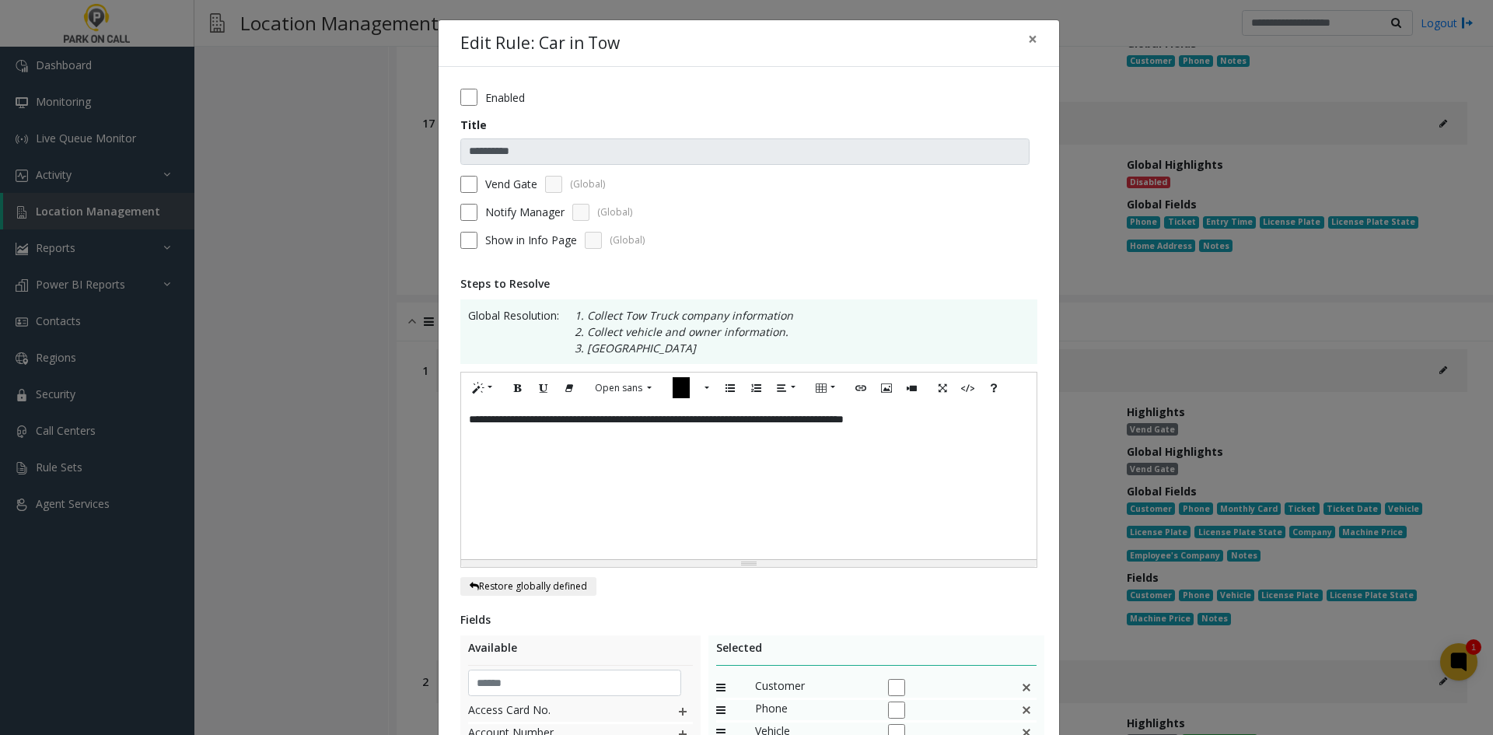
click at [485, 188] on label "Vend Gate" at bounding box center [511, 184] width 52 height 16
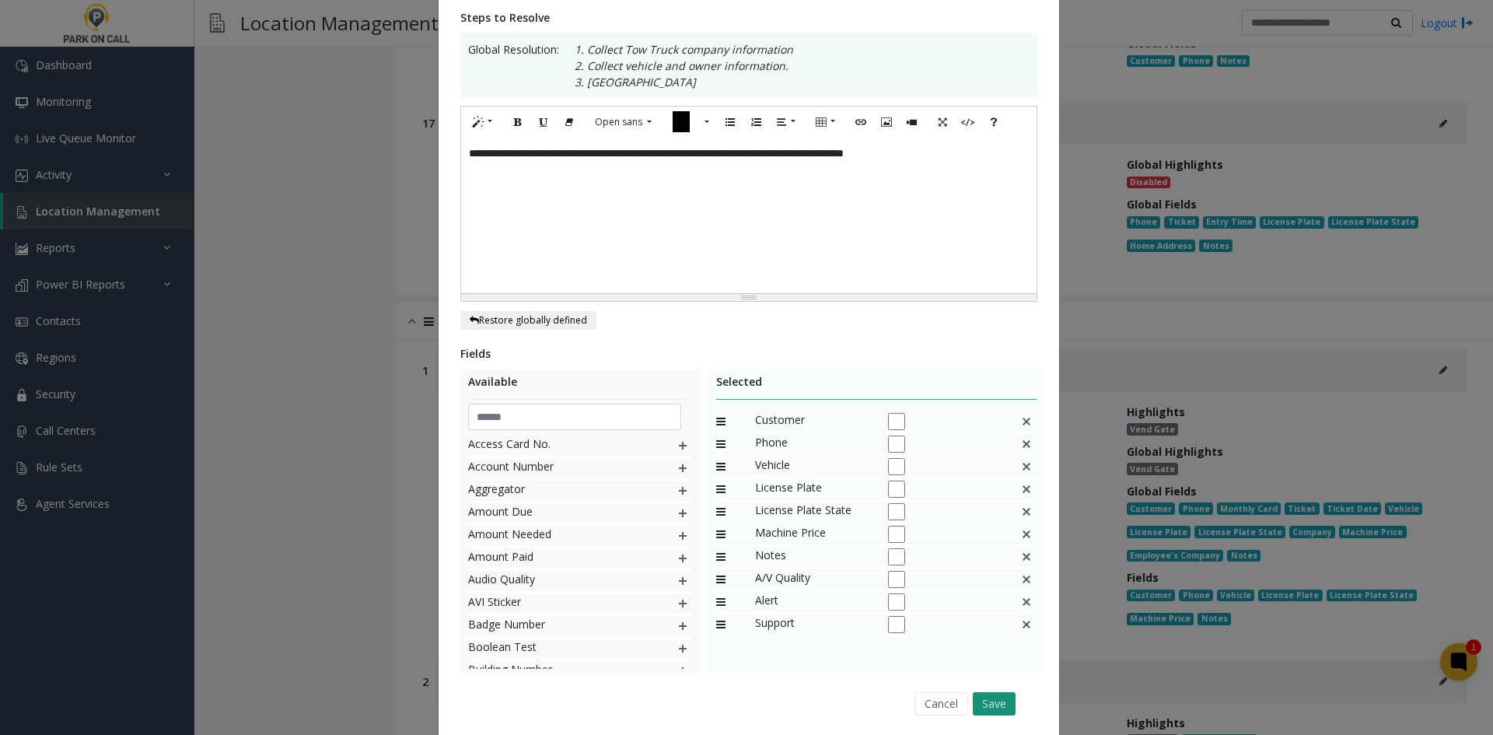
scroll to position [320, 0]
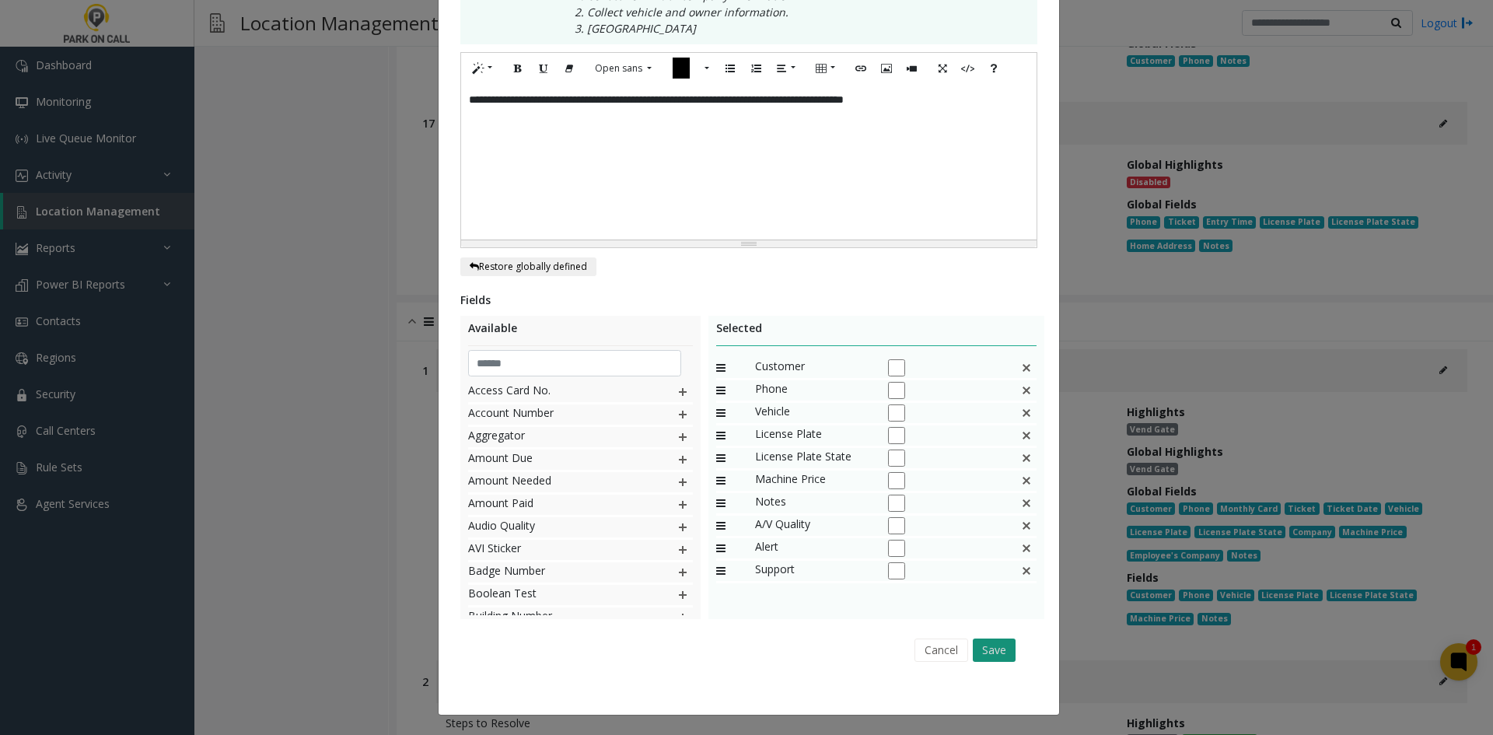
click at [991, 661] on button "Save" at bounding box center [994, 650] width 43 height 23
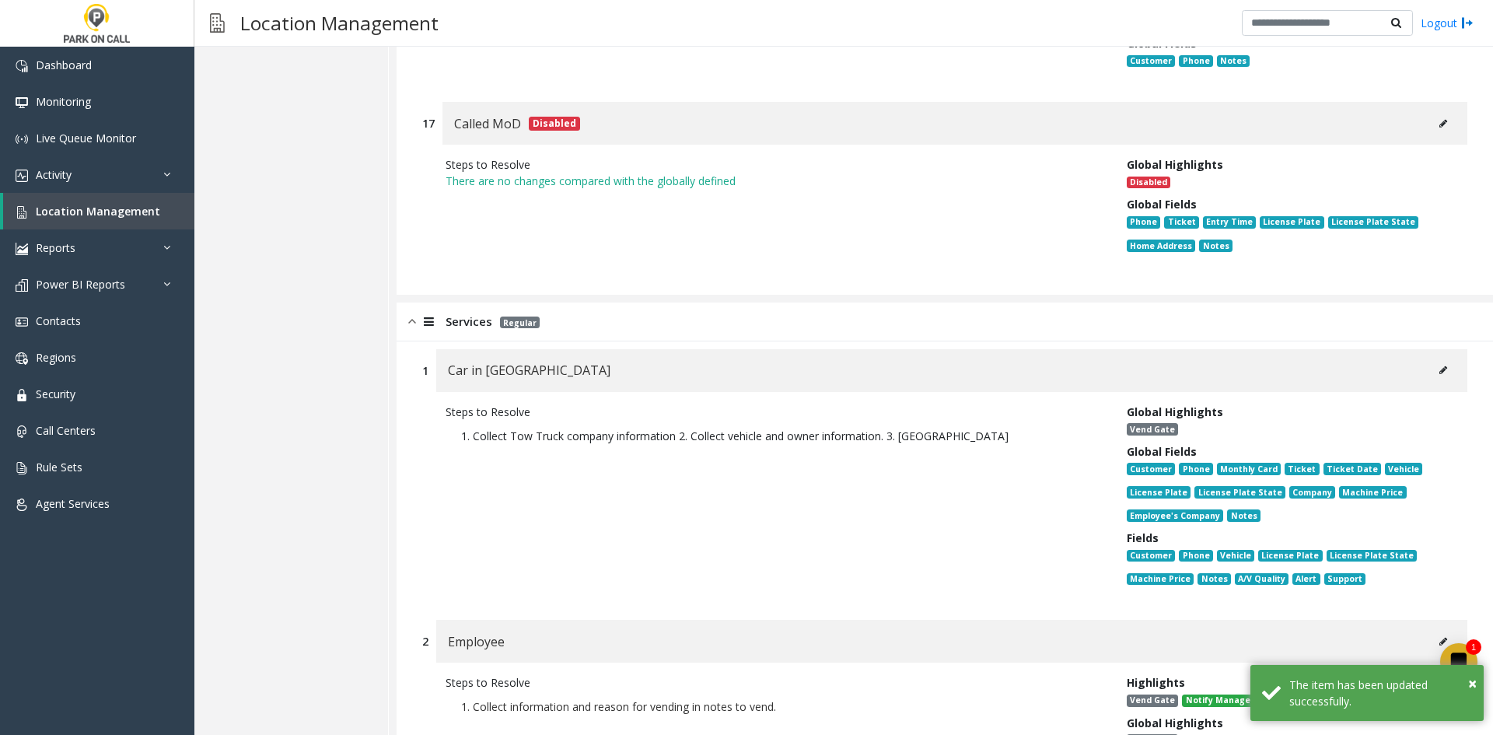
click at [1438, 630] on button at bounding box center [1443, 641] width 25 height 23
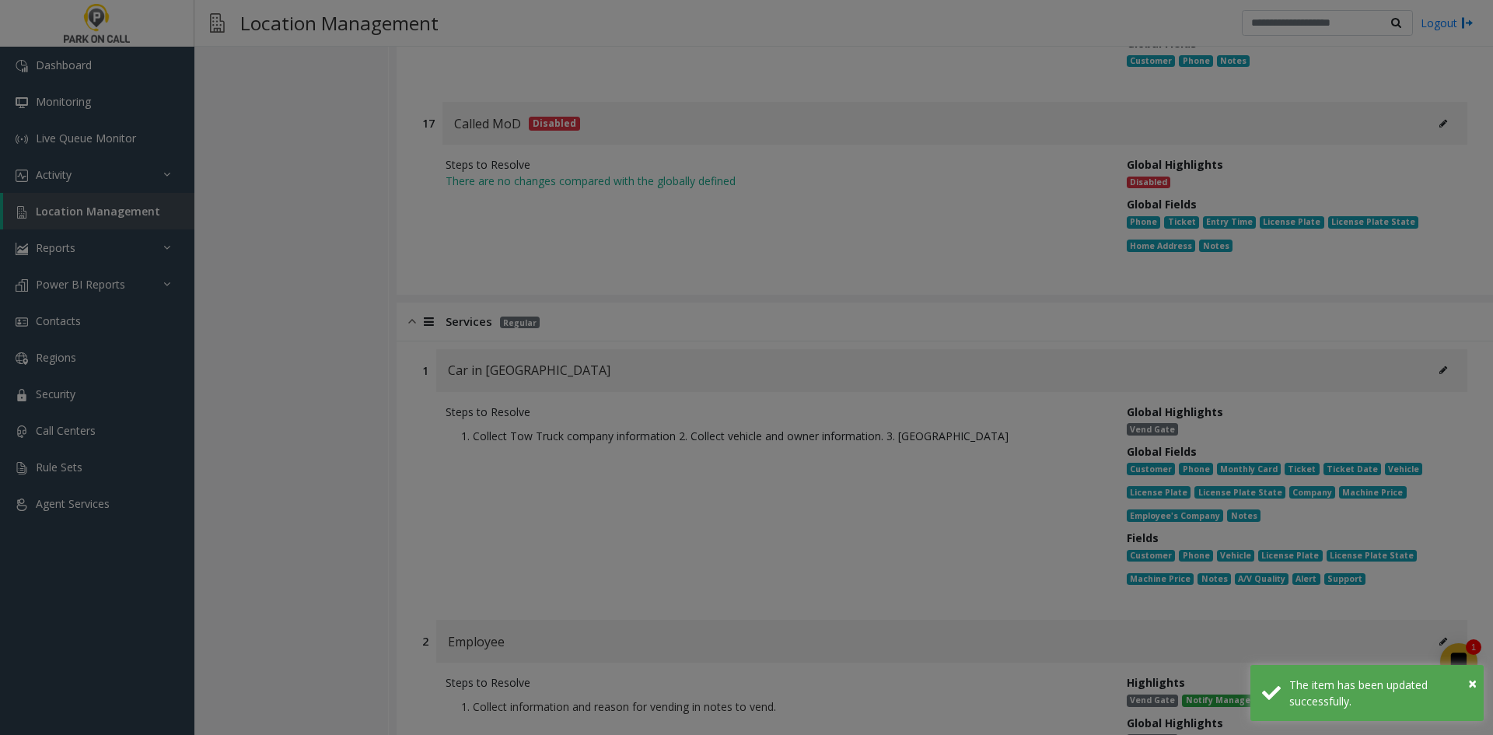
scroll to position [0, 0]
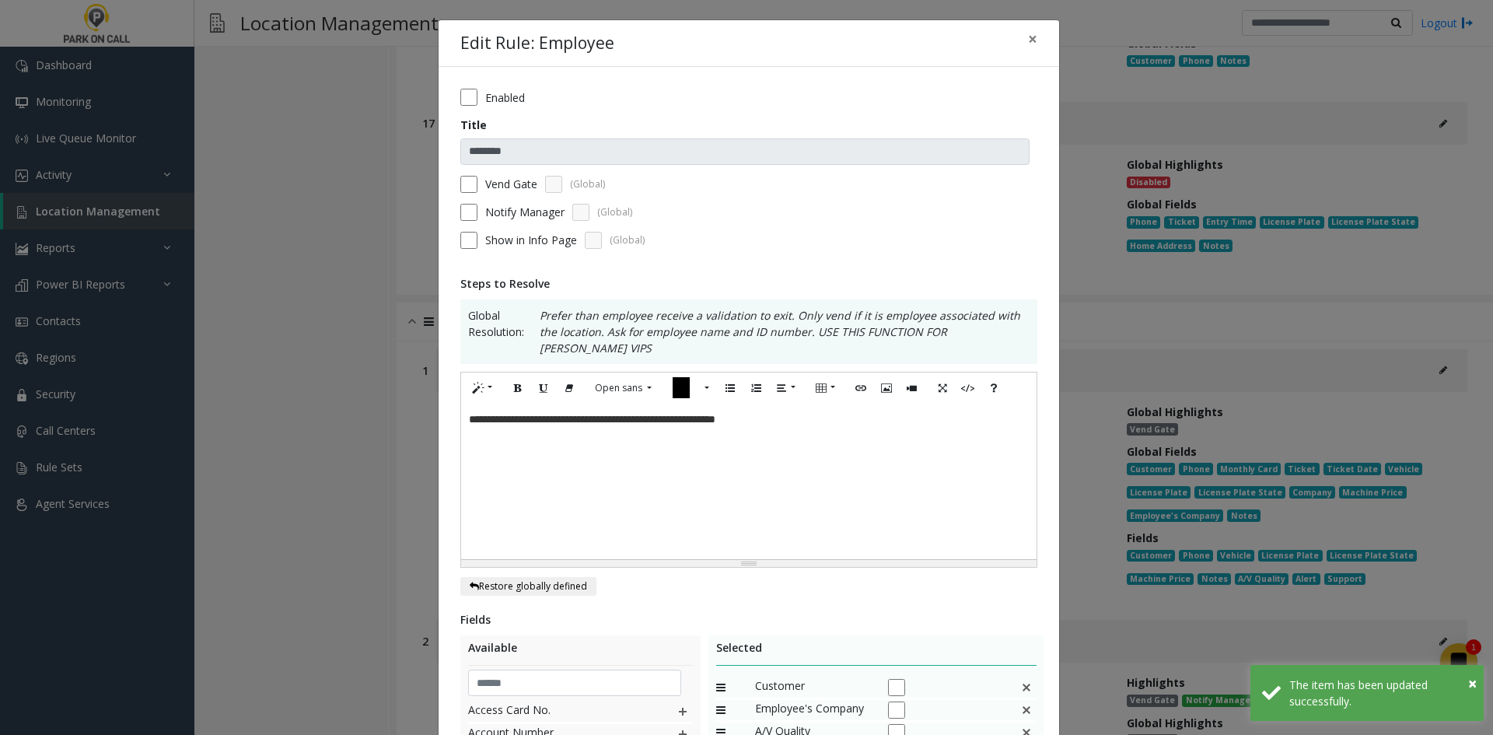
click at [515, 183] on label "Vend Gate" at bounding box center [511, 184] width 52 height 16
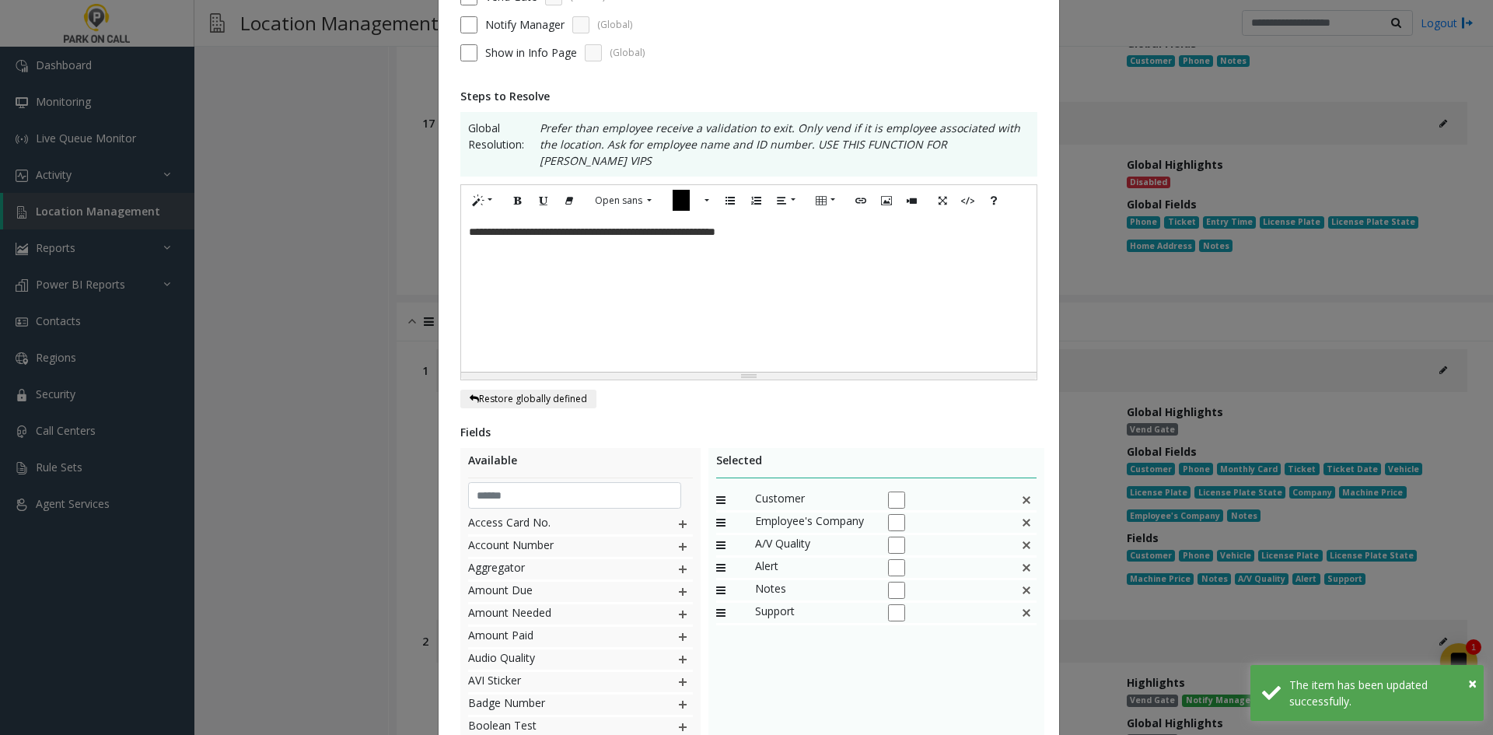
scroll to position [303, 0]
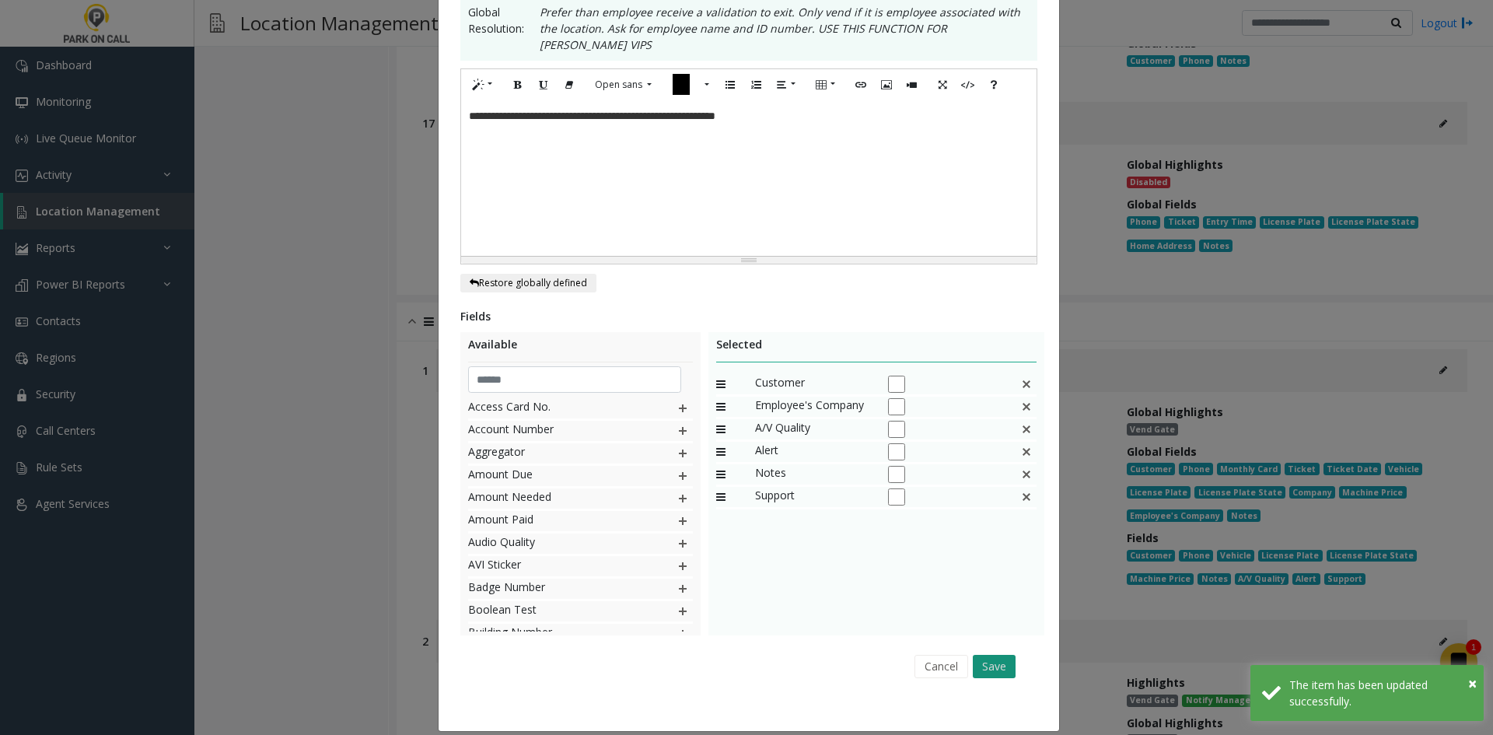
click at [997, 655] on button "Save" at bounding box center [994, 666] width 43 height 23
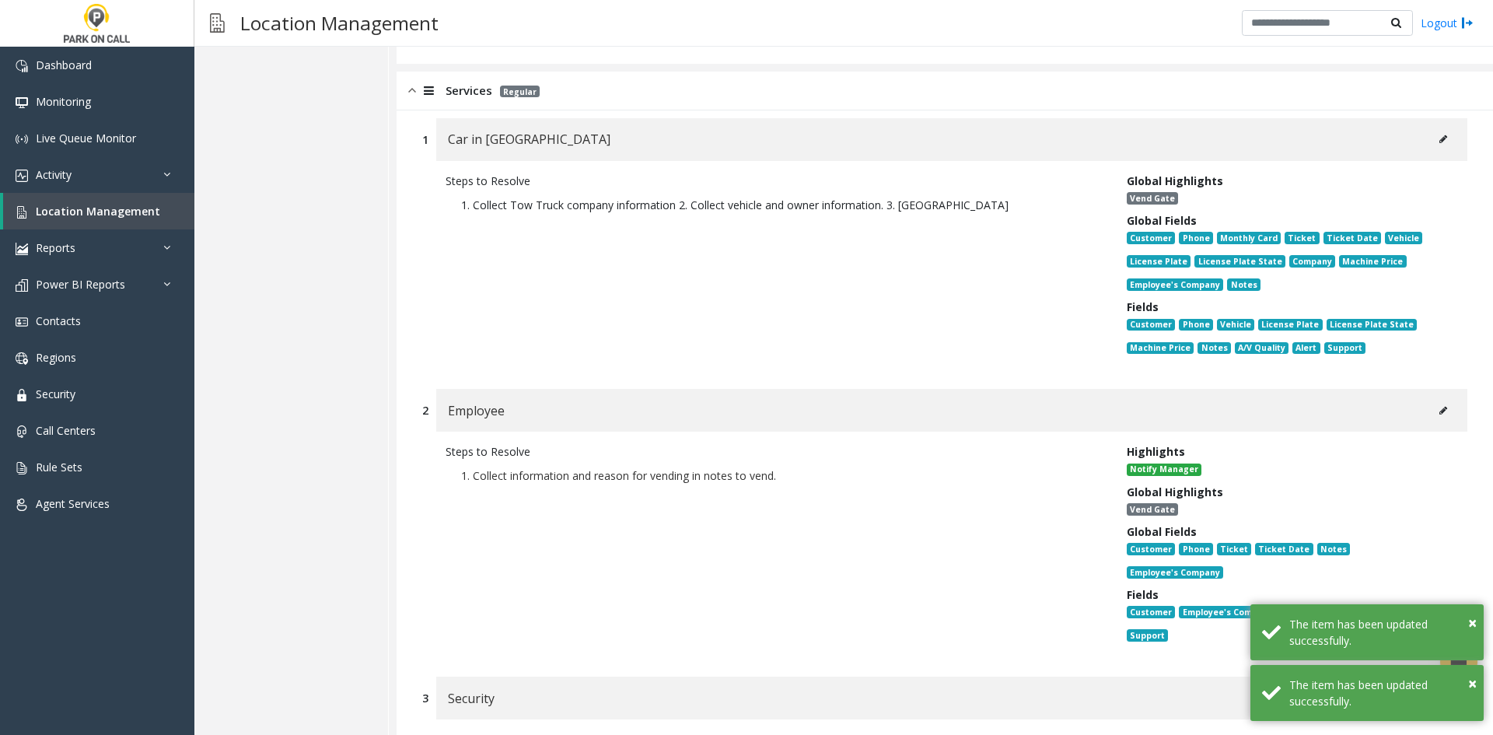
scroll to position [19002, 0]
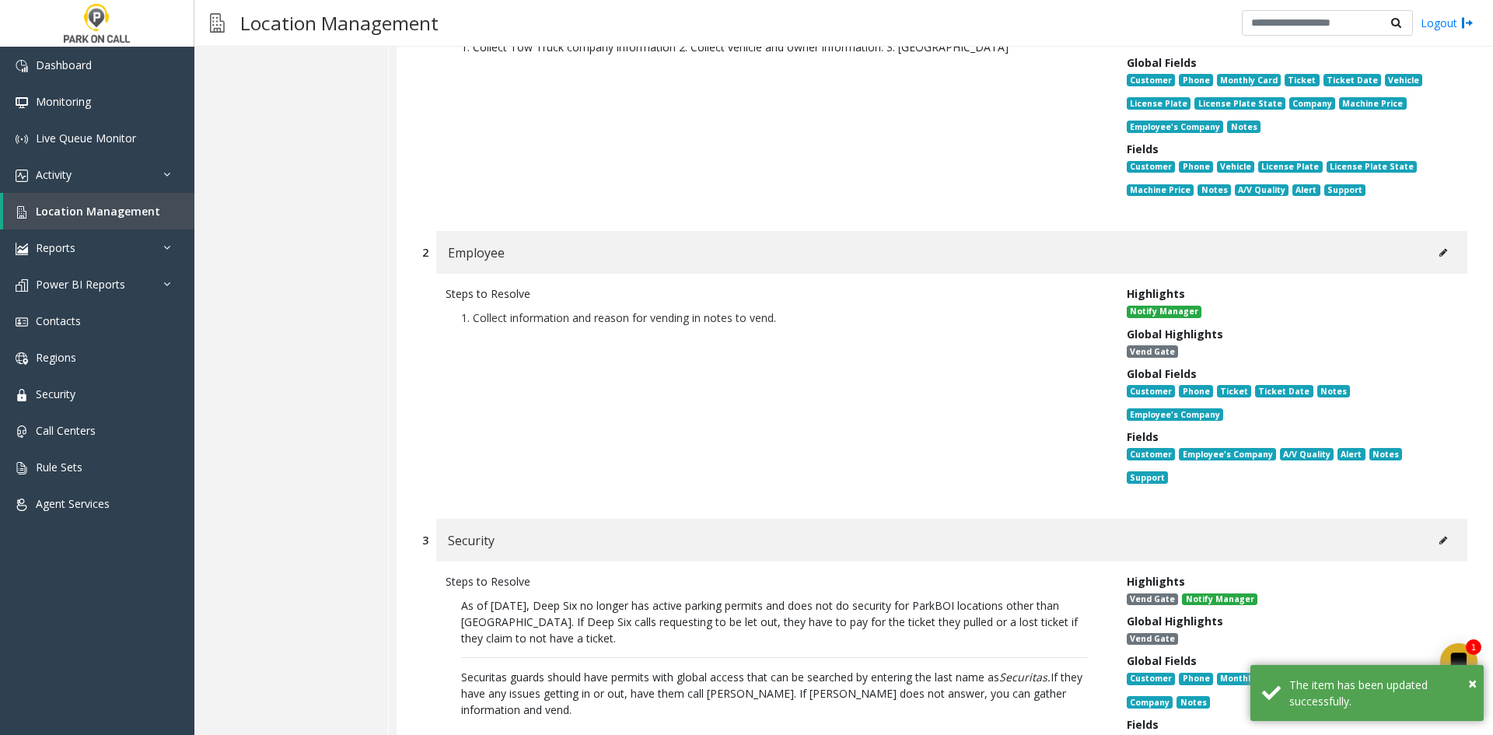
click at [1436, 529] on button at bounding box center [1443, 540] width 25 height 23
type input "********"
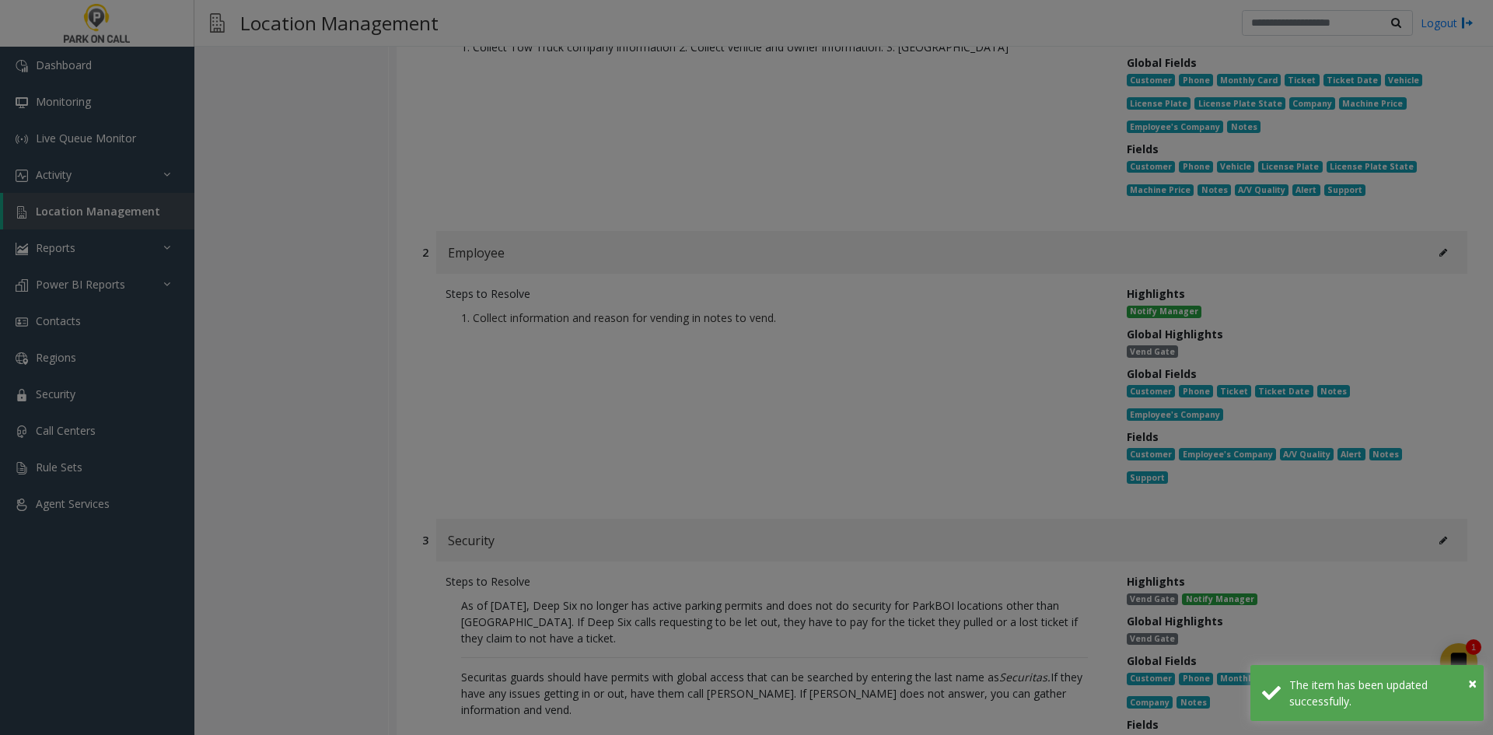
scroll to position [0, 0]
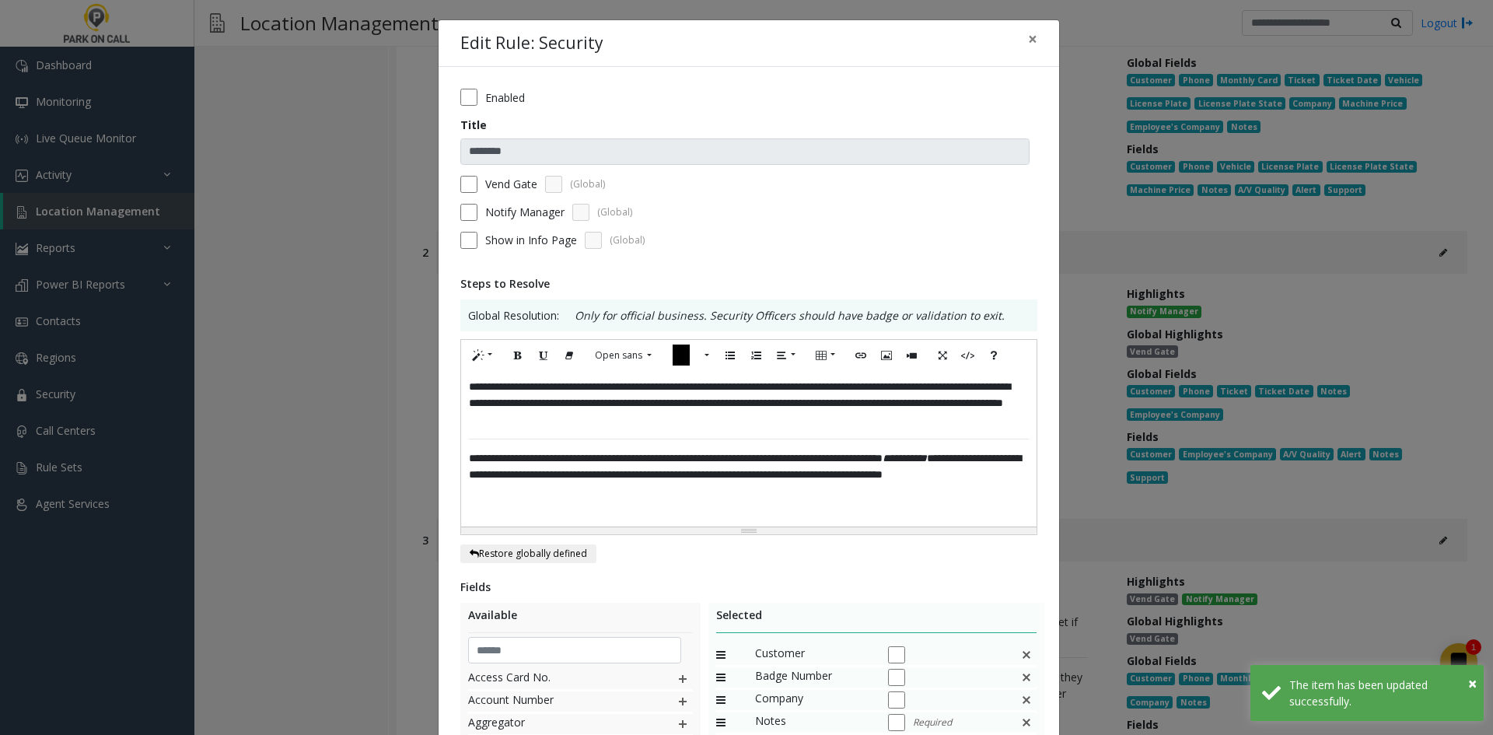
click at [499, 181] on label "Vend Gate" at bounding box center [511, 184] width 52 height 16
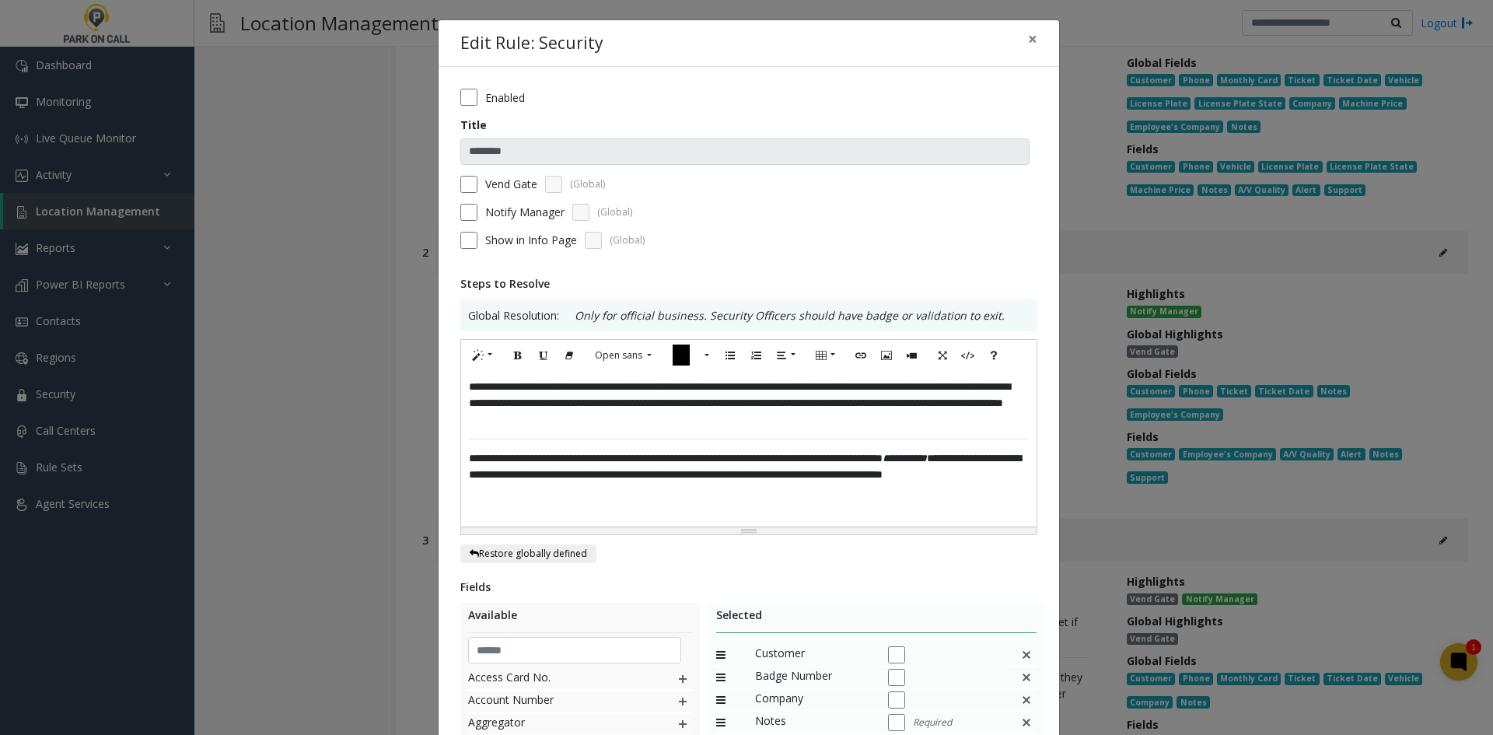
scroll to position [287, 0]
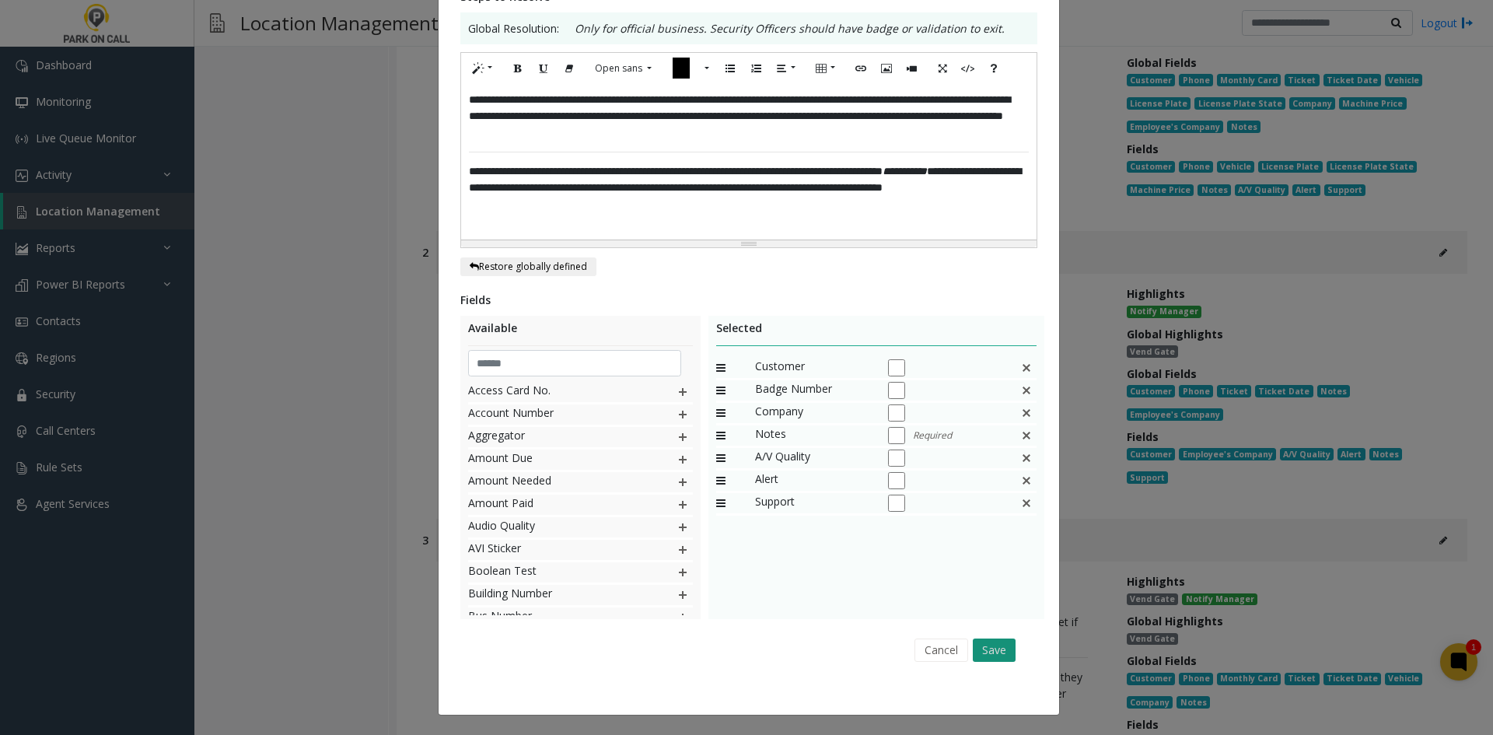
click at [989, 646] on button "Save" at bounding box center [994, 650] width 43 height 23
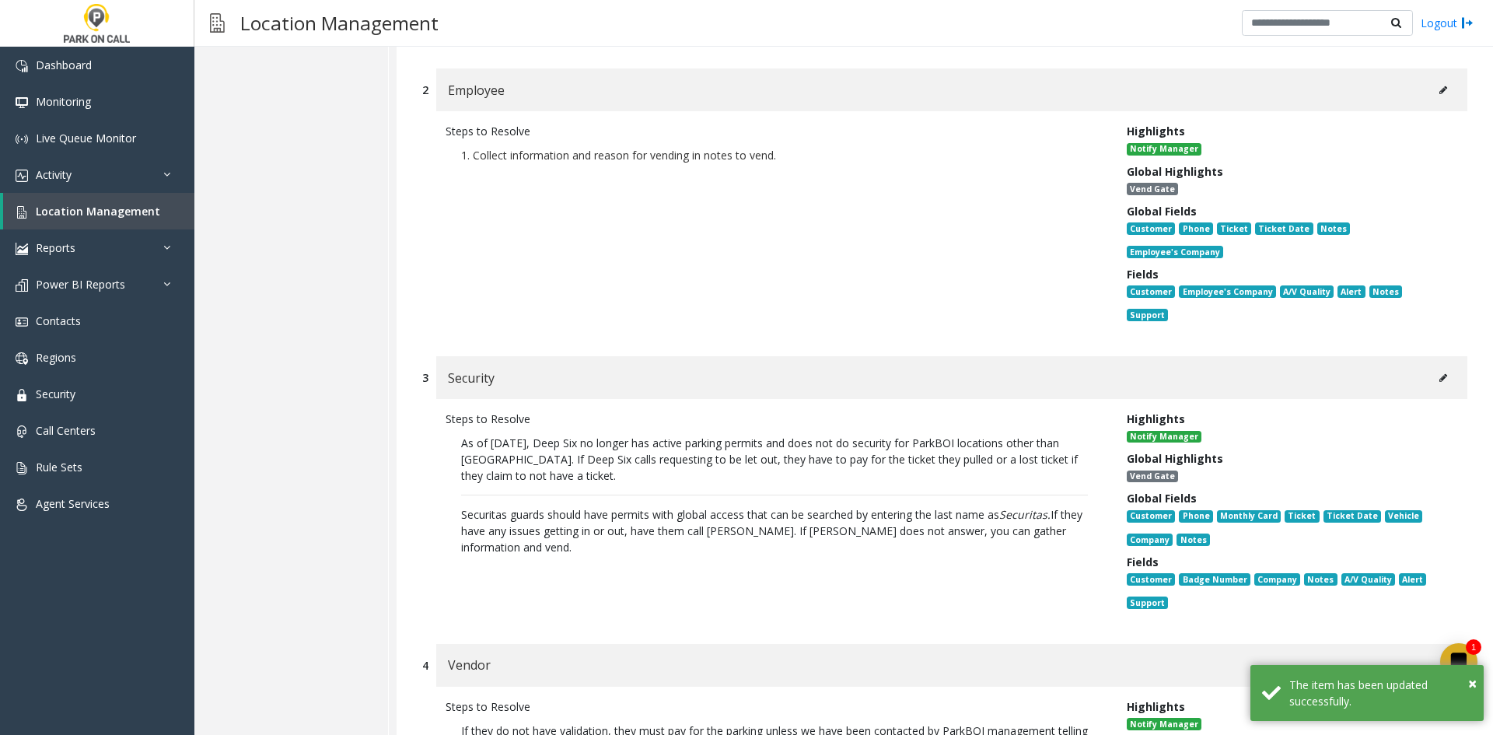
scroll to position [19391, 0]
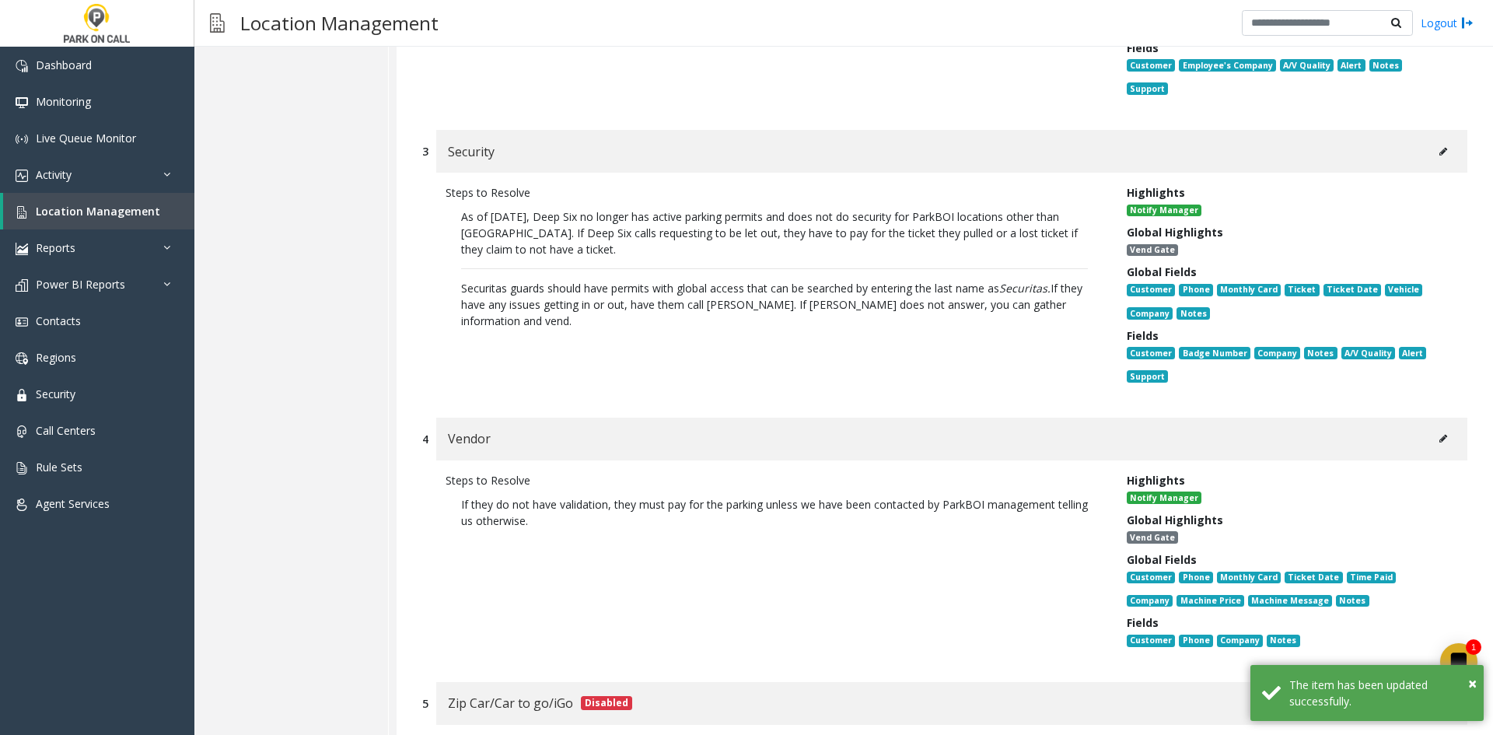
click at [1429, 418] on div "Vendor" at bounding box center [951, 439] width 1031 height 43
click at [1440, 434] on icon at bounding box center [1444, 438] width 8 height 9
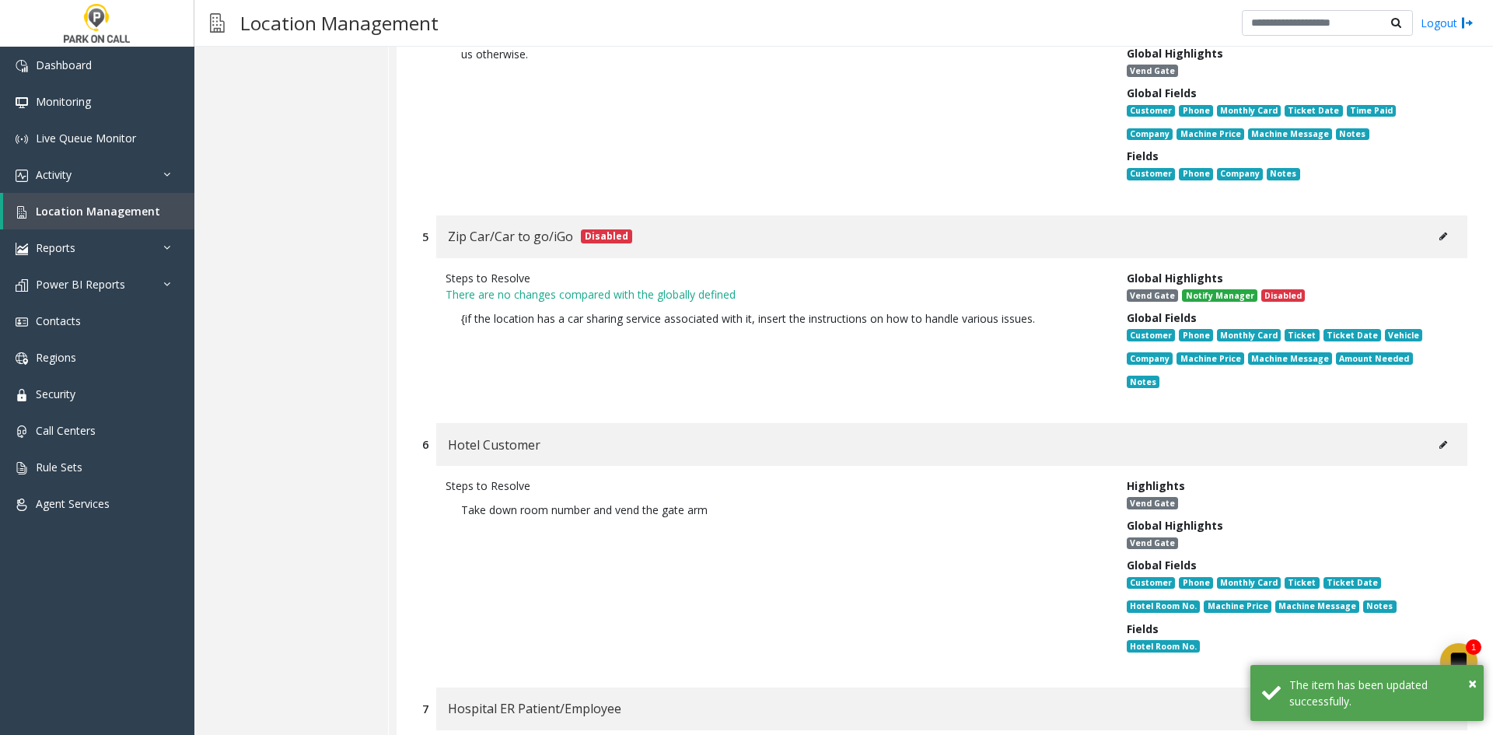
click at [1431, 433] on button at bounding box center [1443, 444] width 25 height 23
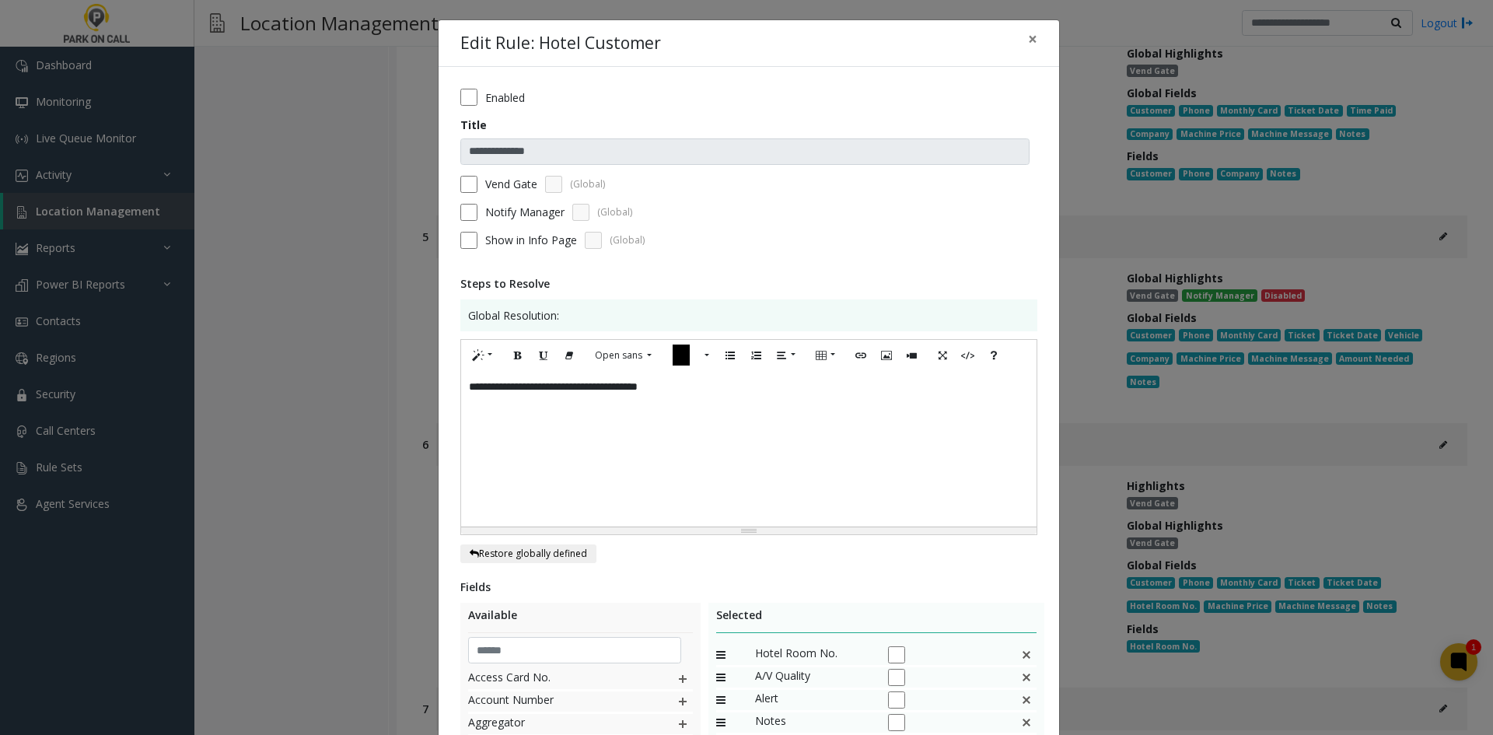
click at [508, 194] on form "**********" at bounding box center [748, 174] width 577 height 171
click at [498, 184] on label "Vend Gate" at bounding box center [511, 184] width 52 height 16
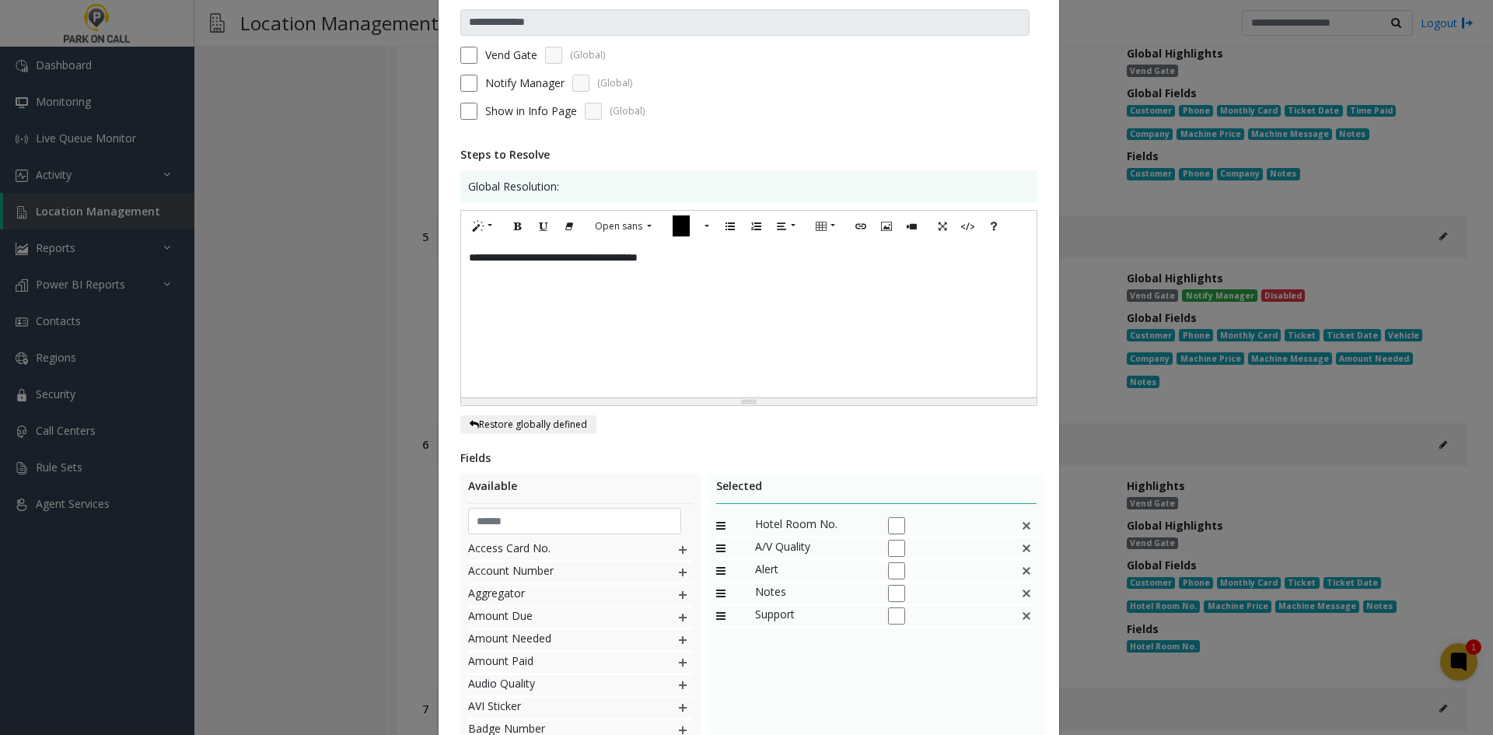
scroll to position [287, 0]
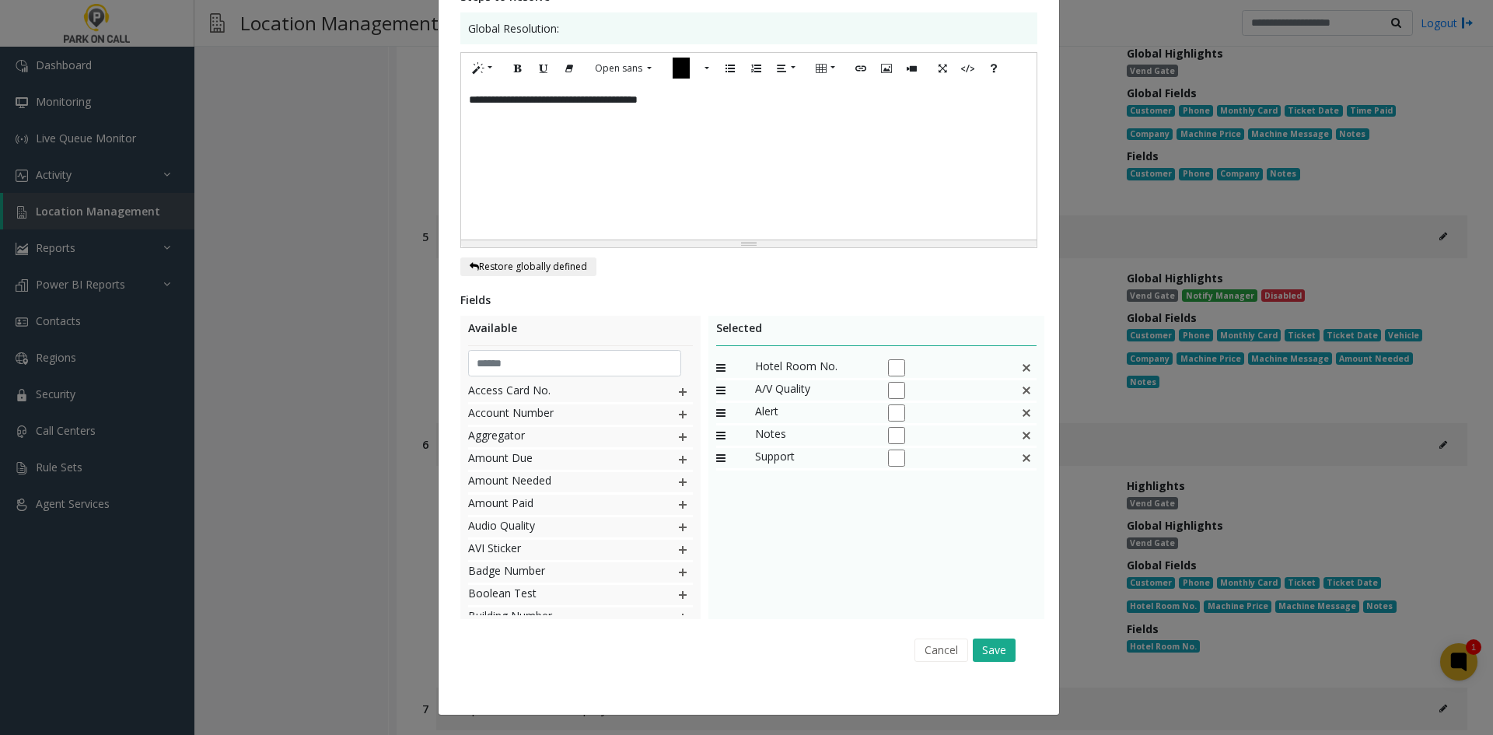
click at [978, 628] on div "Fields Available Access Card No. Account Number Aggregator Amount Due Amount Ne…" at bounding box center [748, 481] width 577 height 378
click at [984, 637] on div "Cancel Save" at bounding box center [748, 650] width 555 height 40
click at [985, 648] on button "Save" at bounding box center [994, 650] width 43 height 23
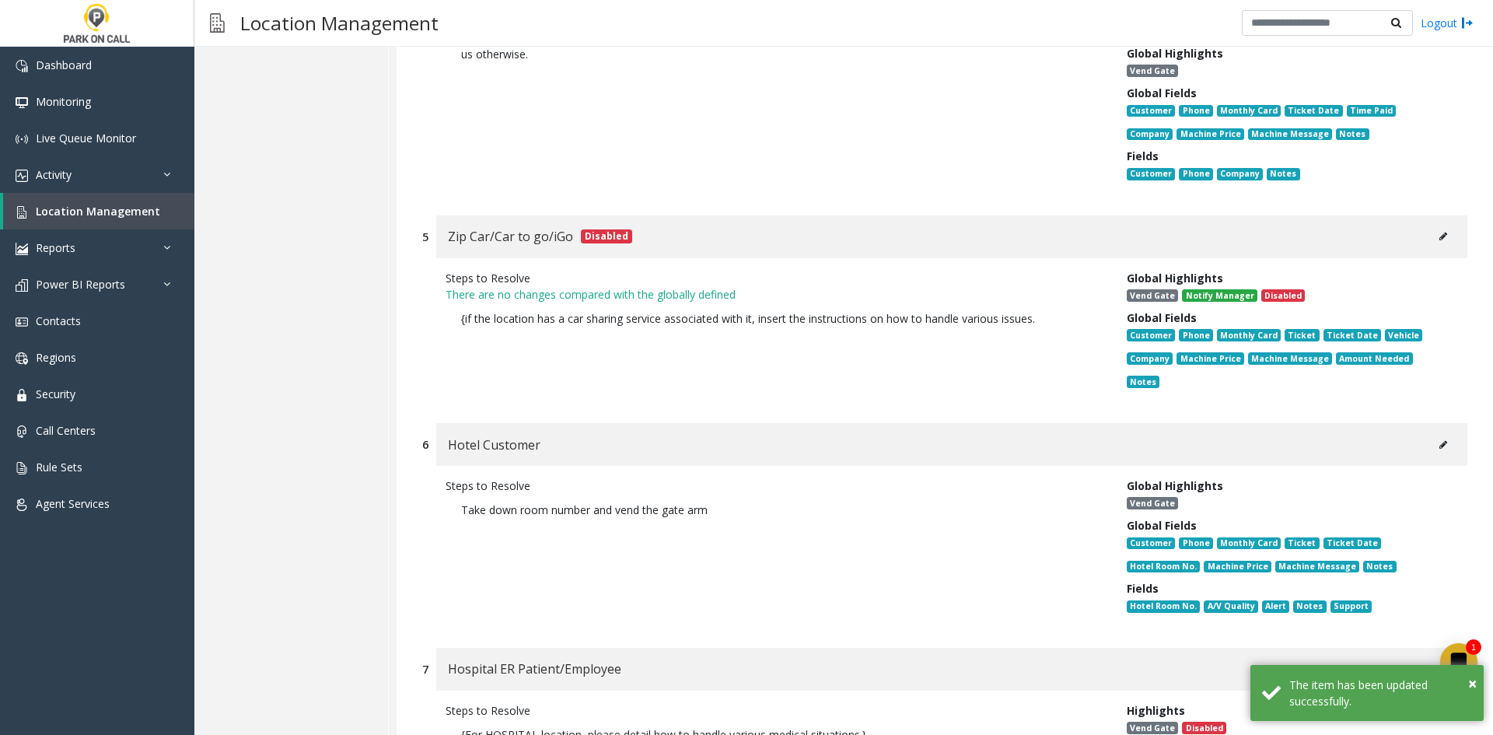
click at [1440, 664] on icon at bounding box center [1444, 668] width 8 height 9
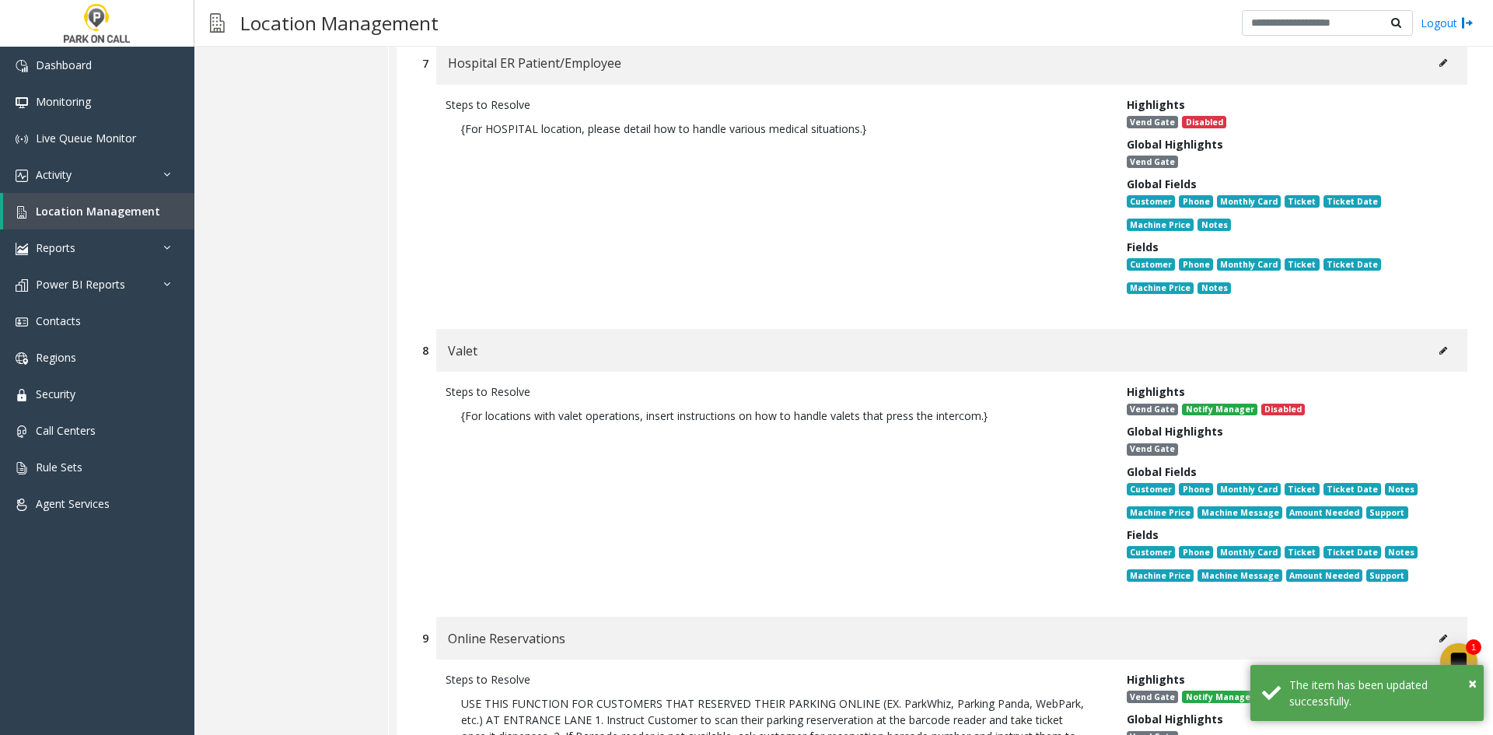
scroll to position [20479, 0]
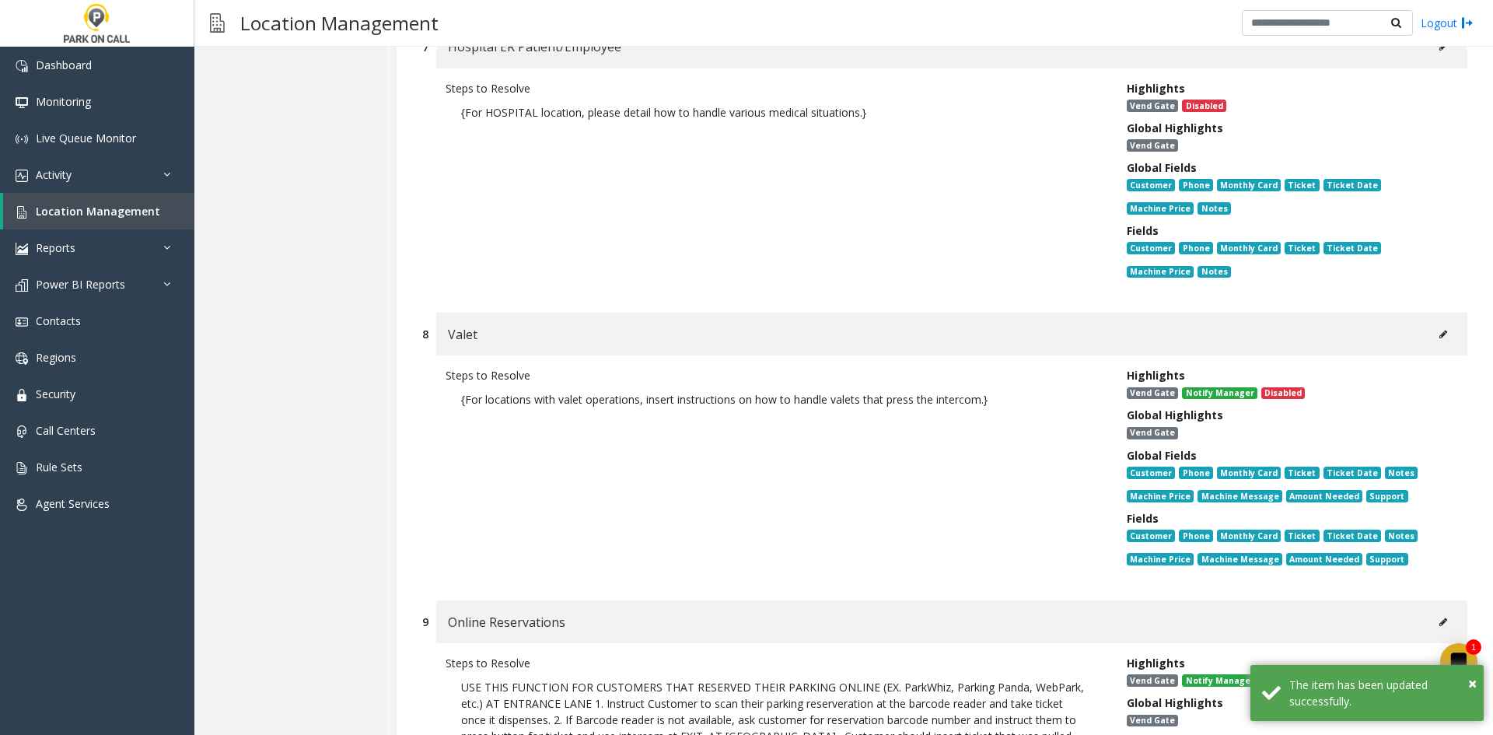
click at [1431, 323] on button at bounding box center [1443, 334] width 25 height 23
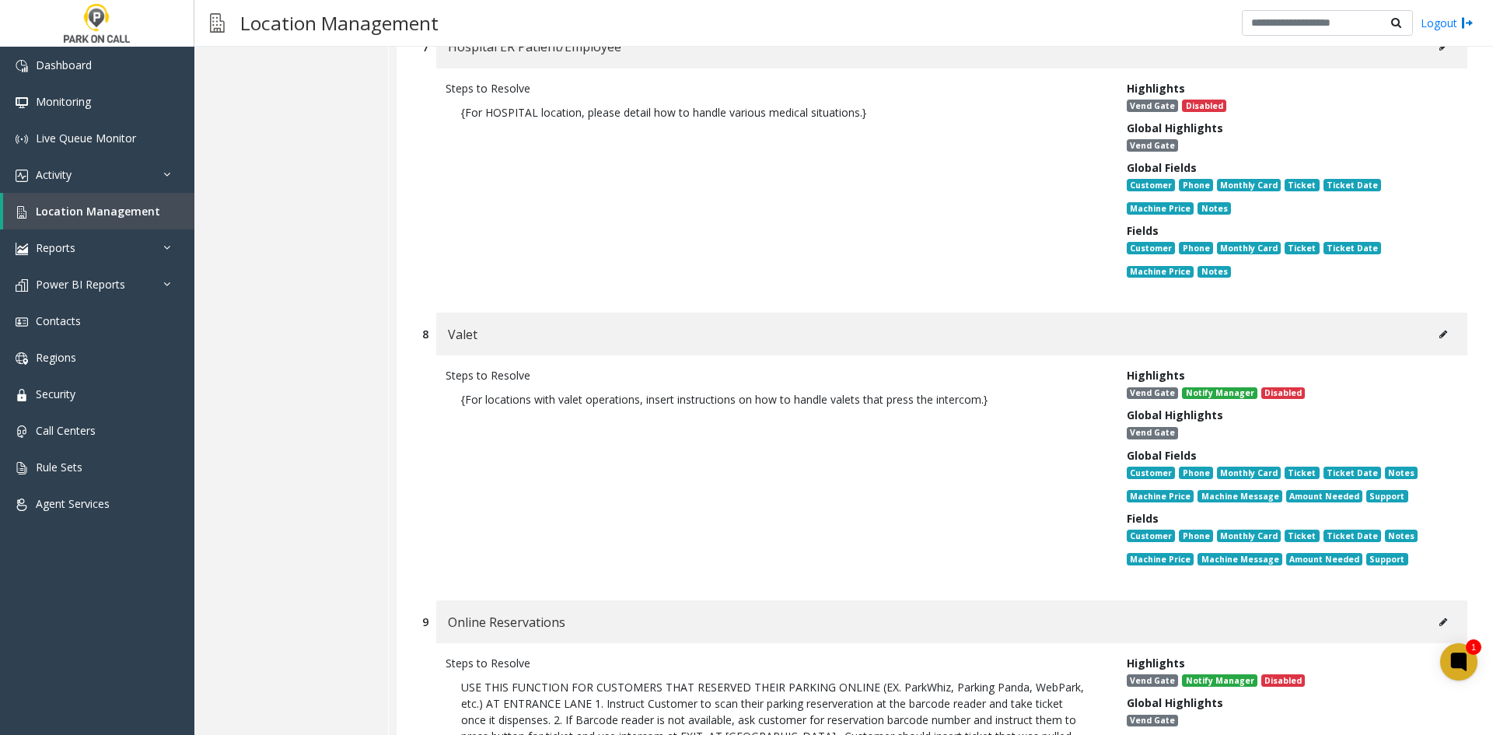
click at [1440, 618] on icon at bounding box center [1444, 622] width 8 height 9
click at [1431, 611] on button at bounding box center [1443, 622] width 25 height 23
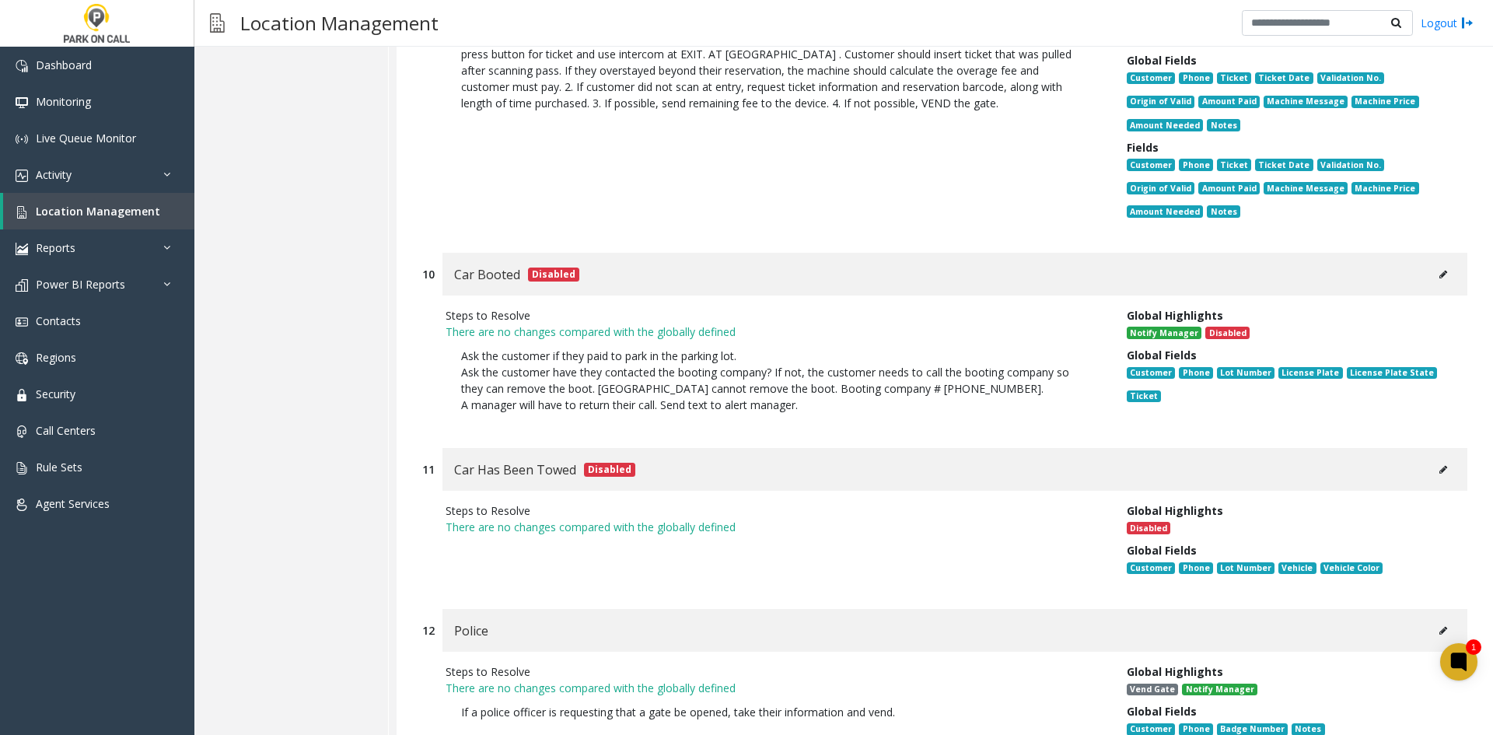
scroll to position [21223, 0]
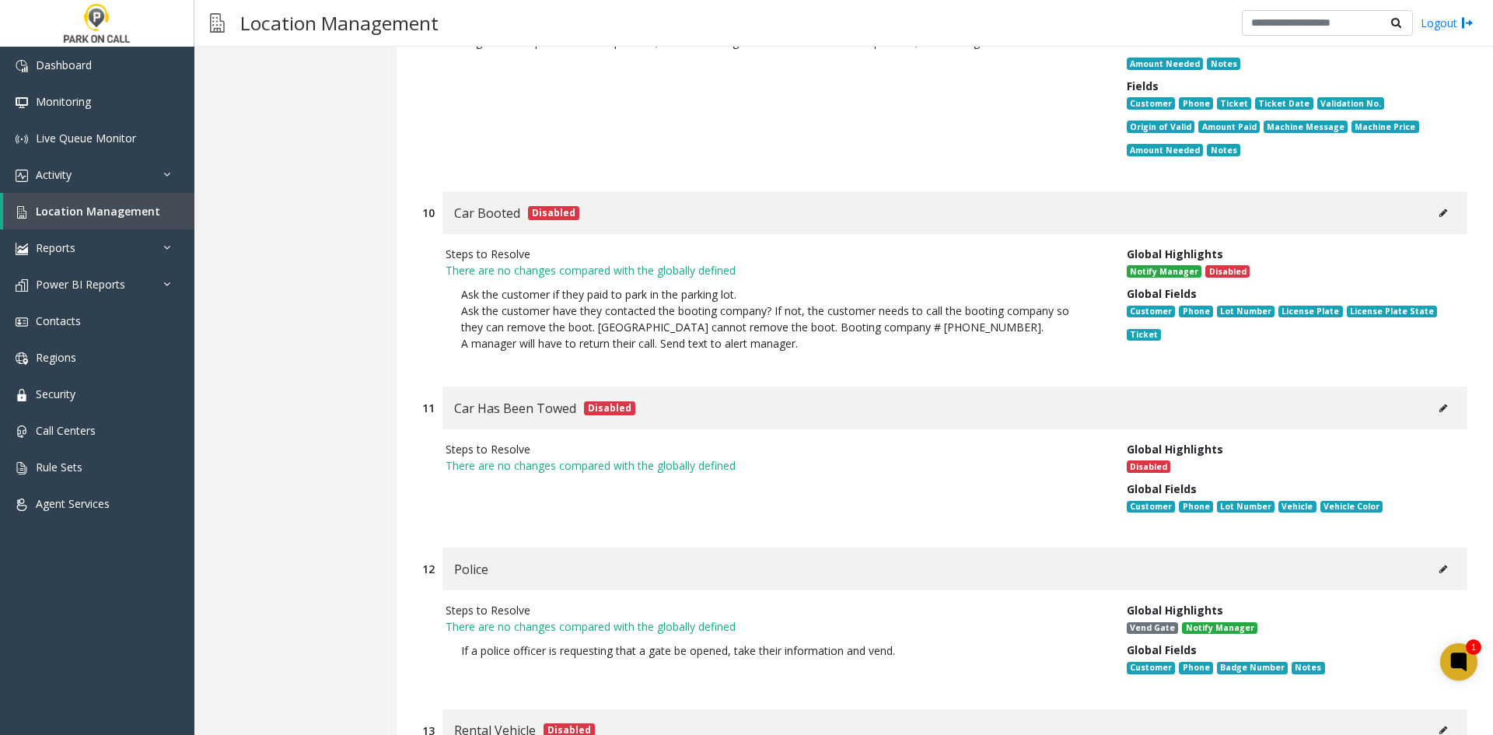
click at [1436, 558] on button at bounding box center [1443, 569] width 25 height 23
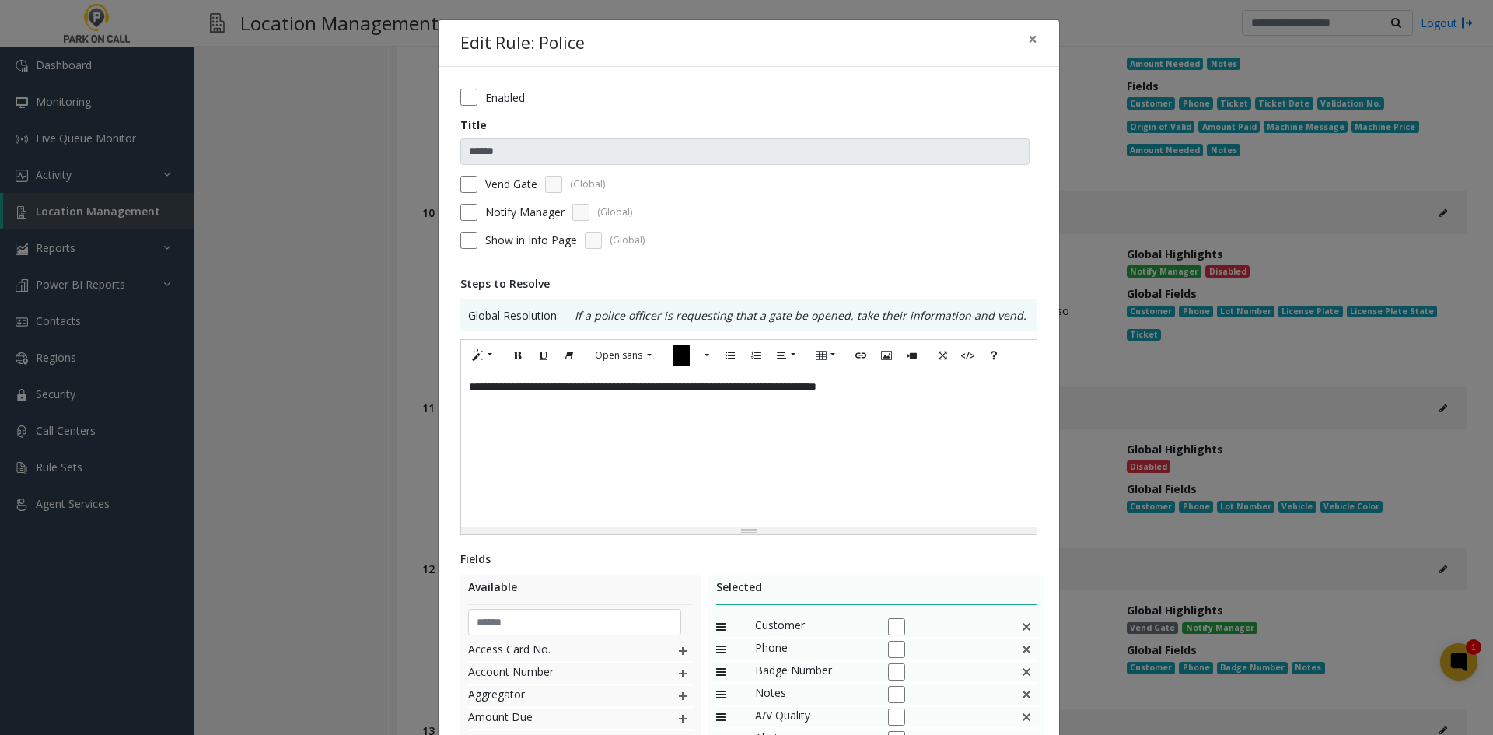
click at [529, 189] on label "Vend Gate" at bounding box center [511, 184] width 52 height 16
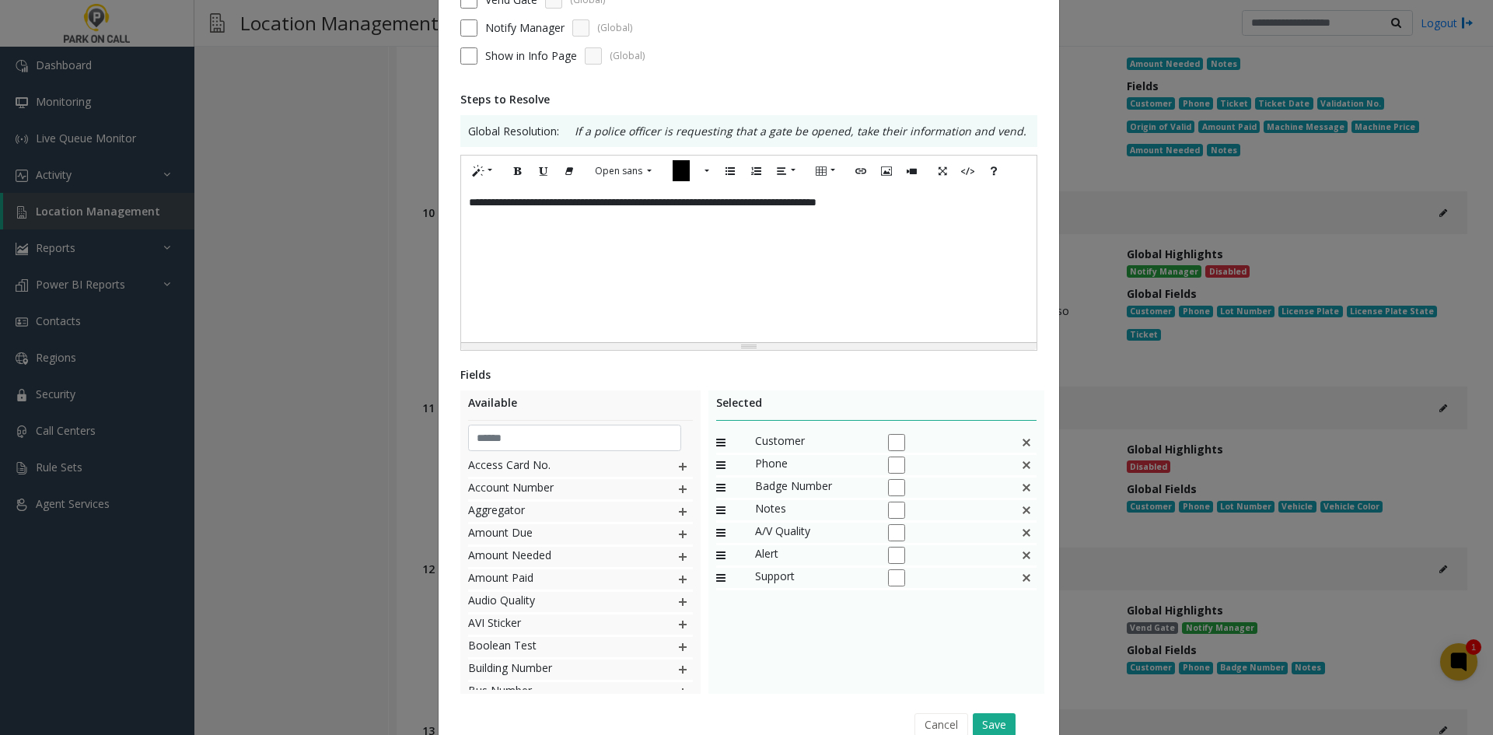
scroll to position [259, 0]
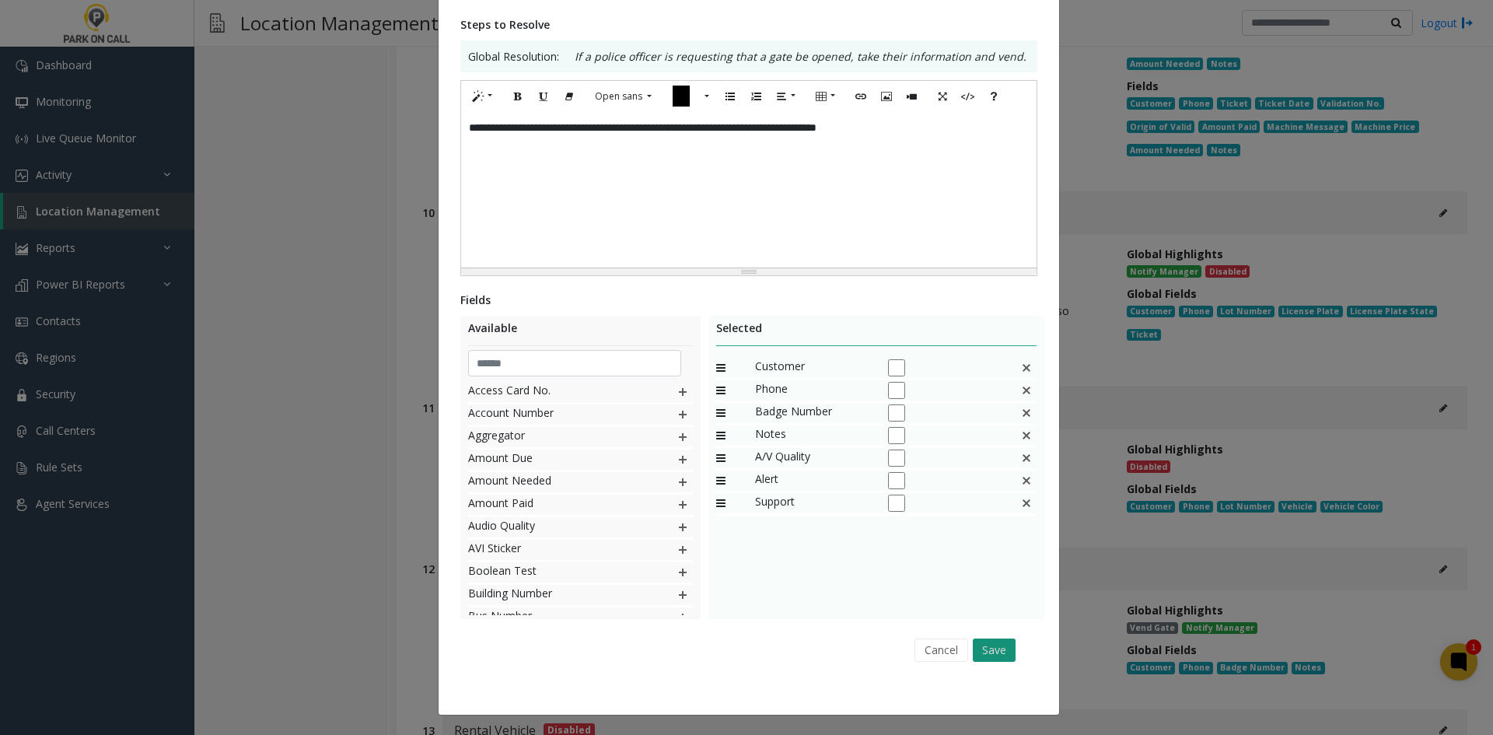
click at [994, 658] on button "Save" at bounding box center [994, 650] width 43 height 23
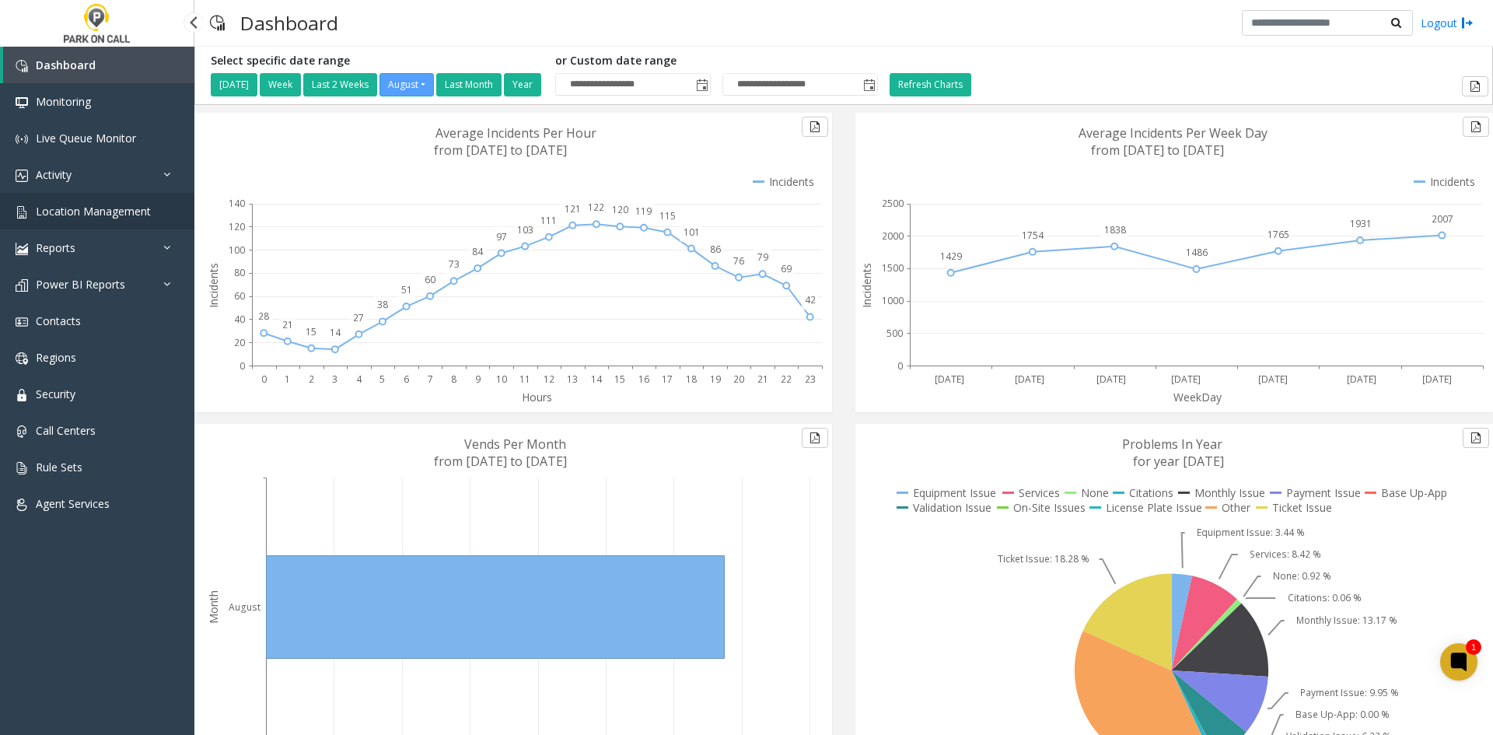
click at [92, 211] on span "Location Management" at bounding box center [93, 211] width 115 height 15
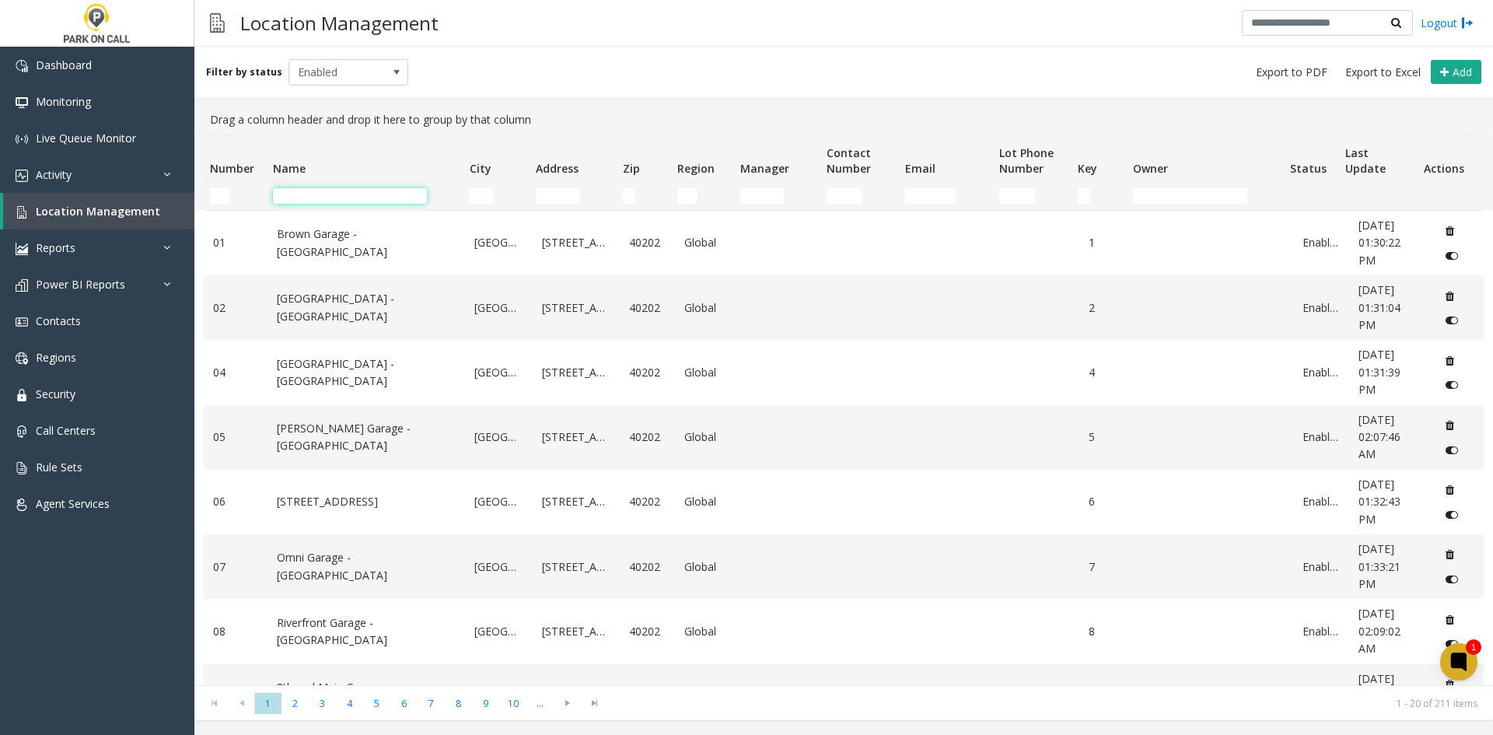
click at [369, 191] on input "Name Filter" at bounding box center [350, 196] width 154 height 16
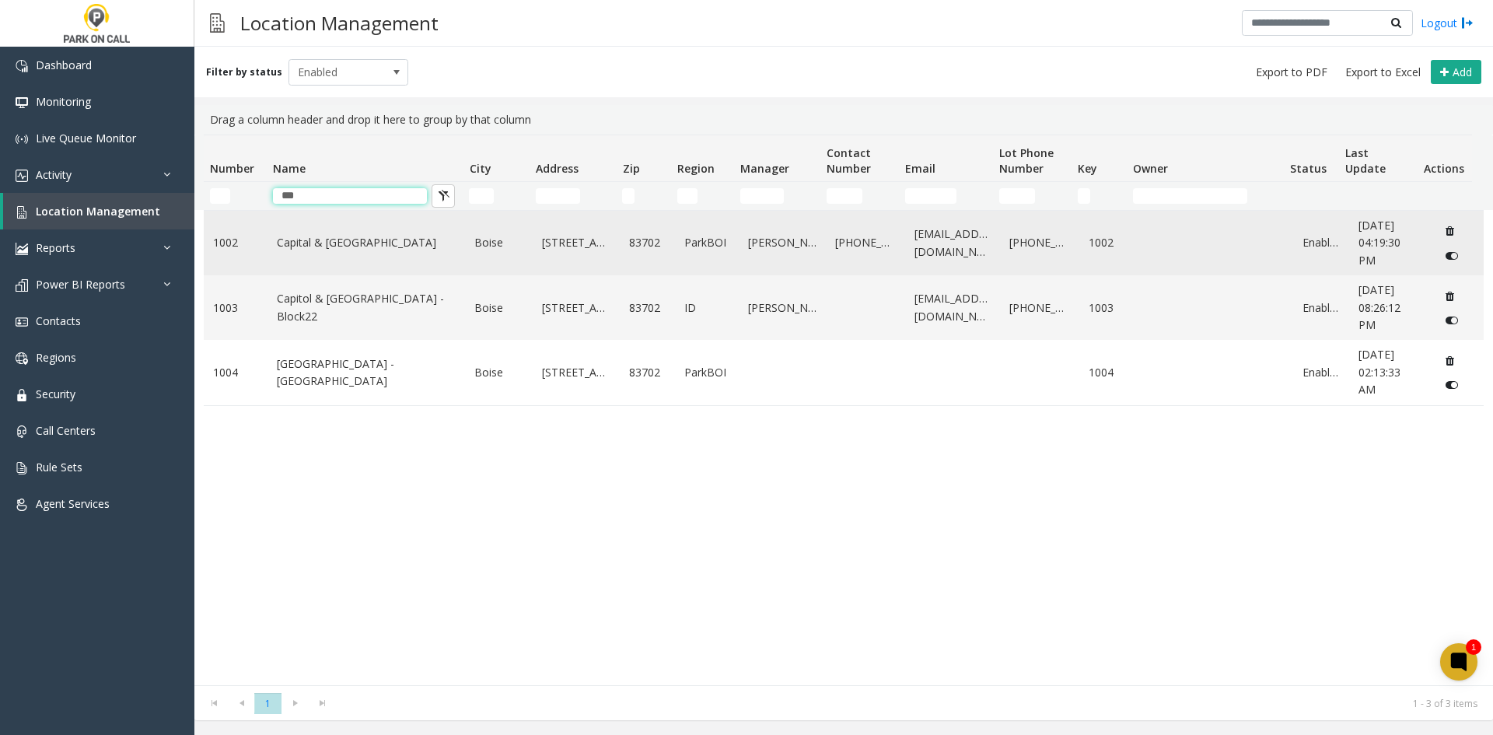
type input "***"
click at [348, 242] on link "Capital & [GEOGRAPHIC_DATA]" at bounding box center [367, 242] width 180 height 17
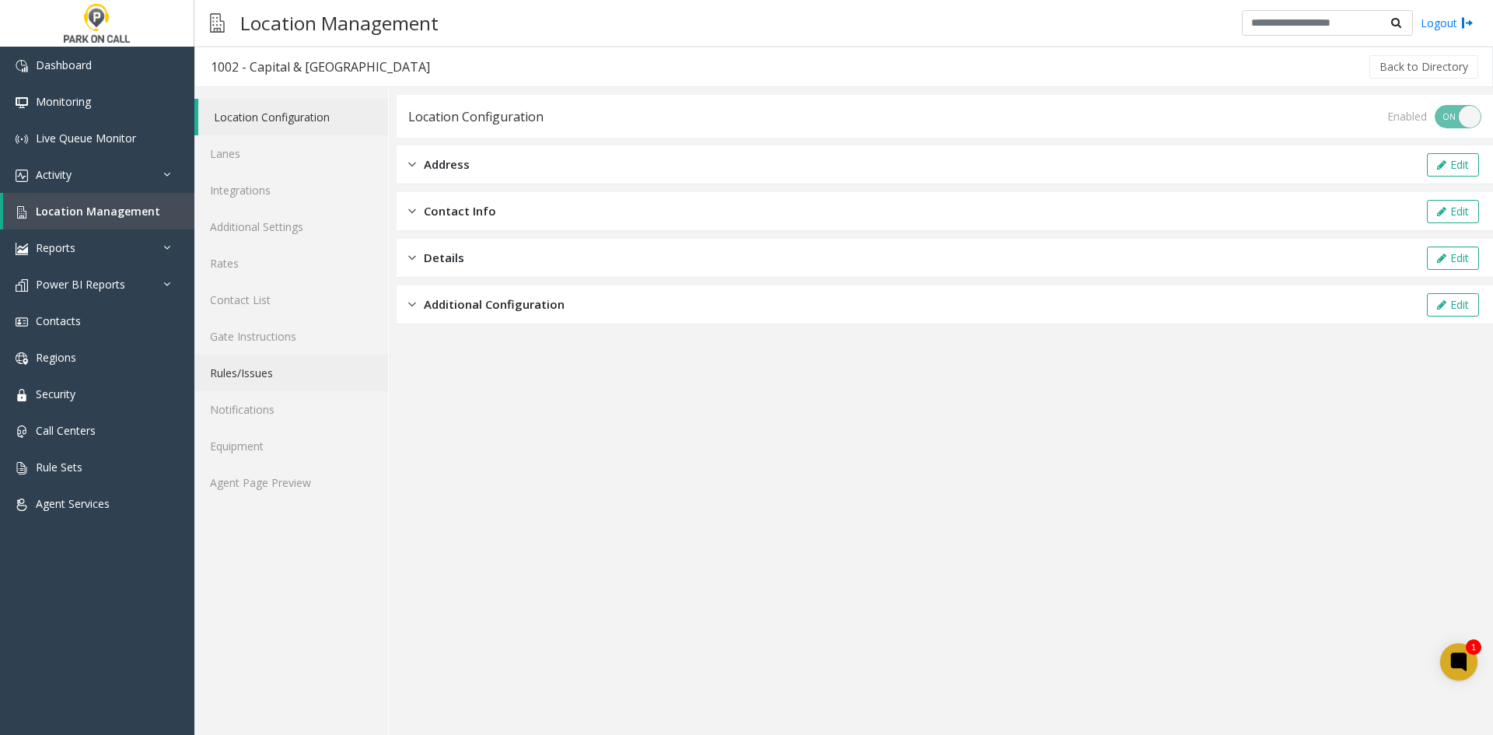
click at [307, 382] on link "Rules/Issues" at bounding box center [291, 373] width 194 height 37
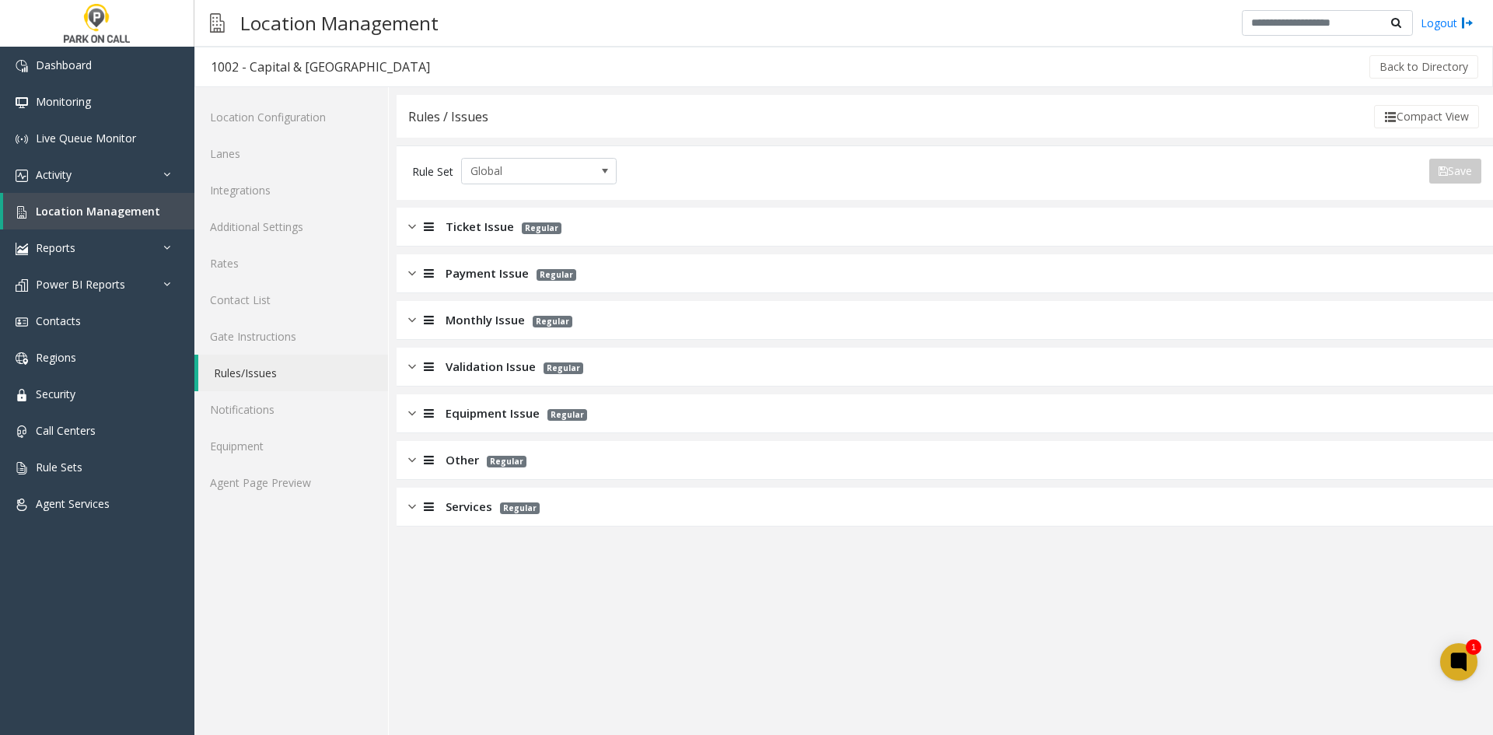
click at [474, 236] on div "Ticket Issue Regular" at bounding box center [945, 227] width 1097 height 39
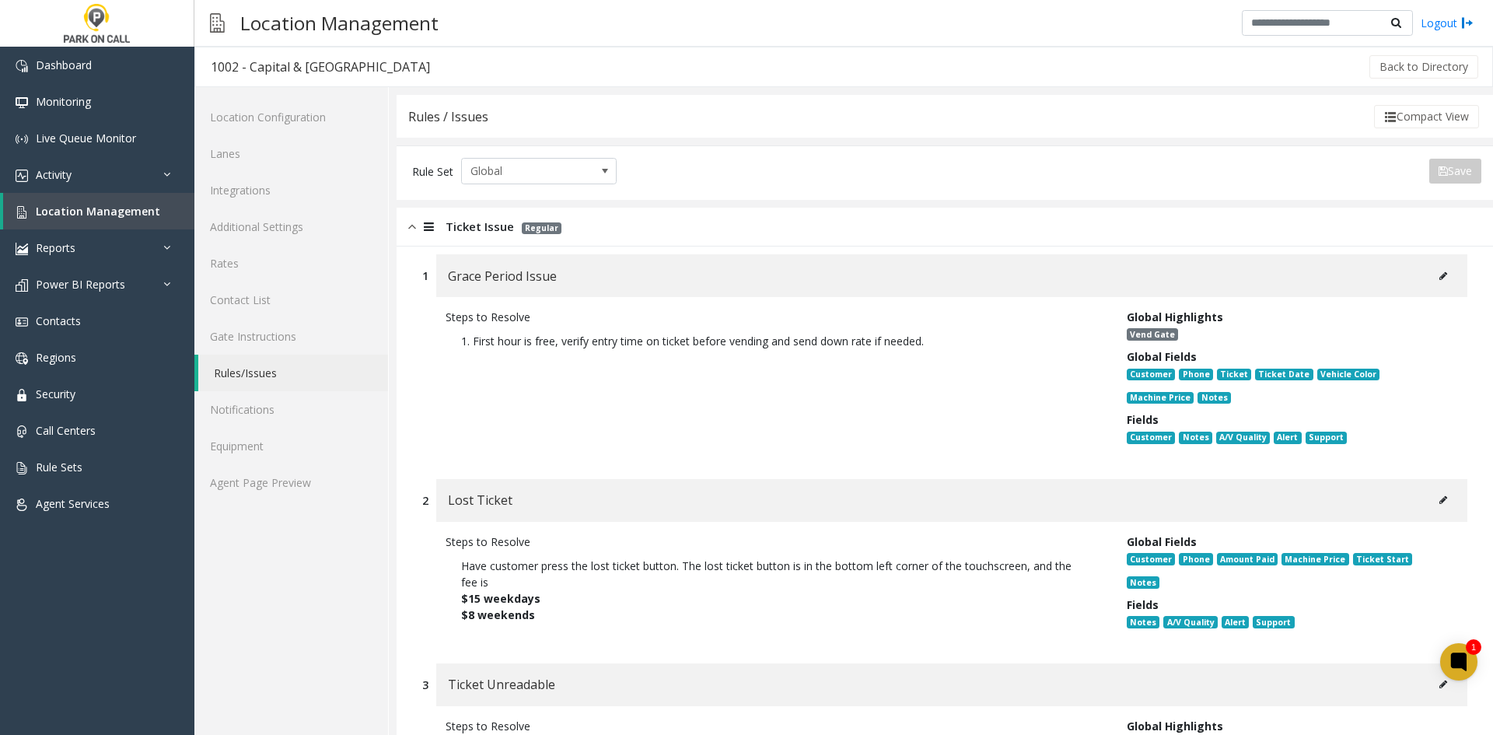
click at [1440, 275] on button at bounding box center [1443, 275] width 25 height 23
click at [261, 492] on link "Agent Page Preview" at bounding box center [291, 482] width 194 height 37
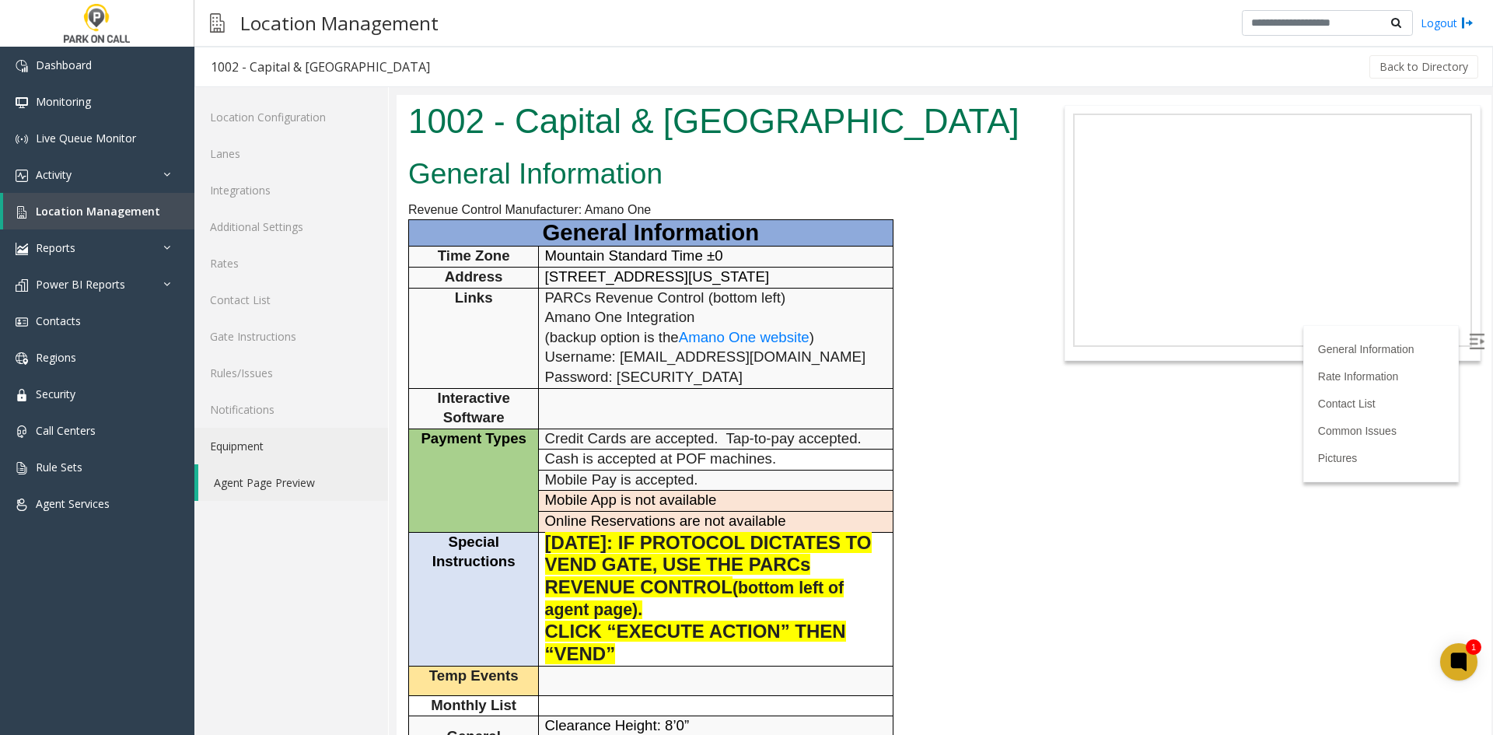
scroll to position [78, 0]
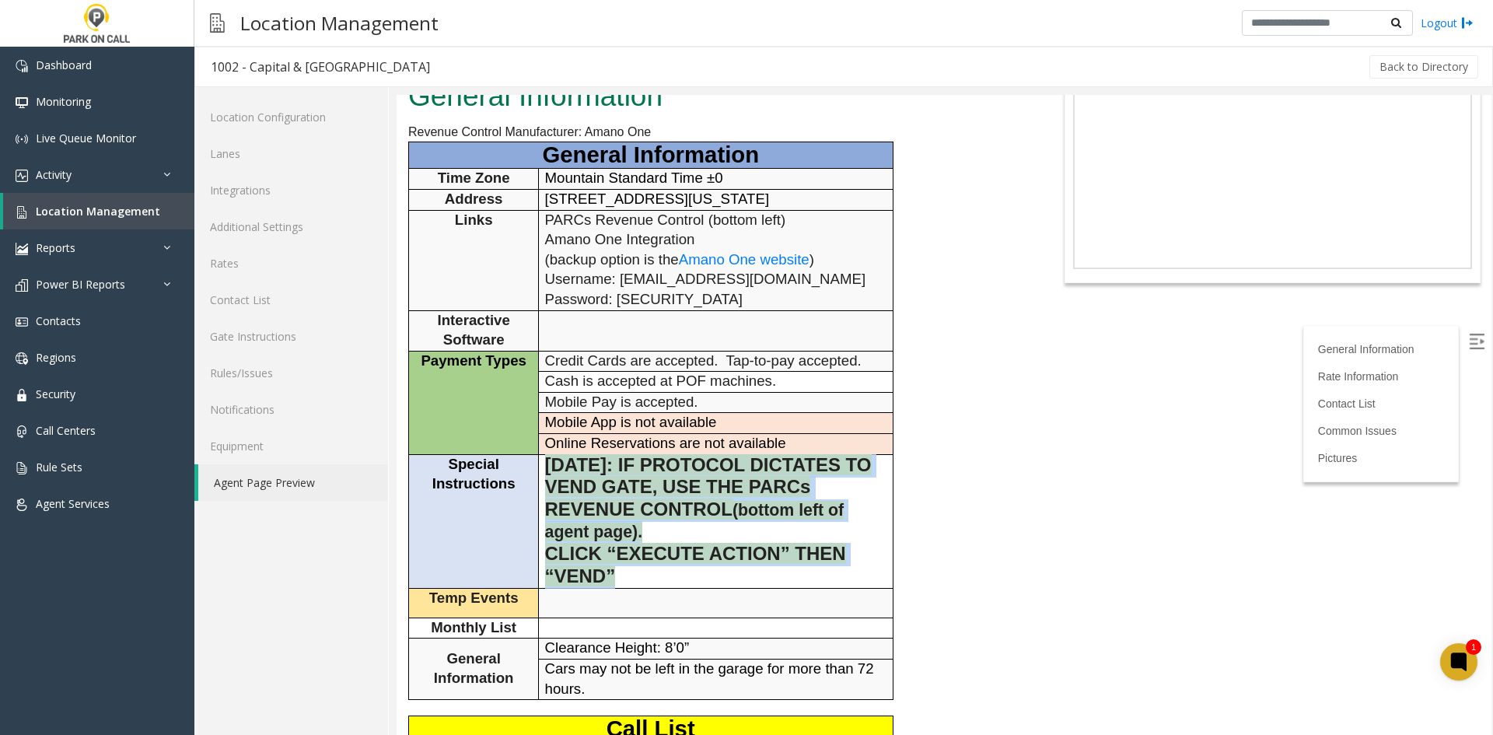
drag, startPoint x: 622, startPoint y: 577, endPoint x: 539, endPoint y: 467, distance: 138.3
click at [539, 467] on td "8.7.25: IF PROTOCOL DICTATES TO VEND GATE, USE THE PARCs REVENUE CONTROL (botto…" at bounding box center [716, 521] width 354 height 135
copy td "8.7.25: IF PROTOCOL DICTATES TO VEND GATE, USE THE PARCs REVENUE CONTROL (botto…"
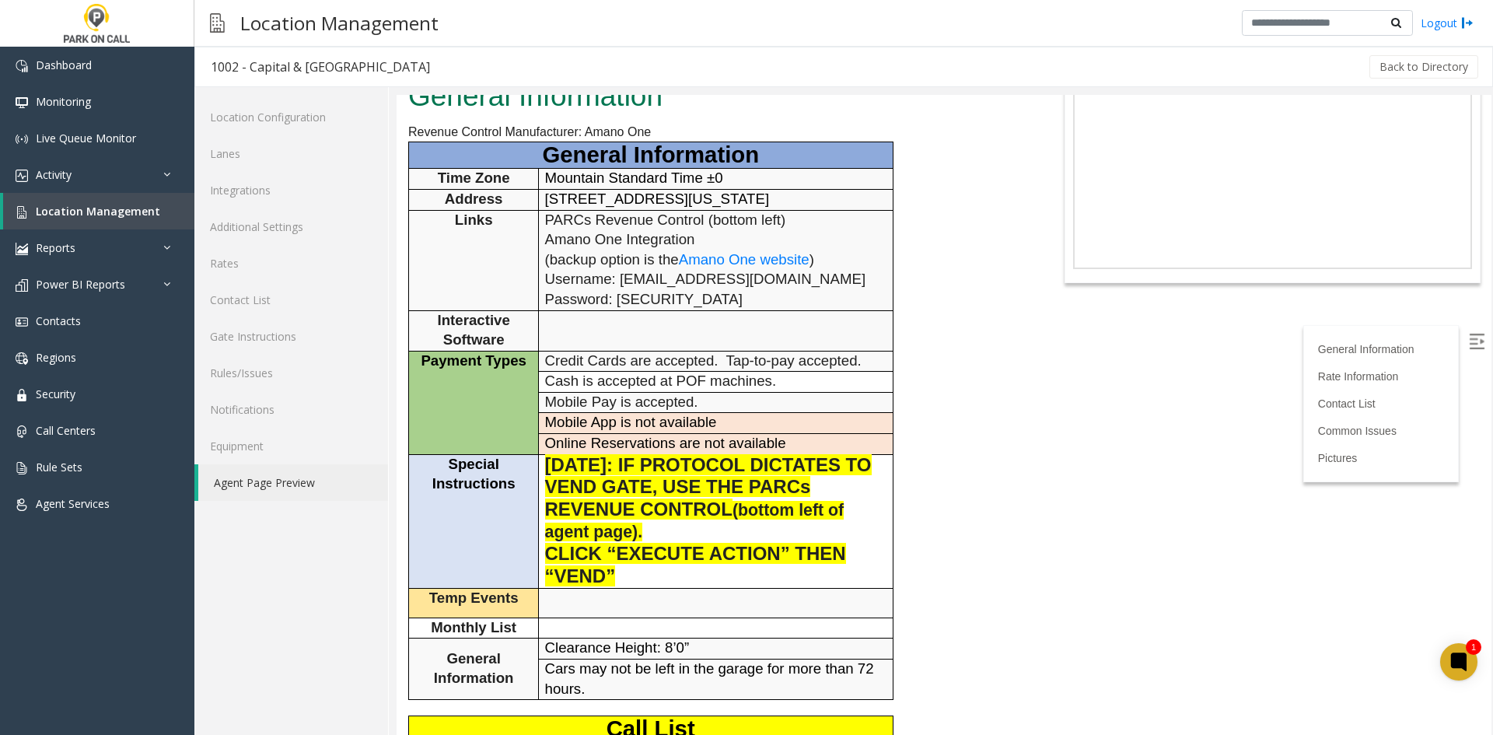
click at [693, 307] on p "Username: cgrant@parkoncall.com Password: Summer2023!" at bounding box center [716, 290] width 342 height 40
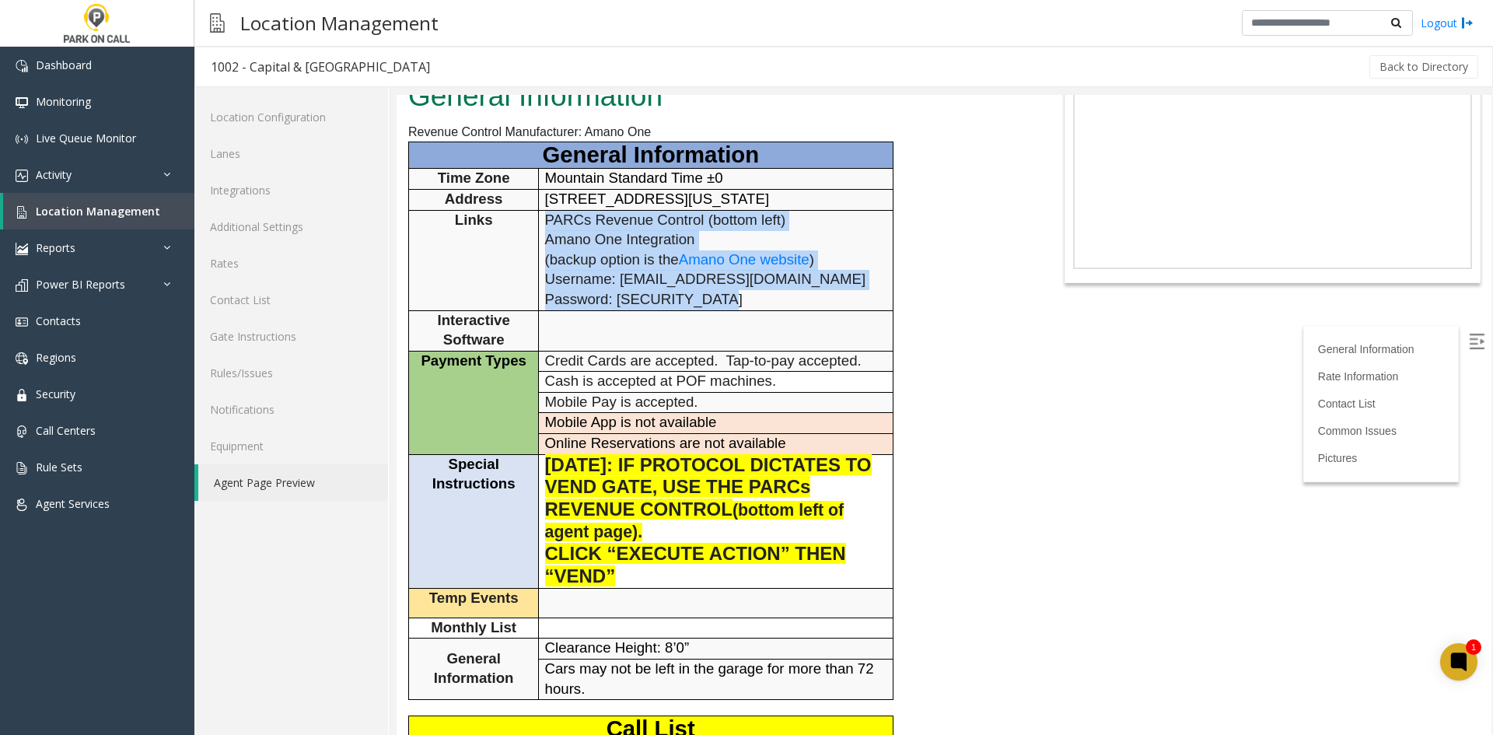
drag, startPoint x: 707, startPoint y: 299, endPoint x: 542, endPoint y: 215, distance: 185.0
click at [542, 215] on td "PARCs Revenue Control (bottom left) Amano One Integration (backup option is the…" at bounding box center [716, 260] width 354 height 100
copy td "PARCs Revenue Control (bottom left) Amano One Integration (backup option is the…"
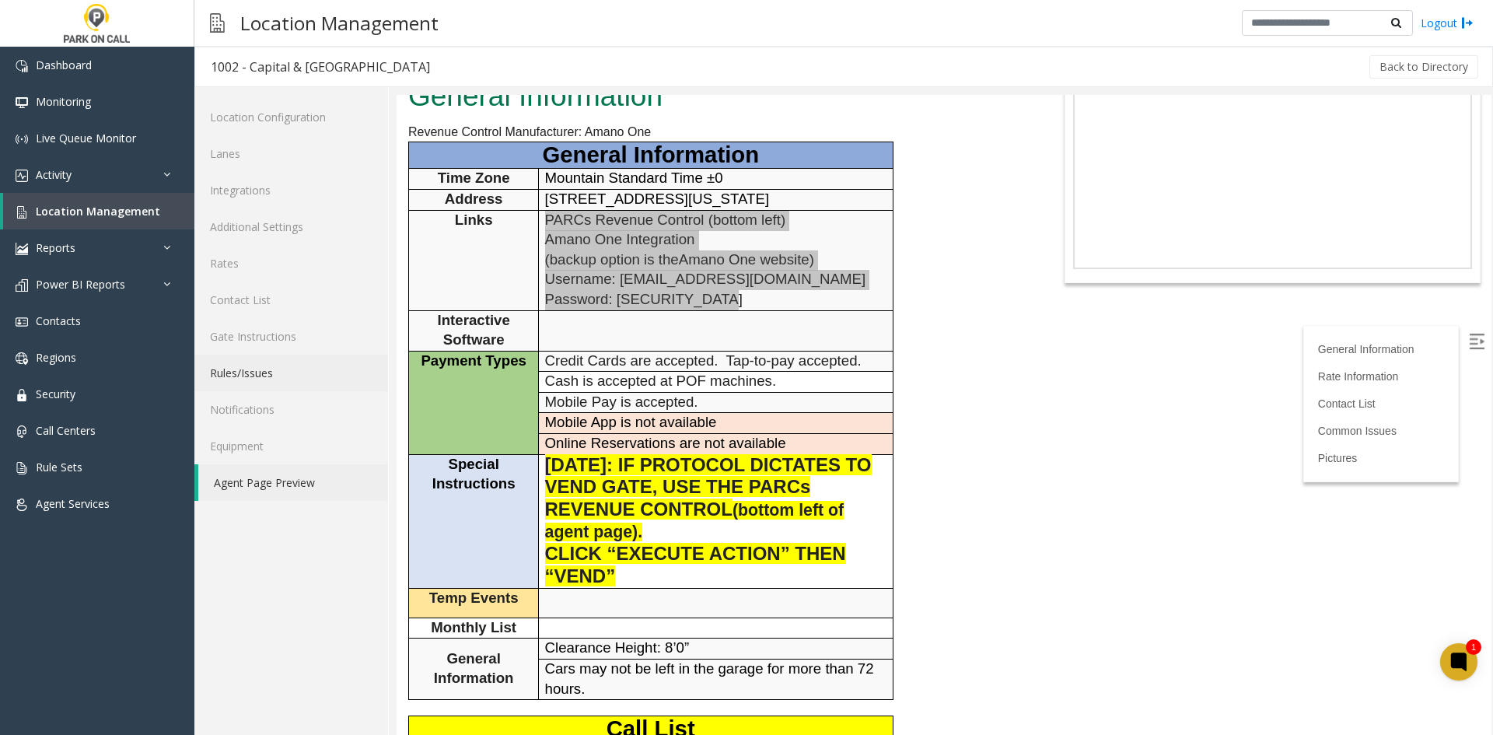
click at [292, 365] on link "Rules/Issues" at bounding box center [291, 373] width 194 height 37
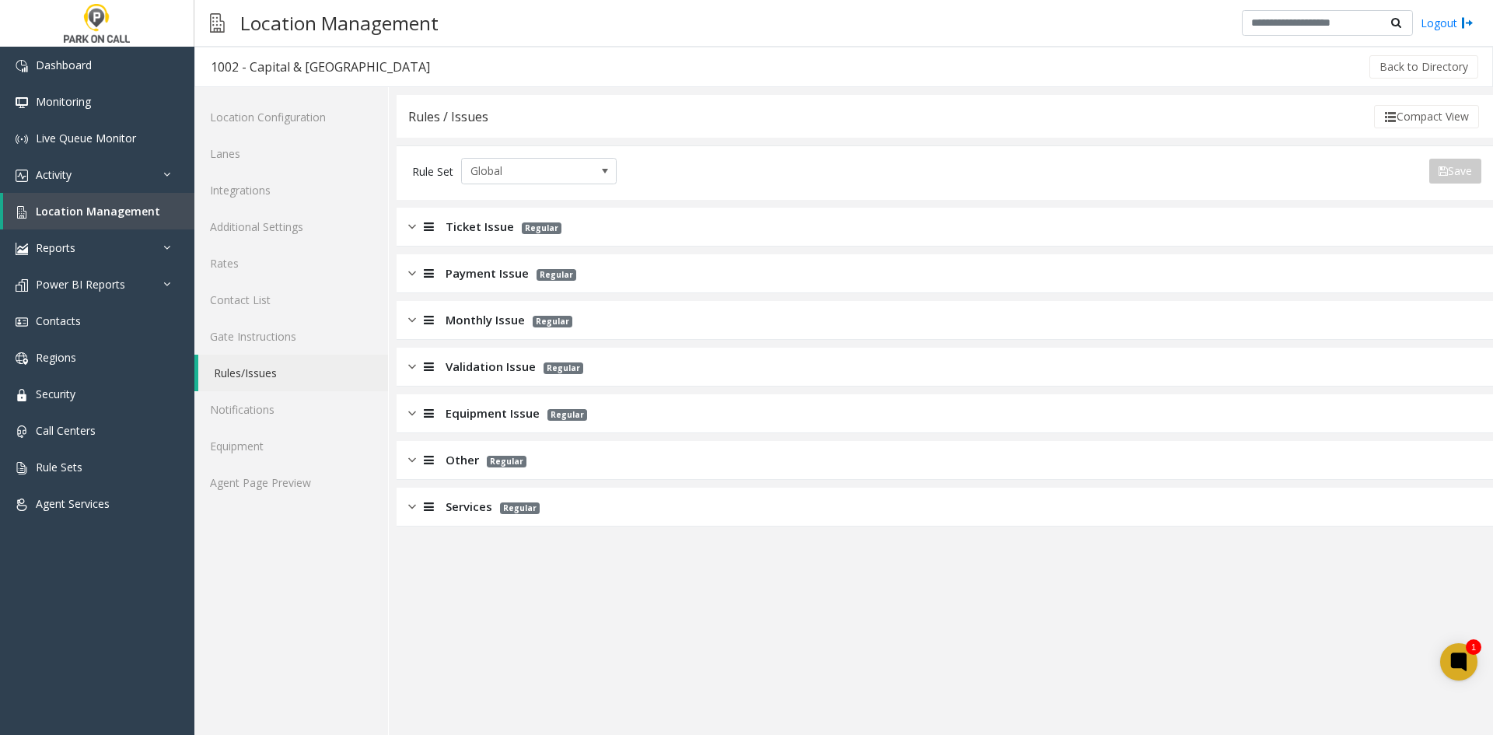
click at [467, 337] on div "Monthly Issue Regular" at bounding box center [945, 320] width 1097 height 39
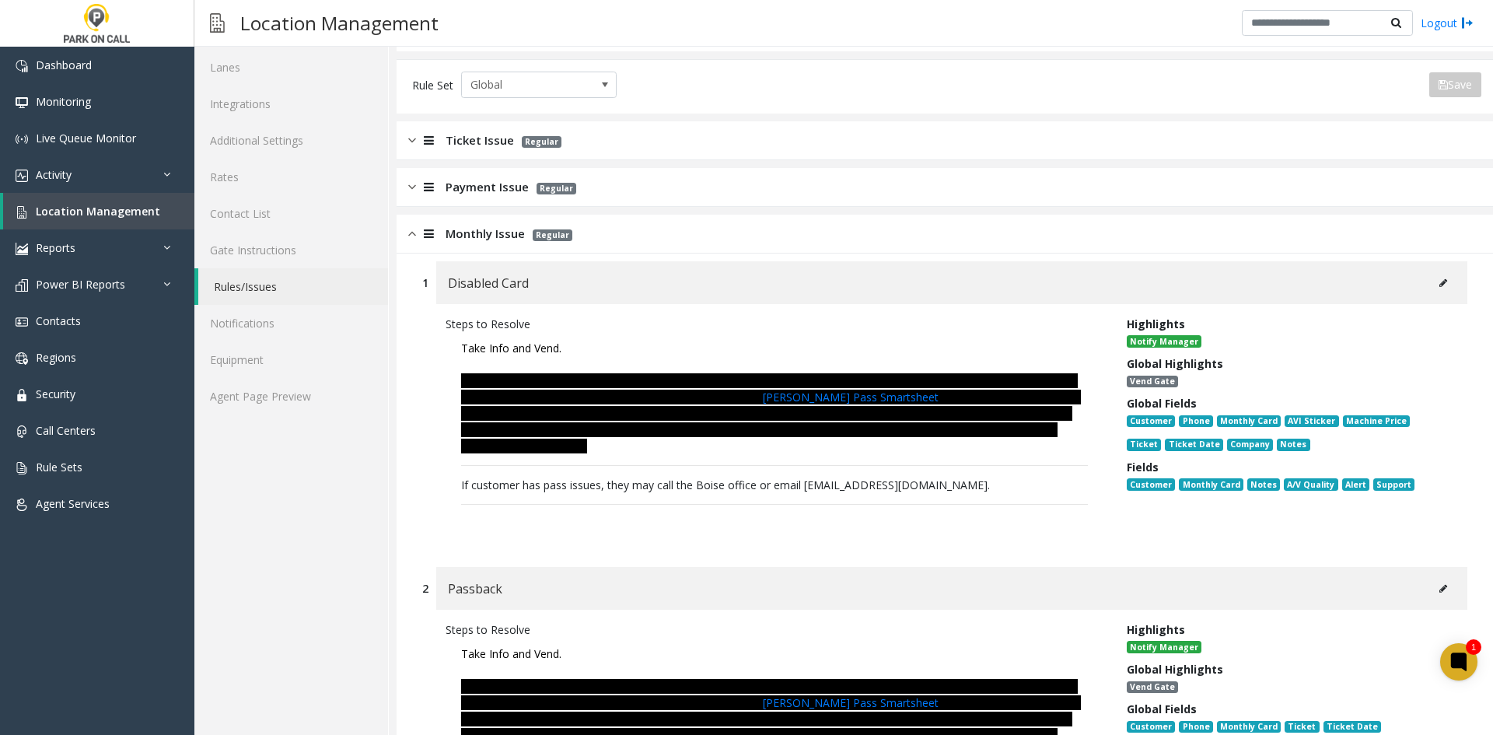
scroll to position [156, 0]
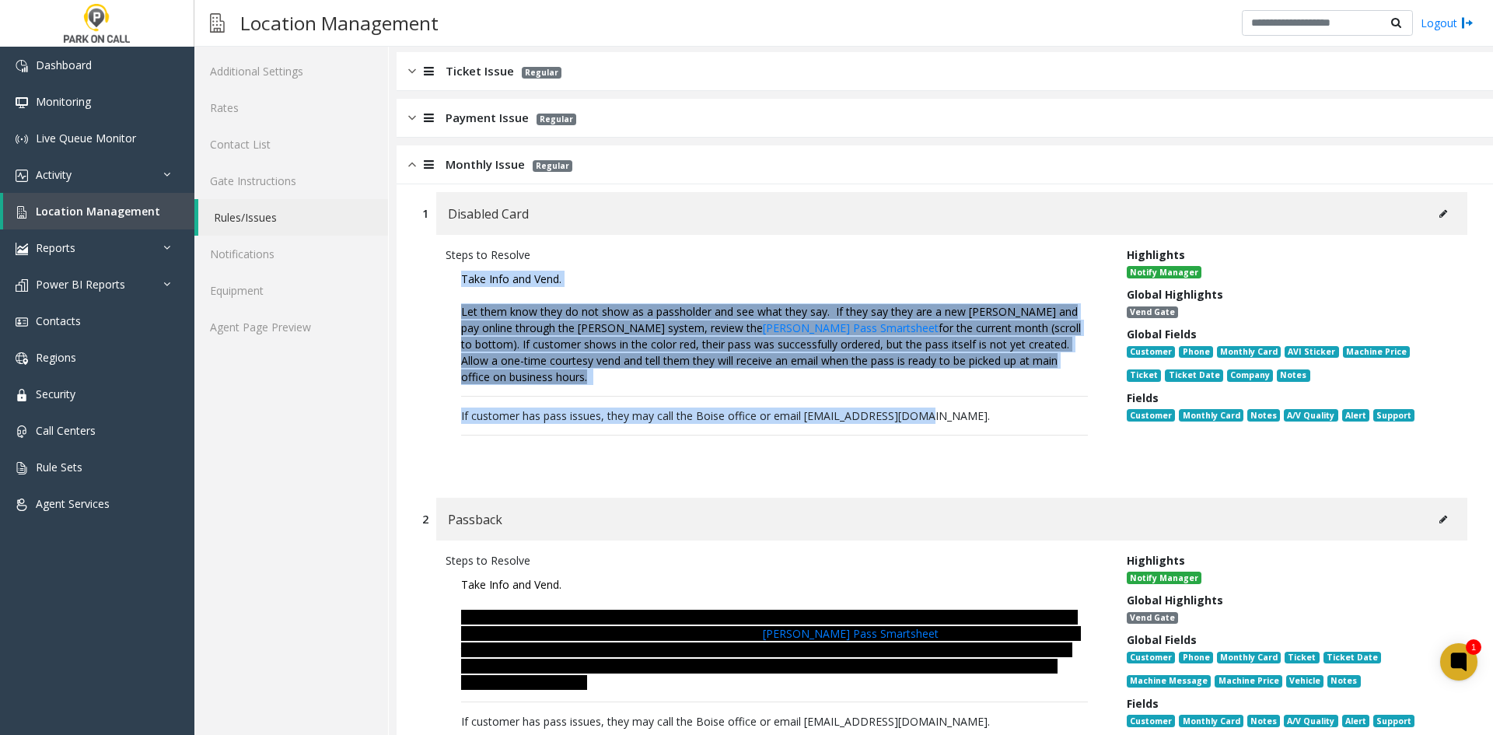
drag, startPoint x: 953, startPoint y: 414, endPoint x: 454, endPoint y: 270, distance: 518.9
click at [454, 270] on p "Take Info and Vend. Let them know they do not show as a passholder and see what…" at bounding box center [775, 367] width 658 height 208
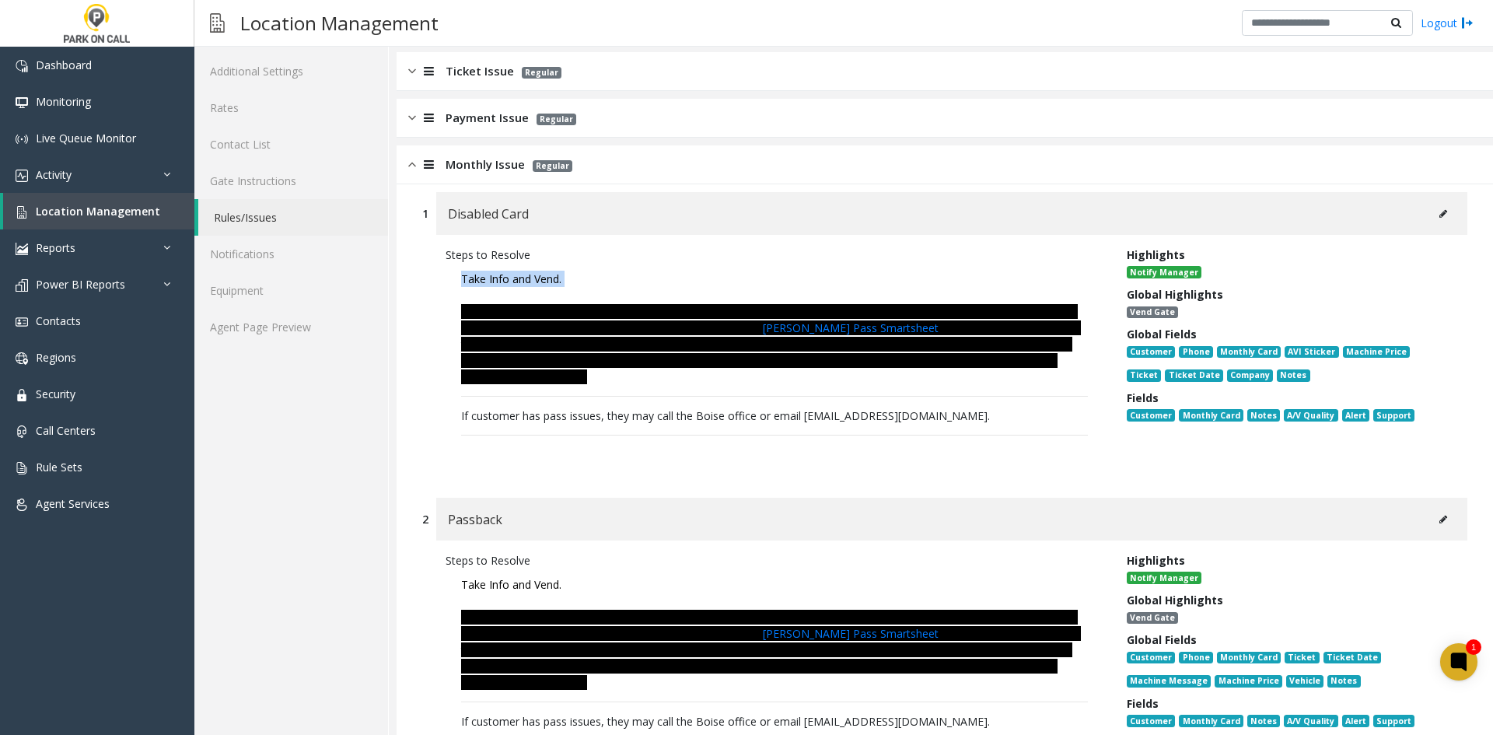
drag, startPoint x: 454, startPoint y: 270, endPoint x: 713, endPoint y: 402, distance: 290.8
click at [710, 398] on p "Take Info and Vend. Let them know they do not show as a passholder and see what…" at bounding box center [775, 367] width 658 height 208
click at [788, 402] on p "Take Info and Vend. Let them know they do not show as a passholder and see what…" at bounding box center [775, 367] width 658 height 208
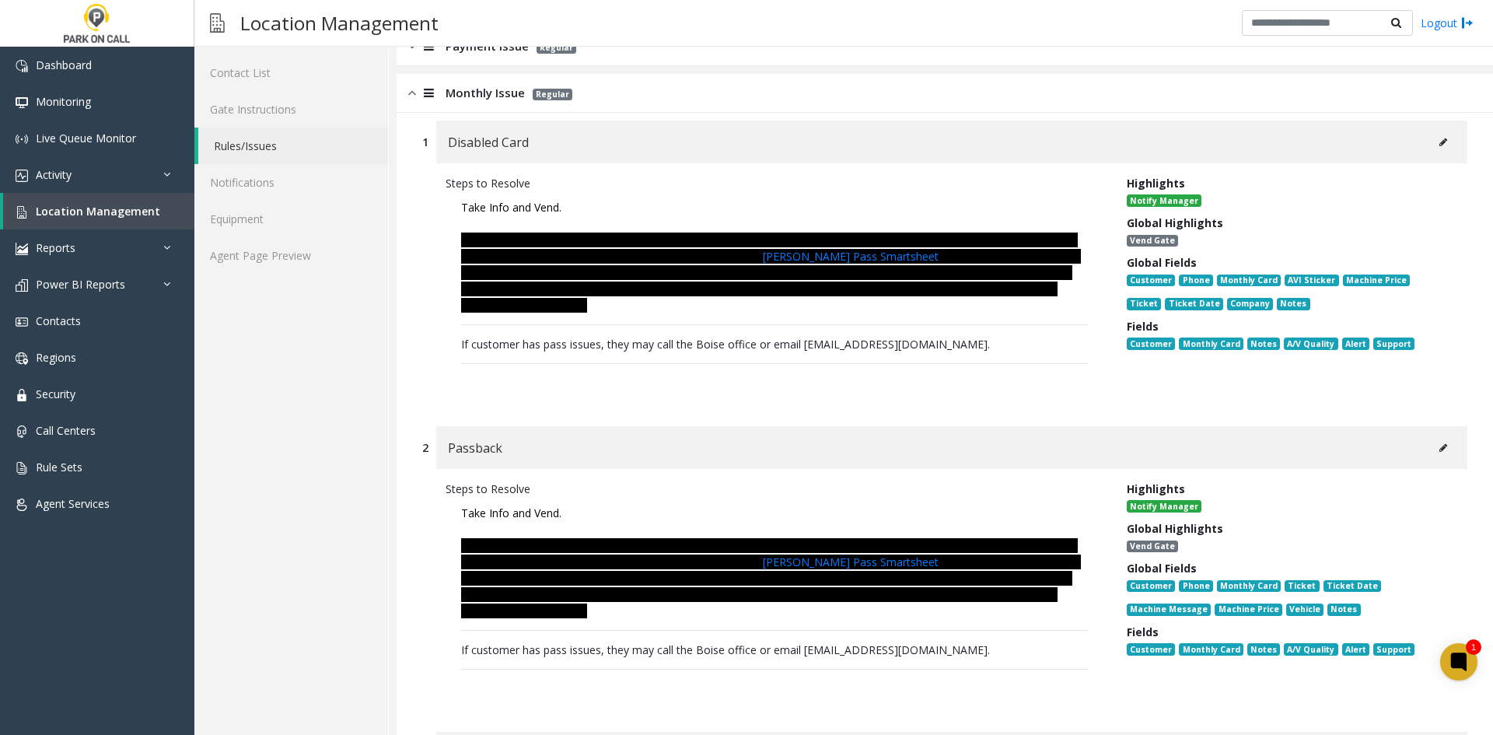
scroll to position [78, 0]
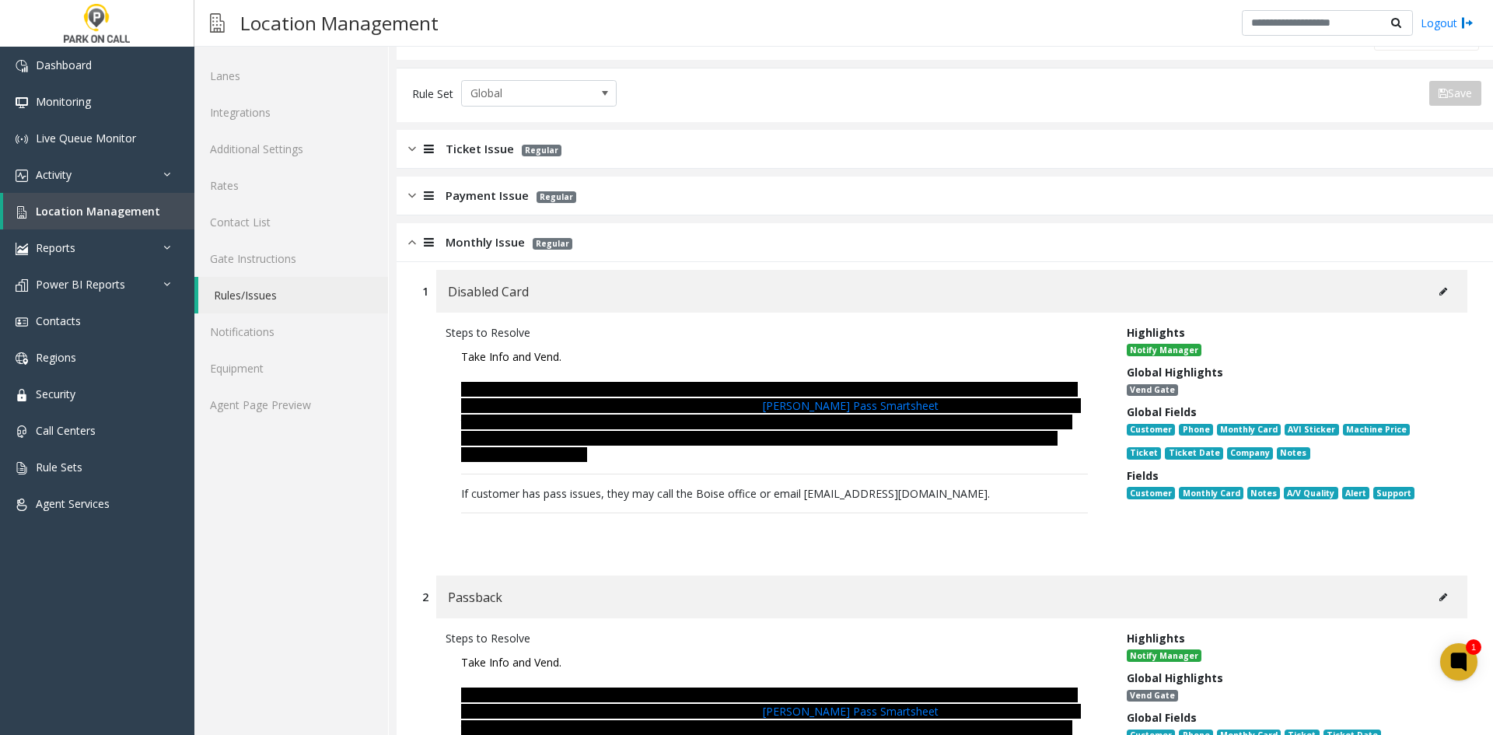
click at [586, 245] on div "Monthly Issue Regular" at bounding box center [945, 242] width 1097 height 39
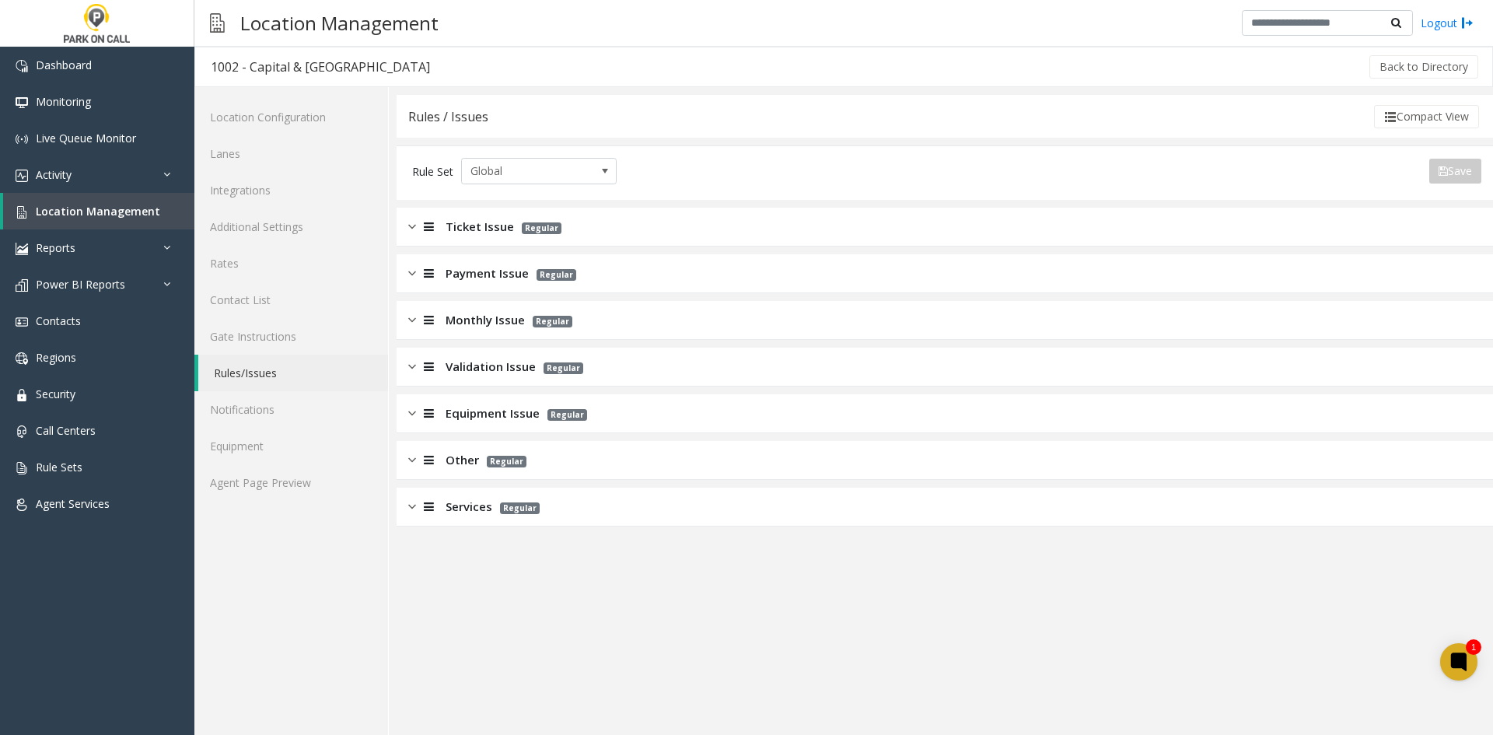
scroll to position [0, 0]
click at [555, 502] on div "Services Regular" at bounding box center [945, 507] width 1097 height 39
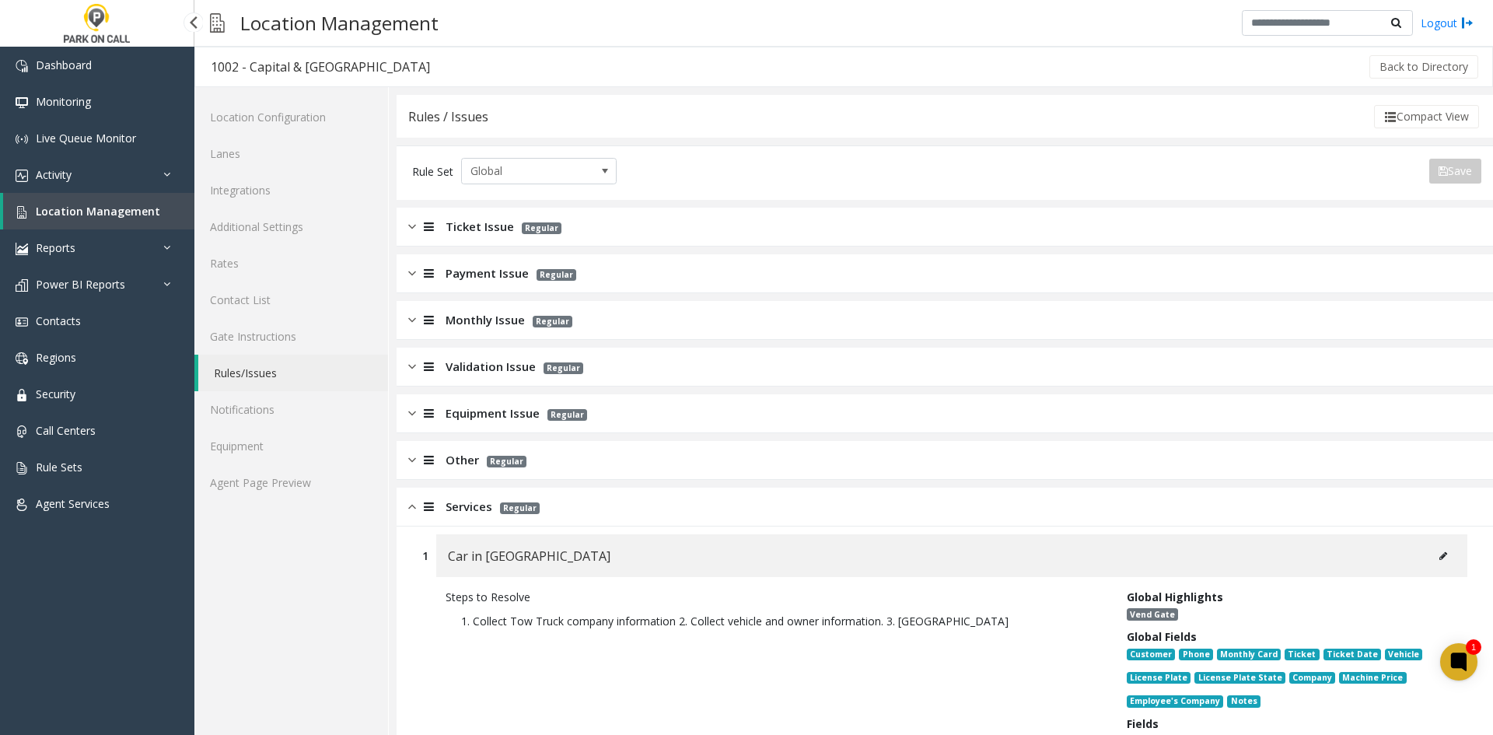
click at [151, 215] on span "Location Management" at bounding box center [98, 211] width 124 height 15
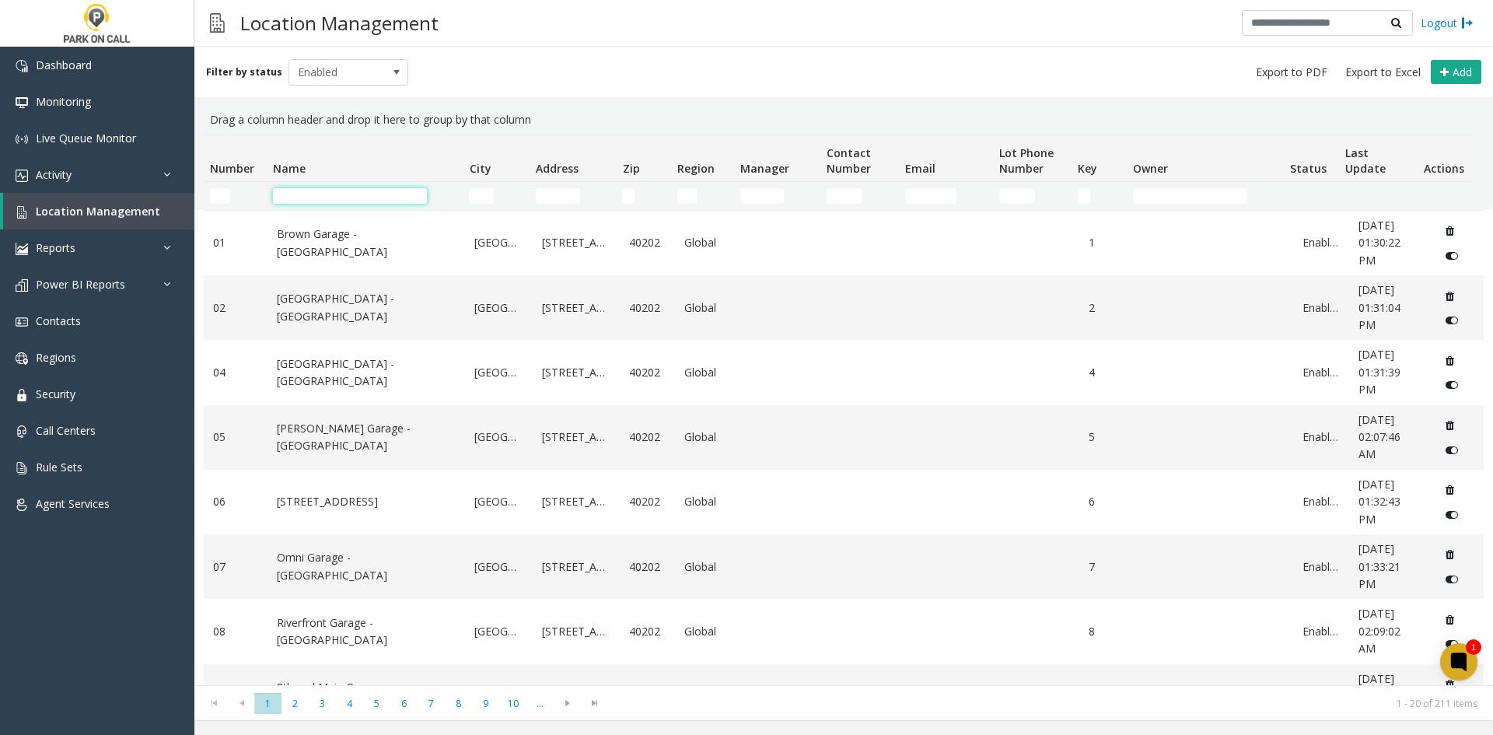
click at [398, 198] on input "Name Filter" at bounding box center [350, 196] width 154 height 16
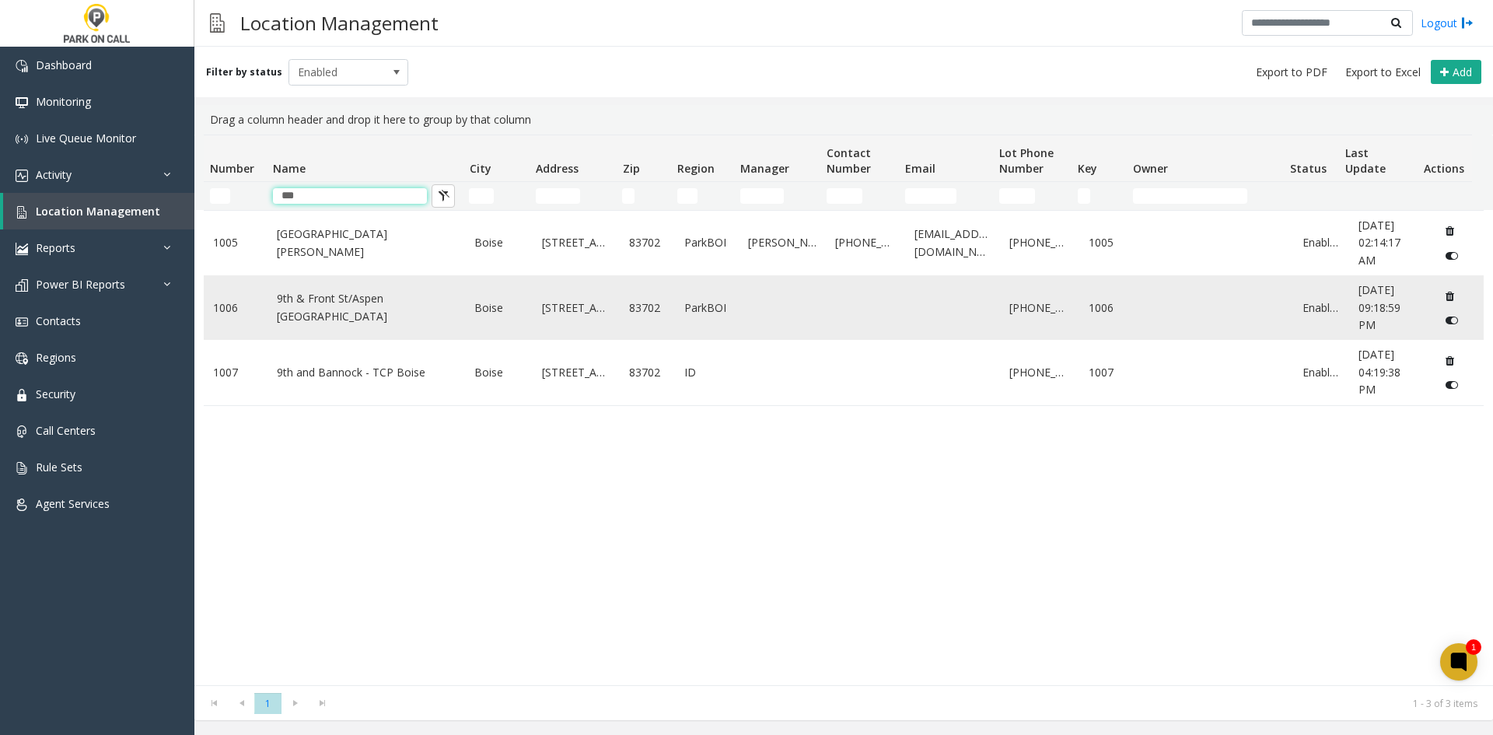
type input "***"
click at [355, 320] on link "9th & Front St/Aspen [GEOGRAPHIC_DATA]" at bounding box center [367, 307] width 180 height 35
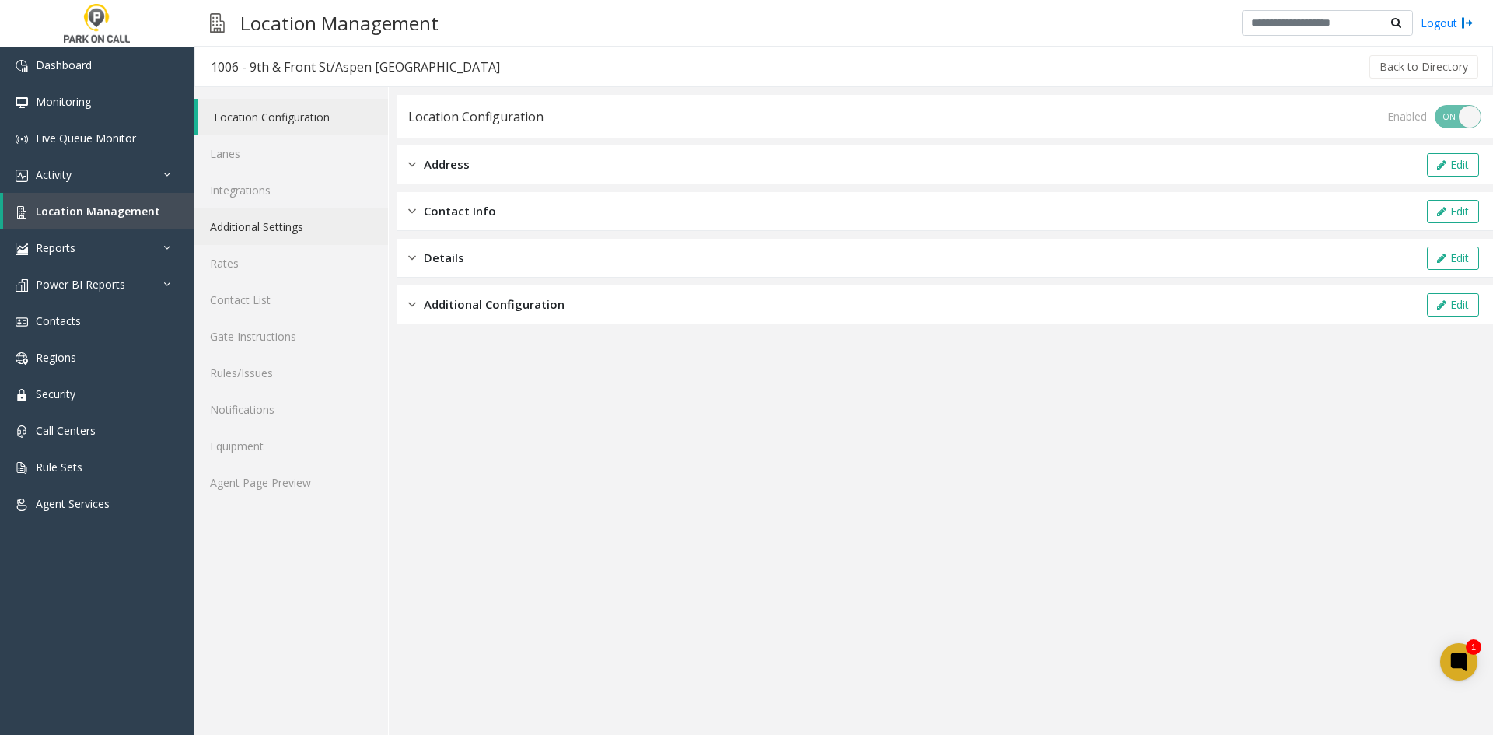
click at [317, 233] on link "Additional Settings" at bounding box center [291, 226] width 194 height 37
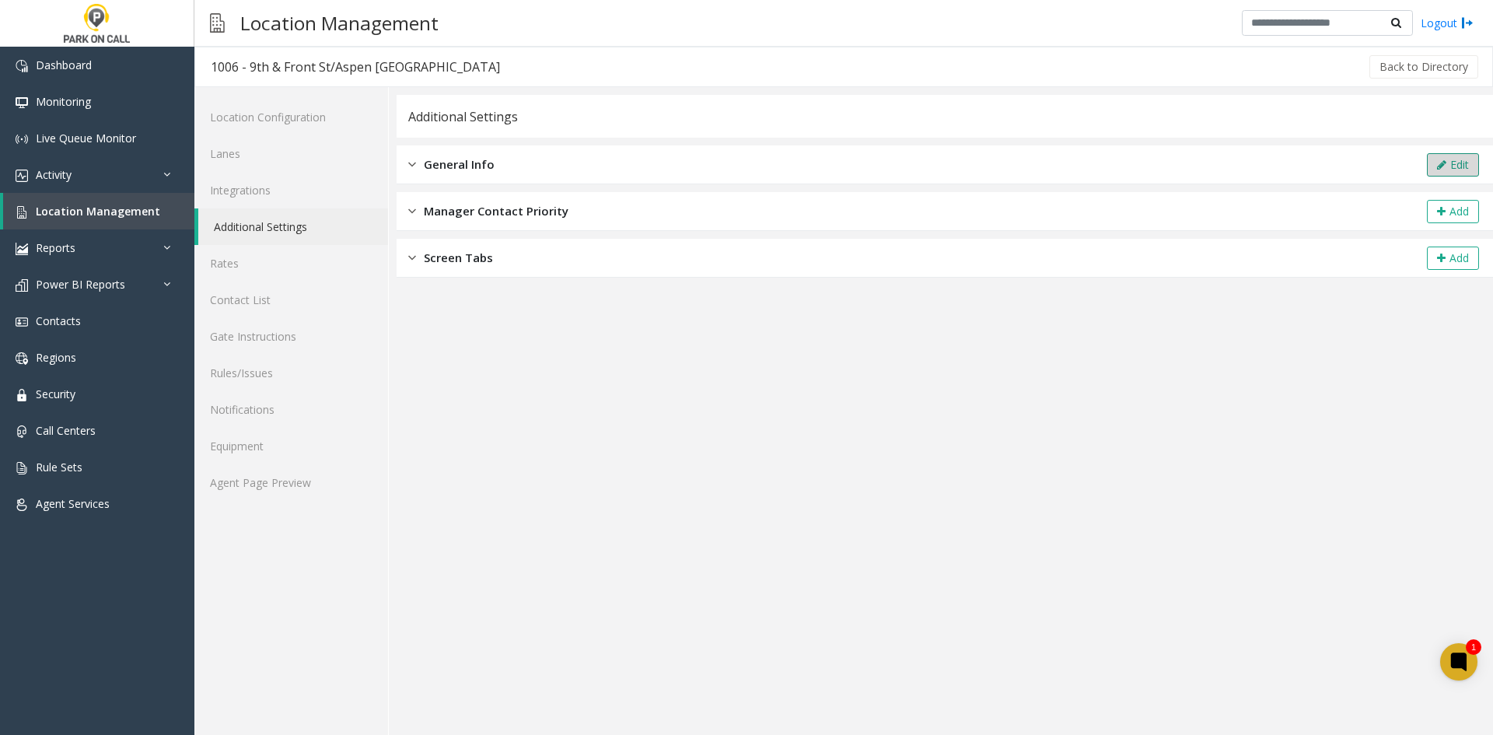
click at [1443, 159] on icon at bounding box center [1441, 164] width 9 height 11
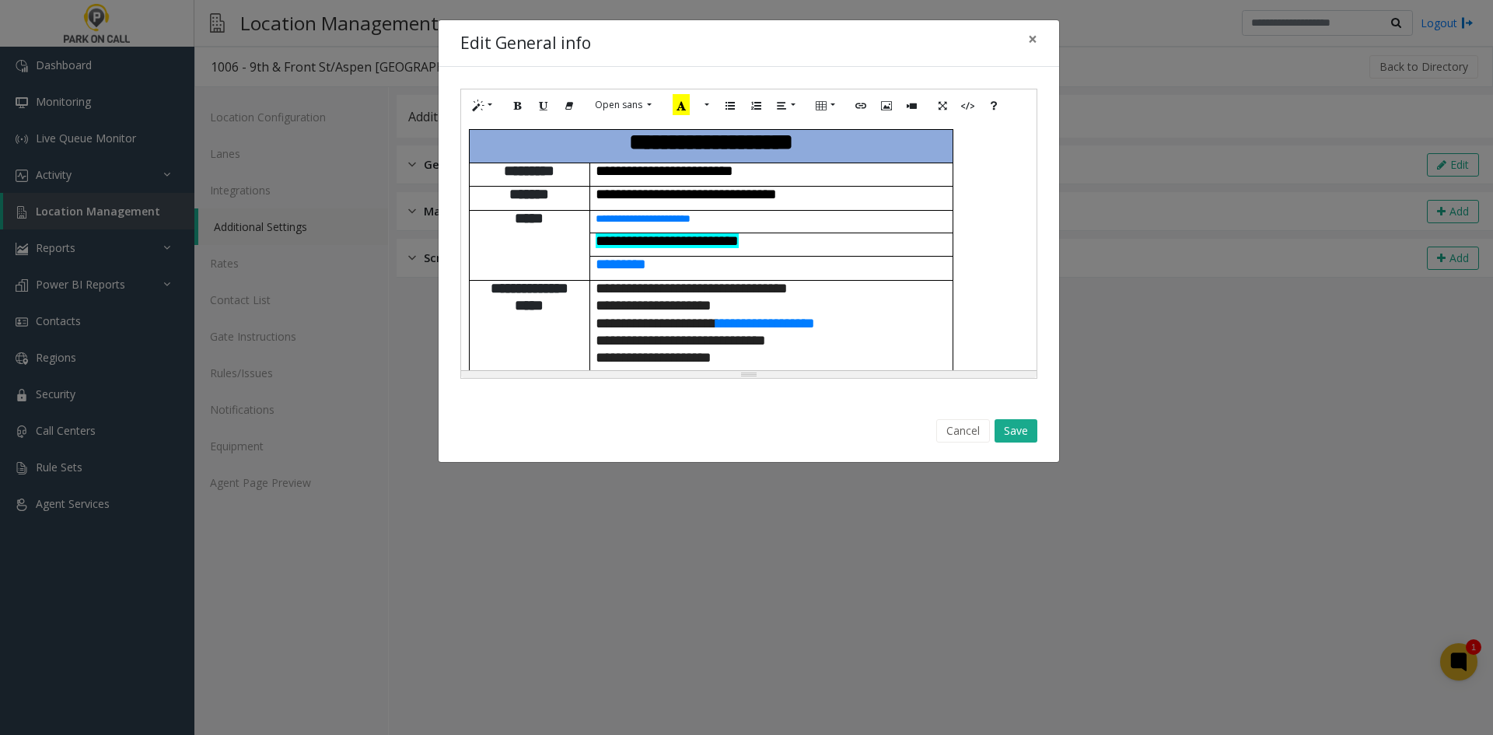
click at [713, 281] on span "**********" at bounding box center [692, 288] width 192 height 15
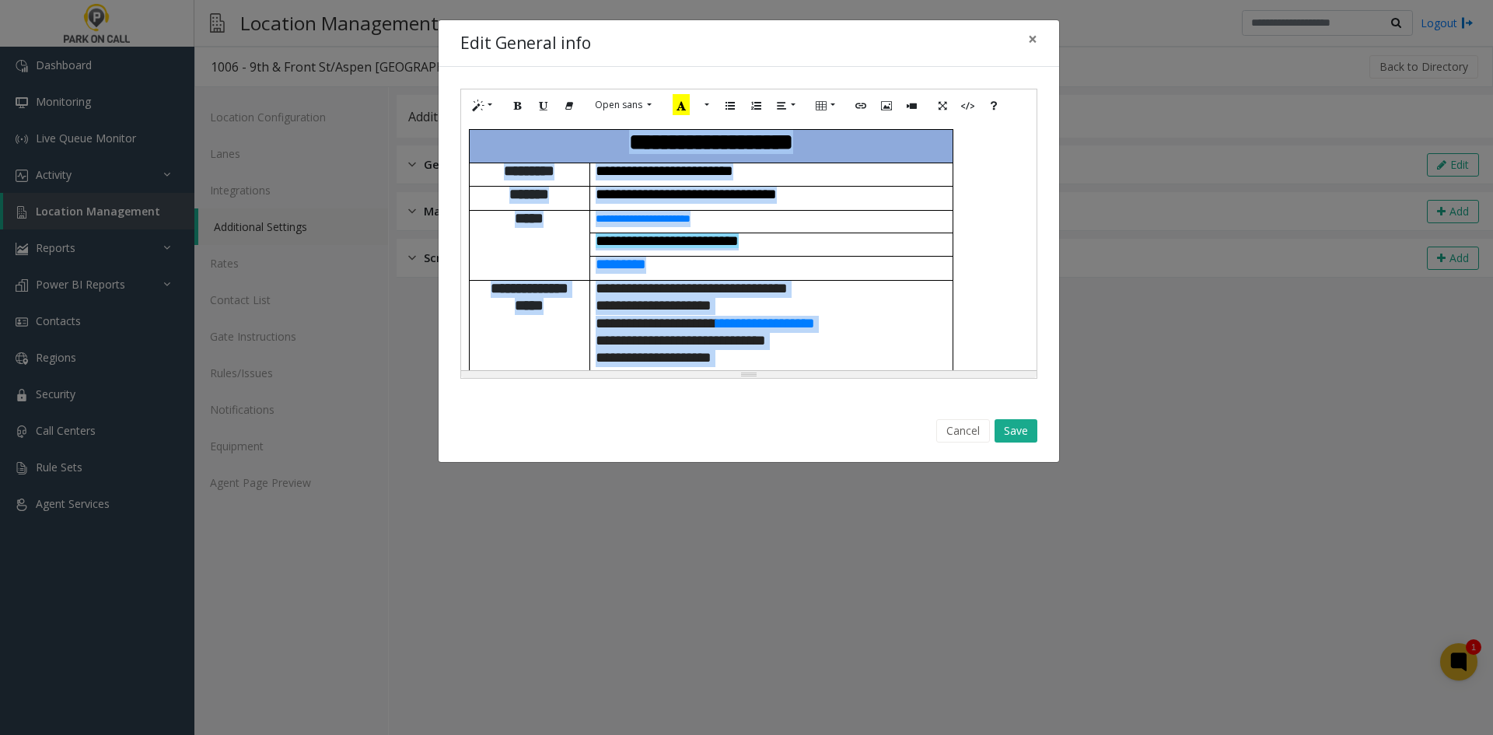
copy div "**********"
drag, startPoint x: 870, startPoint y: 328, endPoint x: 863, endPoint y: 324, distance: 8.0
click at [868, 333] on p "**********" at bounding box center [772, 350] width 352 height 35
click at [842, 333] on p "**********" at bounding box center [772, 350] width 352 height 35
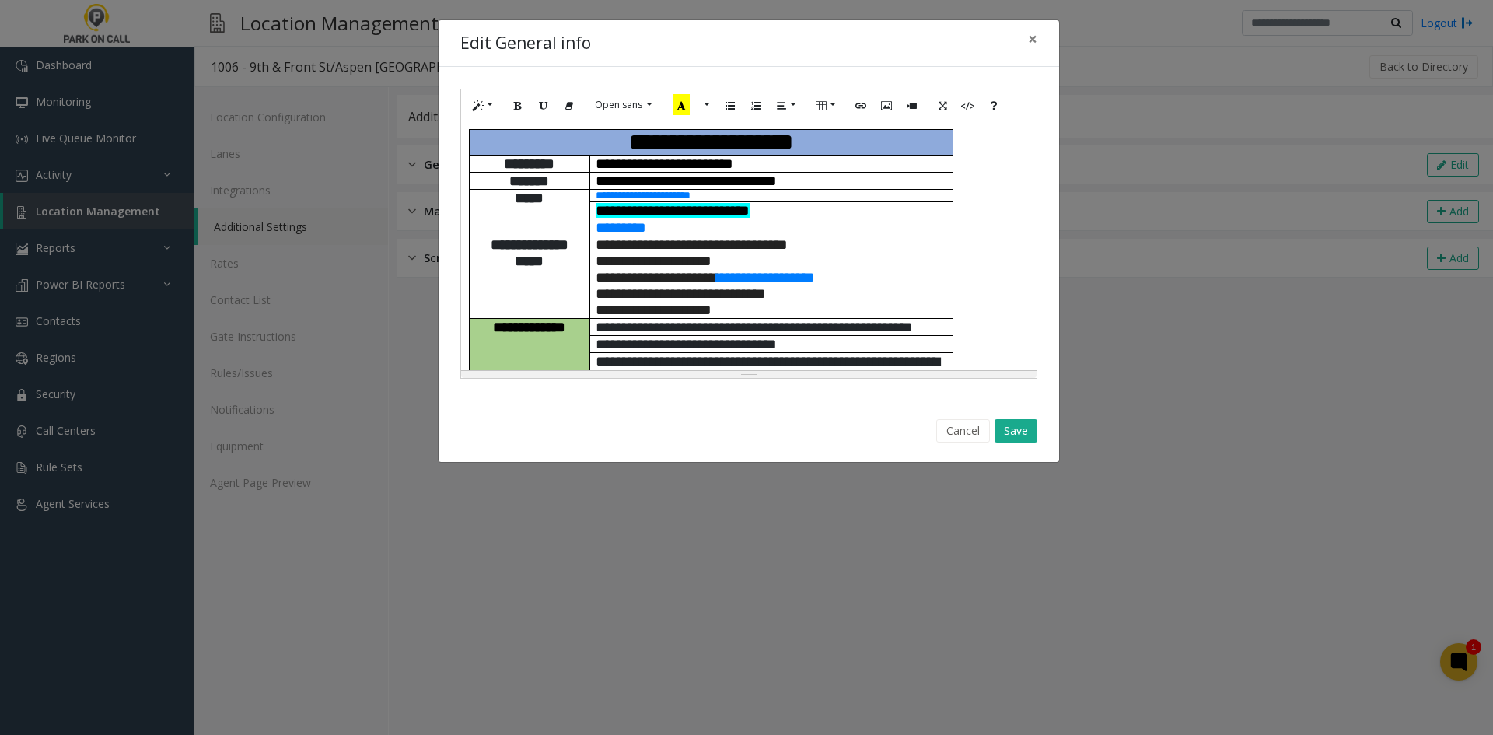
scroll to position [1588, 0]
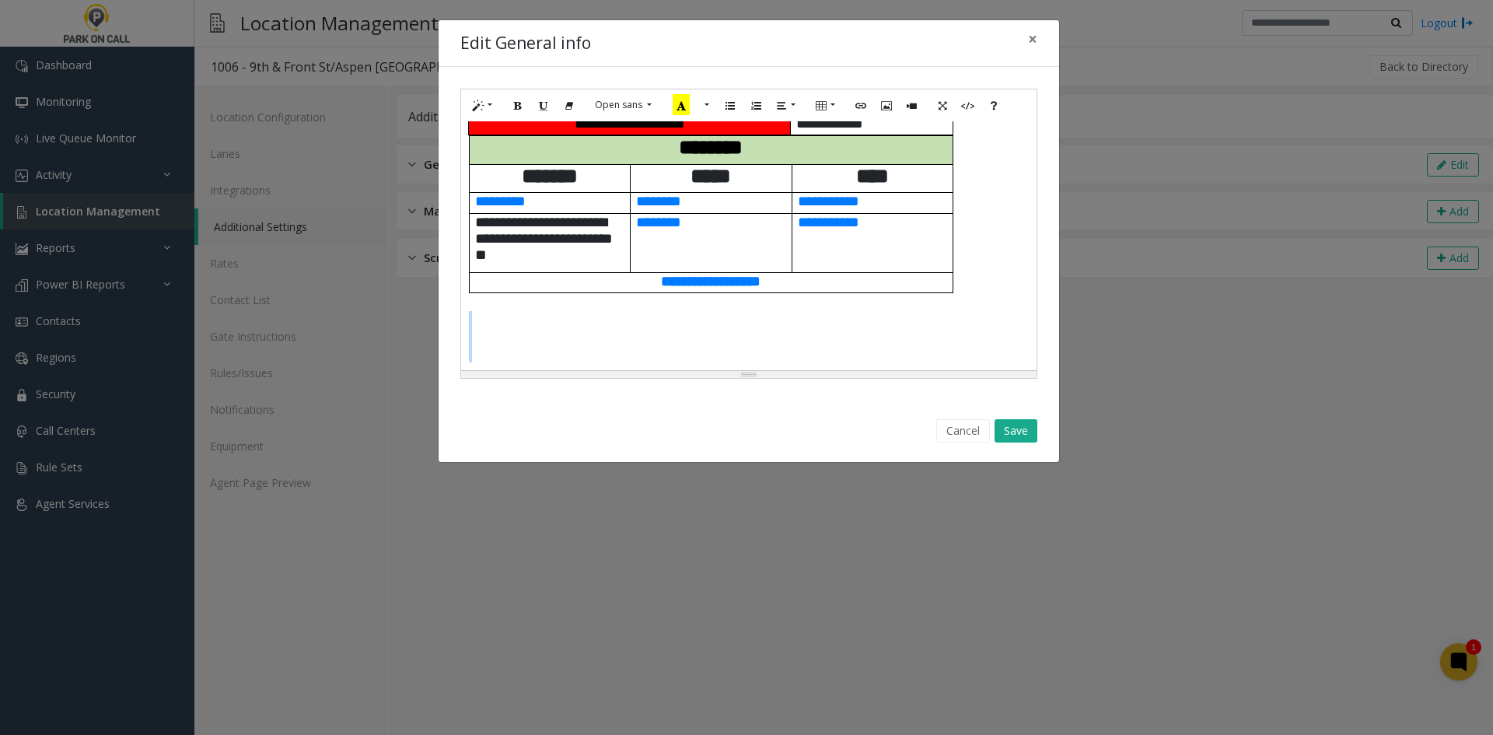
drag, startPoint x: 478, startPoint y: 358, endPoint x: 492, endPoint y: 302, distance: 57.5
click at [492, 302] on div "**********" at bounding box center [749, 245] width 576 height 249
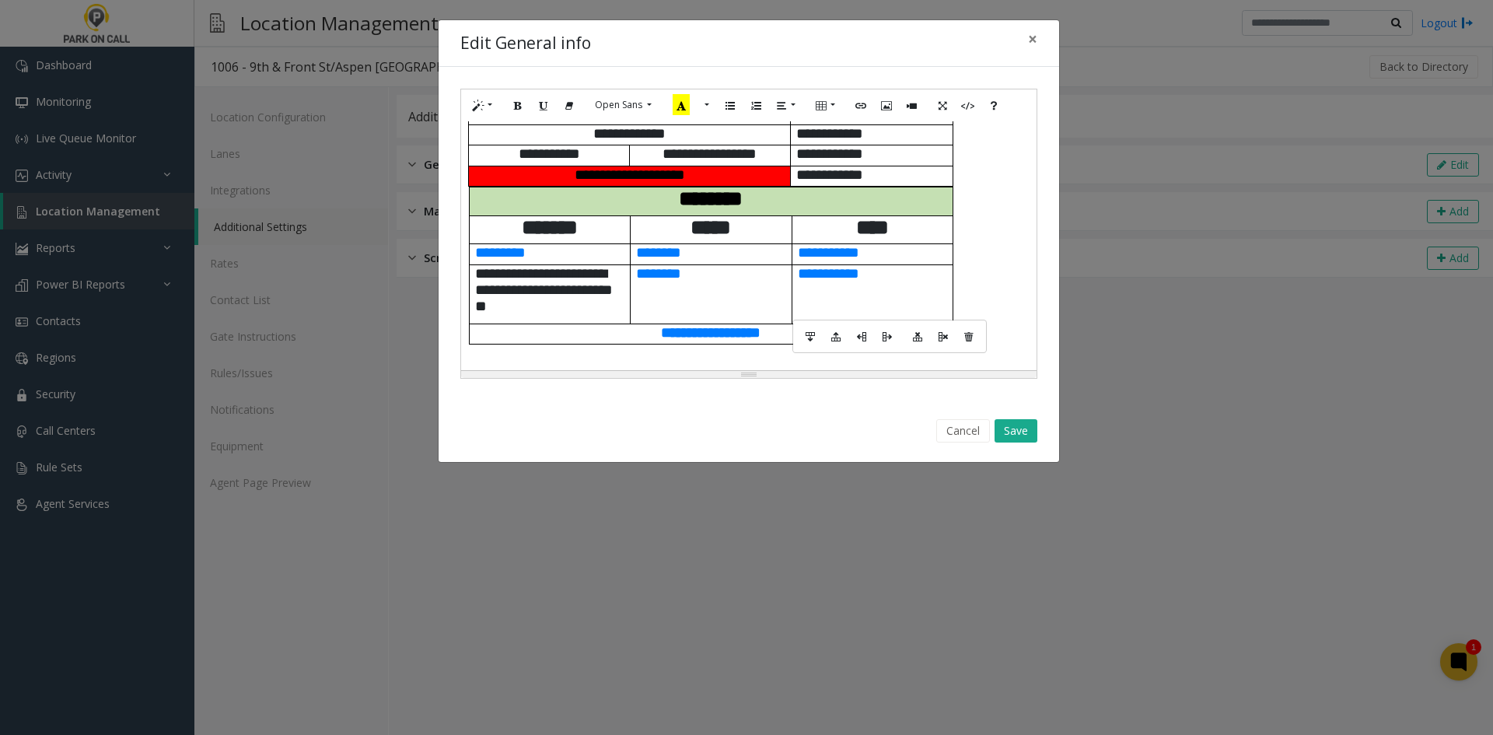
click at [922, 304] on td "**********" at bounding box center [873, 293] width 162 height 59
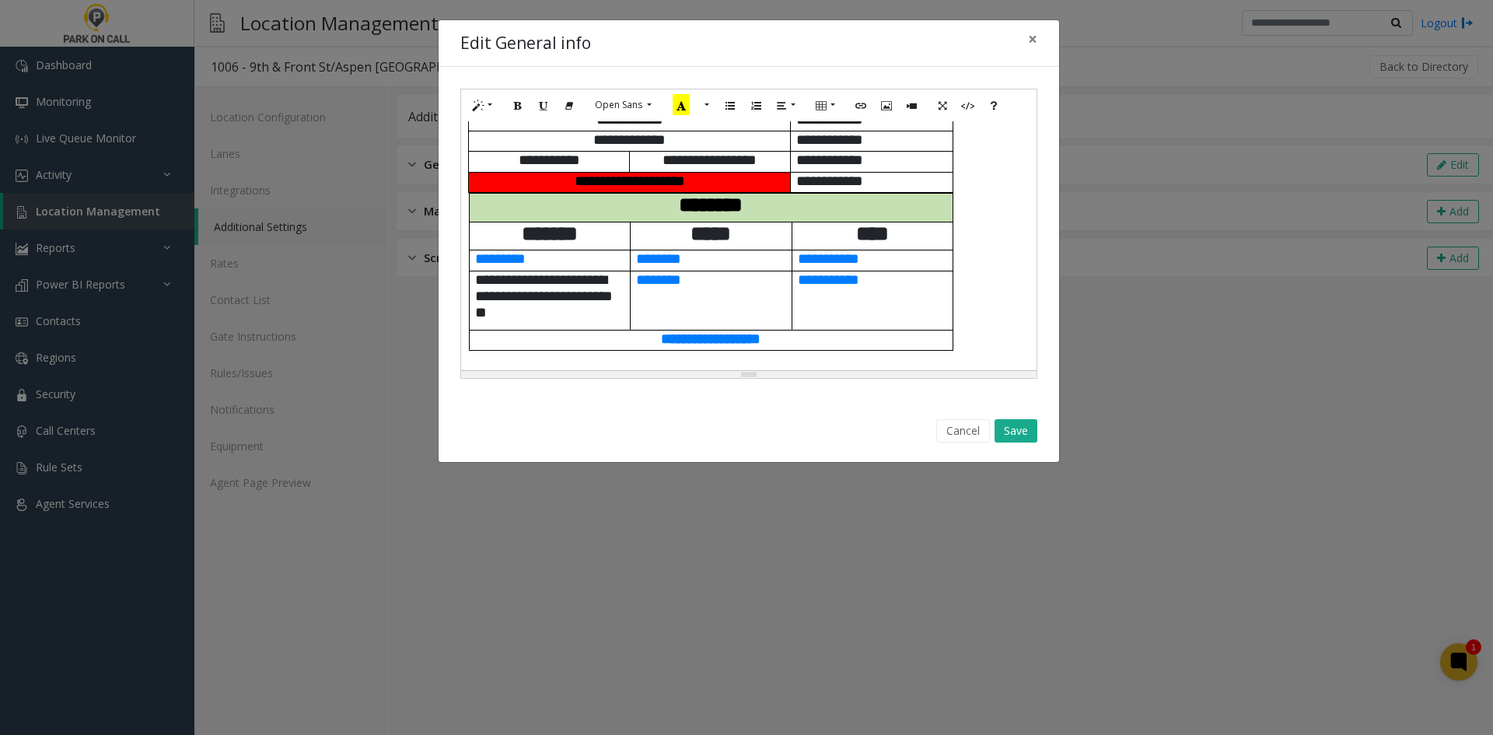
scroll to position [1191, 0]
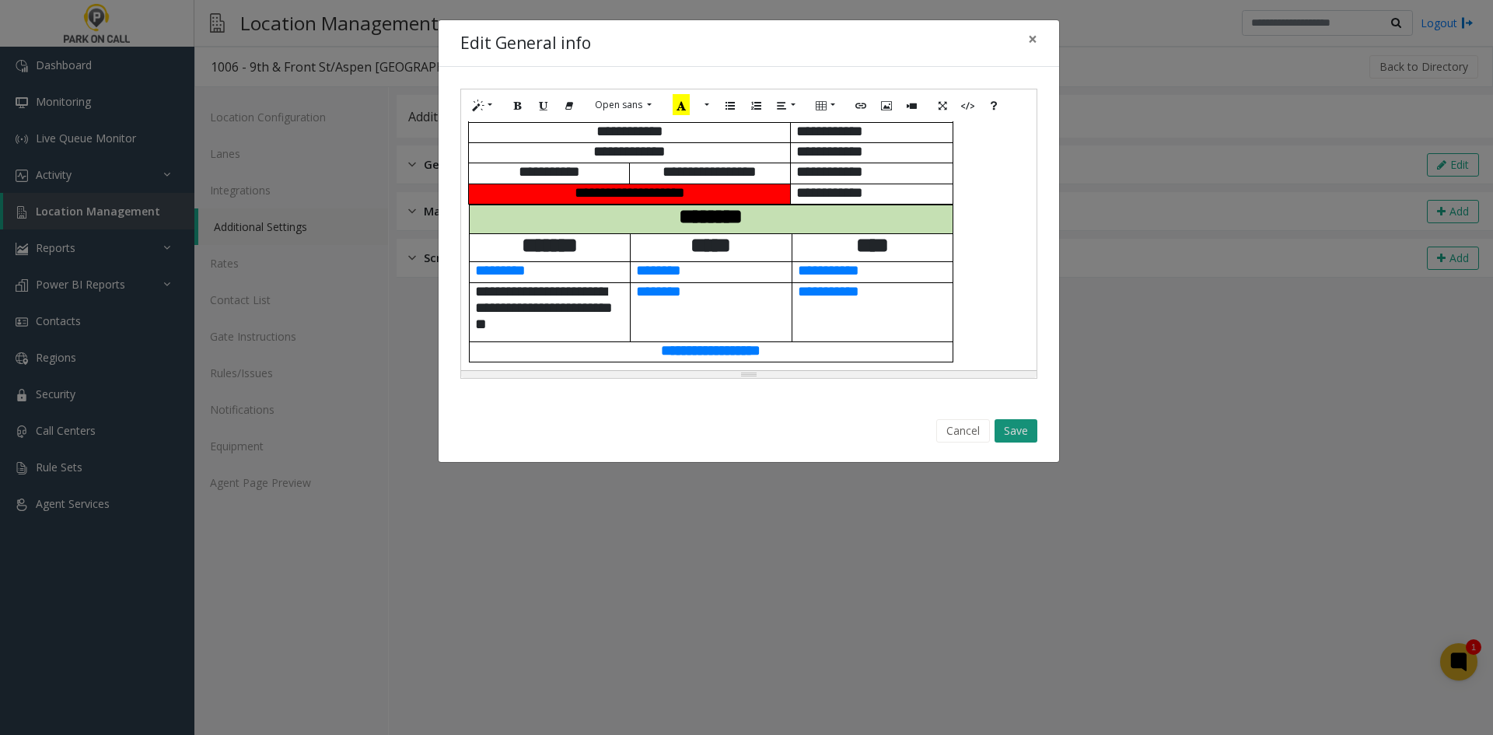
click at [1017, 433] on button "Save" at bounding box center [1016, 430] width 43 height 23
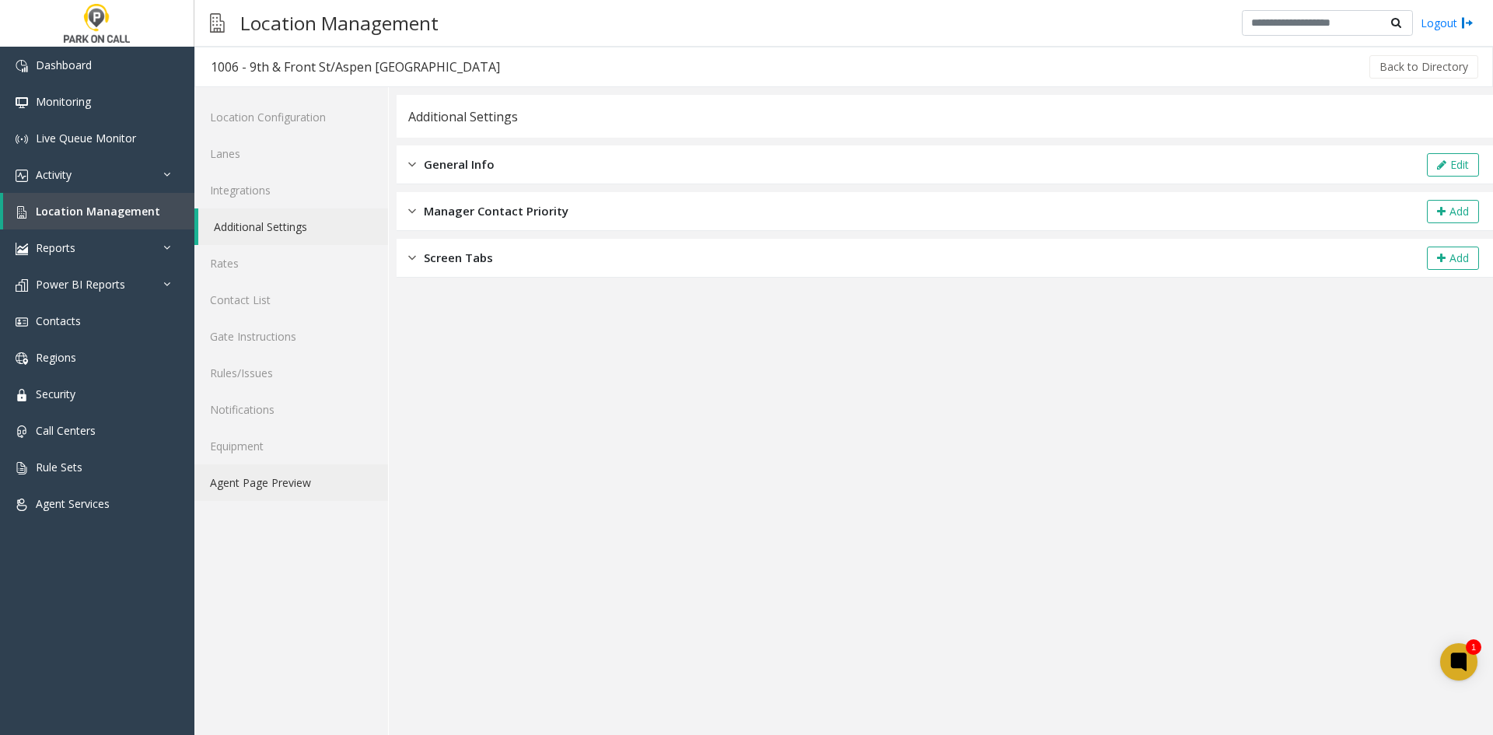
click at [288, 491] on link "Agent Page Preview" at bounding box center [291, 482] width 194 height 37
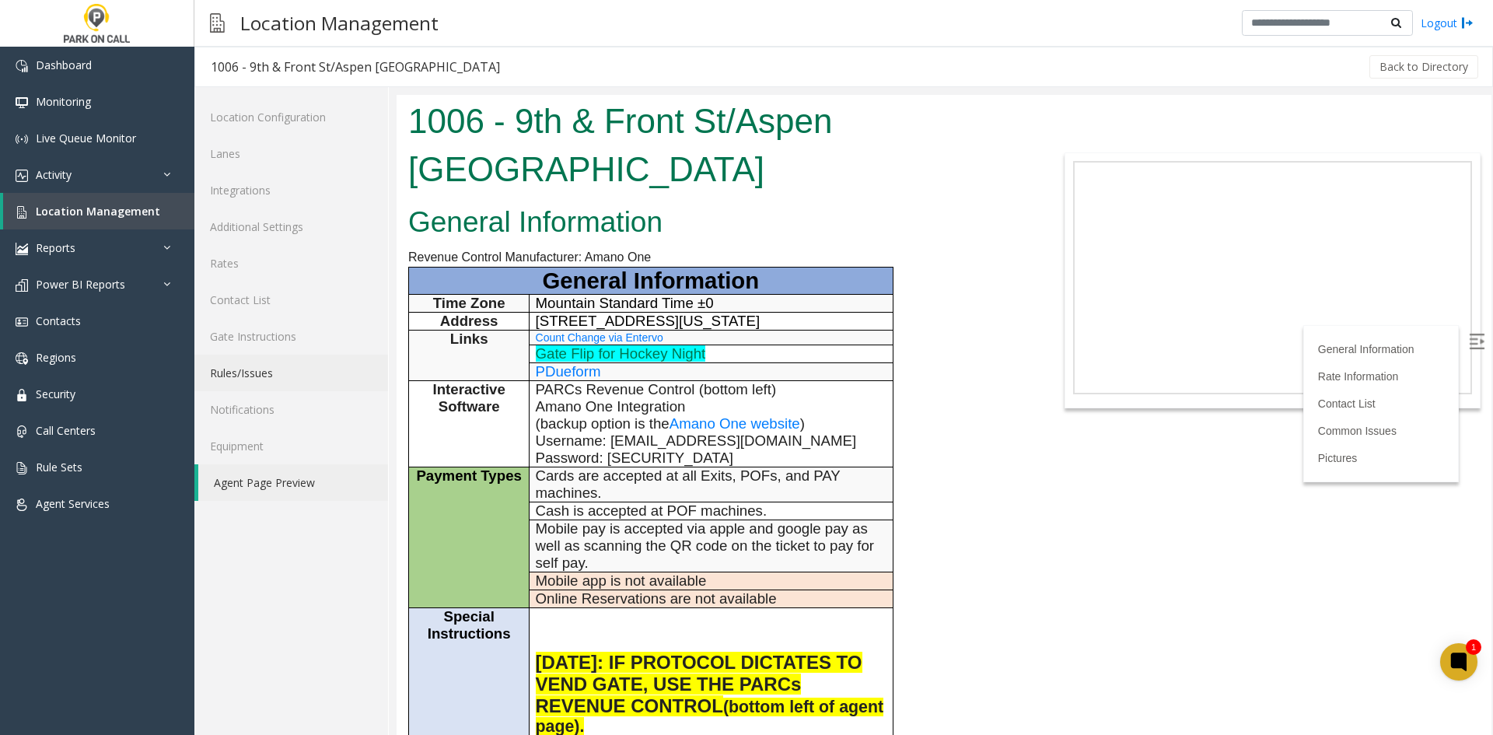
click at [317, 380] on link "Rules/Issues" at bounding box center [291, 373] width 194 height 37
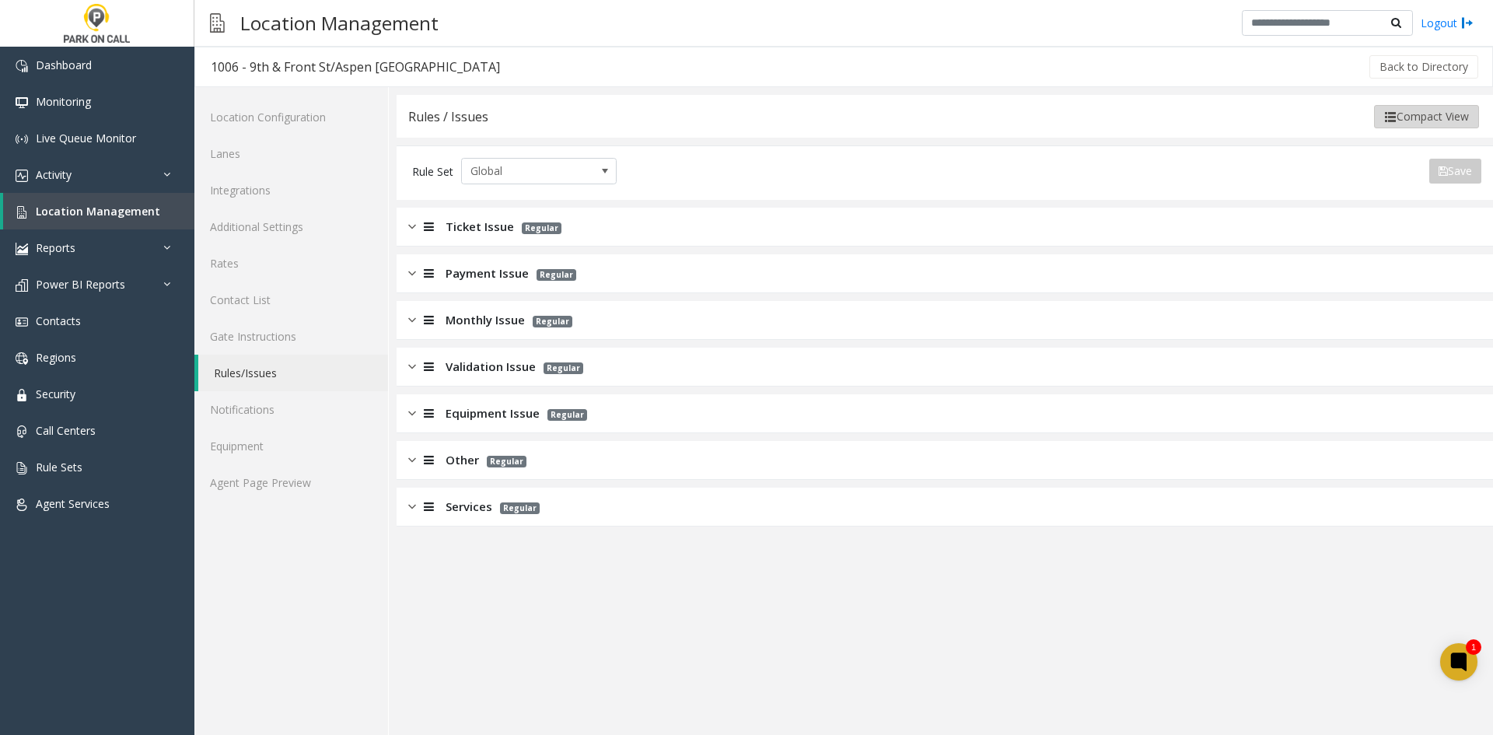
click at [1415, 126] on button "Compact View" at bounding box center [1426, 116] width 105 height 23
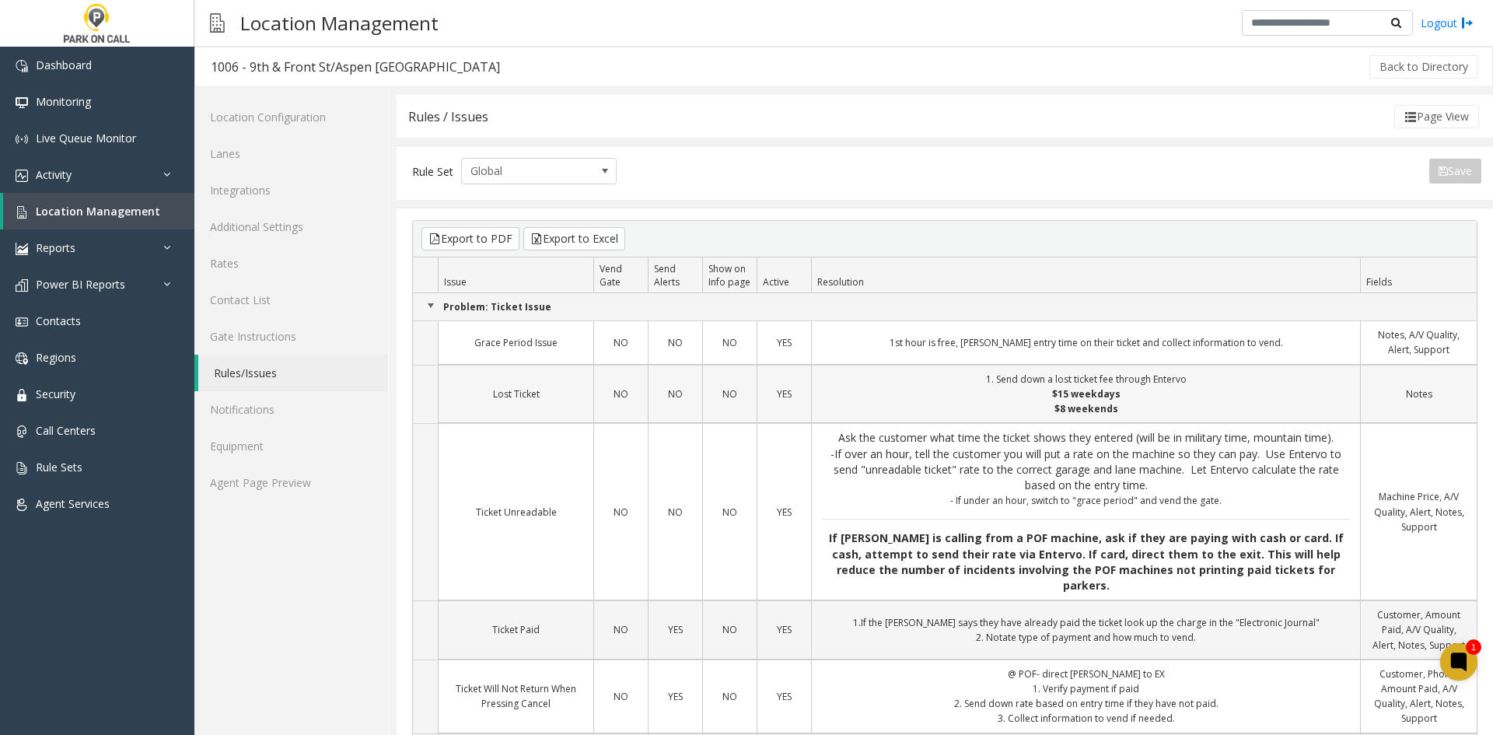
click at [1066, 365] on td "1. Send down a lost ticket fee through Entervo $15 weekdays $8 weekends" at bounding box center [1085, 394] width 549 height 59
click at [292, 382] on link "Rules/Issues" at bounding box center [293, 373] width 190 height 37
click at [272, 412] on link "Notifications" at bounding box center [291, 409] width 194 height 37
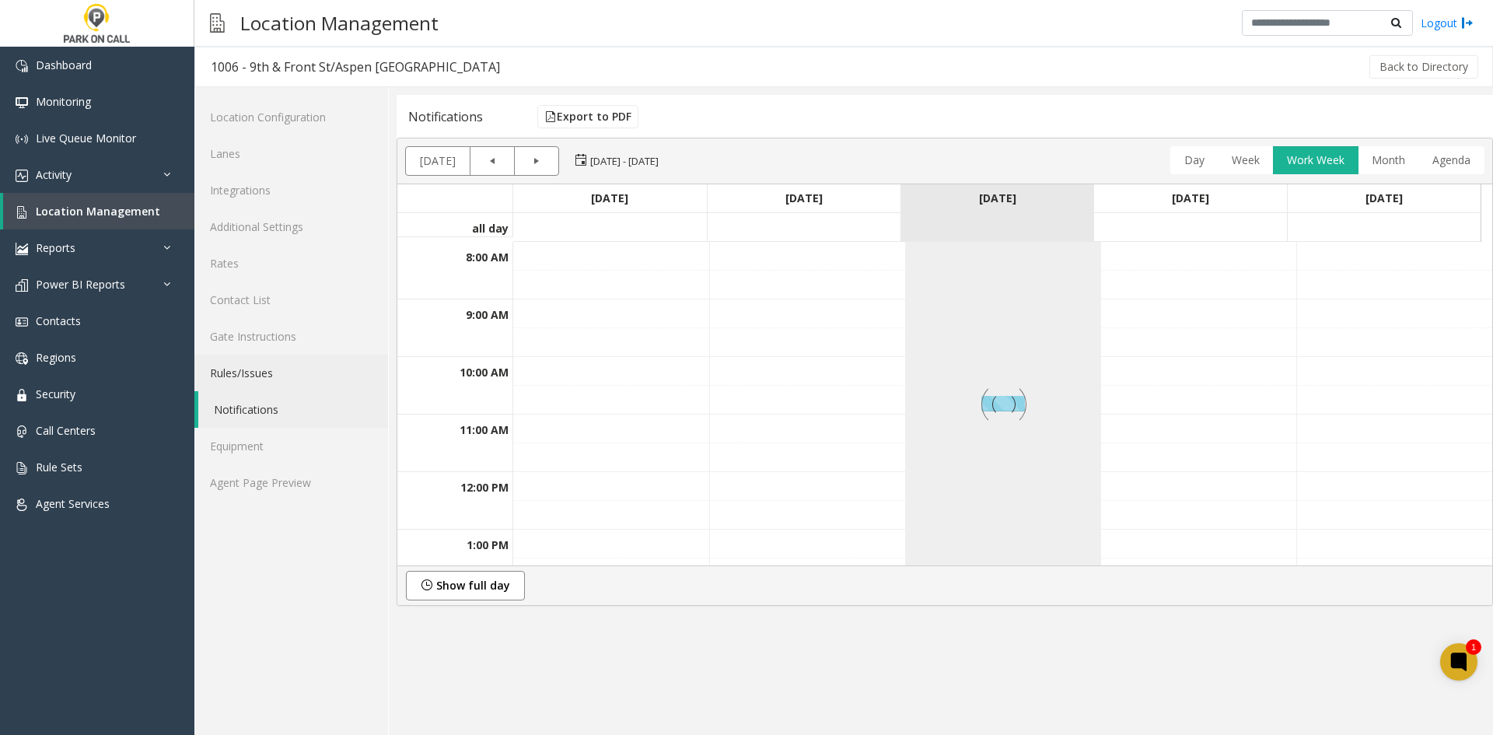
click at [278, 365] on link "Rules/Issues" at bounding box center [291, 373] width 194 height 37
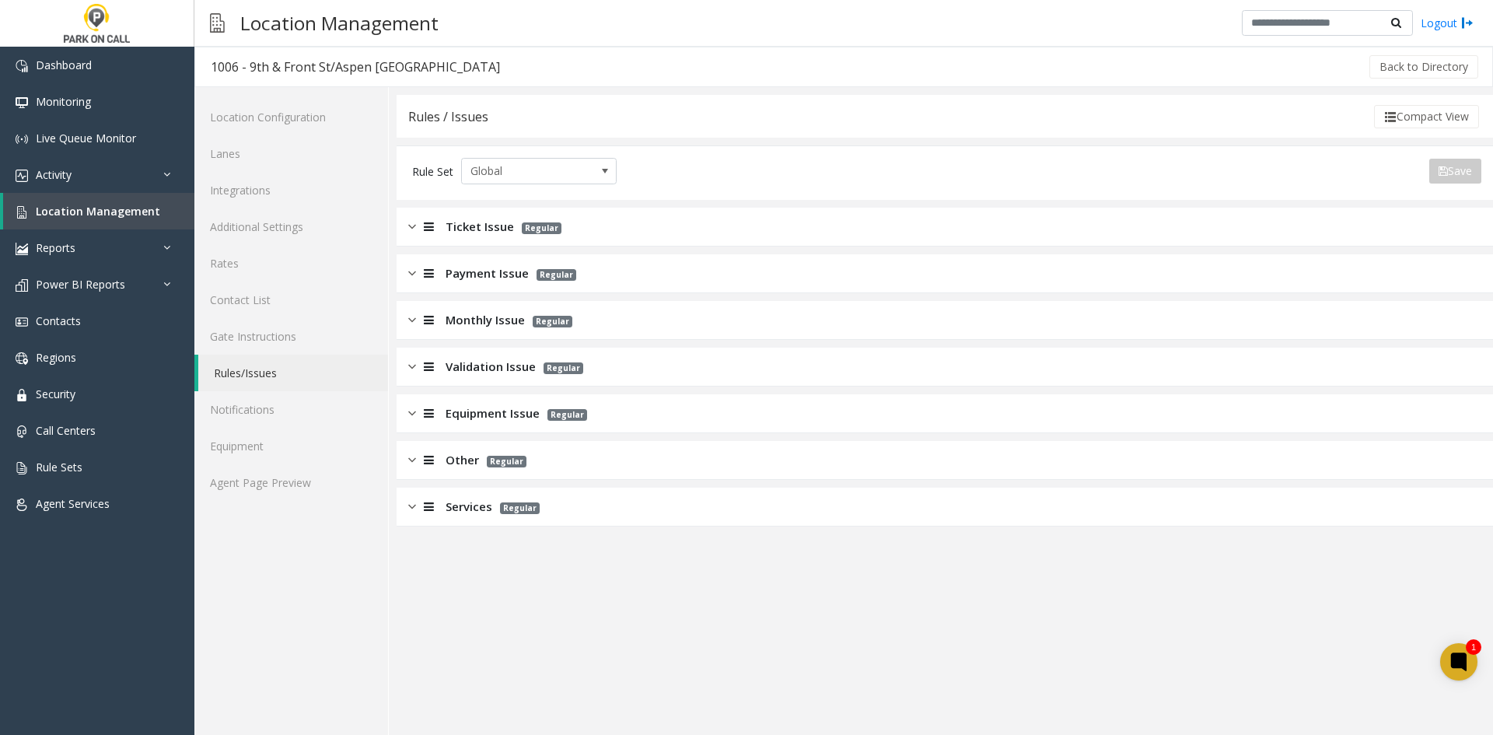
drag, startPoint x: 485, startPoint y: 516, endPoint x: 468, endPoint y: 481, distance: 38.6
click at [484, 513] on div "Services Regular" at bounding box center [945, 507] width 1097 height 39
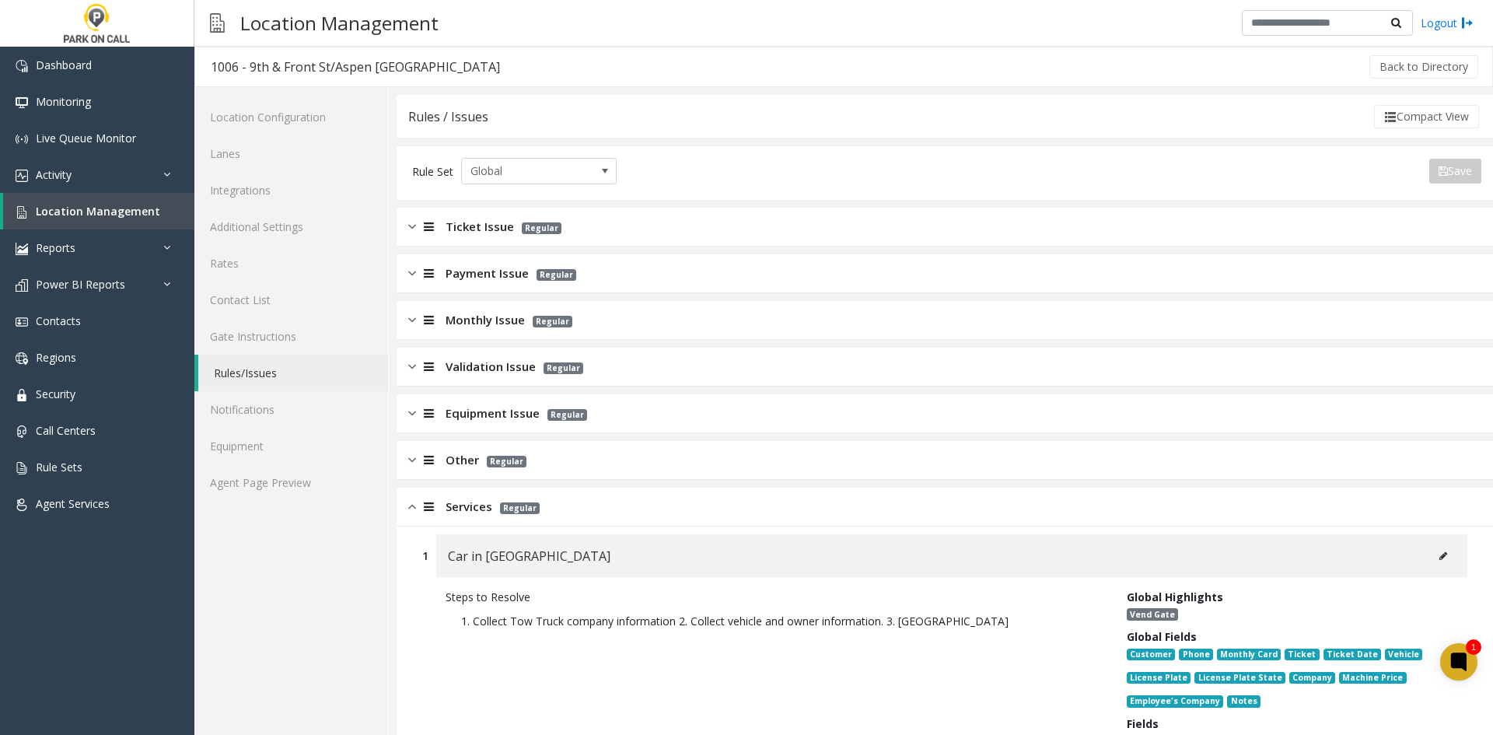
drag, startPoint x: 466, startPoint y: 471, endPoint x: 473, endPoint y: 404, distance: 66.5
click at [465, 465] on div "Other Regular" at bounding box center [945, 460] width 1097 height 39
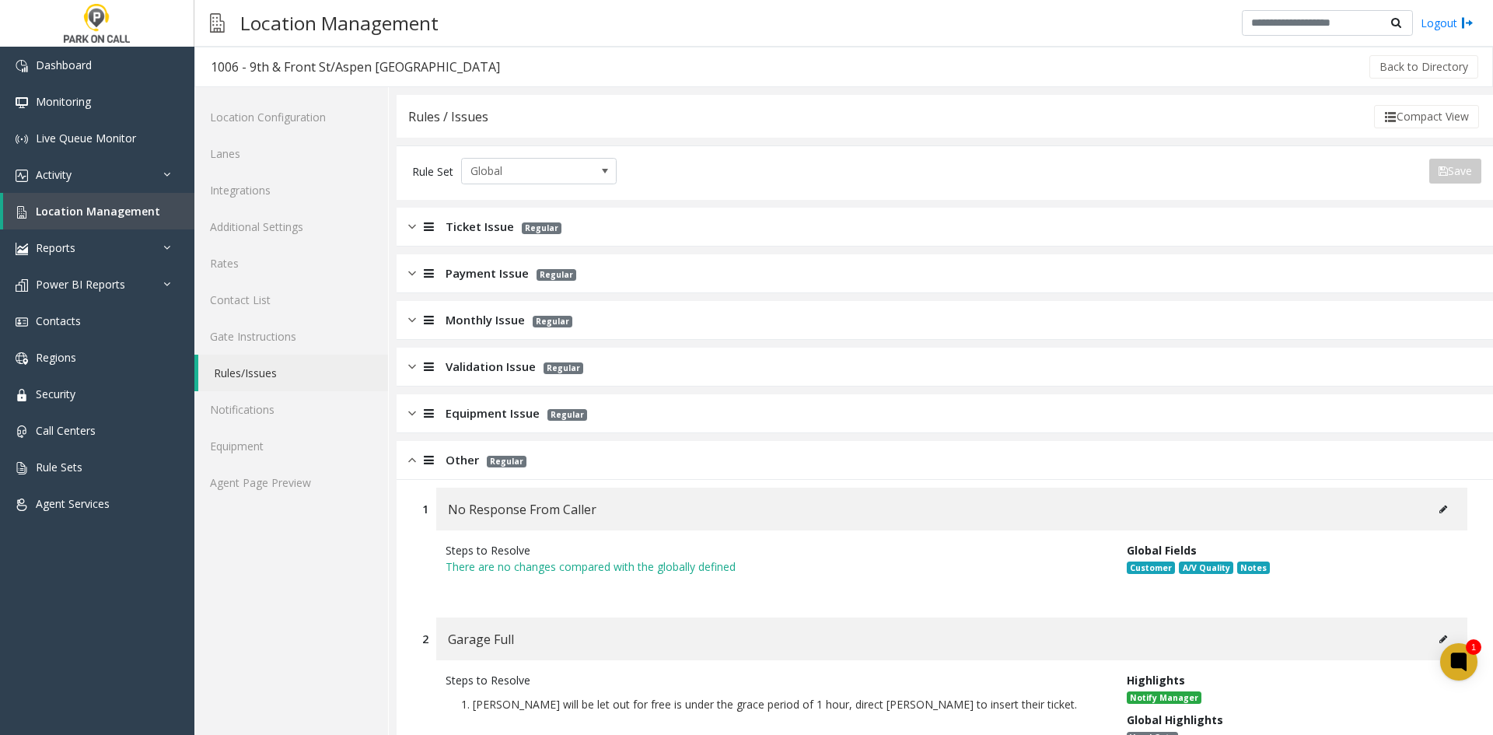
click at [473, 401] on div "Equipment Issue Regular" at bounding box center [945, 413] width 1097 height 39
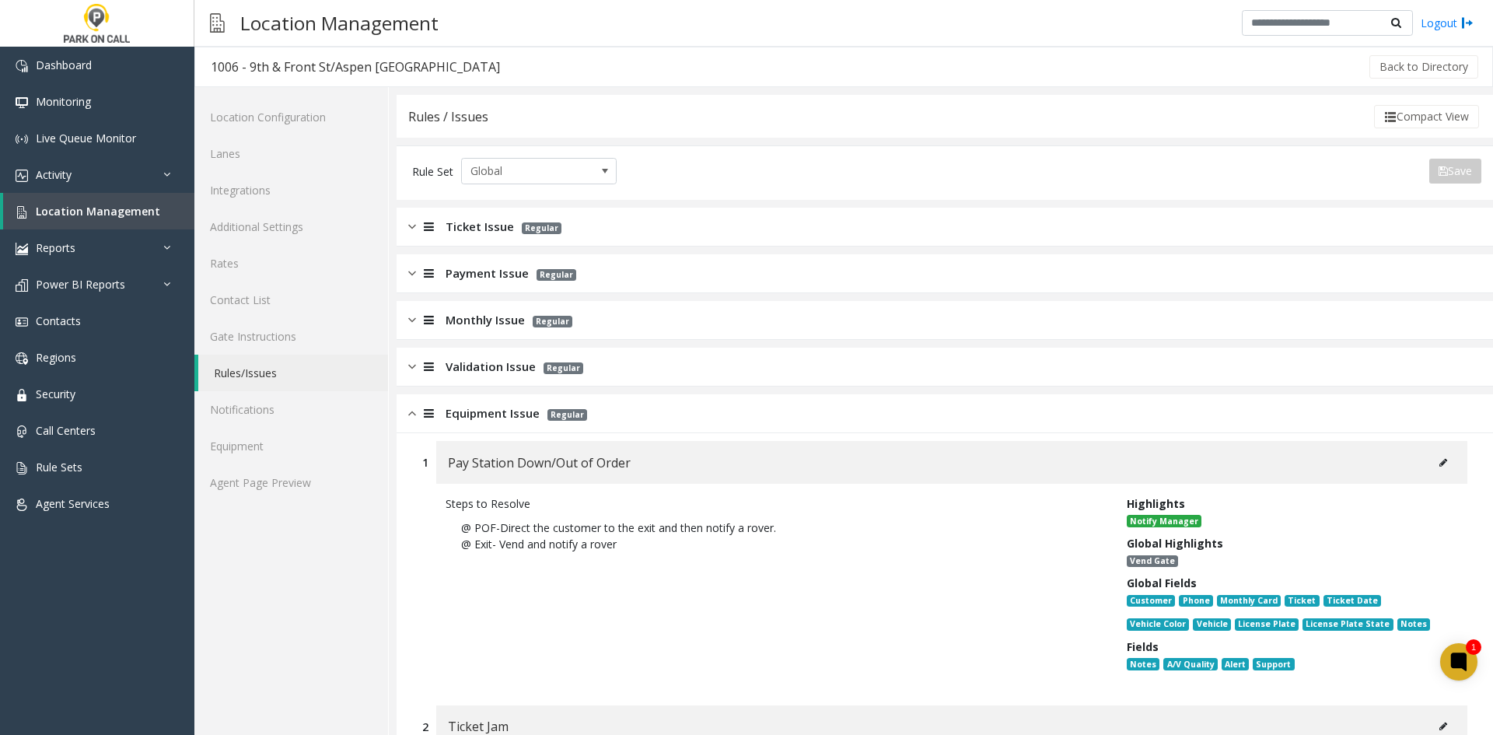
drag, startPoint x: 486, startPoint y: 373, endPoint x: 492, endPoint y: 337, distance: 36.2
click at [486, 372] on span "Validation Issue" at bounding box center [491, 367] width 90 height 18
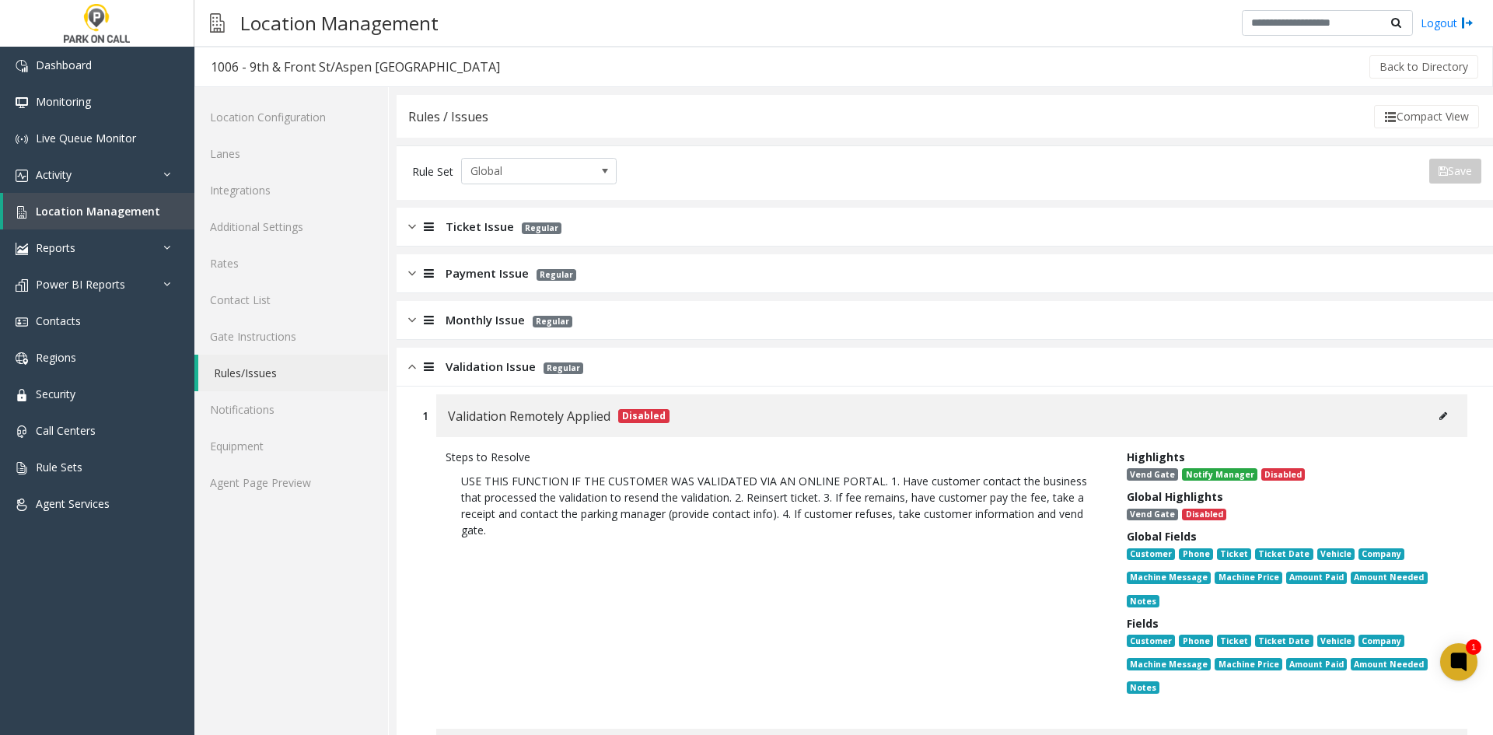
click at [492, 320] on span "Monthly Issue" at bounding box center [485, 320] width 79 height 18
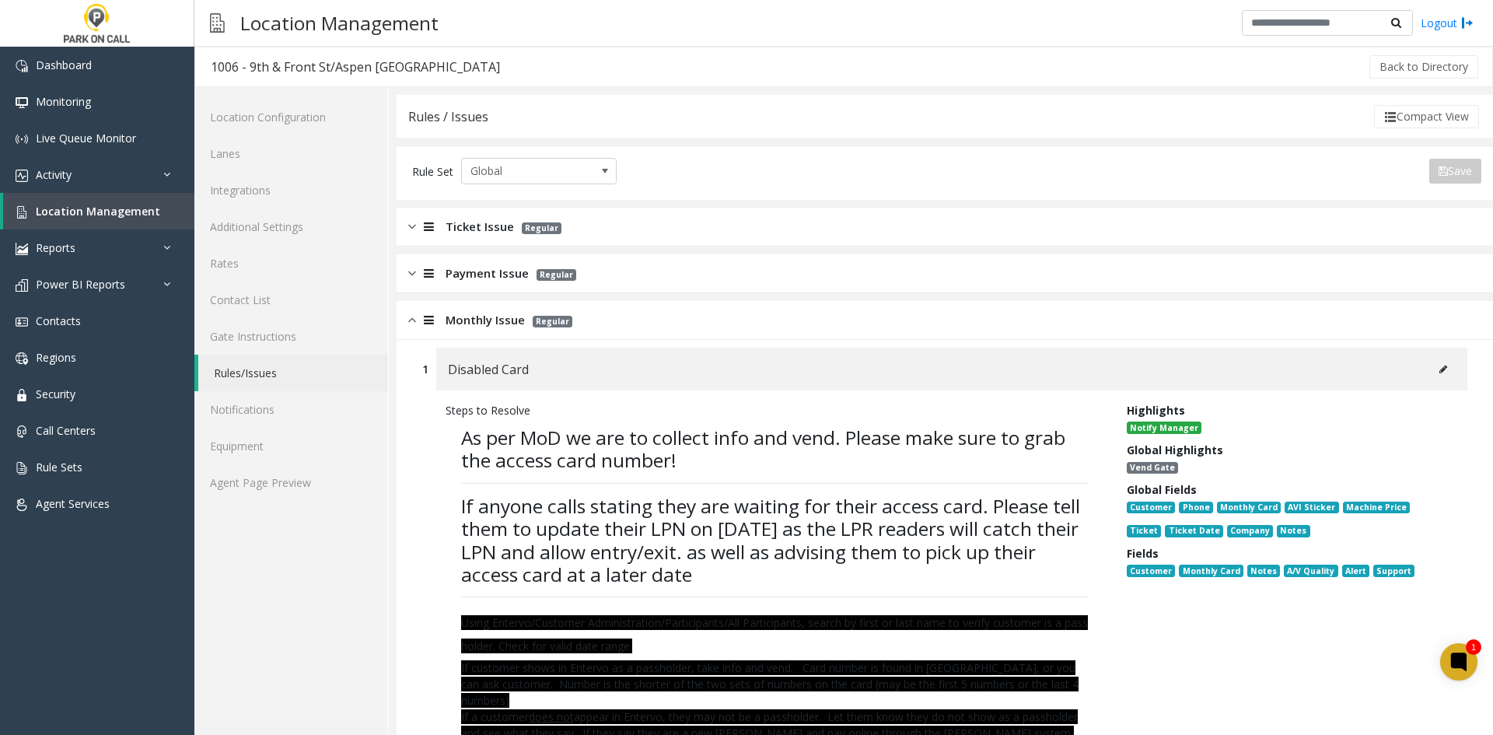
drag, startPoint x: 487, startPoint y: 284, endPoint x: 483, endPoint y: 264, distance: 20.6
click at [486, 284] on div "Payment Issue Regular" at bounding box center [945, 273] width 1097 height 39
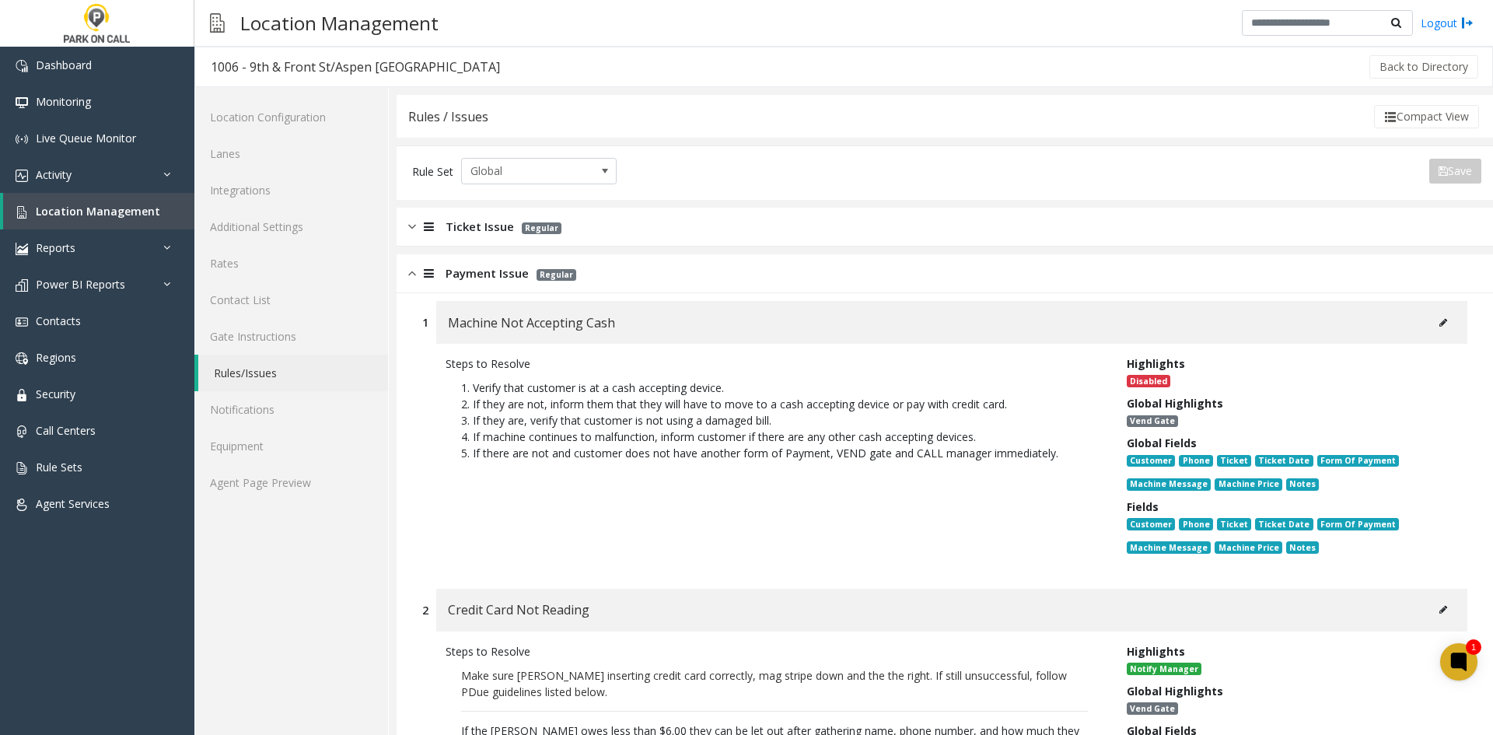
click at [478, 229] on span "Ticket Issue" at bounding box center [480, 227] width 68 height 18
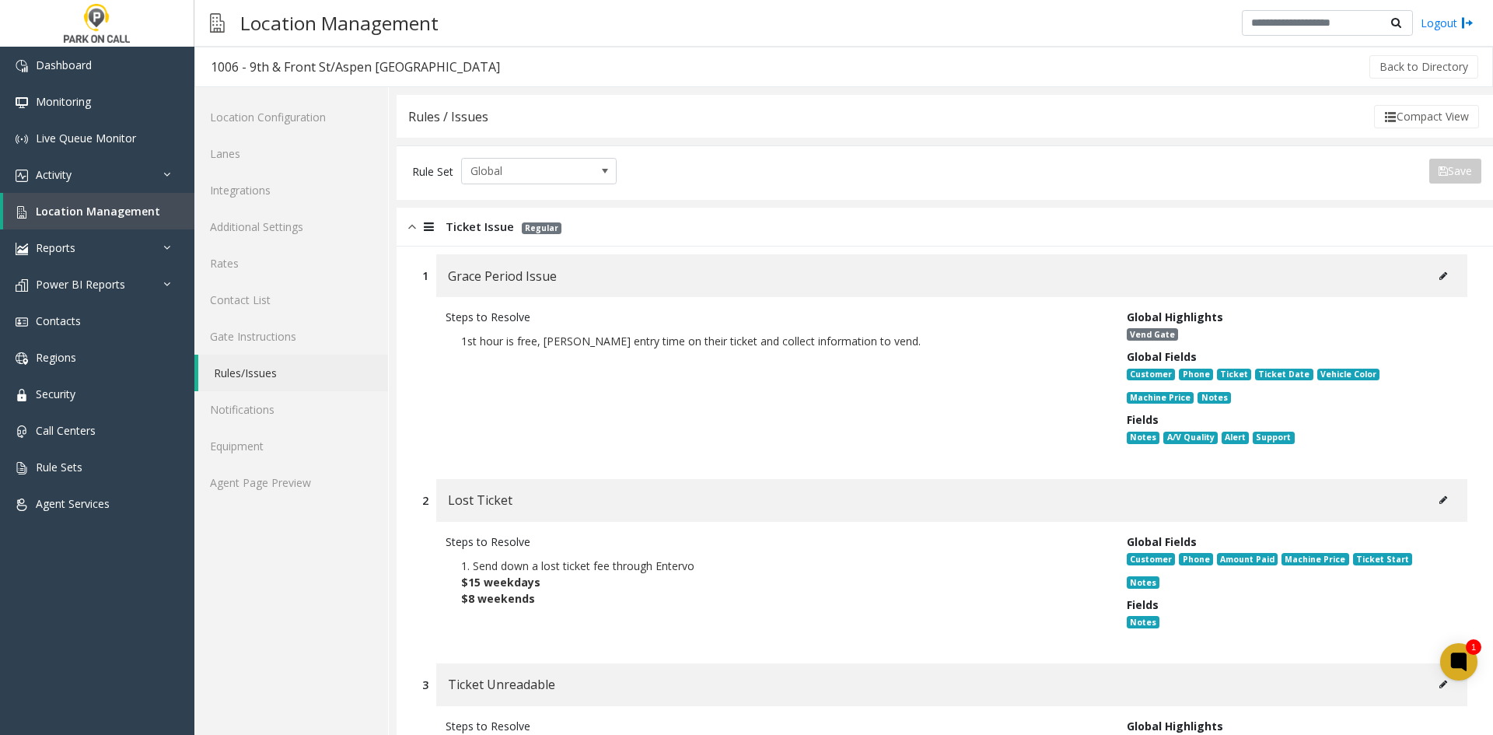
click at [1440, 499] on icon at bounding box center [1444, 499] width 8 height 9
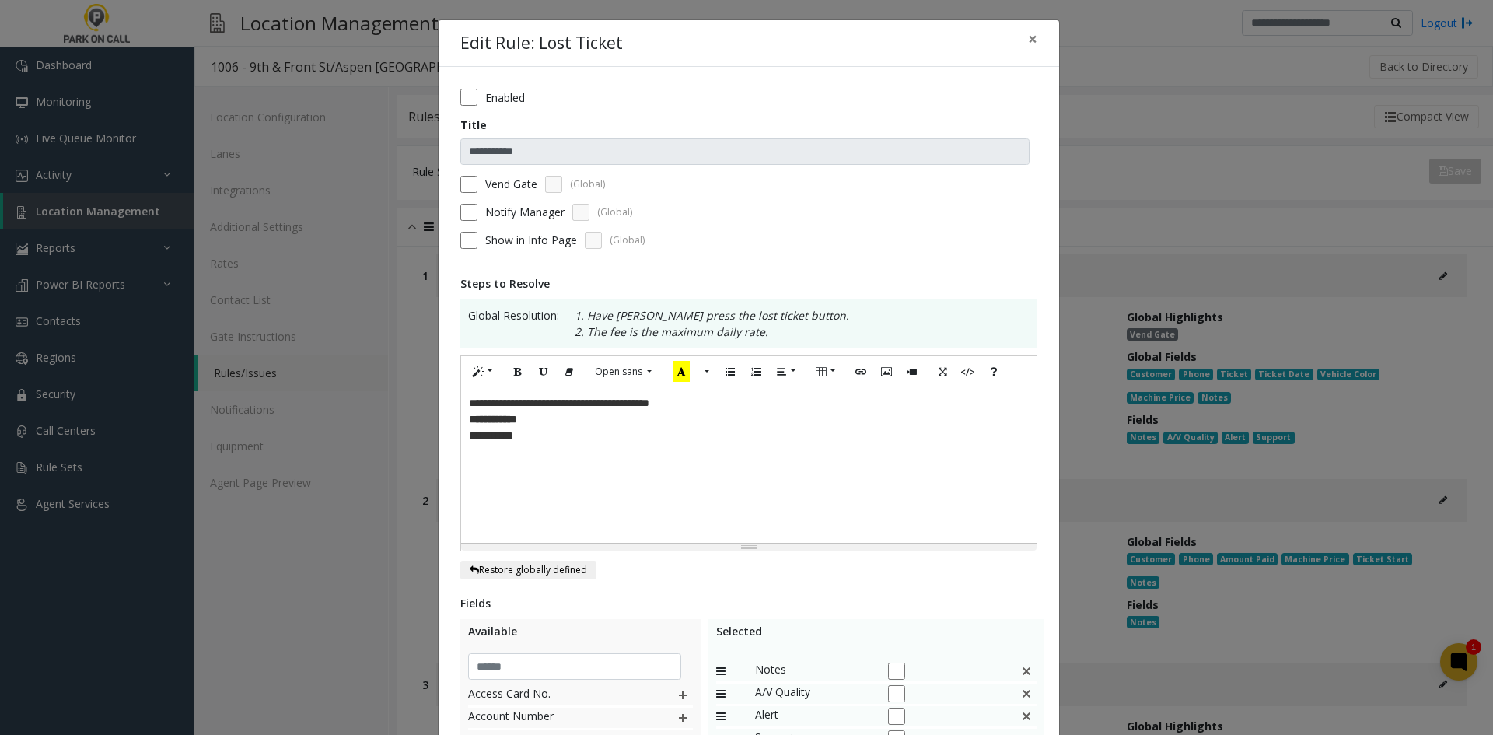
click at [684, 411] on p "**********" at bounding box center [749, 403] width 560 height 16
click at [684, 410] on p "**********" at bounding box center [749, 403] width 560 height 16
click at [674, 404] on p "**********" at bounding box center [749, 403] width 560 height 16
drag, startPoint x: 675, startPoint y: 404, endPoint x: 700, endPoint y: 415, distance: 27.2
click at [700, 415] on div "**********" at bounding box center [749, 465] width 576 height 156
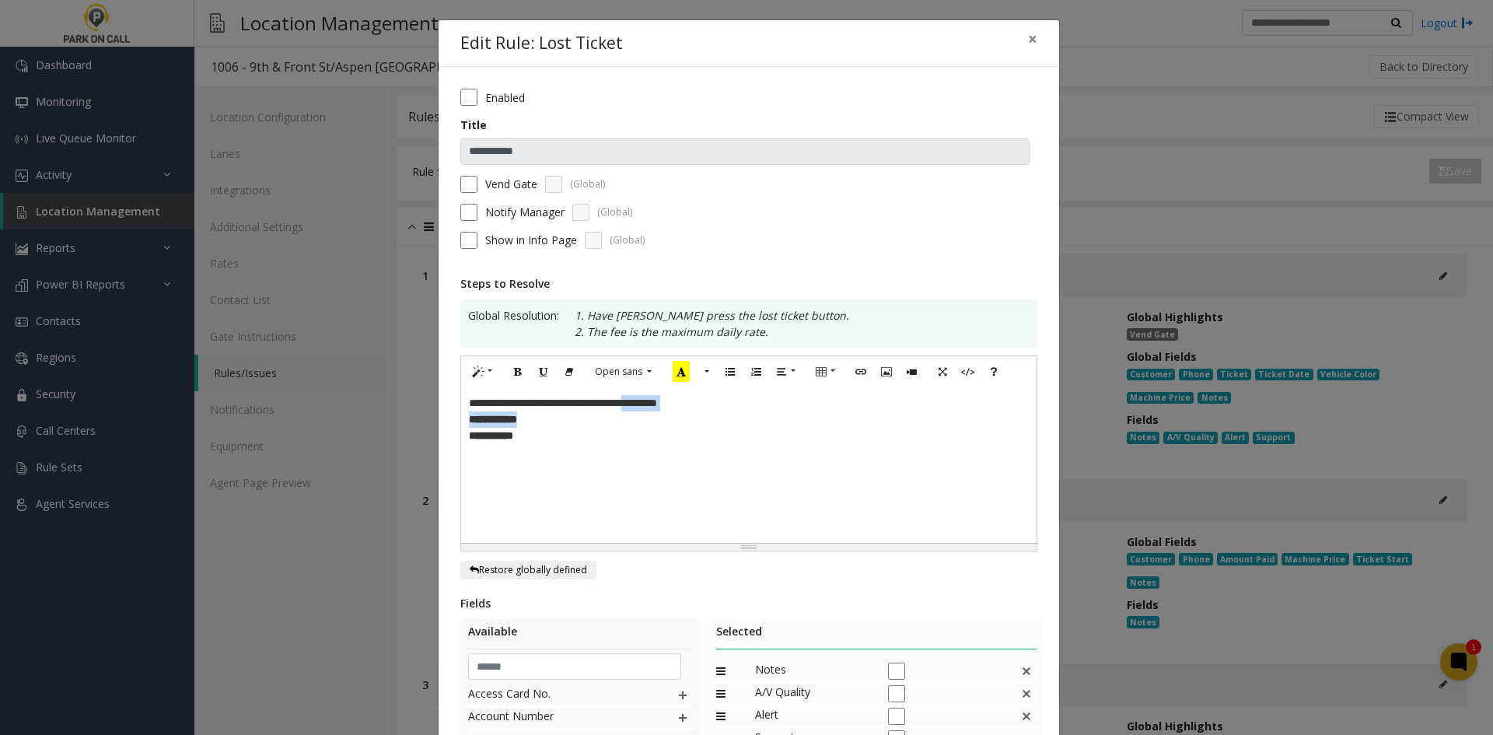
click at [709, 404] on p "**********" at bounding box center [749, 403] width 560 height 16
drag, startPoint x: 709, startPoint y: 404, endPoint x: 681, endPoint y: 403, distance: 27.2
click at [681, 403] on p "**********" at bounding box center [749, 403] width 560 height 16
copy p "*********"
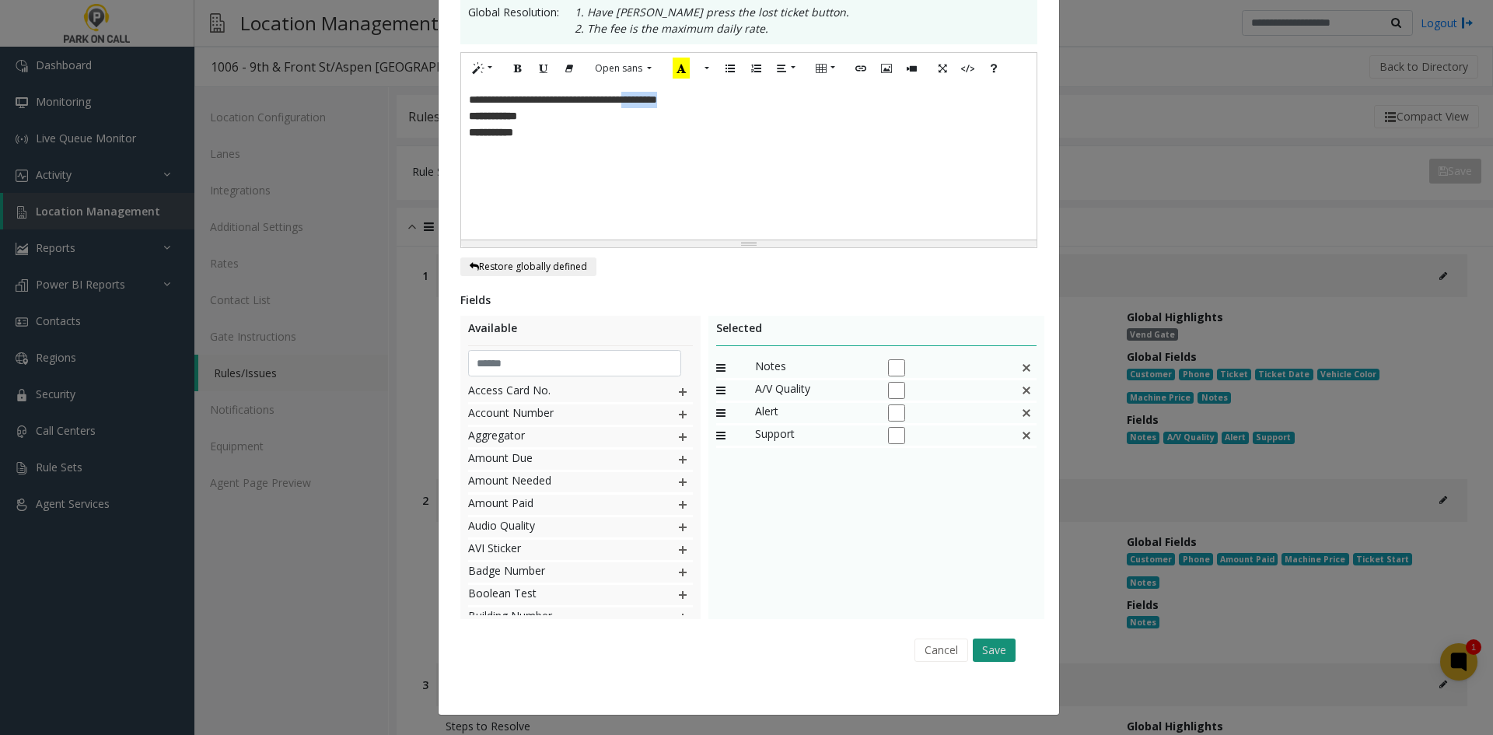
click at [1006, 653] on button "Save" at bounding box center [994, 650] width 43 height 23
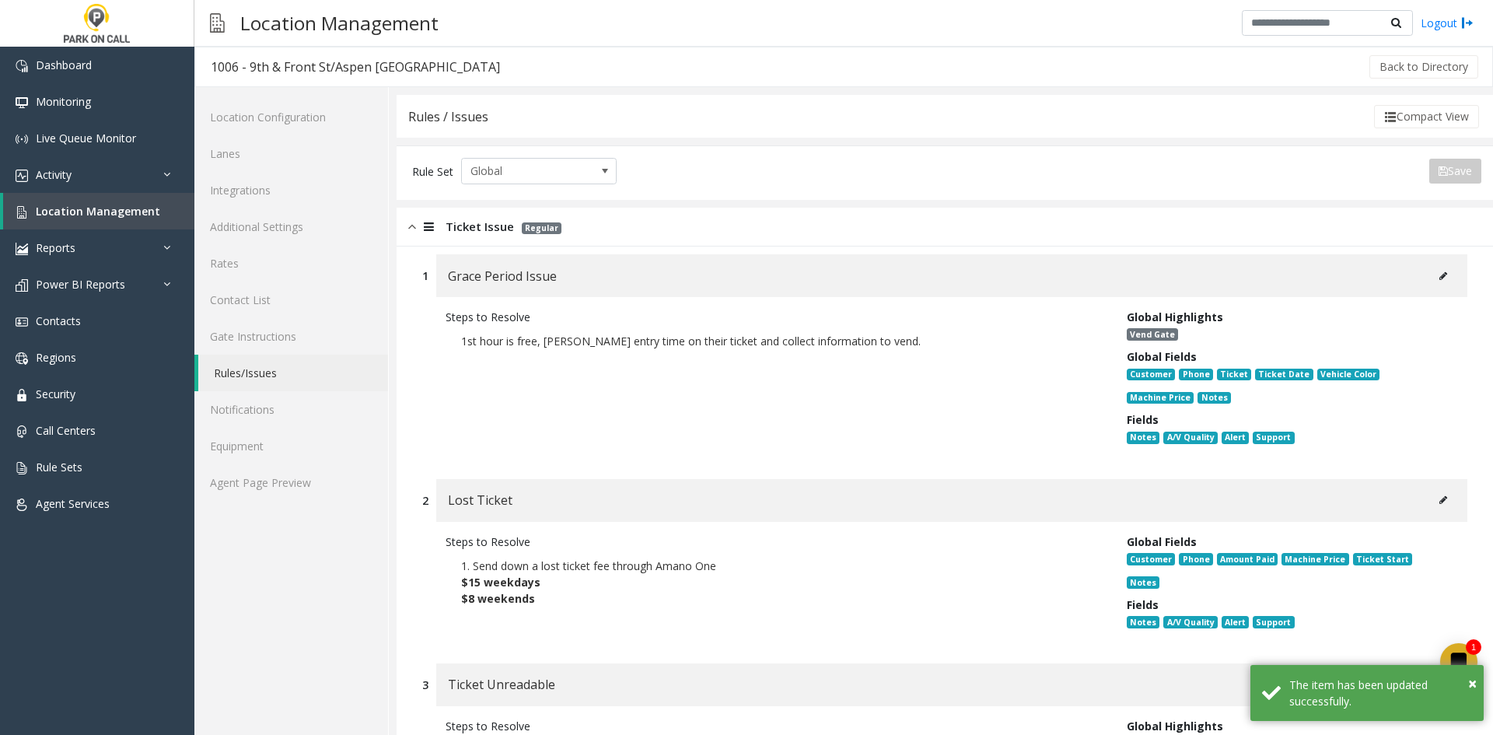
scroll to position [354, 0]
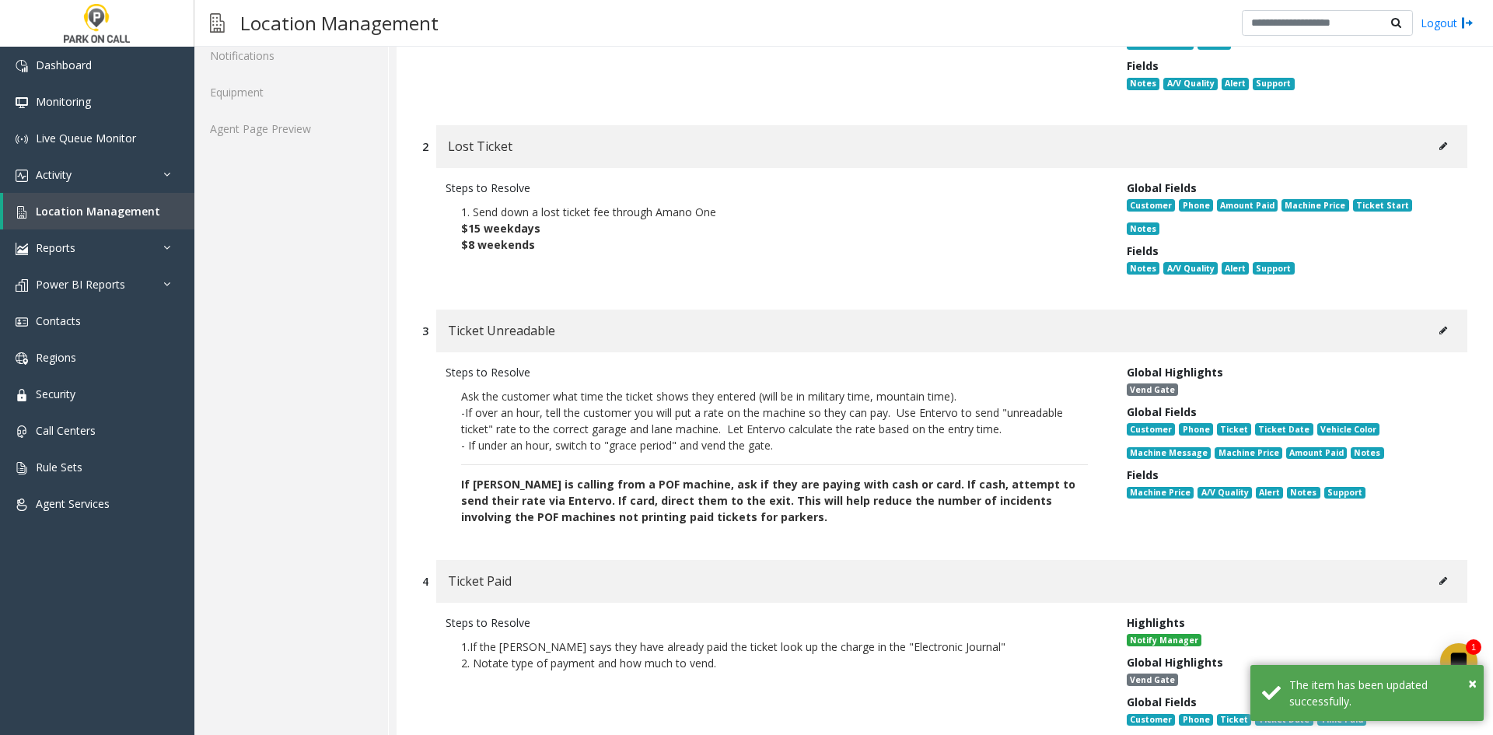
click at [1431, 319] on button at bounding box center [1443, 330] width 25 height 23
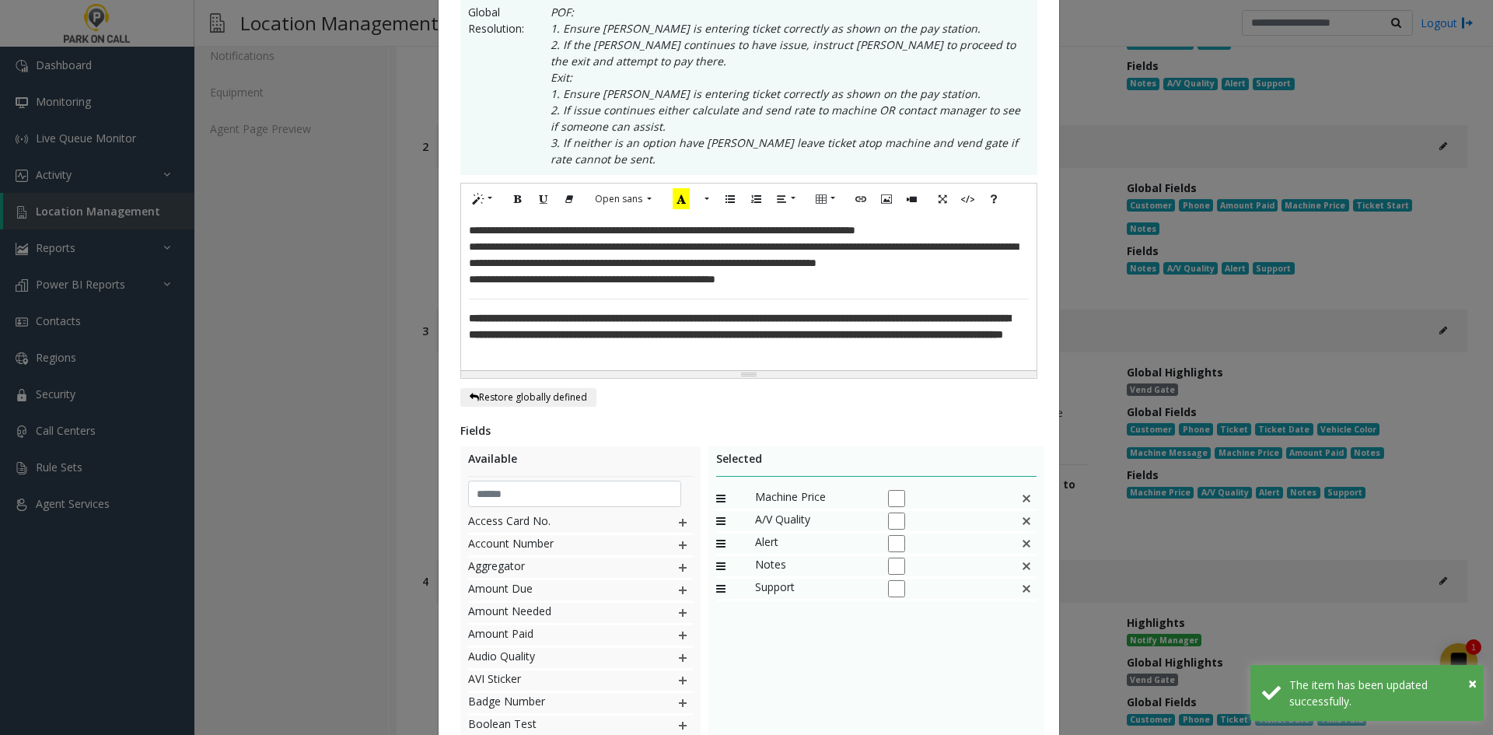
scroll to position [0, 0]
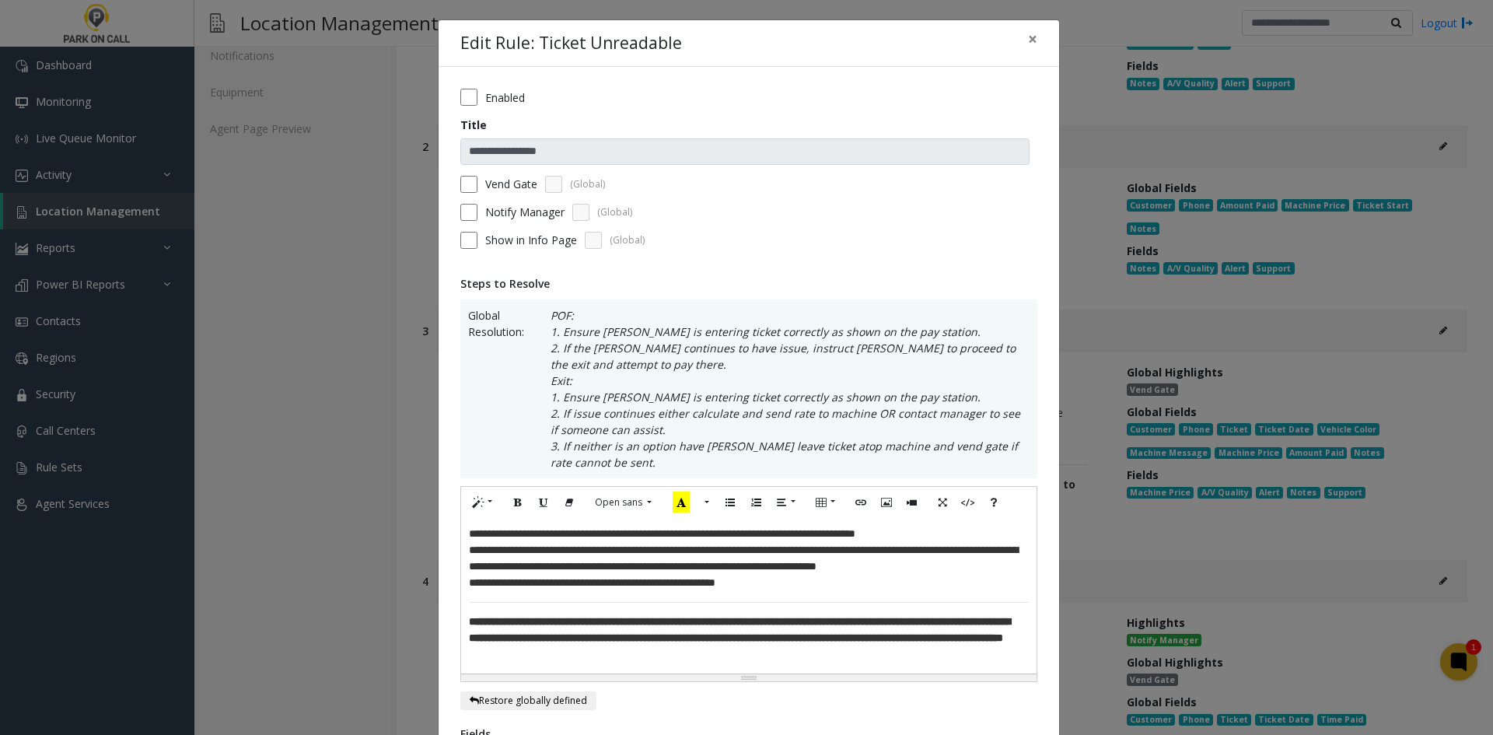
click at [939, 559] on span "**********" at bounding box center [743, 557] width 549 height 27
click at [940, 555] on span "**********" at bounding box center [743, 557] width 549 height 27
click at [870, 572] on span "**********" at bounding box center [747, 557] width 557 height 27
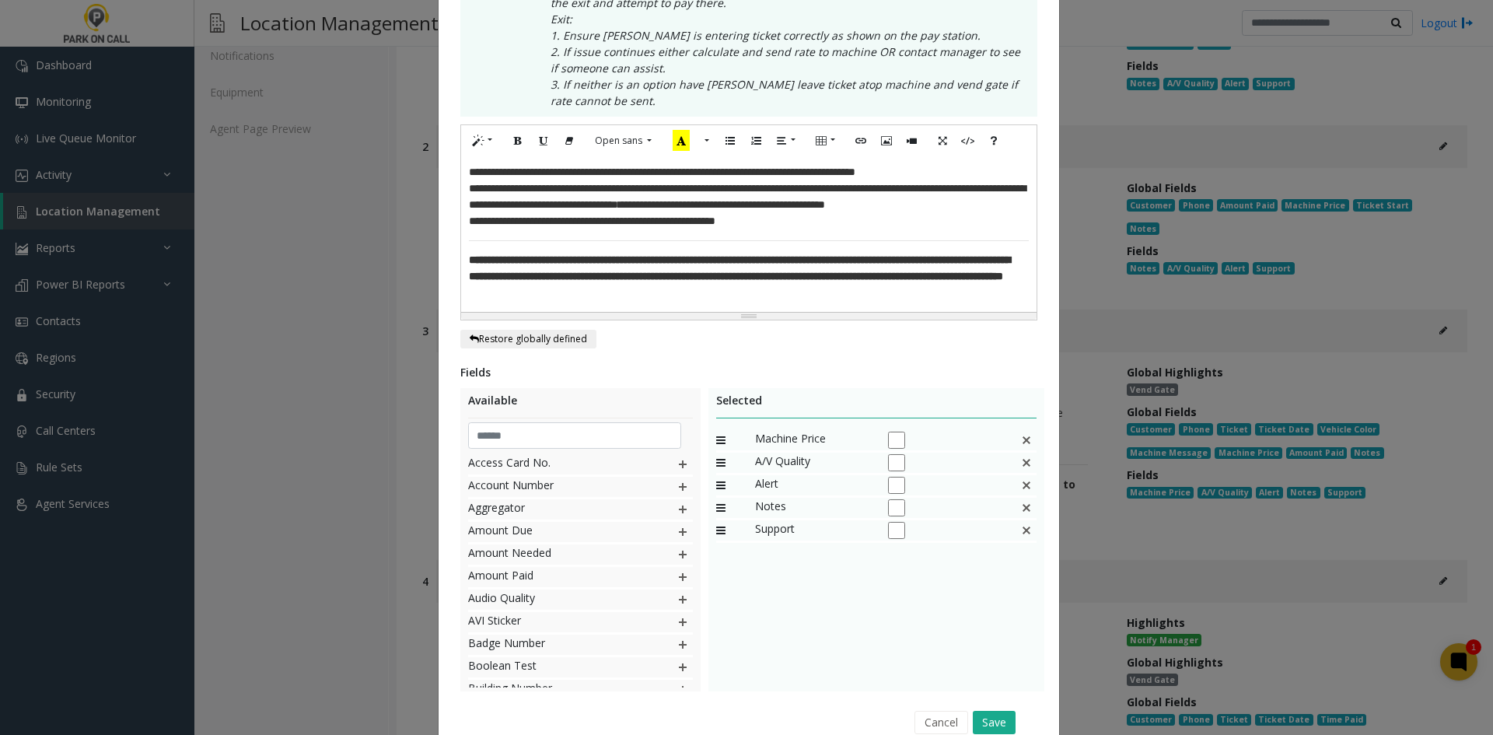
scroll to position [389, 0]
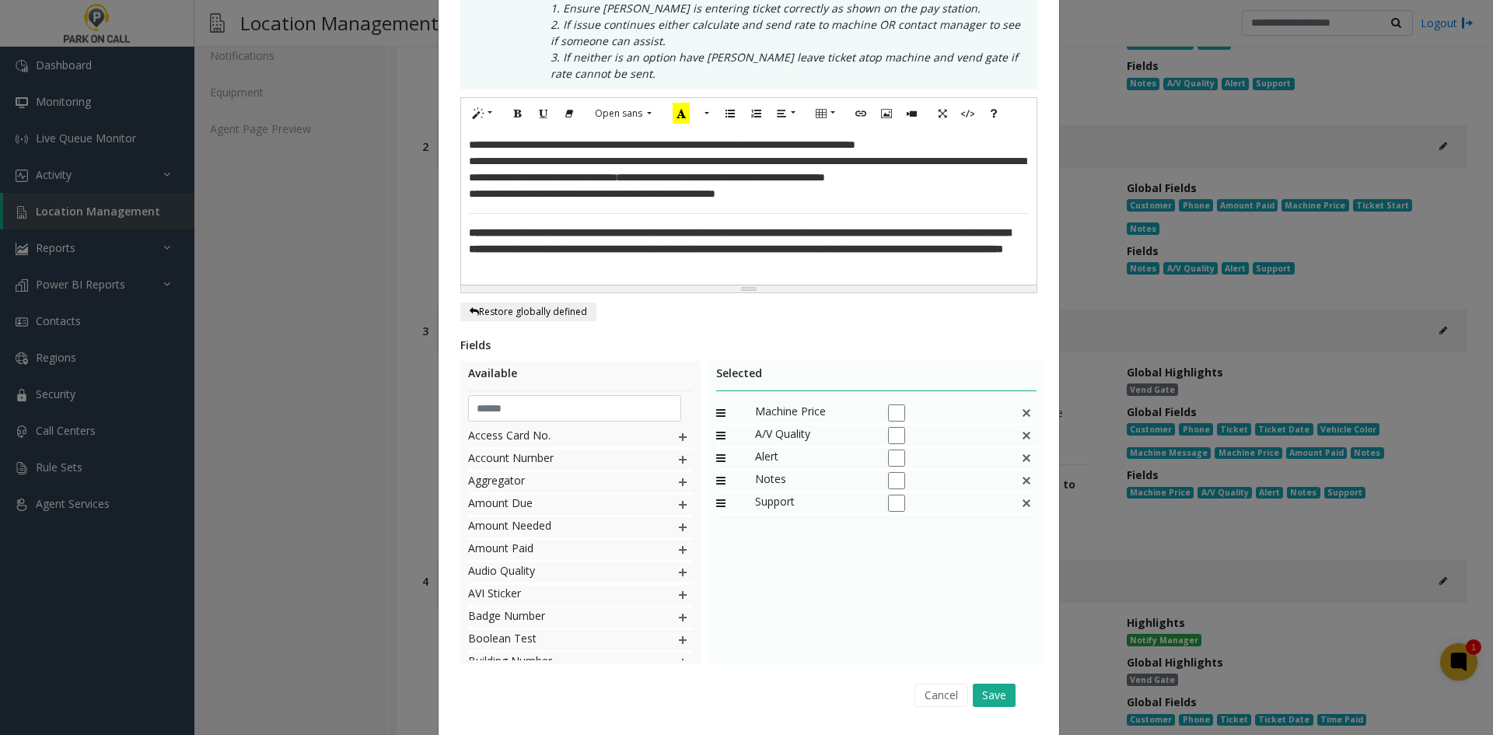
click at [874, 165] on span "*********" at bounding box center [854, 161] width 39 height 11
click at [657, 180] on span "*********" at bounding box center [637, 177] width 39 height 11
click at [642, 182] on span "*****" at bounding box center [629, 177] width 23 height 11
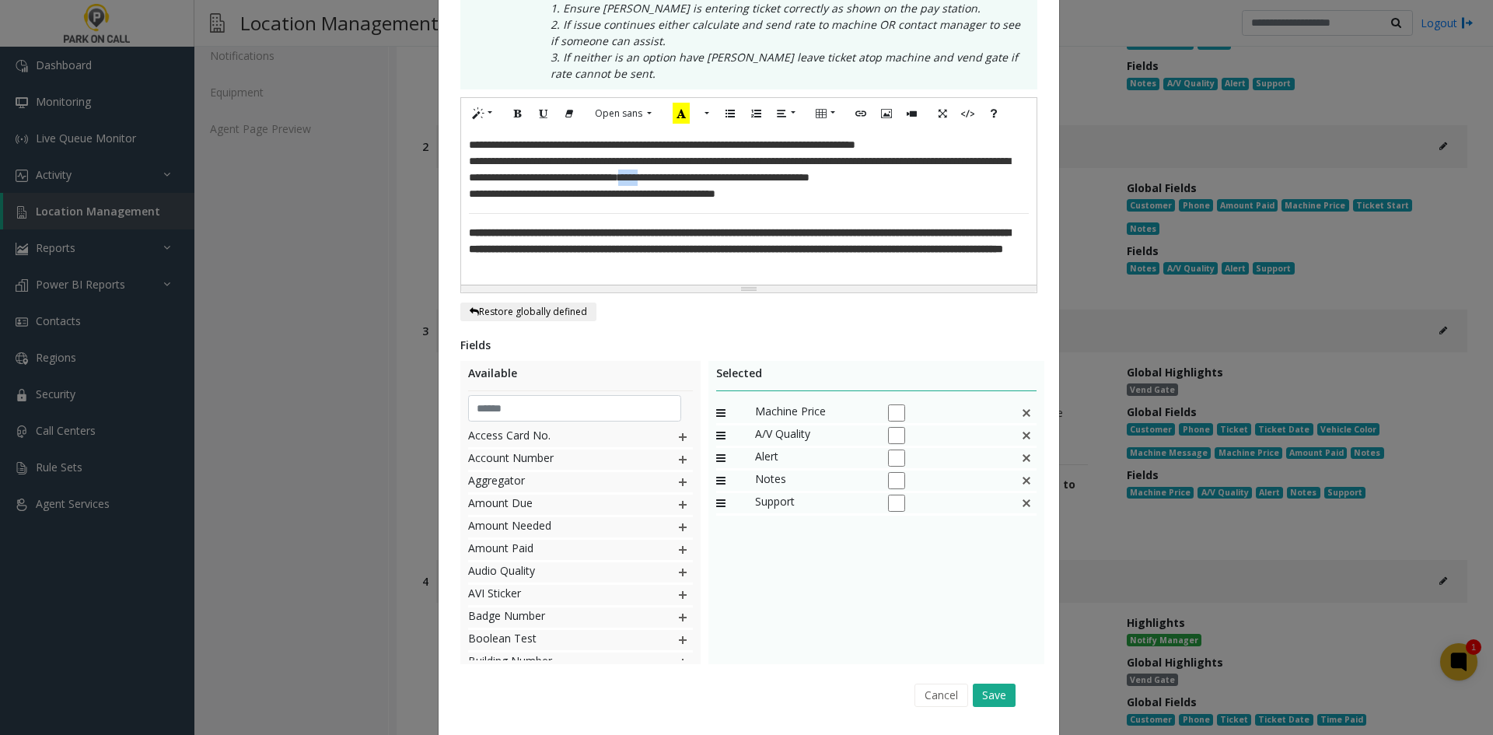
click at [642, 182] on span "*****" at bounding box center [629, 177] width 23 height 11
copy span "*****"
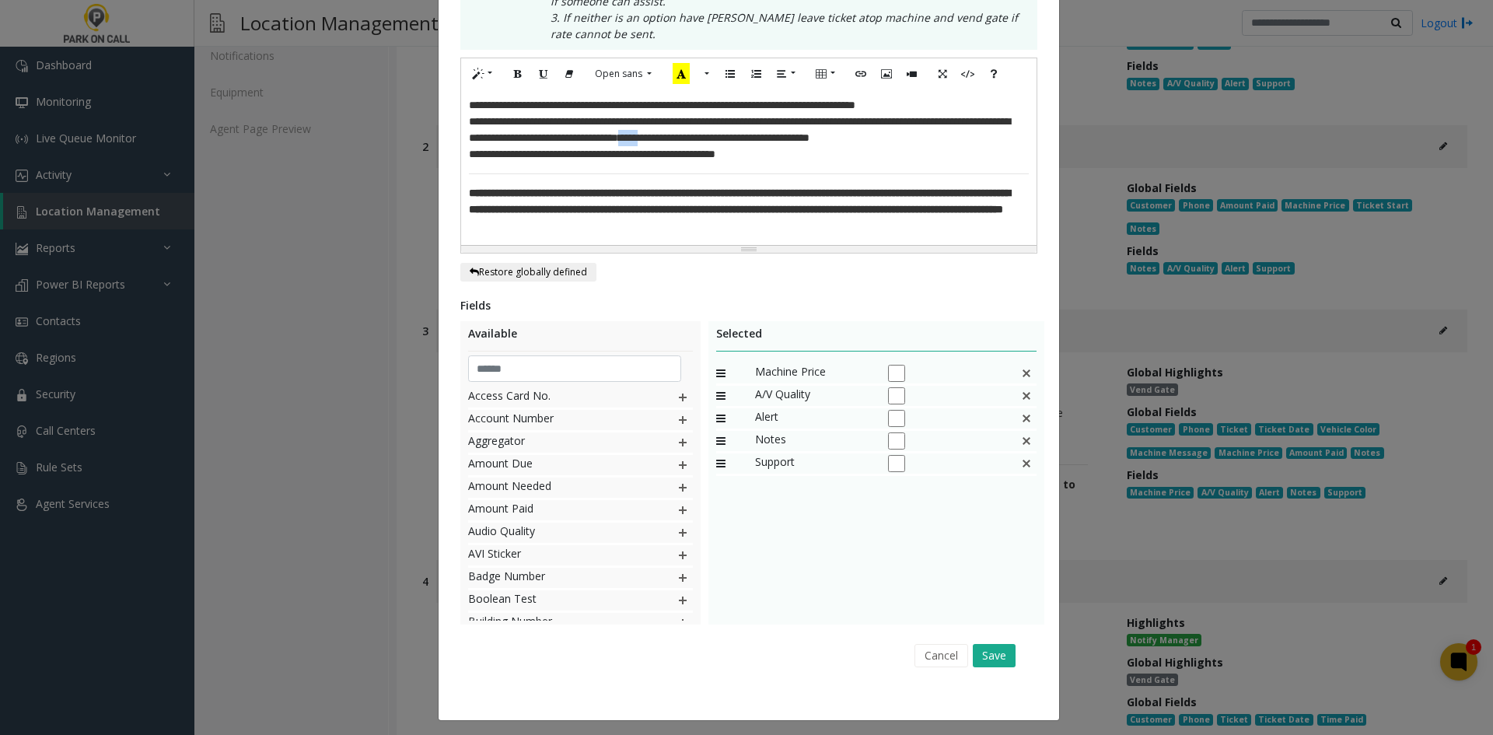
scroll to position [447, 0]
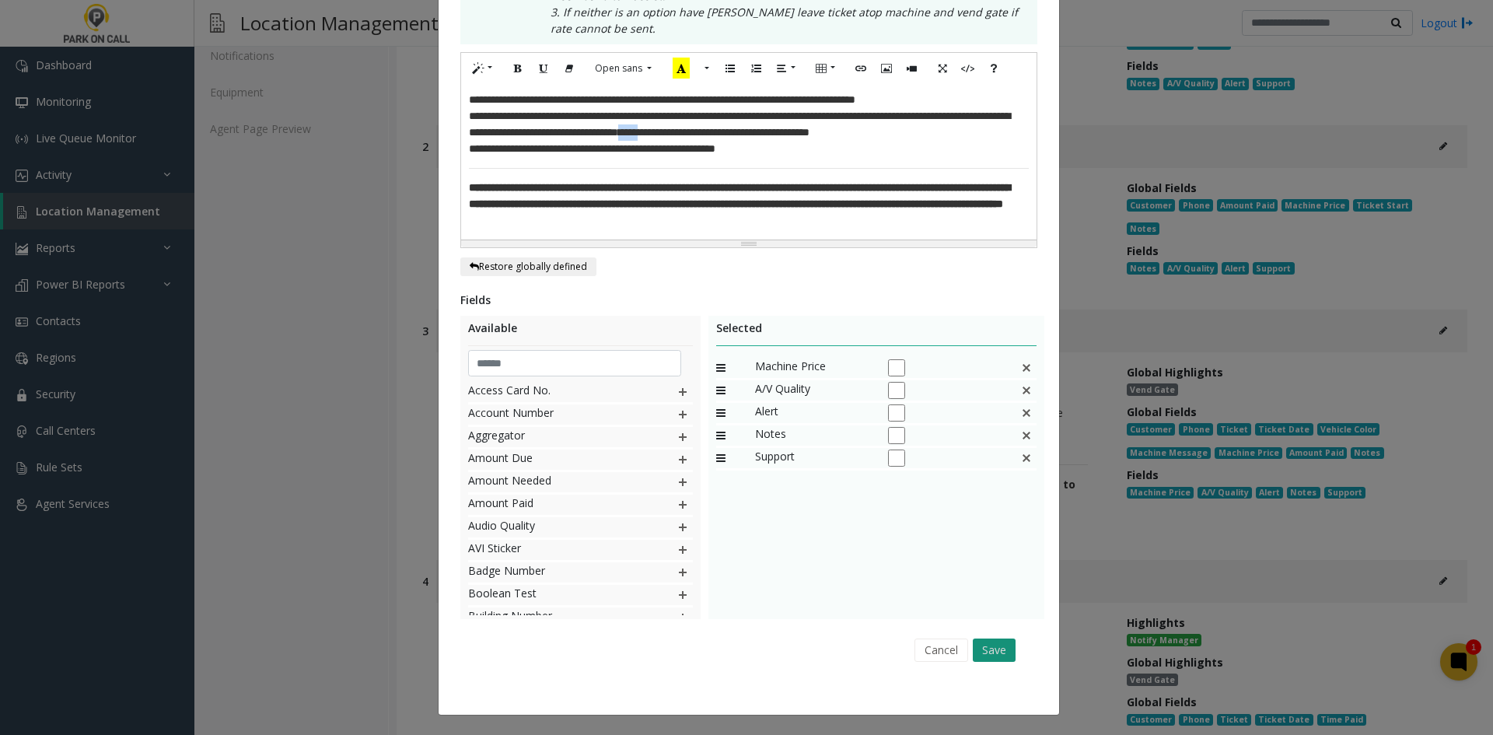
click at [997, 649] on button "Save" at bounding box center [994, 650] width 43 height 23
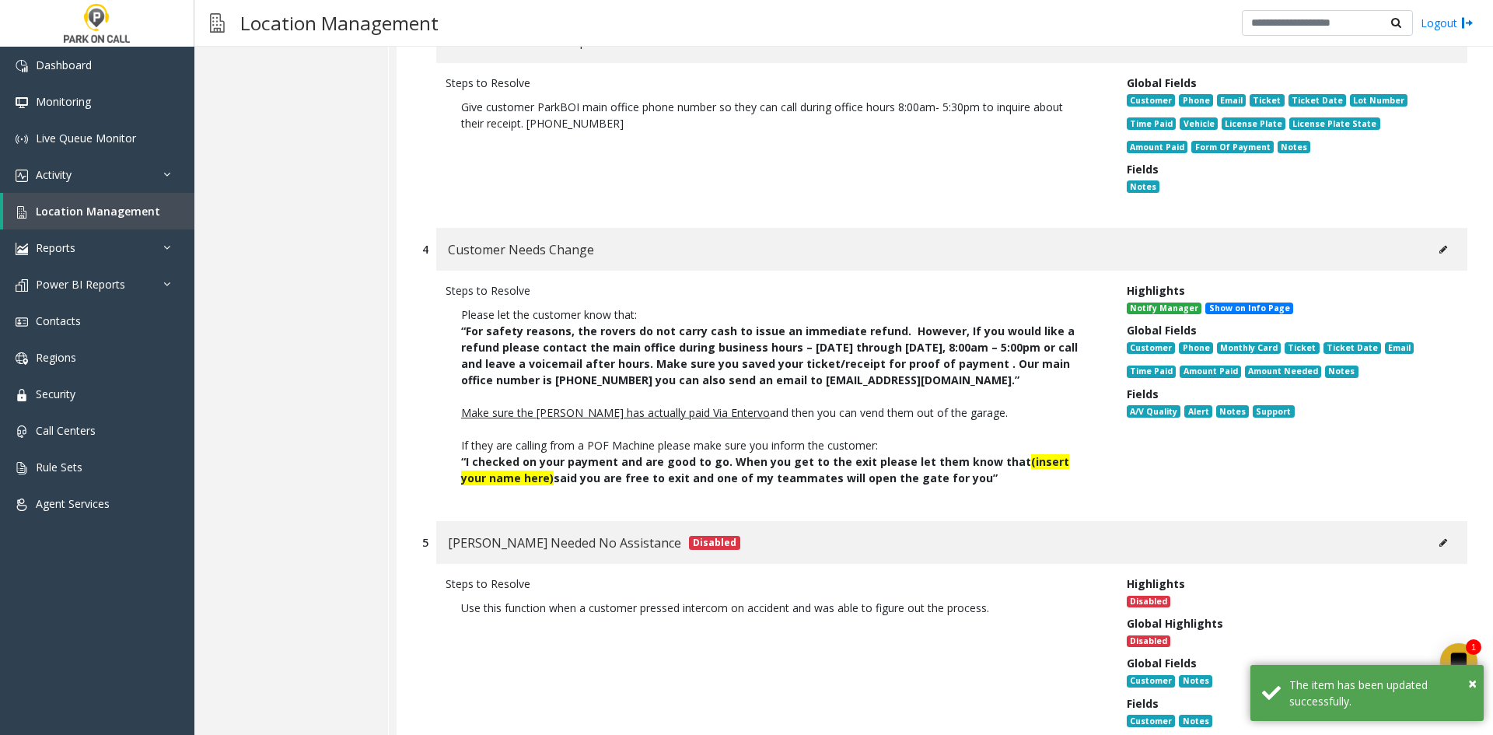
scroll to position [442, 0]
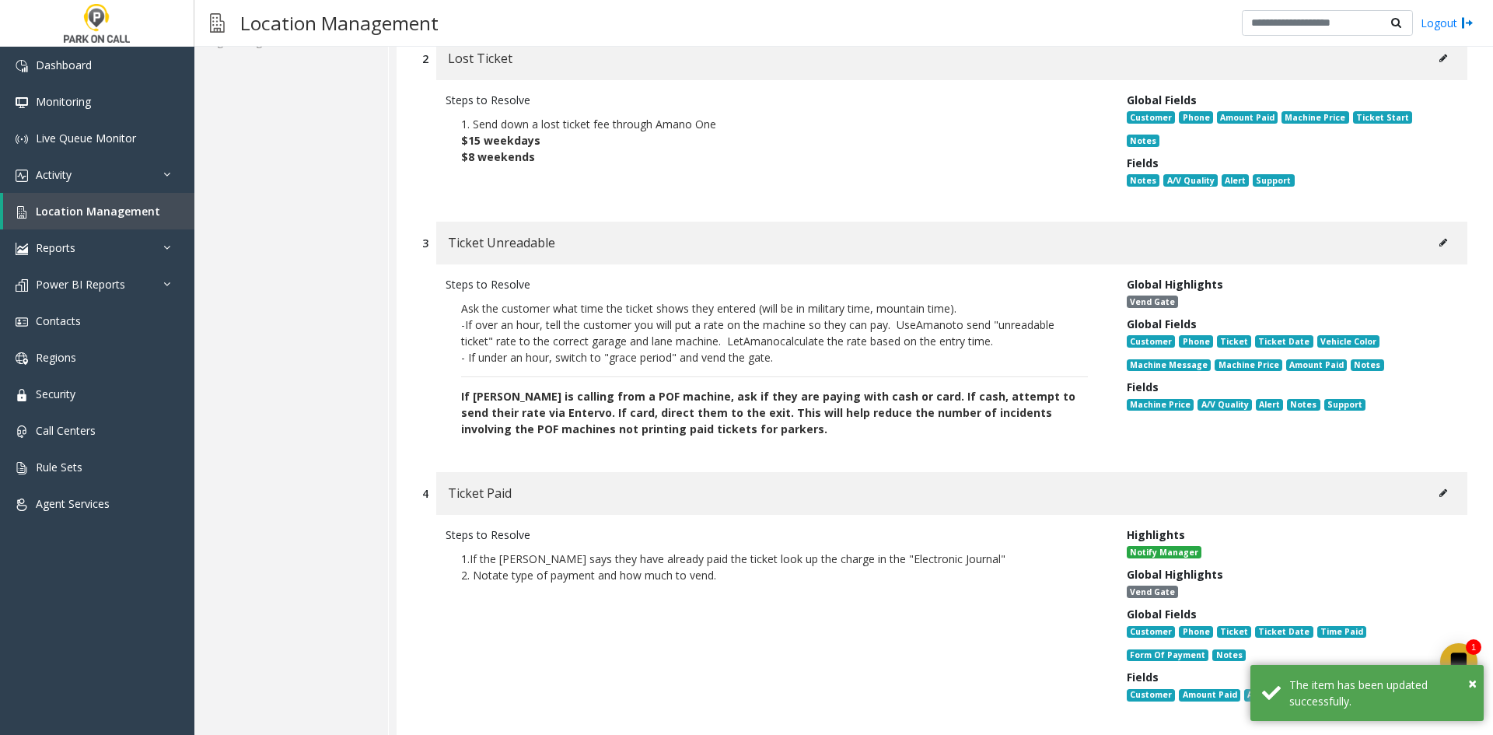
click at [1431, 231] on button at bounding box center [1443, 242] width 25 height 23
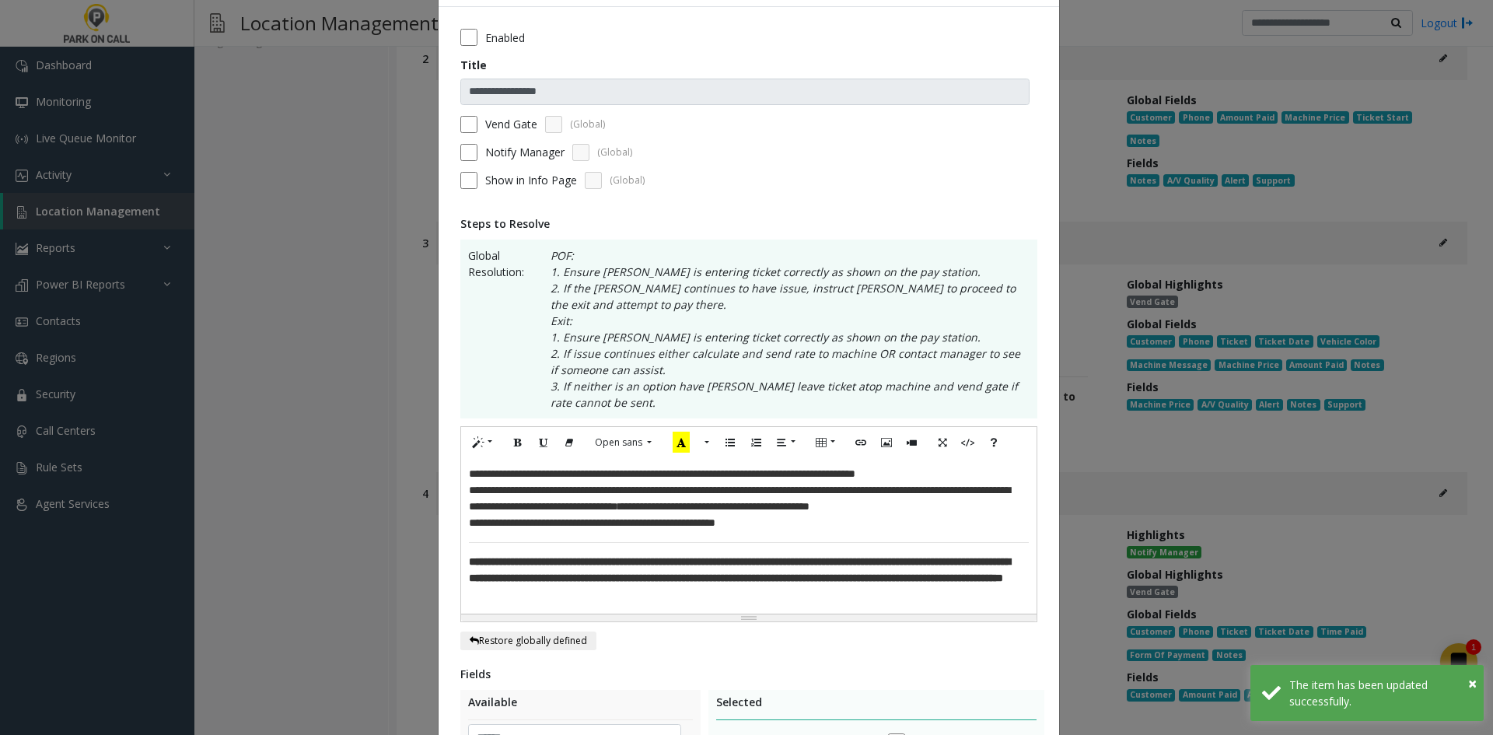
scroll to position [78, 0]
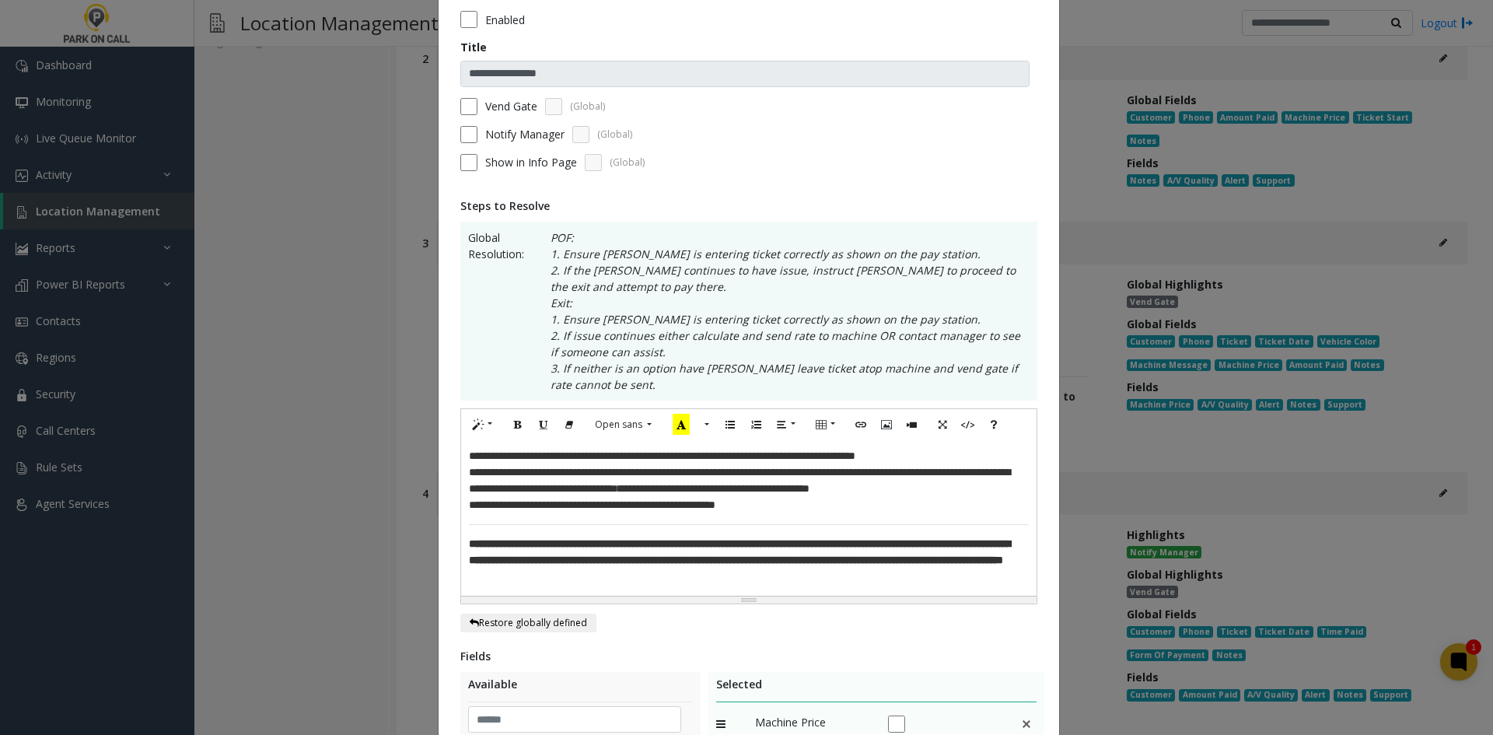
click at [593, 565] on span "**********" at bounding box center [739, 551] width 541 height 27
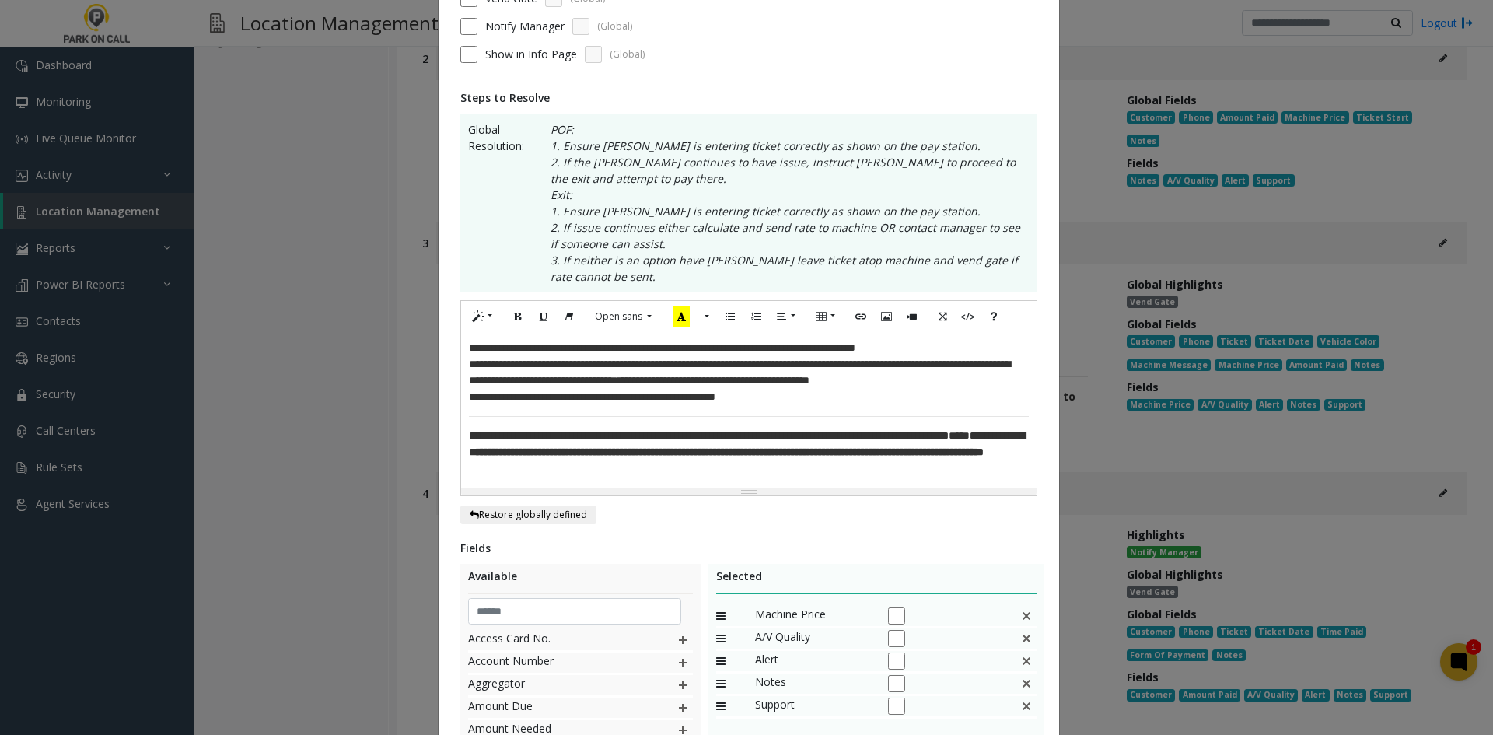
scroll to position [447, 0]
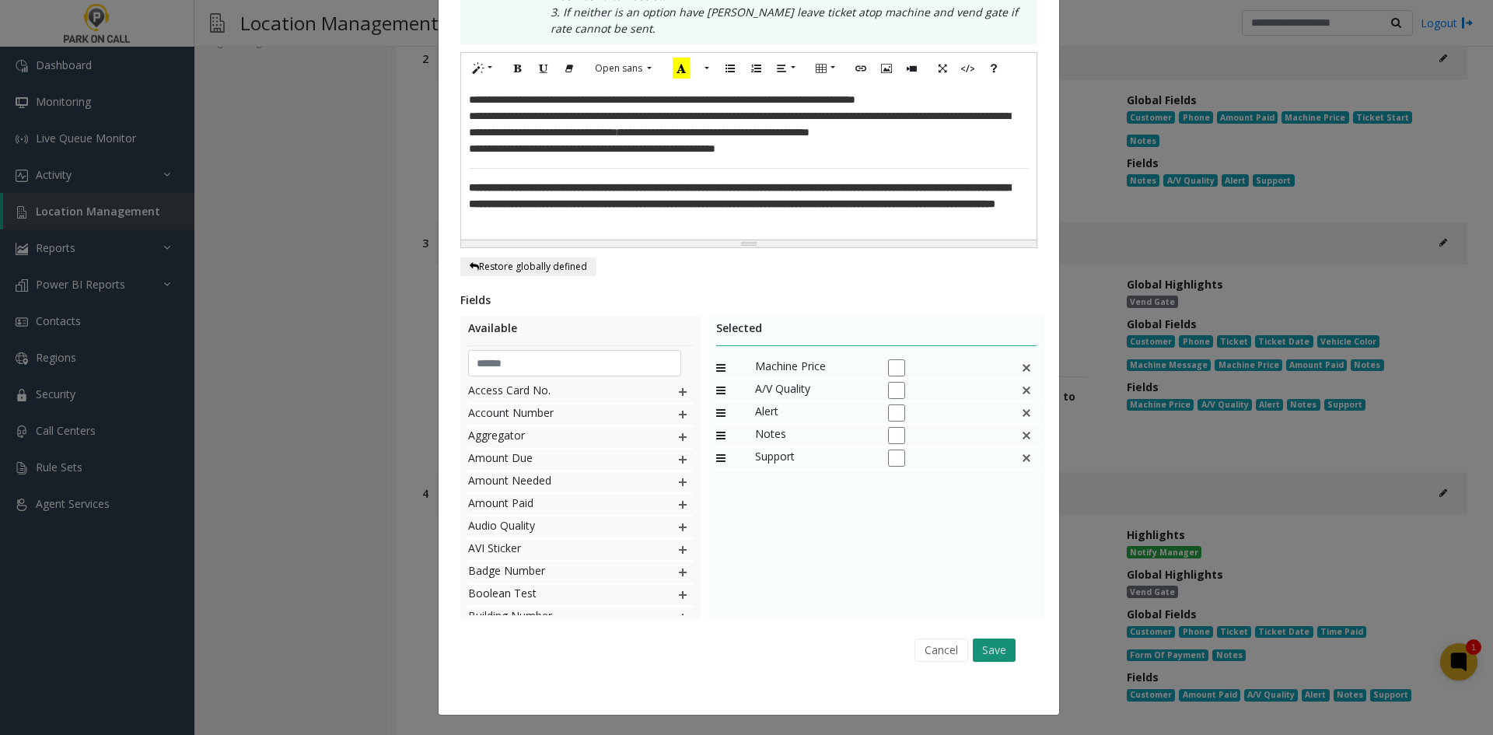
click at [1006, 660] on button "Save" at bounding box center [994, 650] width 43 height 23
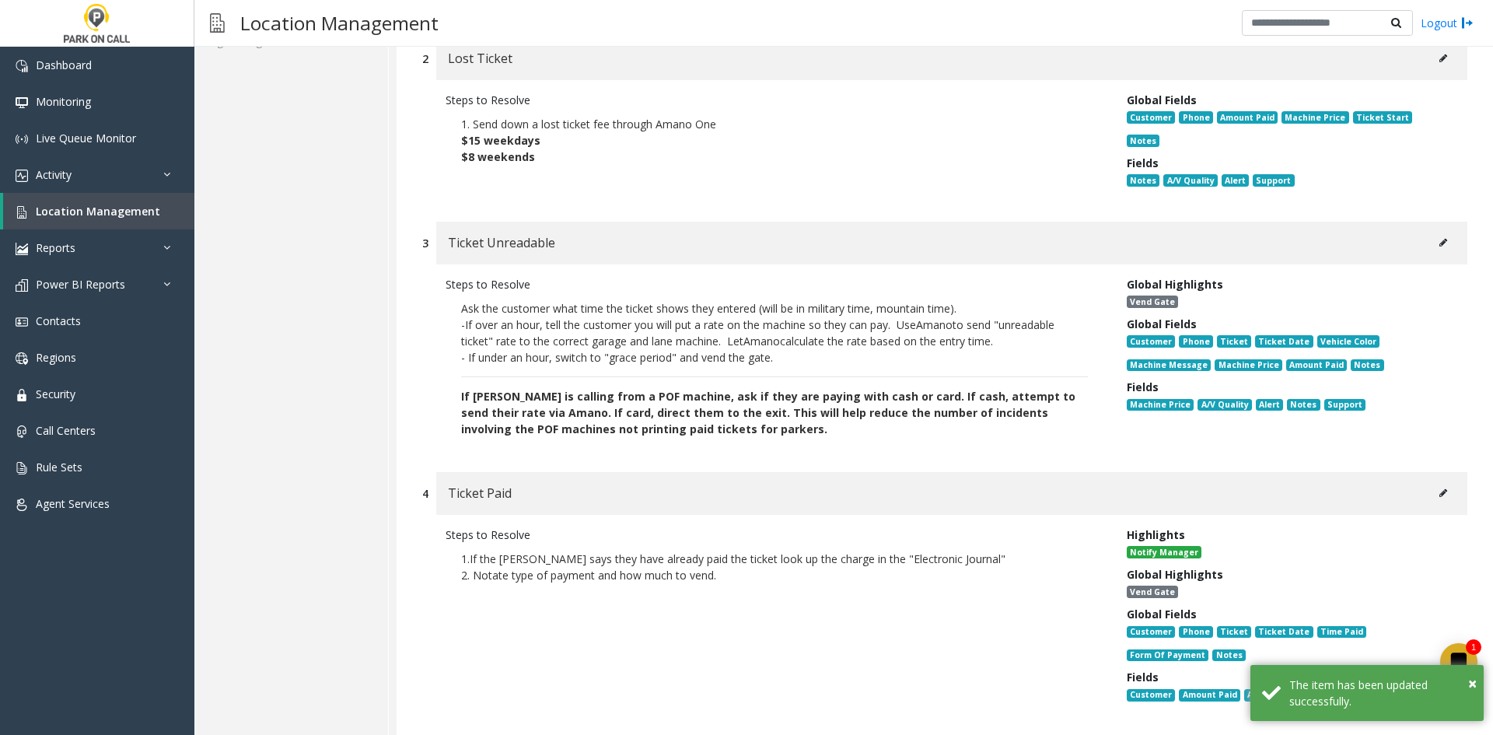
scroll to position [2913, 0]
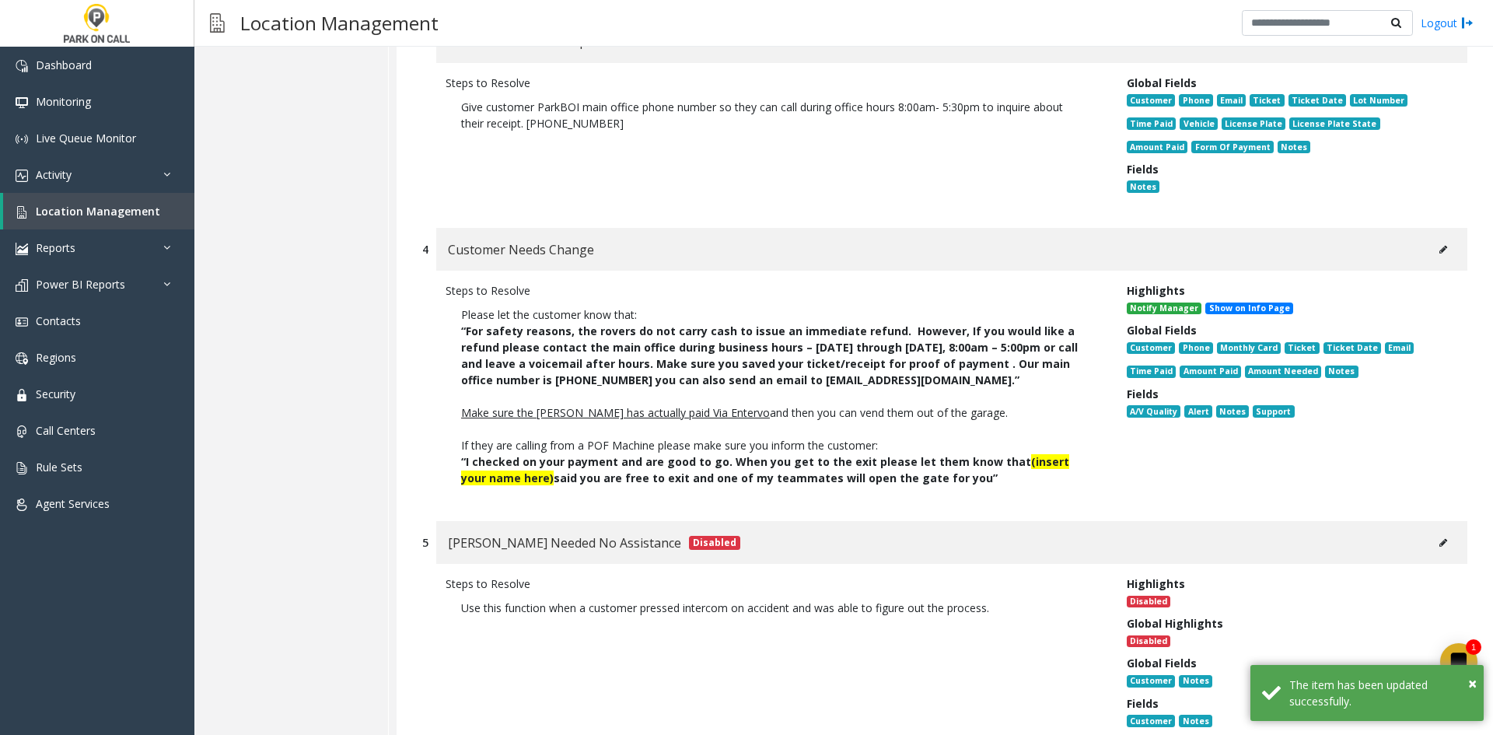
click at [1437, 238] on button at bounding box center [1443, 249] width 25 height 23
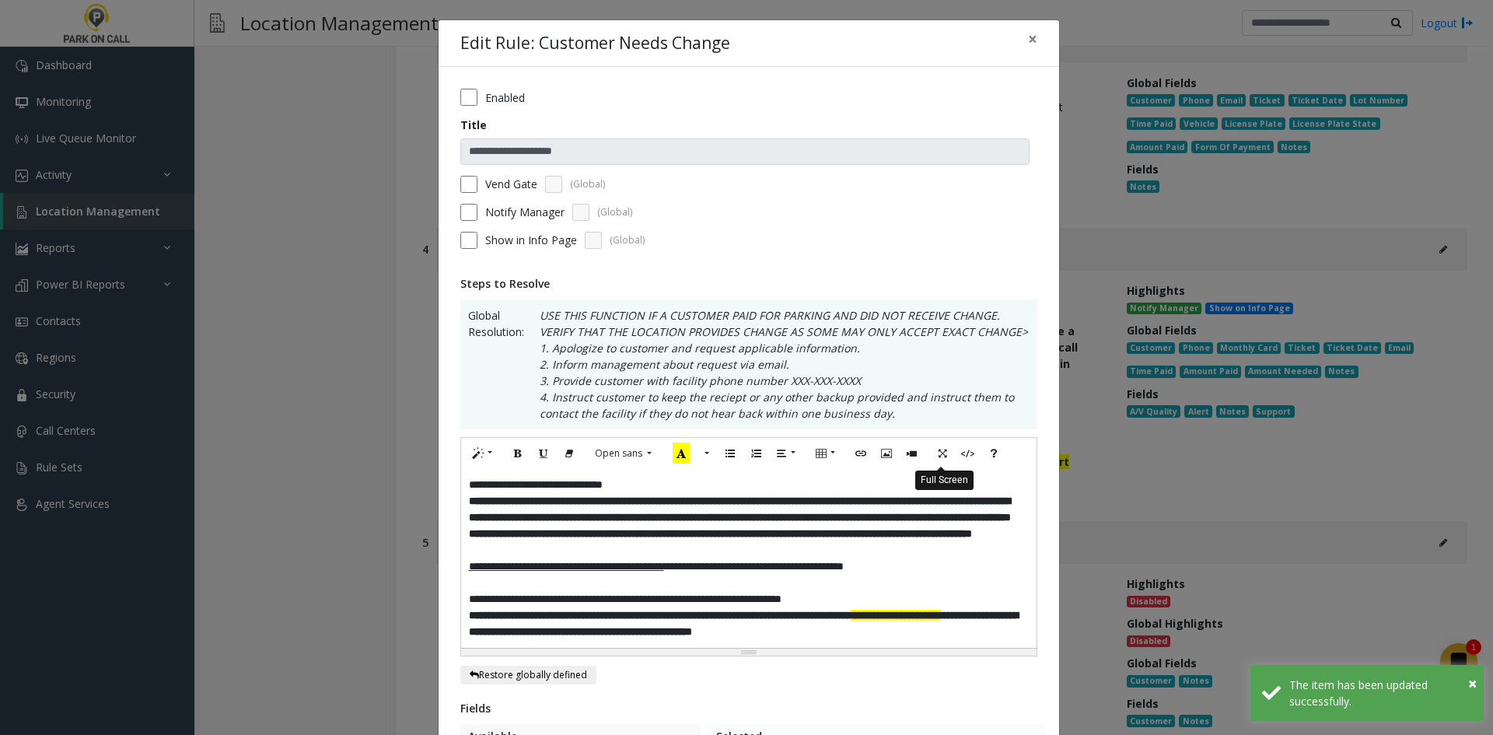
scroll to position [78, 0]
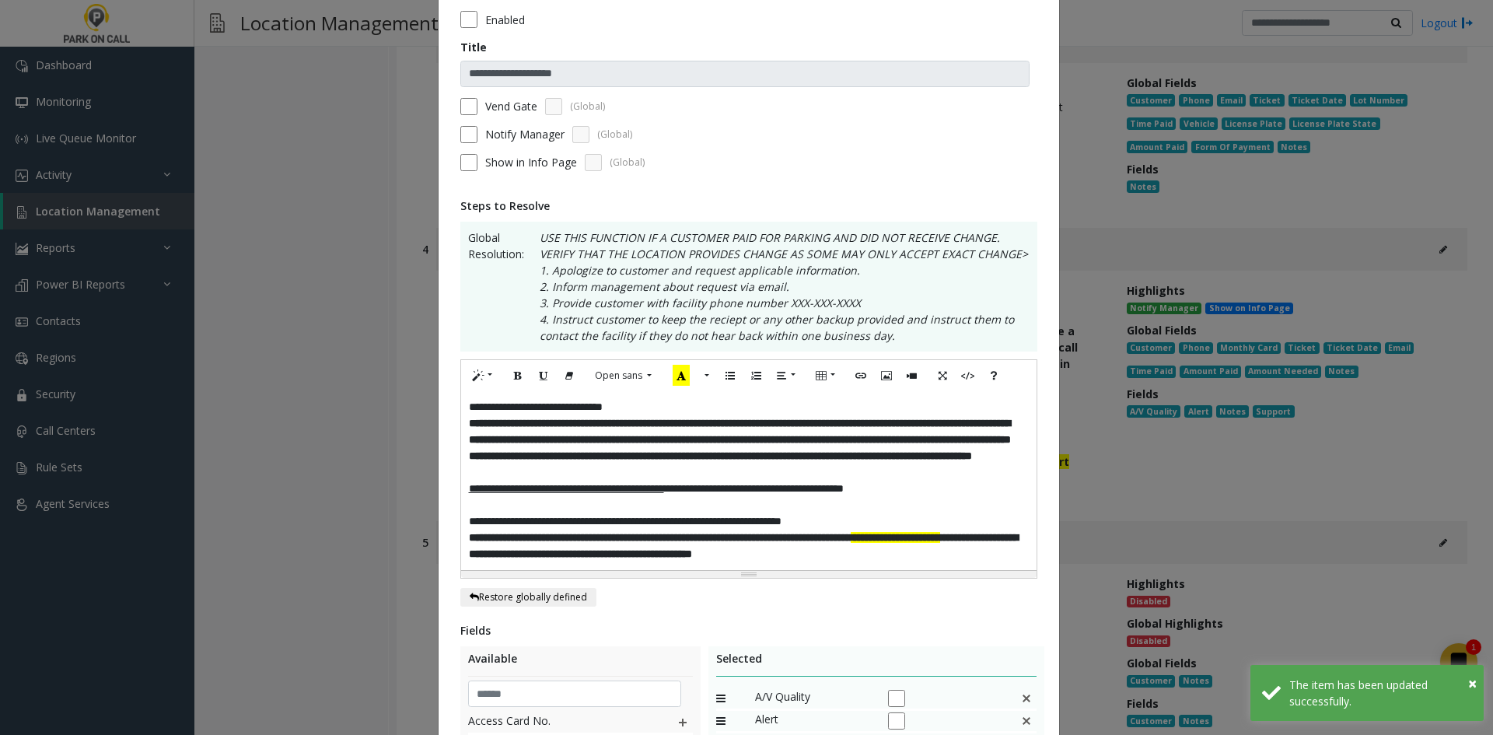
click at [664, 494] on u "**********" at bounding box center [566, 488] width 195 height 11
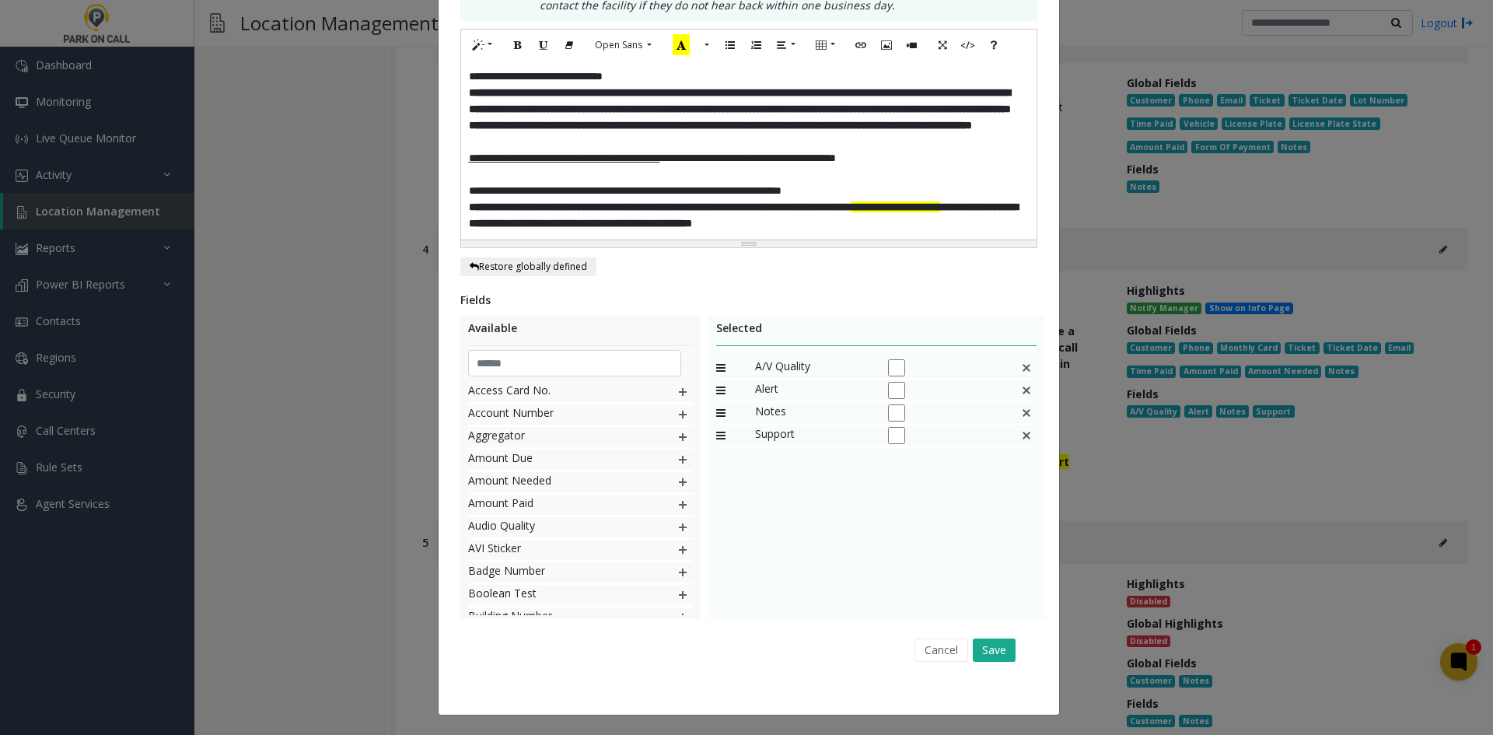
scroll to position [457, 0]
click at [1001, 653] on button "Save" at bounding box center [994, 650] width 43 height 23
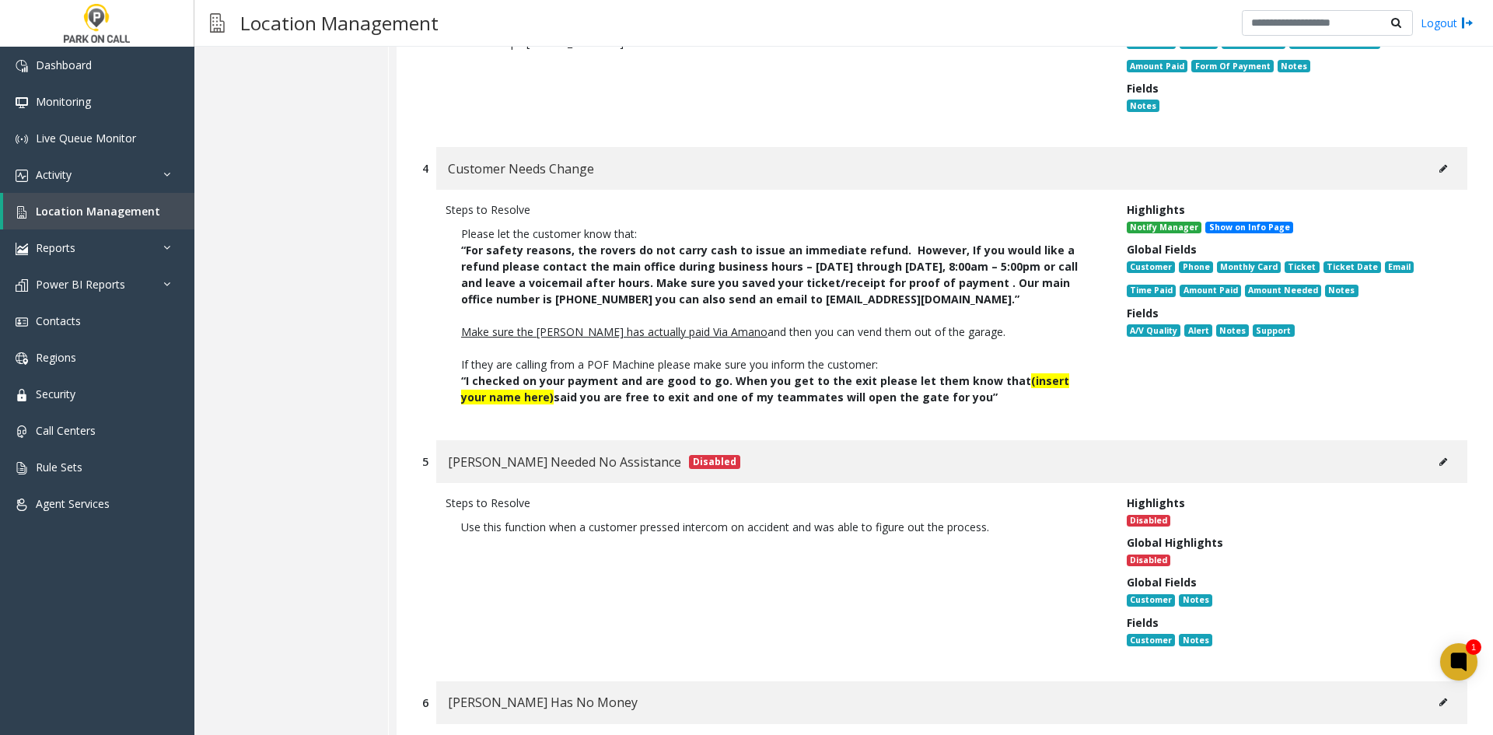
scroll to position [2371, 0]
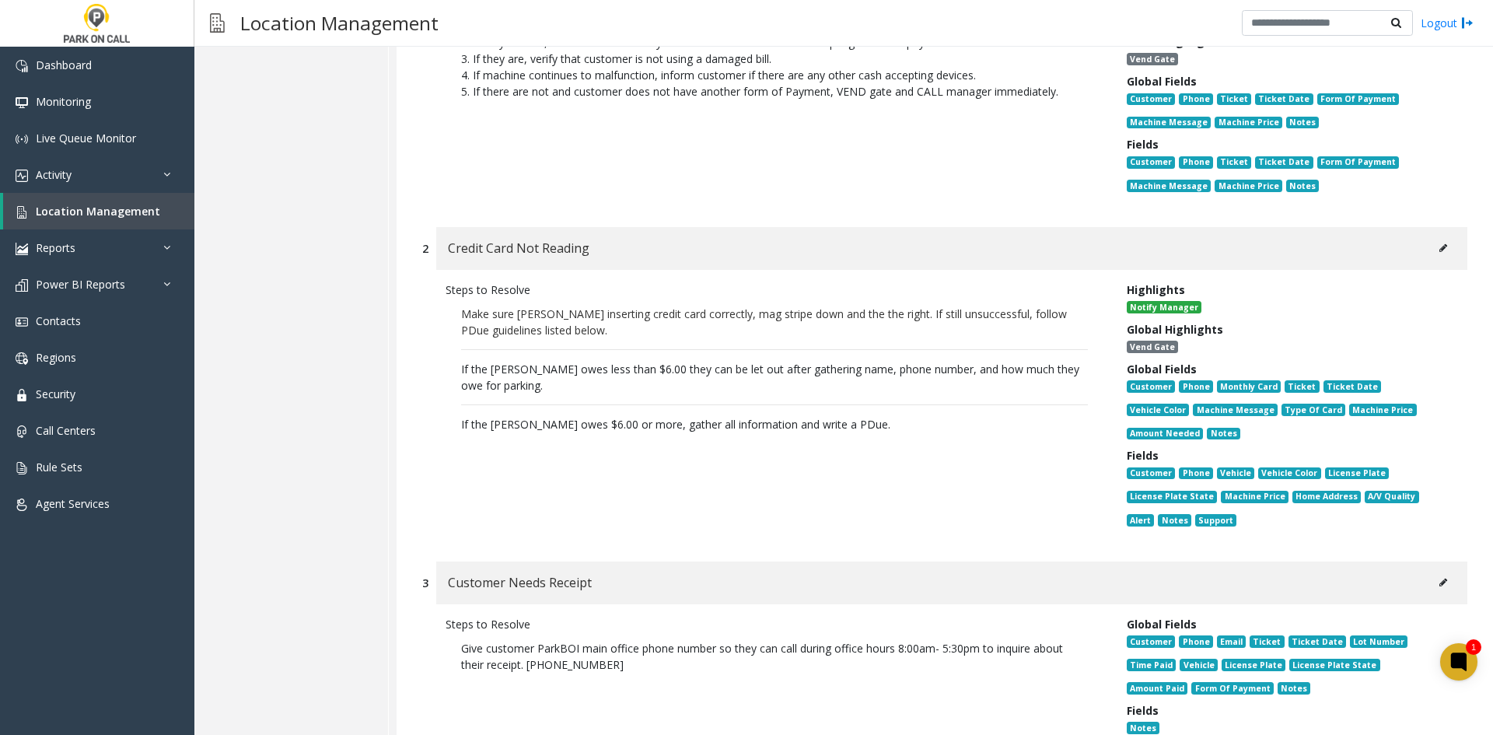
click at [850, 306] on p "Make sure parker inserting credit card correctly, mag stripe down and the the r…" at bounding box center [774, 322] width 627 height 33
drag, startPoint x: 911, startPoint y: 281, endPoint x: 898, endPoint y: 285, distance: 13.8
click at [898, 298] on p "Make sure parker inserting credit card correctly, mag stripe down and the the r…" at bounding box center [775, 369] width 658 height 142
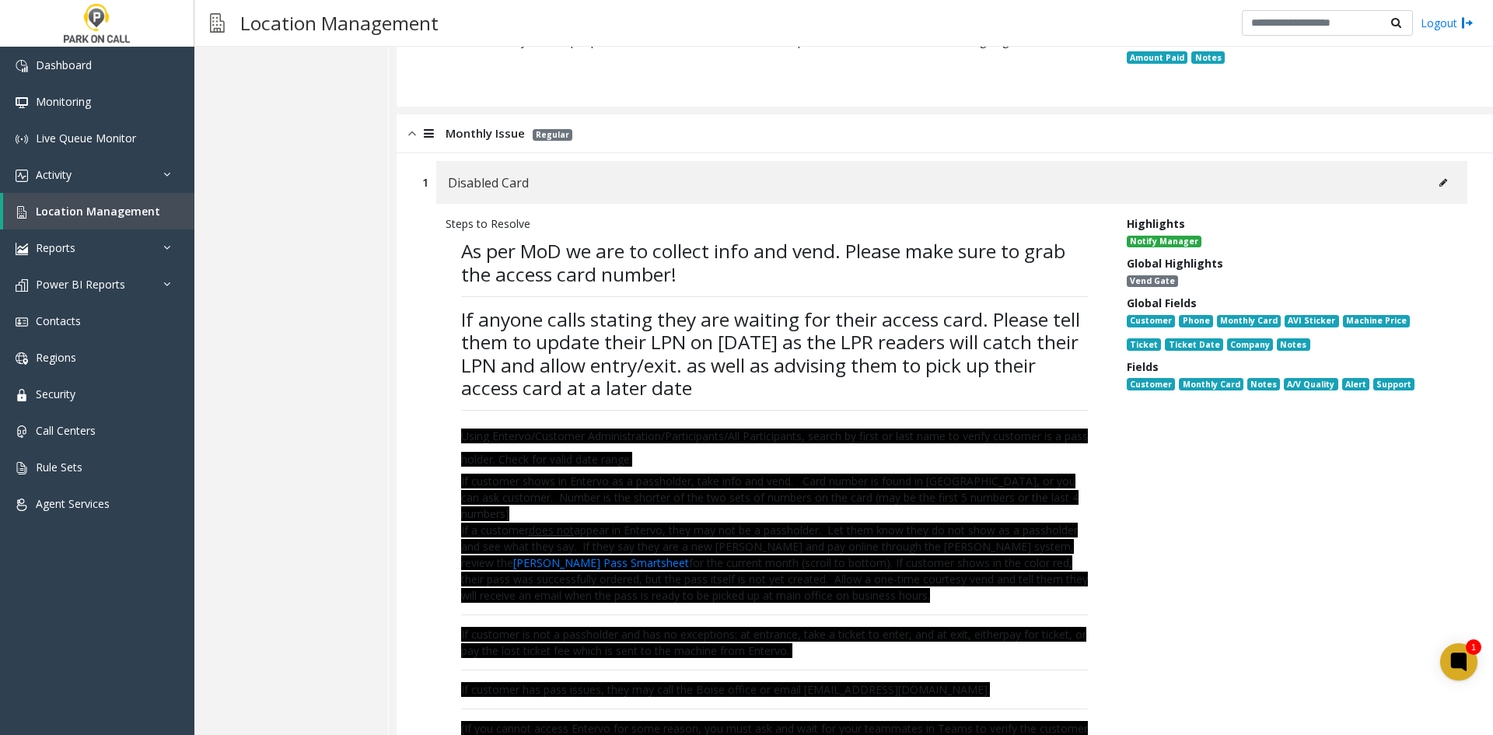
scroll to position [7990, 0]
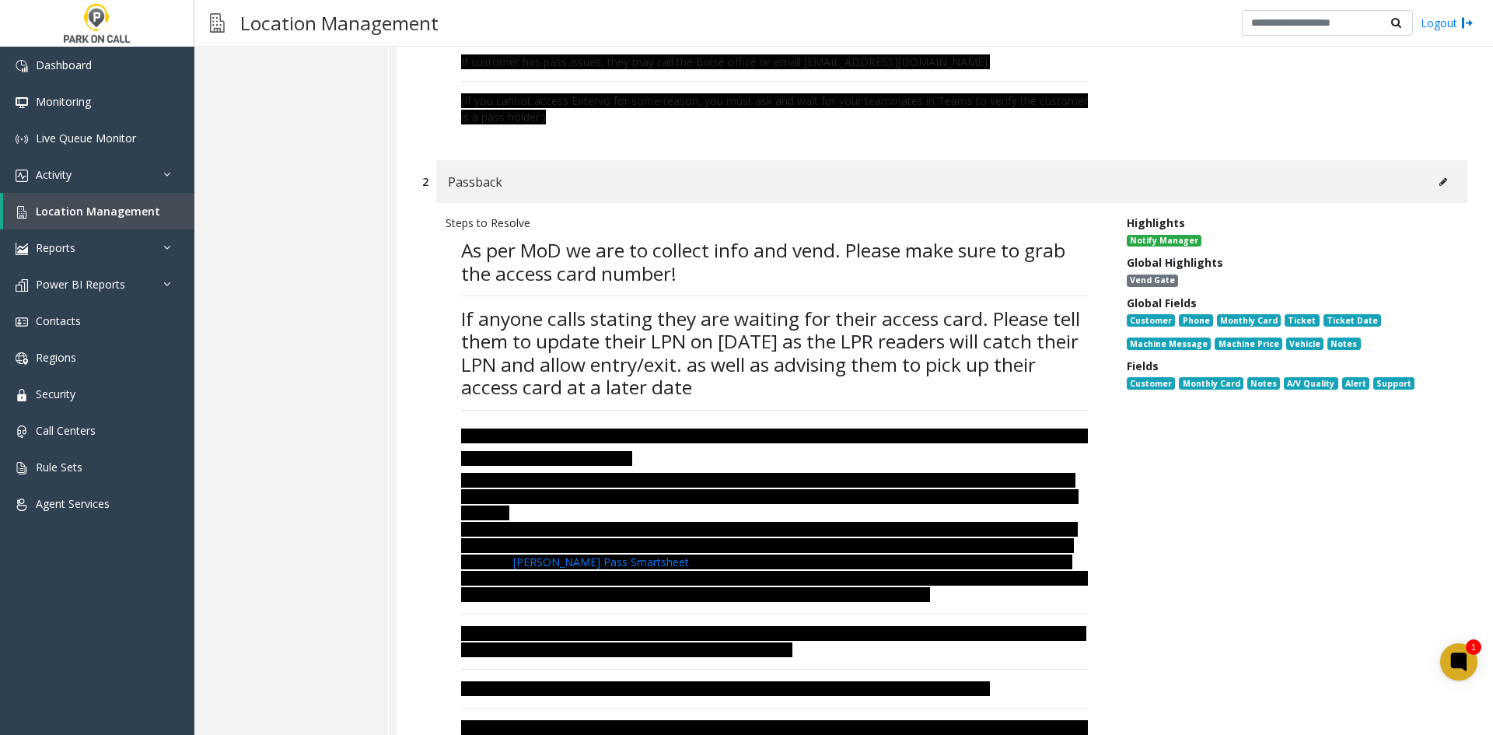
drag, startPoint x: 1167, startPoint y: 623, endPoint x: 1132, endPoint y: 383, distance: 242.7
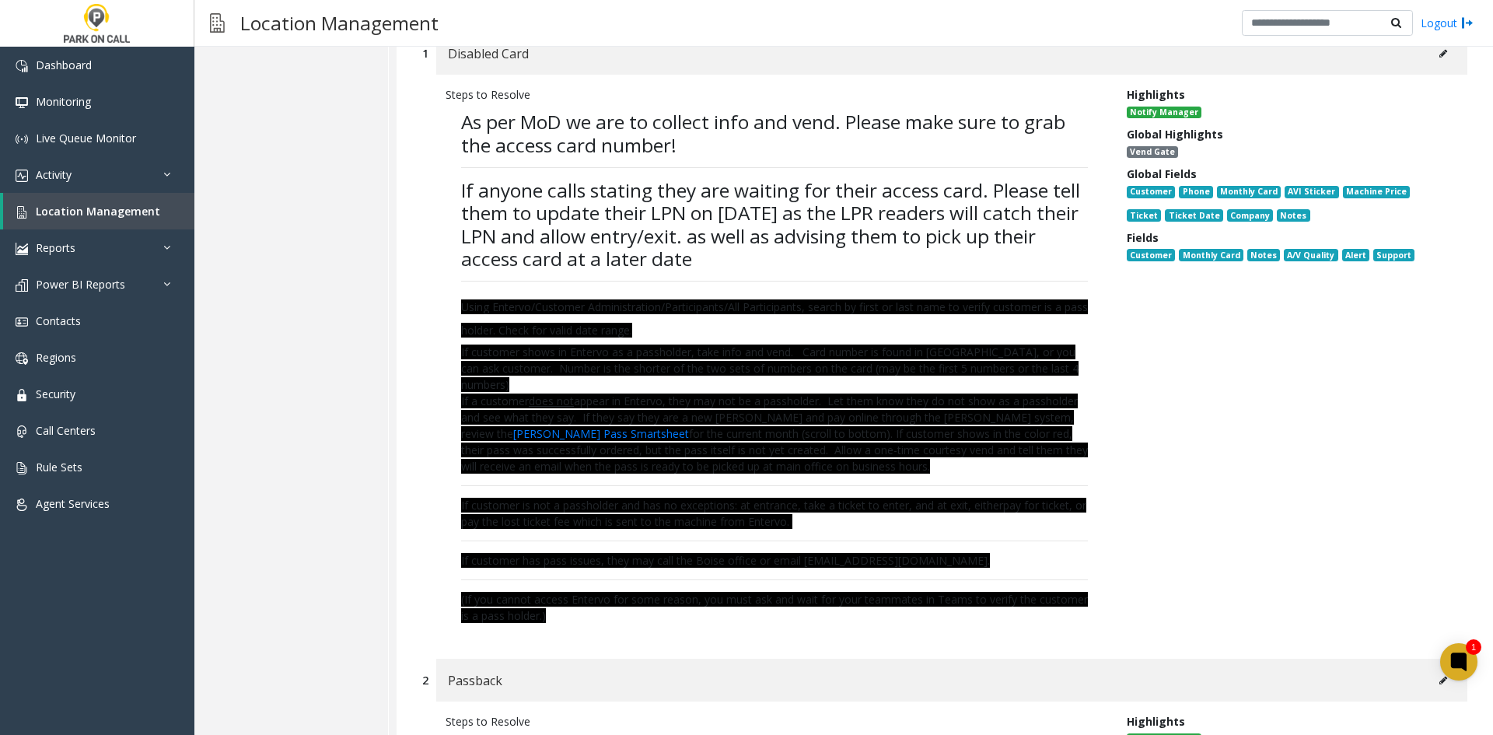
scroll to position [0, 0]
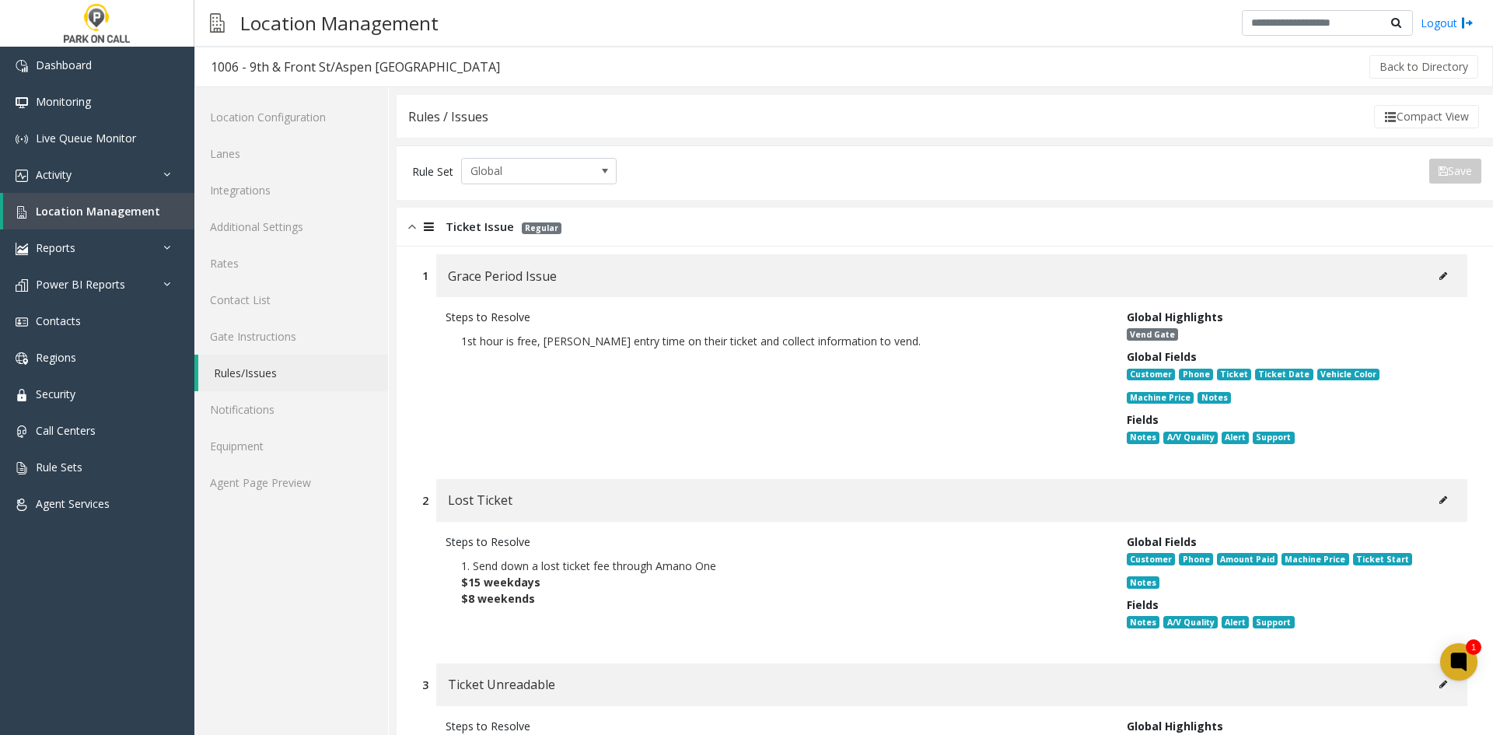
click at [457, 236] on div "Ticket Issue Regular" at bounding box center [945, 227] width 1097 height 39
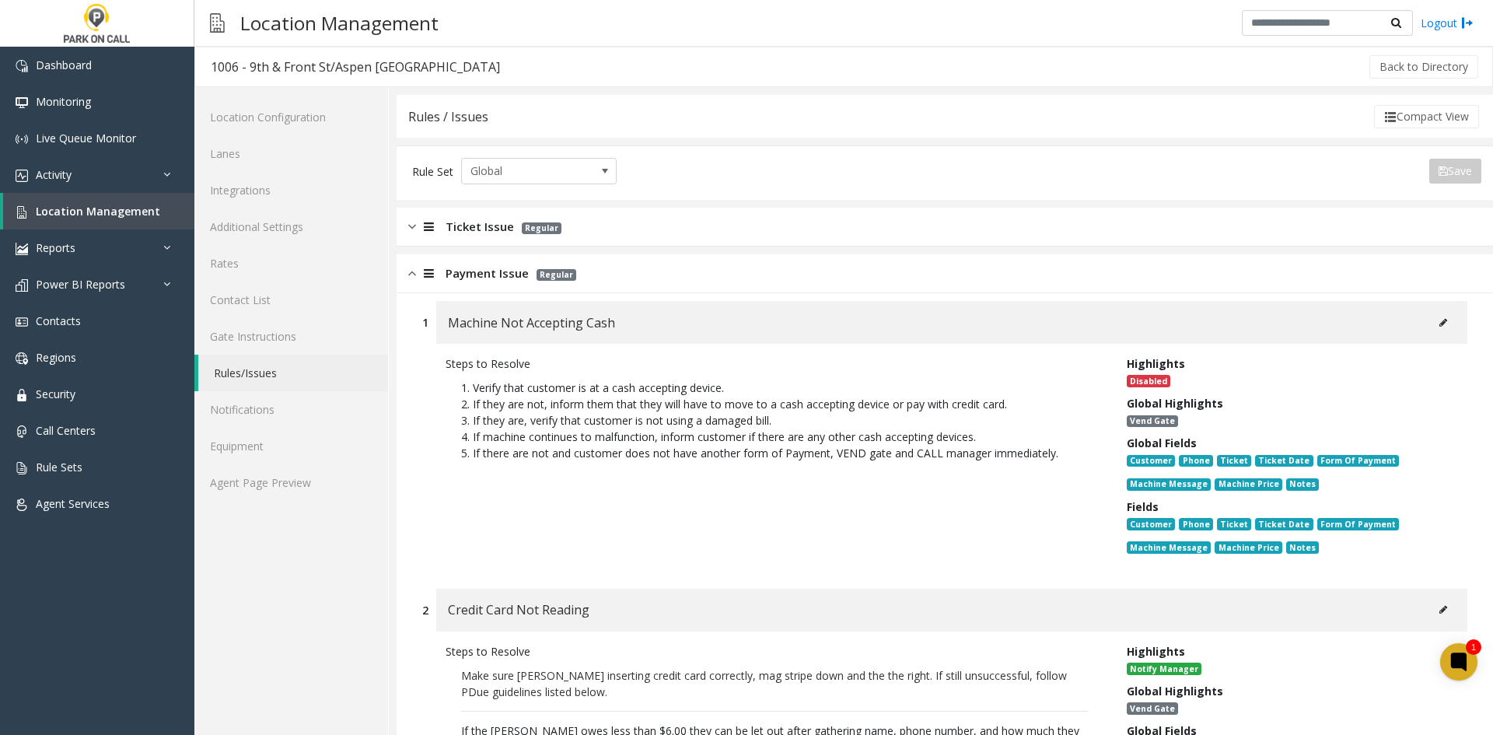
click at [509, 275] on span "Payment Issue" at bounding box center [487, 273] width 83 height 18
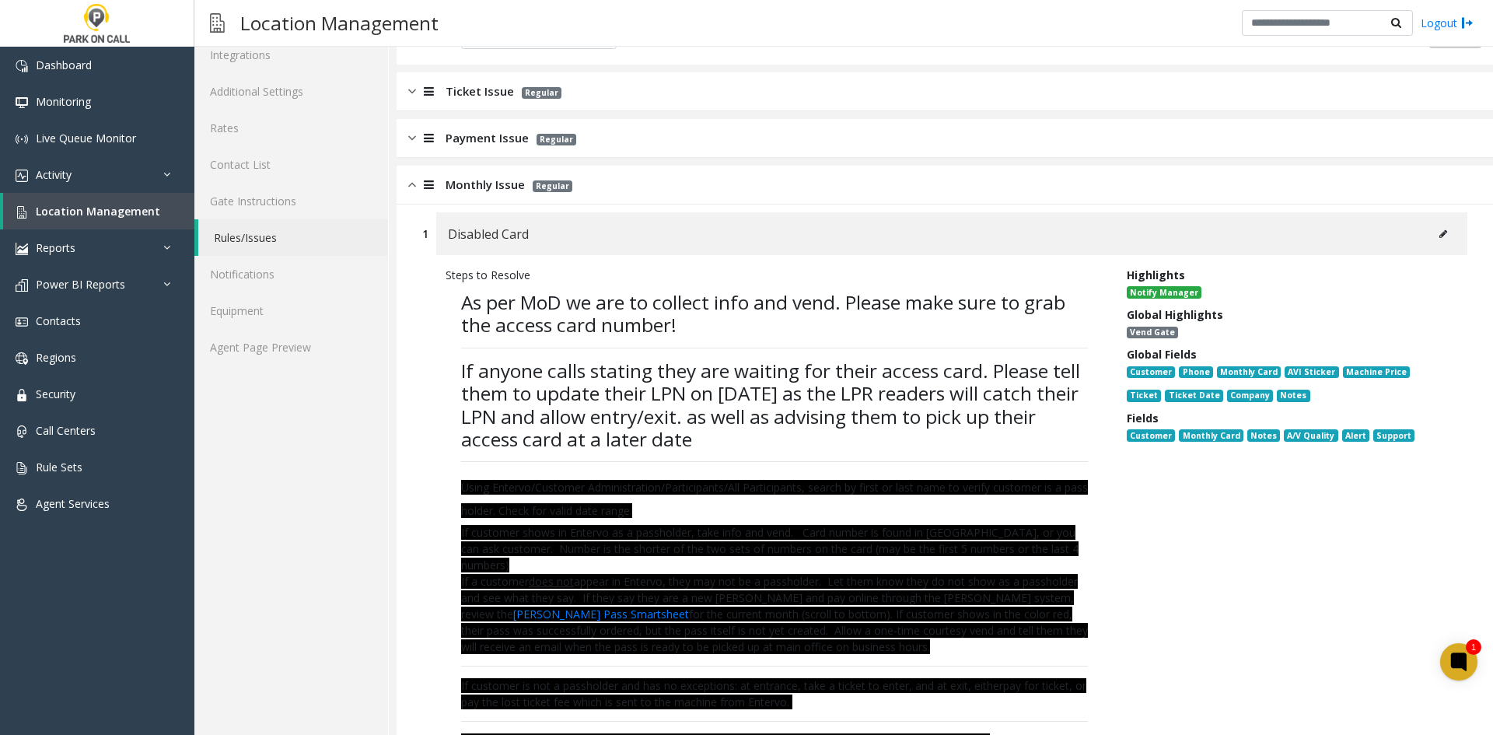
scroll to position [156, 0]
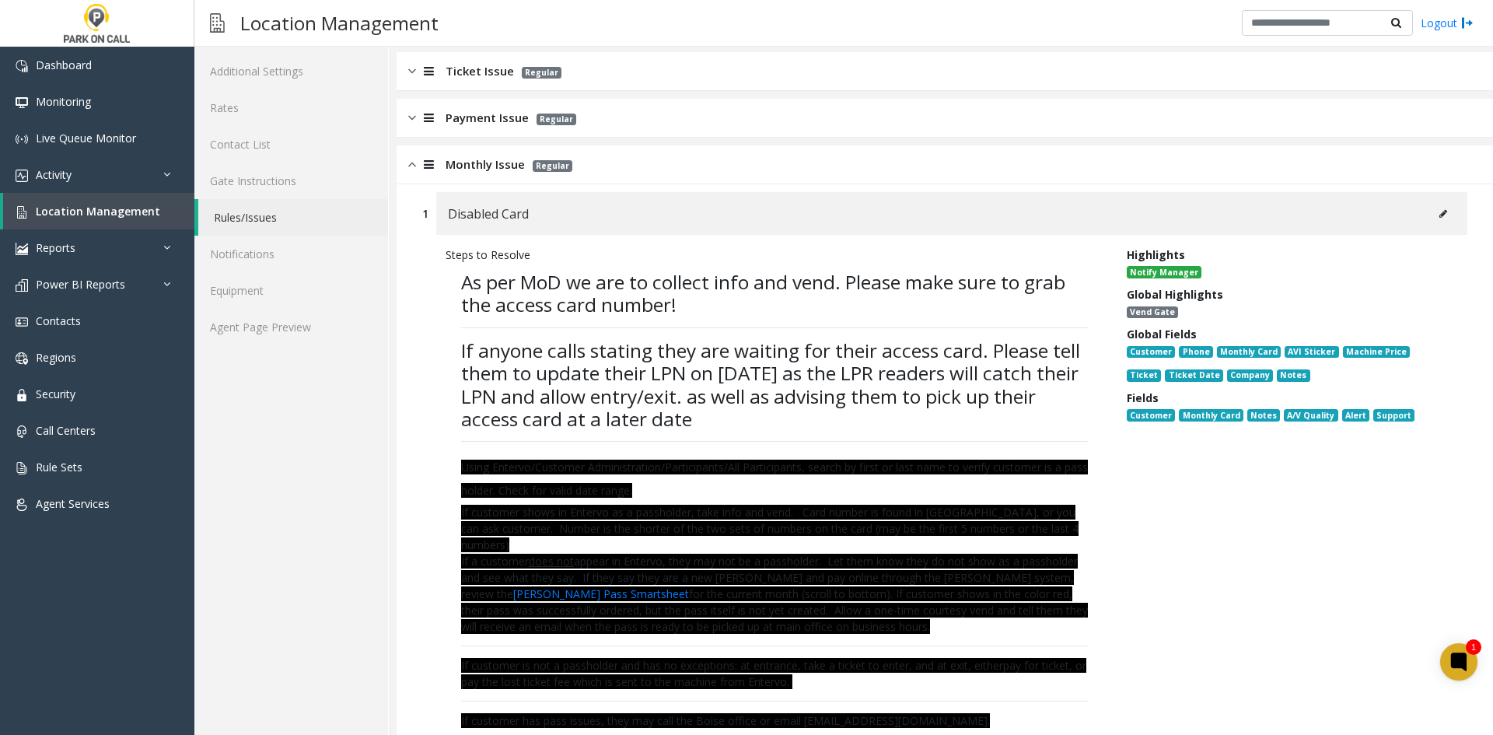
click at [1435, 219] on button at bounding box center [1443, 213] width 25 height 23
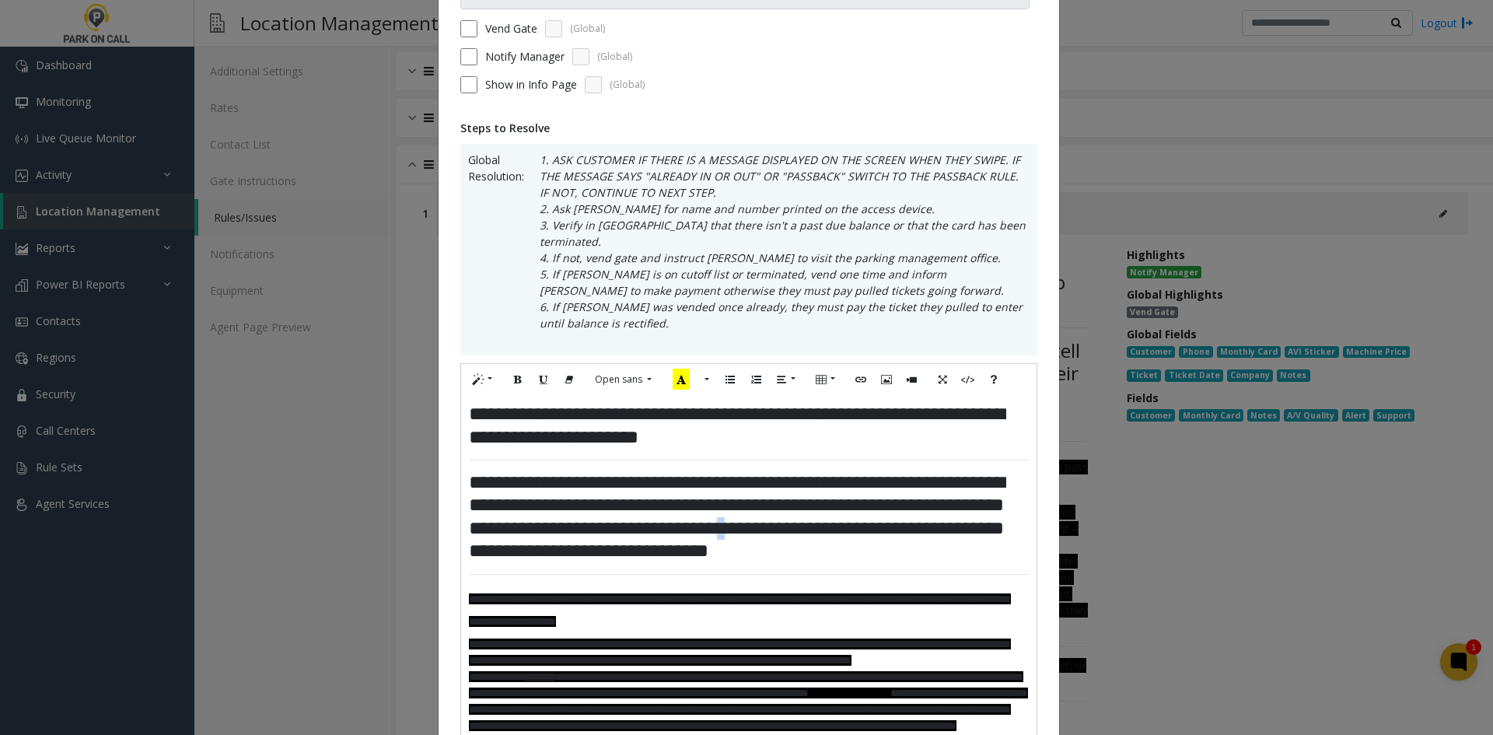
click at [906, 513] on h3 "**********" at bounding box center [749, 517] width 560 height 92
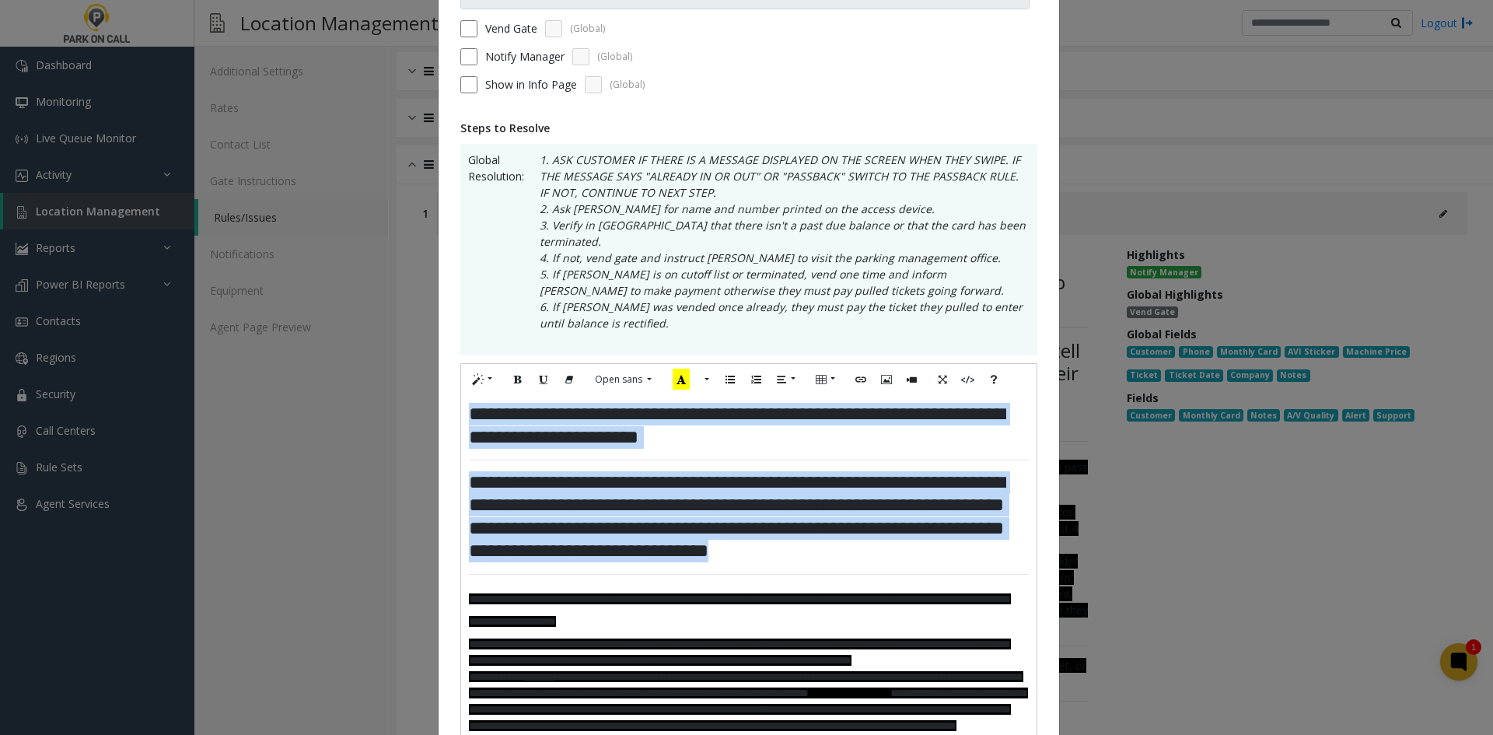
drag, startPoint x: 1006, startPoint y: 545, endPoint x: 448, endPoint y: 310, distance: 605.4
click at [448, 310] on div "**********" at bounding box center [749, 630] width 621 height 1439
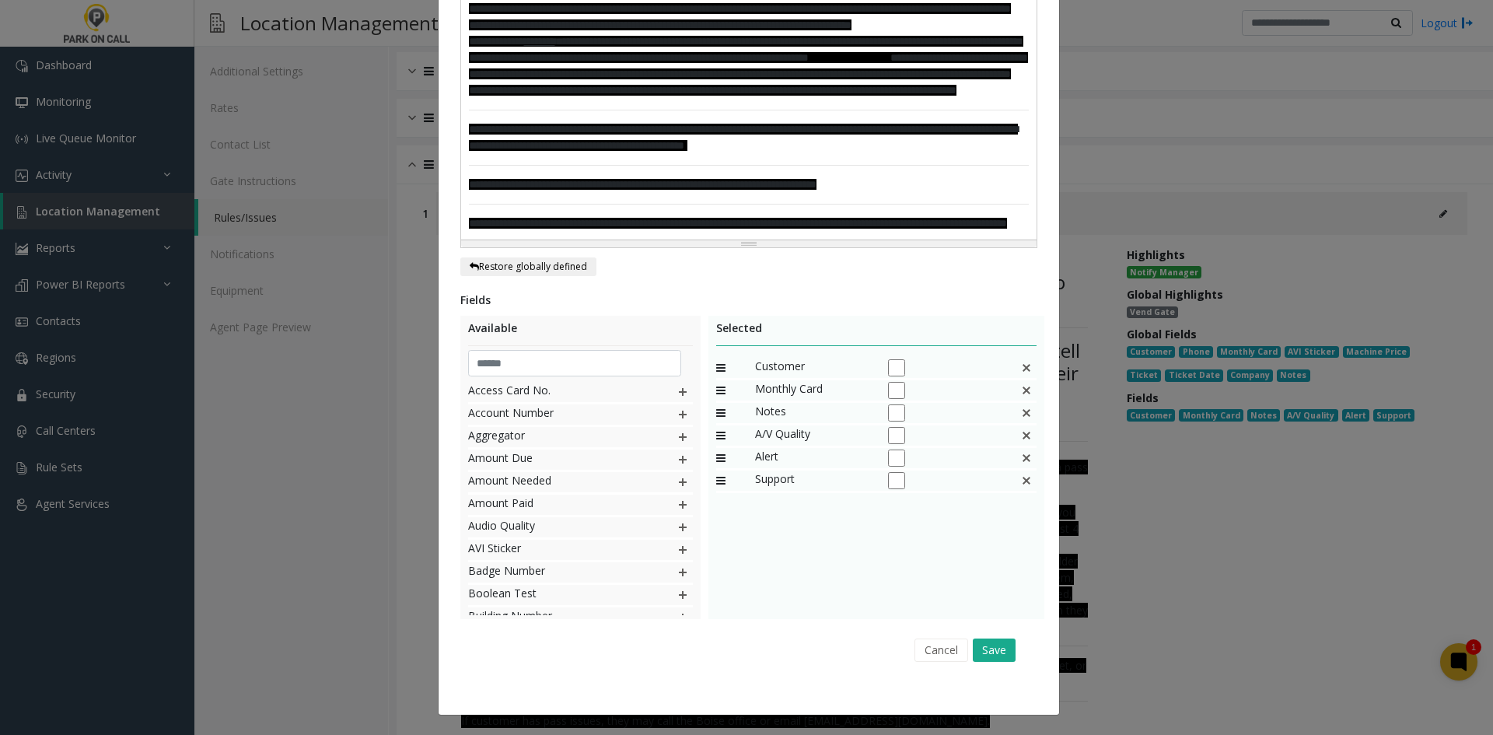
scroll to position [840, 0]
click at [986, 650] on button "Save" at bounding box center [994, 650] width 43 height 23
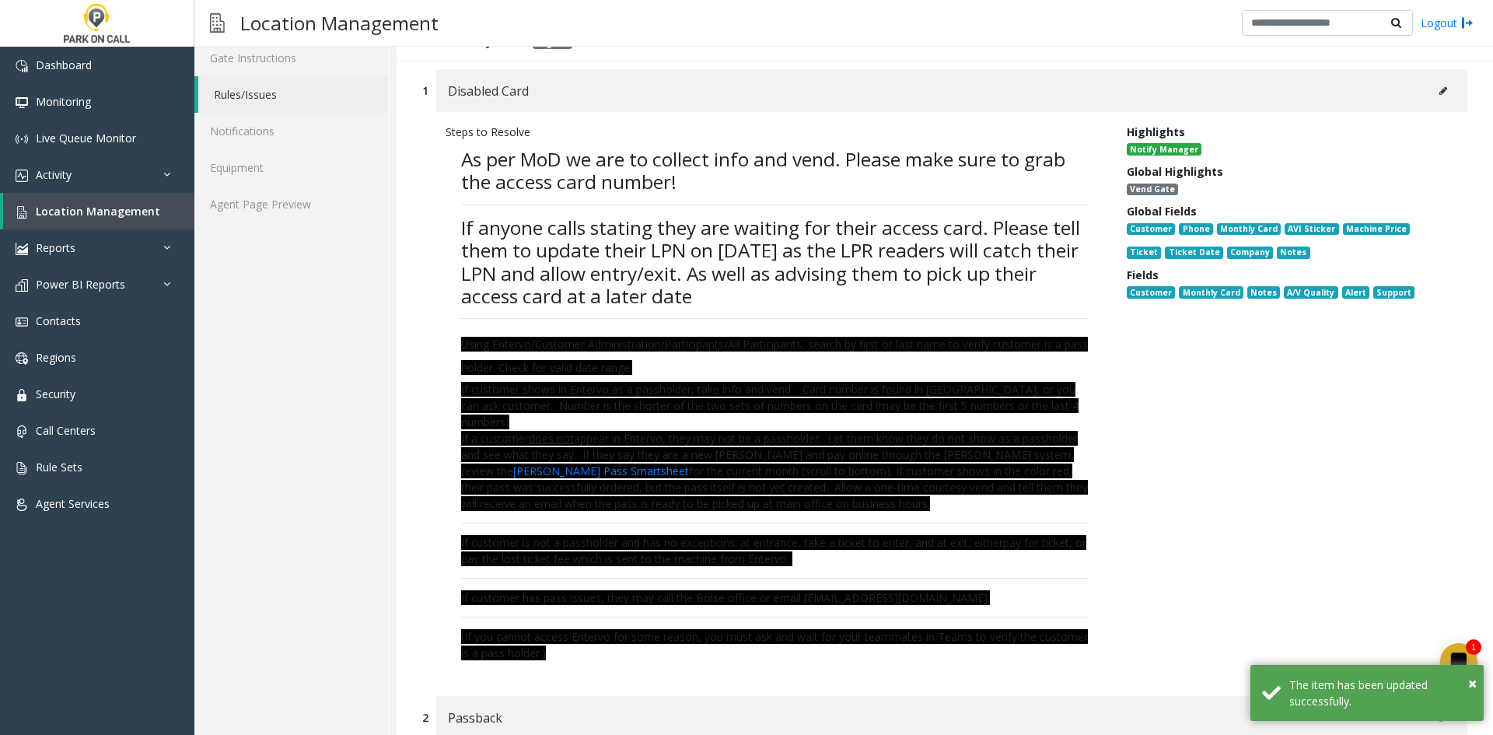
scroll to position [778, 0]
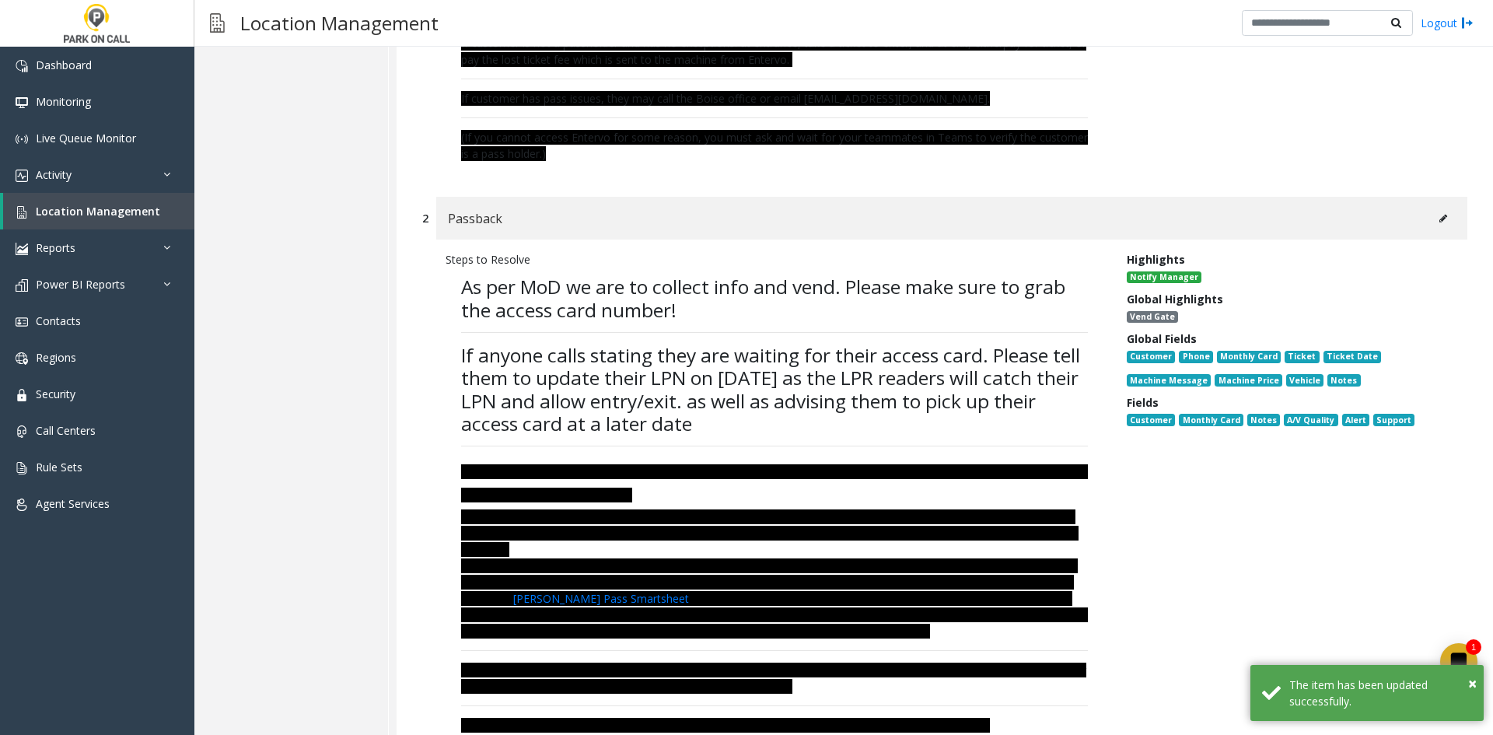
click at [1433, 238] on div "Passback" at bounding box center [951, 218] width 1031 height 43
click at [1437, 217] on button at bounding box center [1443, 218] width 25 height 23
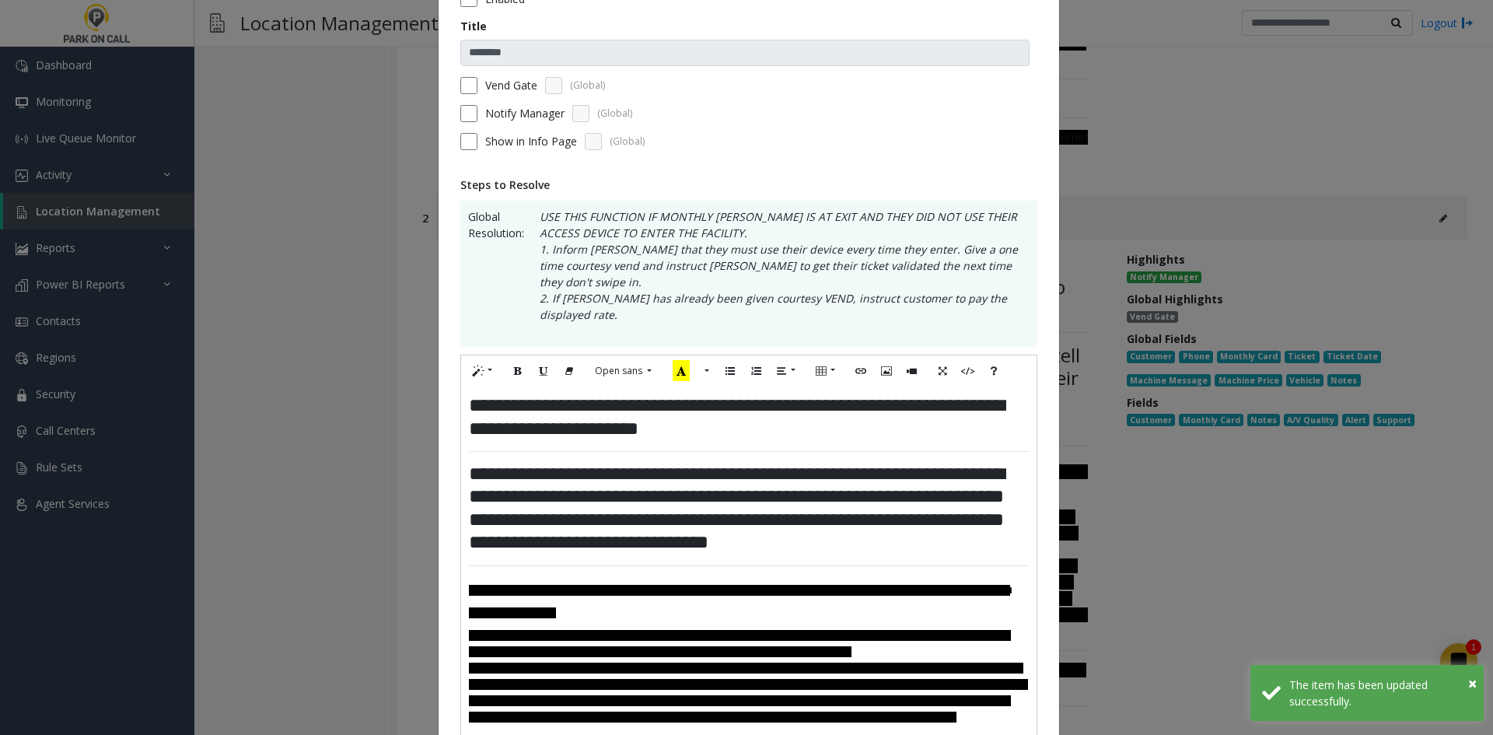
scroll to position [156, 0]
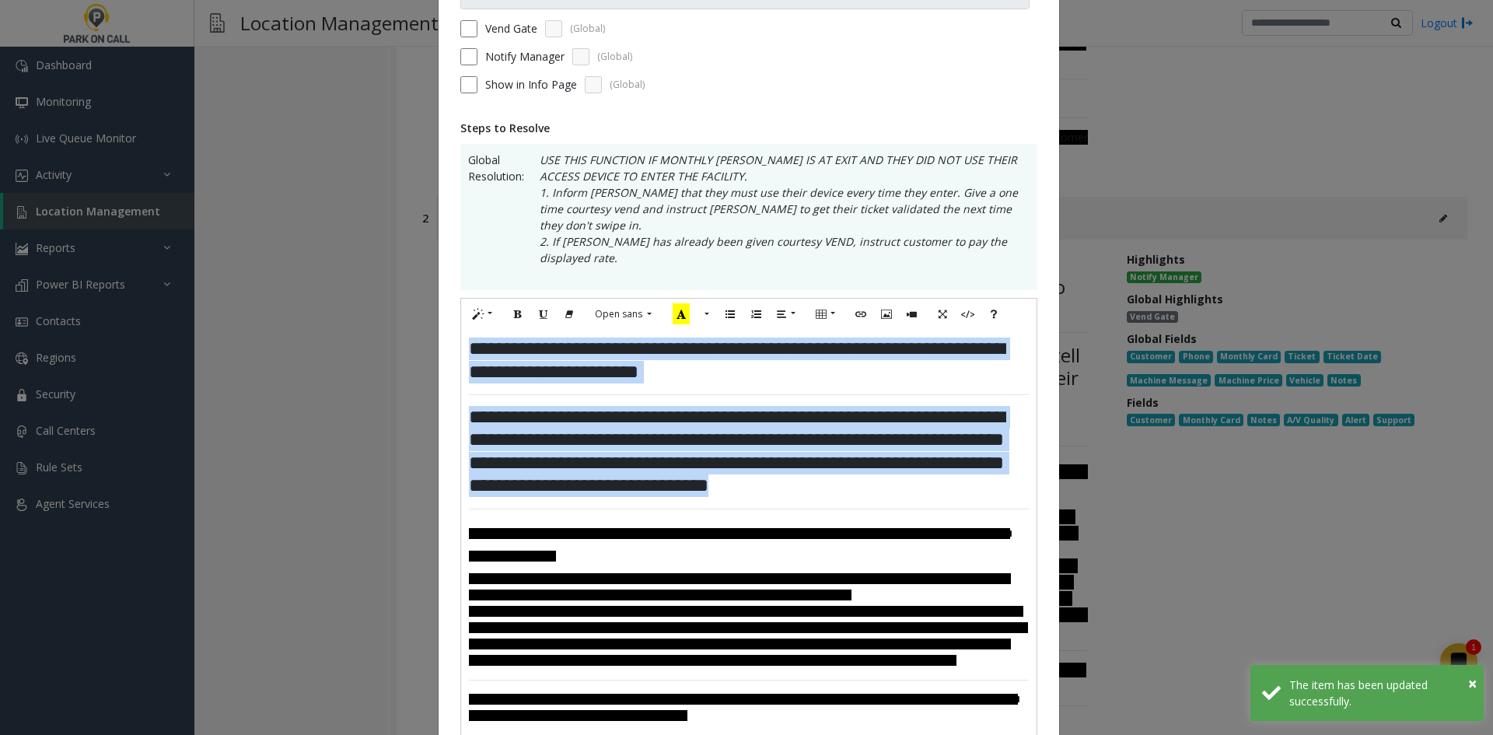
drag, startPoint x: 992, startPoint y: 457, endPoint x: 447, endPoint y: 296, distance: 568.5
click at [447, 296] on div "**********" at bounding box center [749, 597] width 621 height 1373
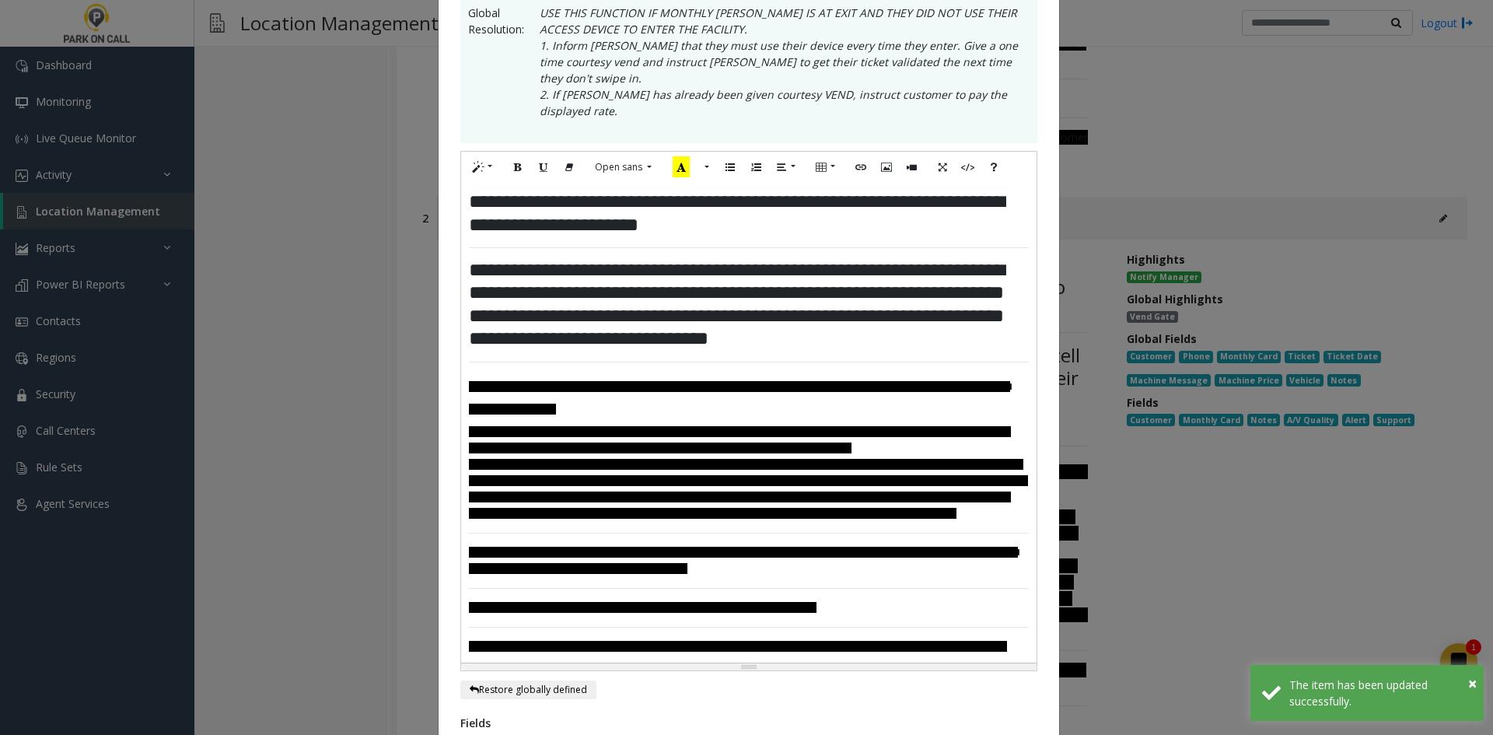
scroll to position [758, 0]
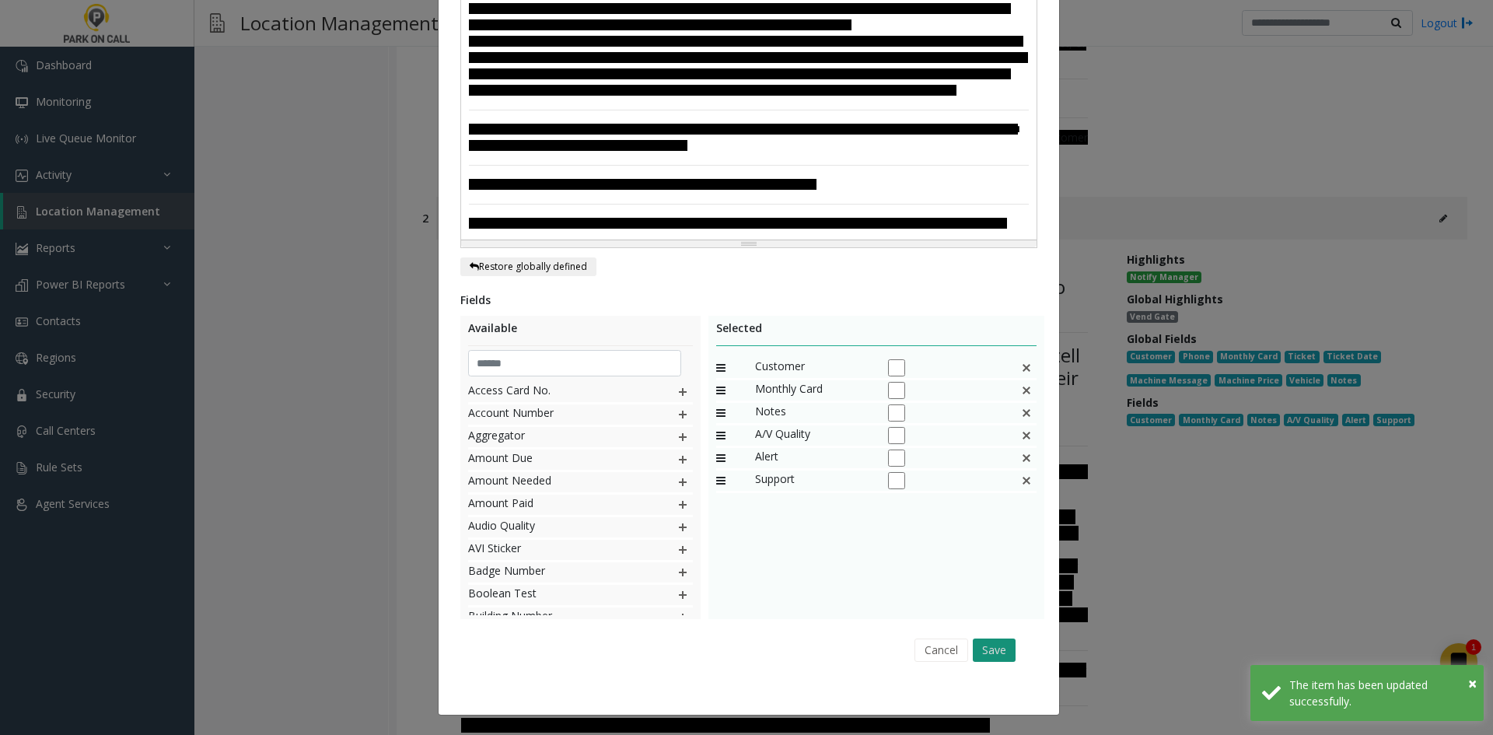
click at [992, 650] on button "Save" at bounding box center [994, 650] width 43 height 23
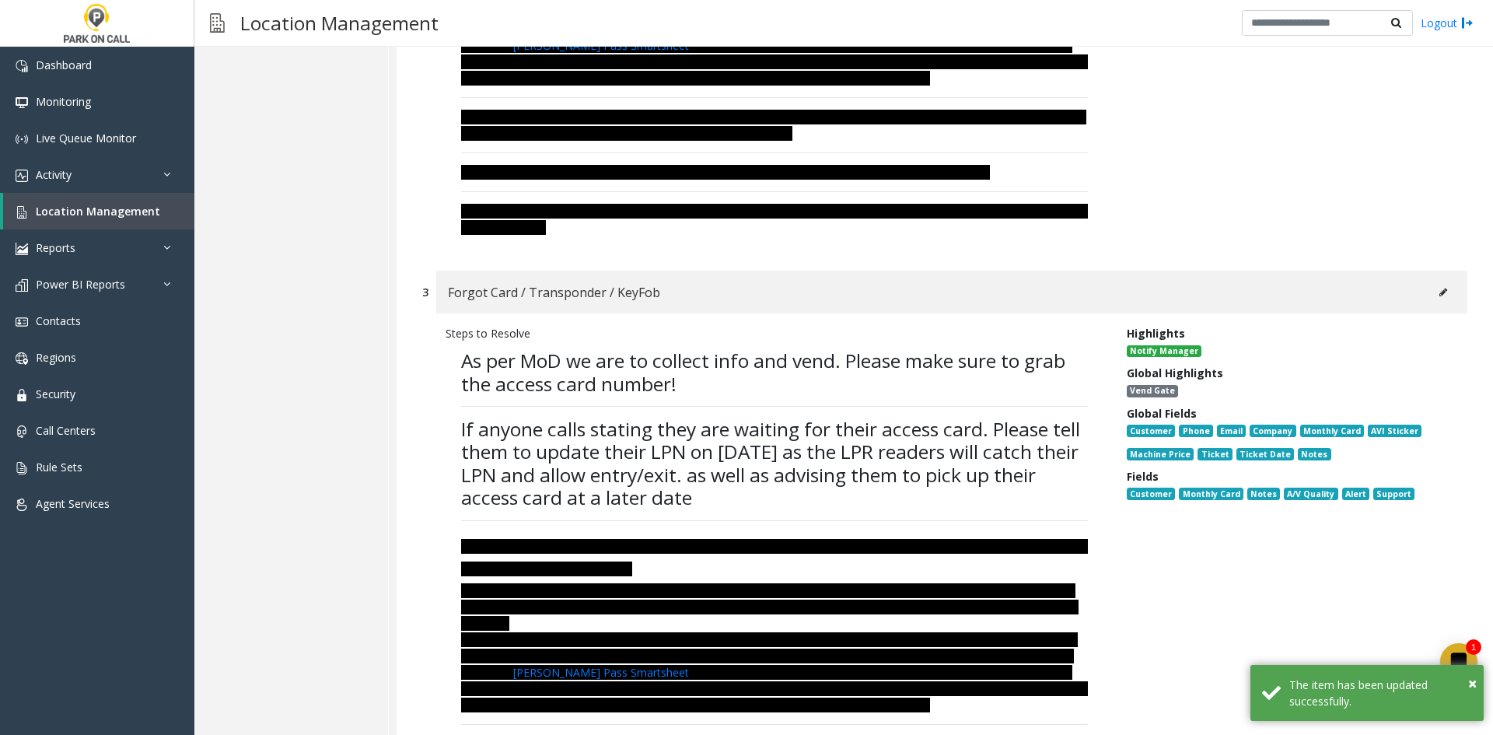
scroll to position [1400, 0]
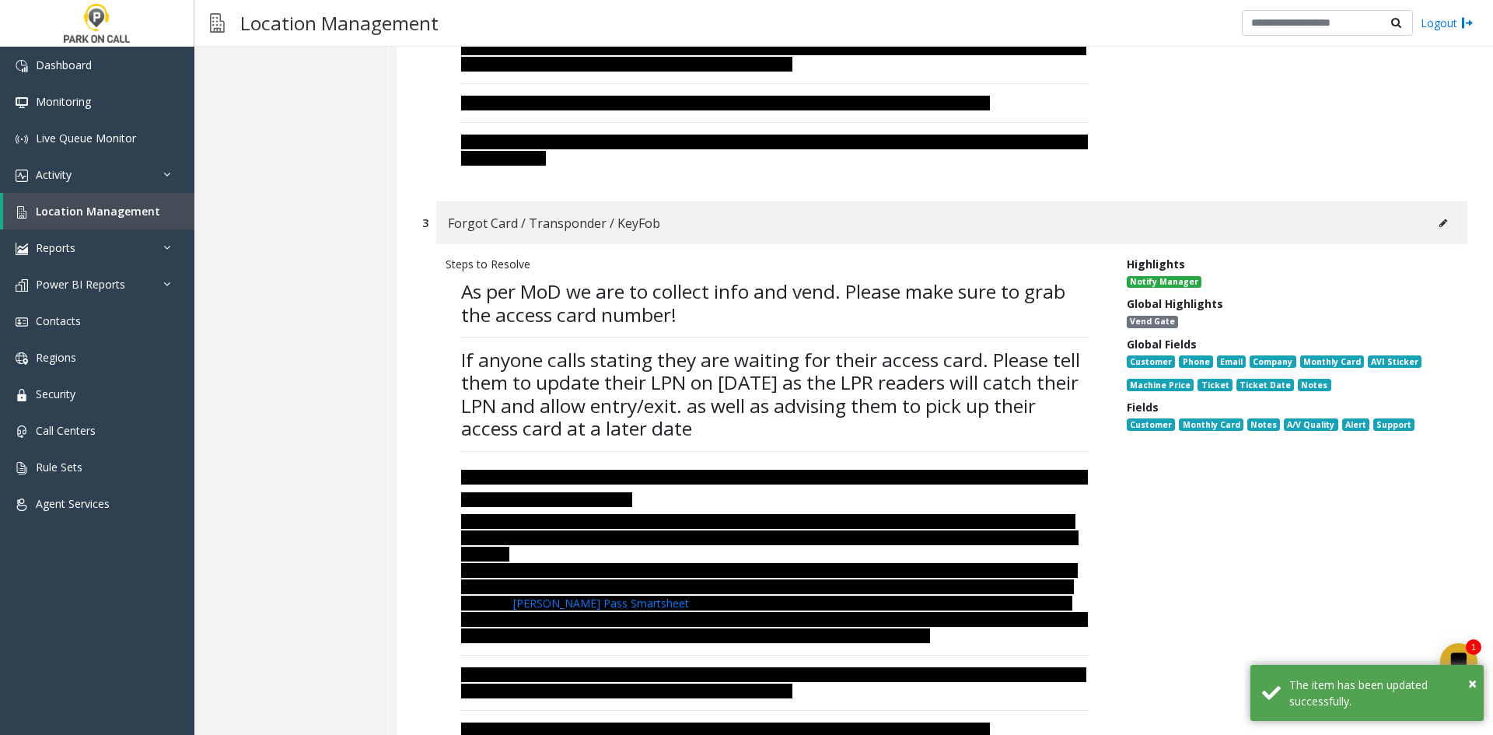
click at [1431, 213] on button at bounding box center [1443, 223] width 25 height 23
type input "**********"
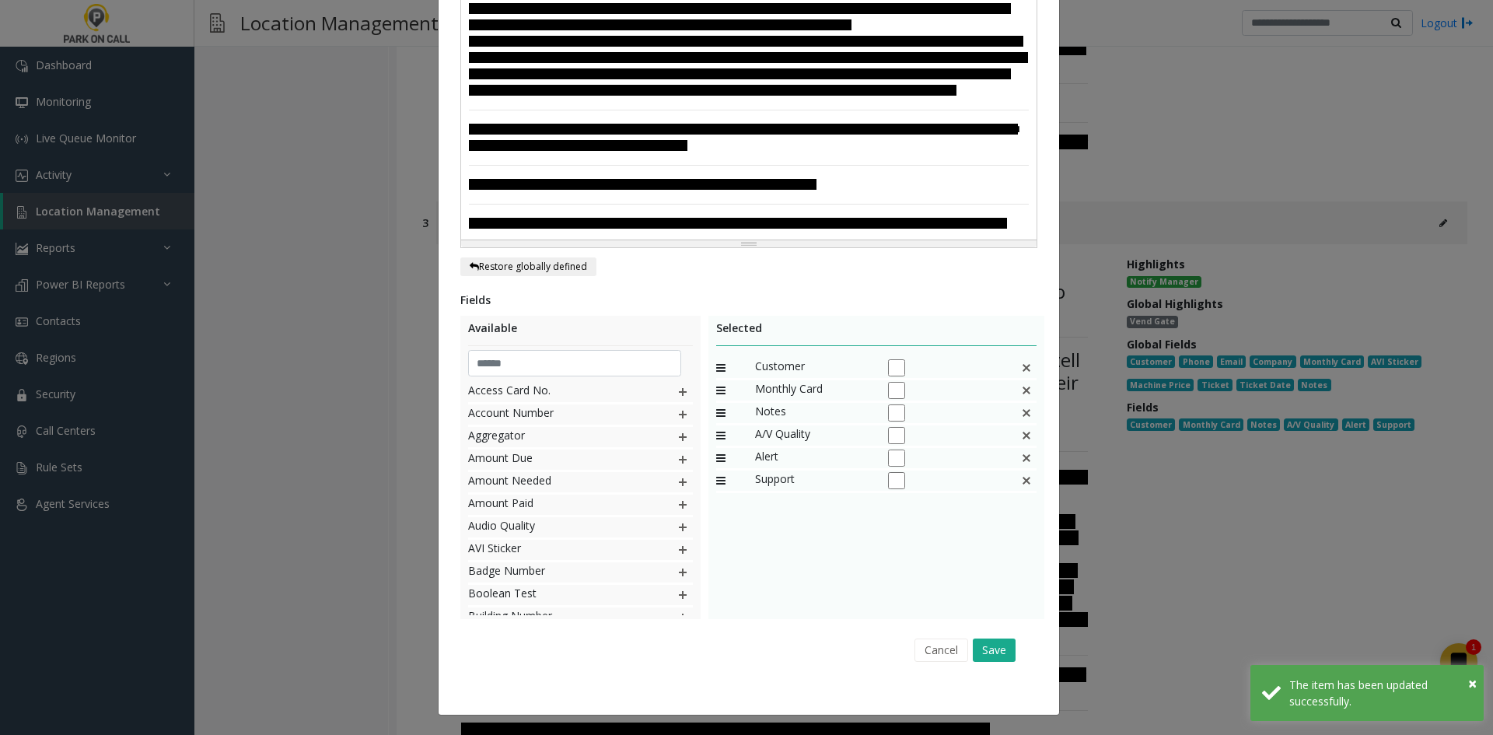
scroll to position [0, 0]
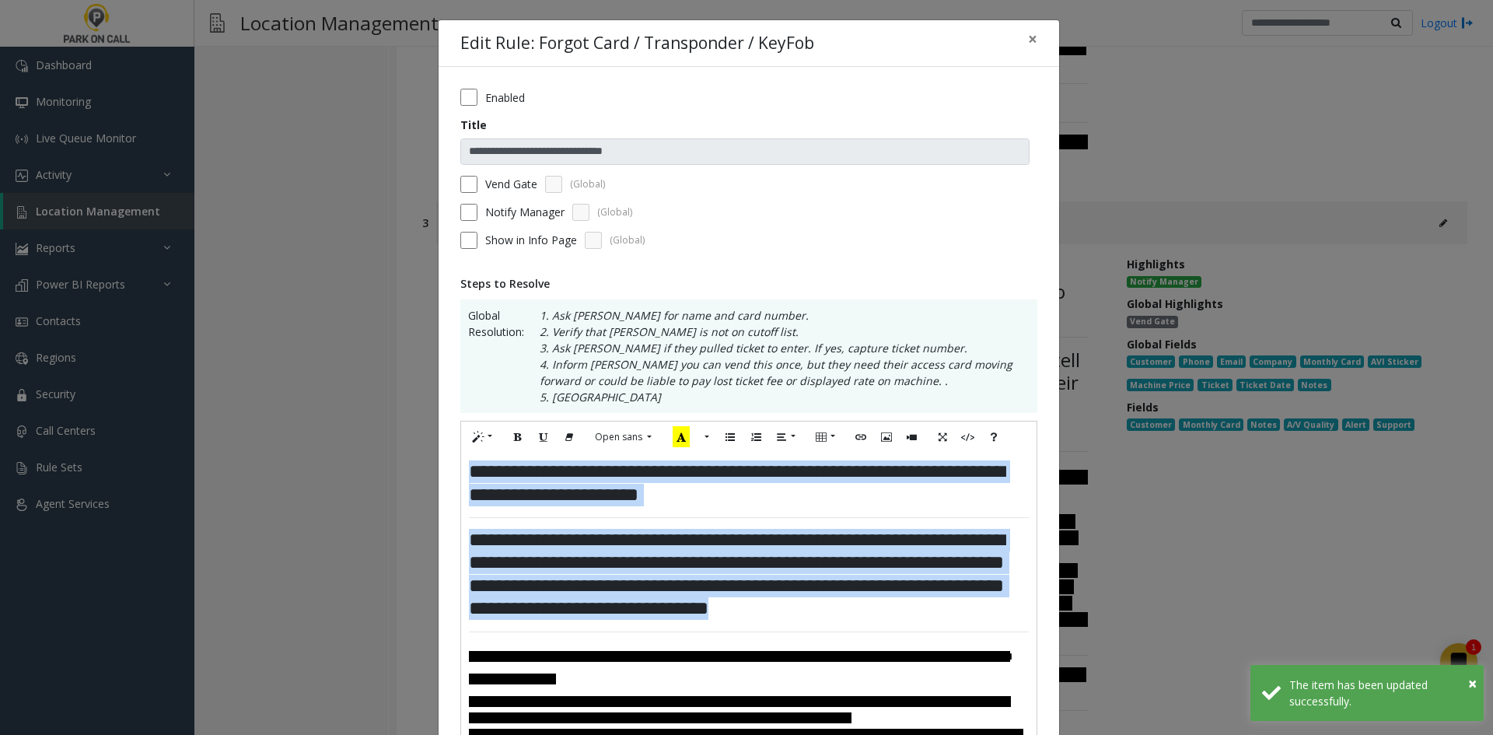
drag, startPoint x: 977, startPoint y: 608, endPoint x: 421, endPoint y: 438, distance: 581.6
click at [421, 438] on div "**********" at bounding box center [746, 367] width 1493 height 735
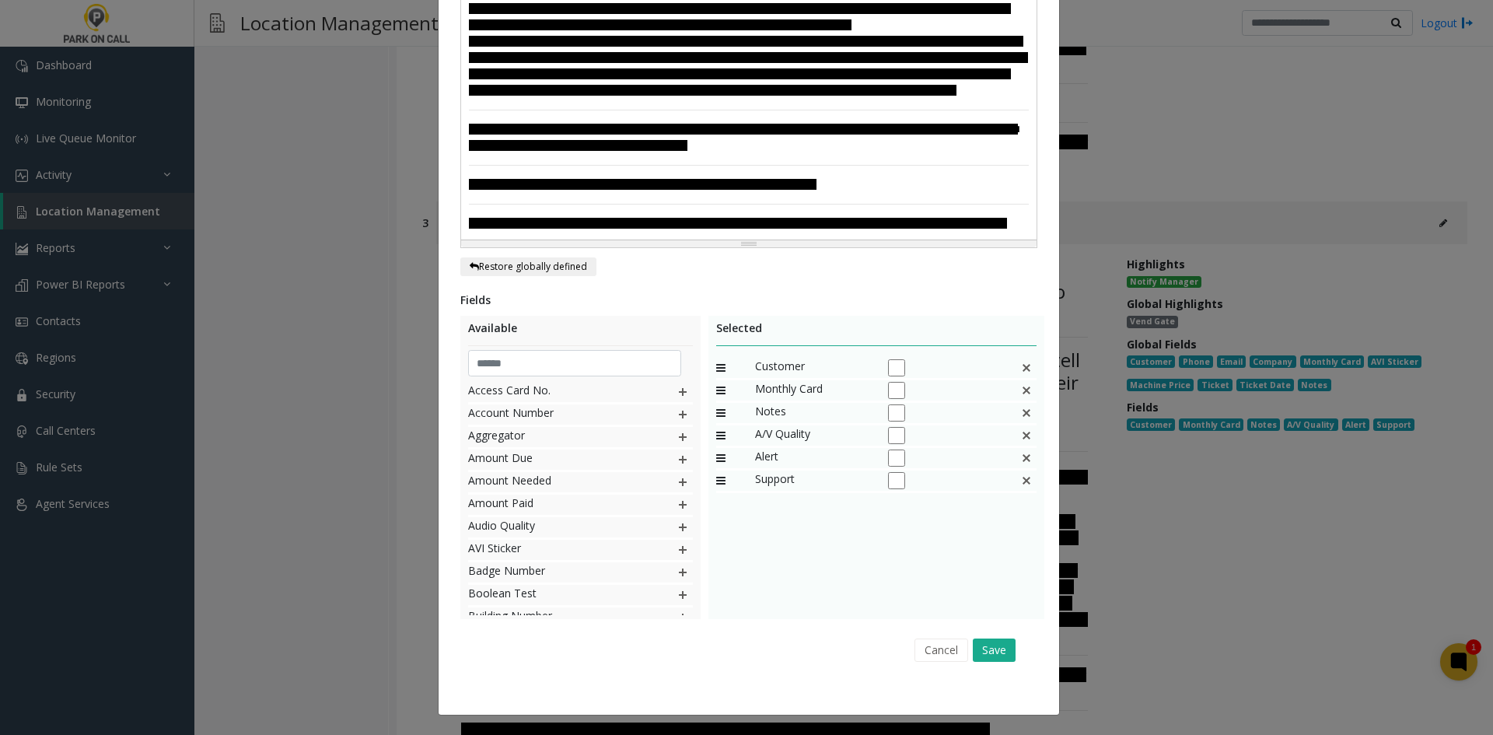
scroll to position [758, 0]
click at [994, 660] on button "Save" at bounding box center [994, 650] width 43 height 23
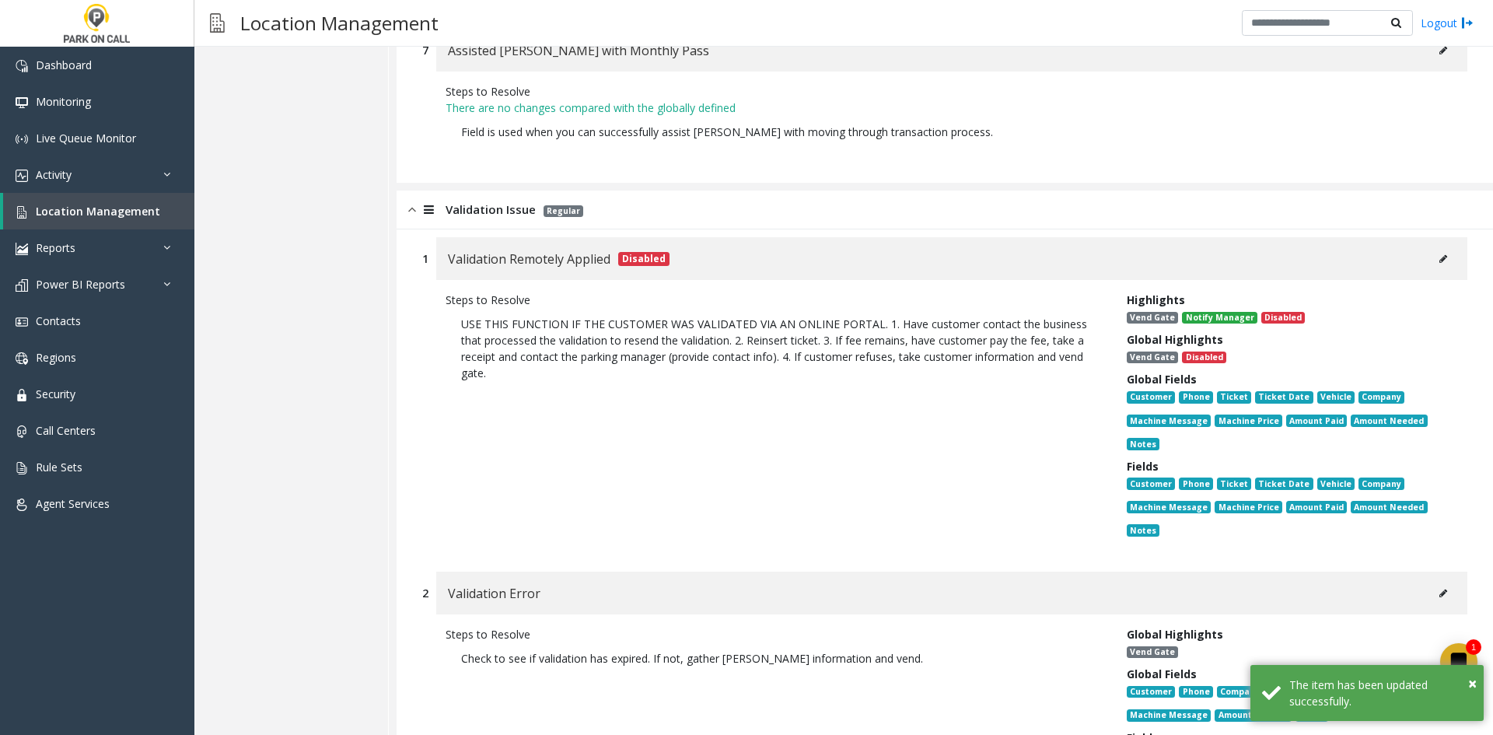
scroll to position [3422, 0]
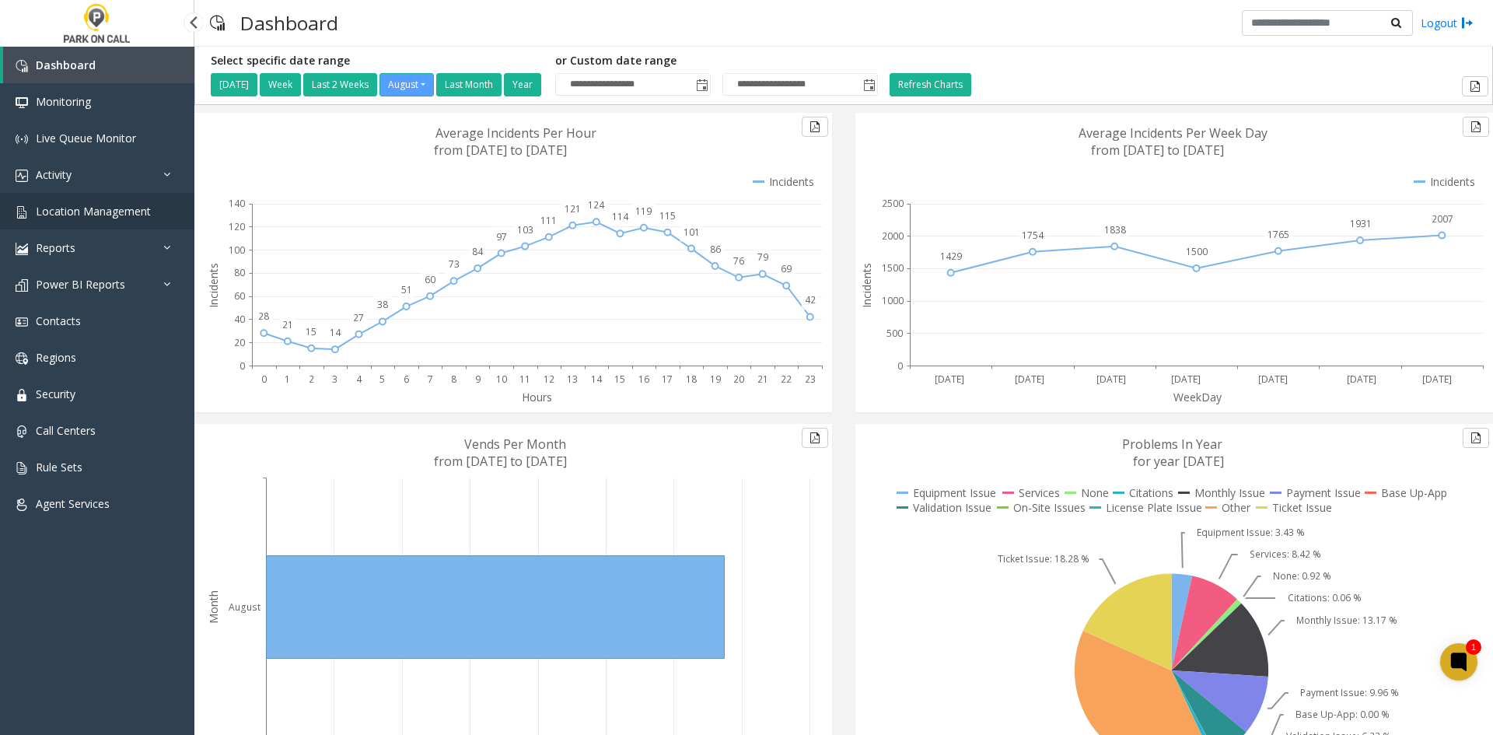
click at [79, 222] on link "Location Management" at bounding box center [97, 211] width 194 height 37
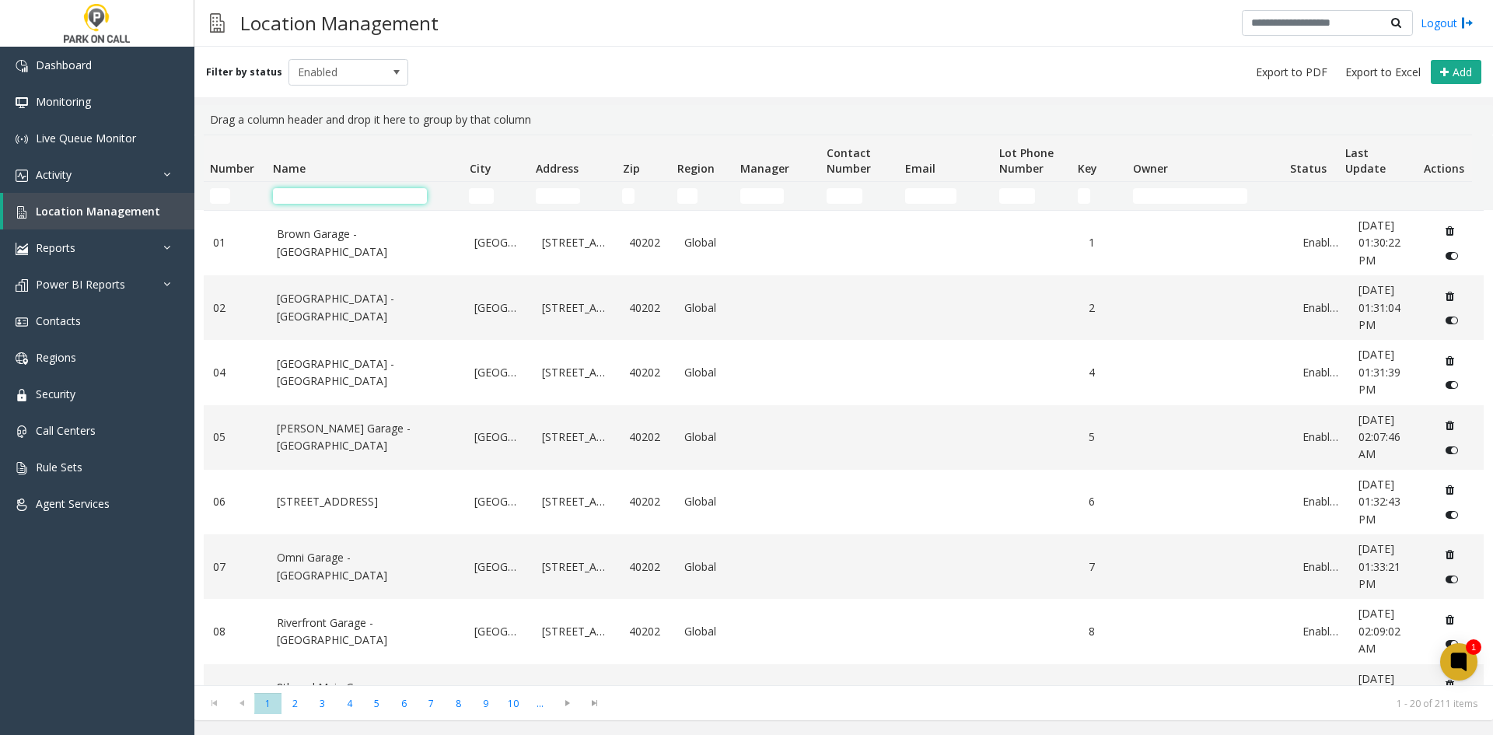
click at [324, 198] on input "Name Filter" at bounding box center [350, 196] width 154 height 16
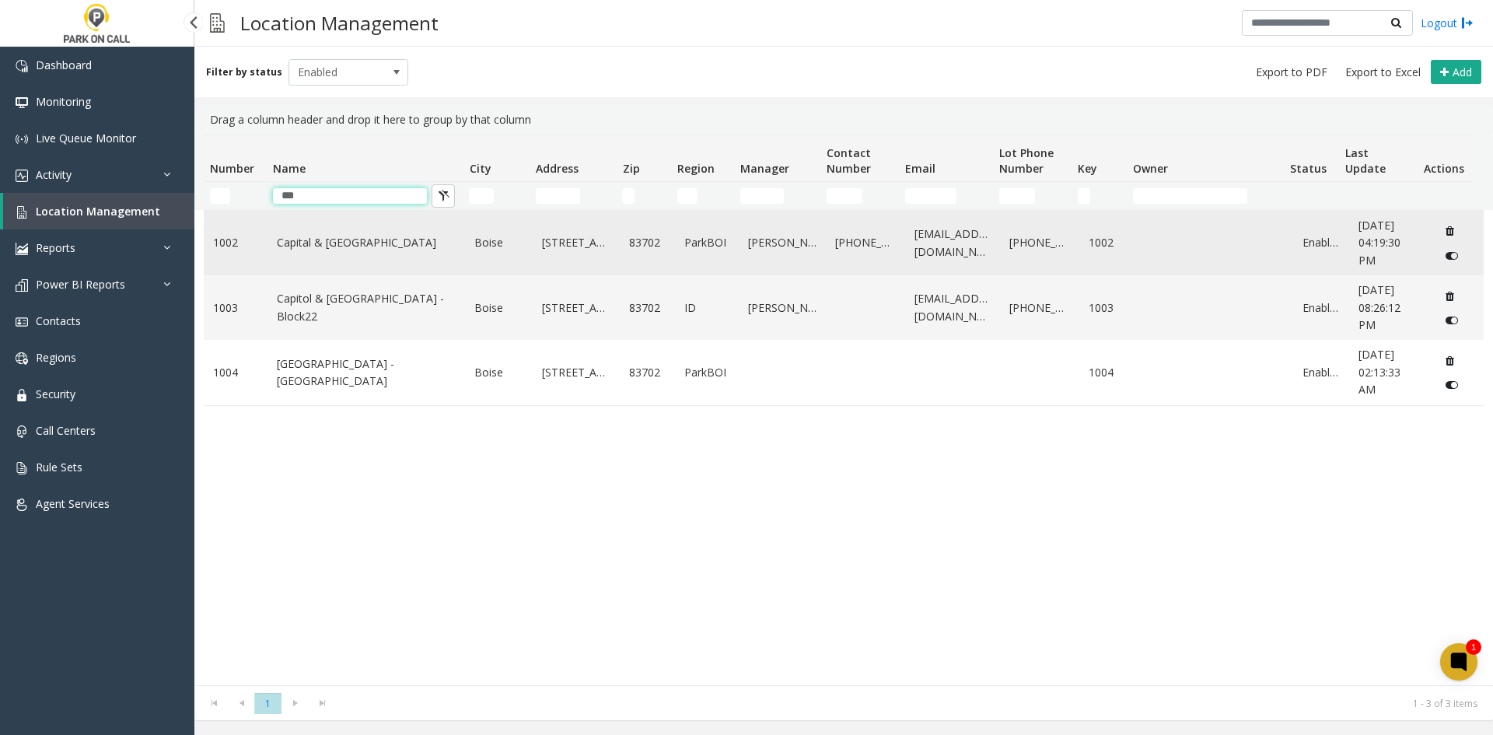
type input "***"
click at [333, 233] on td "Capital & [GEOGRAPHIC_DATA]" at bounding box center [367, 243] width 198 height 65
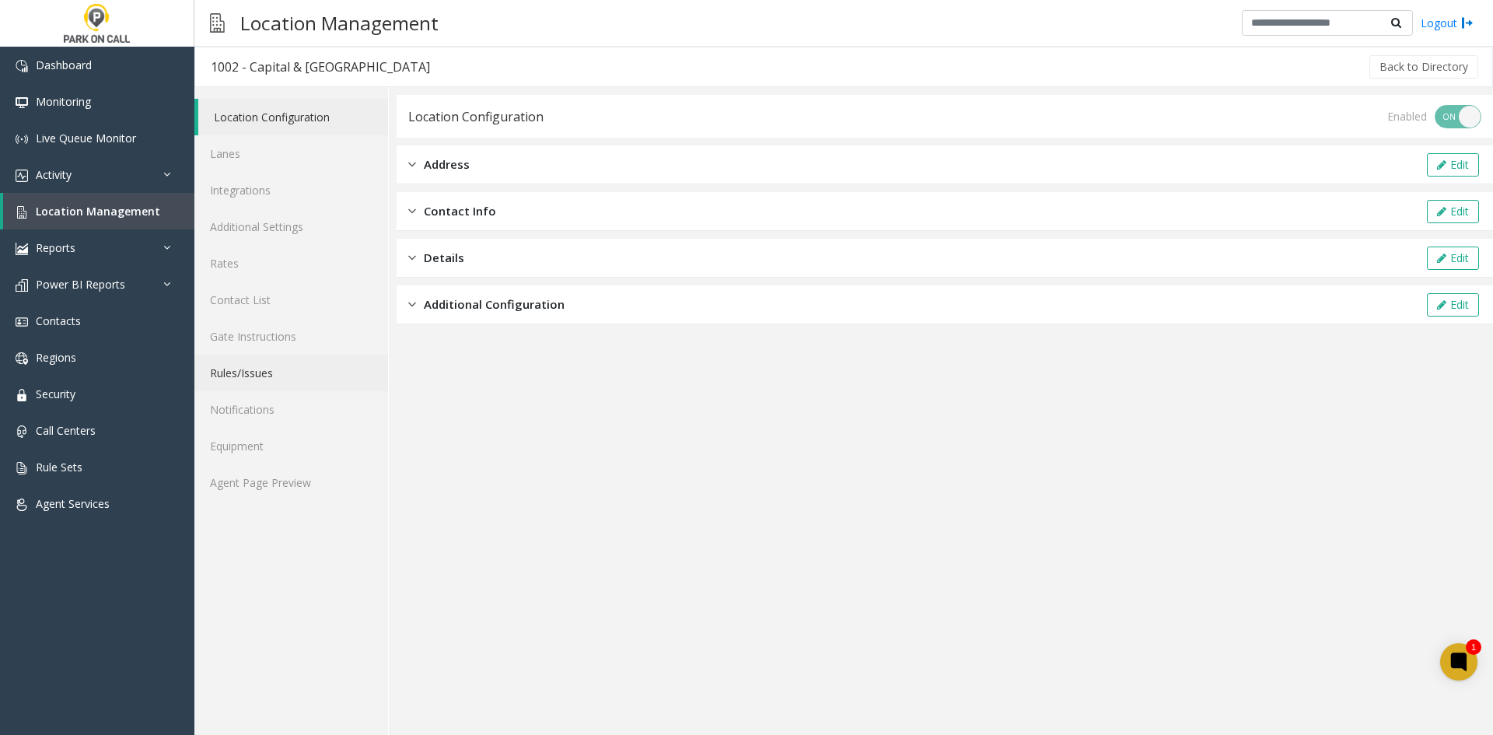
click at [263, 373] on link "Rules/Issues" at bounding box center [291, 373] width 194 height 37
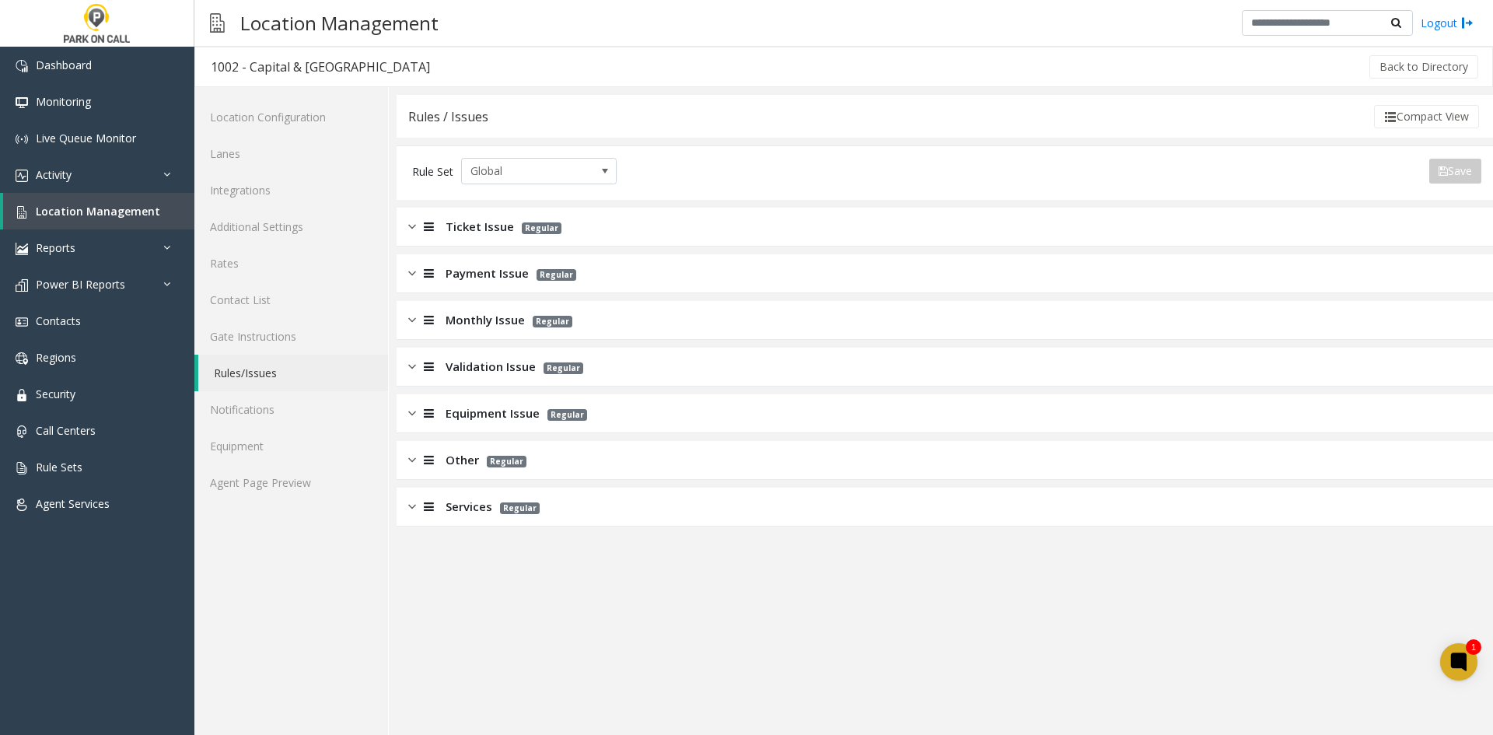
click at [446, 234] on span "Ticket Issue" at bounding box center [480, 227] width 68 height 18
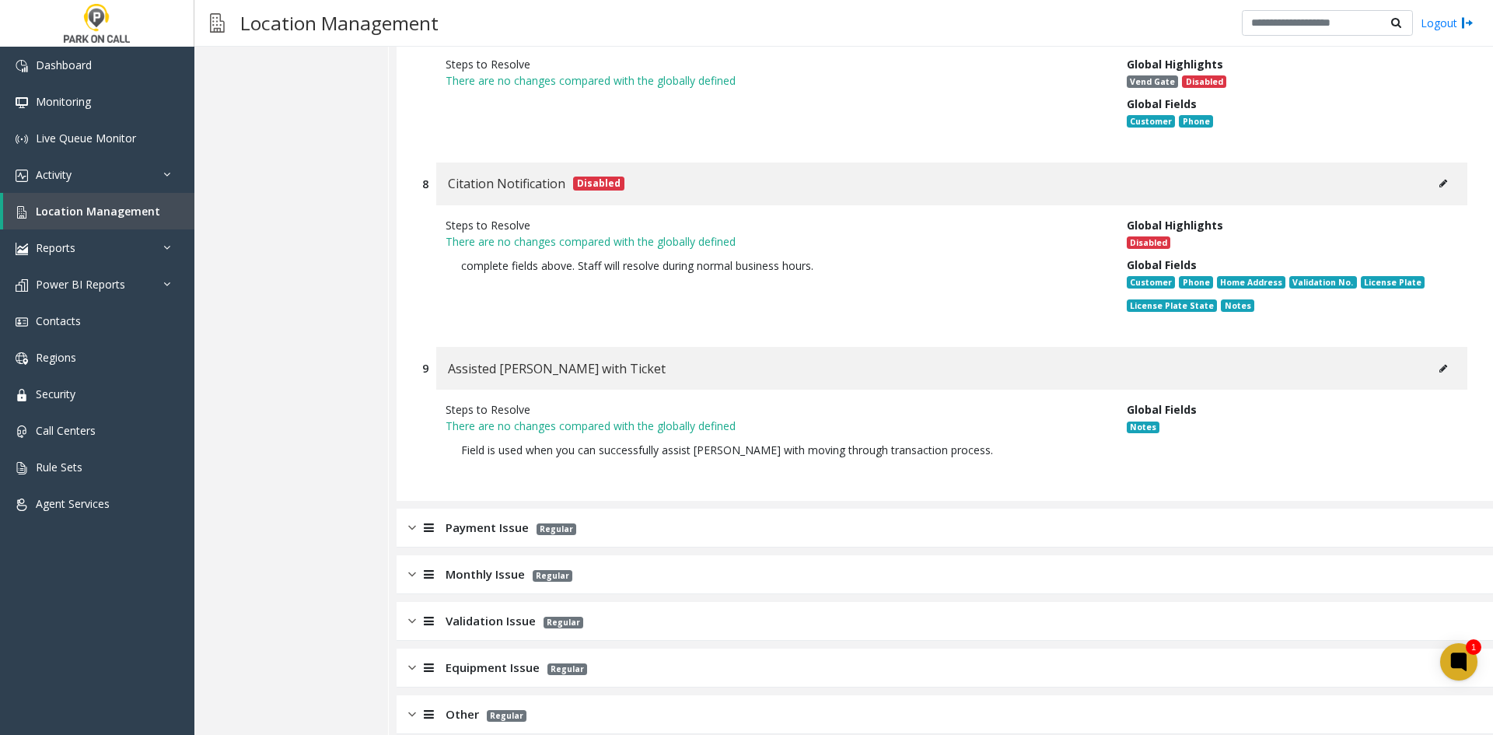
scroll to position [1786, 0]
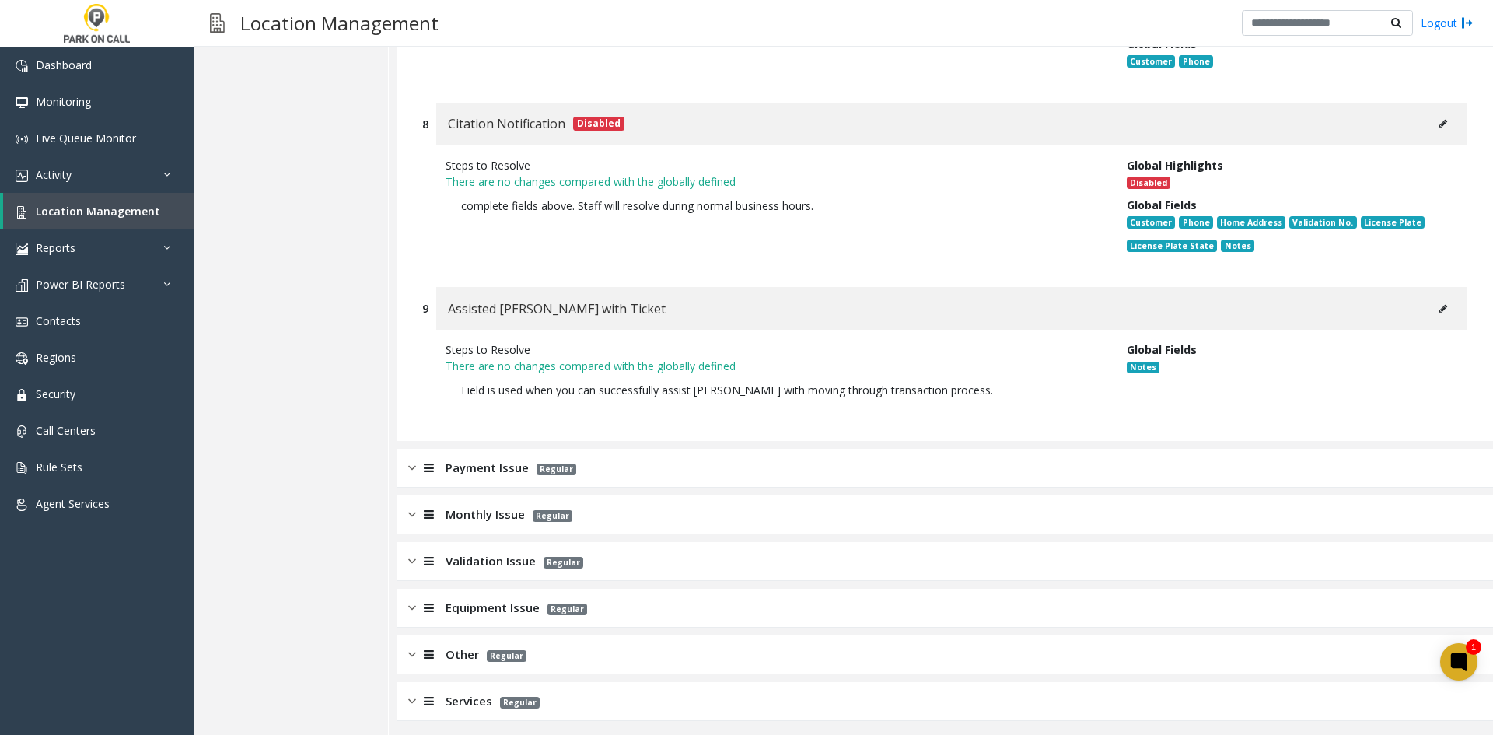
click at [490, 460] on span "Payment Issue" at bounding box center [487, 468] width 83 height 18
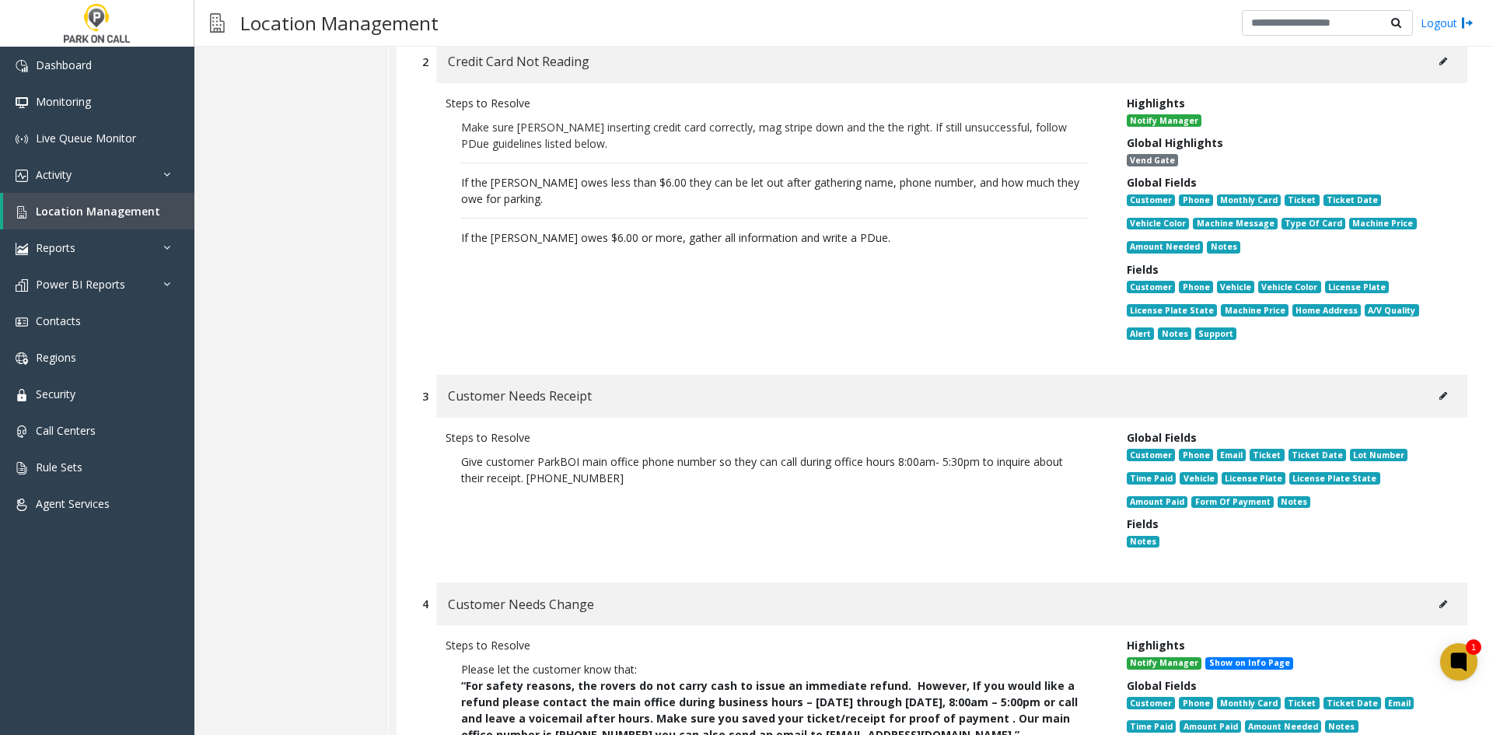
scroll to position [2952, 0]
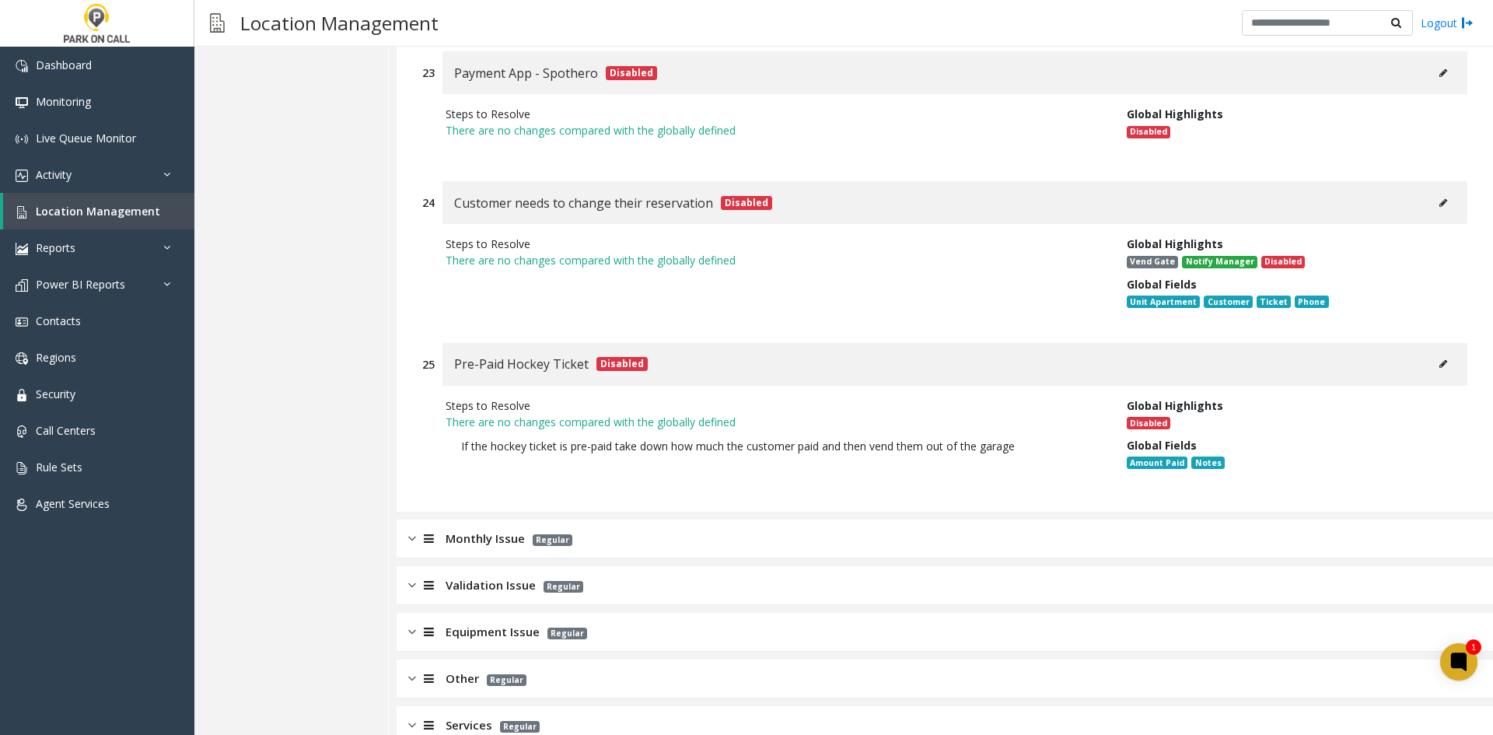
click at [480, 530] on span "Monthly Issue" at bounding box center [485, 539] width 79 height 18
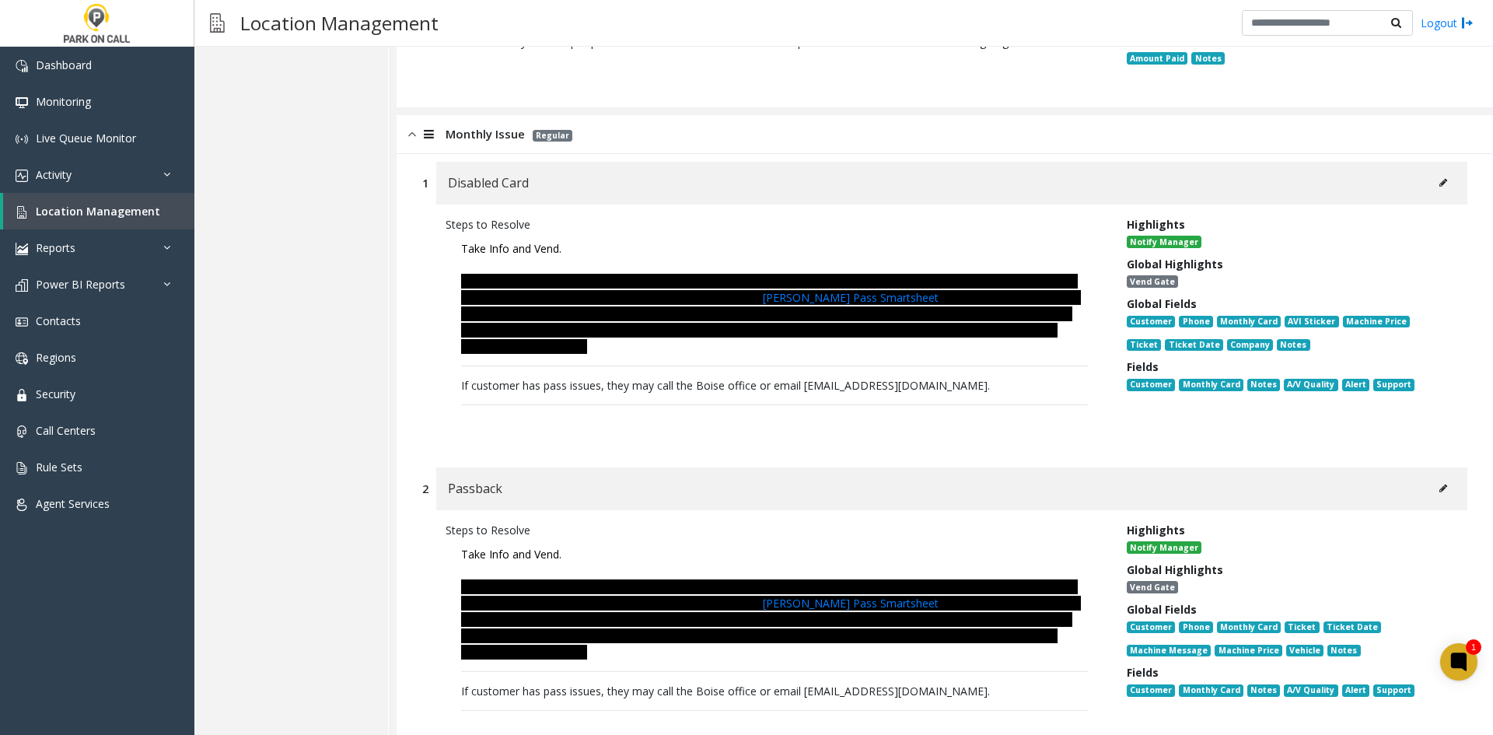
scroll to position [7326, 0]
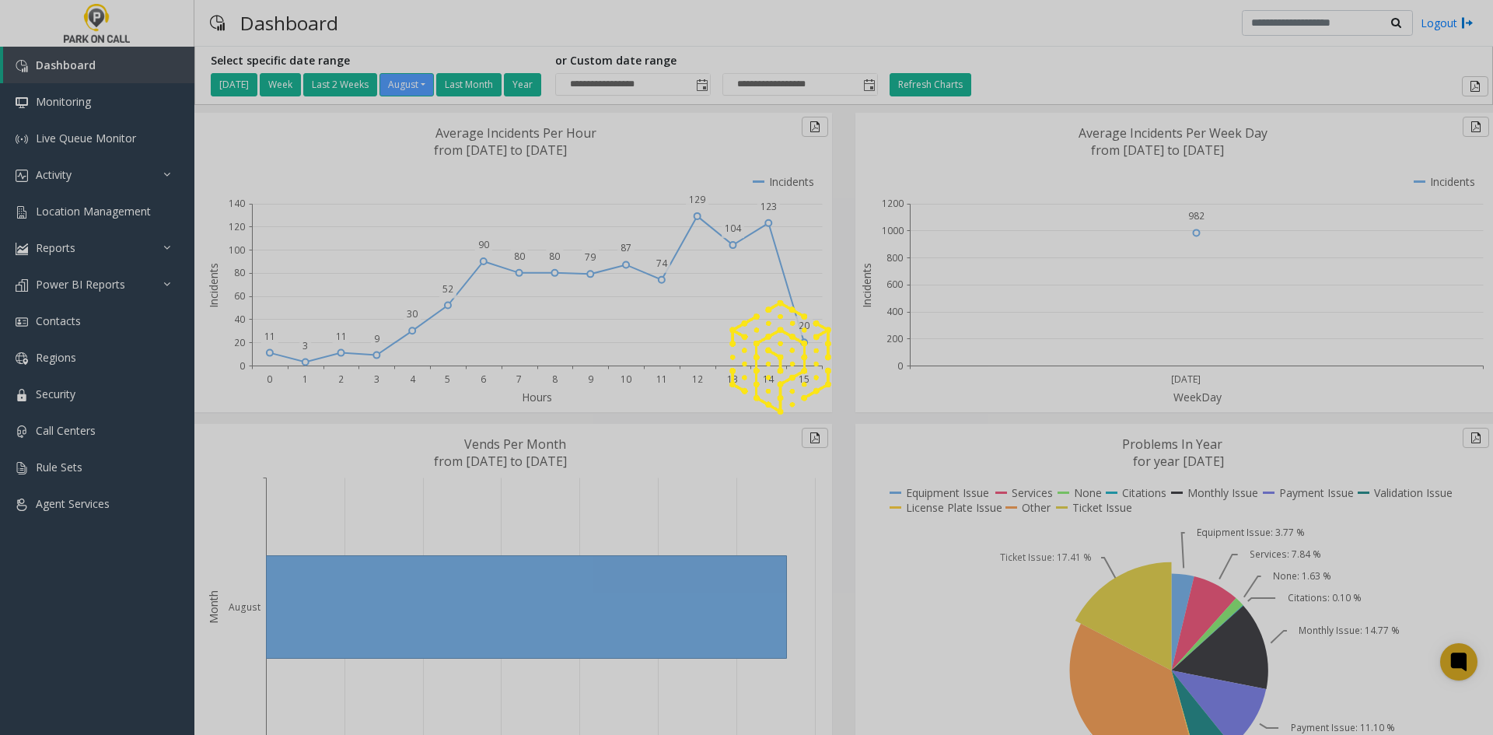
click at [73, 218] on div at bounding box center [746, 367] width 1493 height 735
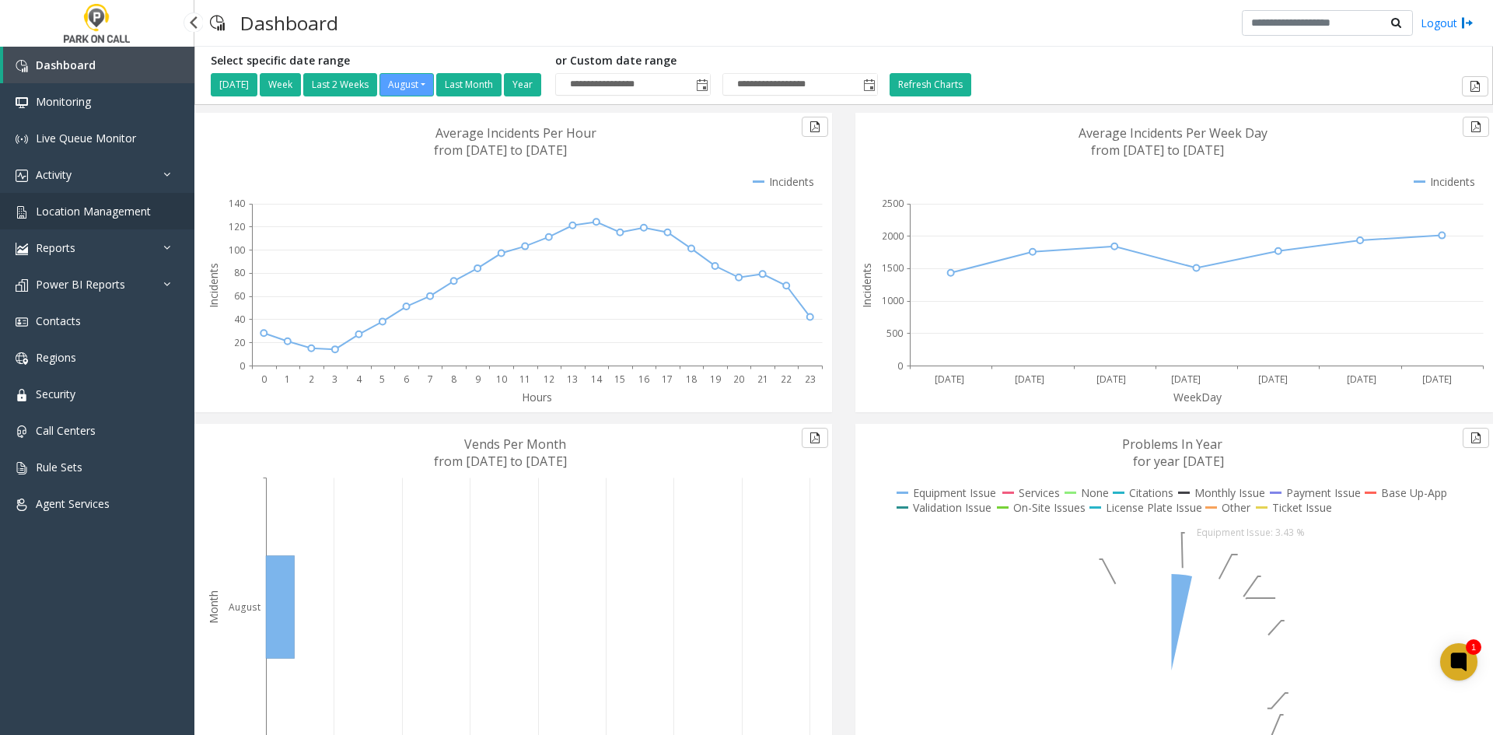
click at [73, 218] on span "Location Management" at bounding box center [93, 211] width 115 height 15
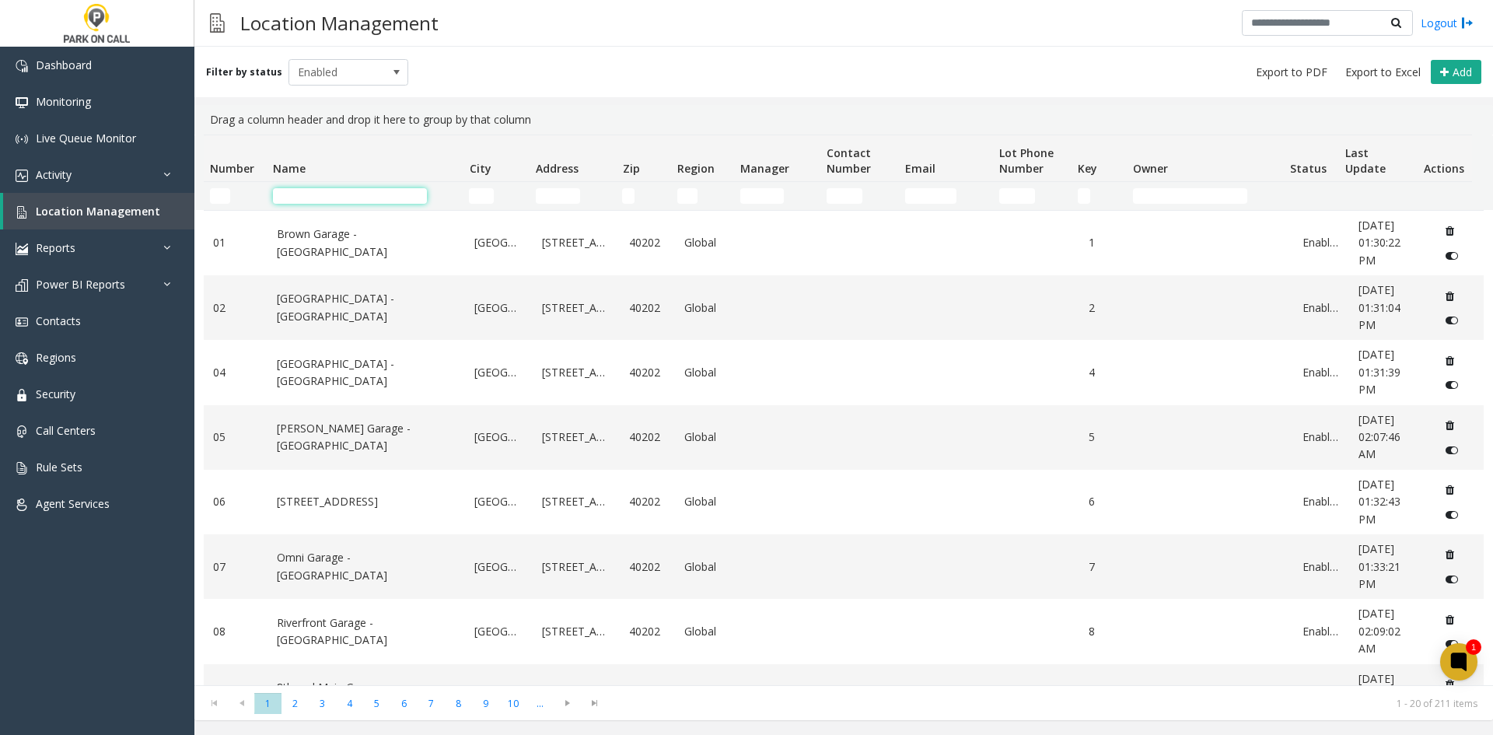
click at [375, 200] on input "Name Filter" at bounding box center [350, 196] width 154 height 16
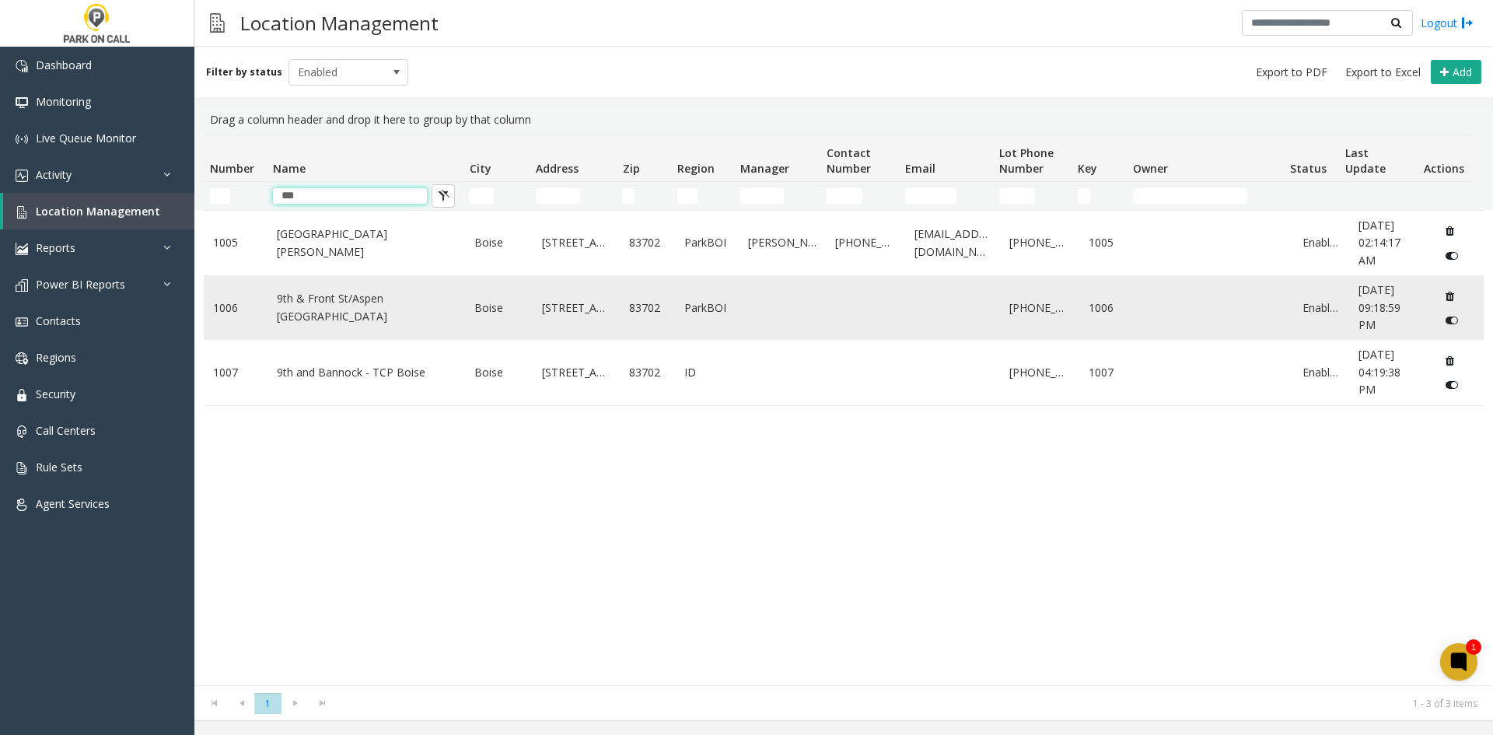
type input "***"
click at [350, 314] on link "9th & Front St/Aspen [GEOGRAPHIC_DATA]" at bounding box center [367, 307] width 180 height 35
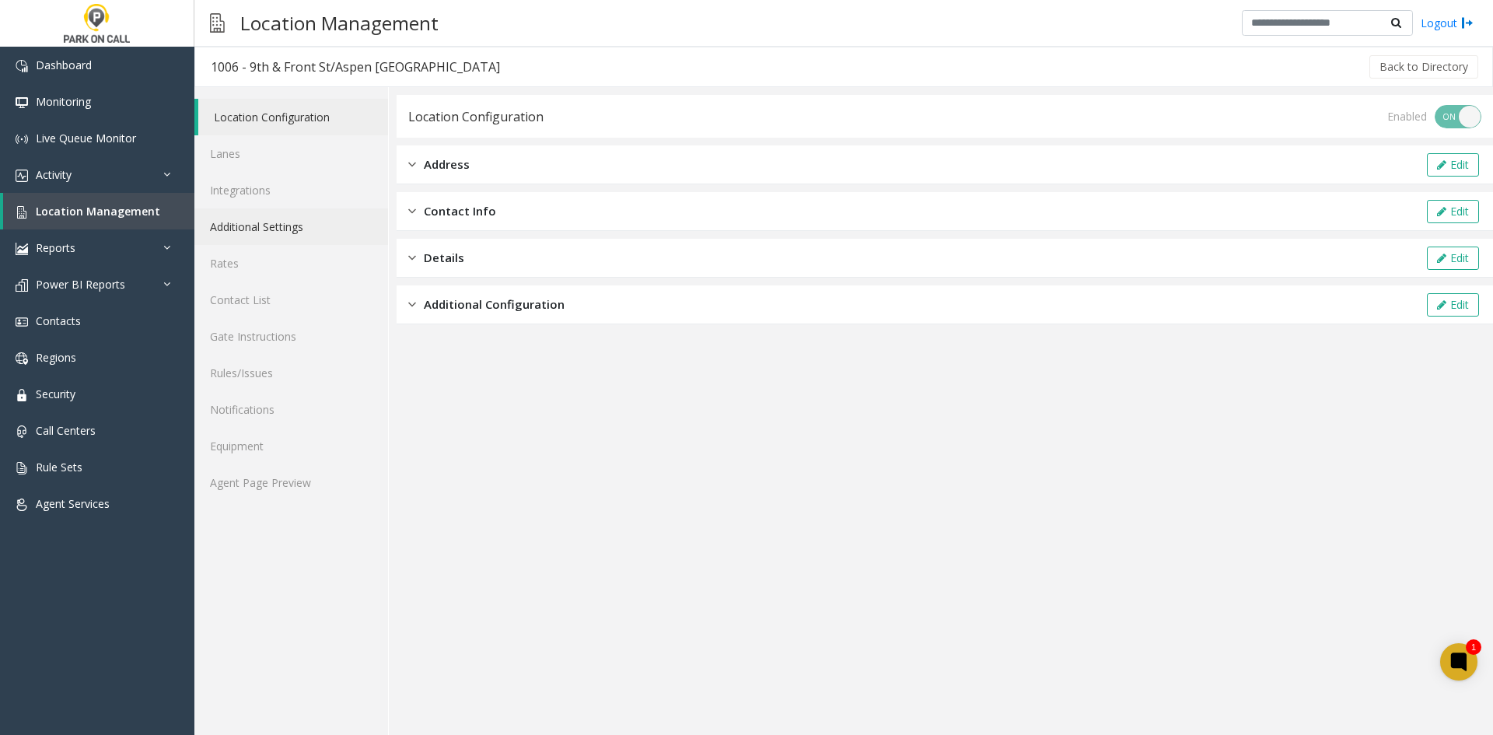
click at [284, 233] on link "Additional Settings" at bounding box center [291, 226] width 194 height 37
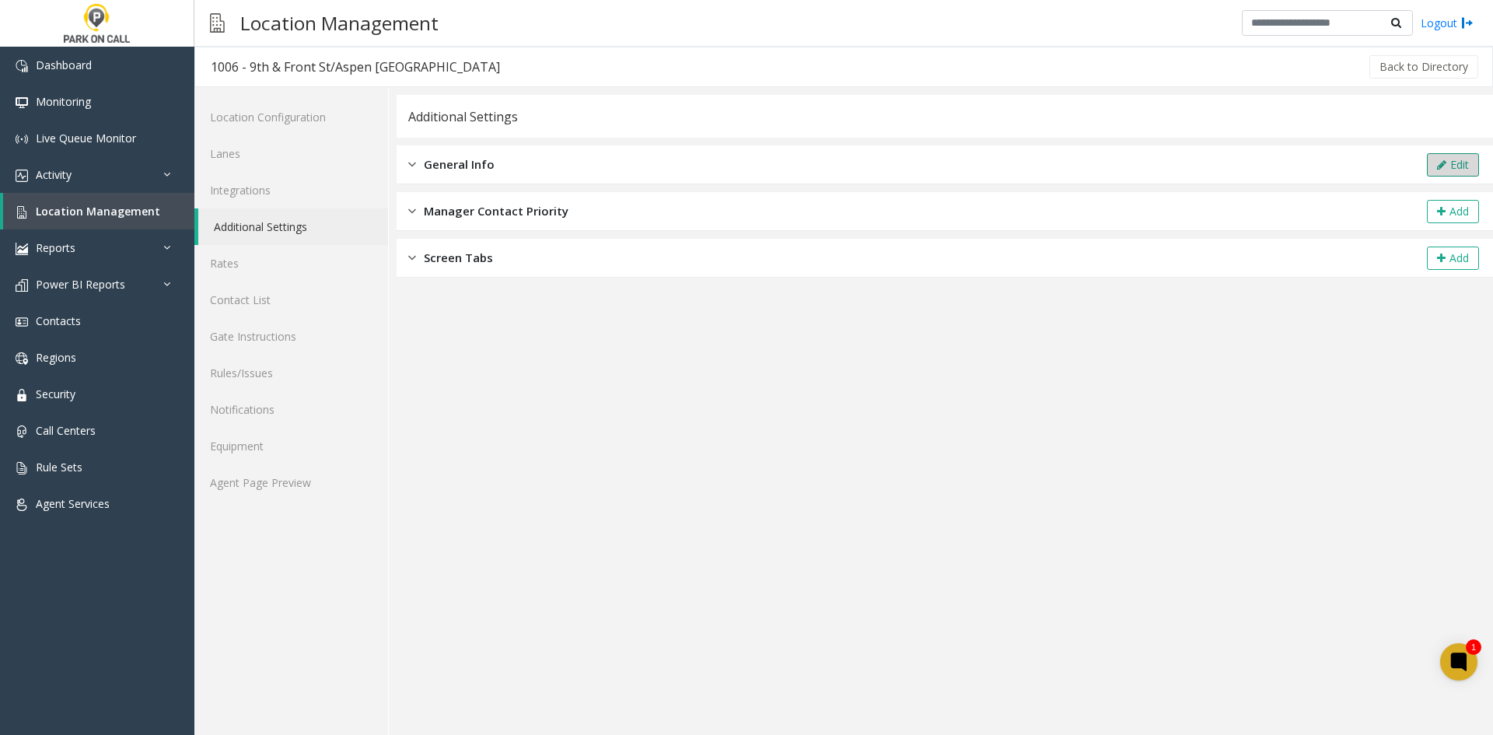
click at [1448, 161] on button "Edit" at bounding box center [1453, 164] width 52 height 23
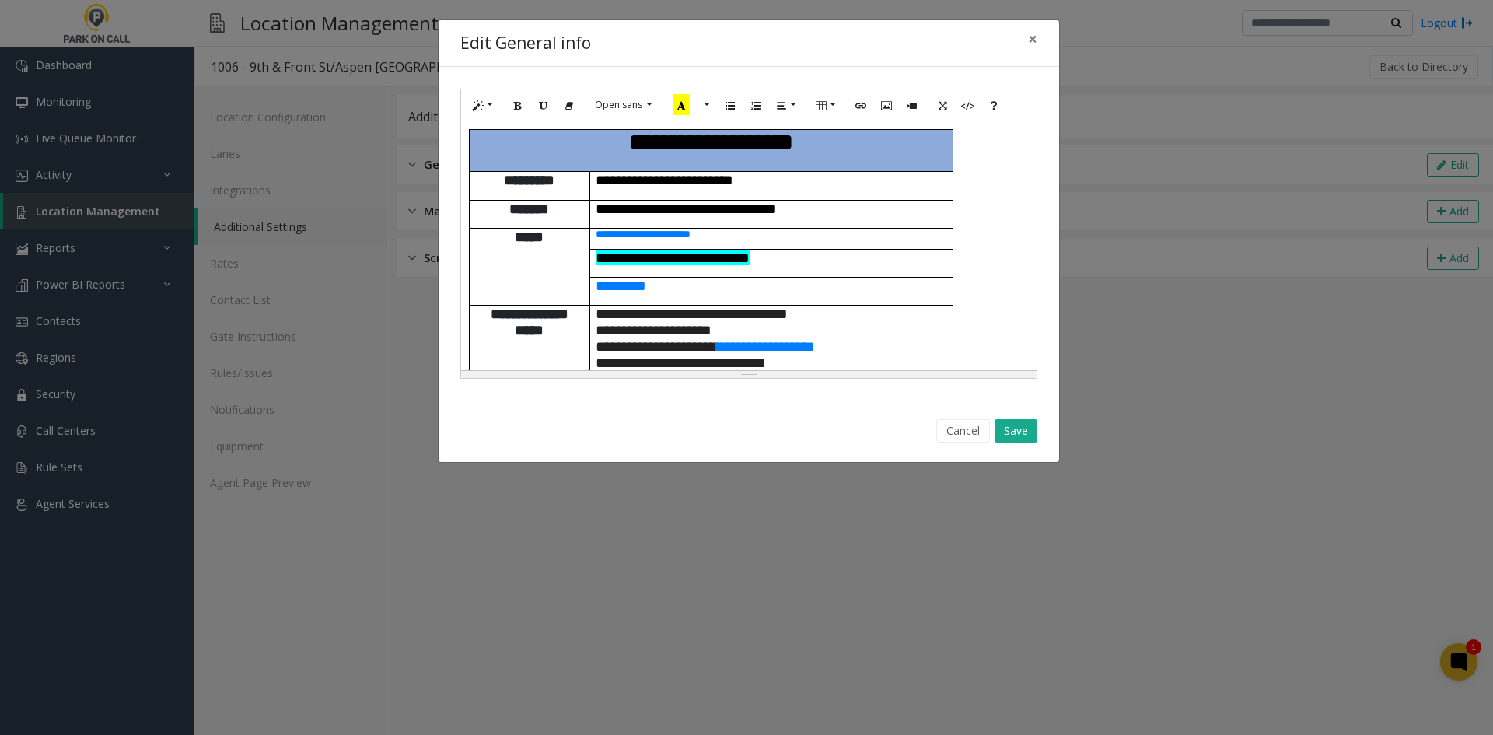
click at [917, 306] on p "**********" at bounding box center [772, 314] width 352 height 16
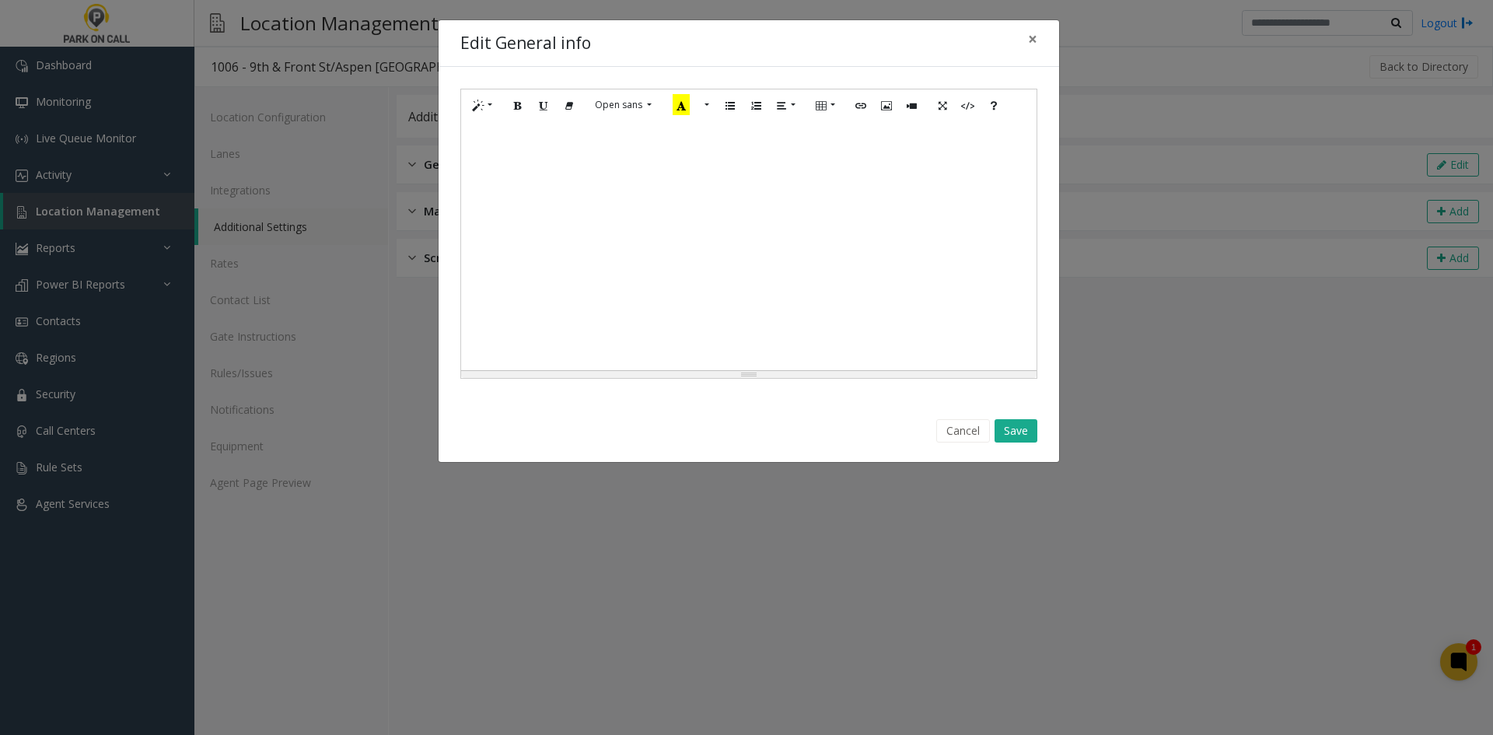
scroll to position [1230, 0]
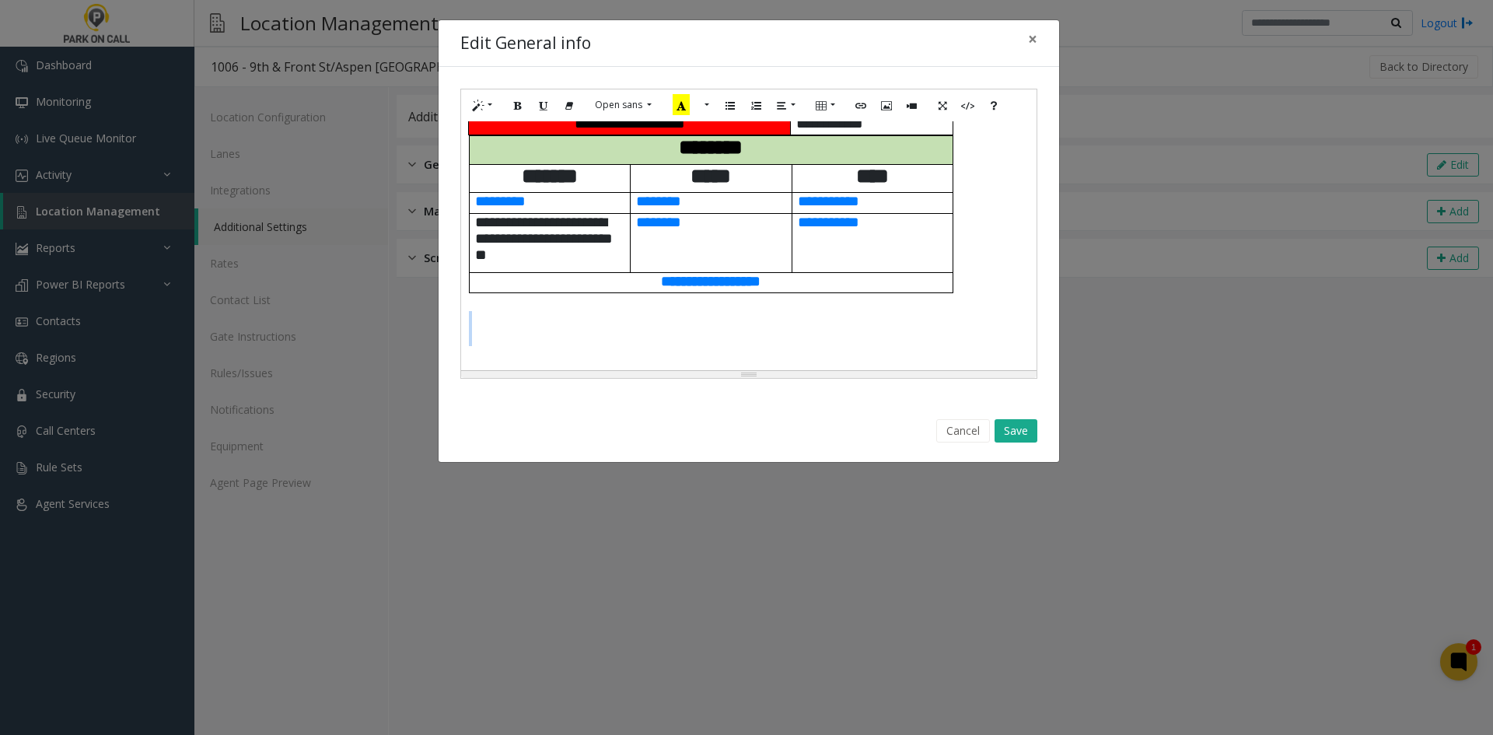
drag, startPoint x: 584, startPoint y: 345, endPoint x: 527, endPoint y: 309, distance: 67.1
click at [527, 309] on div "**********" at bounding box center [749, 245] width 576 height 249
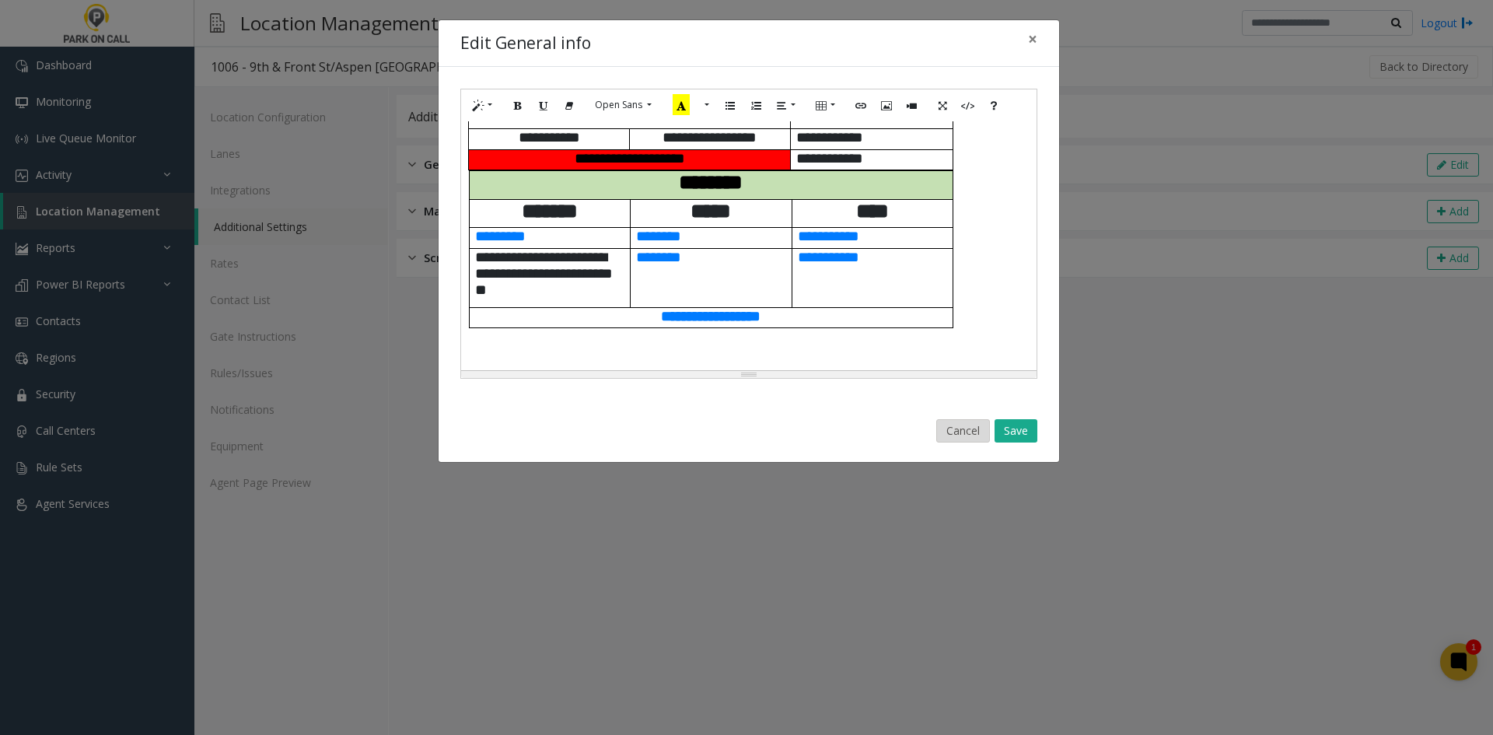
scroll to position [1177, 0]
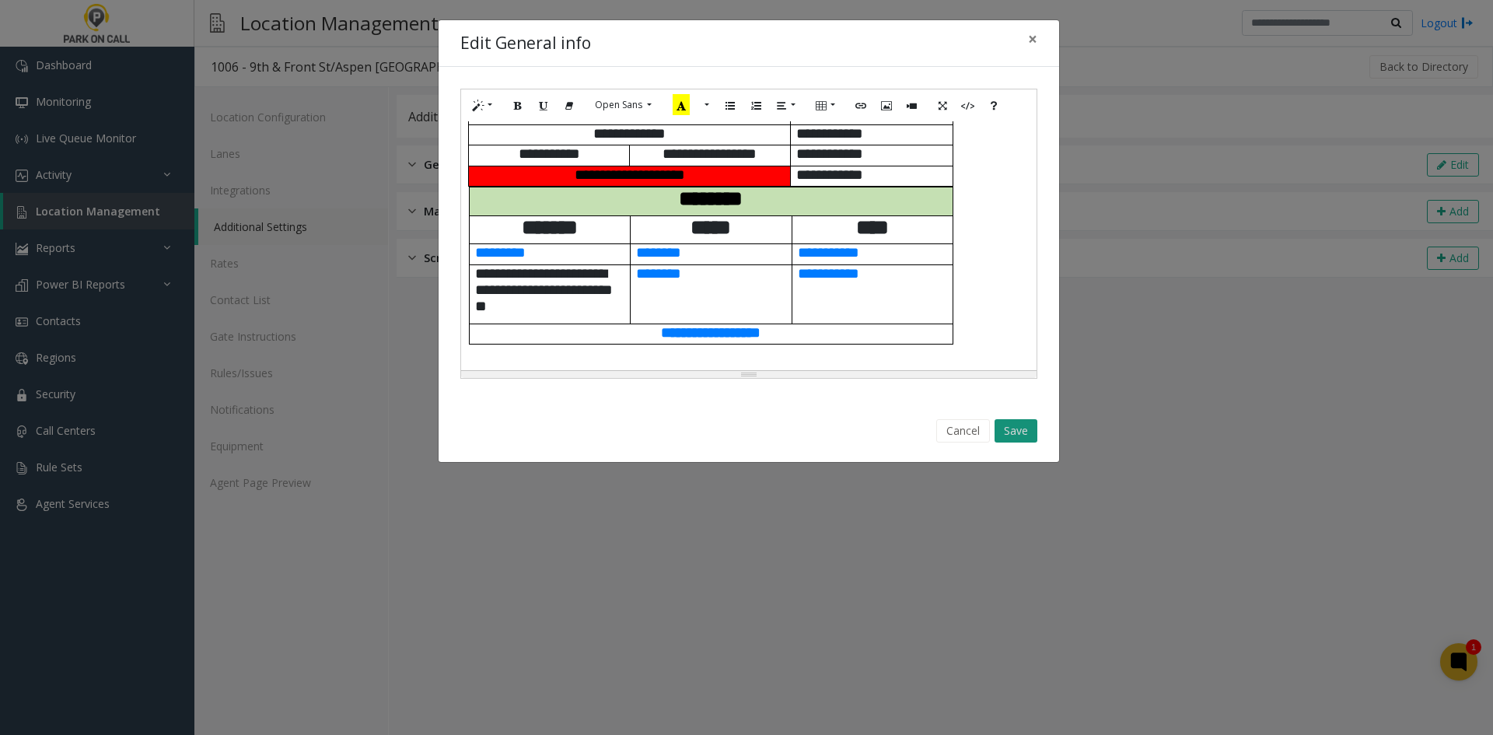
click at [1026, 427] on button "Save" at bounding box center [1016, 430] width 43 height 23
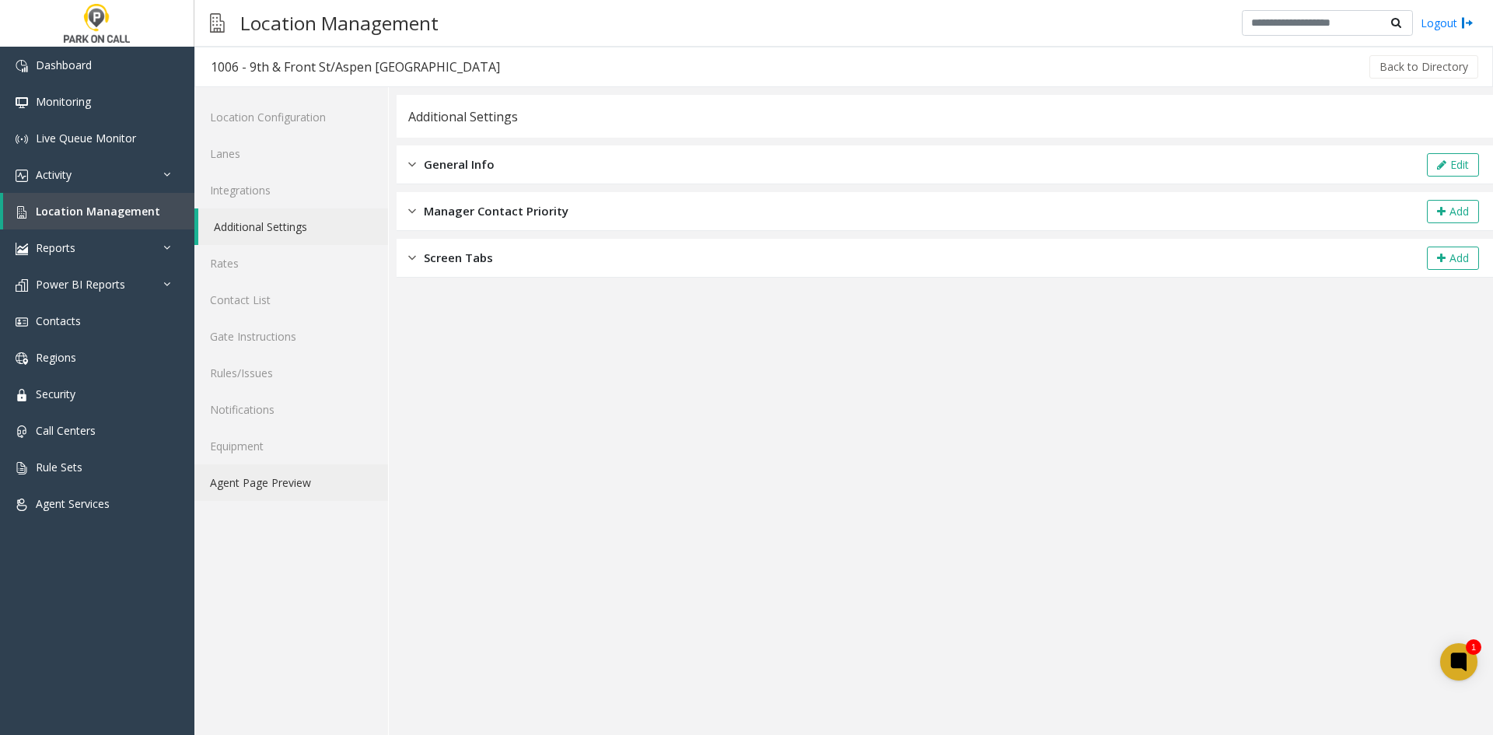
click at [329, 480] on link "Agent Page Preview" at bounding box center [291, 482] width 194 height 37
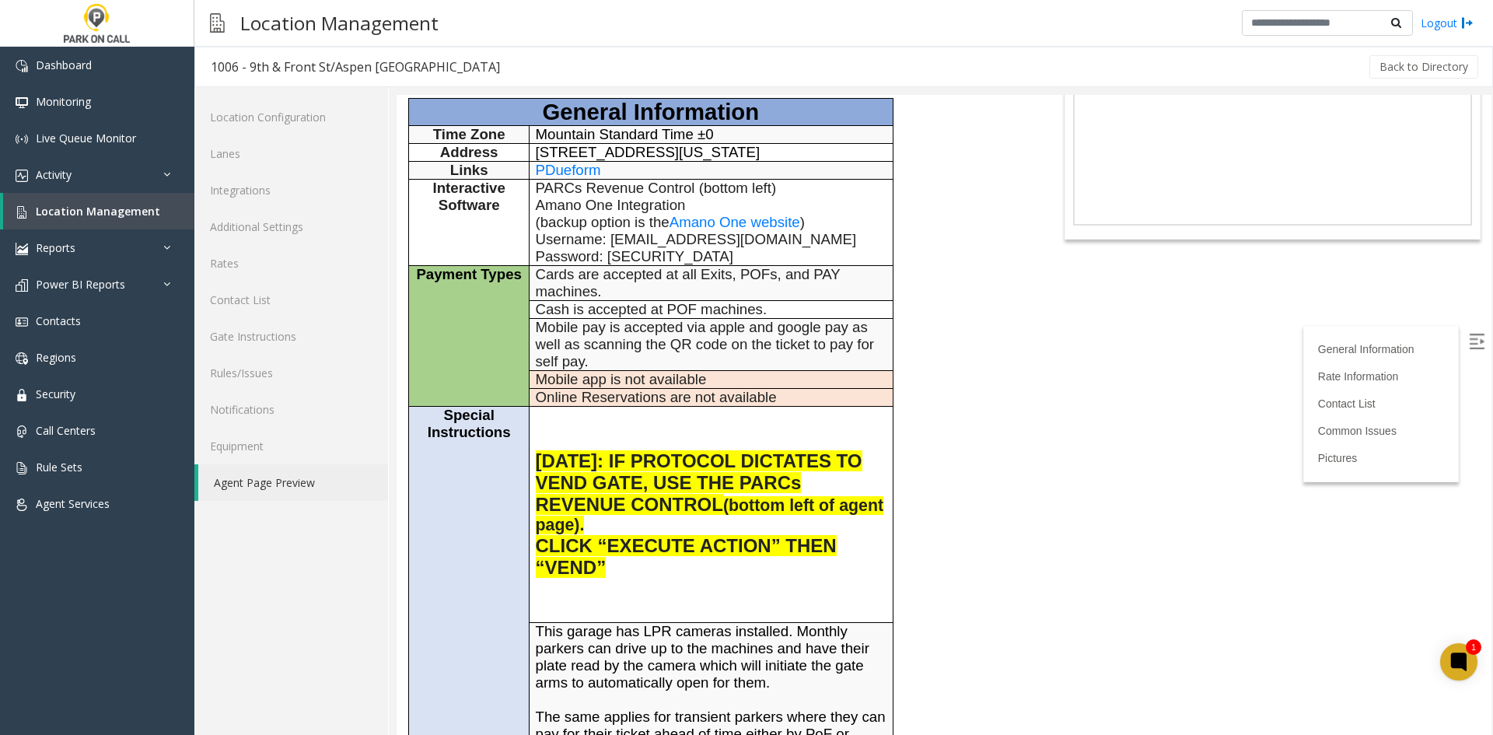
scroll to position [156, 0]
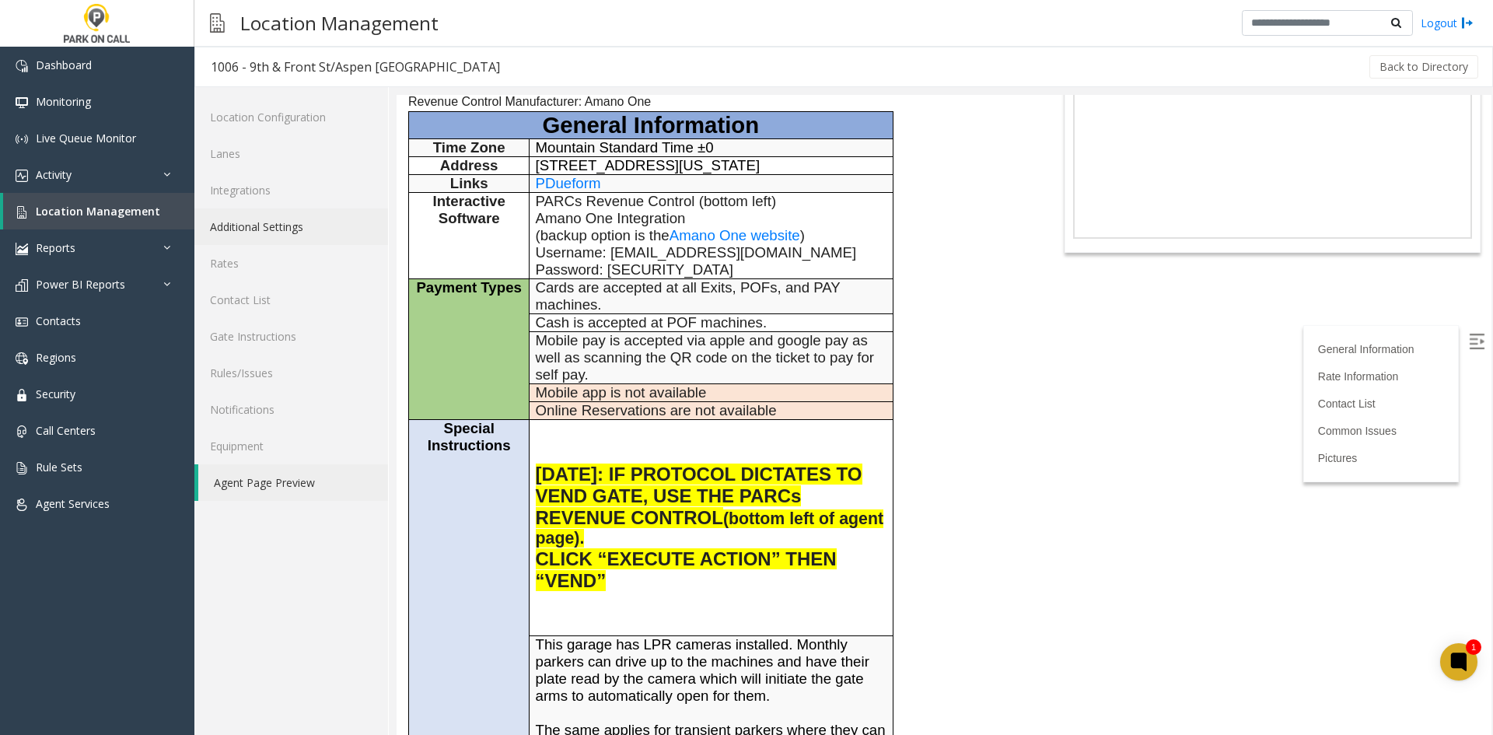
click at [337, 221] on link "Additional Settings" at bounding box center [291, 226] width 194 height 37
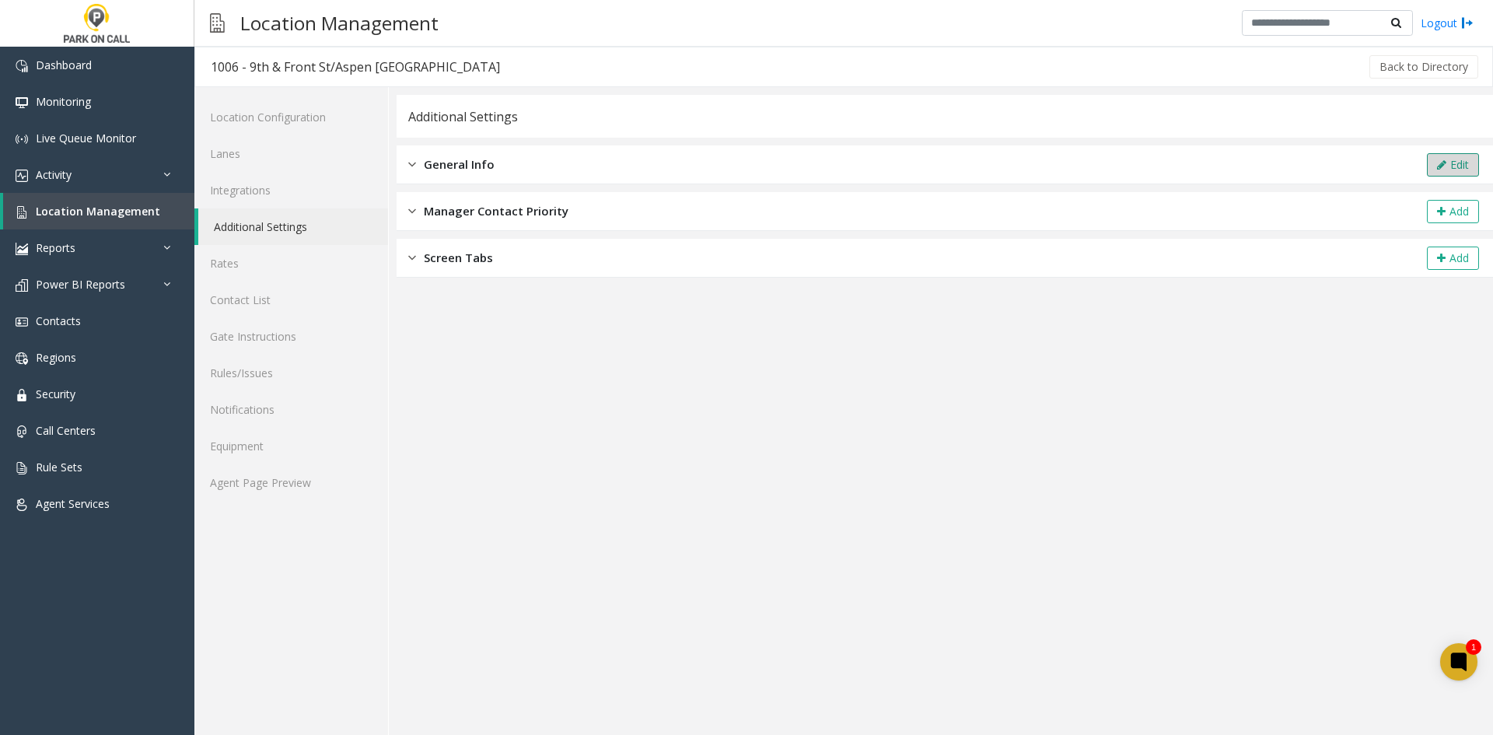
click at [1445, 156] on button "Edit" at bounding box center [1453, 164] width 52 height 23
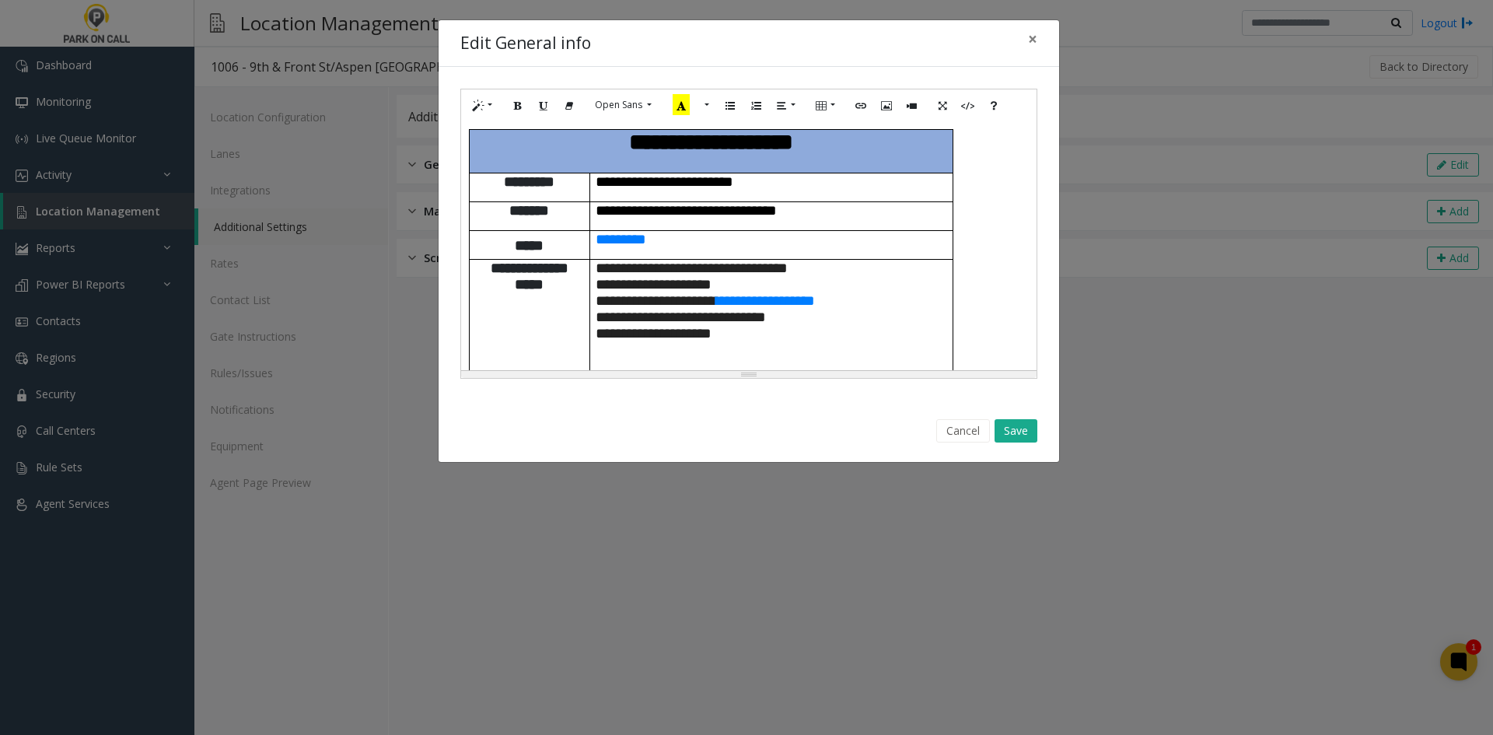
click at [766, 310] on span "**********" at bounding box center [681, 325] width 170 height 31
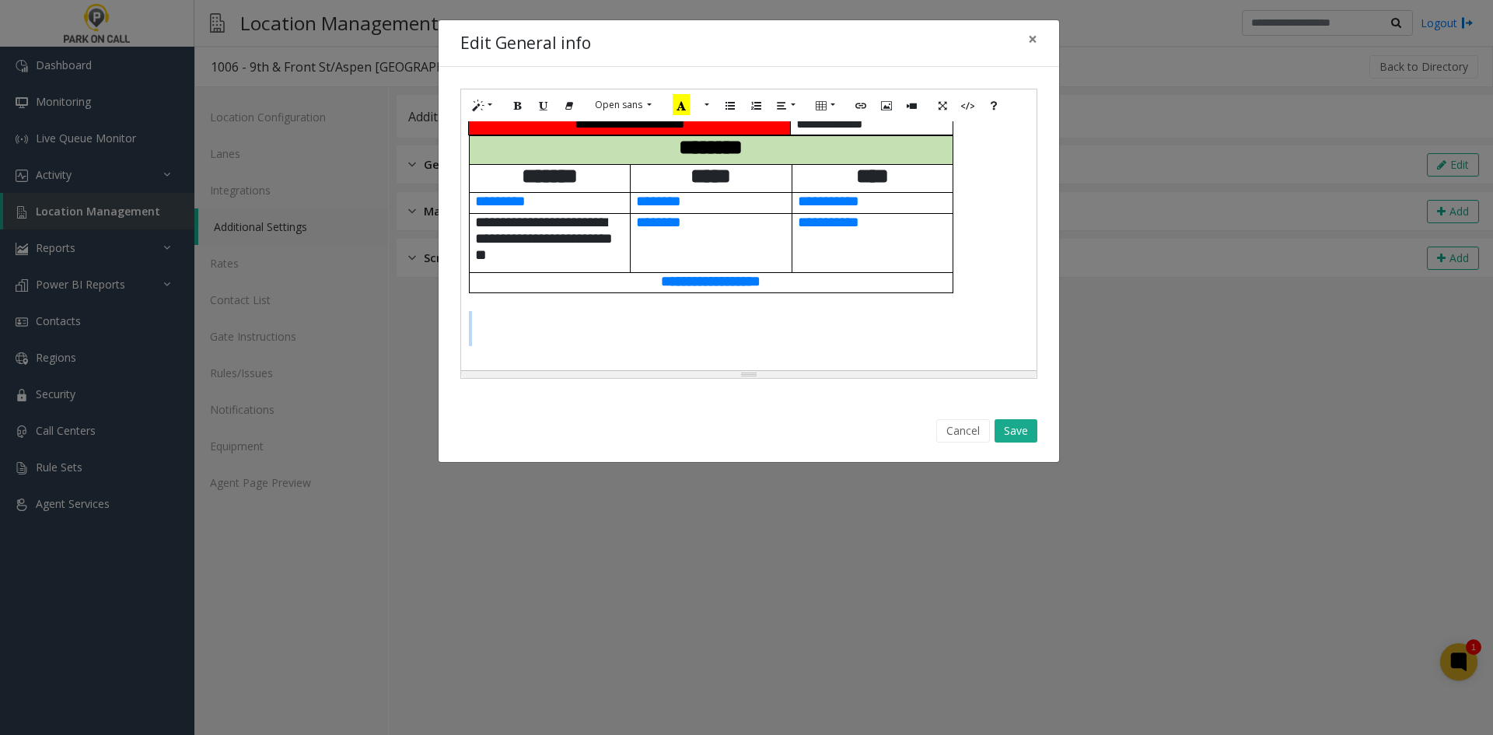
drag, startPoint x: 547, startPoint y: 353, endPoint x: 520, endPoint y: 290, distance: 68.3
click at [520, 290] on div "**********" at bounding box center [749, 245] width 576 height 249
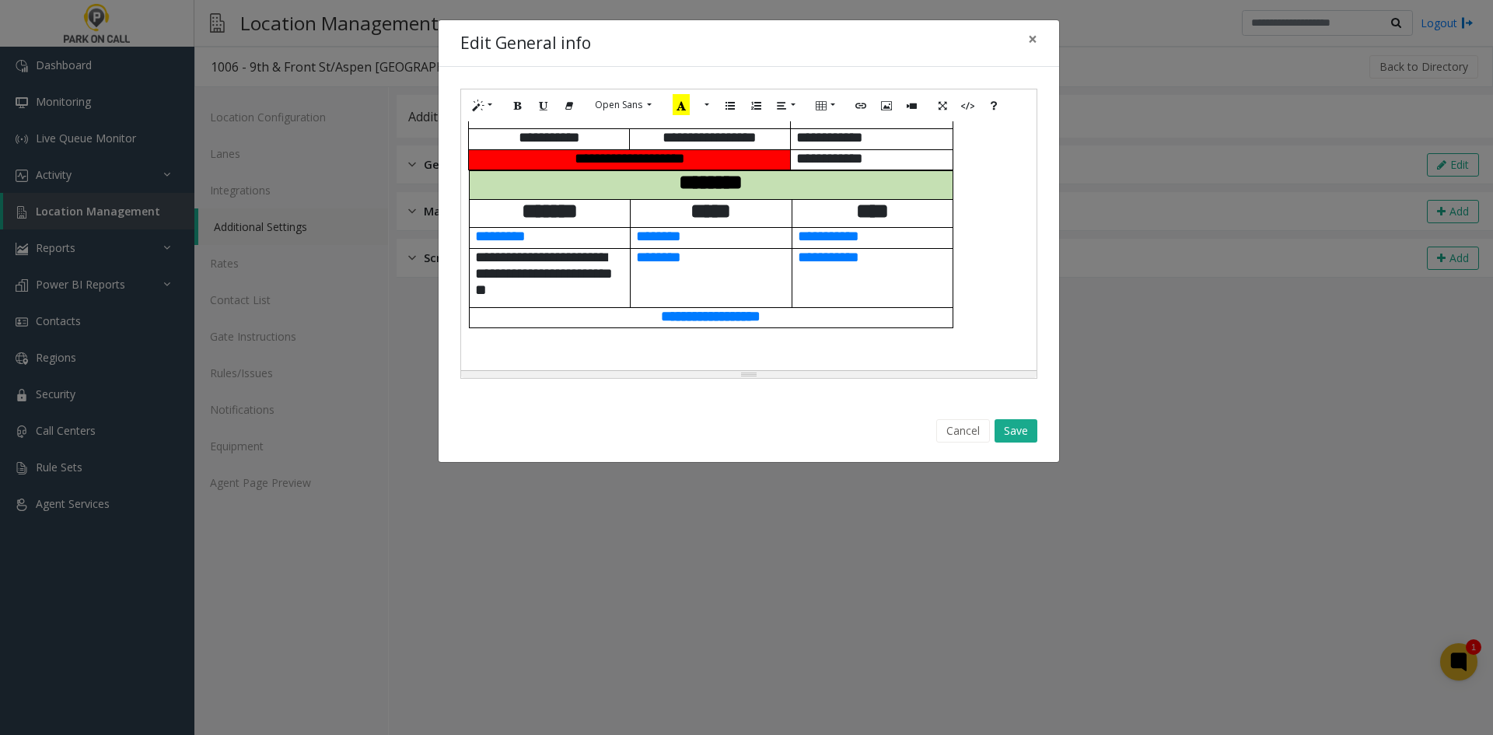
scroll to position [1177, 0]
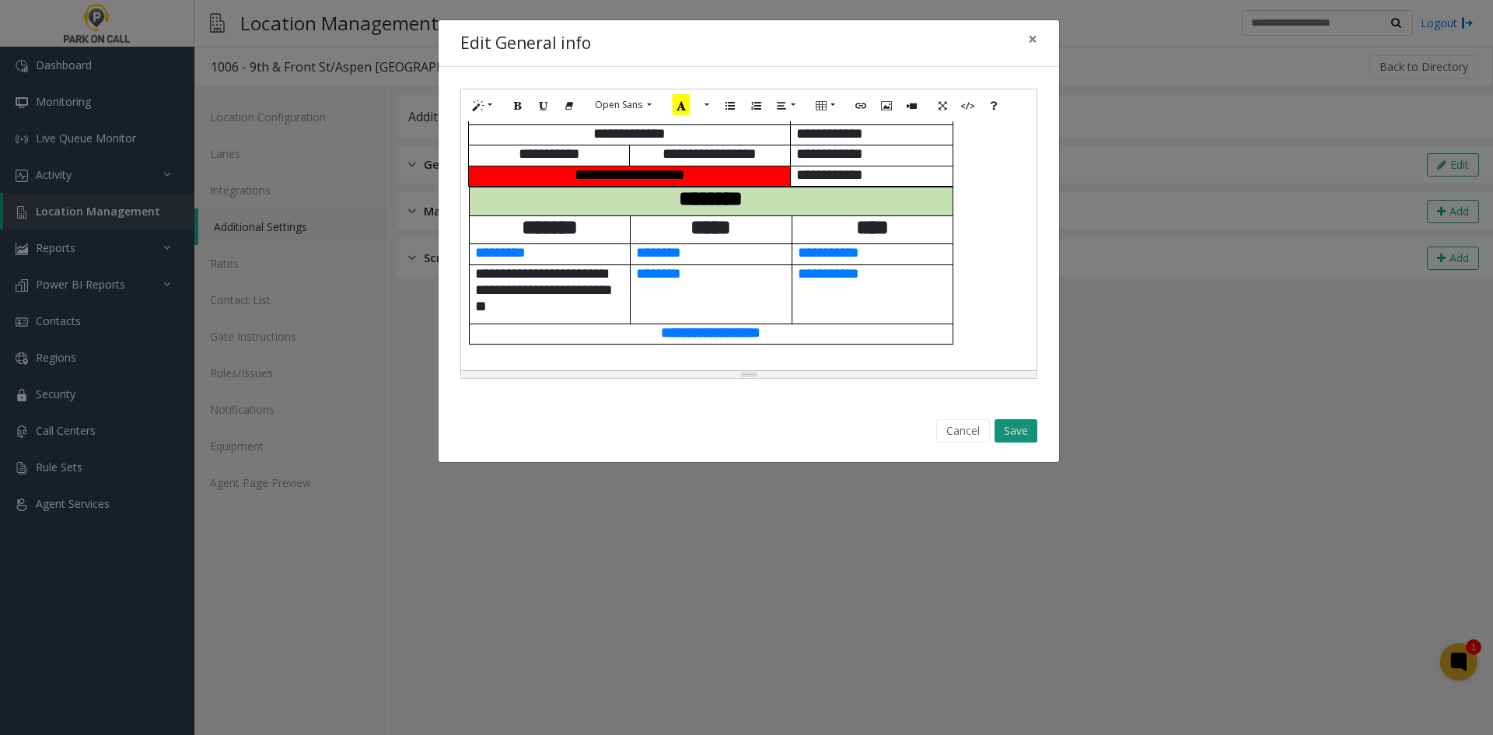
click at [1020, 435] on button "Save" at bounding box center [1016, 430] width 43 height 23
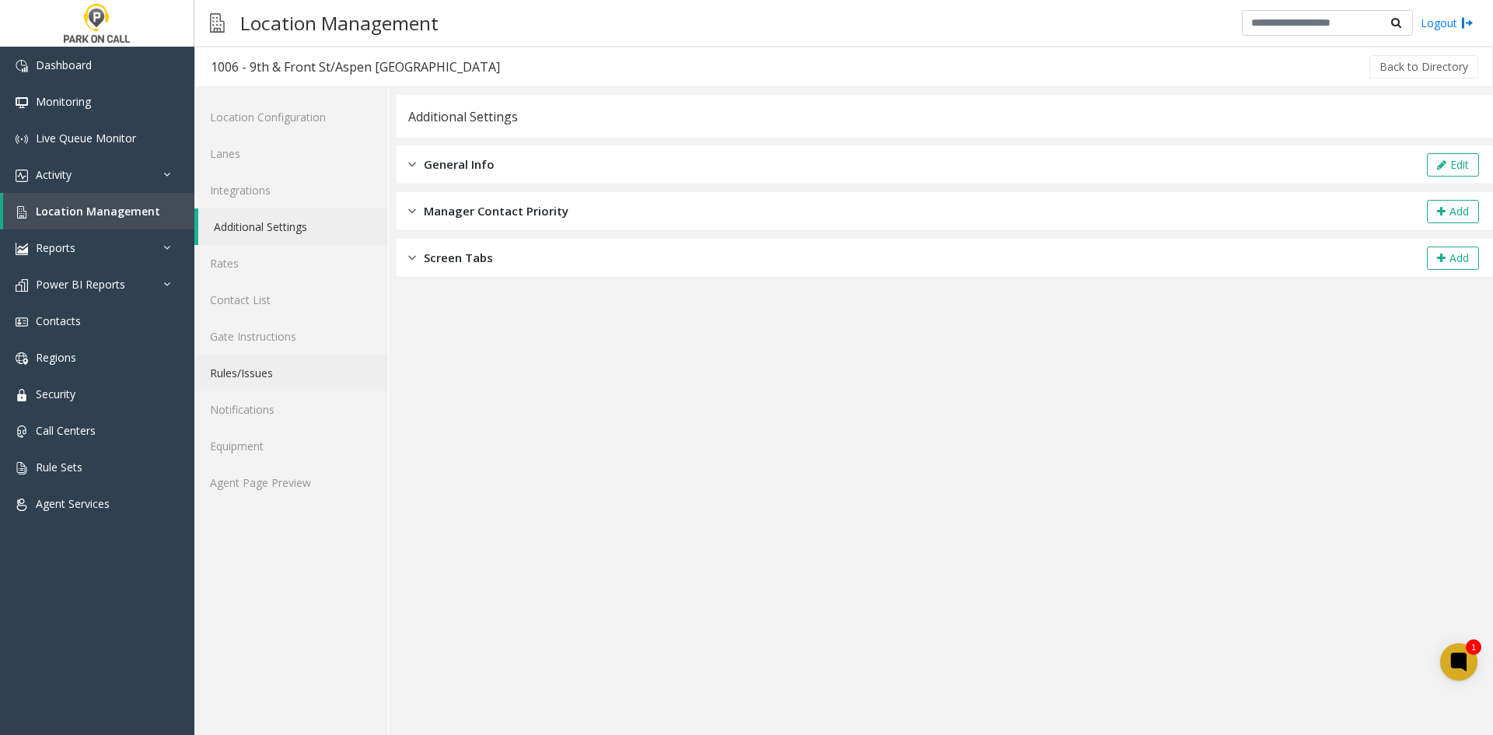
click at [256, 369] on link "Rules/Issues" at bounding box center [291, 373] width 194 height 37
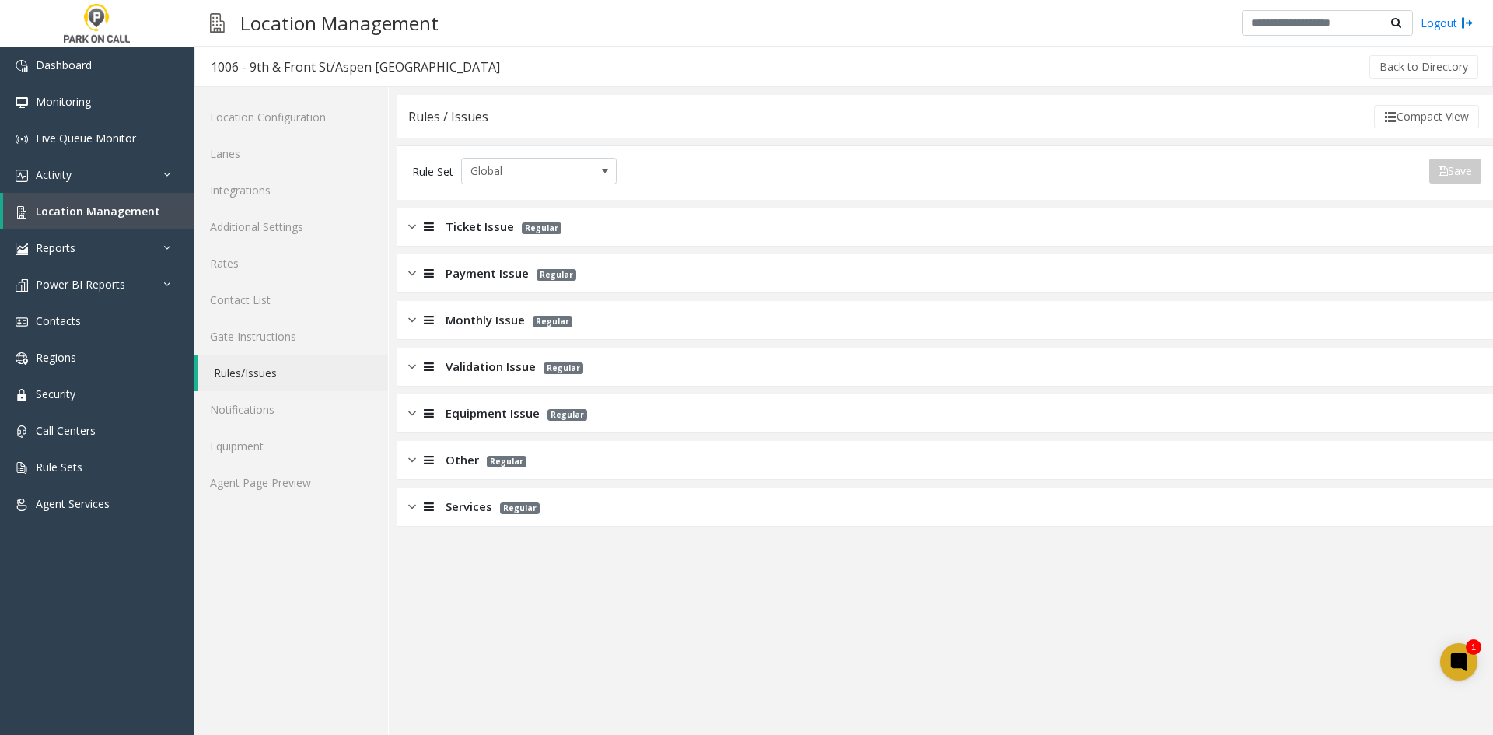
click at [466, 331] on div "Monthly Issue Regular" at bounding box center [945, 320] width 1097 height 39
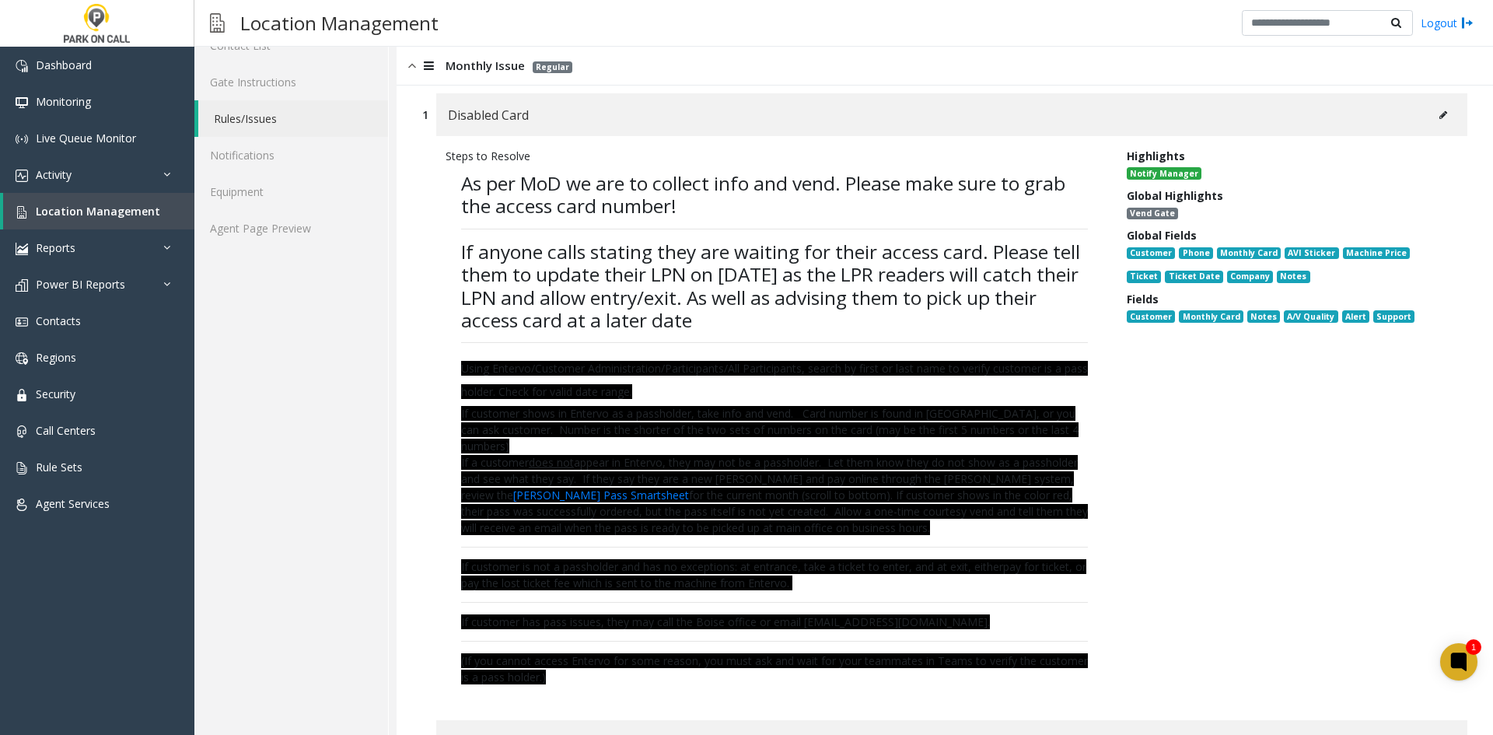
scroll to position [78, 0]
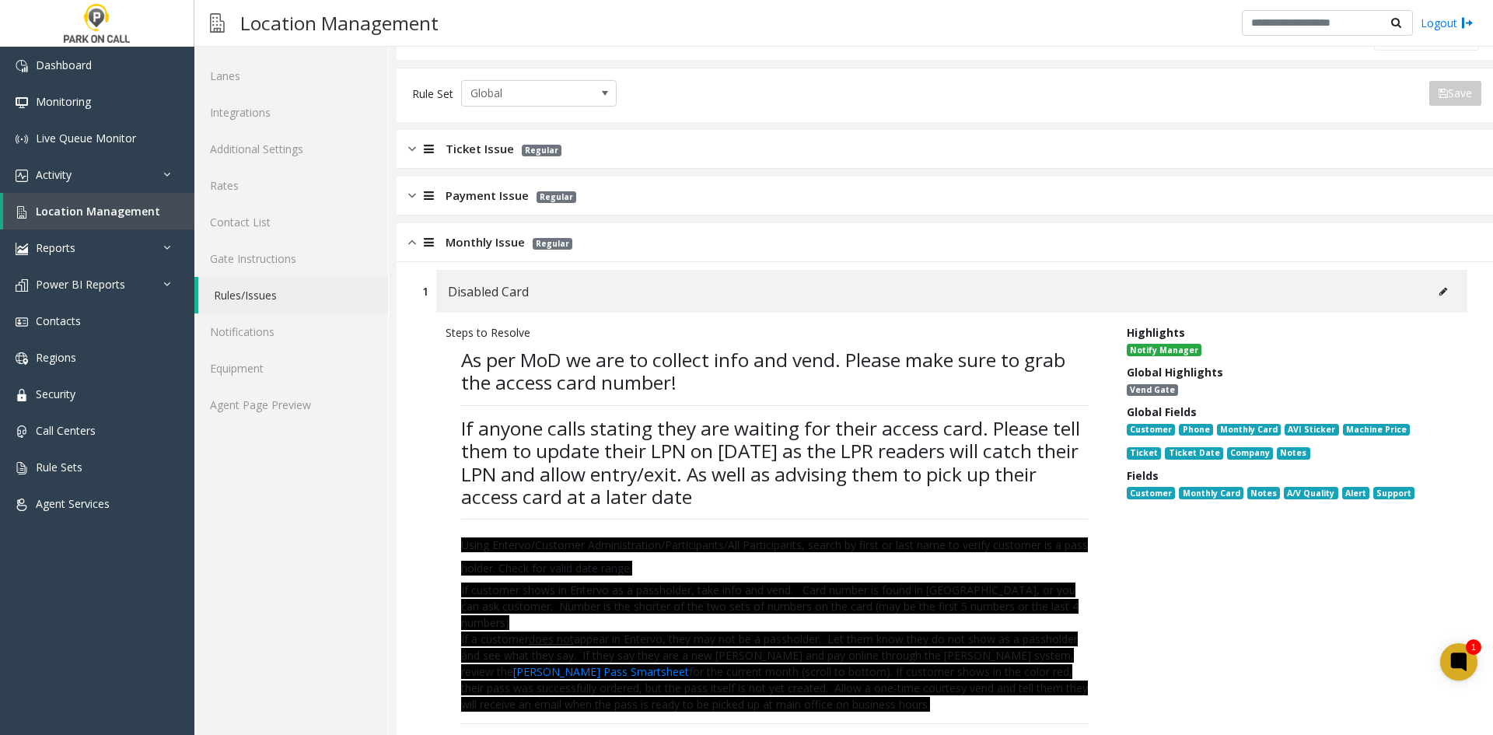
click at [1440, 293] on icon at bounding box center [1444, 291] width 8 height 9
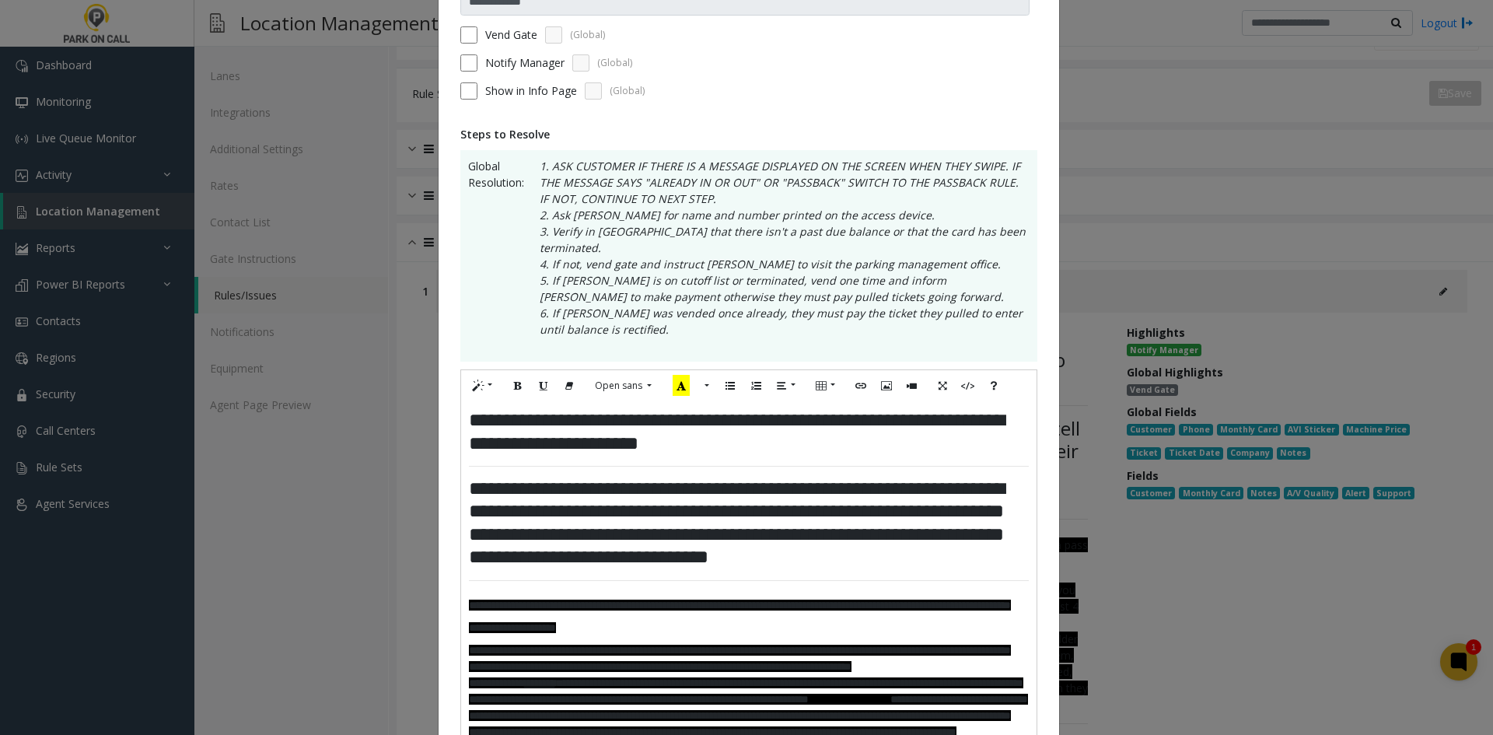
scroll to position [156, 0]
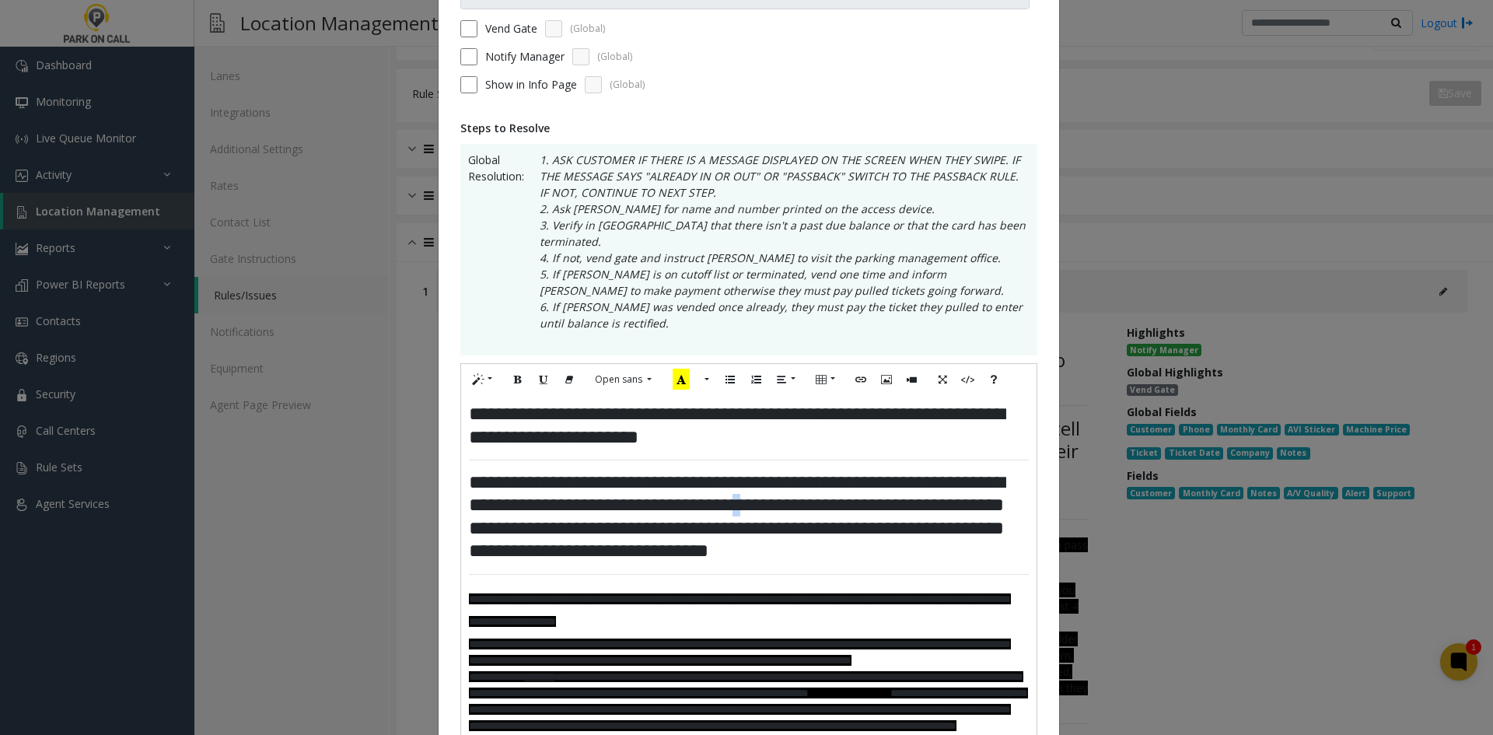
drag, startPoint x: 824, startPoint y: 491, endPoint x: 814, endPoint y: 483, distance: 12.1
click at [814, 483] on h3 "**********" at bounding box center [749, 517] width 560 height 92
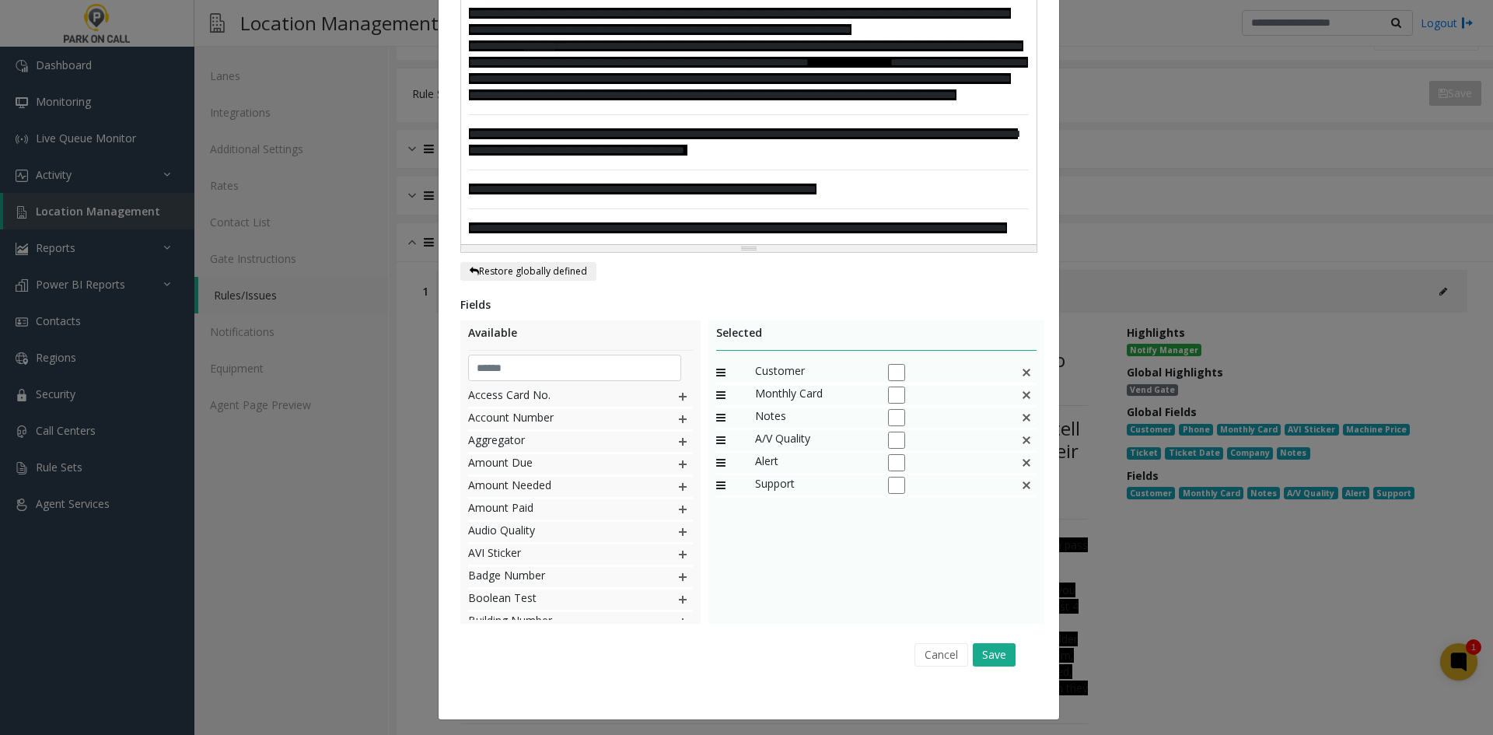
scroll to position [840, 0]
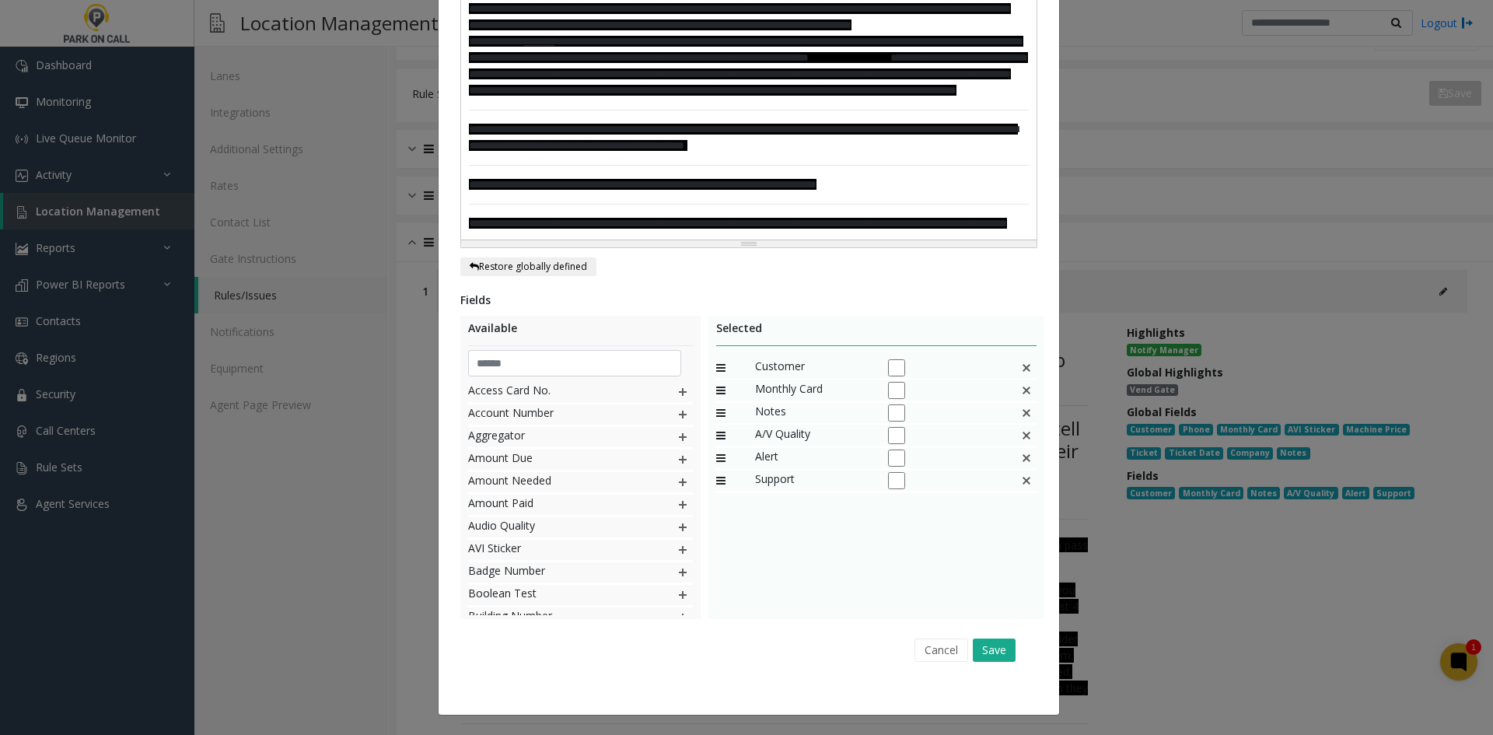
click at [1006, 664] on div "Cancel Save" at bounding box center [748, 650] width 555 height 40
click at [1004, 656] on button "Save" at bounding box center [994, 650] width 43 height 23
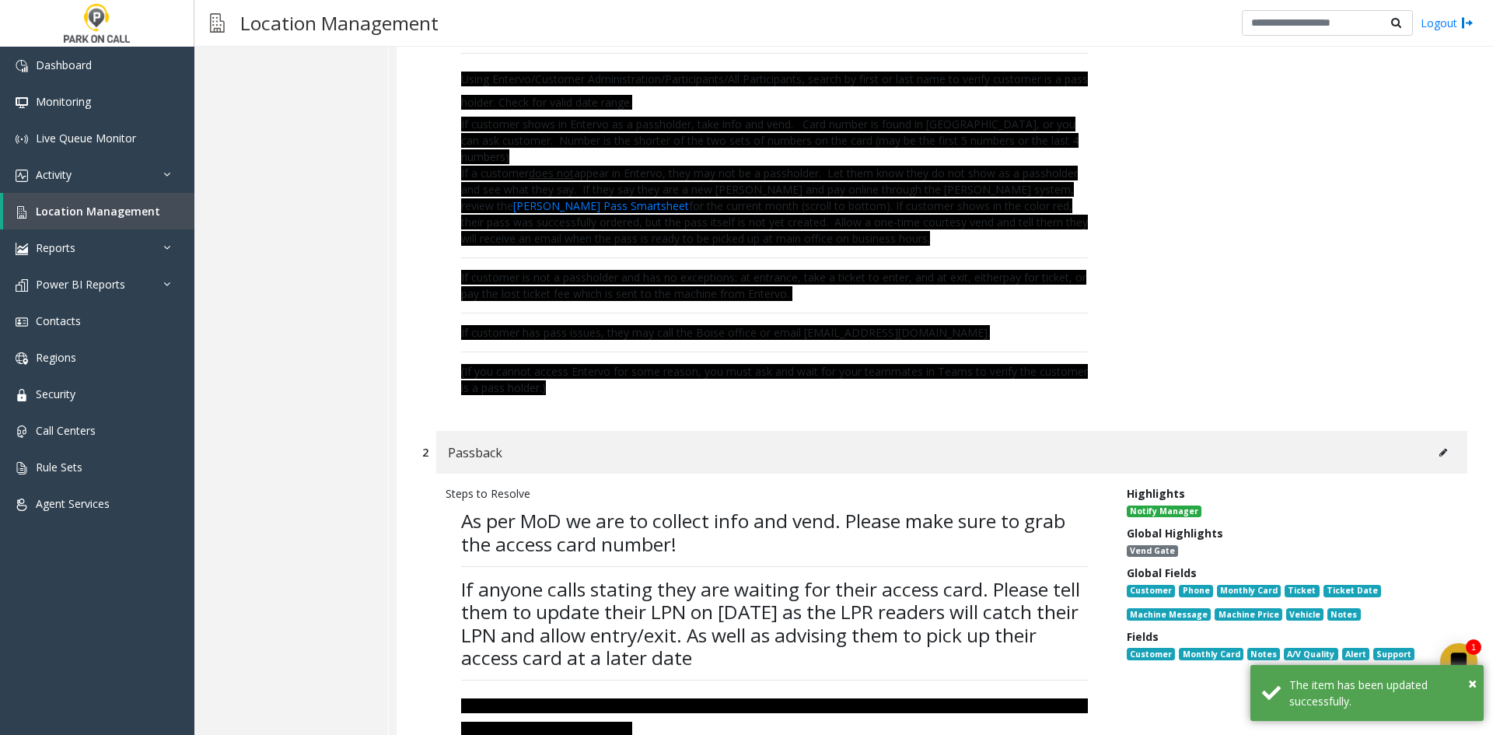
scroll to position [622, 0]
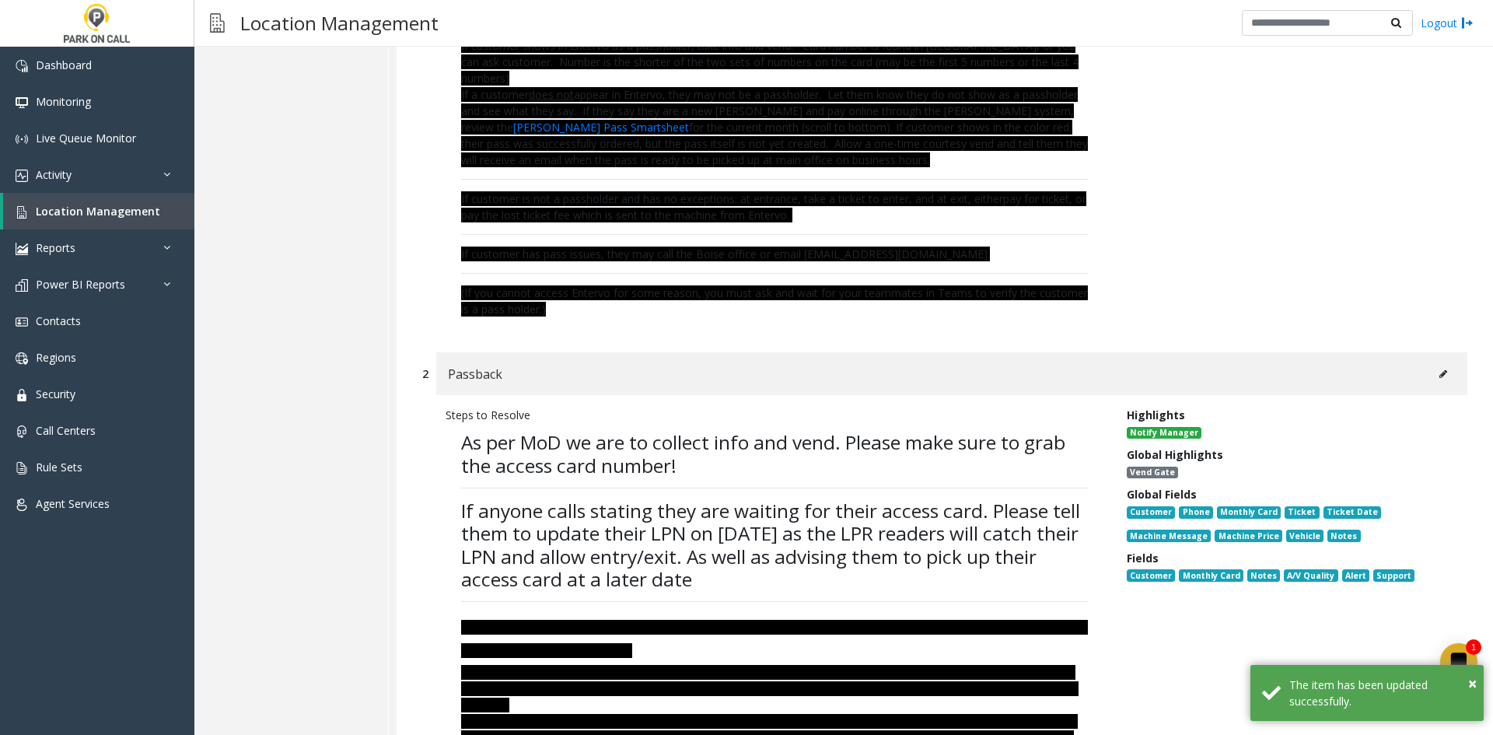
click at [1417, 373] on div "Passback" at bounding box center [951, 373] width 1031 height 43
click at [1440, 377] on icon at bounding box center [1444, 373] width 8 height 9
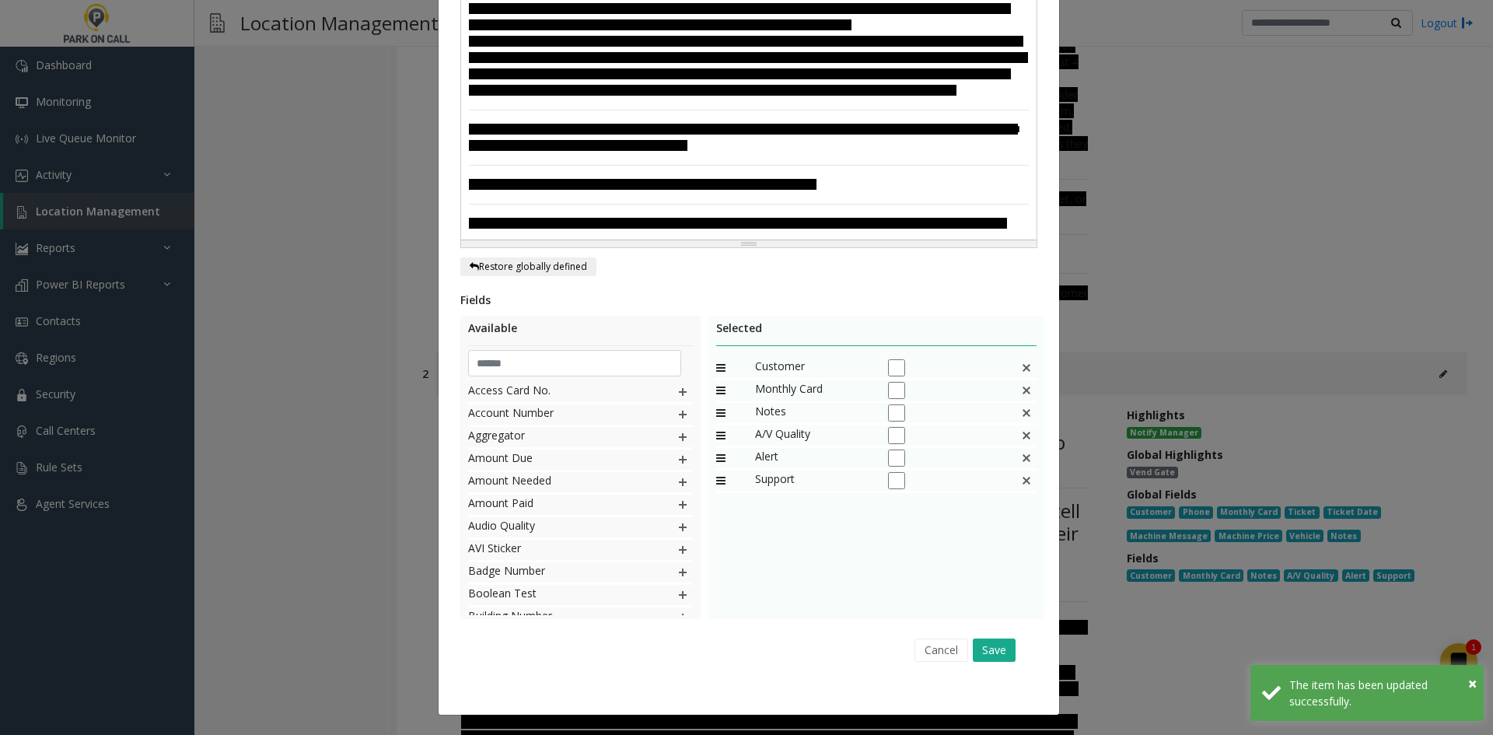
scroll to position [0, 0]
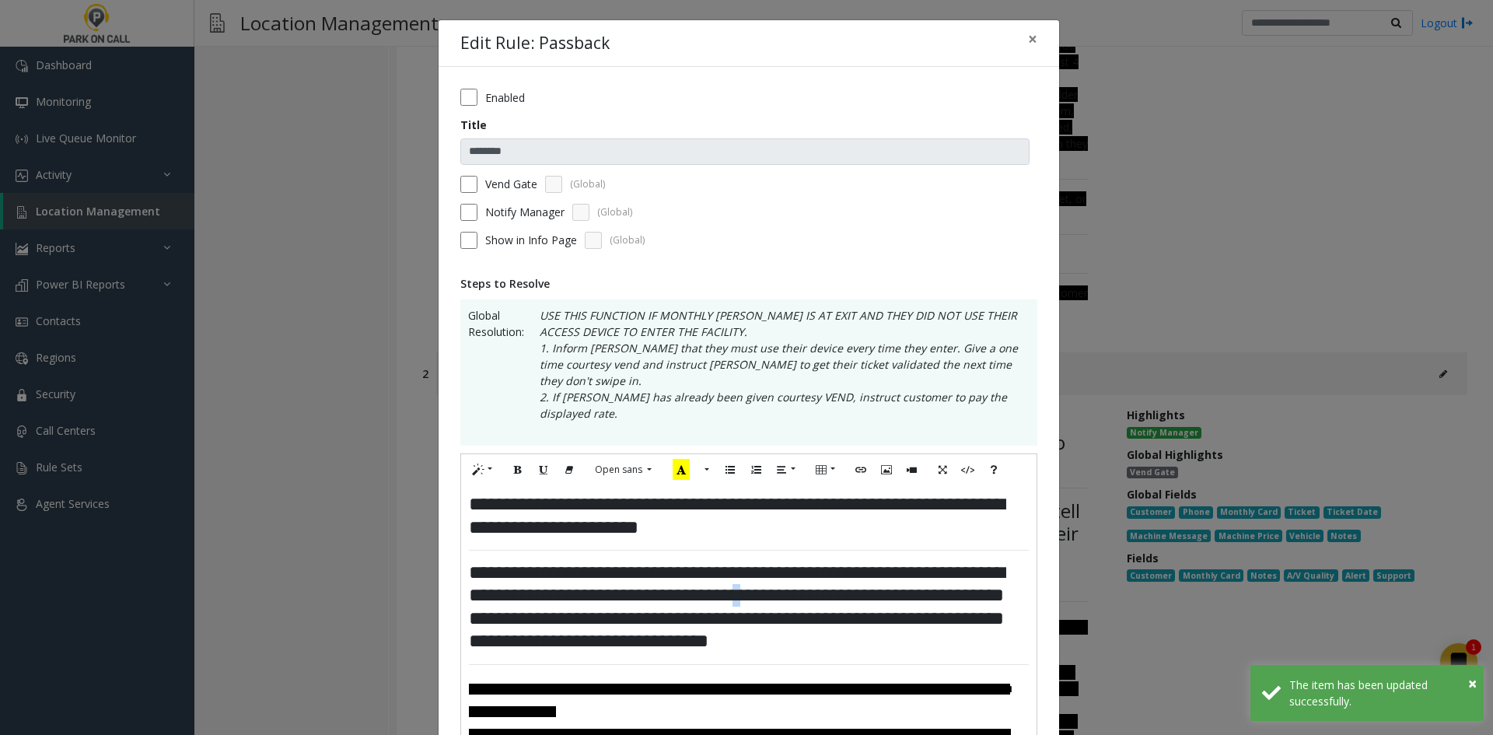
click at [826, 569] on h3 "**********" at bounding box center [749, 608] width 560 height 92
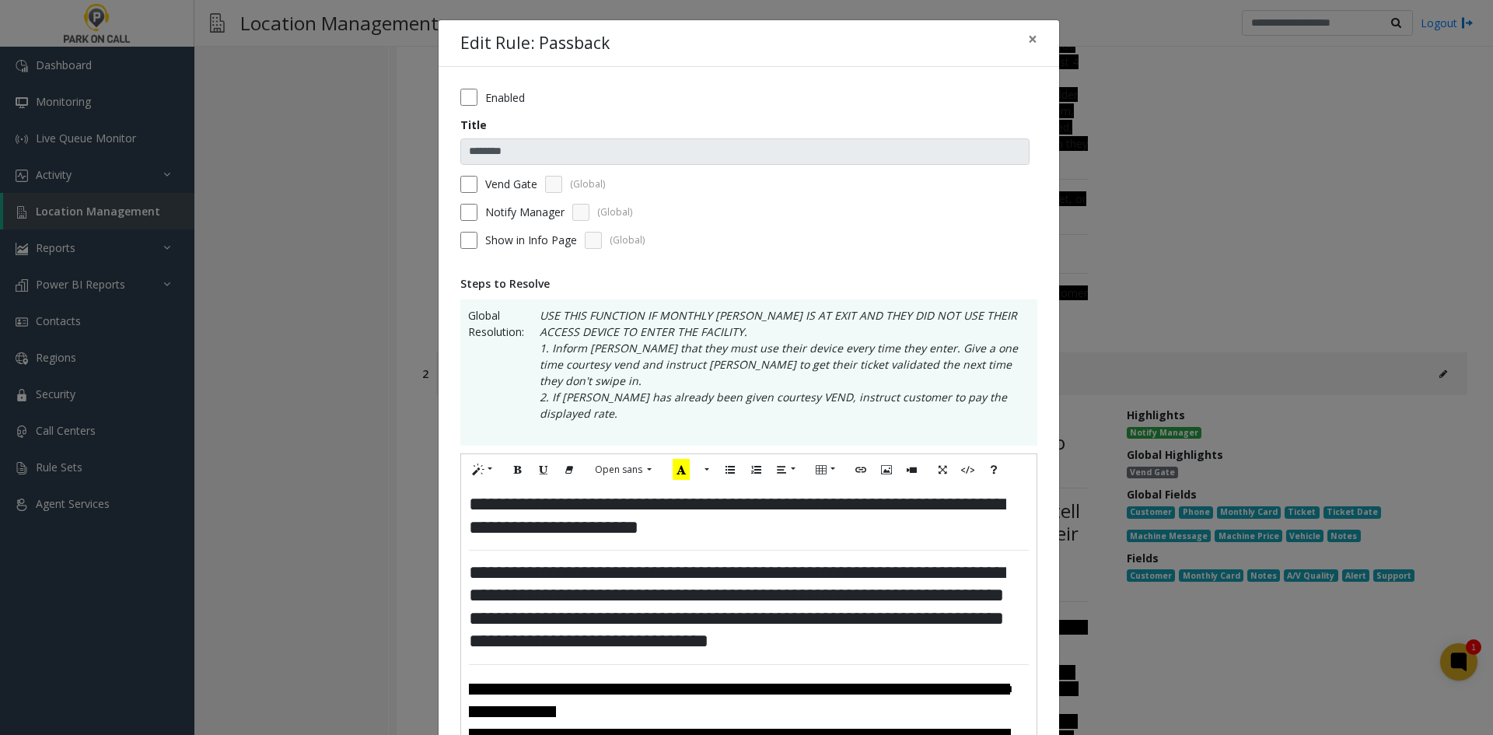
scroll to position [700, 0]
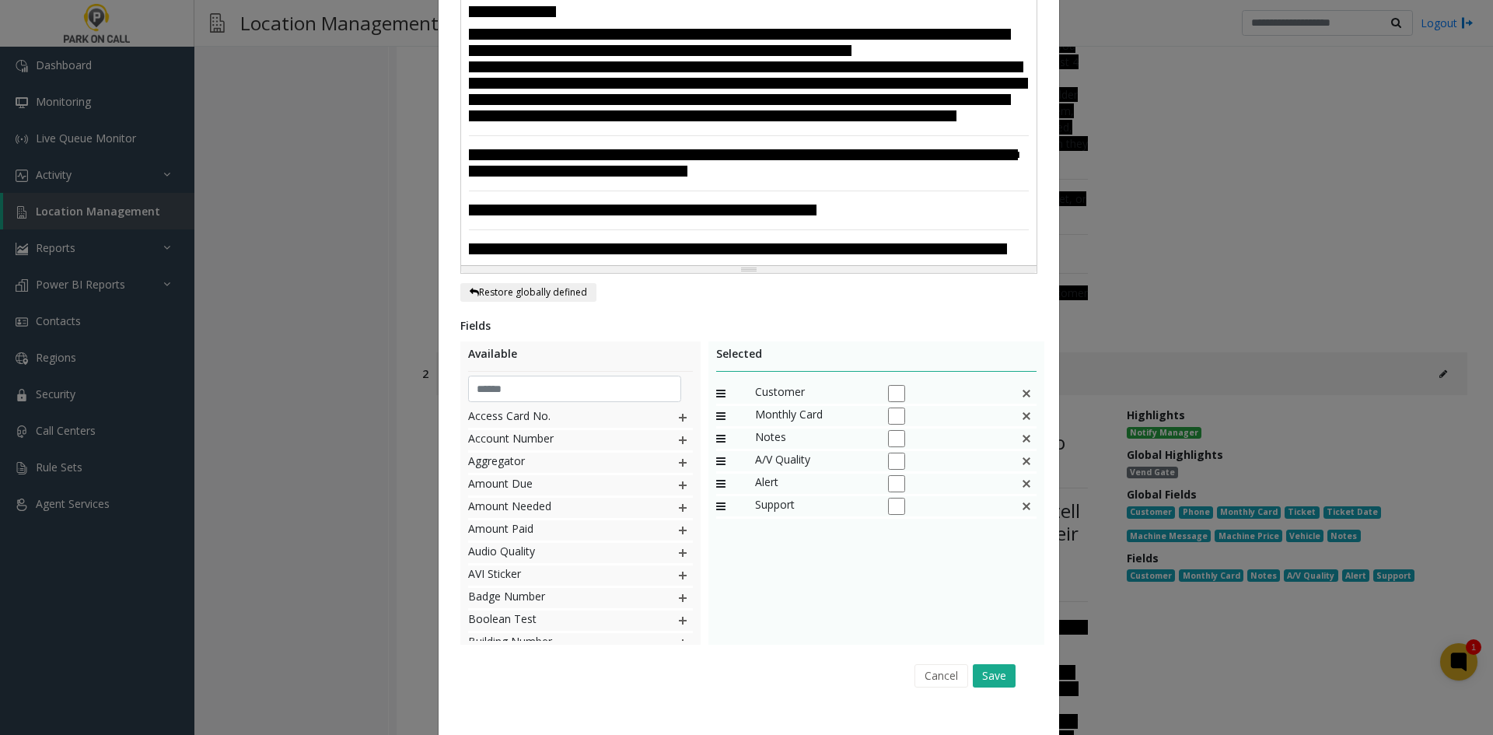
click at [989, 692] on div "Cancel Save" at bounding box center [748, 676] width 555 height 40
click at [986, 688] on button "Save" at bounding box center [994, 675] width 43 height 23
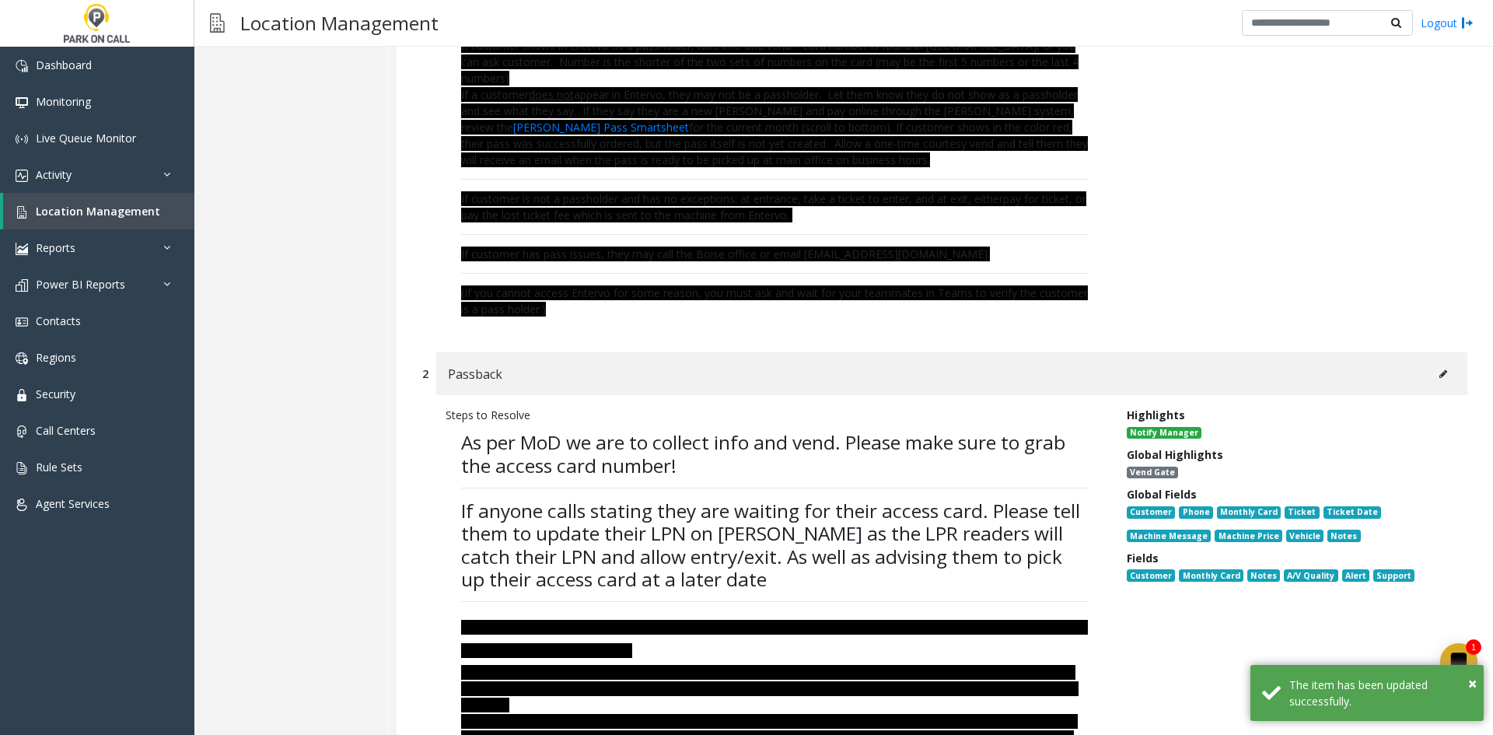
scroll to position [1322, 0]
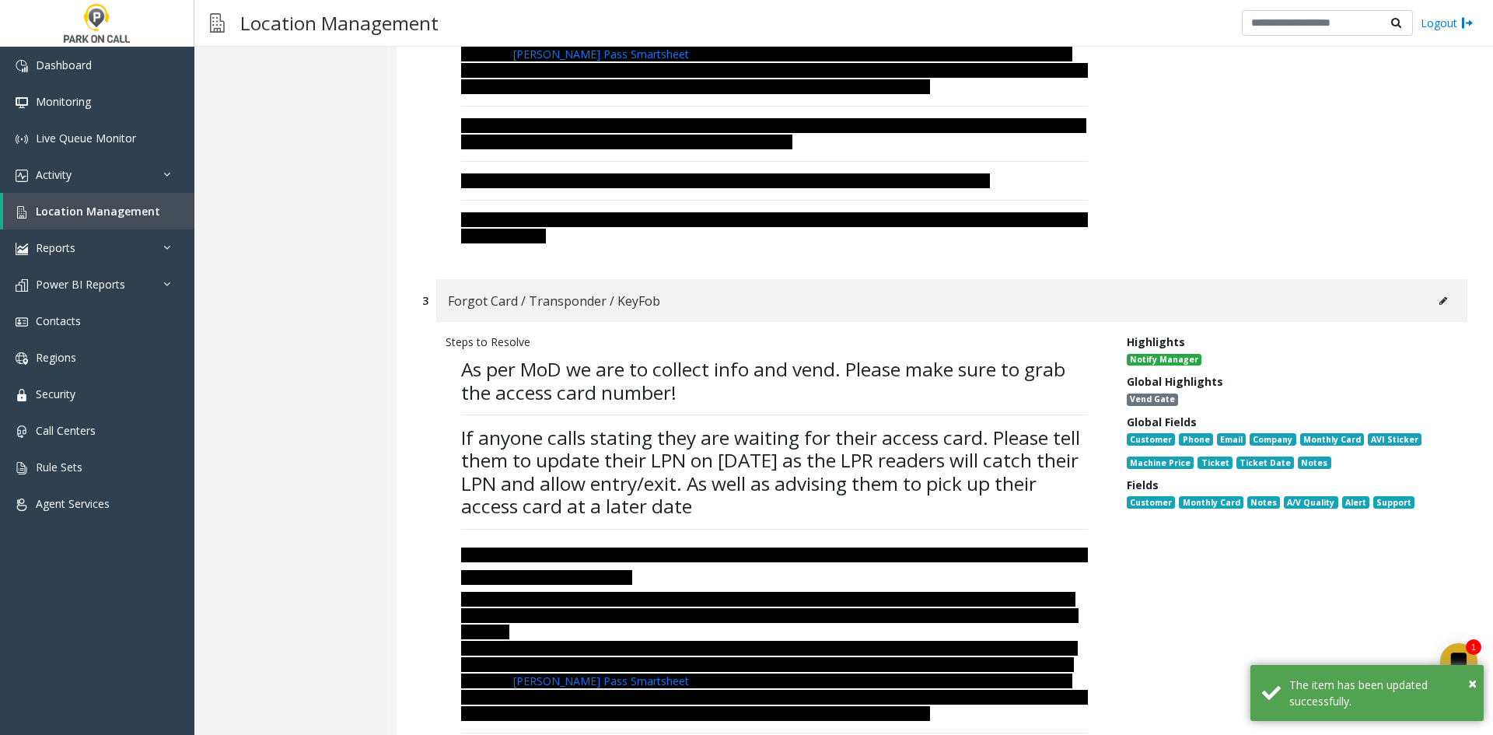
click at [1440, 300] on icon at bounding box center [1444, 300] width 8 height 9
type input "**********"
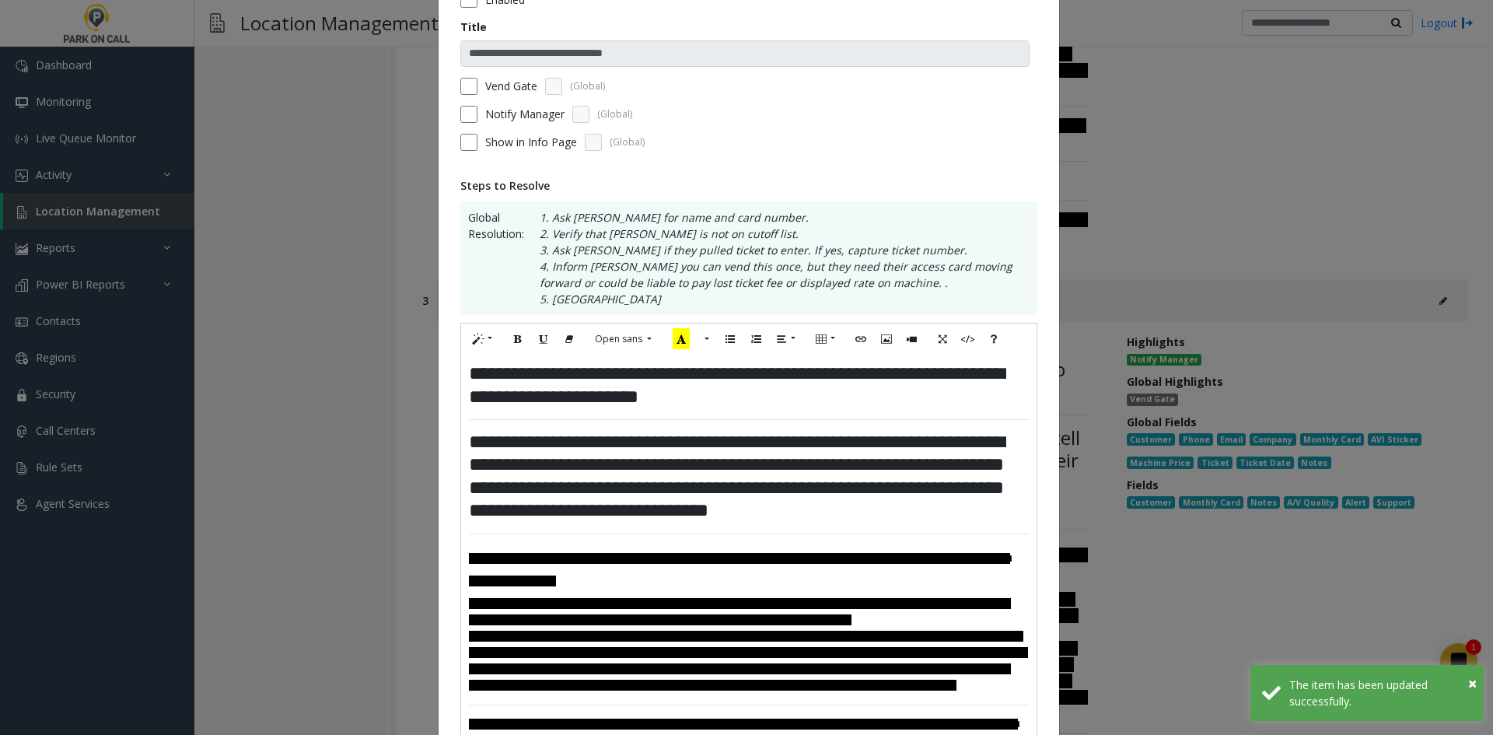
scroll to position [156, 0]
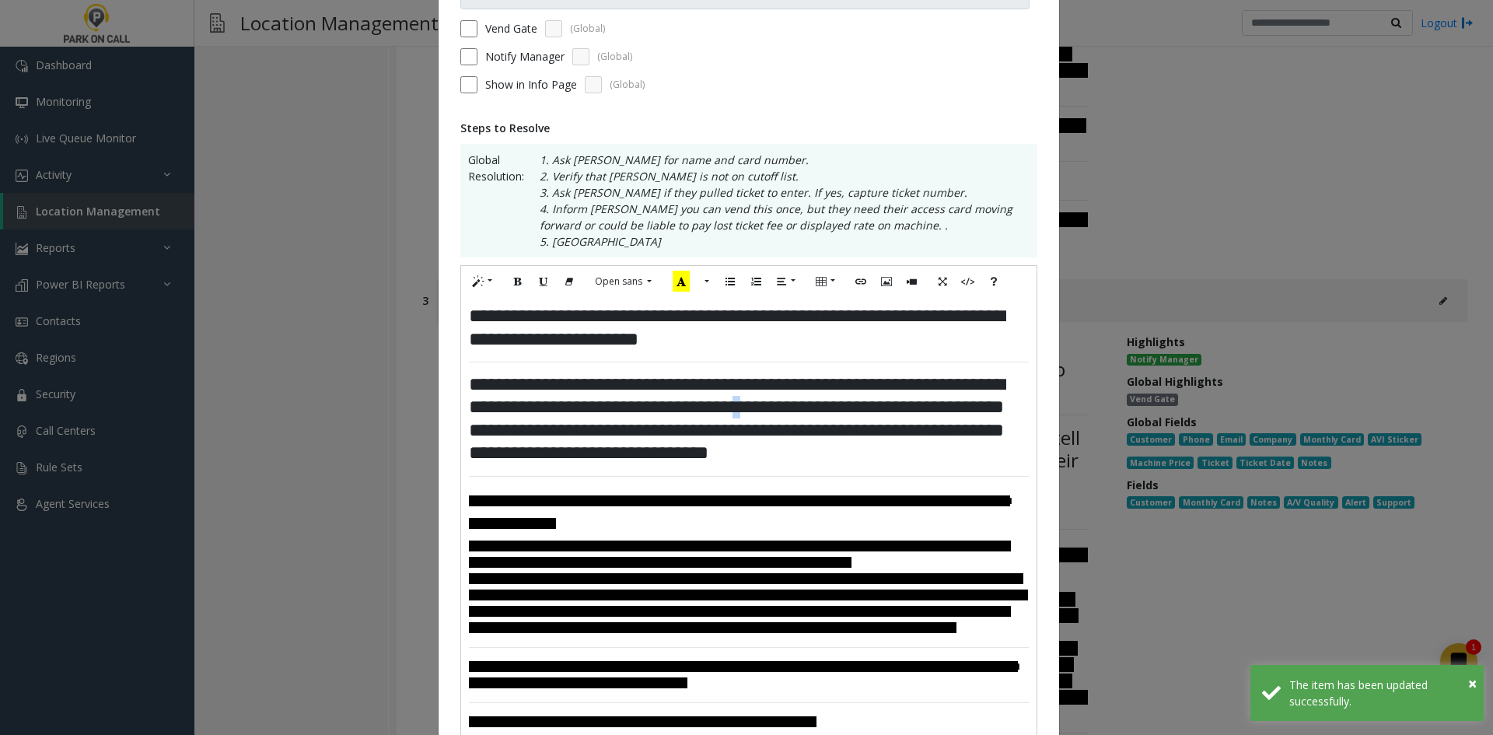
drag, startPoint x: 821, startPoint y: 415, endPoint x: 814, endPoint y: 408, distance: 9.4
click at [814, 408] on h3 "**********" at bounding box center [749, 419] width 560 height 92
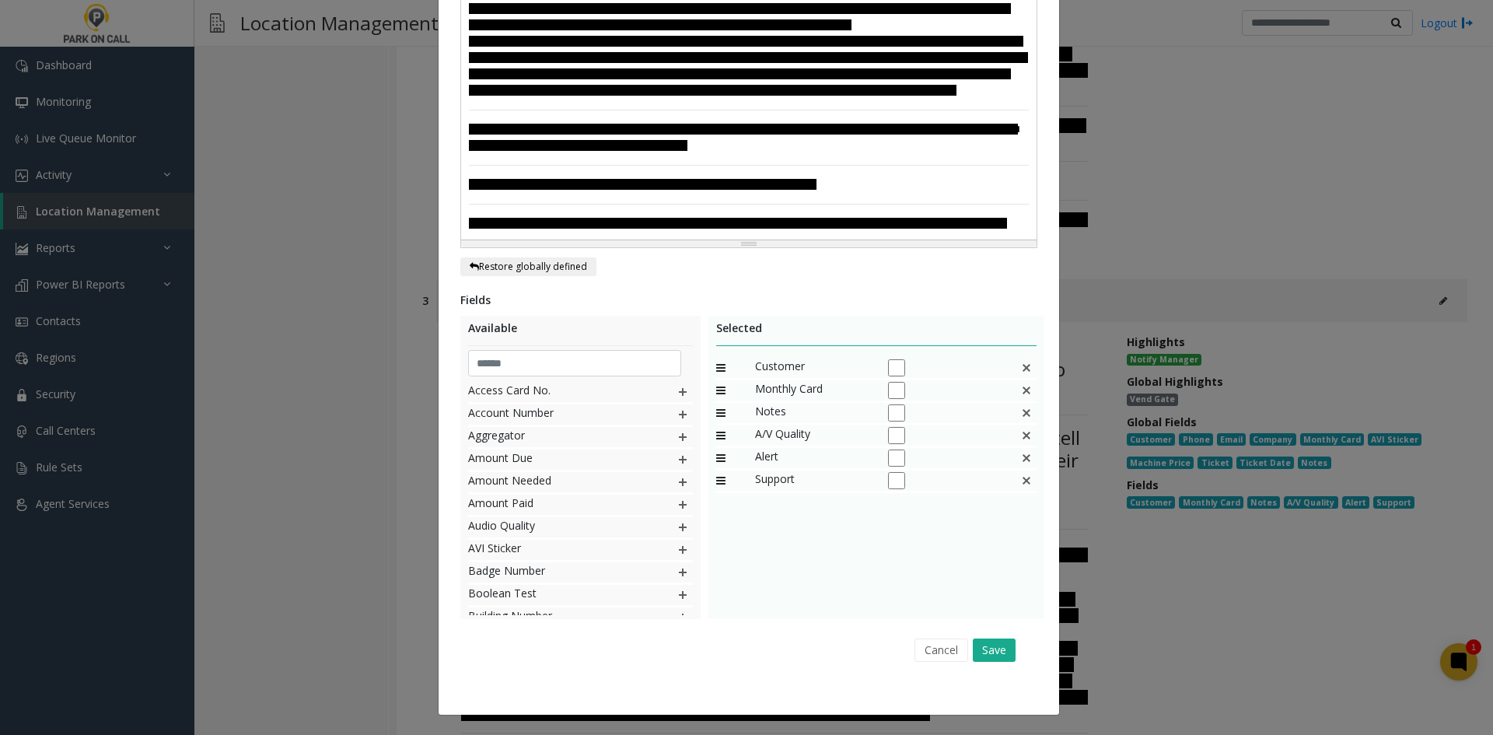
scroll to position [758, 0]
click at [1010, 681] on div "**********" at bounding box center [749, 44] width 621 height 1341
click at [1000, 659] on button "Save" at bounding box center [994, 650] width 43 height 23
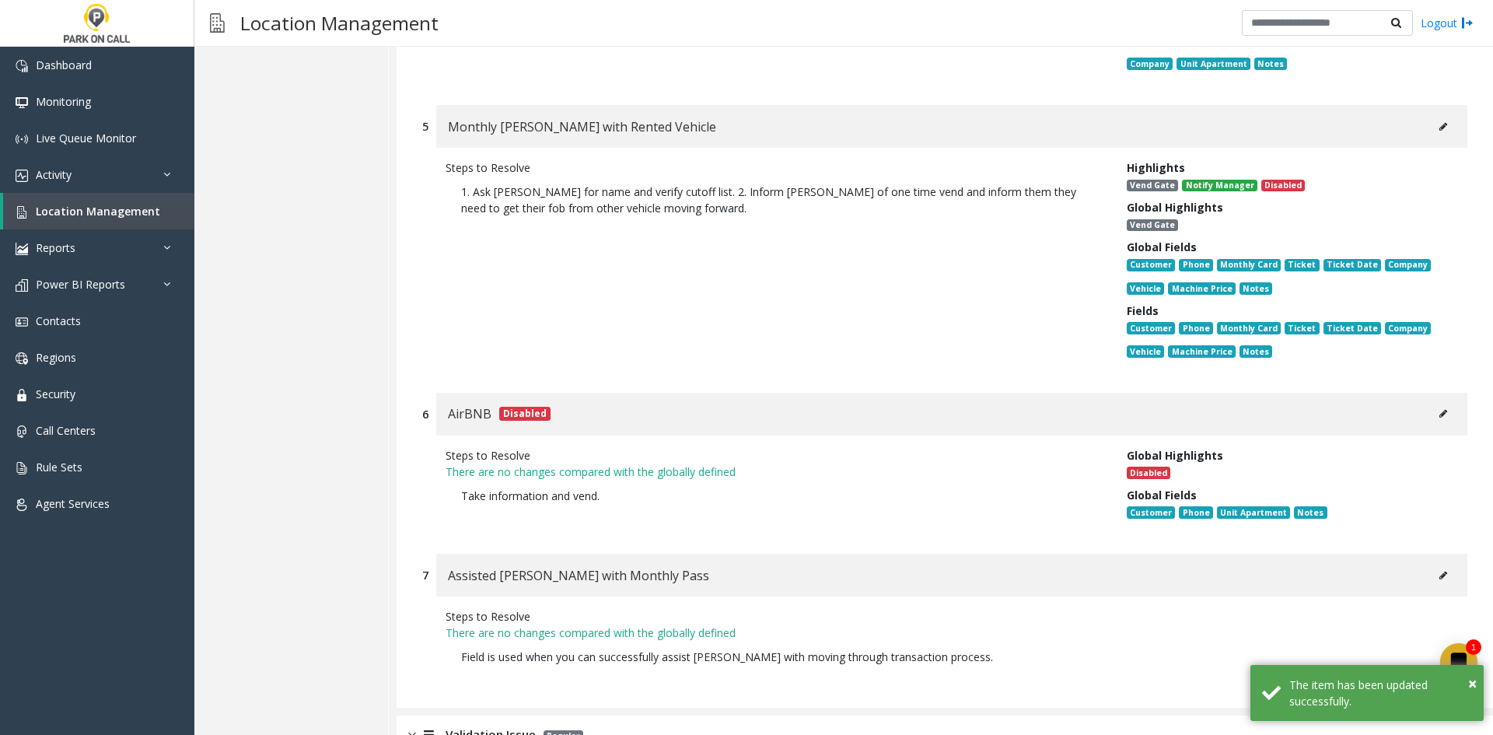
scroll to position [2590, 0]
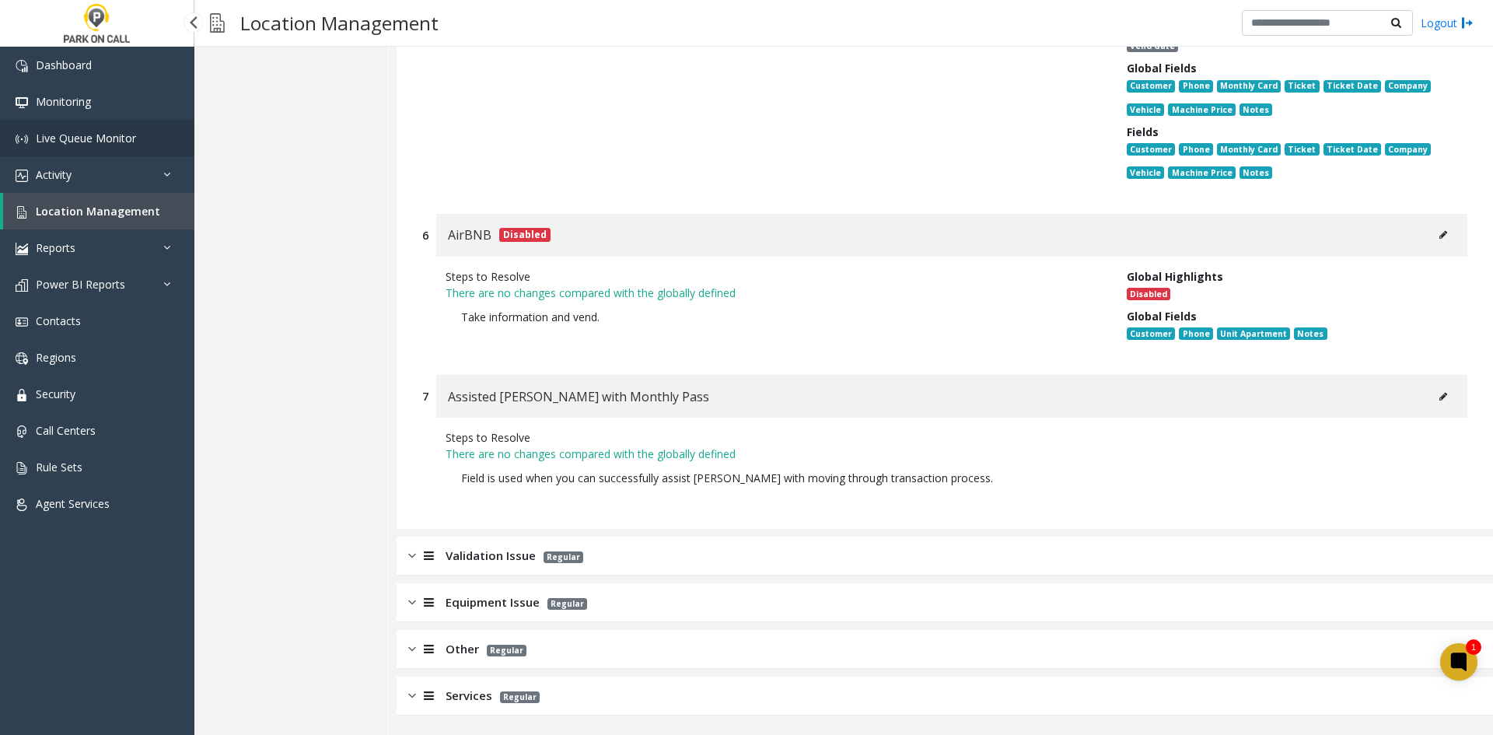
click at [112, 139] on span "Live Queue Monitor" at bounding box center [86, 138] width 100 height 15
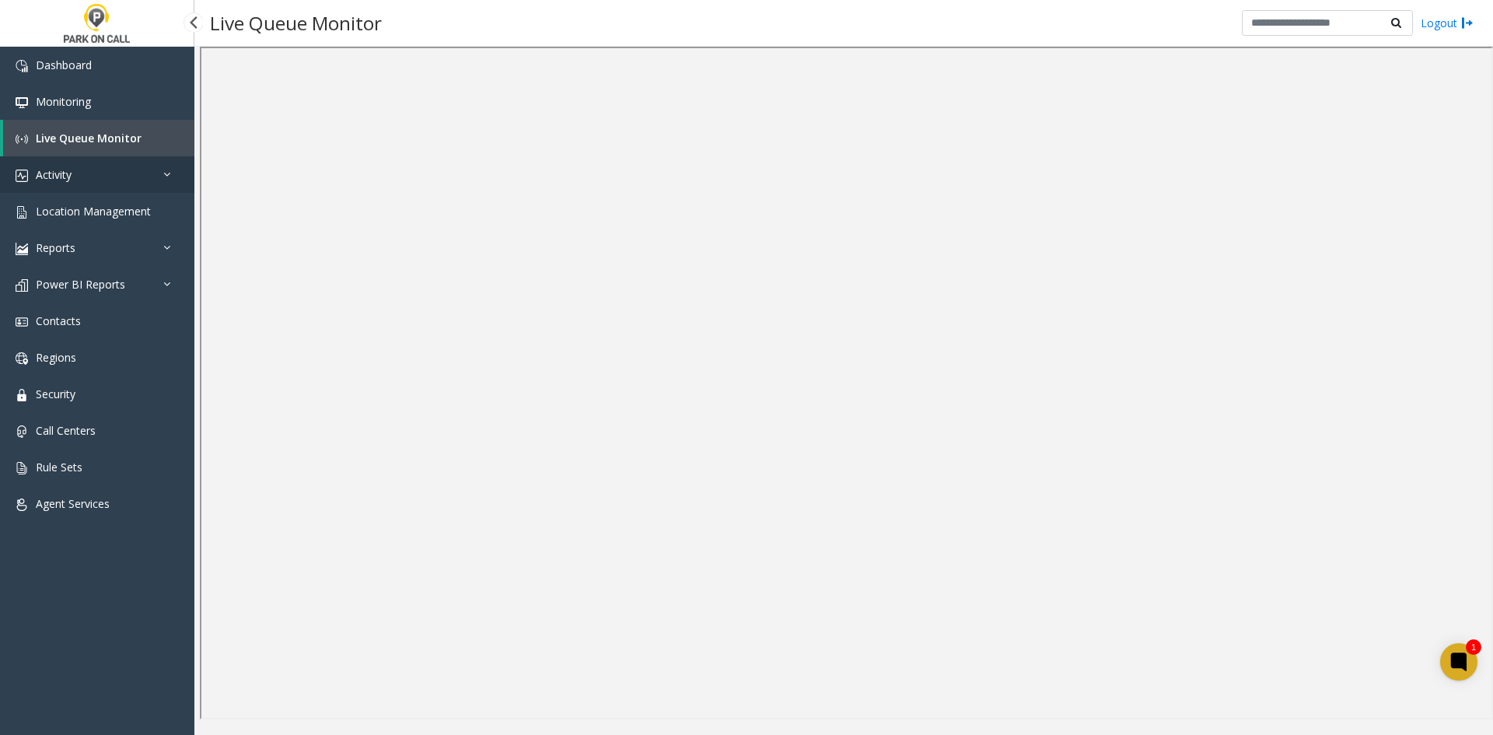
click at [99, 182] on link "Activity" at bounding box center [97, 174] width 194 height 37
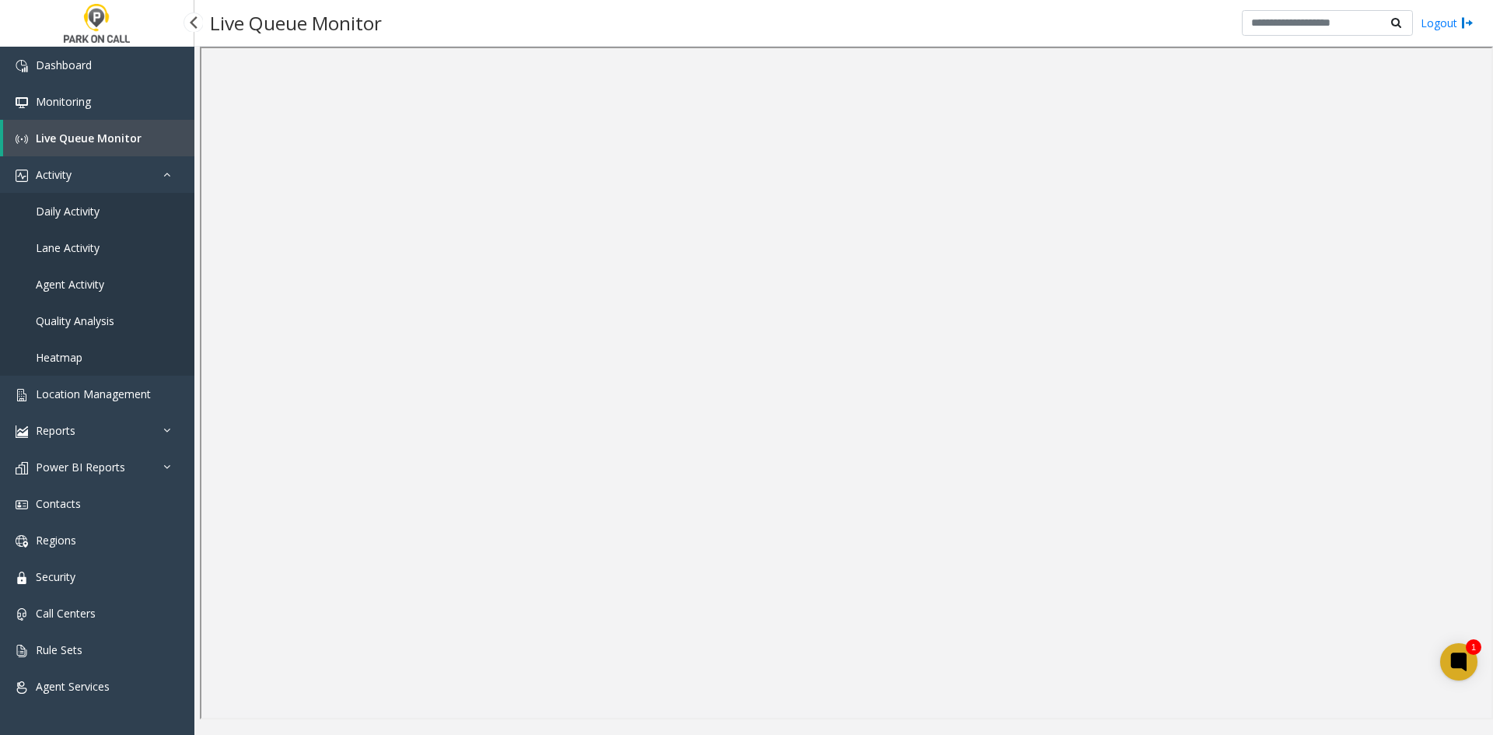
click at [89, 204] on span "Daily Activity" at bounding box center [68, 211] width 64 height 15
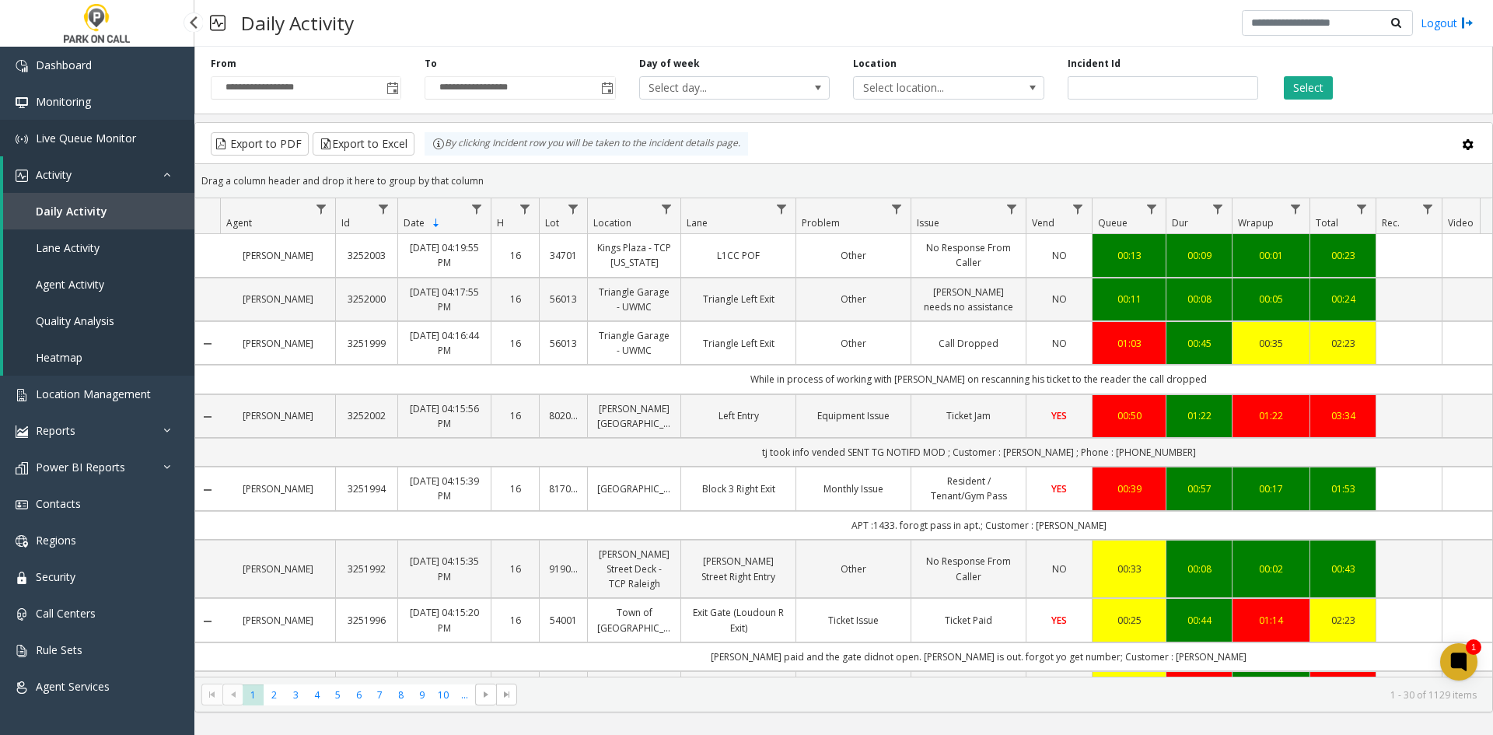
click at [92, 124] on link "Live Queue Monitor" at bounding box center [97, 138] width 194 height 37
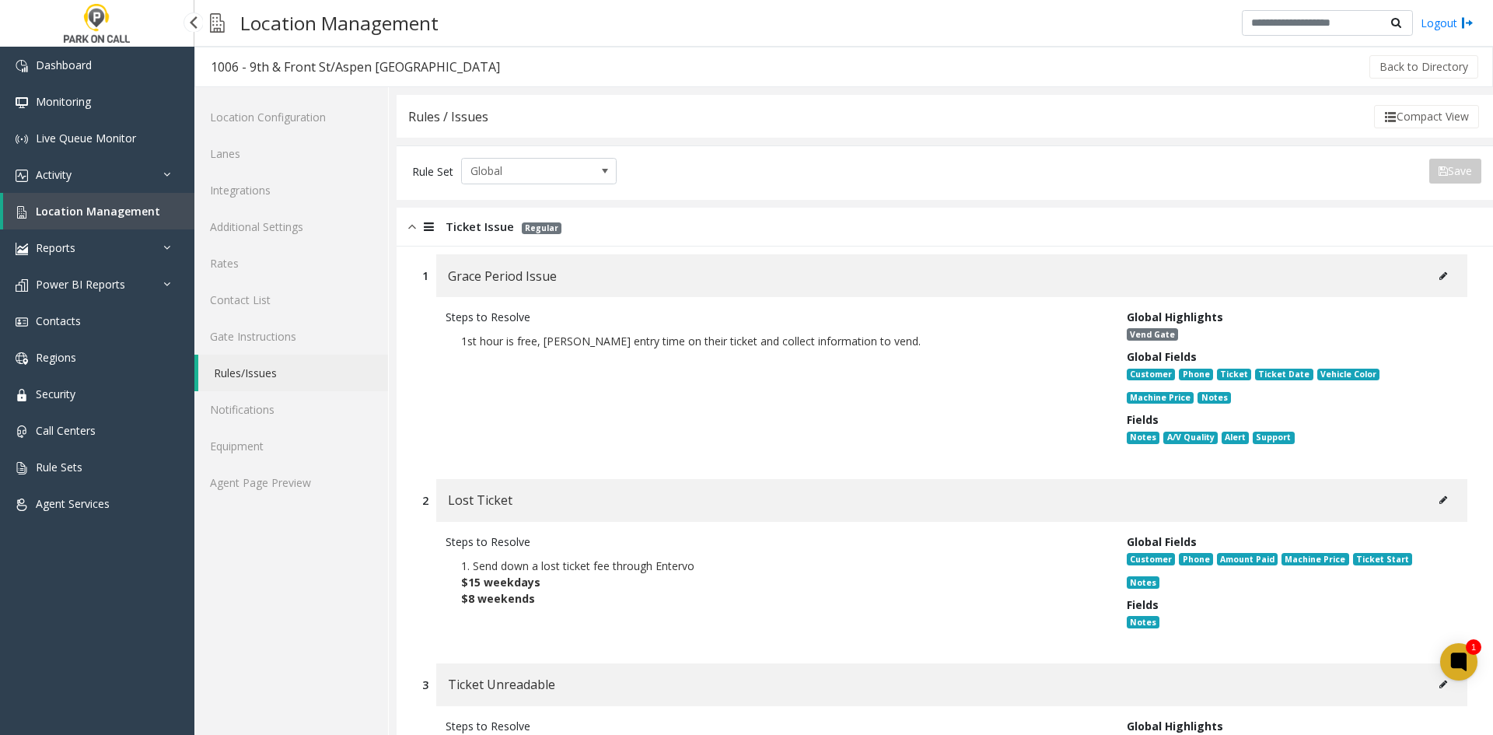
scroll to position [21223, 0]
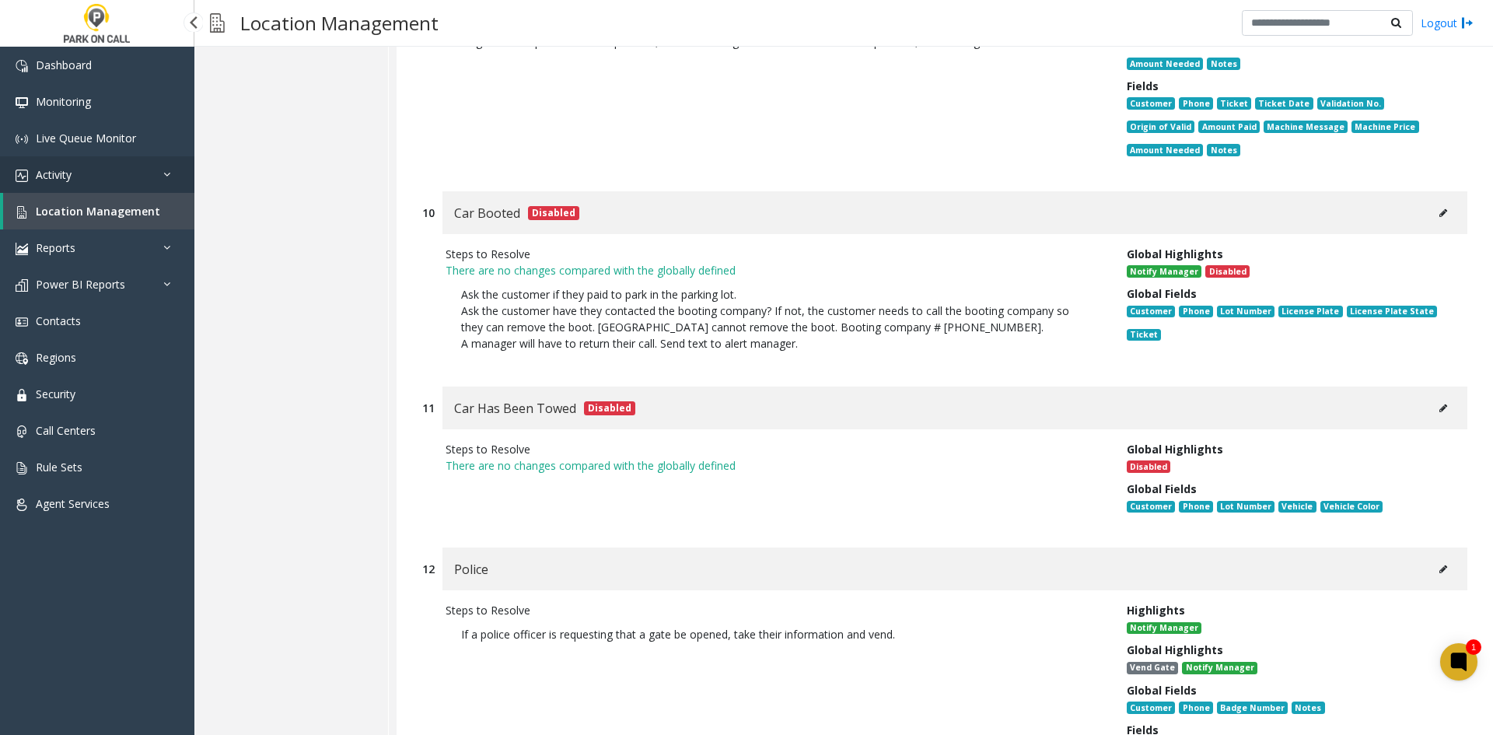
click at [82, 171] on link "Activity" at bounding box center [97, 174] width 194 height 37
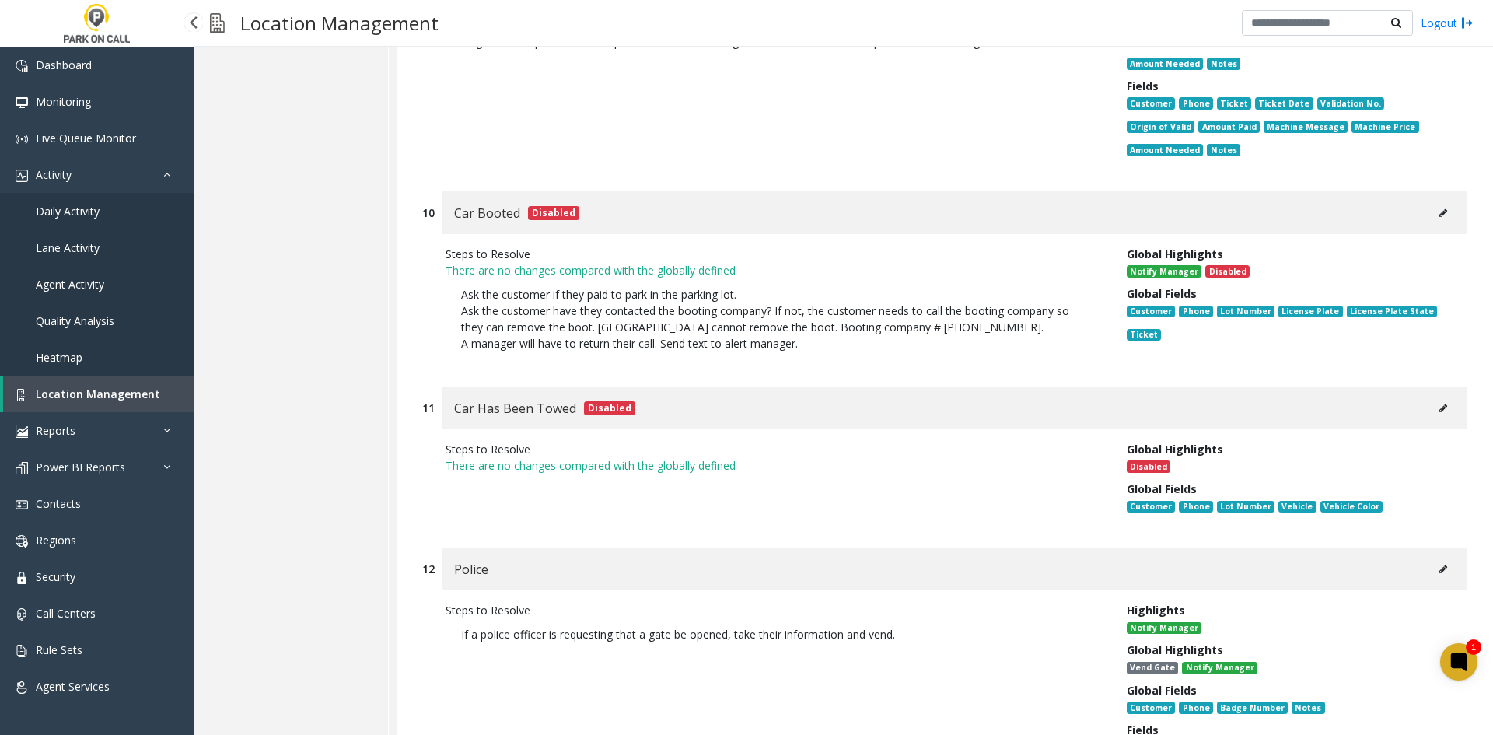
click at [44, 205] on span "Daily Activity" at bounding box center [68, 211] width 64 height 15
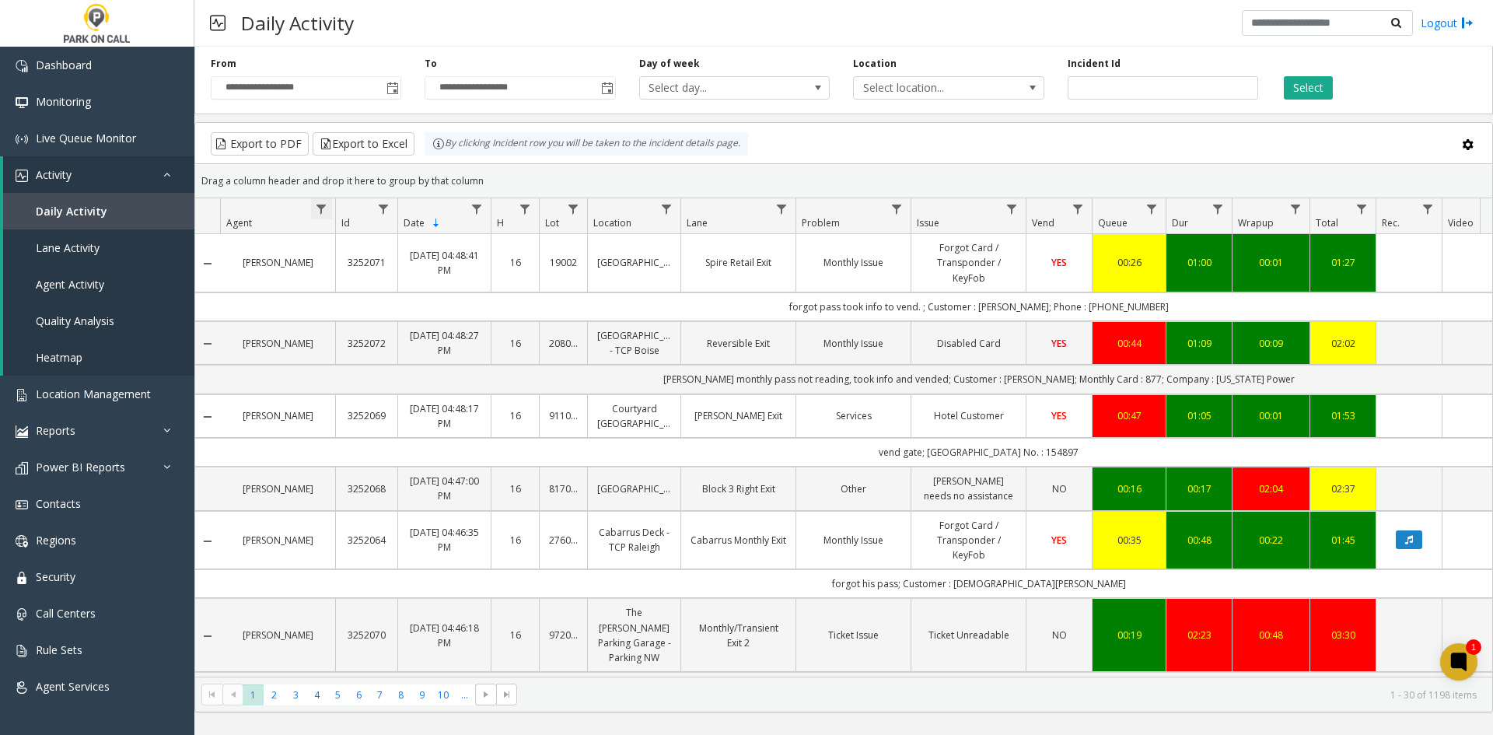
click at [316, 214] on span "Data table" at bounding box center [321, 209] width 12 height 12
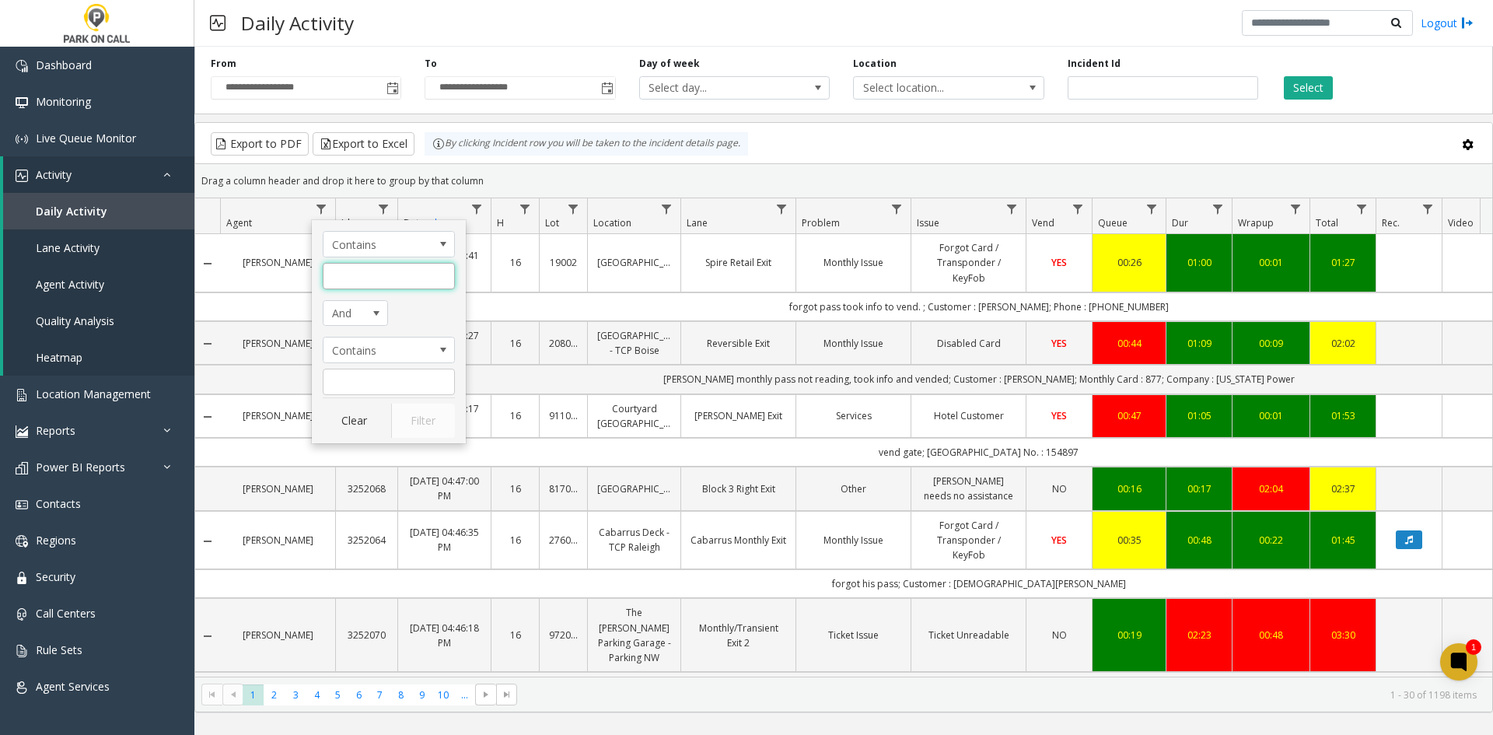
click at [361, 269] on input "Agent Filter" at bounding box center [389, 276] width 132 height 26
type input "****"
click button "Filter" at bounding box center [423, 421] width 64 height 34
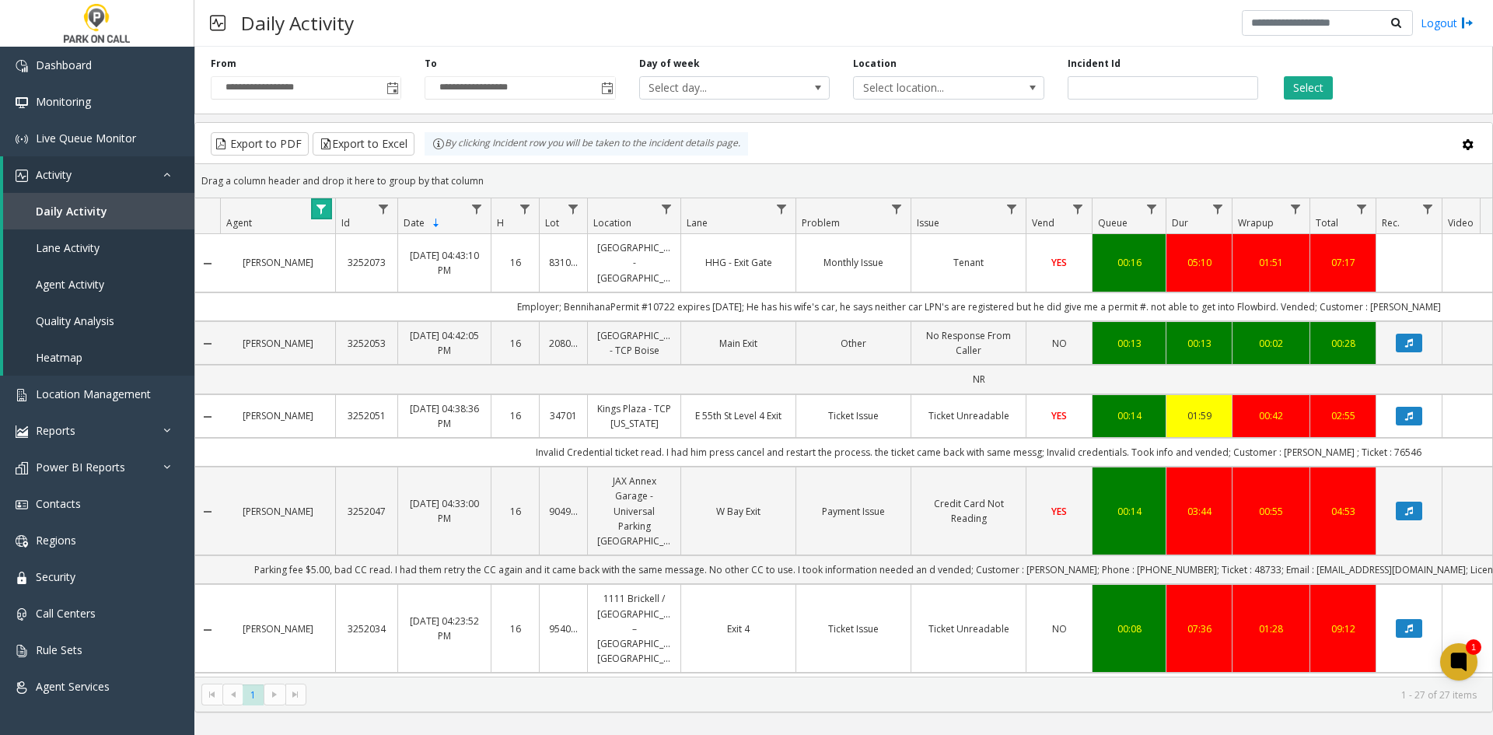
click at [317, 211] on span "Data table" at bounding box center [321, 209] width 12 height 12
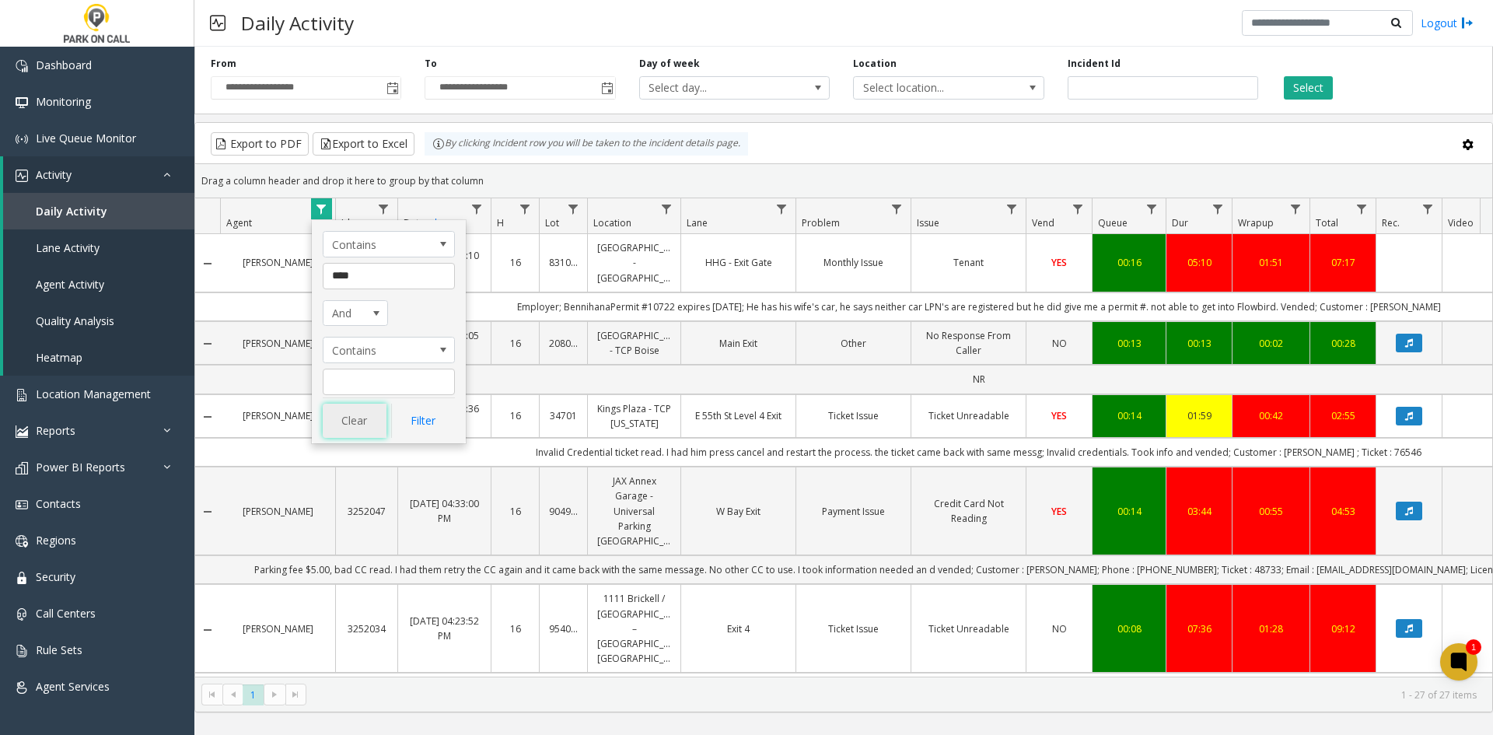
click at [339, 426] on button "Clear" at bounding box center [355, 421] width 64 height 34
